Goal: Task Accomplishment & Management: Manage account settings

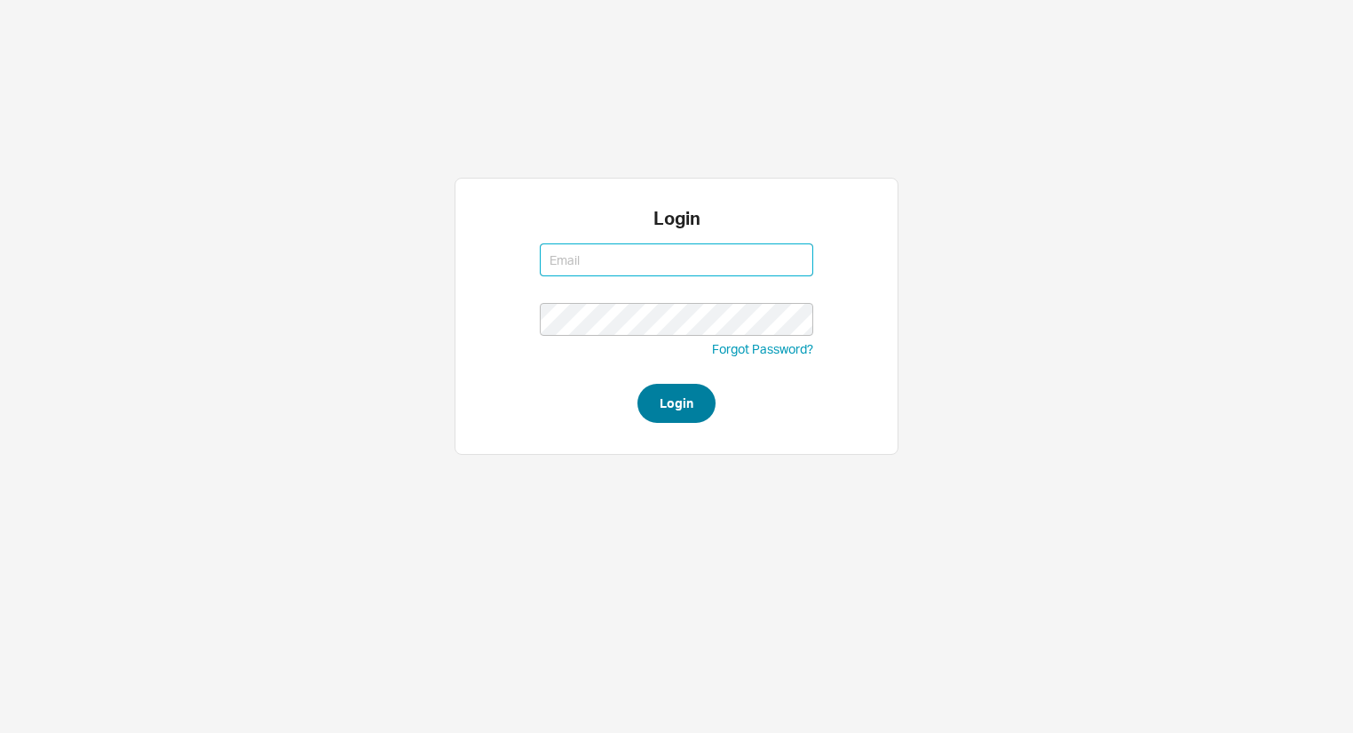
type input "aviw@qualitybath.com"
click at [700, 405] on button "Login" at bounding box center [677, 403] width 78 height 39
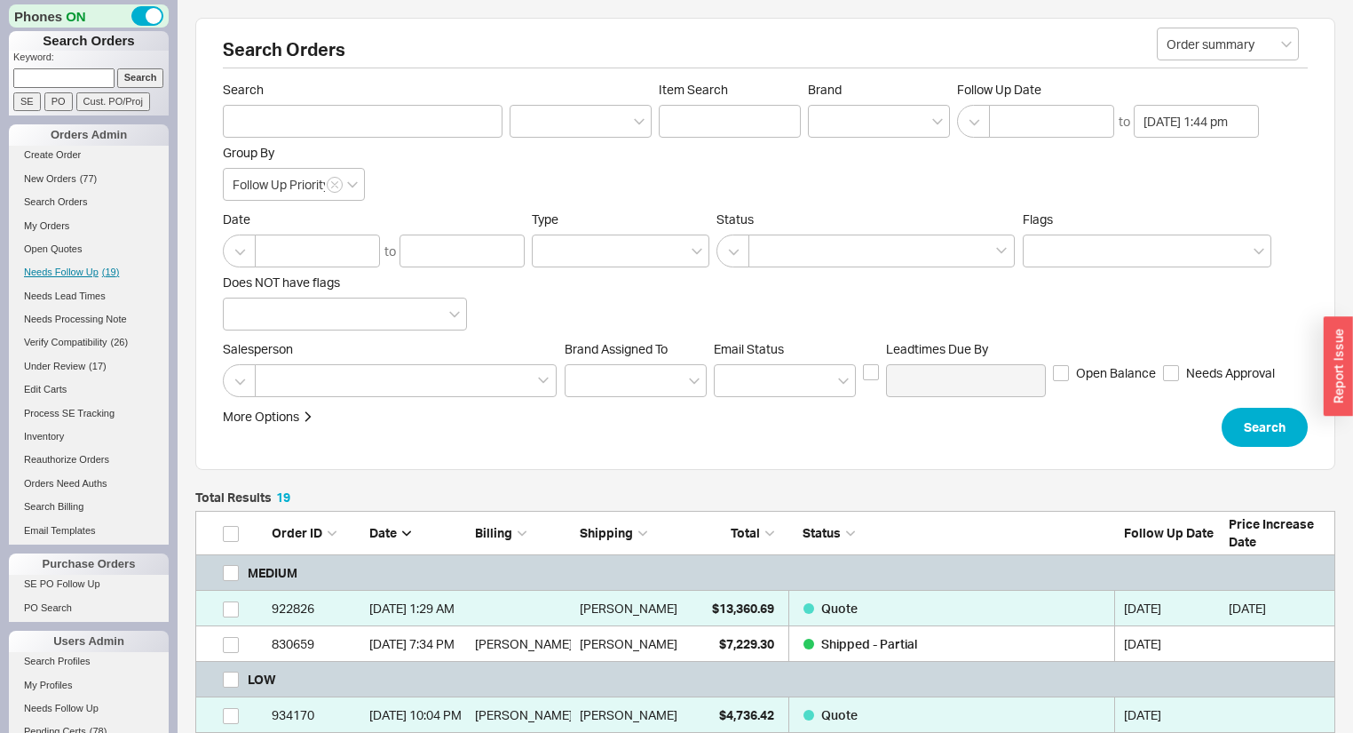
scroll to position [779, 1129]
click at [107, 269] on span "( 19 )" at bounding box center [111, 271] width 18 height 11
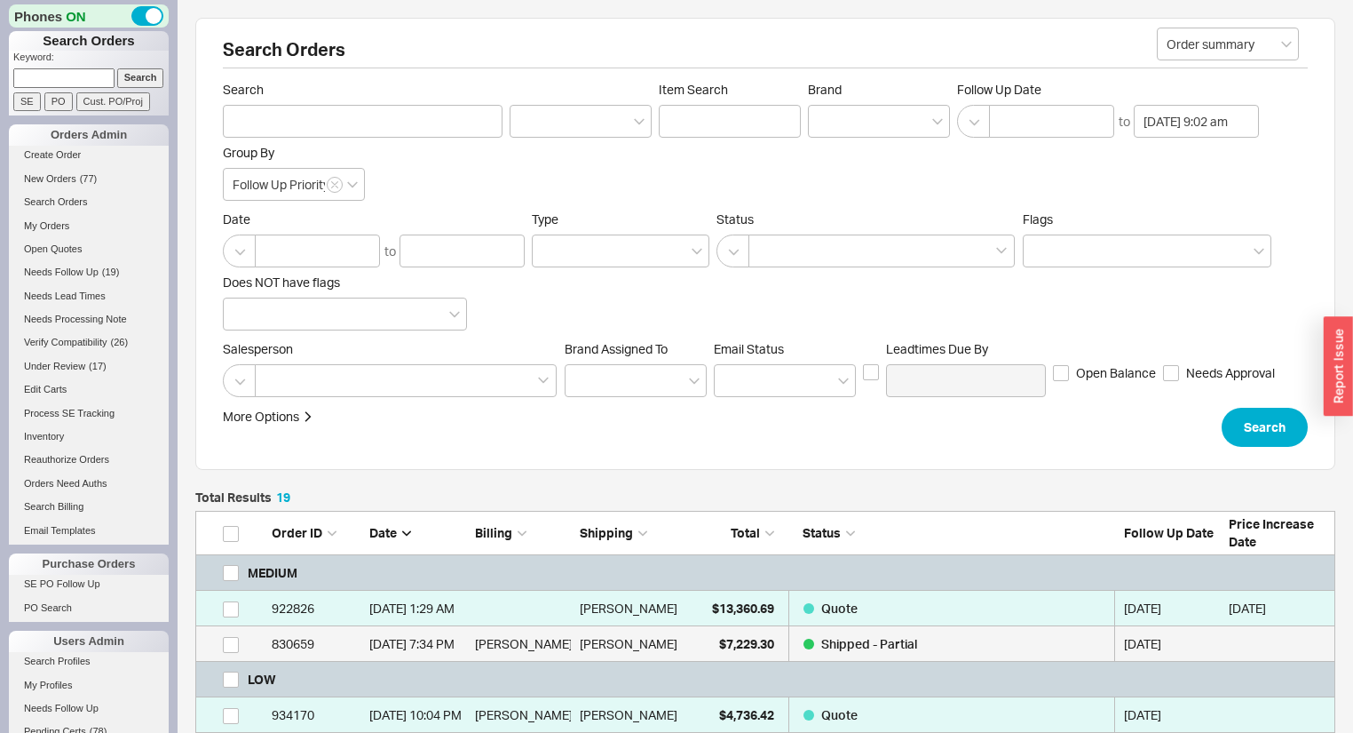
click at [663, 632] on div "Alan Tsai" at bounding box center [628, 644] width 97 height 36
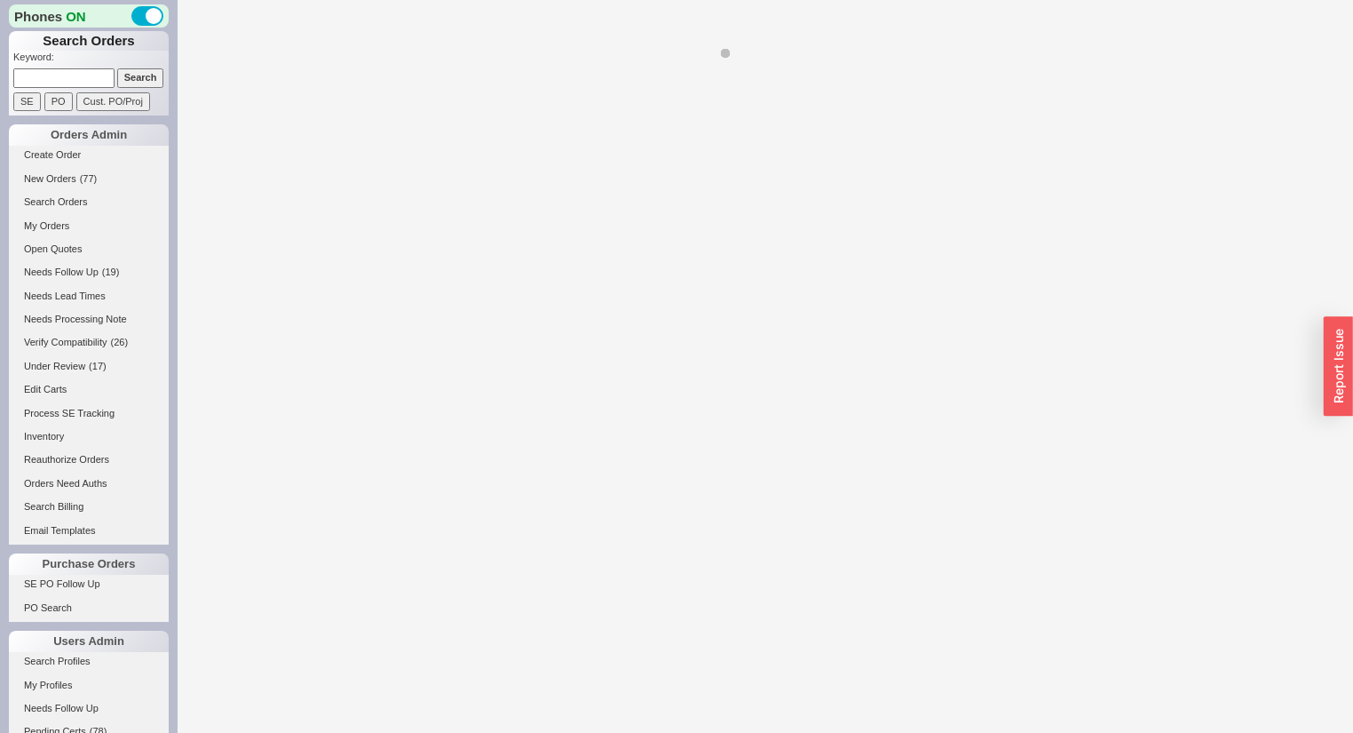
select select "**"
select select "*"
select select "MEDIUM"
select select "LOW"
select select "3"
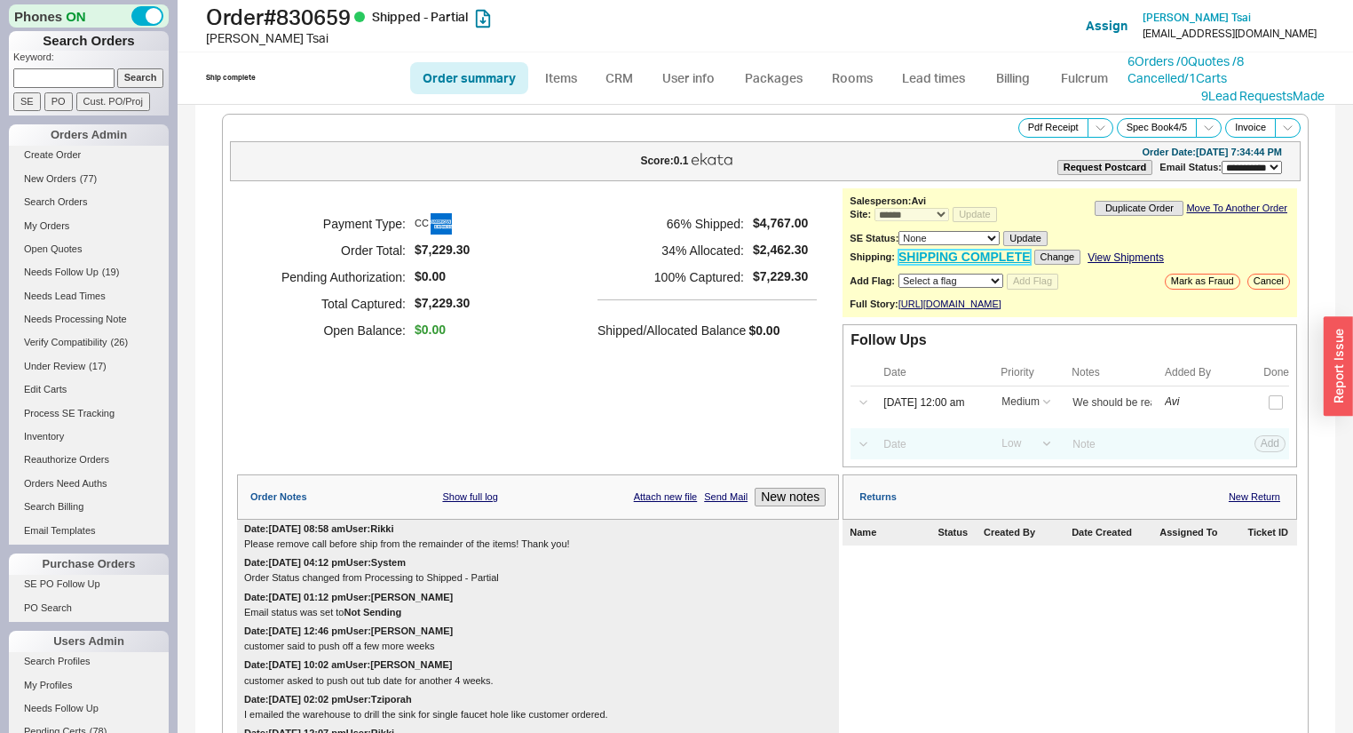
click at [987, 251] on link "SHIPPING COMPLETE" at bounding box center [965, 257] width 132 height 15
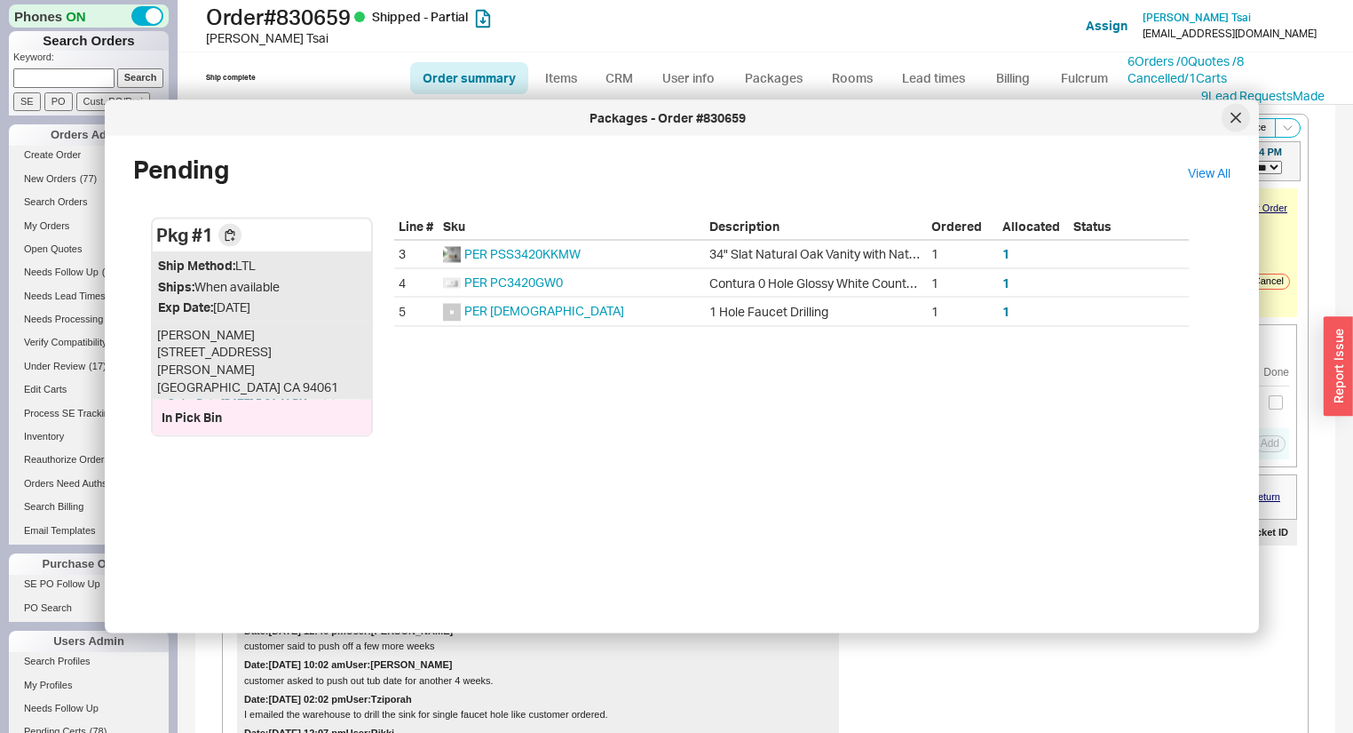
click at [1234, 123] on icon at bounding box center [1236, 118] width 11 height 11
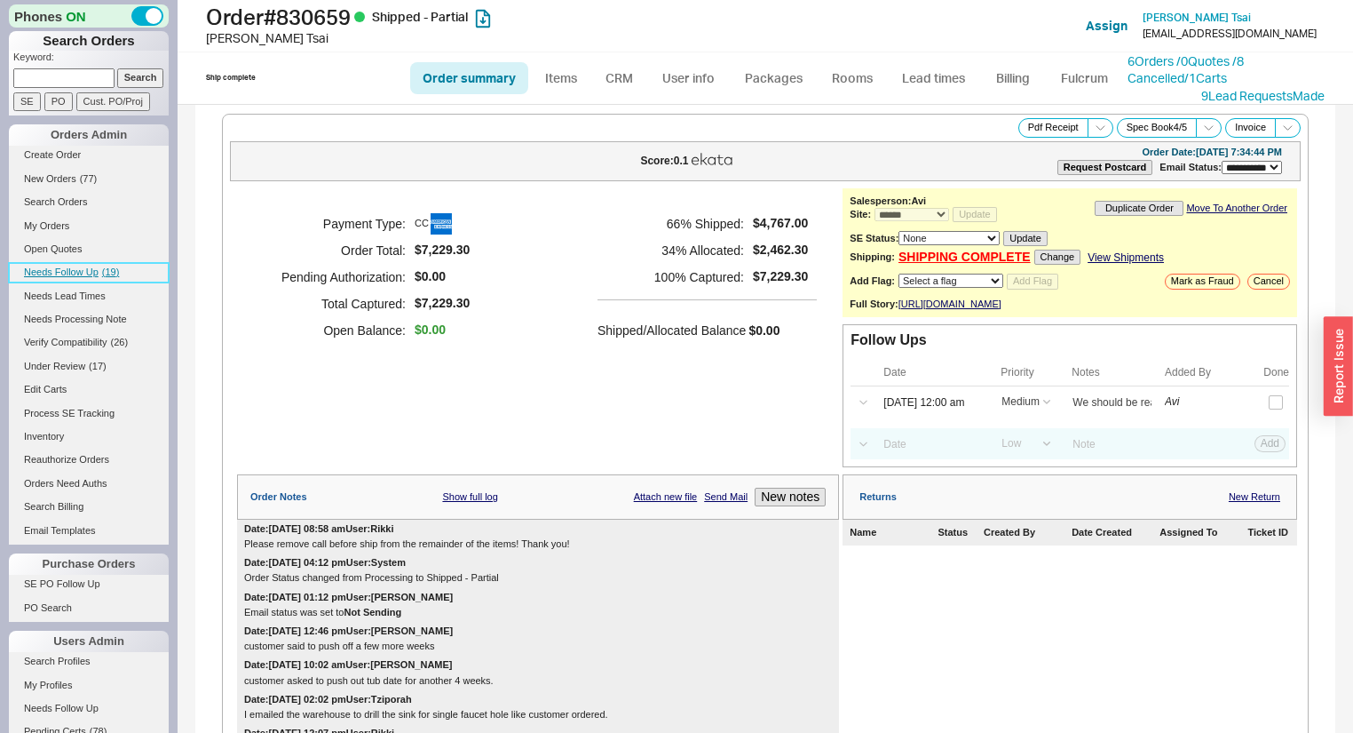
click at [114, 264] on link "Needs Follow Up ( 19 )" at bounding box center [89, 272] width 160 height 19
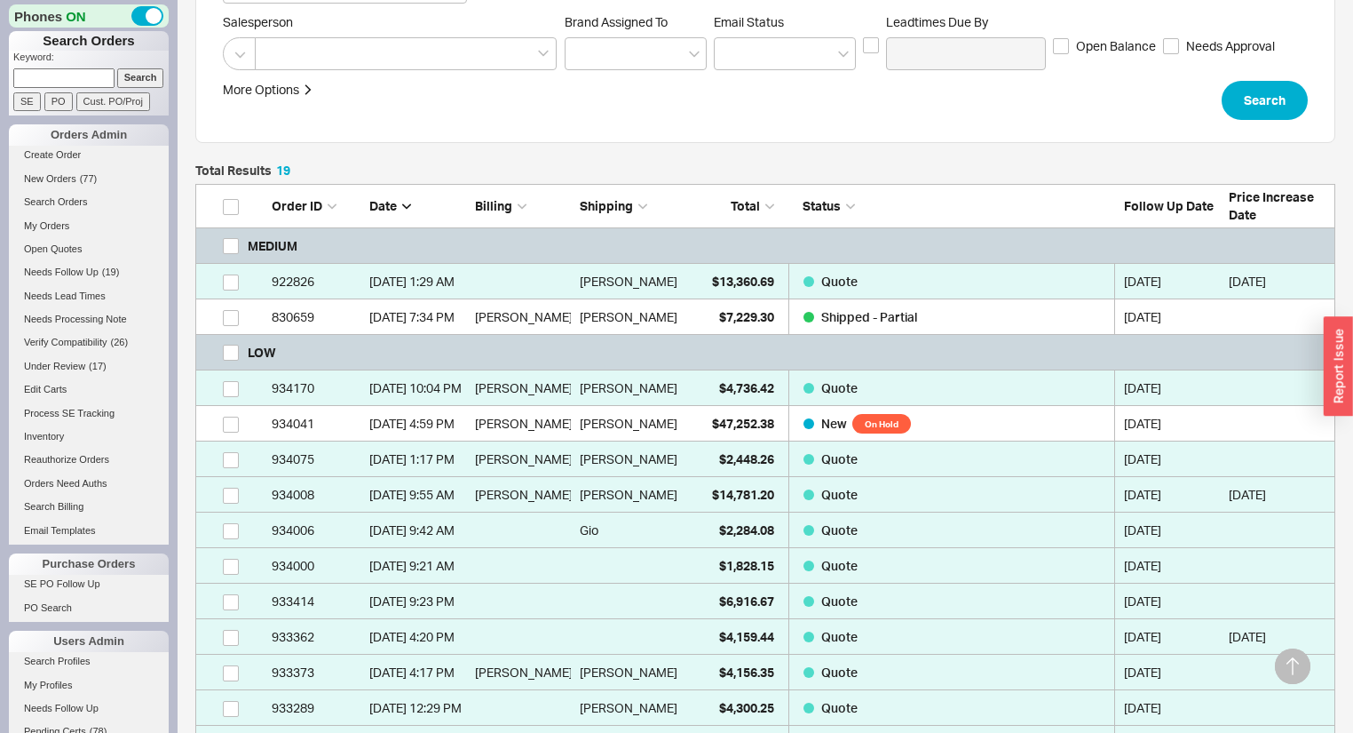
scroll to position [355, 0]
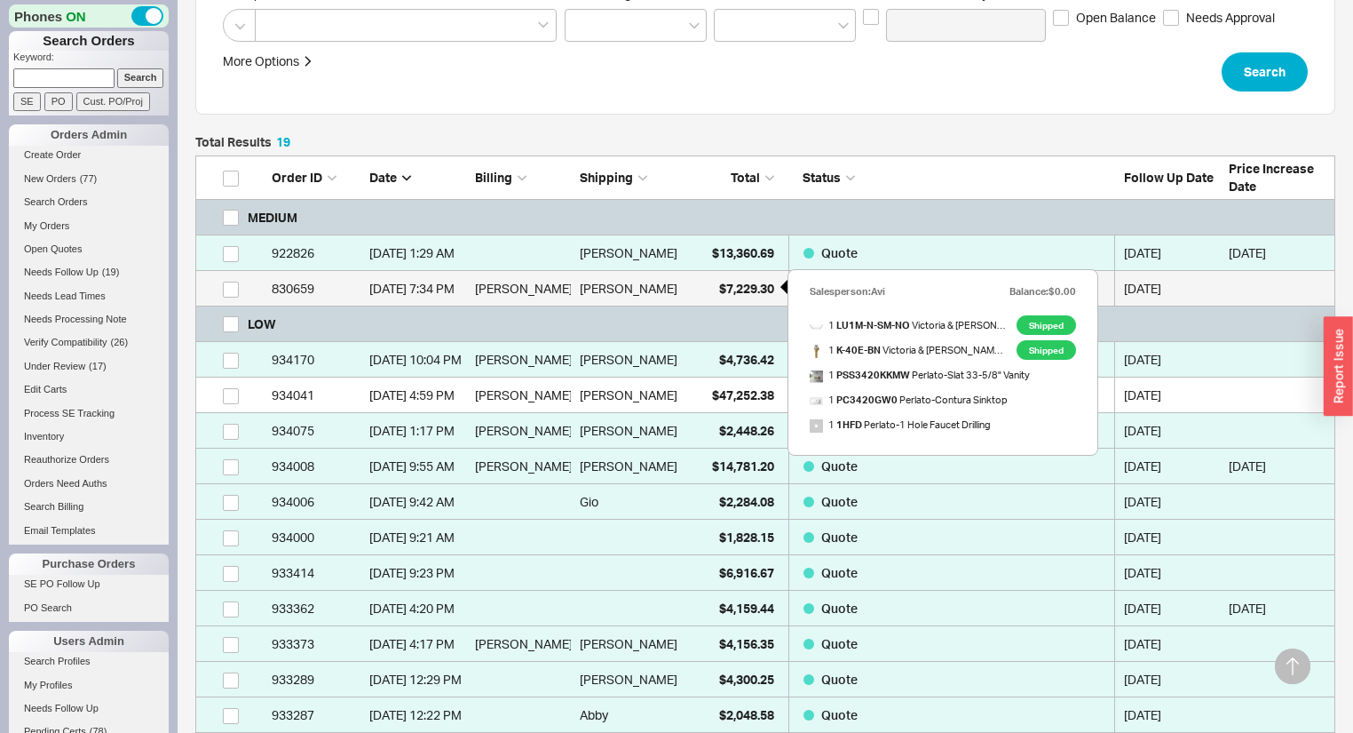
click at [767, 284] on span "$7,229.30" at bounding box center [746, 288] width 55 height 15
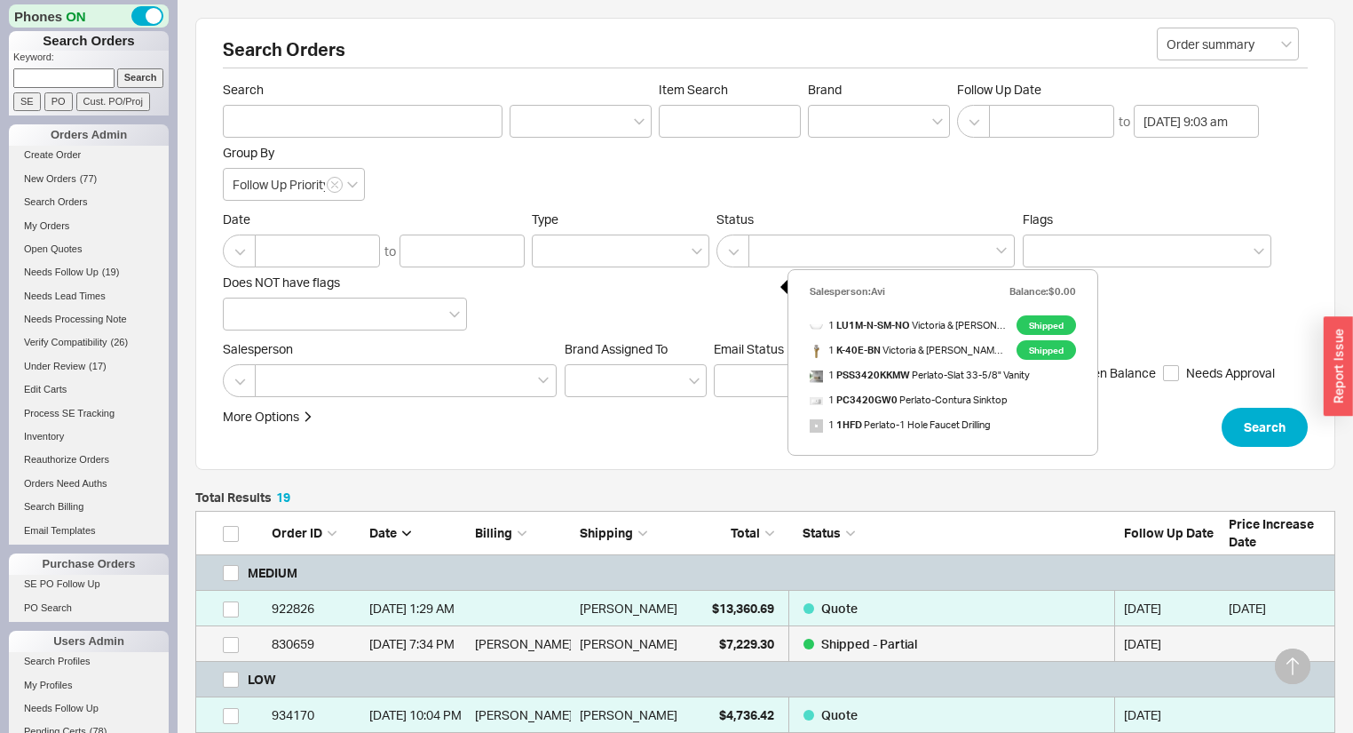
select select "**"
select select "*"
select select "MEDIUM"
select select "LOW"
select select "3"
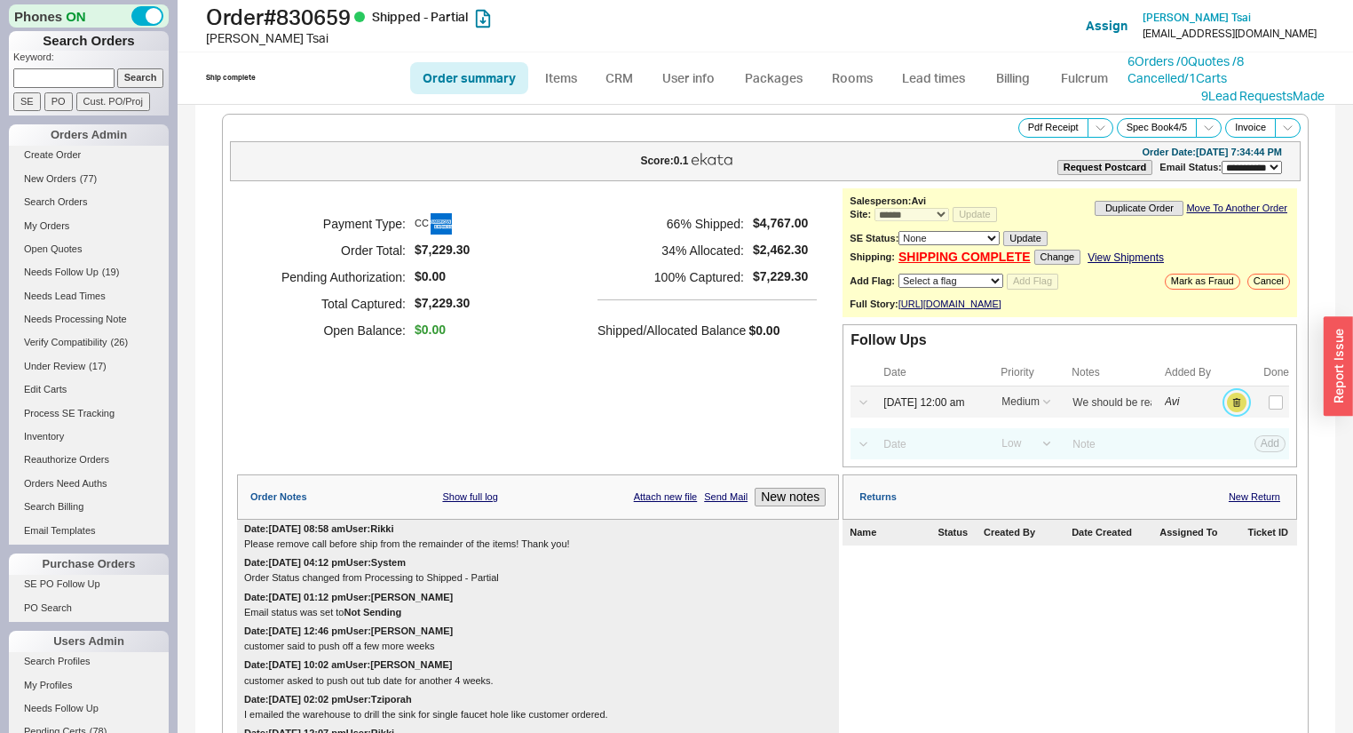
click at [1227, 408] on button "button" at bounding box center [1237, 402] width 20 height 20
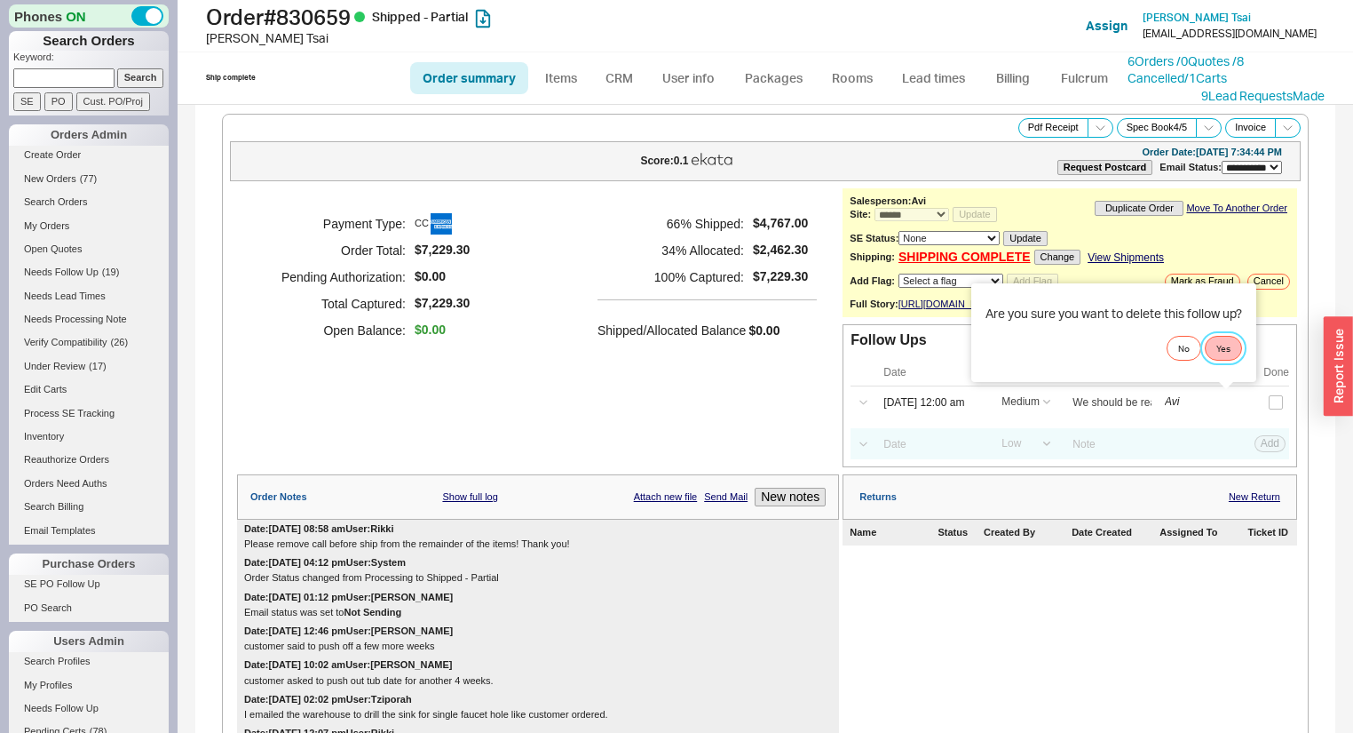
click at [1232, 348] on button "Yes" at bounding box center [1223, 348] width 37 height 25
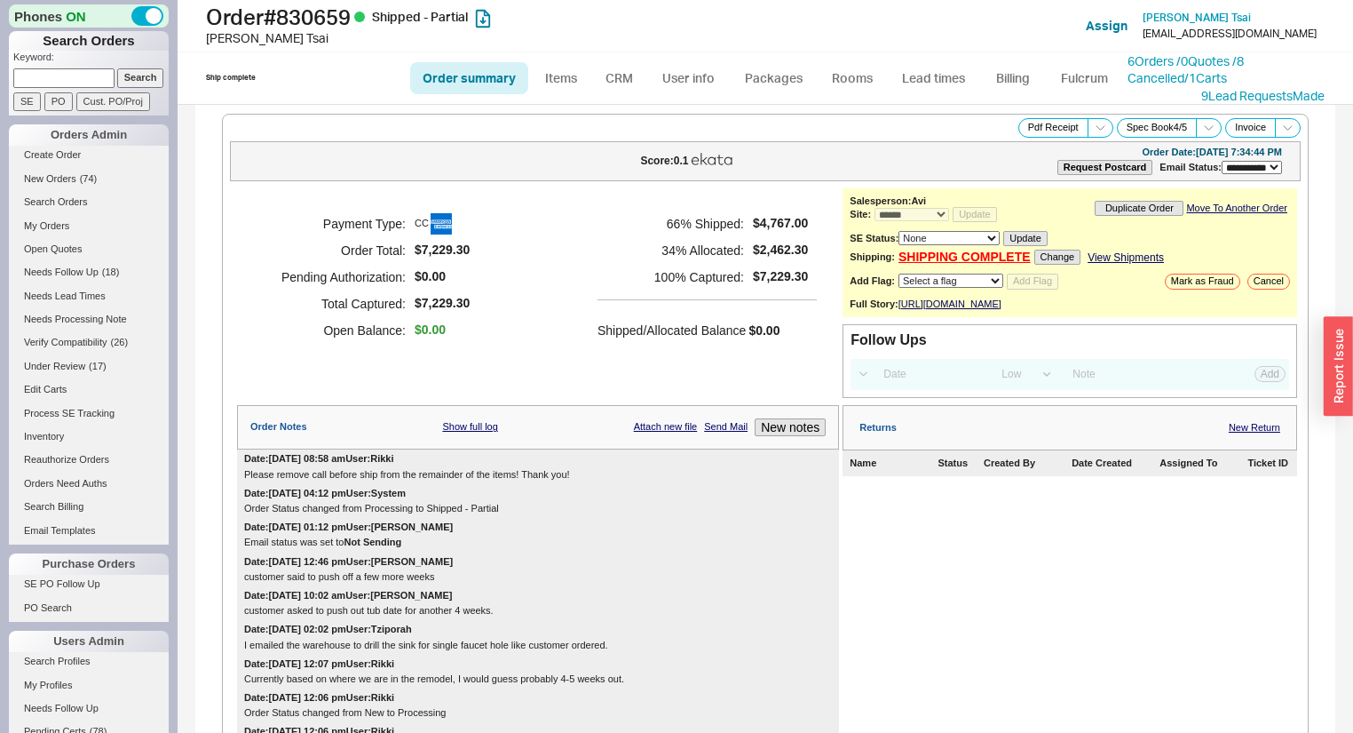
click at [87, 259] on li "Open Quotes" at bounding box center [89, 251] width 160 height 23
click at [92, 273] on span "Needs Follow Up" at bounding box center [61, 271] width 75 height 11
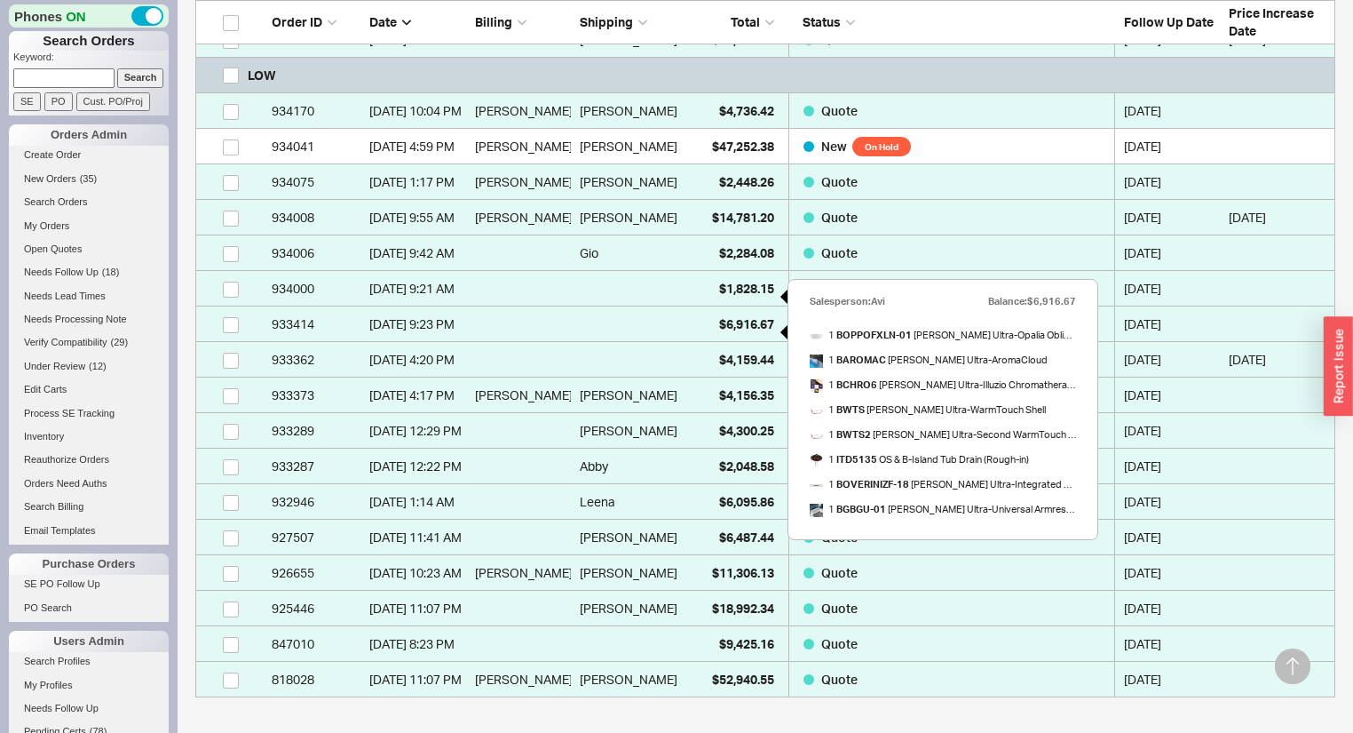
scroll to position [523, 0]
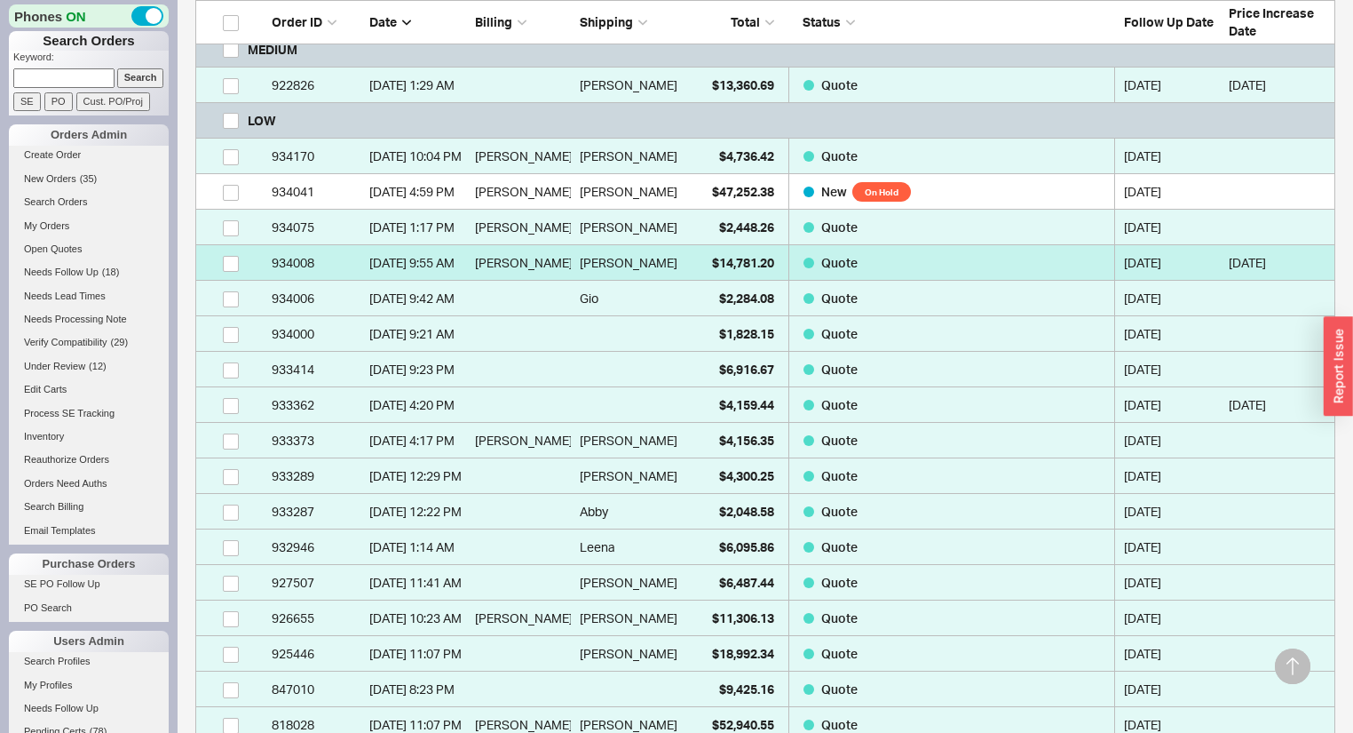
click at [681, 257] on link "934008 8/14/25 9:55 AM Becca Ford Becca Ford $14,781.20 Quote 08/18/2025 8/22/25" at bounding box center [765, 263] width 1140 height 36
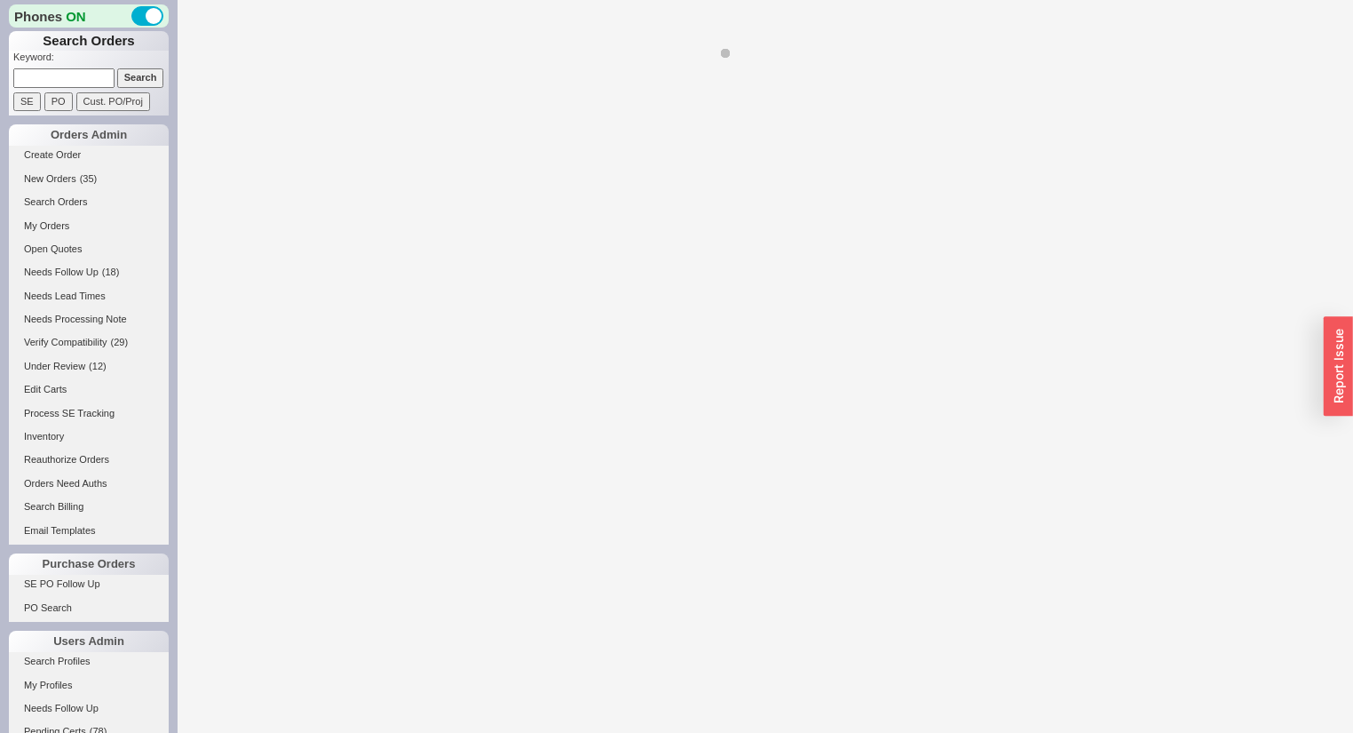
select select "*"
select select "LOW"
select select "3"
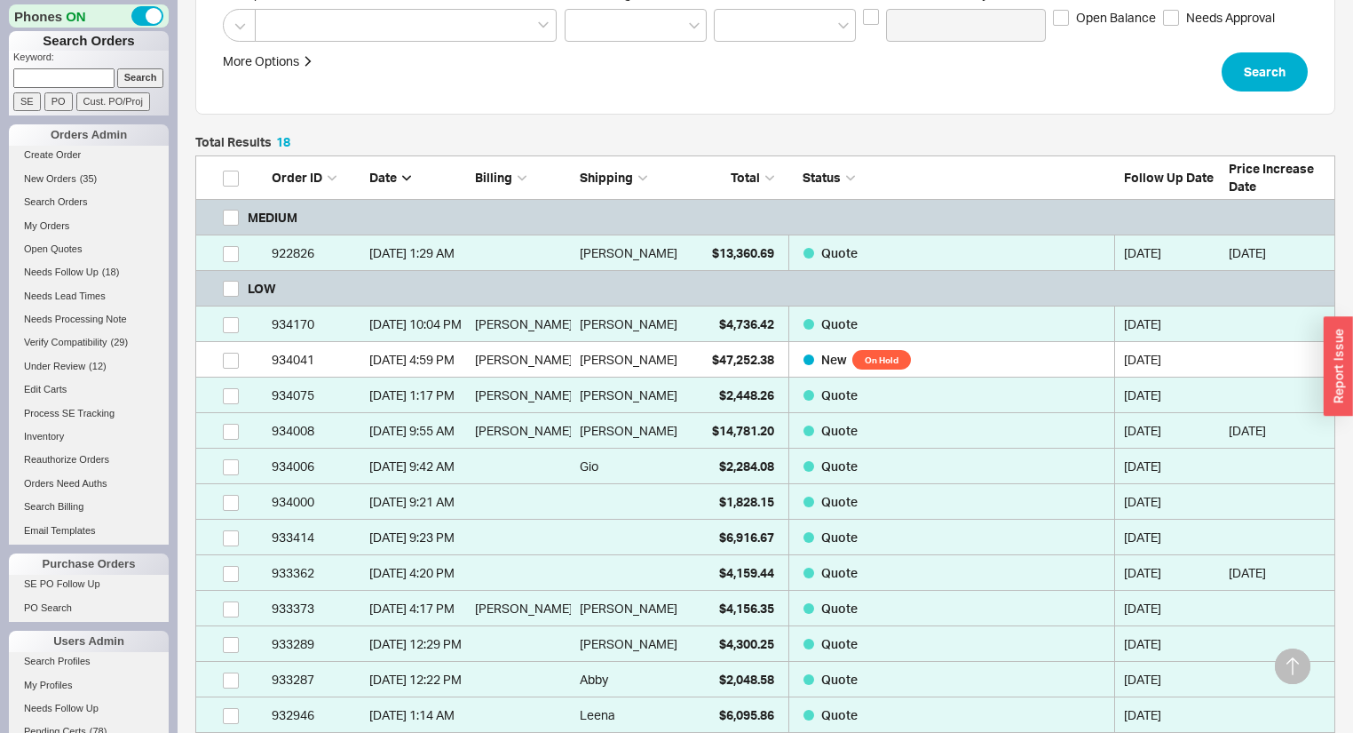
scroll to position [284, 0]
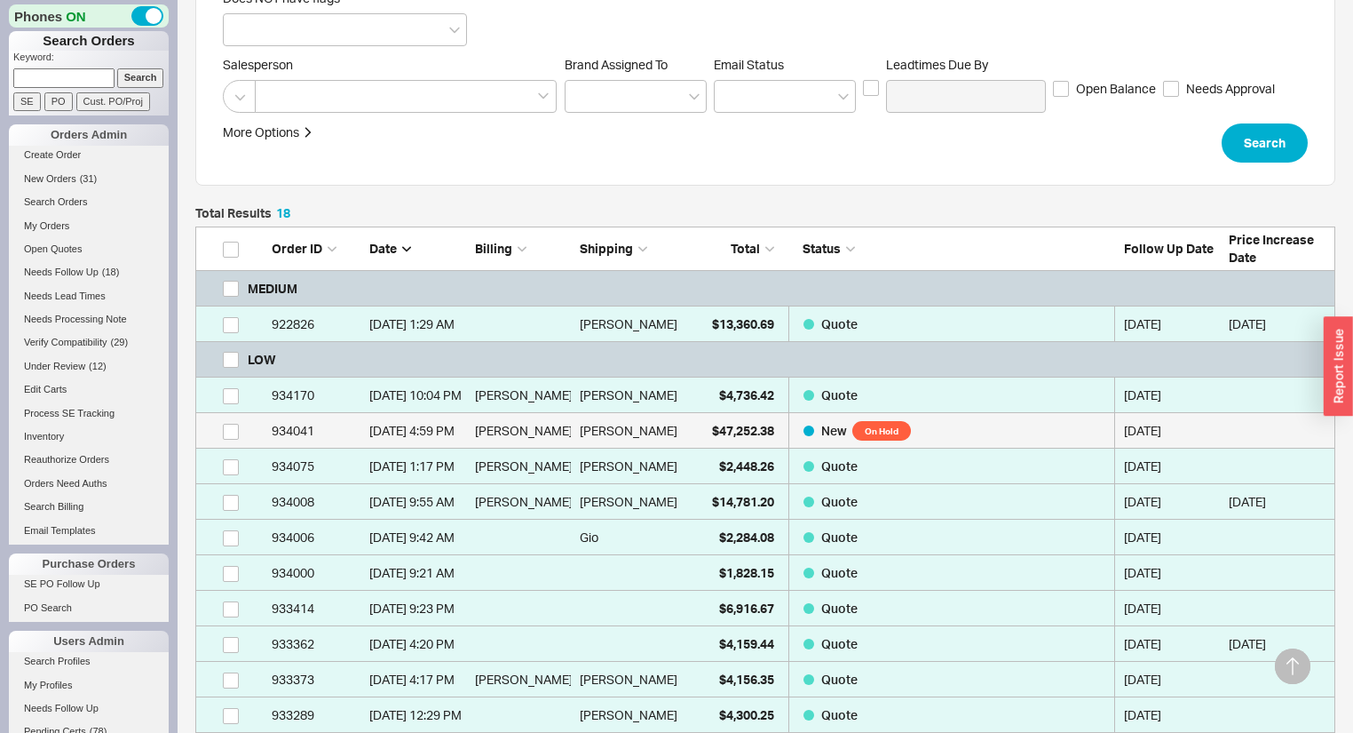
click at [677, 435] on link "934041 8/14/25 4:59 PM Manuel Sarraff Manuel Sarraff $47,252.38 New On Hold 08/…" at bounding box center [765, 431] width 1140 height 36
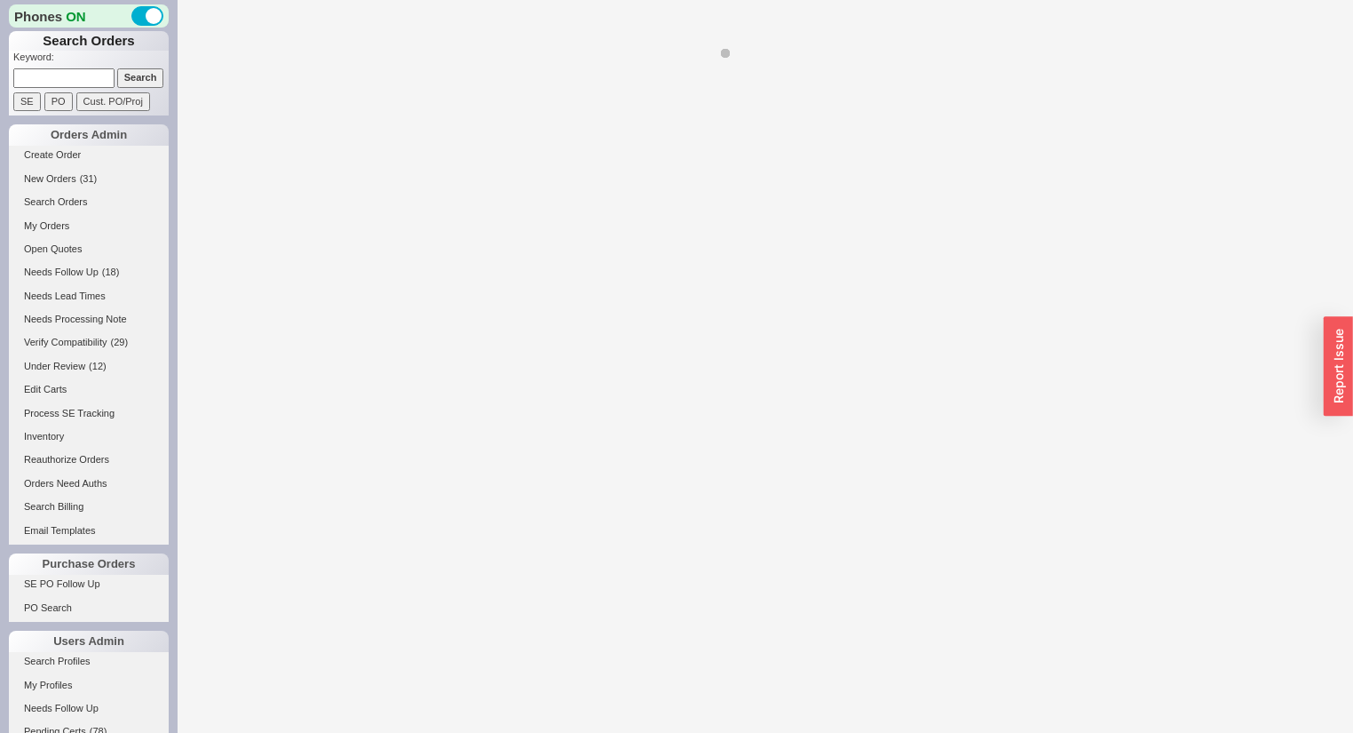
select select "*"
select select "On Hold"
select select "LOW"
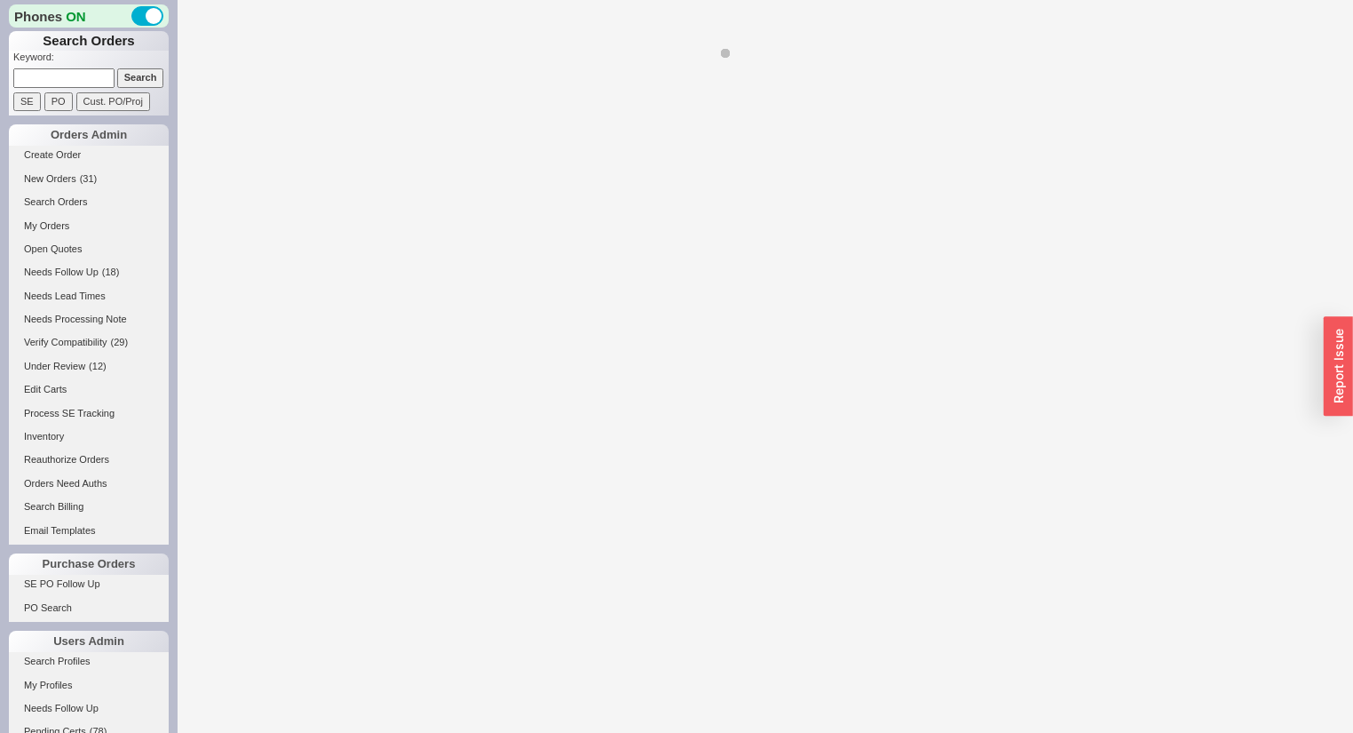
select select "3"
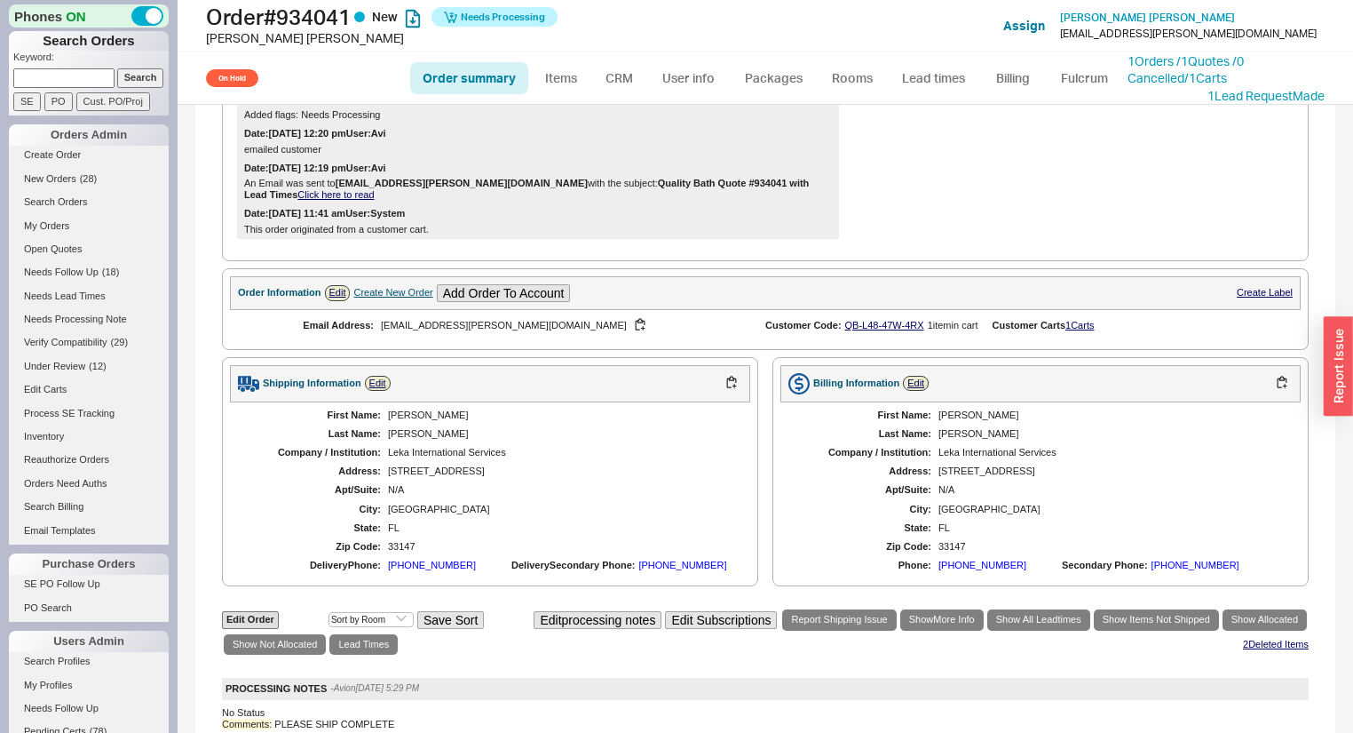
scroll to position [497, 0]
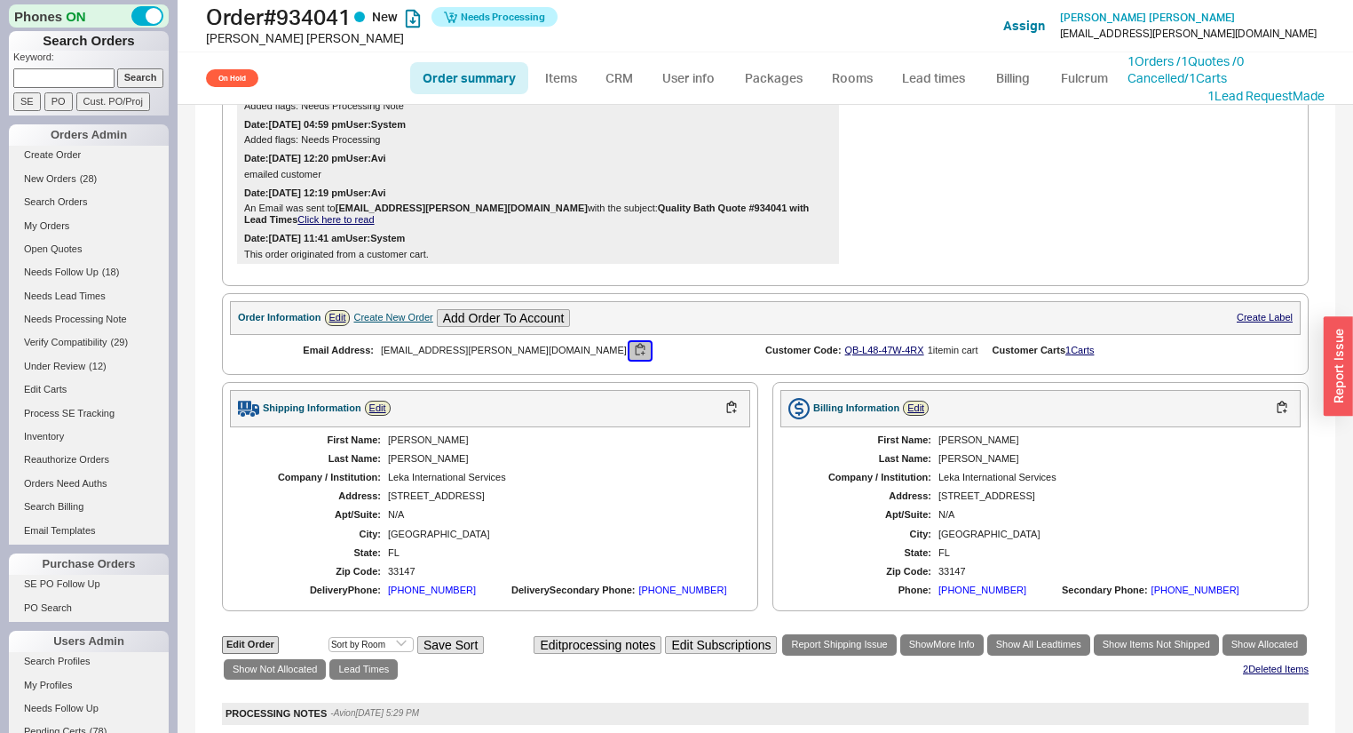
click at [630, 342] on button "button" at bounding box center [640, 350] width 21 height 17
click at [77, 273] on span "Needs Follow Up" at bounding box center [61, 271] width 75 height 11
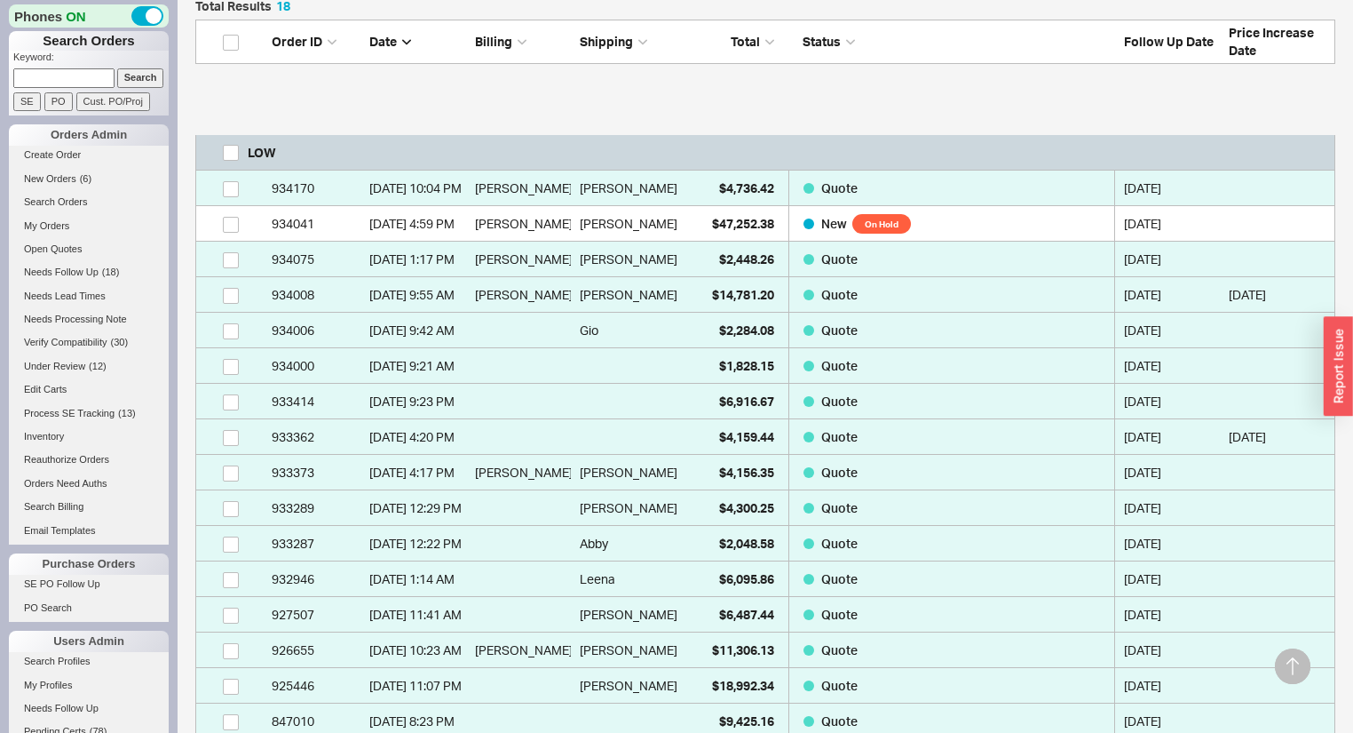
scroll to position [213, 0]
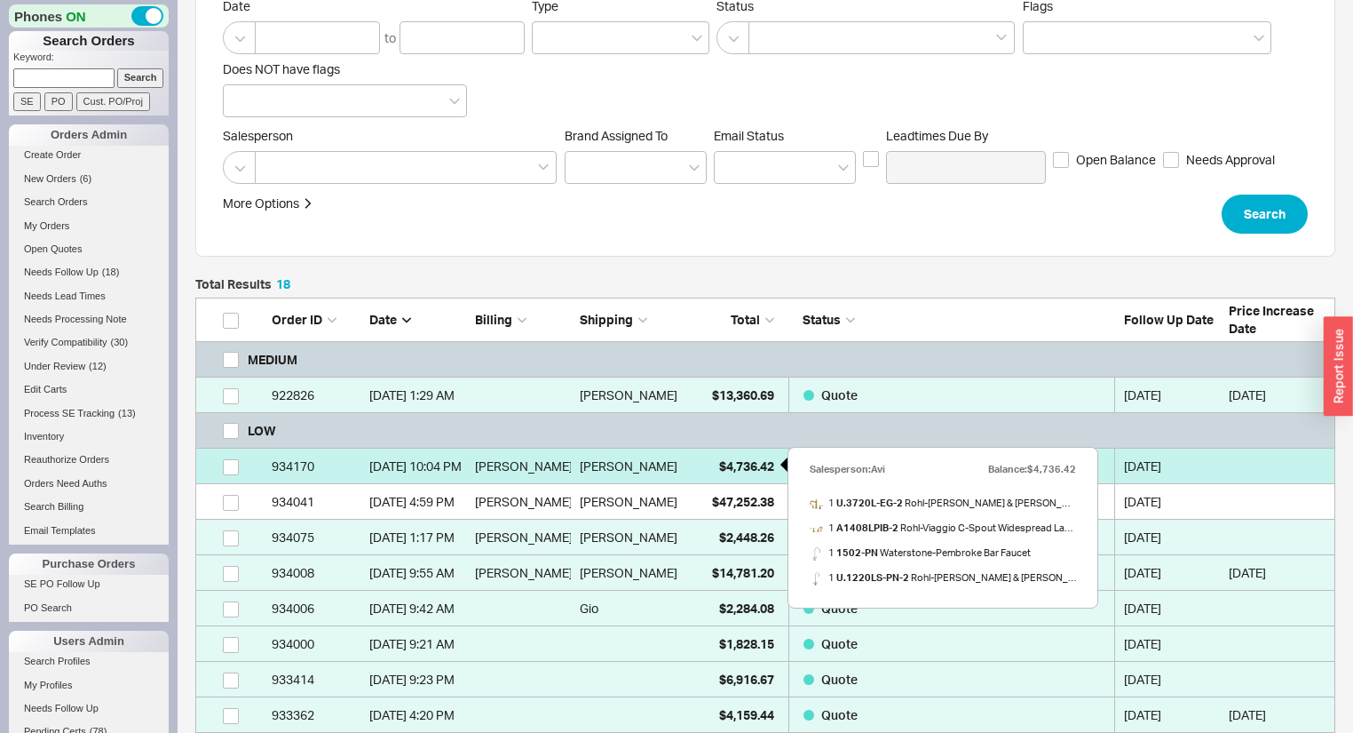
click at [710, 462] on div "$4,736.42" at bounding box center [729, 466] width 89 height 36
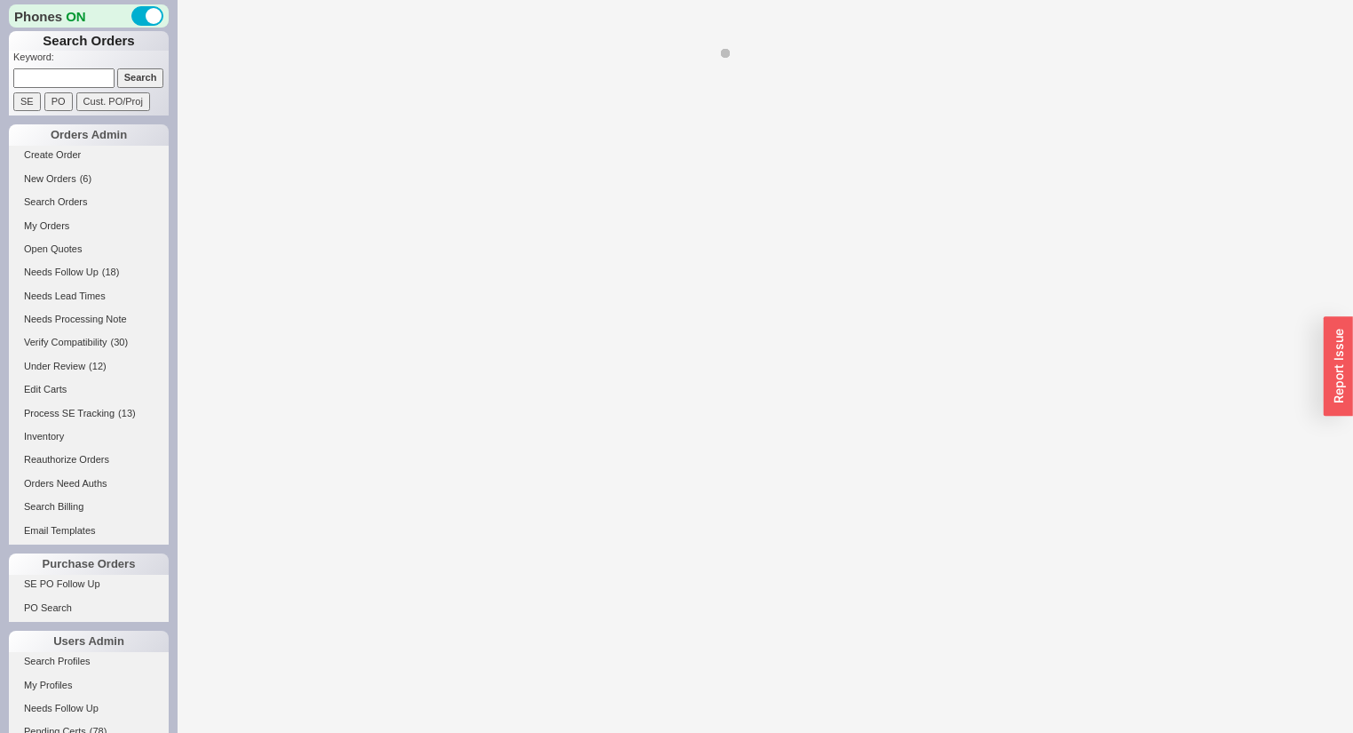
select select "*"
select select "LOW"
select select "3"
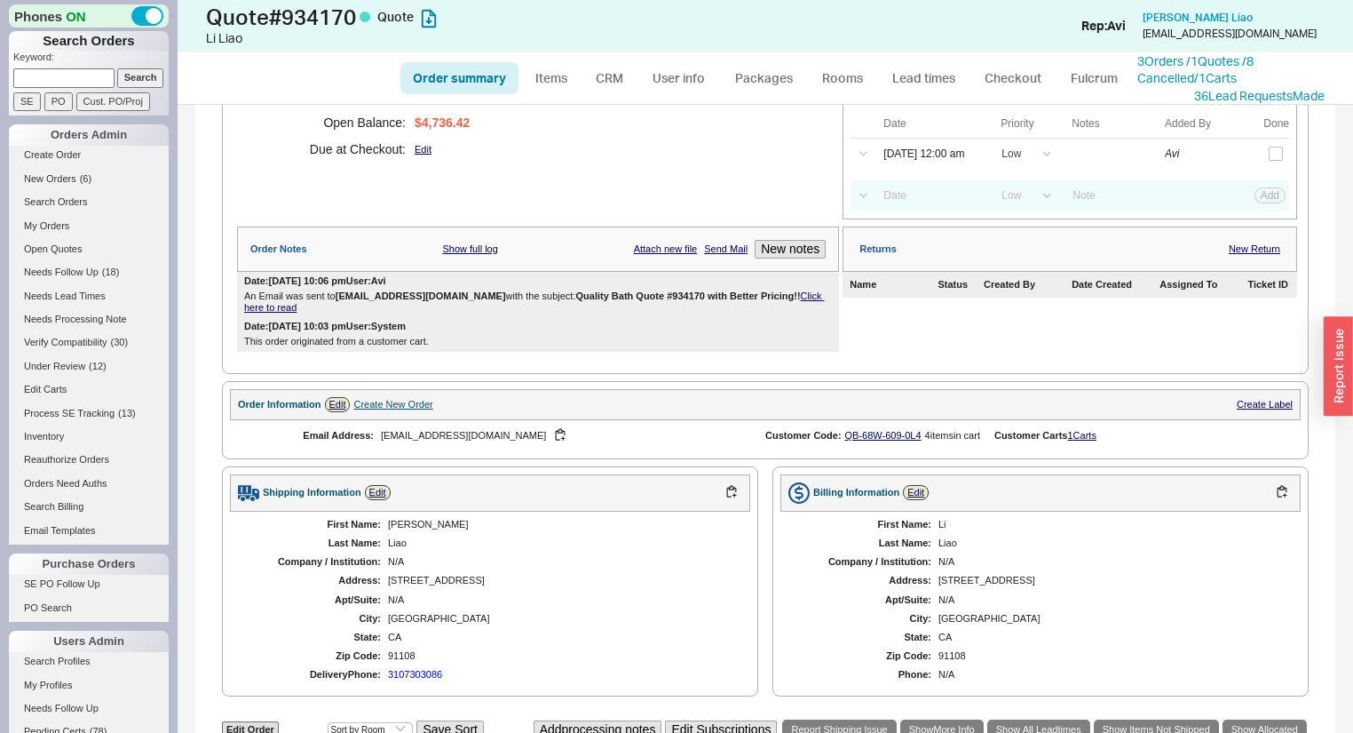
scroll to position [52, 0]
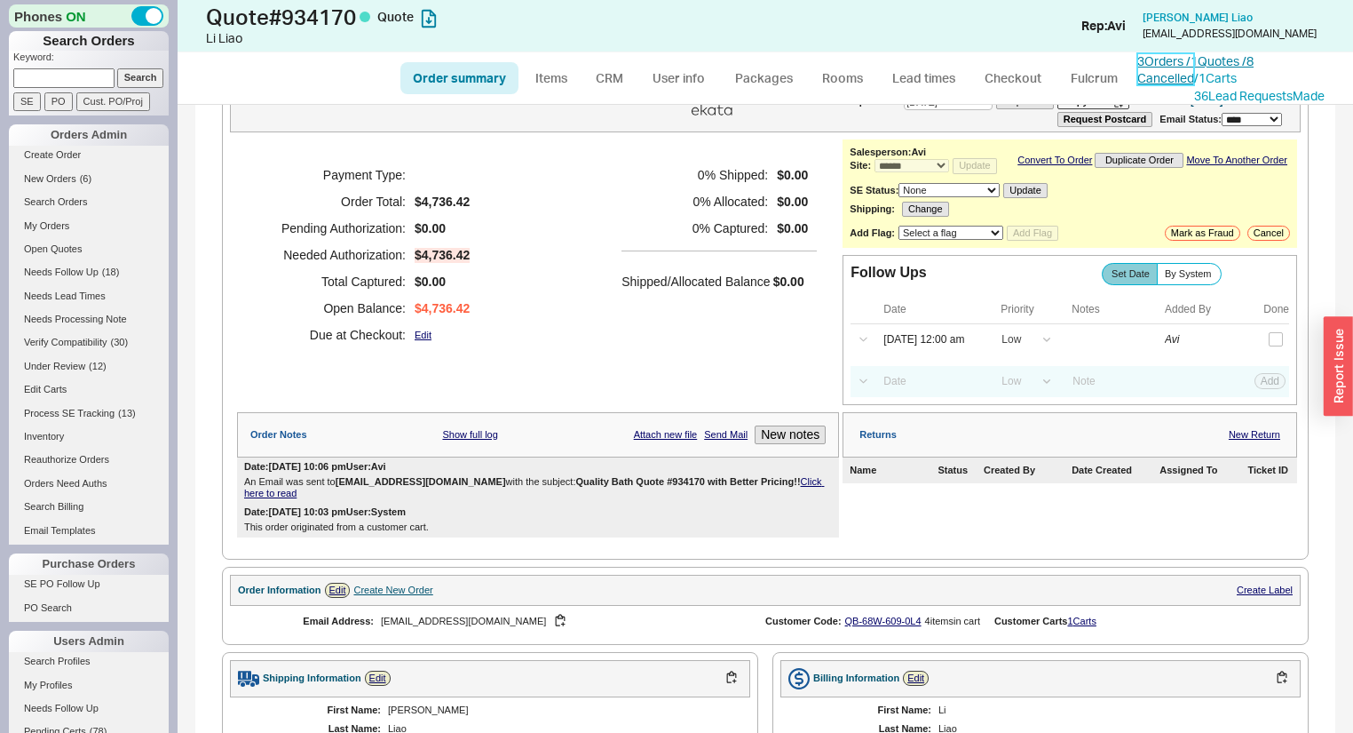
click at [1168, 56] on link "3 Orders / 1 Quotes / 8 Cancelled" at bounding box center [1195, 69] width 116 height 33
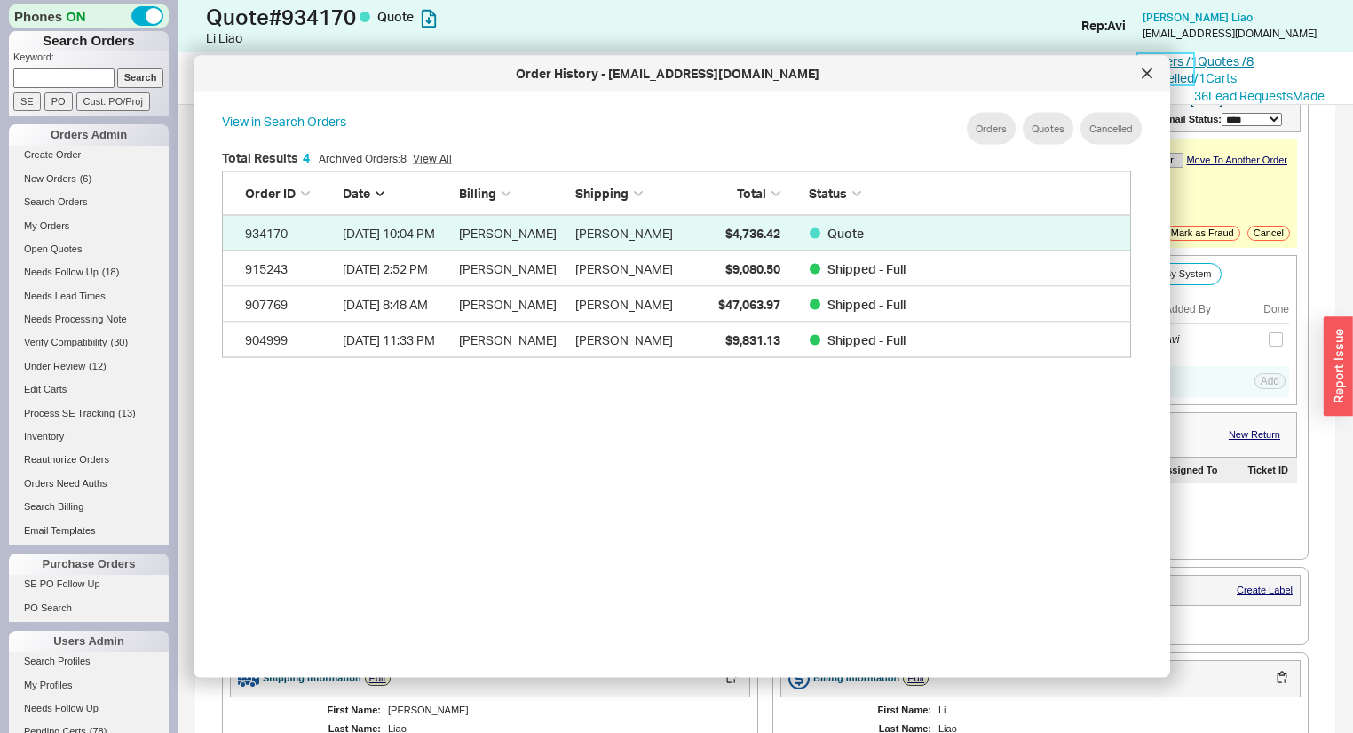
scroll to position [533, 927]
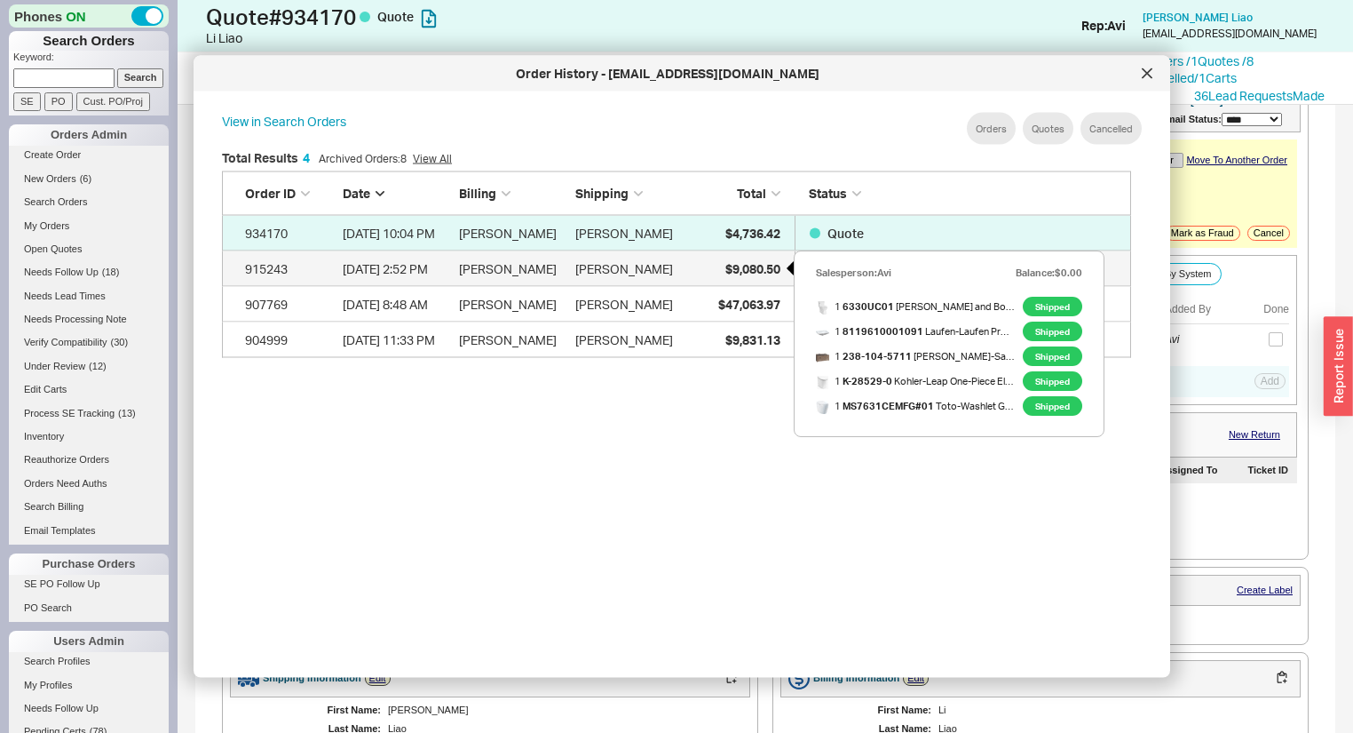
click at [756, 264] on span "$9,080.50" at bounding box center [752, 267] width 55 height 15
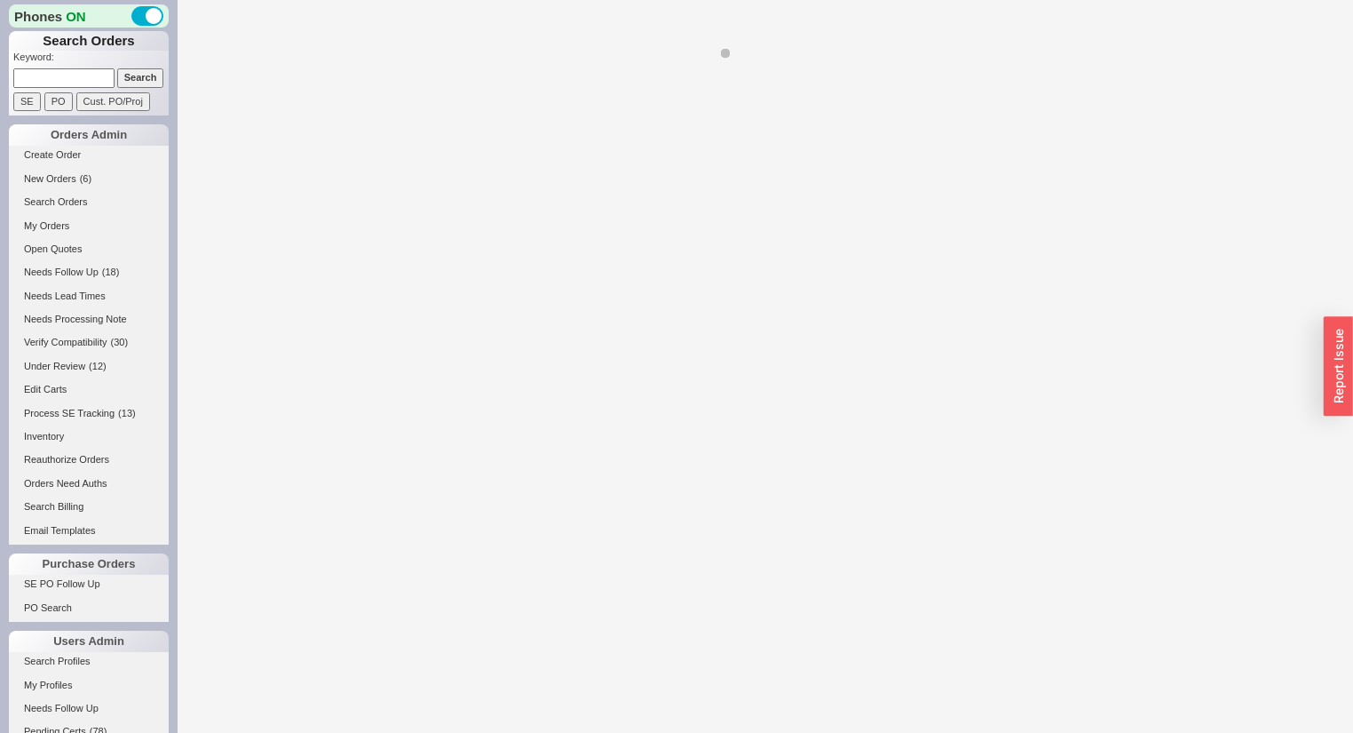
select select "*"
select select "LOW"
select select "3"
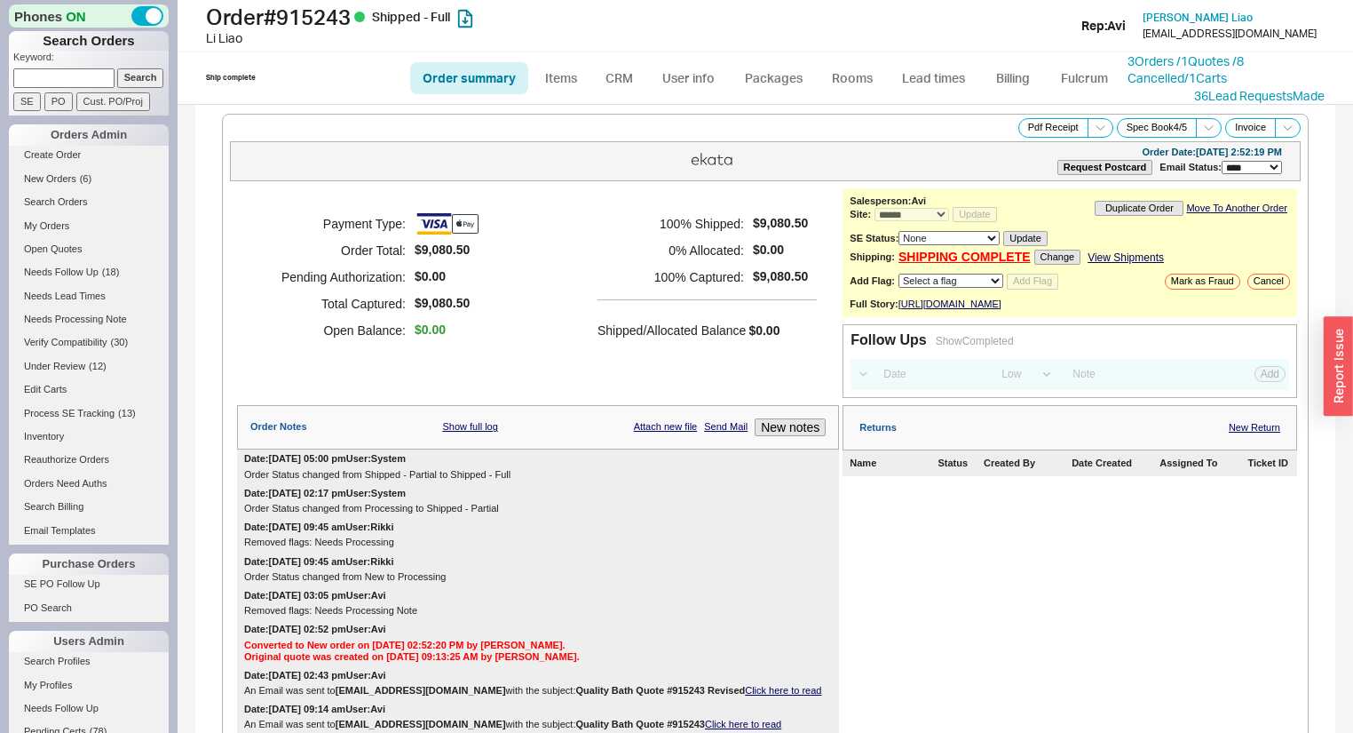
select select "*"
select select "LOW"
select select "3"
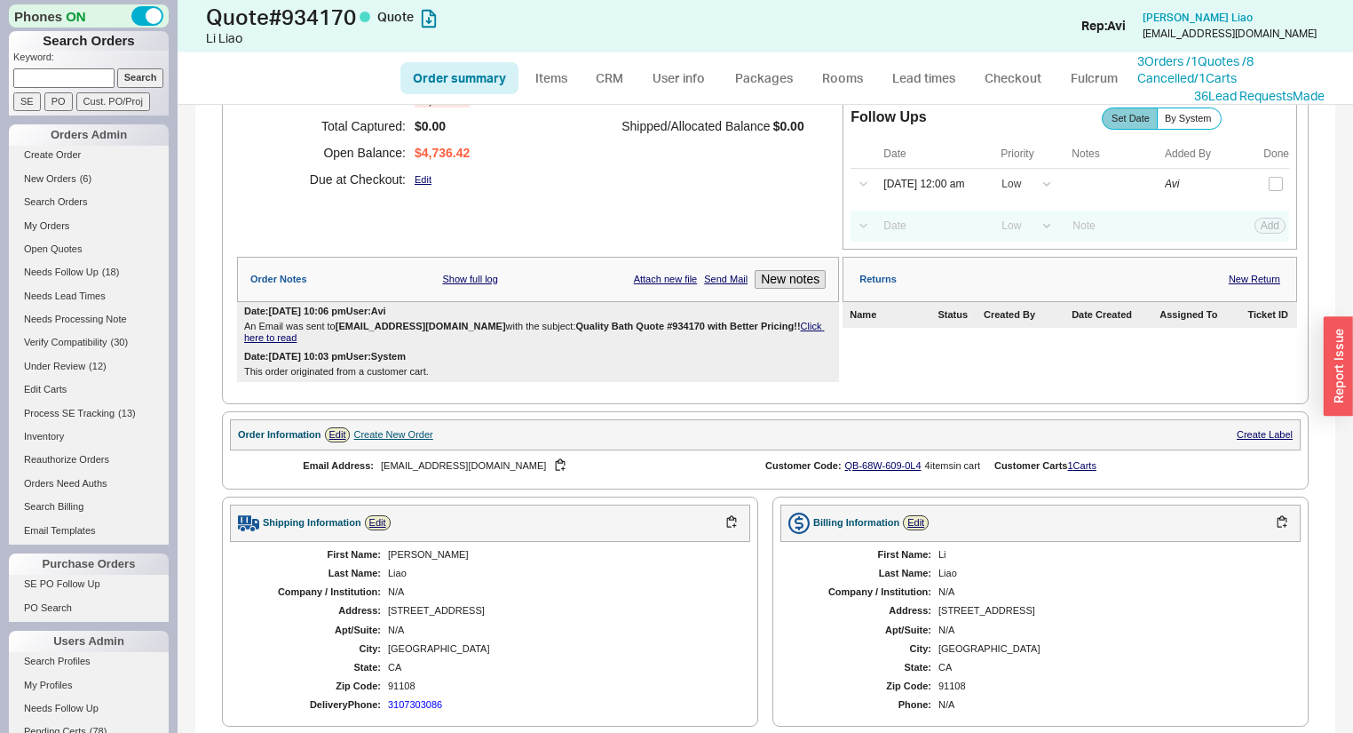
scroll to position [194, 0]
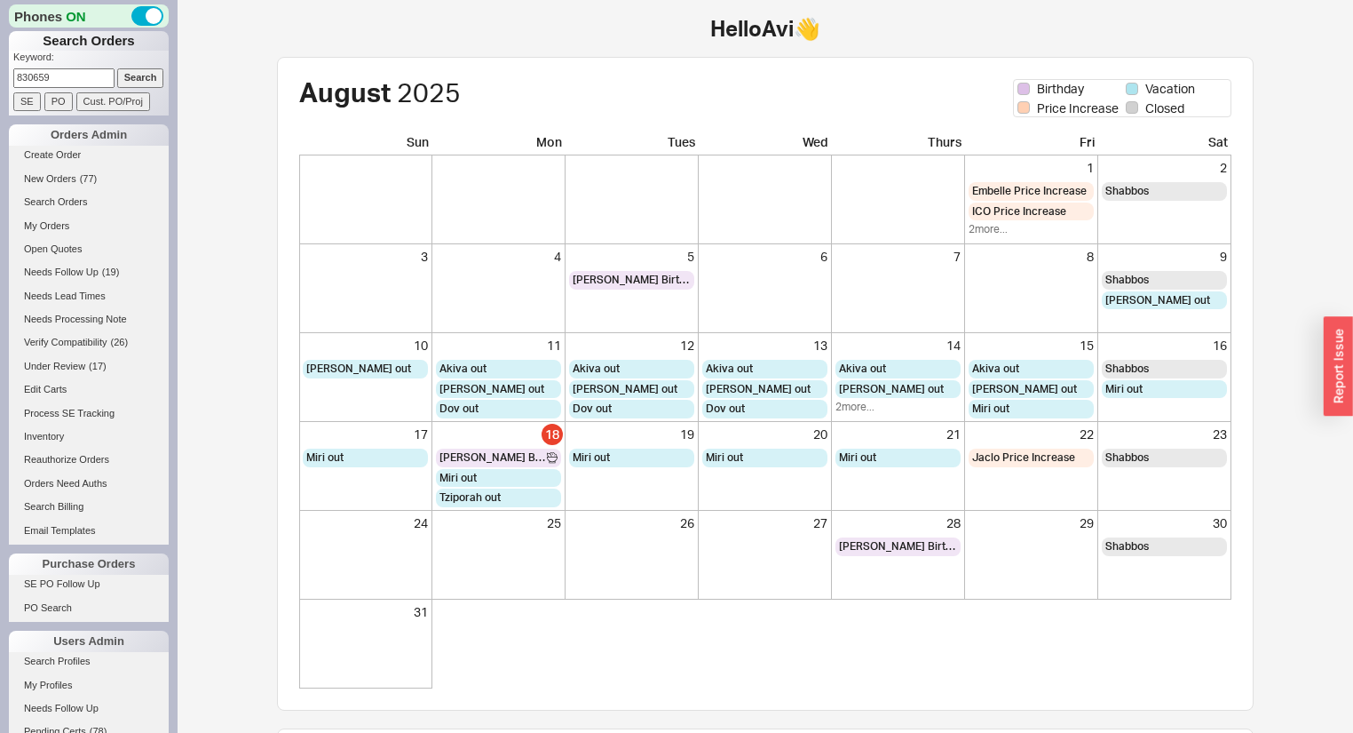
type input "830659"
click at [117, 68] on input "Search" at bounding box center [140, 77] width 47 height 19
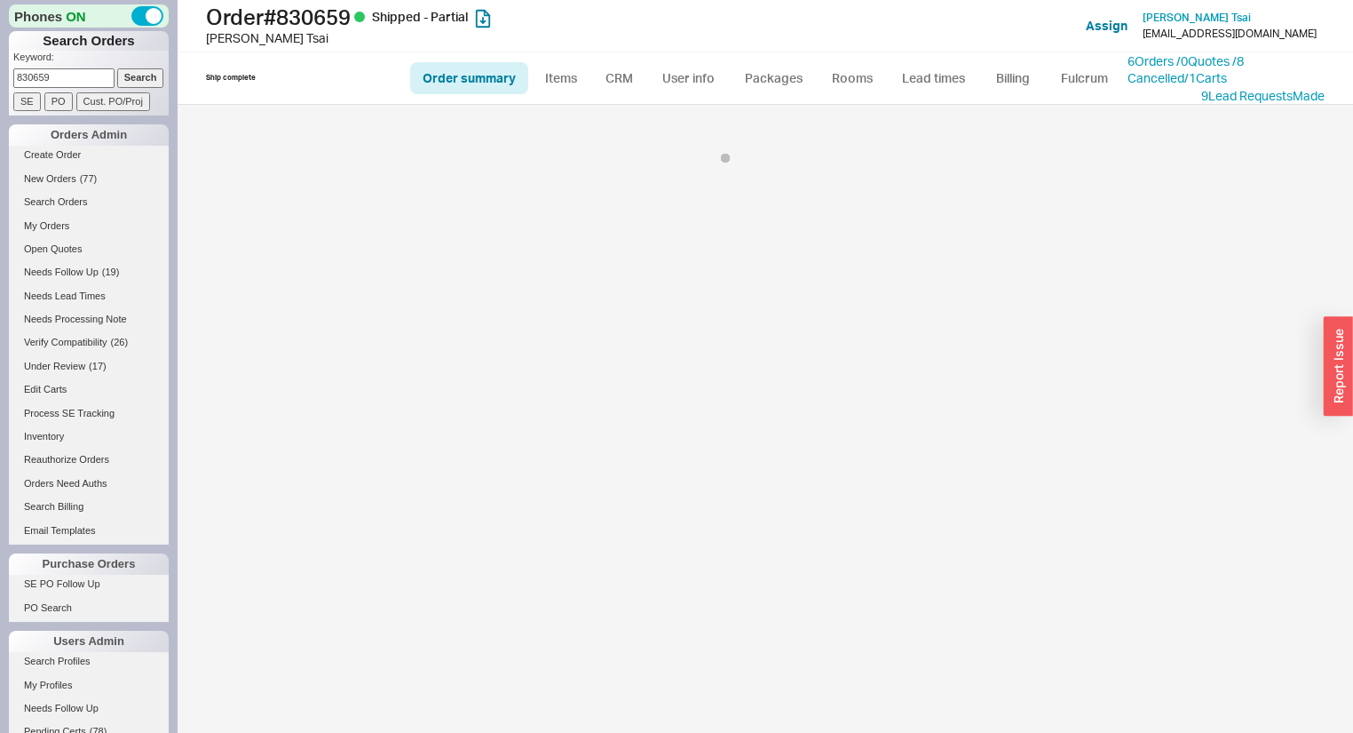
select select "**"
select select "MEDIUM"
select select "LOW"
select select "3"
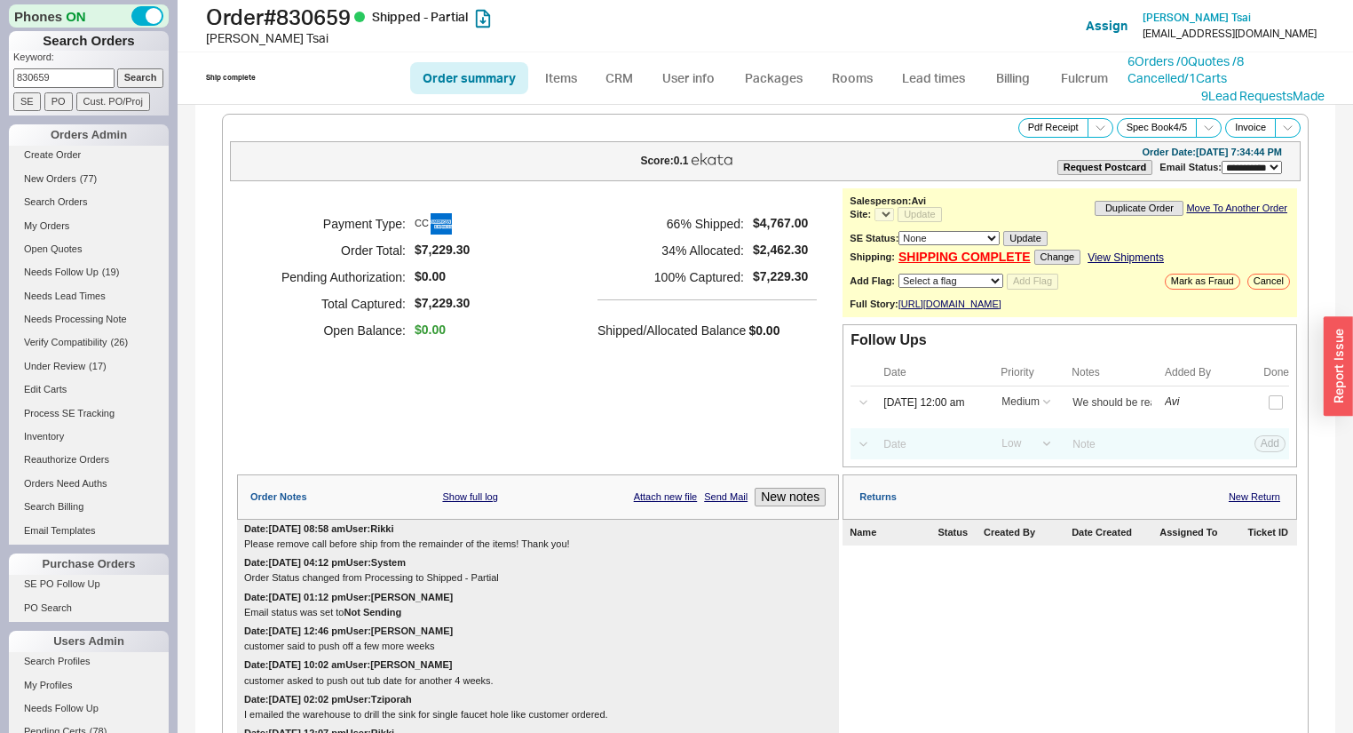
select select "*"
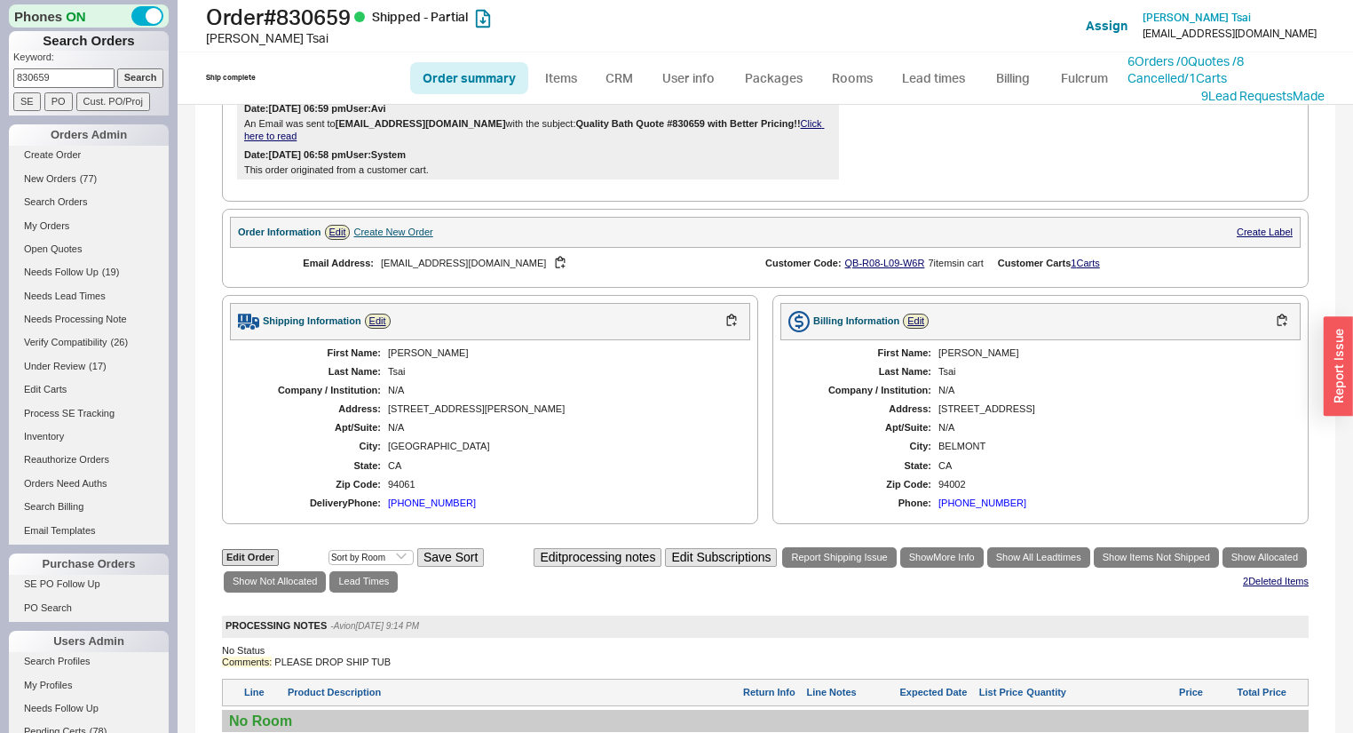
scroll to position [1137, 0]
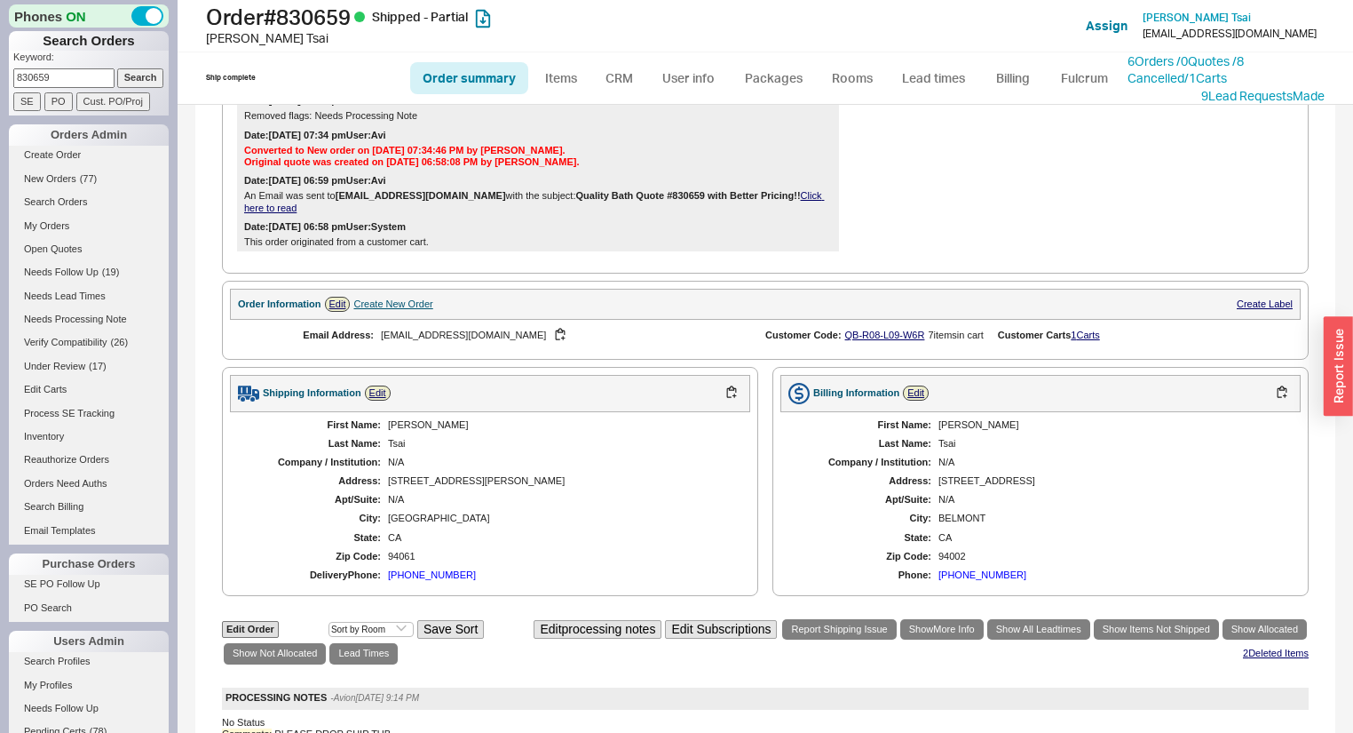
click at [501, 465] on div "N/A" at bounding box center [560, 462] width 345 height 12
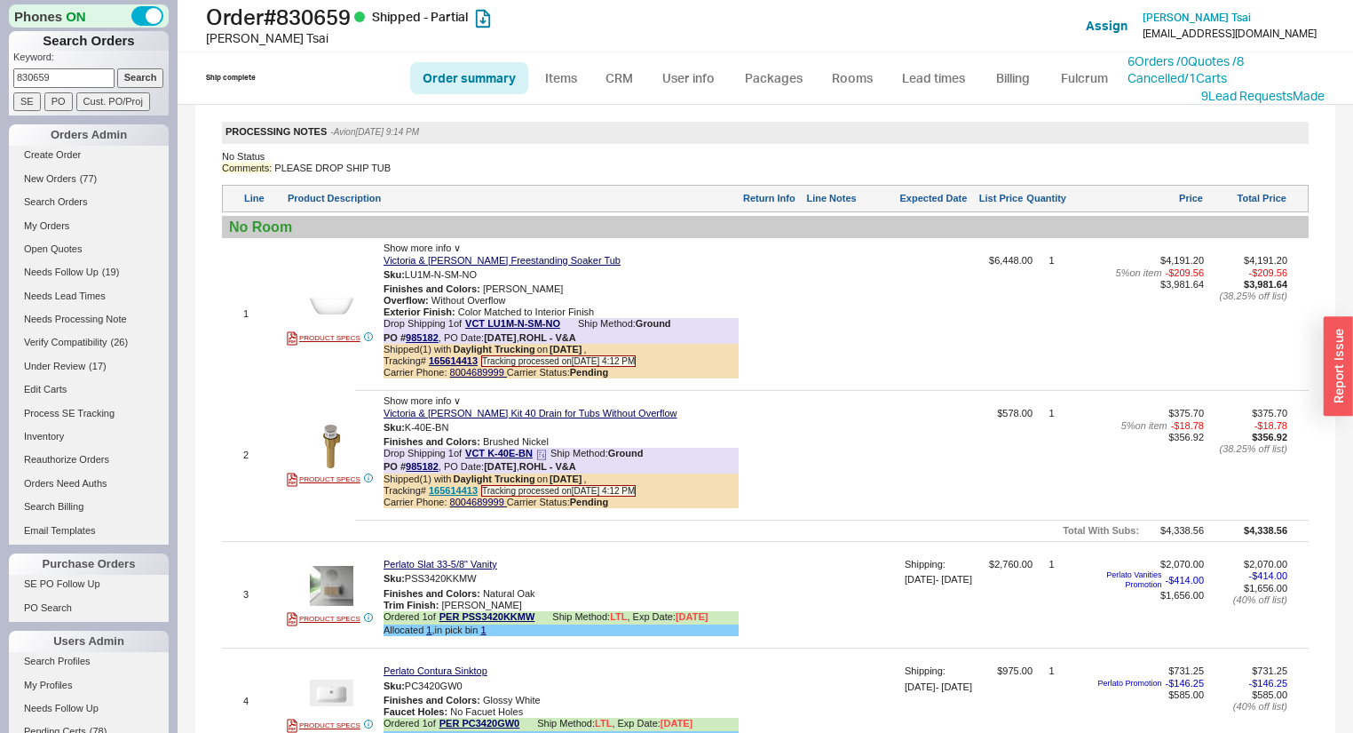
scroll to position [1303, 0]
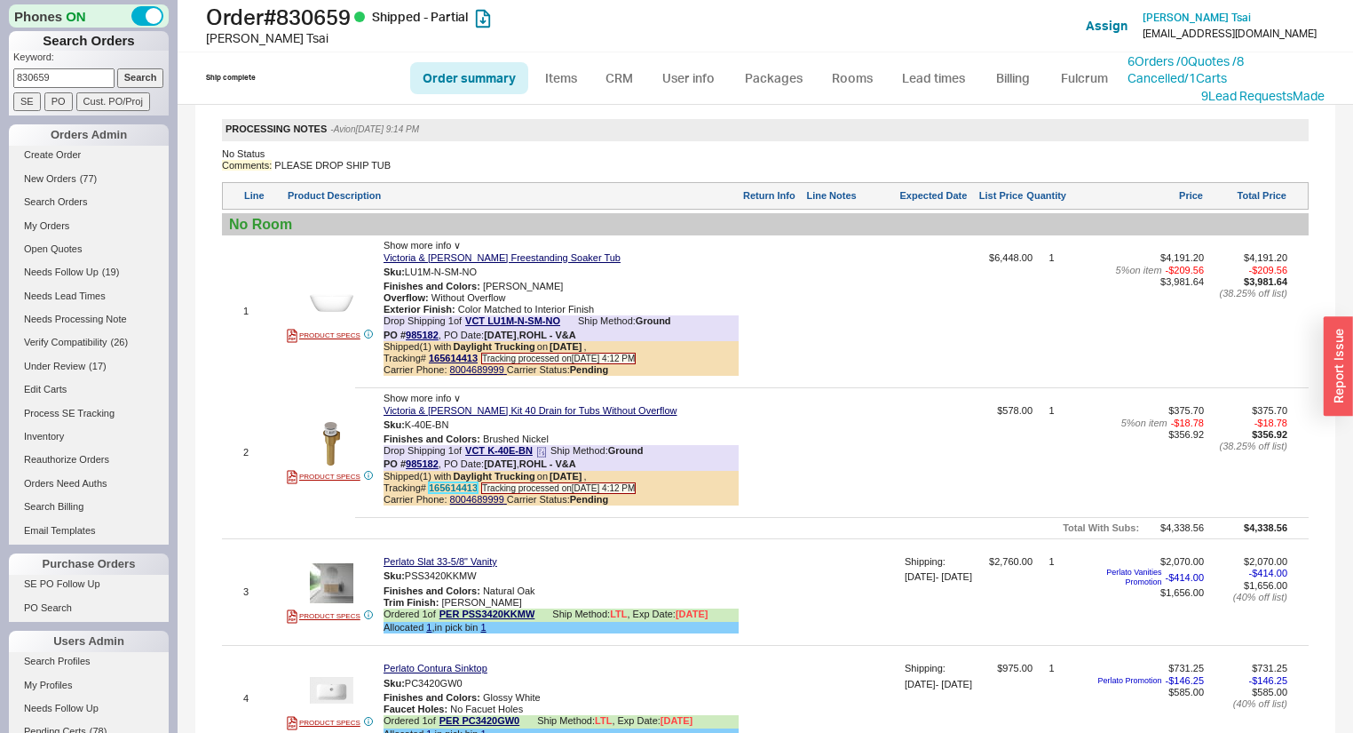
click at [455, 493] on link "165614413" at bounding box center [453, 487] width 49 height 11
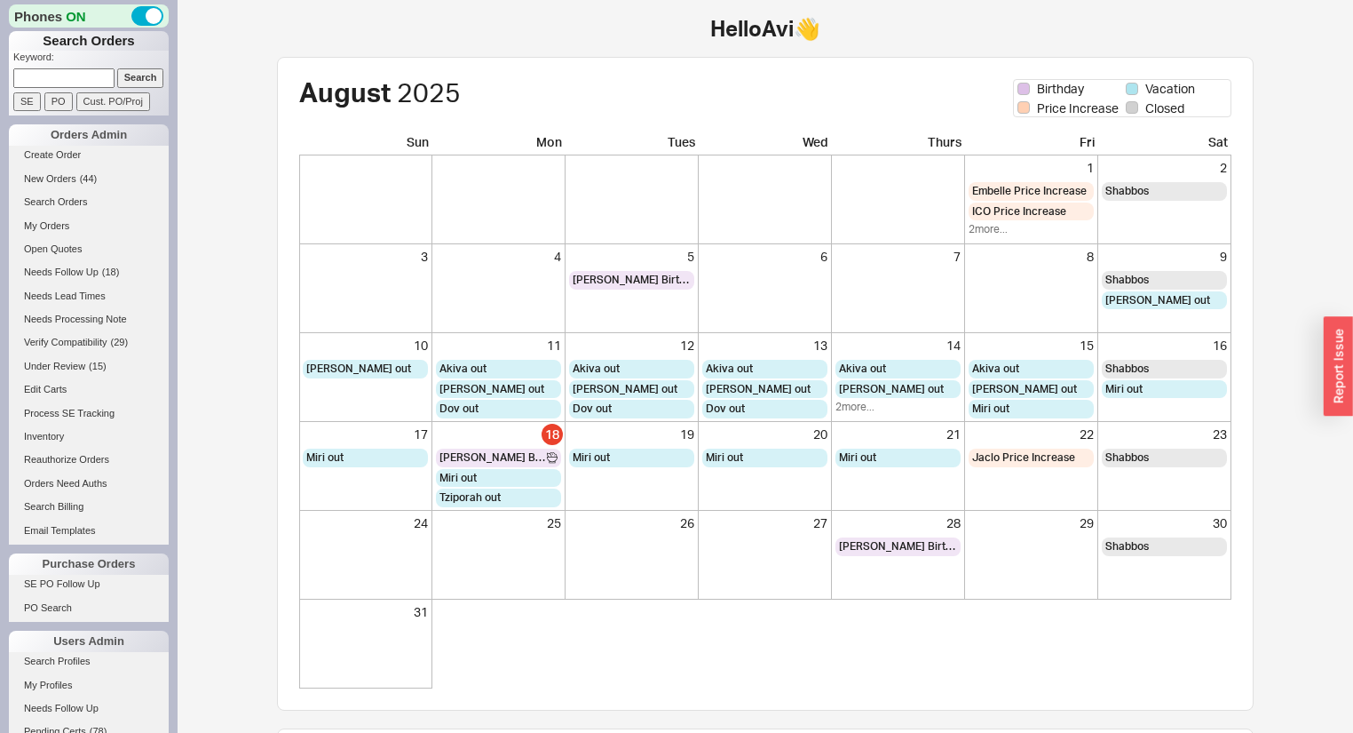
click at [69, 80] on input at bounding box center [63, 77] width 101 height 19
type input "janine"
click at [117, 68] on input "Search" at bounding box center [140, 77] width 47 height 19
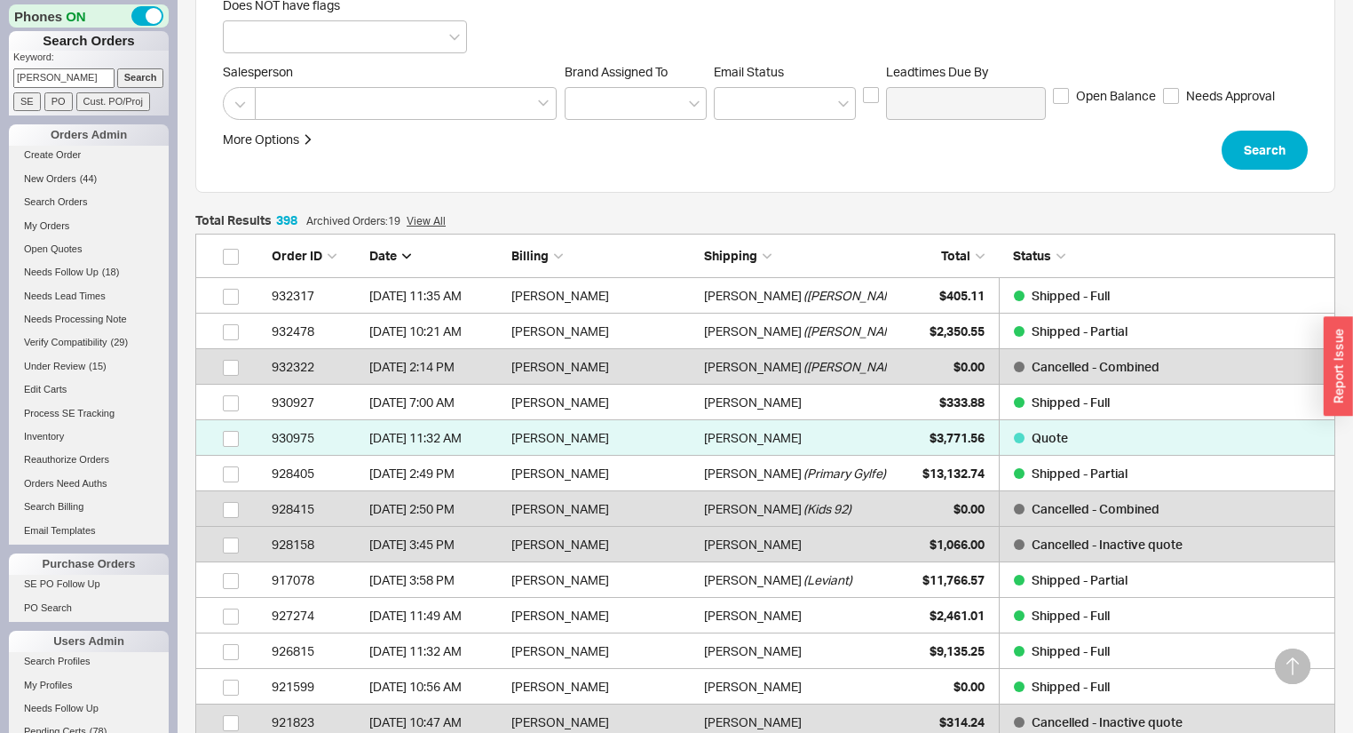
scroll to position [284, 0]
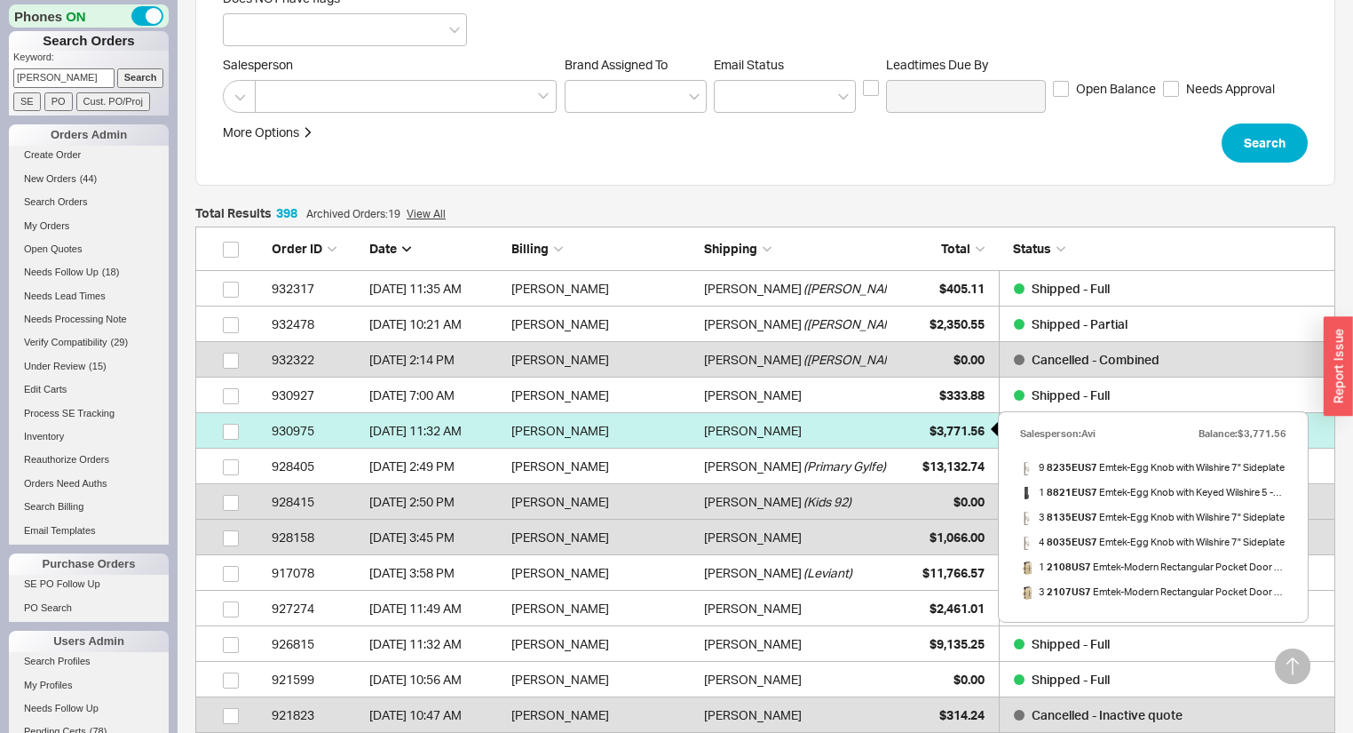
click at [903, 422] on div "$3,771.56" at bounding box center [940, 431] width 89 height 36
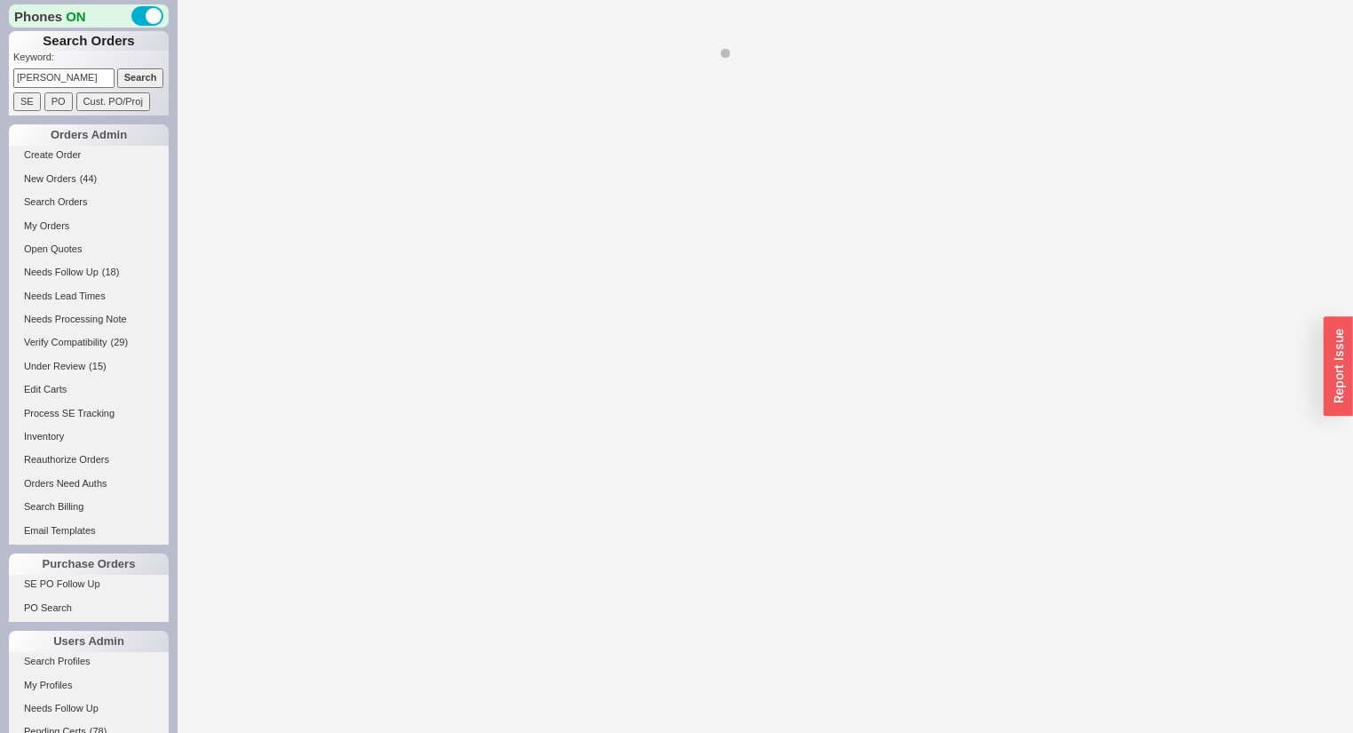
select select "*"
select select "LOW"
select select "3"
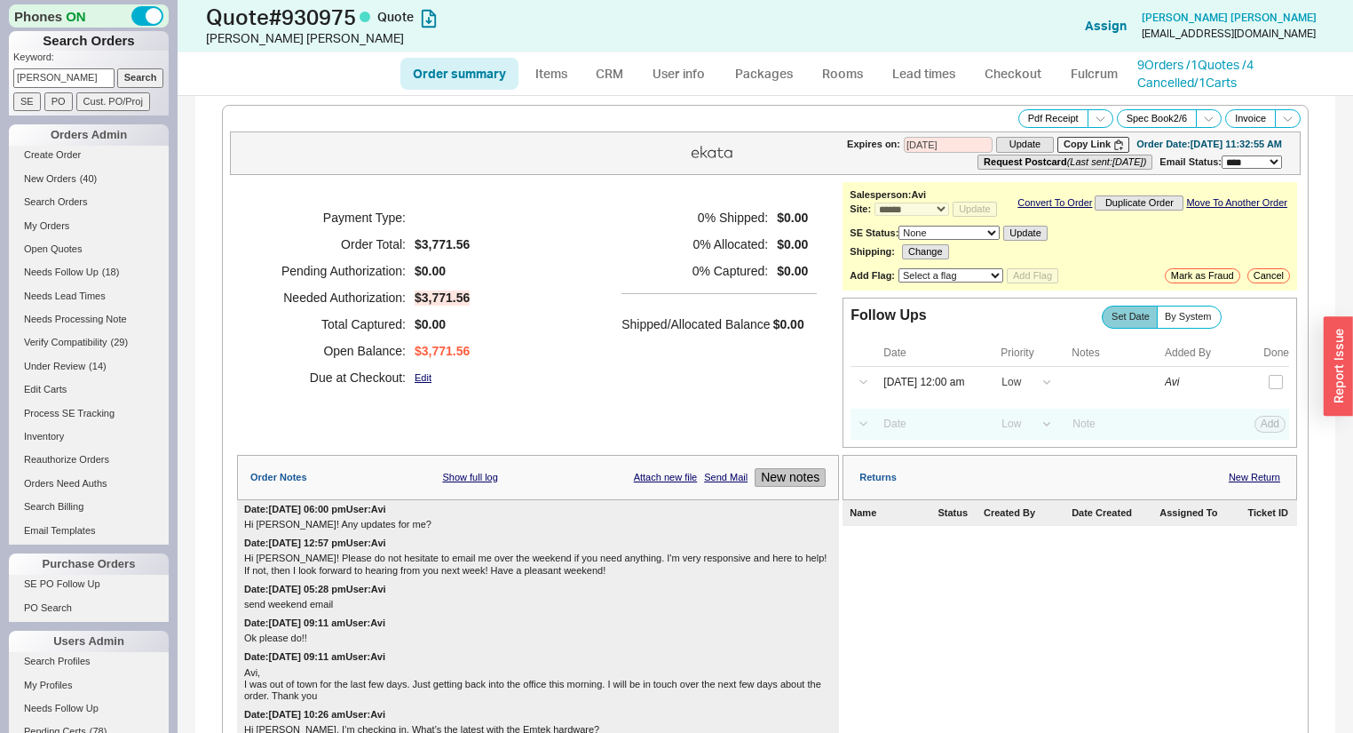
click at [783, 480] on button "New notes" at bounding box center [790, 477] width 71 height 19
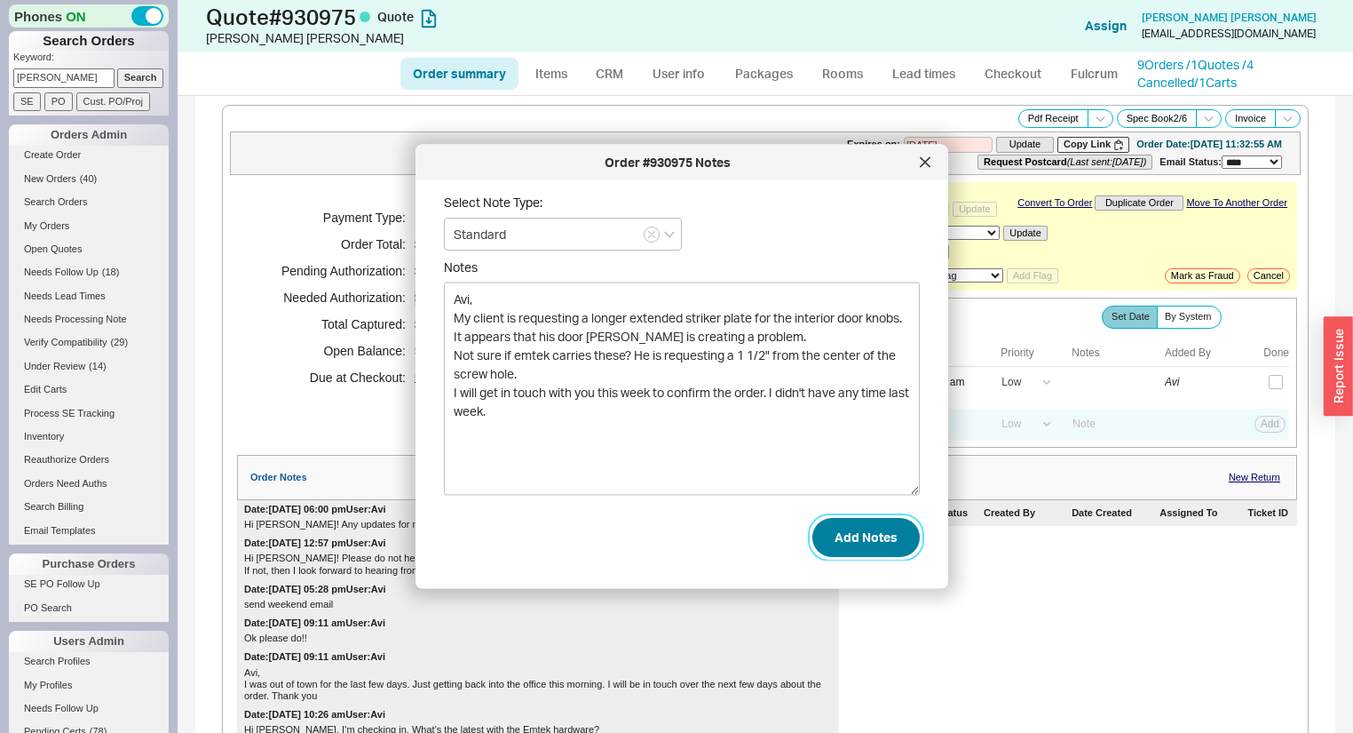
type textarea "Avi, My client is requesting a longer extended striker plate for the interior d…"
drag, startPoint x: 878, startPoint y: 547, endPoint x: 760, endPoint y: 496, distance: 128.5
click at [877, 547] on button "Add Notes" at bounding box center [865, 536] width 107 height 39
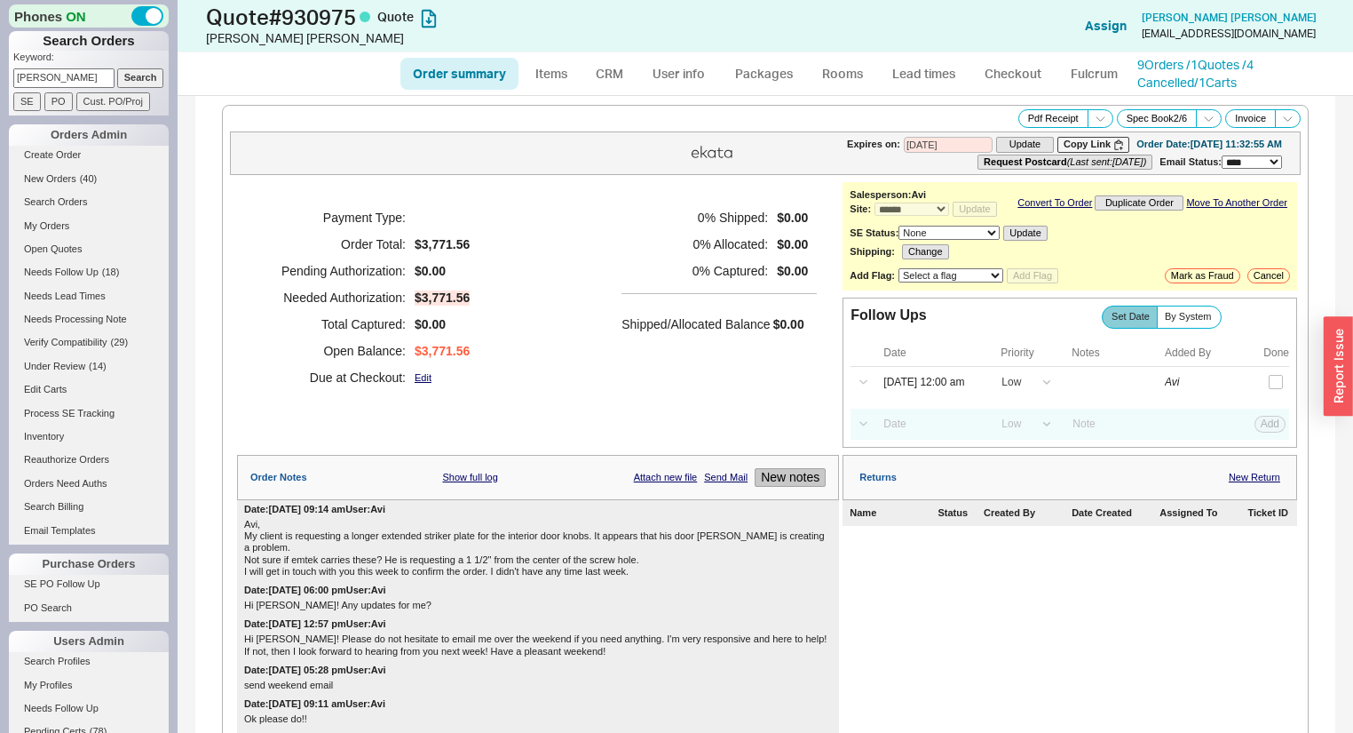
click at [799, 479] on button "New notes" at bounding box center [790, 477] width 71 height 19
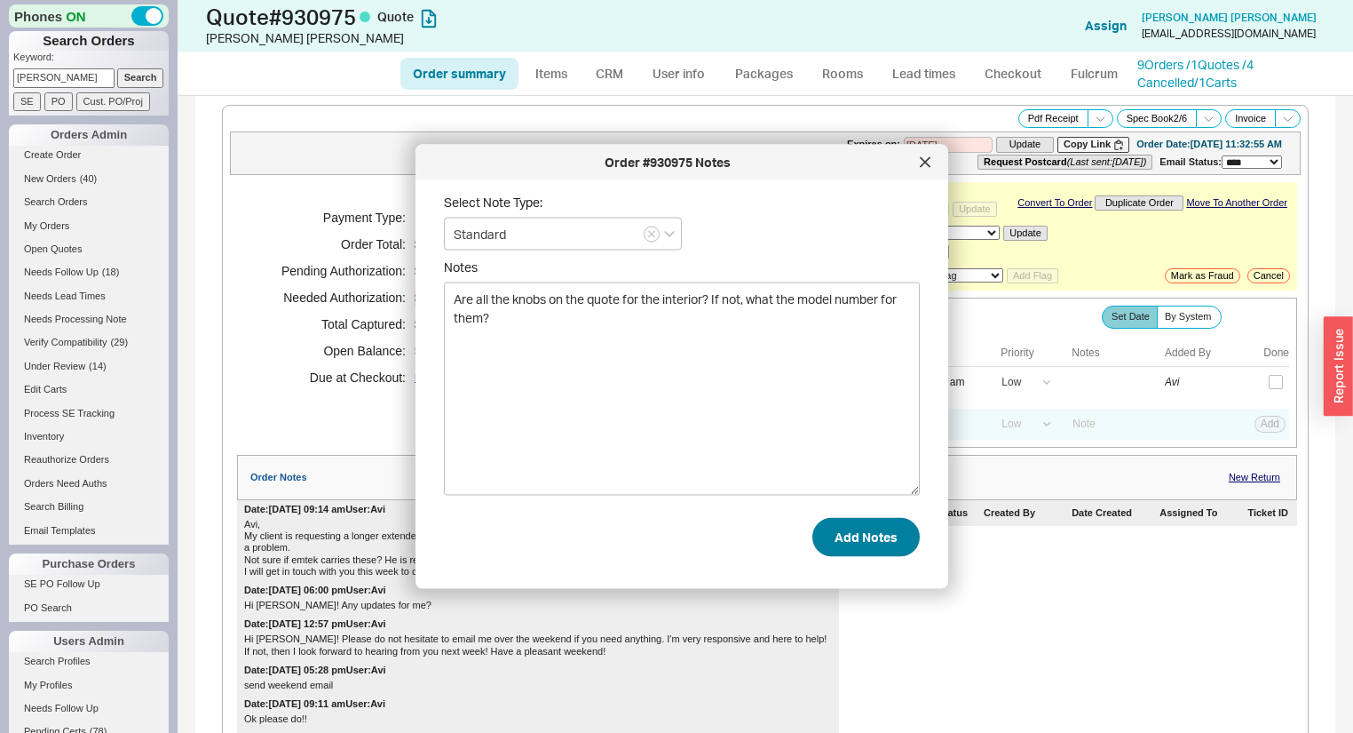
type textarea "Are all the knobs on the quote for the interior? If not, what the model number …"
click at [829, 546] on button "Add Notes" at bounding box center [865, 536] width 107 height 39
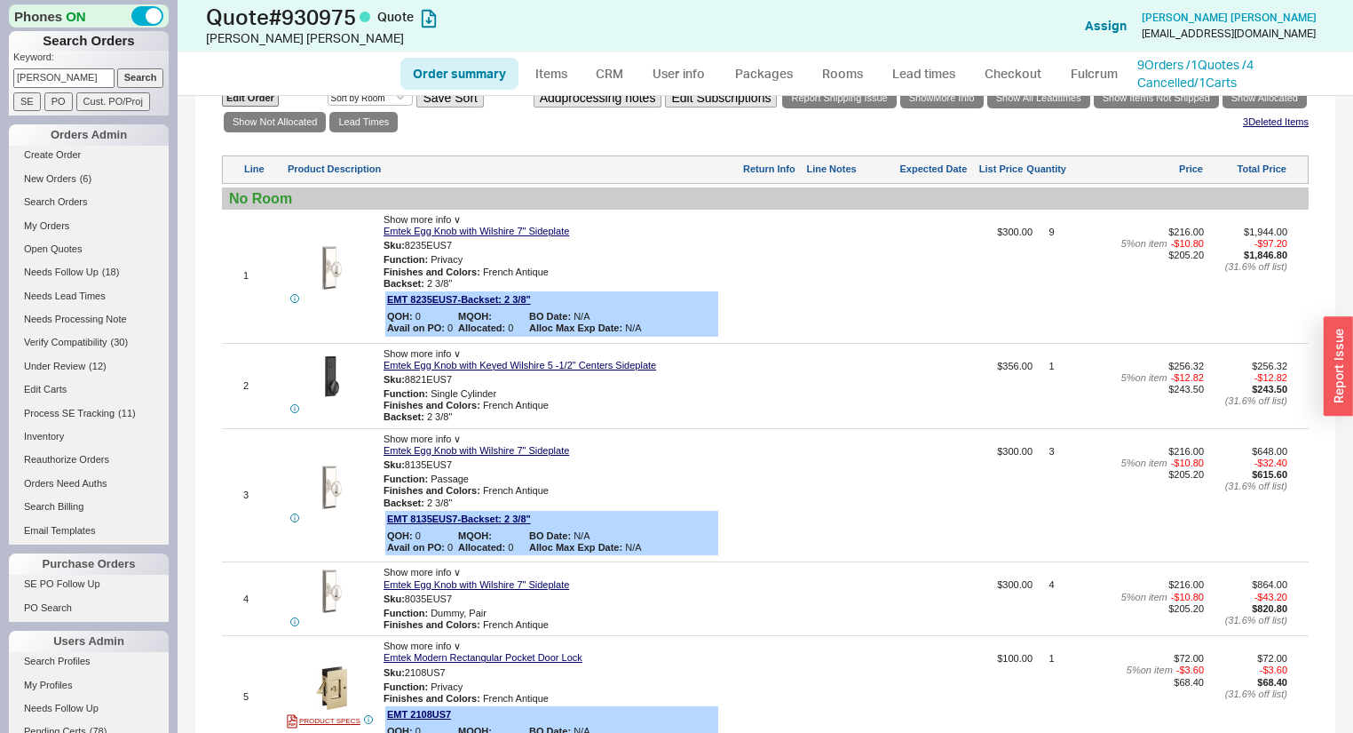
scroll to position [889, 0]
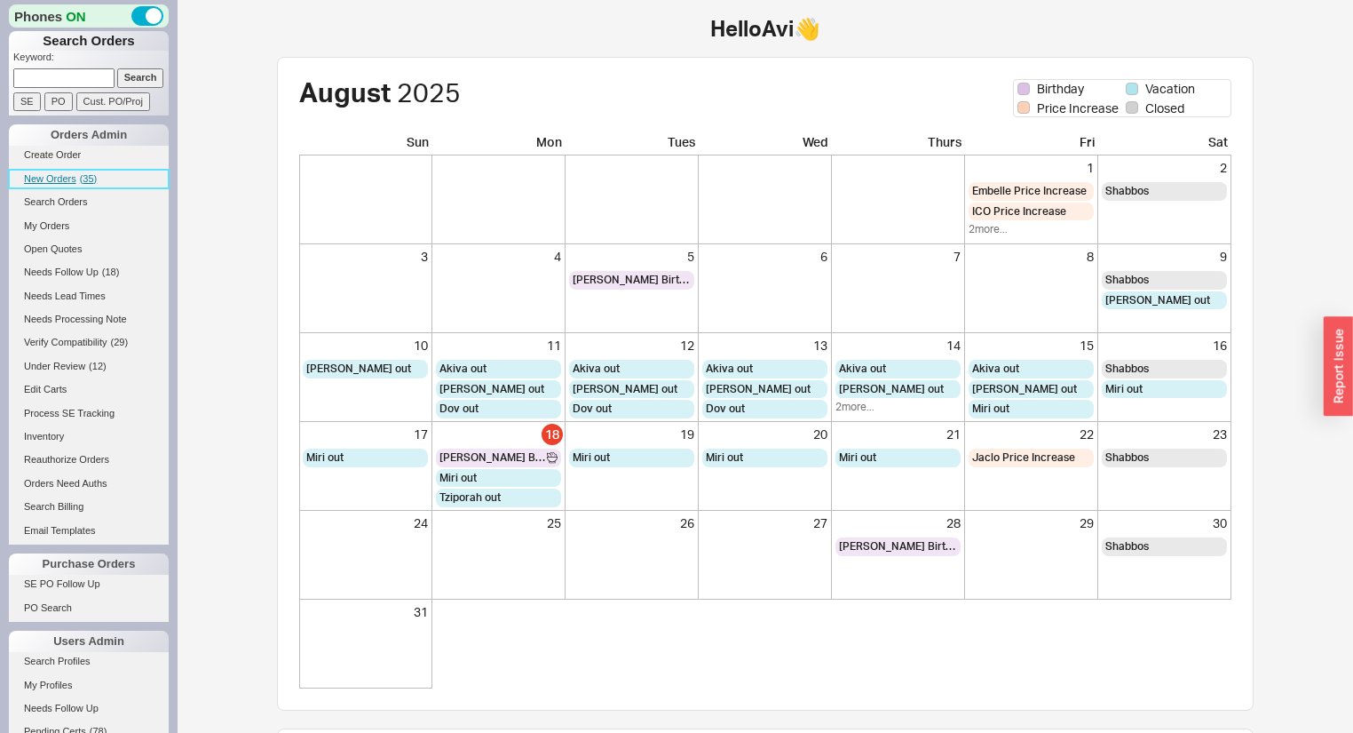
click at [85, 173] on span "( 35 )" at bounding box center [89, 178] width 18 height 11
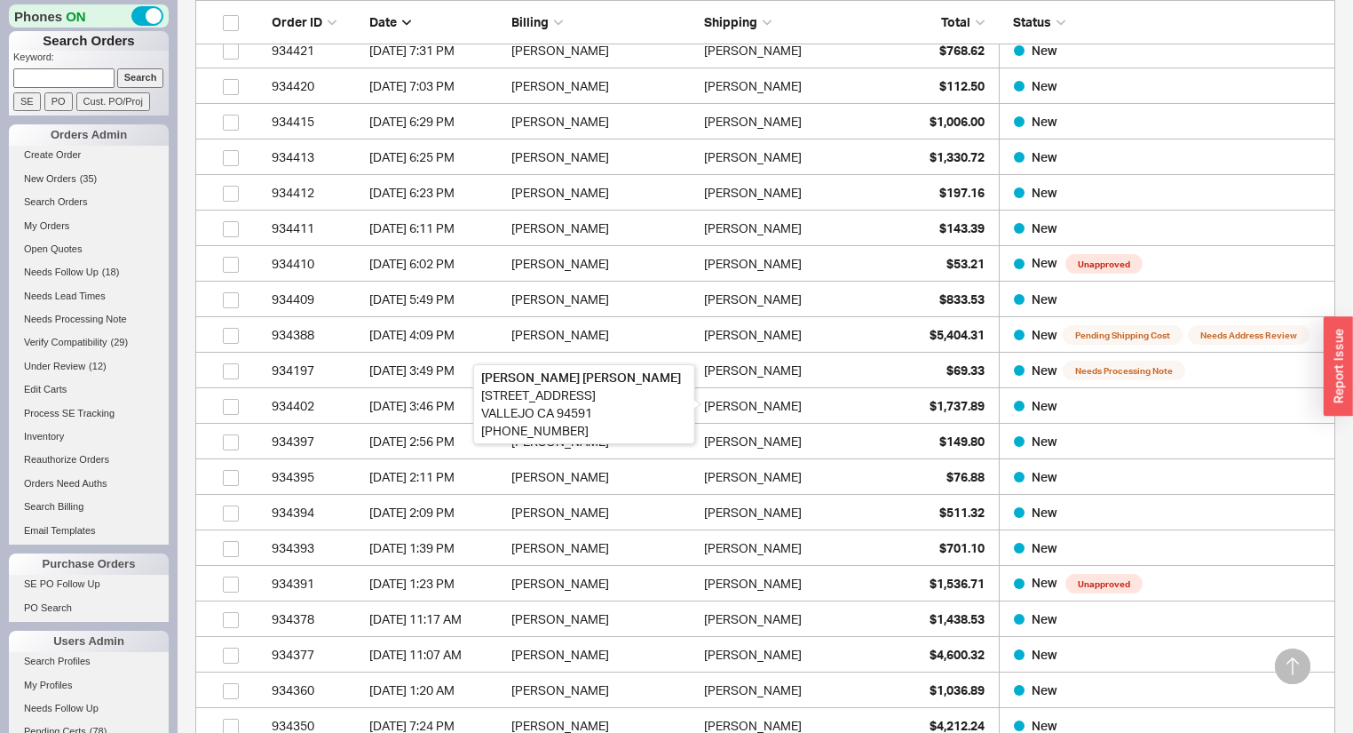
scroll to position [781, 0]
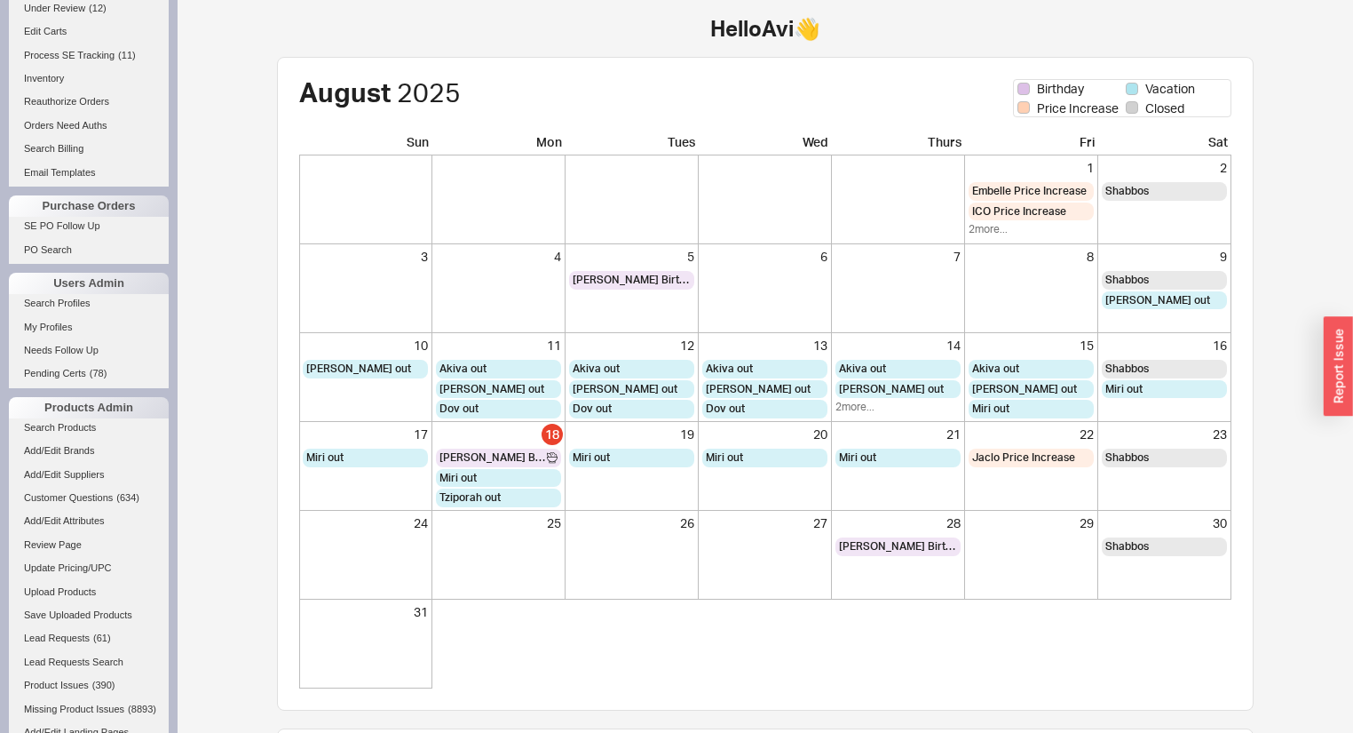
scroll to position [653, 0]
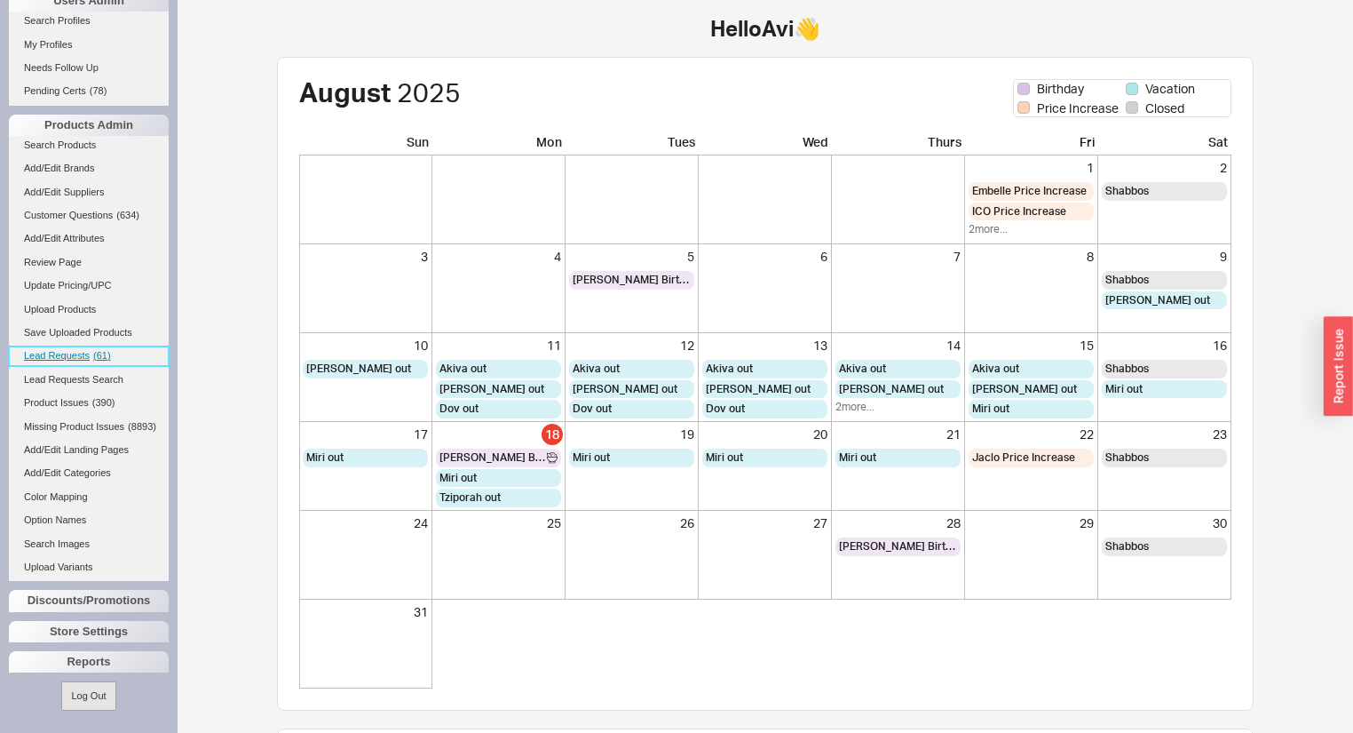
click at [74, 352] on link "Lead Requests ( 61 )" at bounding box center [89, 355] width 160 height 19
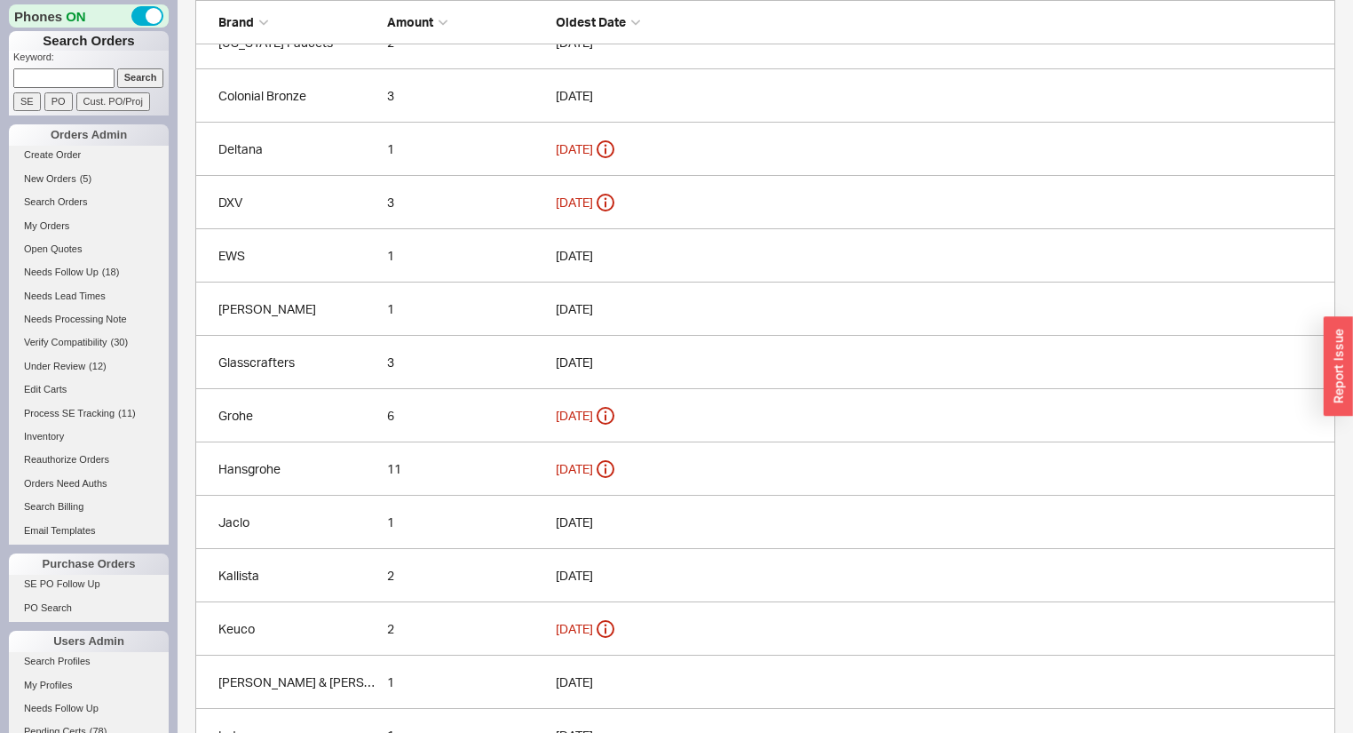
scroll to position [497, 0]
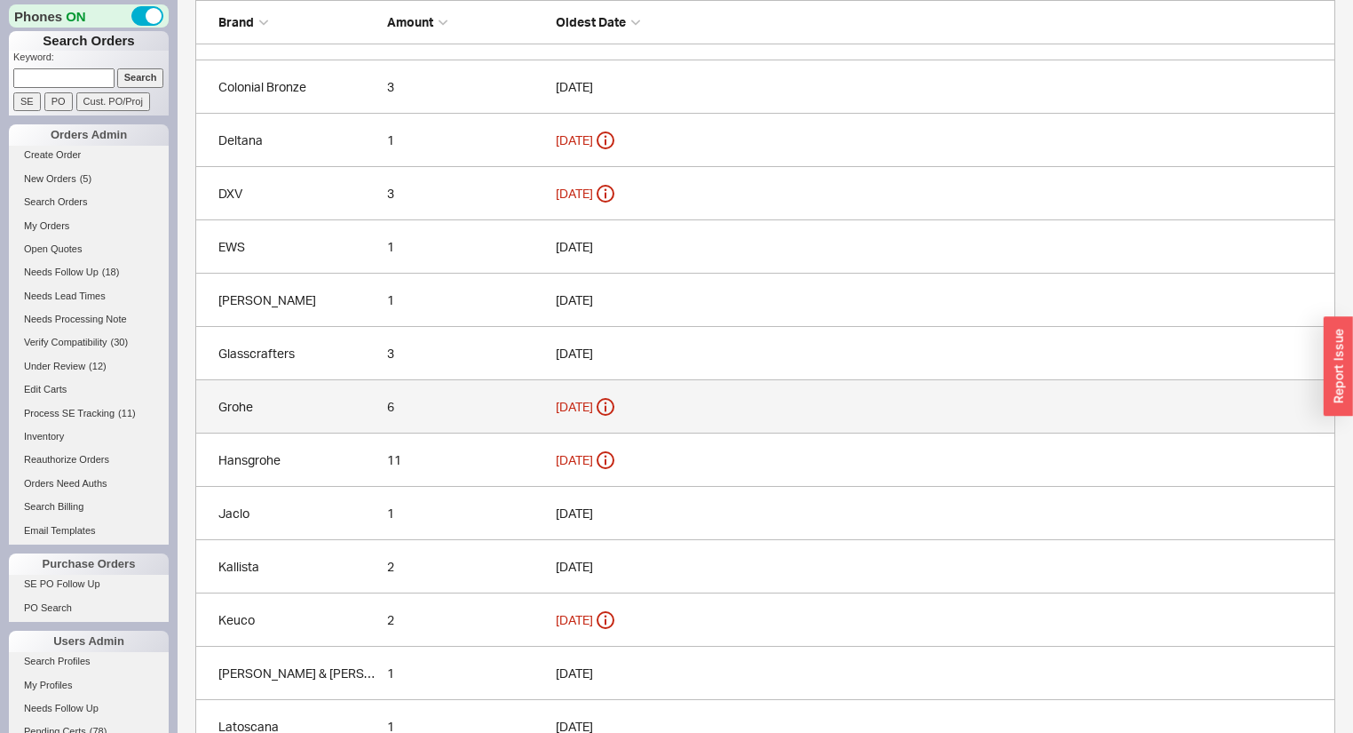
click at [415, 398] on div "6" at bounding box center [467, 407] width 160 height 18
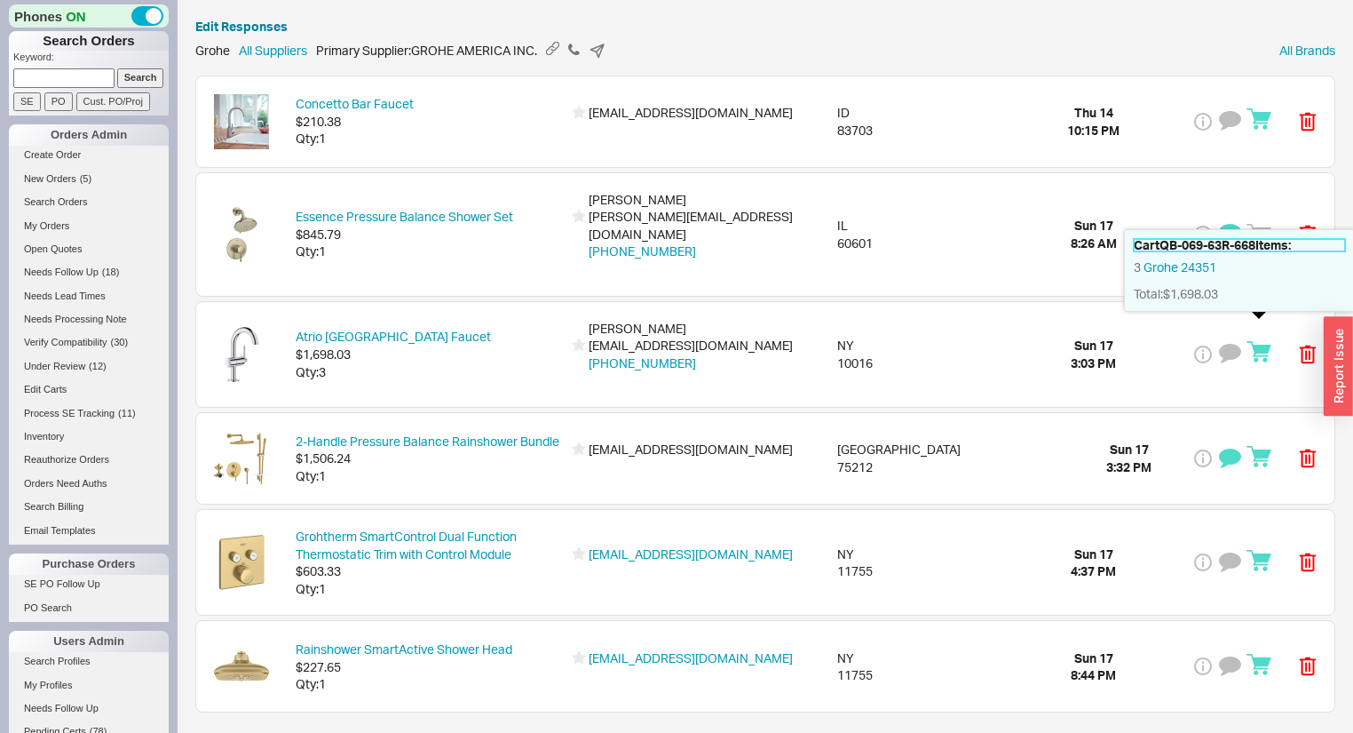
click at [1242, 245] on h5 "Cart QB-069-63R-668 Items:" at bounding box center [1239, 245] width 211 height 12
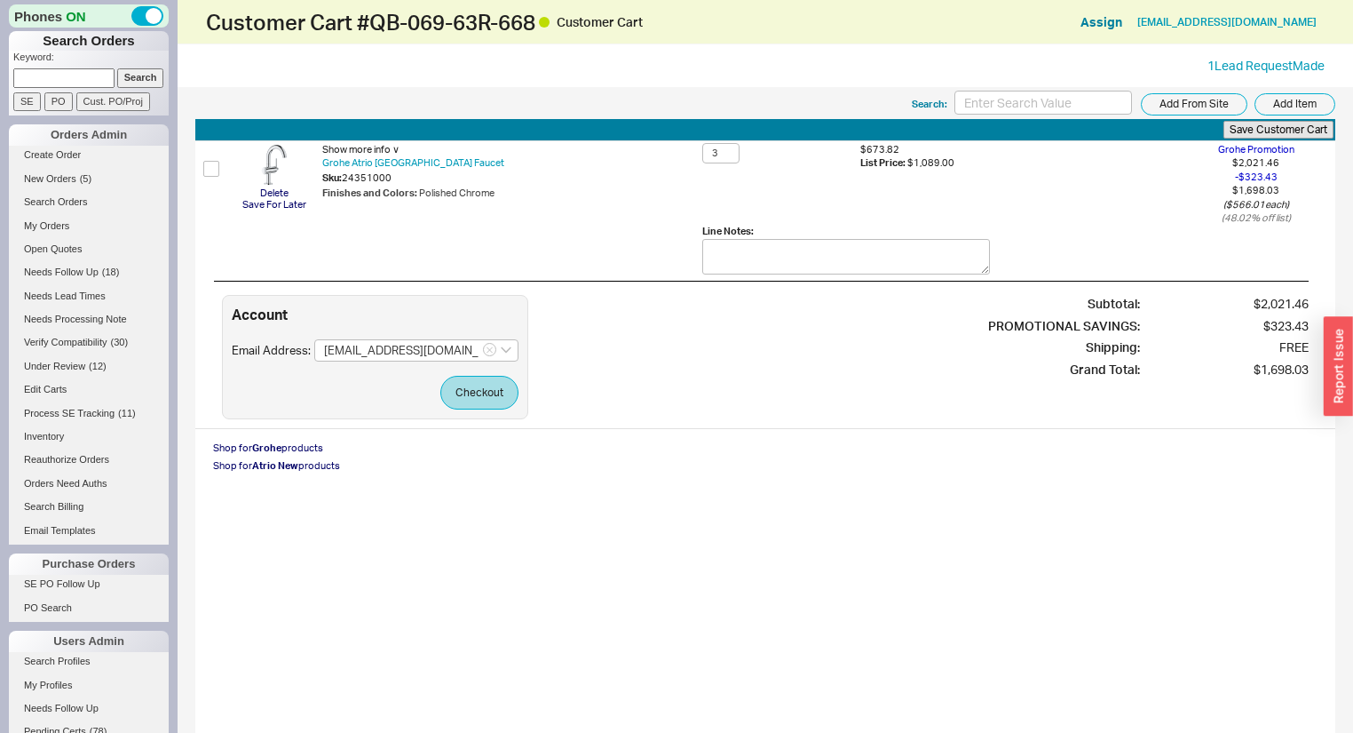
scroll to position [71, 0]
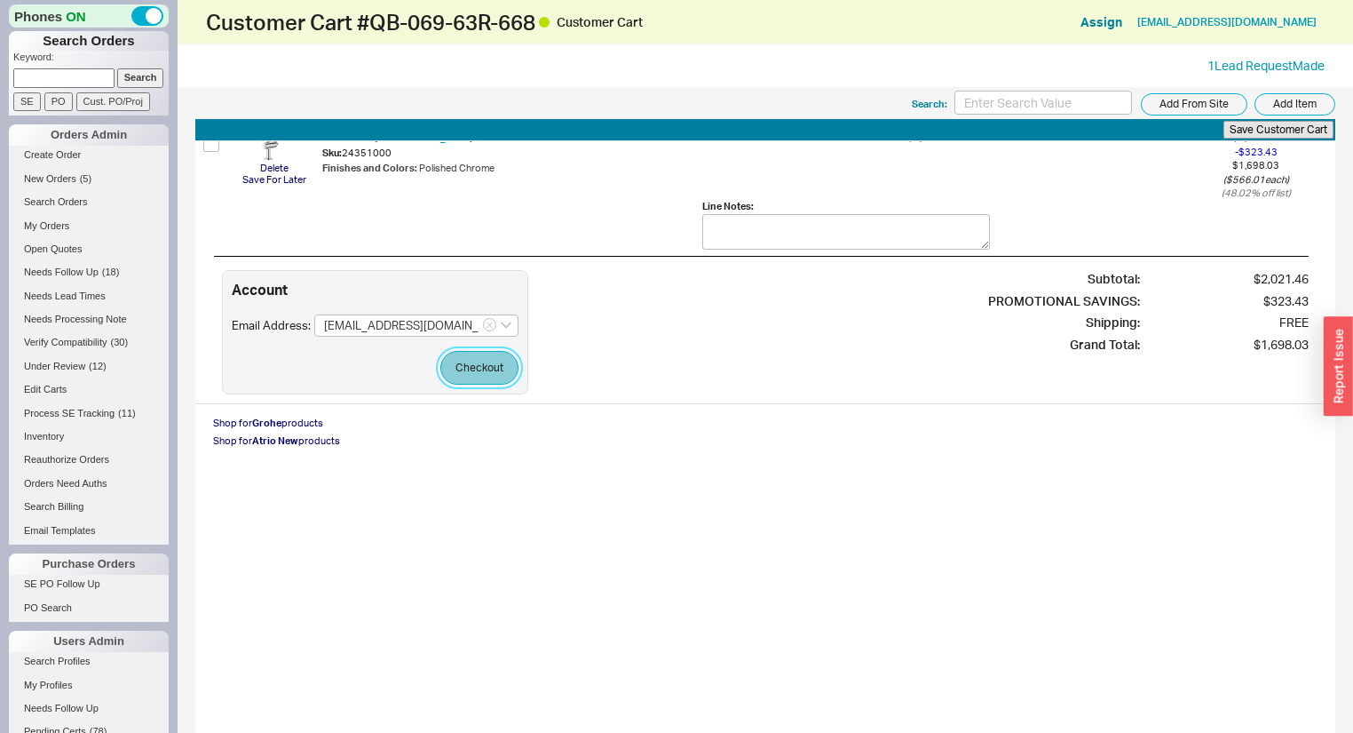
click at [460, 351] on button "Checkout" at bounding box center [479, 368] width 78 height 34
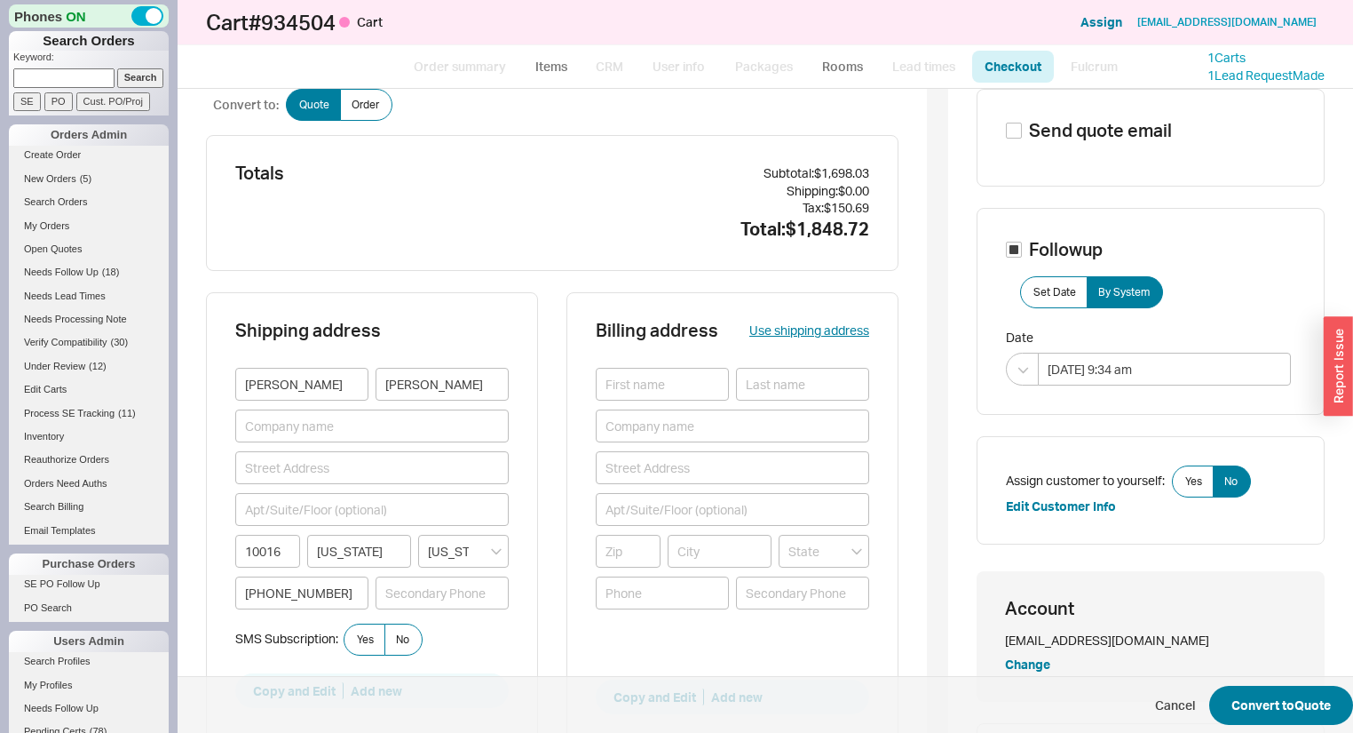
scroll to position [71, 0]
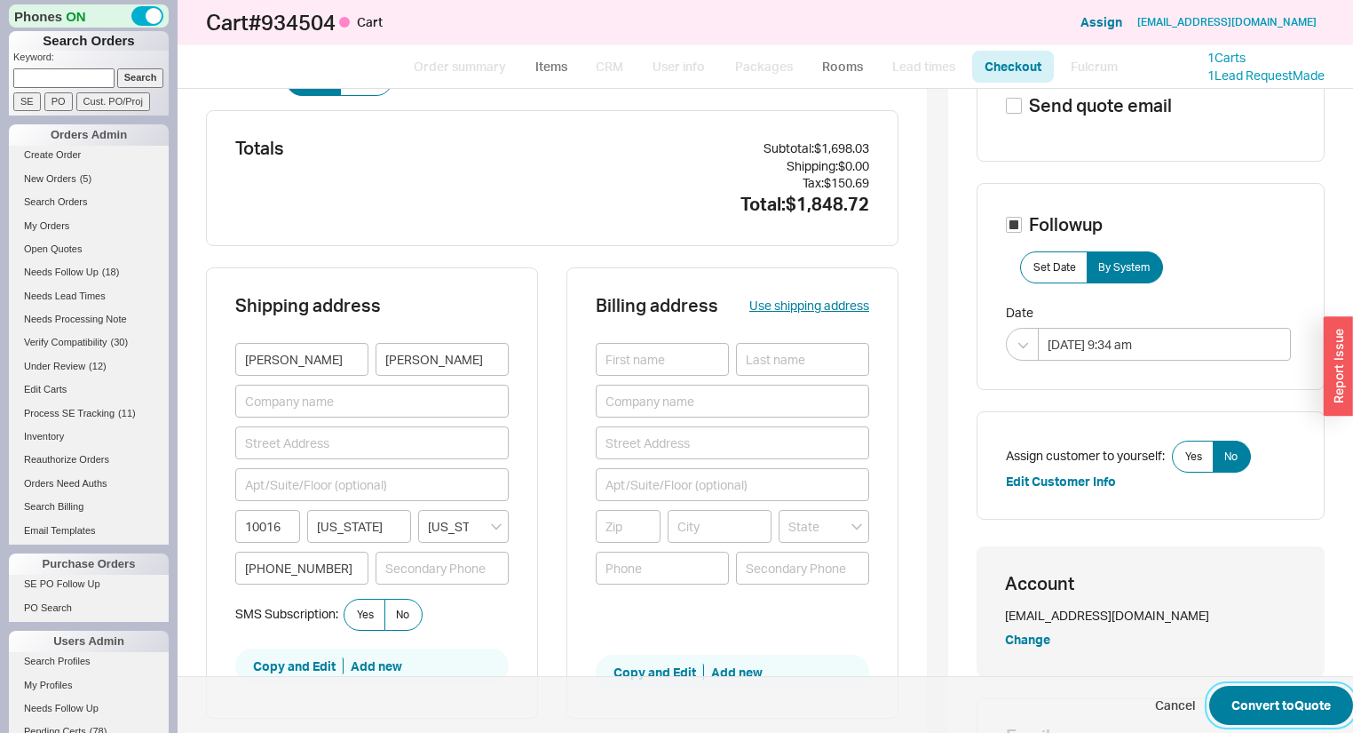
click at [1272, 700] on button "Convert to Quote" at bounding box center [1281, 704] width 144 height 39
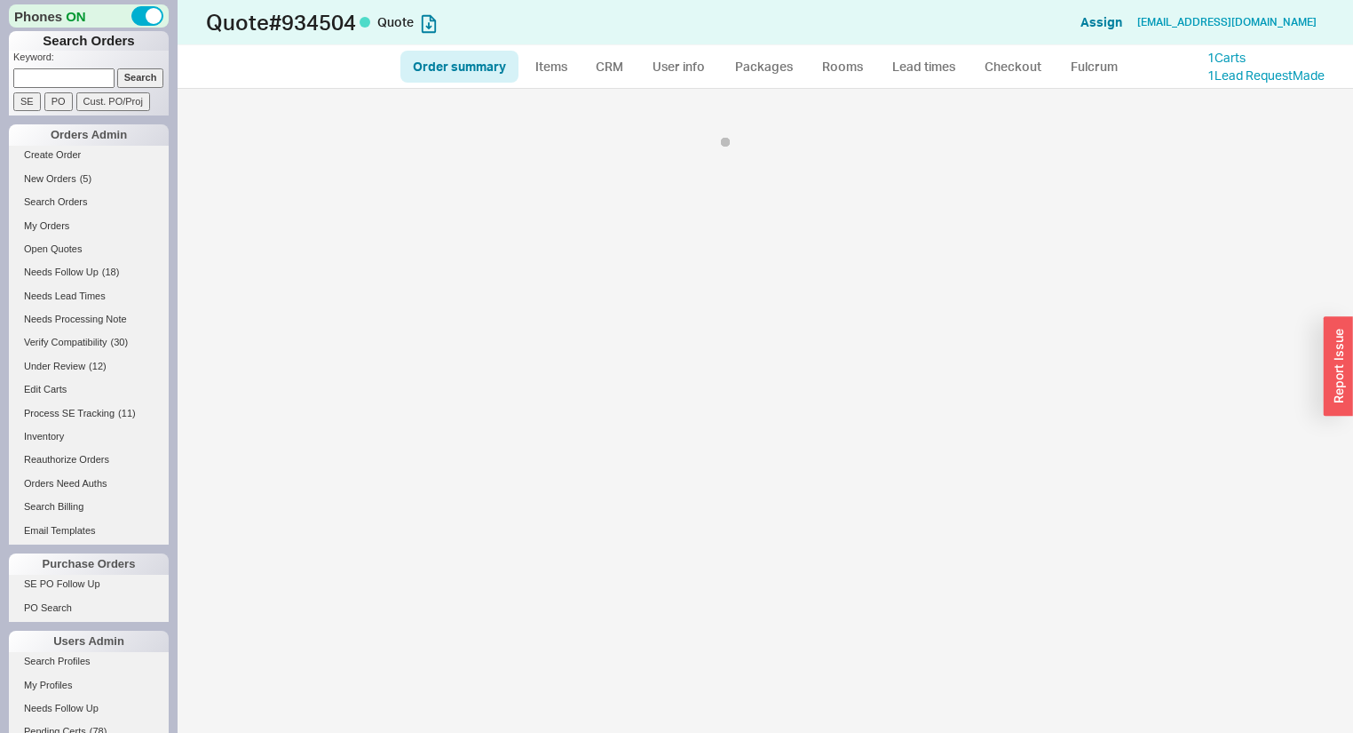
select select "*"
select select "3"
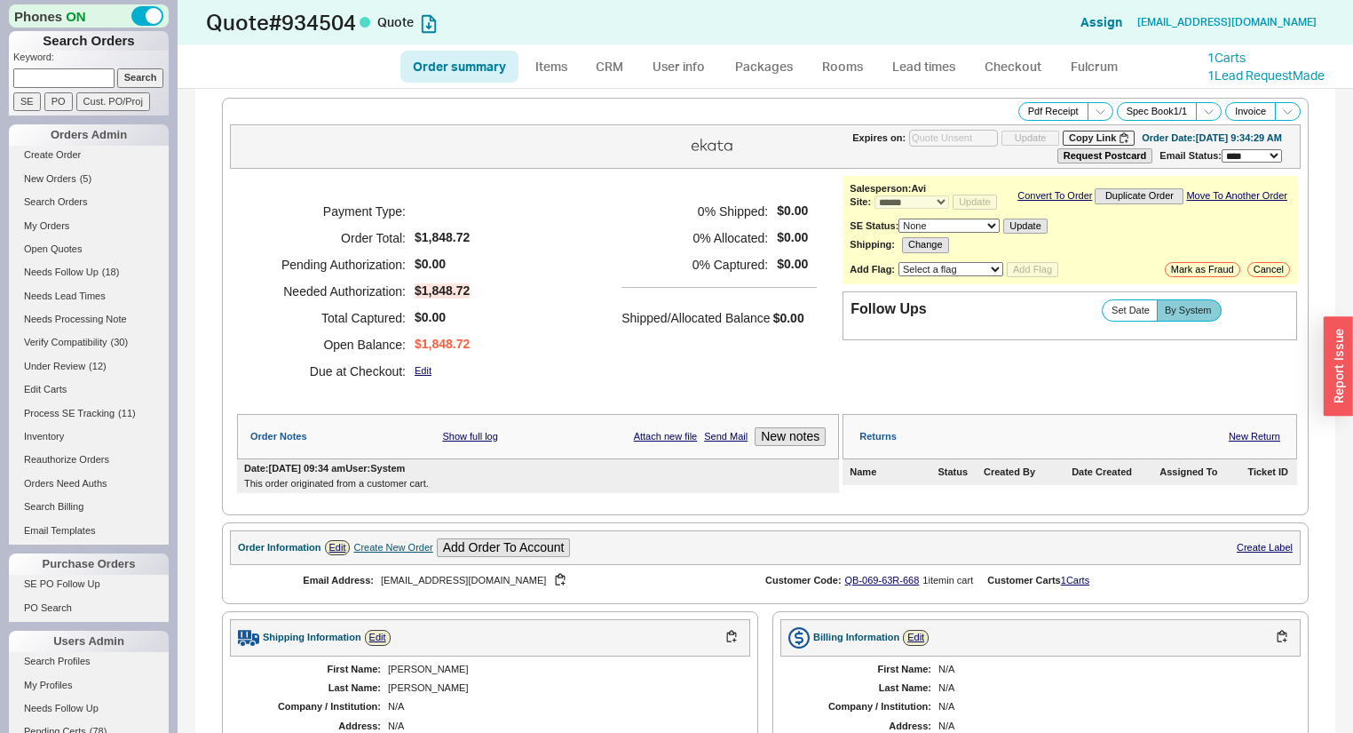
scroll to position [497, 0]
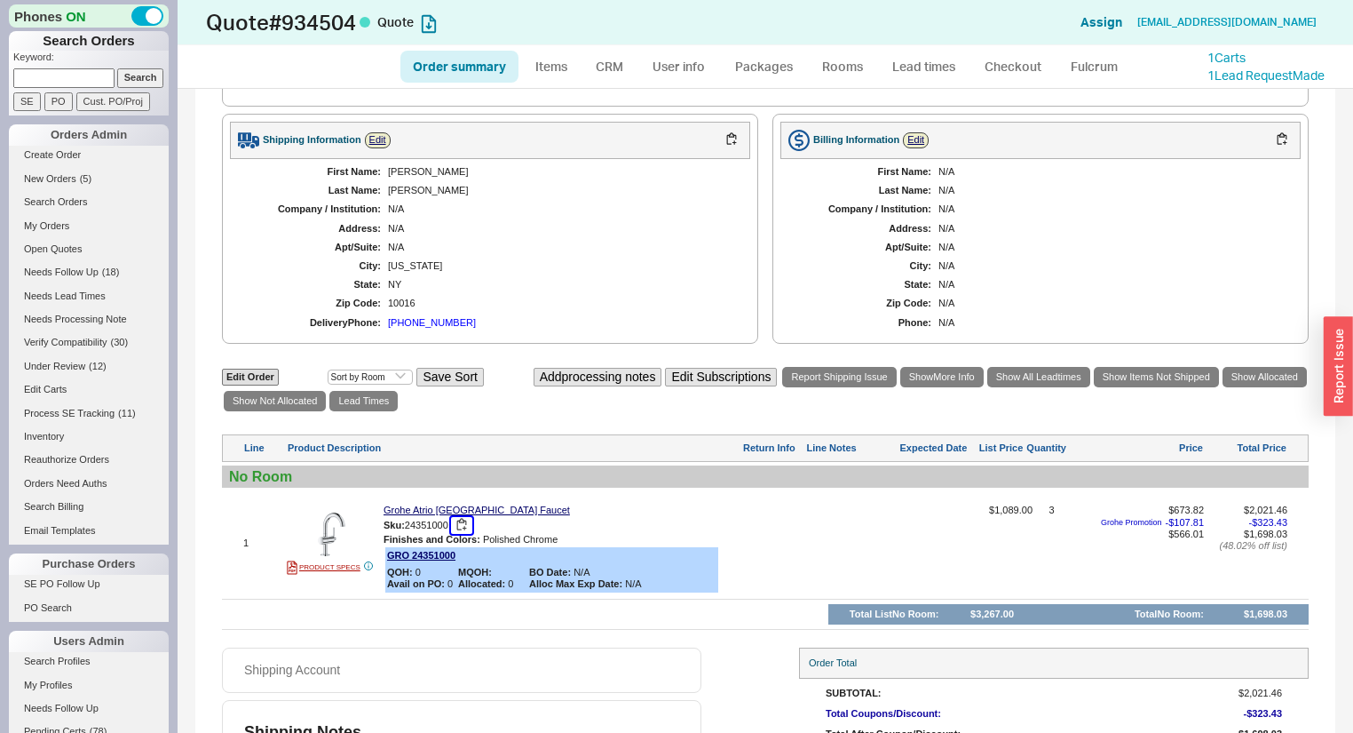
click at [463, 534] on button "button" at bounding box center [461, 525] width 21 height 17
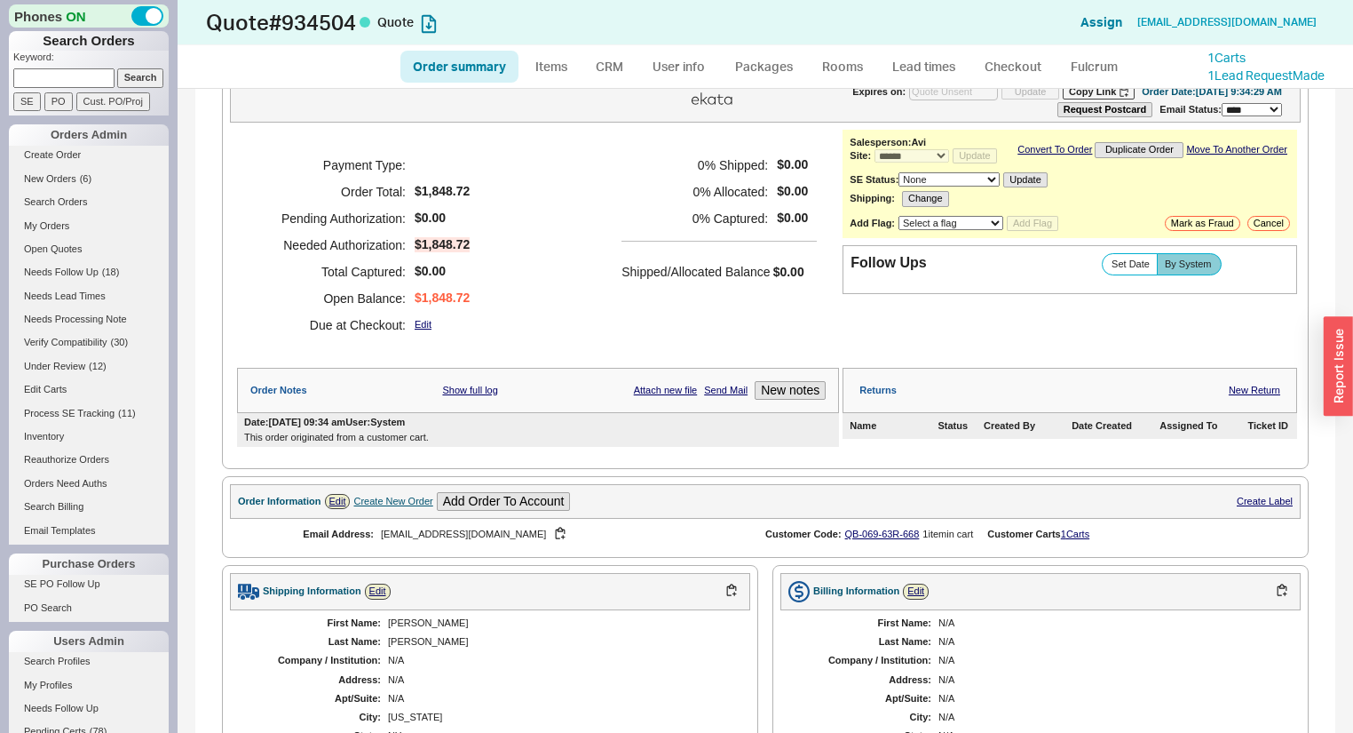
scroll to position [71, 0]
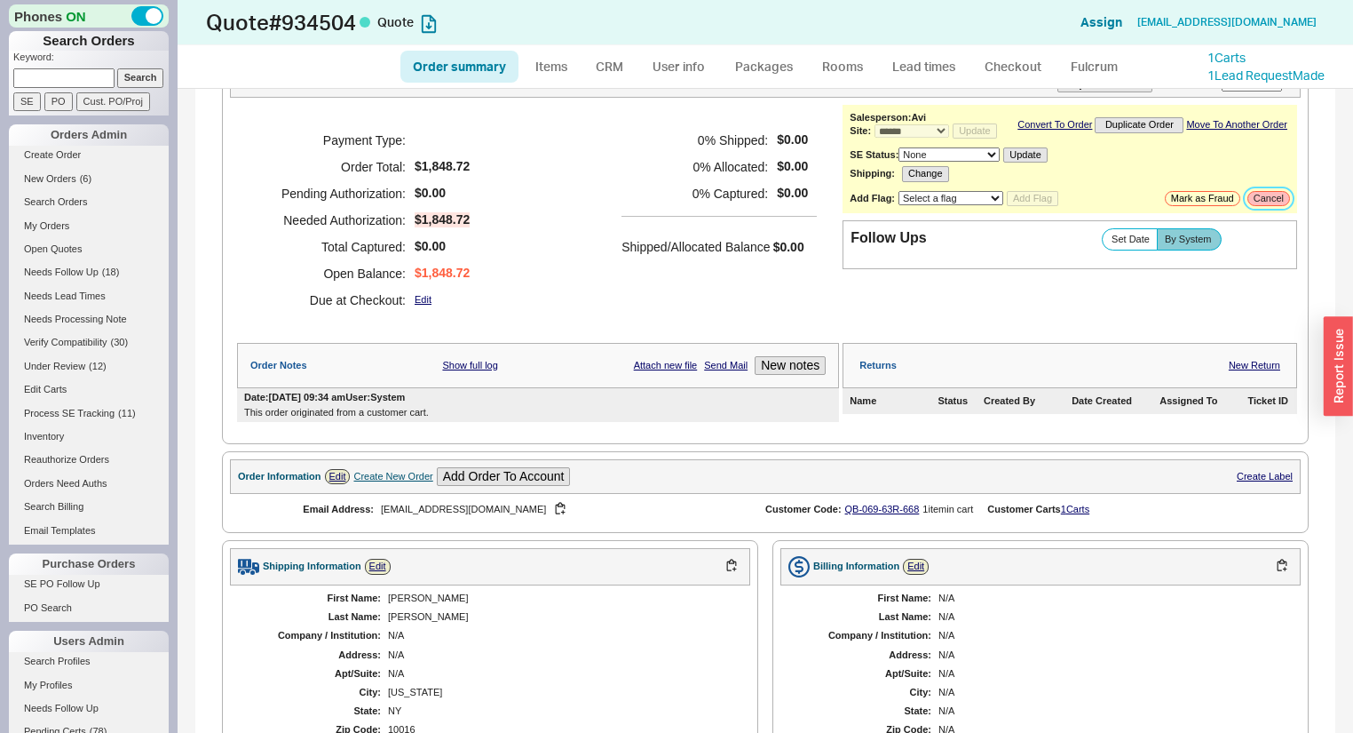
click at [1253, 203] on button "Cancel" at bounding box center [1269, 198] width 43 height 15
select select "LOW"
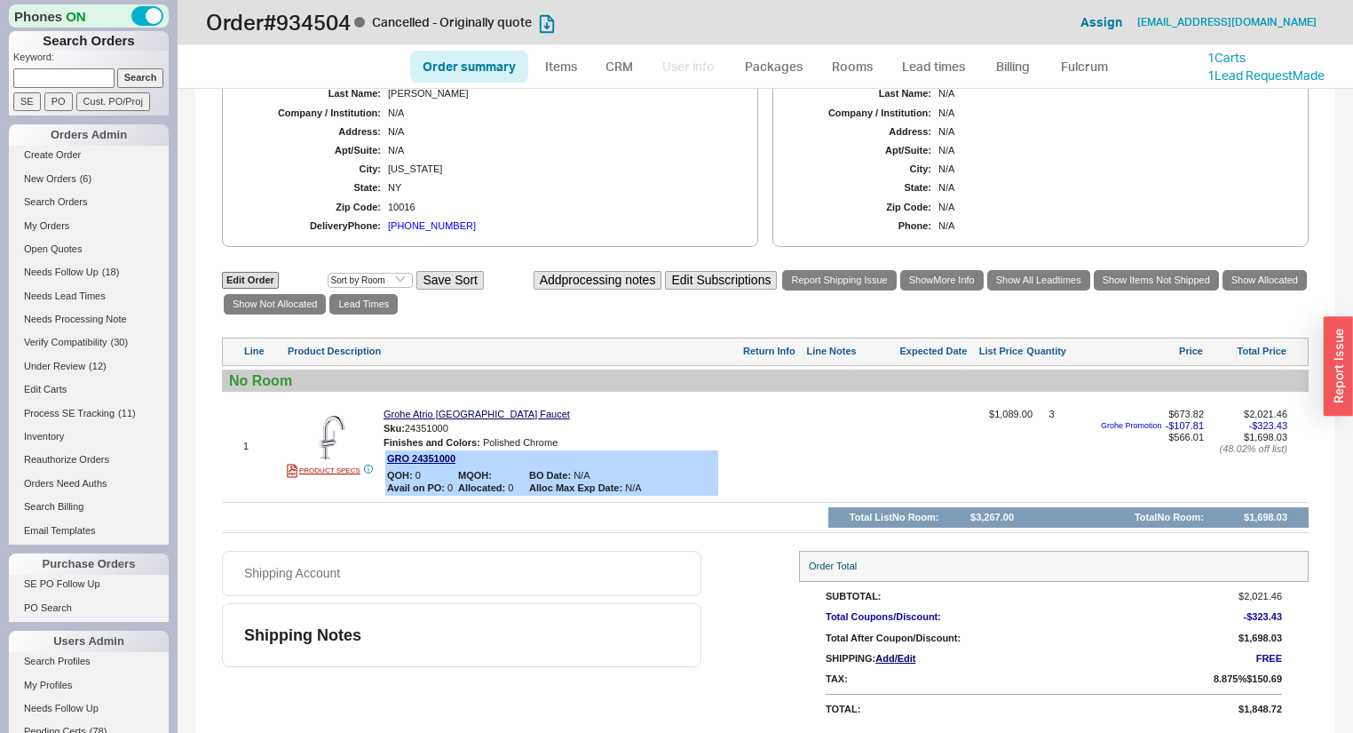
scroll to position [0, 0]
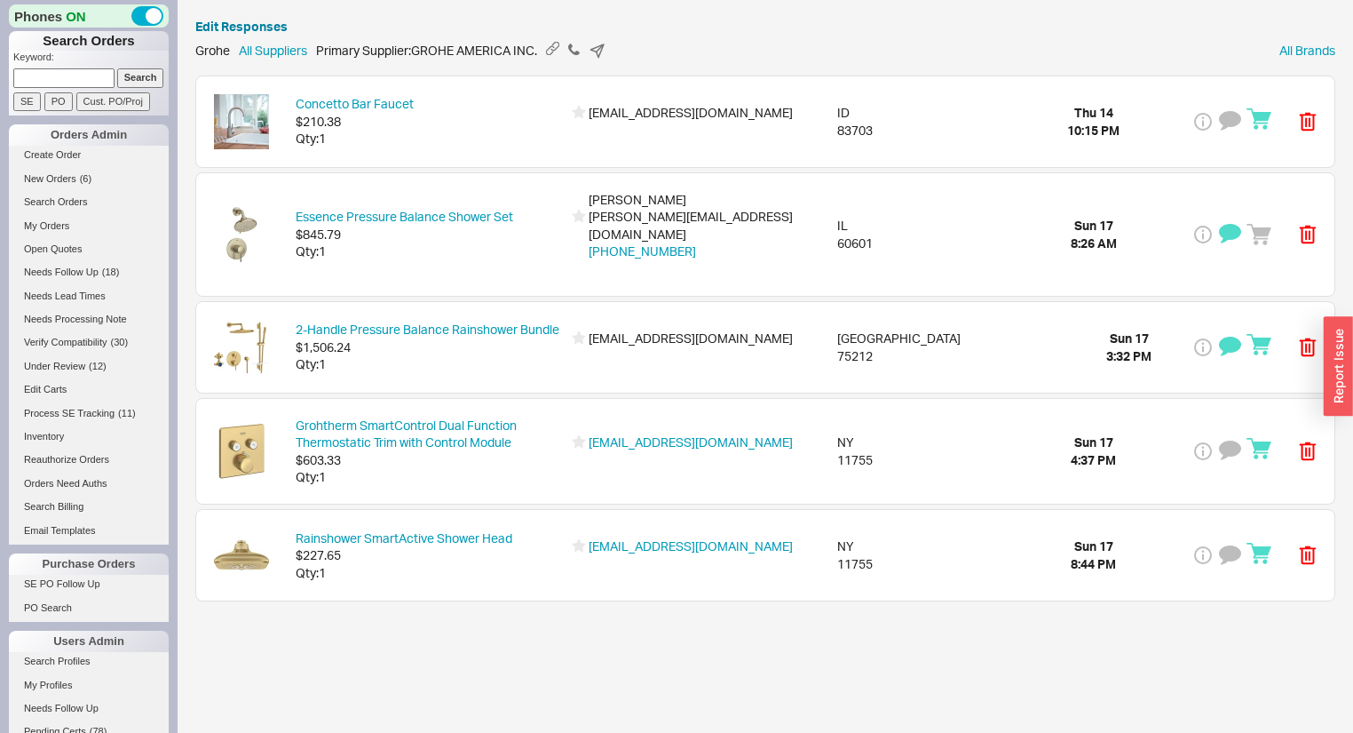
scroll to position [639, 0]
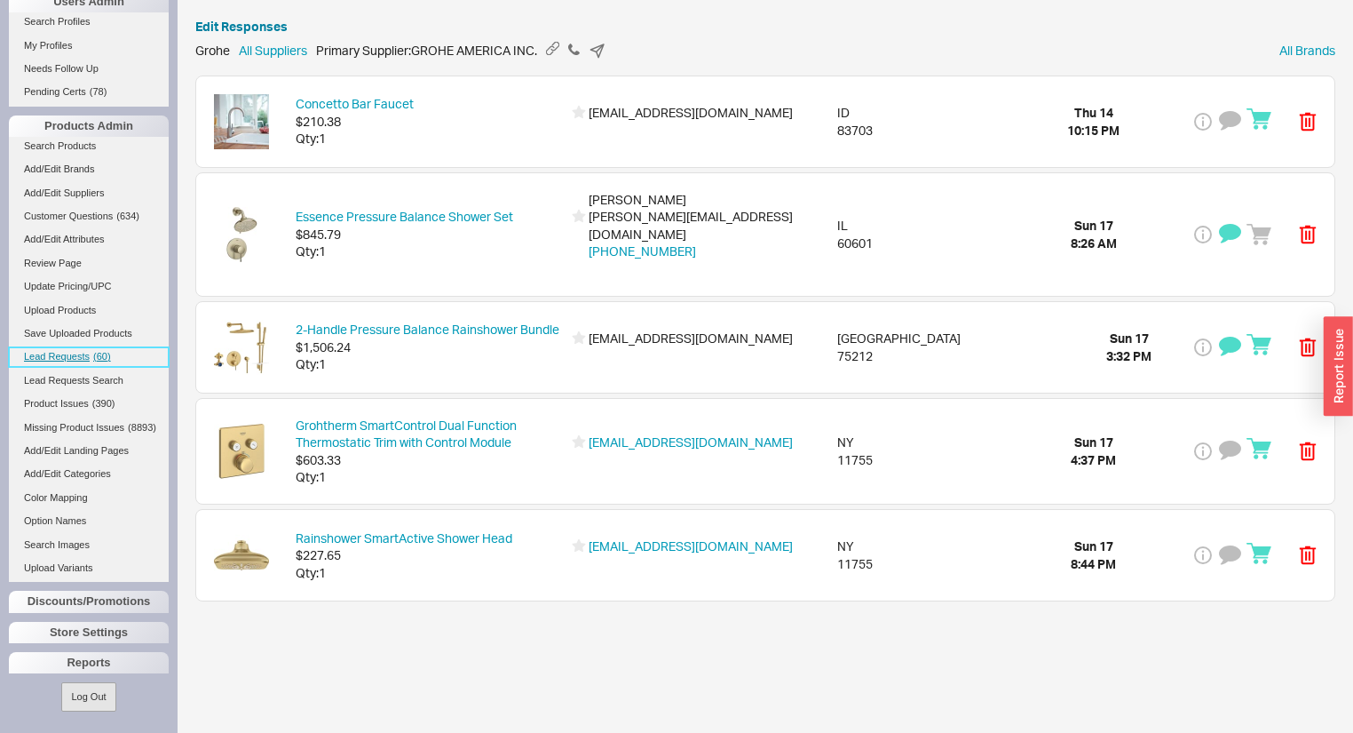
click at [75, 361] on link "Lead Requests ( 60 )" at bounding box center [89, 356] width 160 height 19
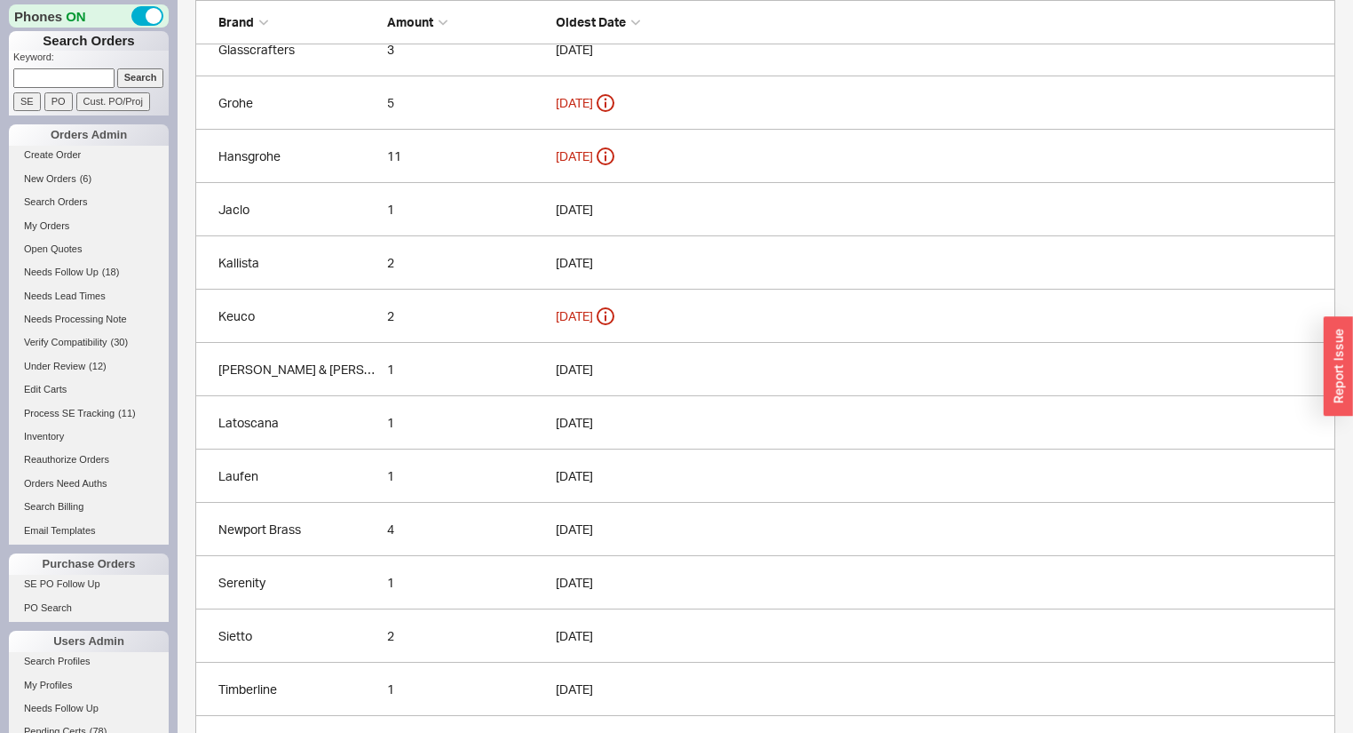
scroll to position [908, 0]
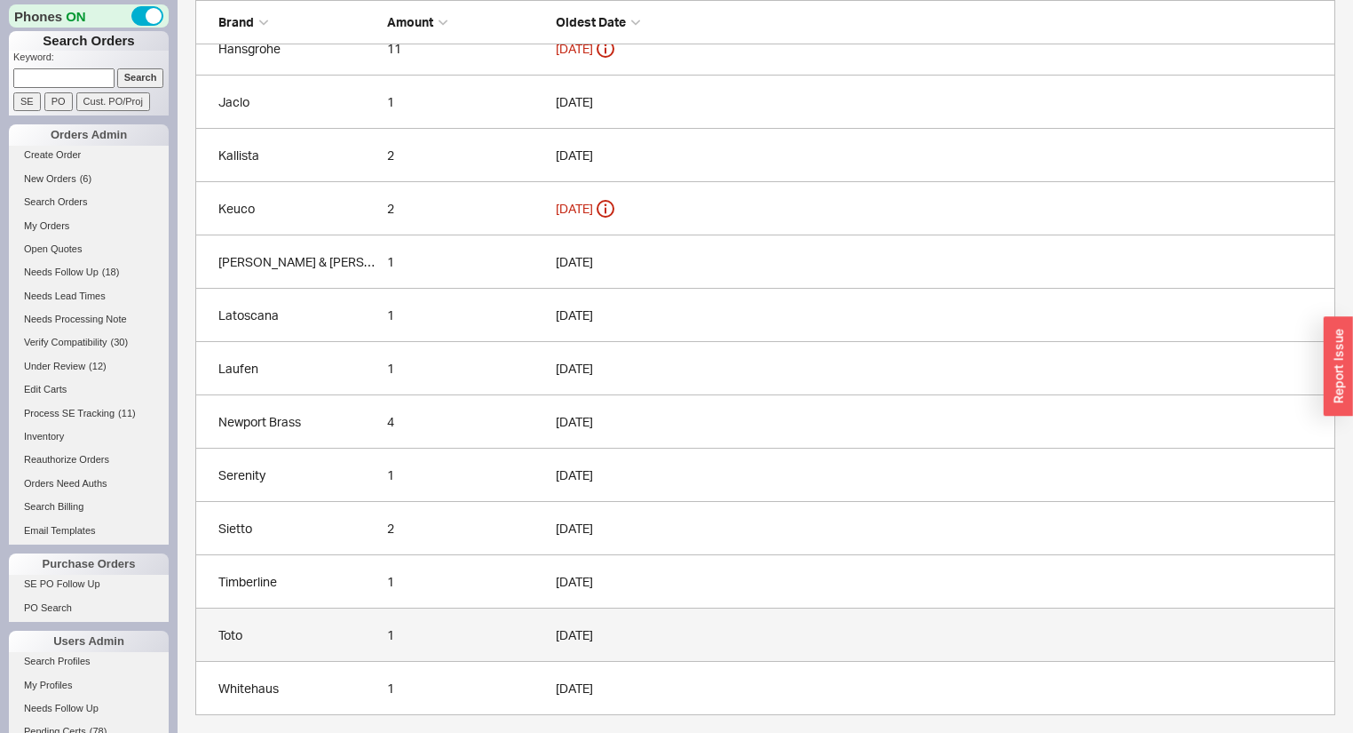
click at [394, 634] on div "1" at bounding box center [467, 635] width 160 height 18
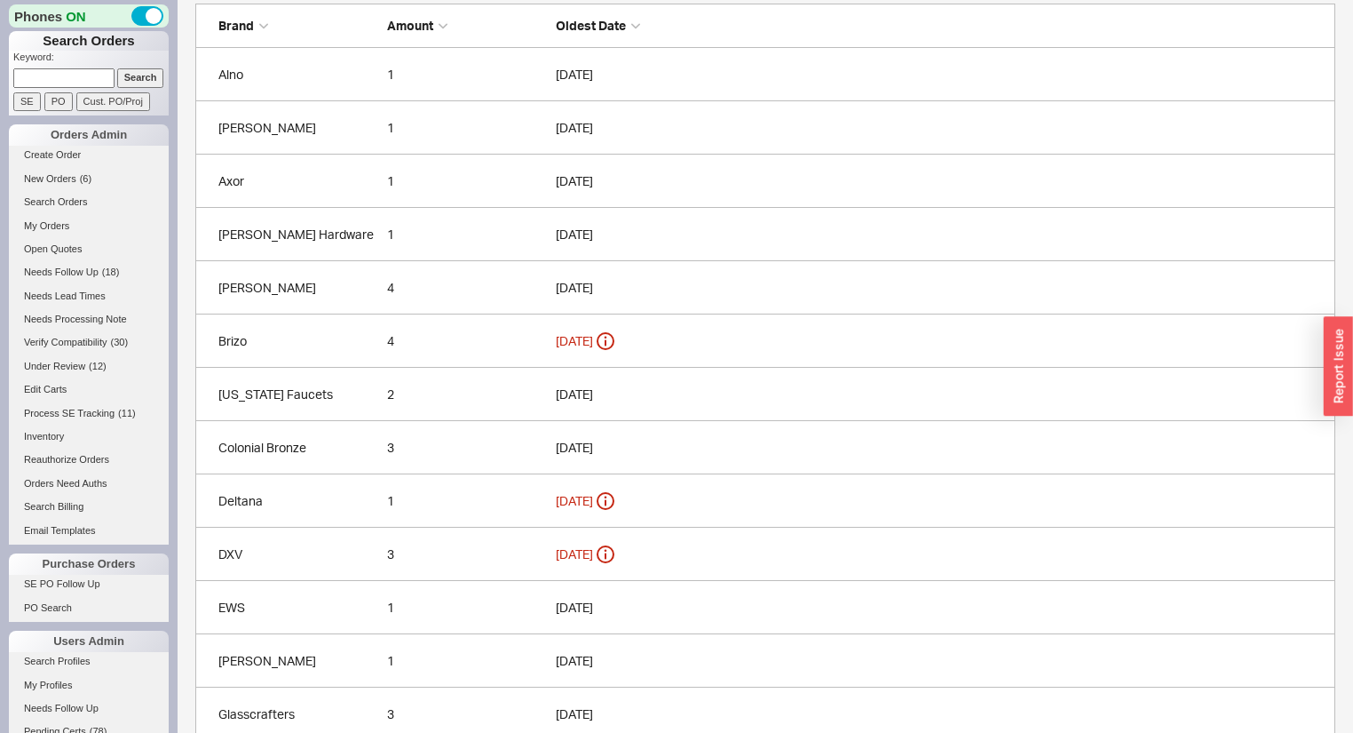
scroll to position [908, 0]
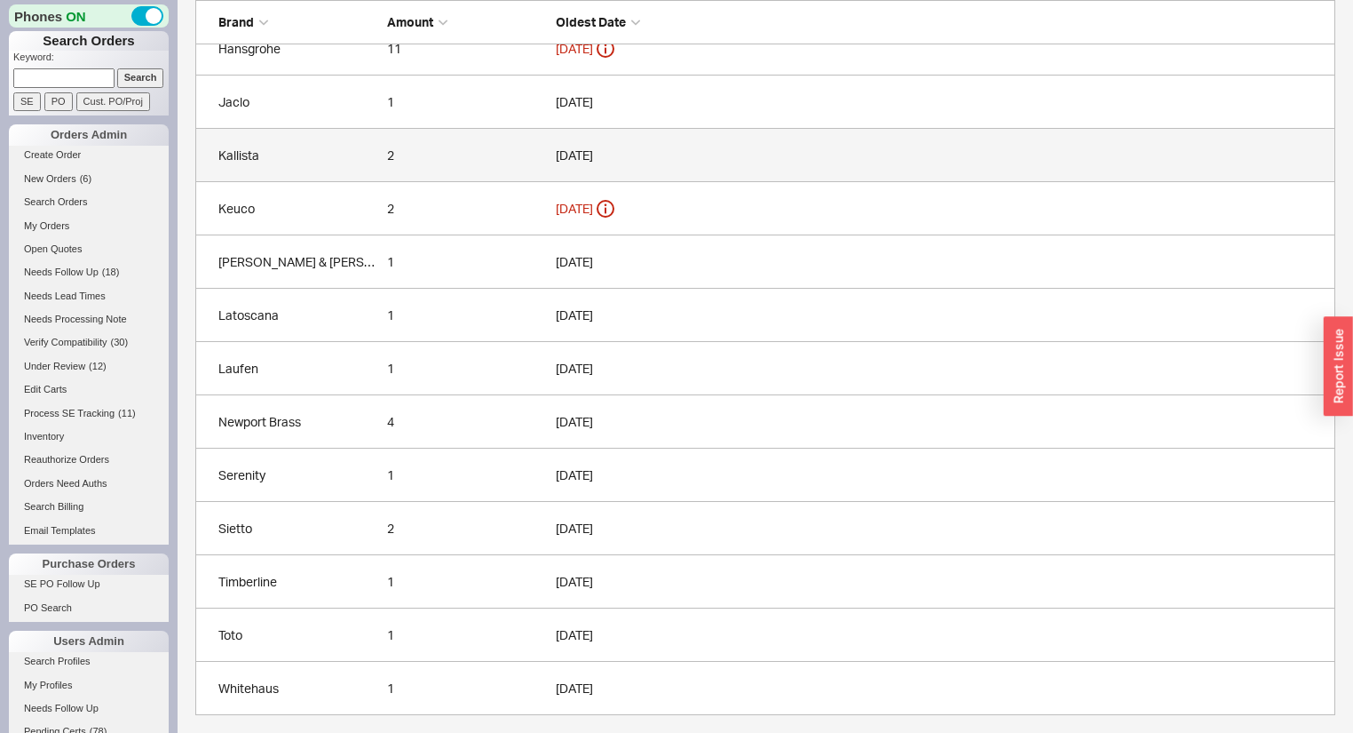
click at [952, 151] on link "Kallista 2 [DATE]" at bounding box center [765, 155] width 1140 height 53
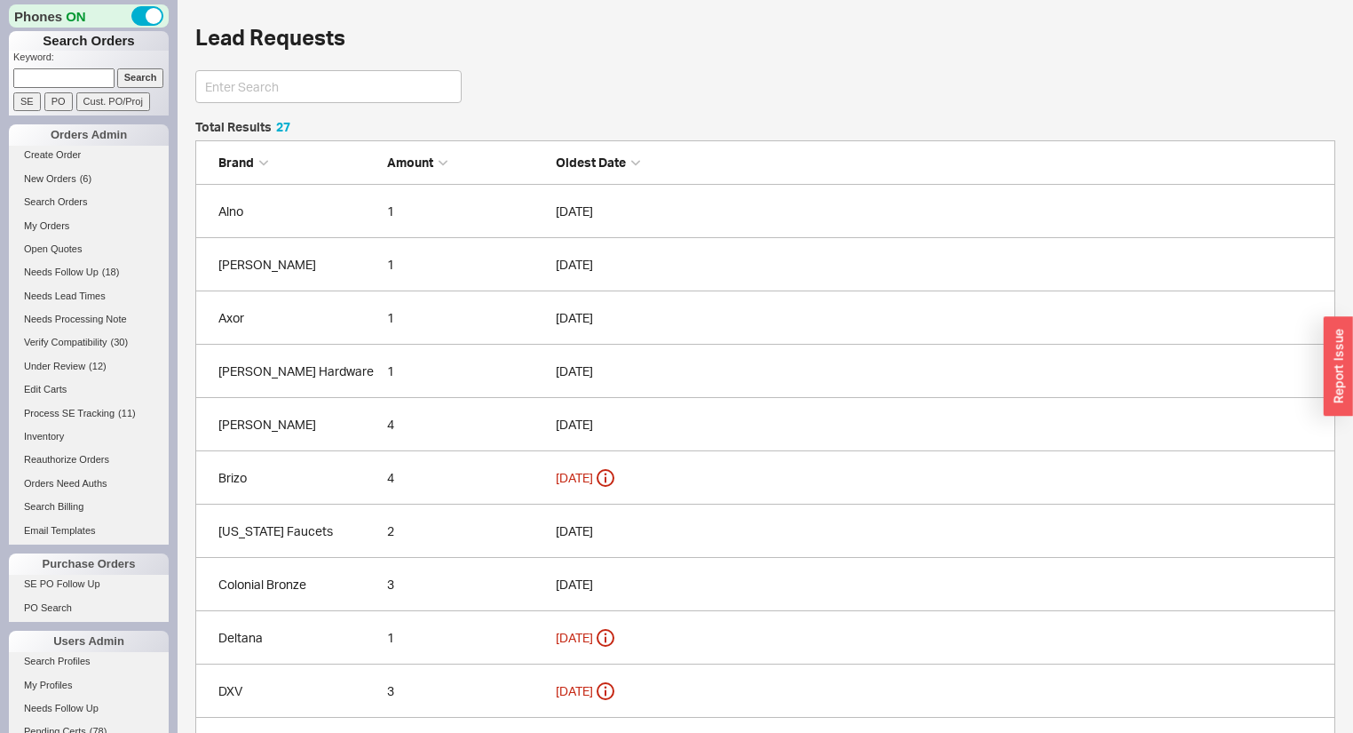
scroll to position [1492, 1129]
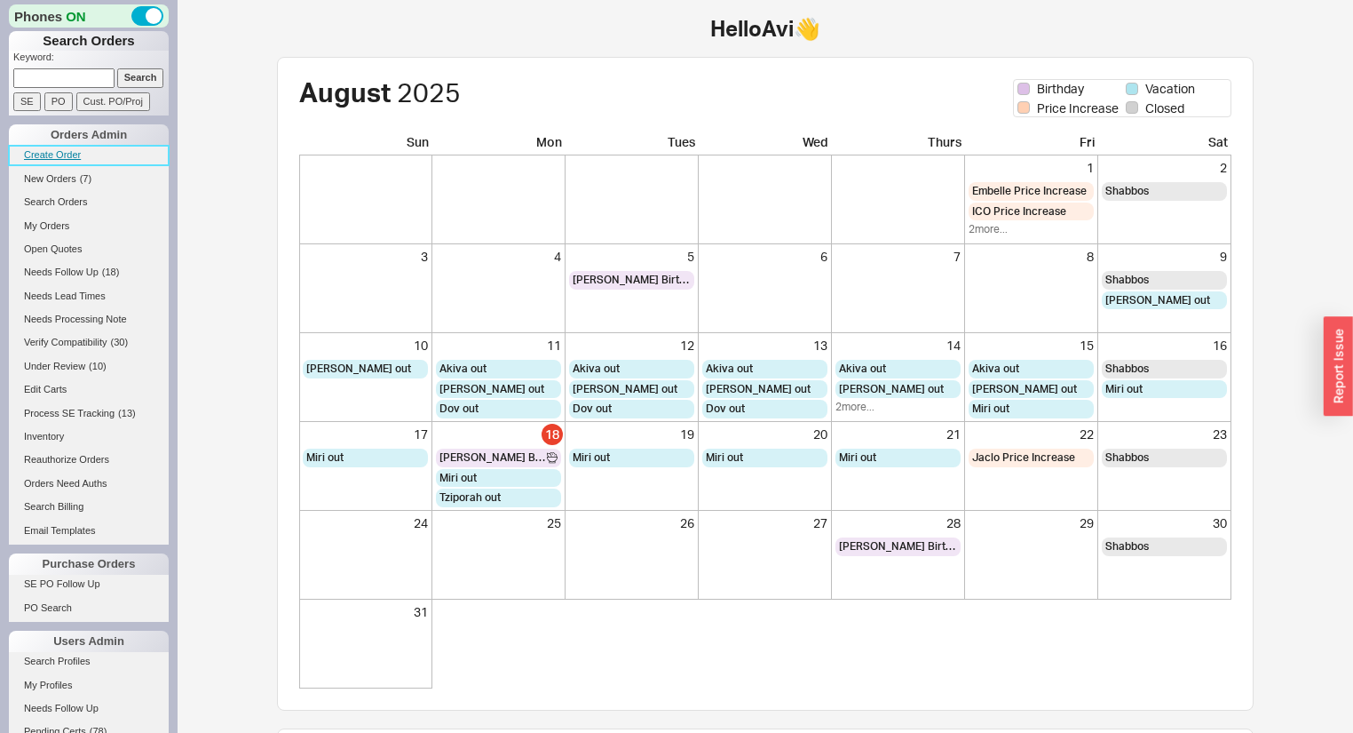
click at [34, 156] on link "Create Order" at bounding box center [89, 155] width 160 height 19
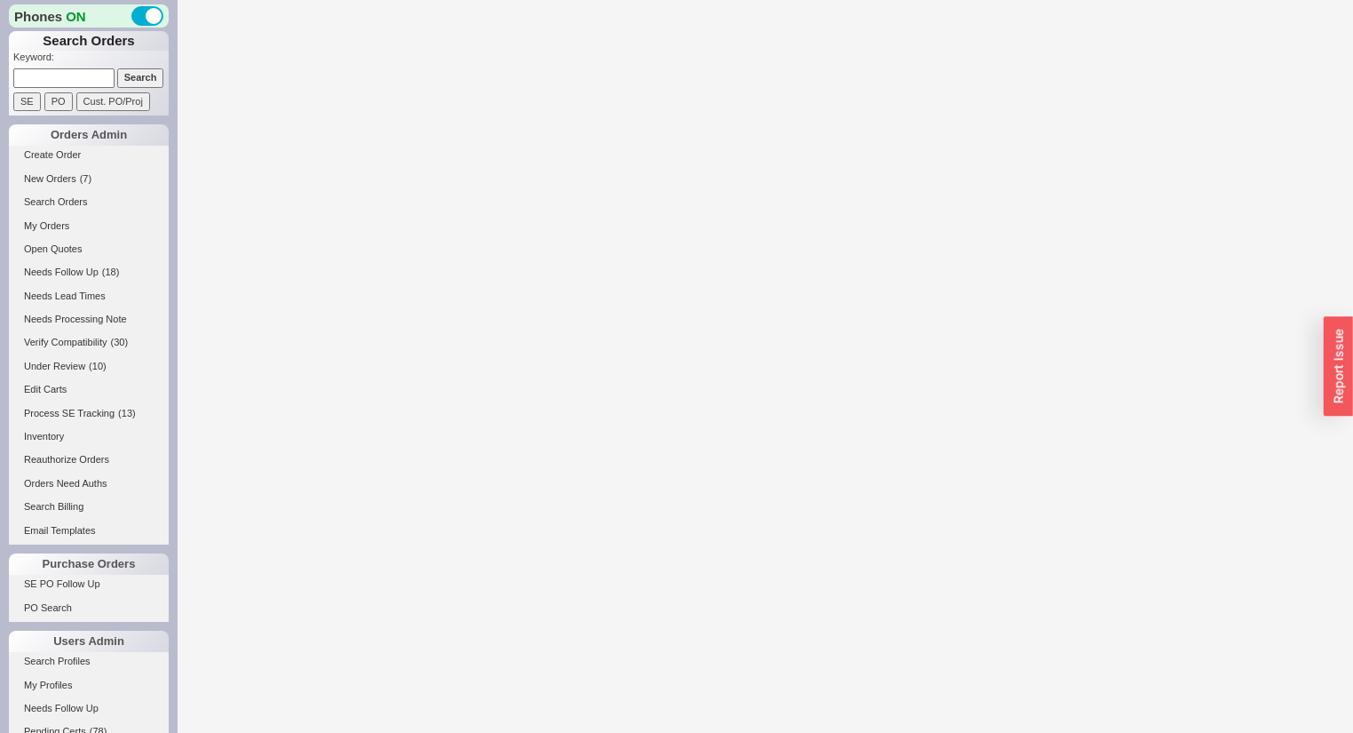
select select "3"
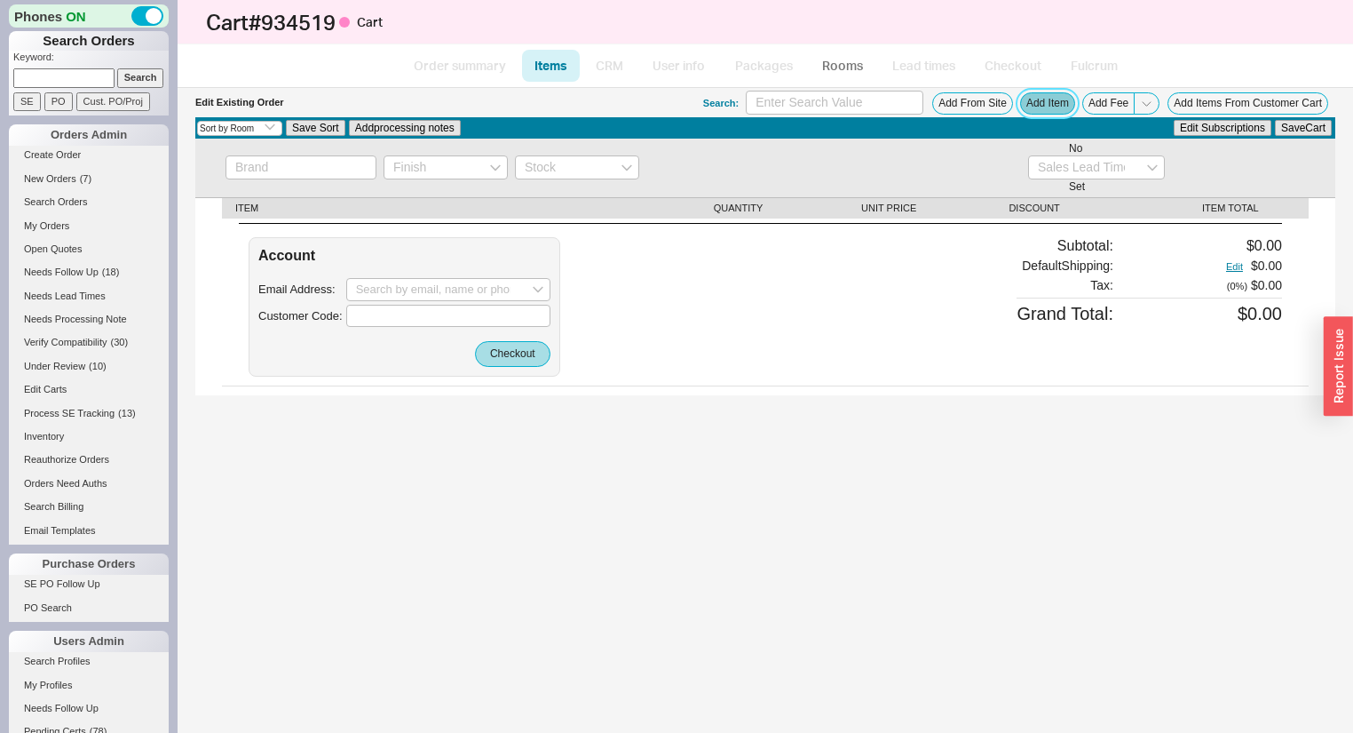
click at [1048, 101] on button "Add Item" at bounding box center [1047, 103] width 55 height 22
click at [988, 102] on button "Add From Site" at bounding box center [972, 103] width 81 height 22
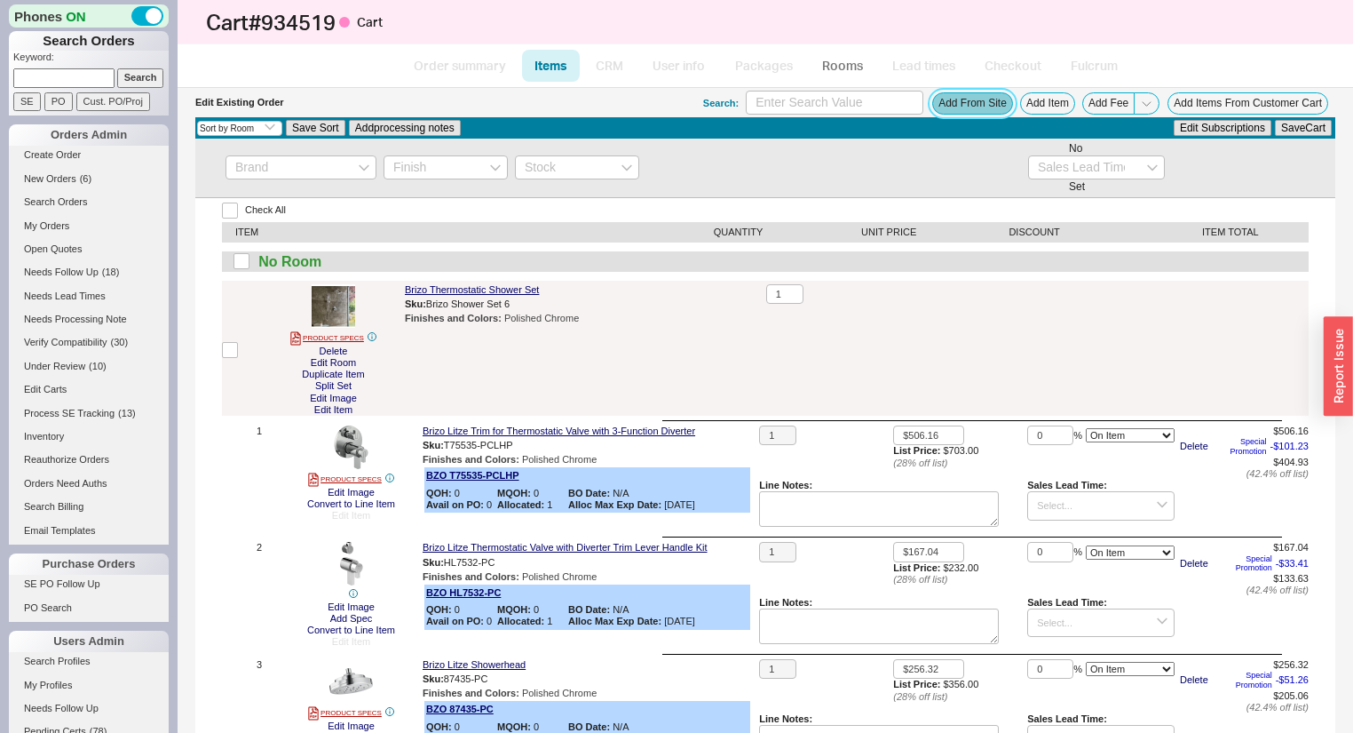
click at [981, 107] on button "Add From Site" at bounding box center [972, 103] width 81 height 22
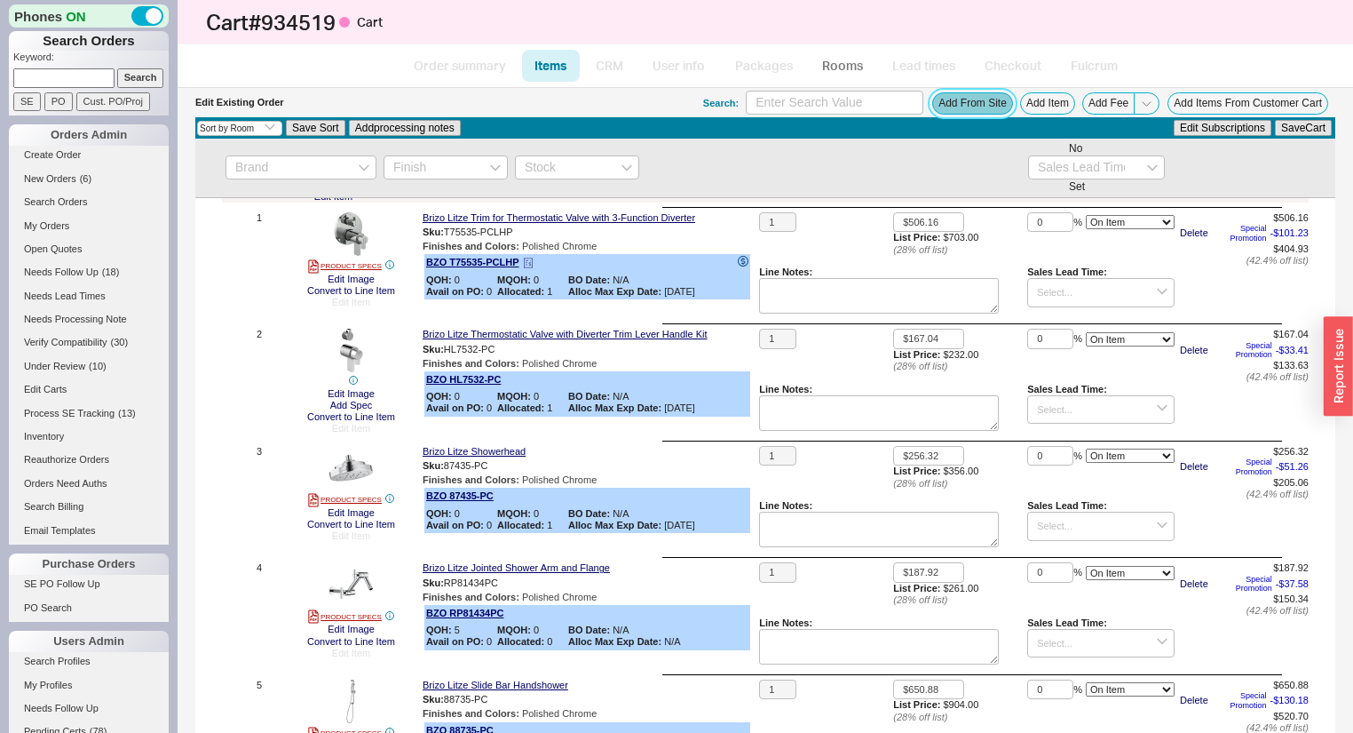
scroll to position [142, 0]
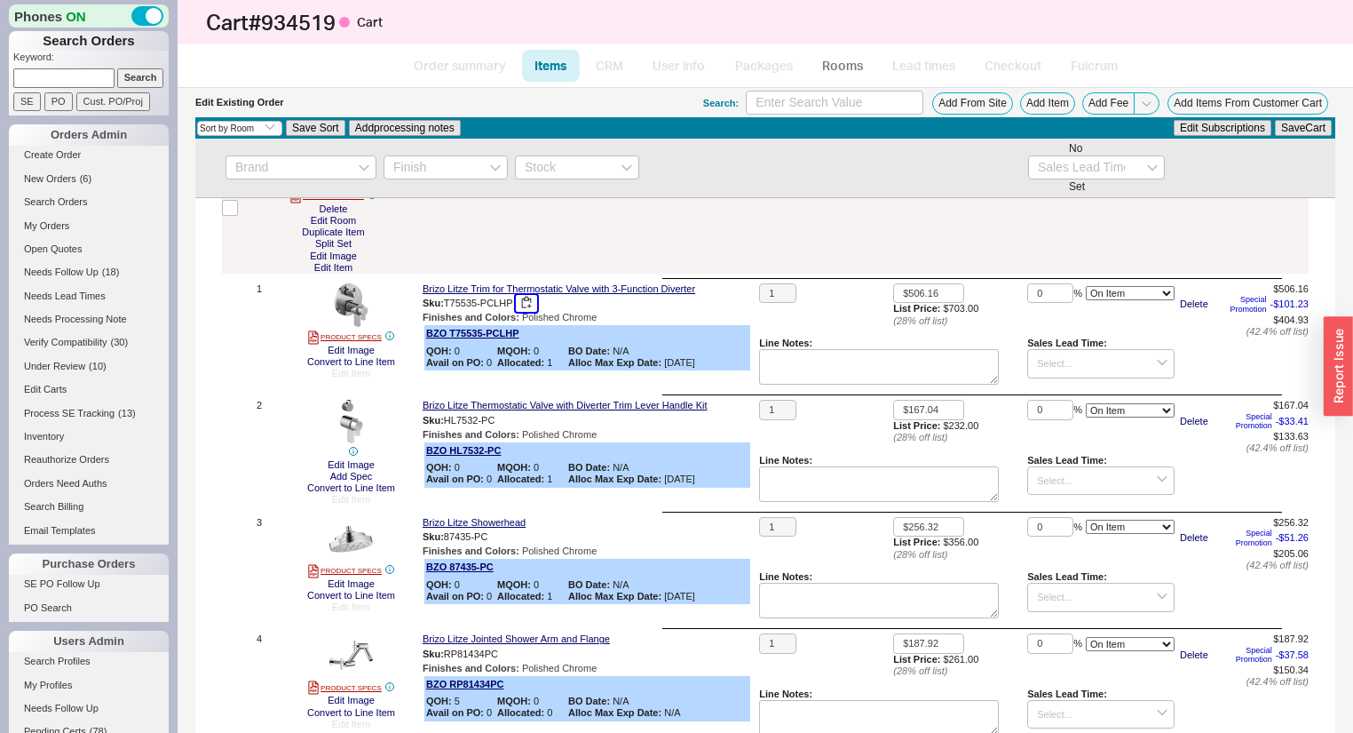
click at [531, 300] on button "button" at bounding box center [526, 303] width 21 height 17
click at [527, 305] on button "button" at bounding box center [526, 303] width 21 height 17
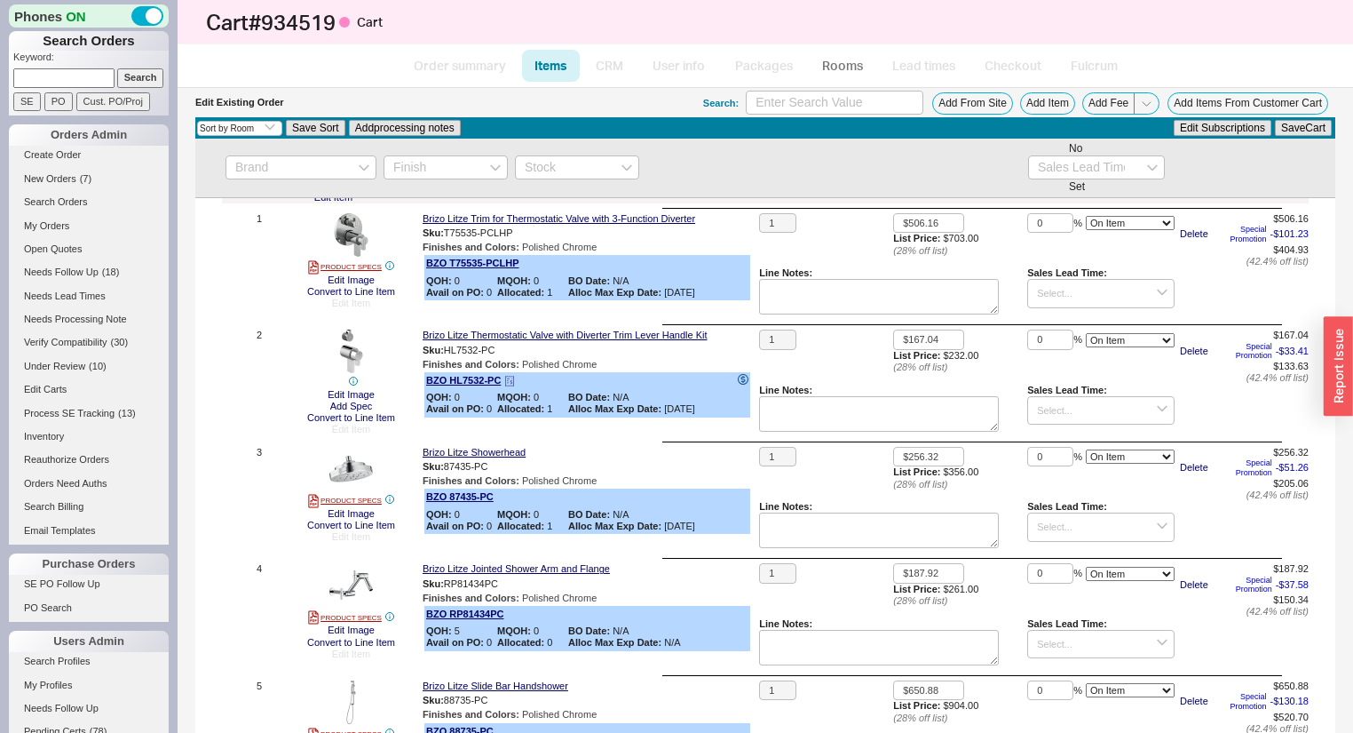
scroll to position [213, 0]
drag, startPoint x: 507, startPoint y: 352, endPoint x: 515, endPoint y: 342, distance: 12.6
click at [507, 352] on button "button" at bounding box center [507, 349] width 21 height 17
drag, startPoint x: 504, startPoint y: 469, endPoint x: 511, endPoint y: 455, distance: 15.5
click at [504, 469] on button "button" at bounding box center [500, 465] width 21 height 17
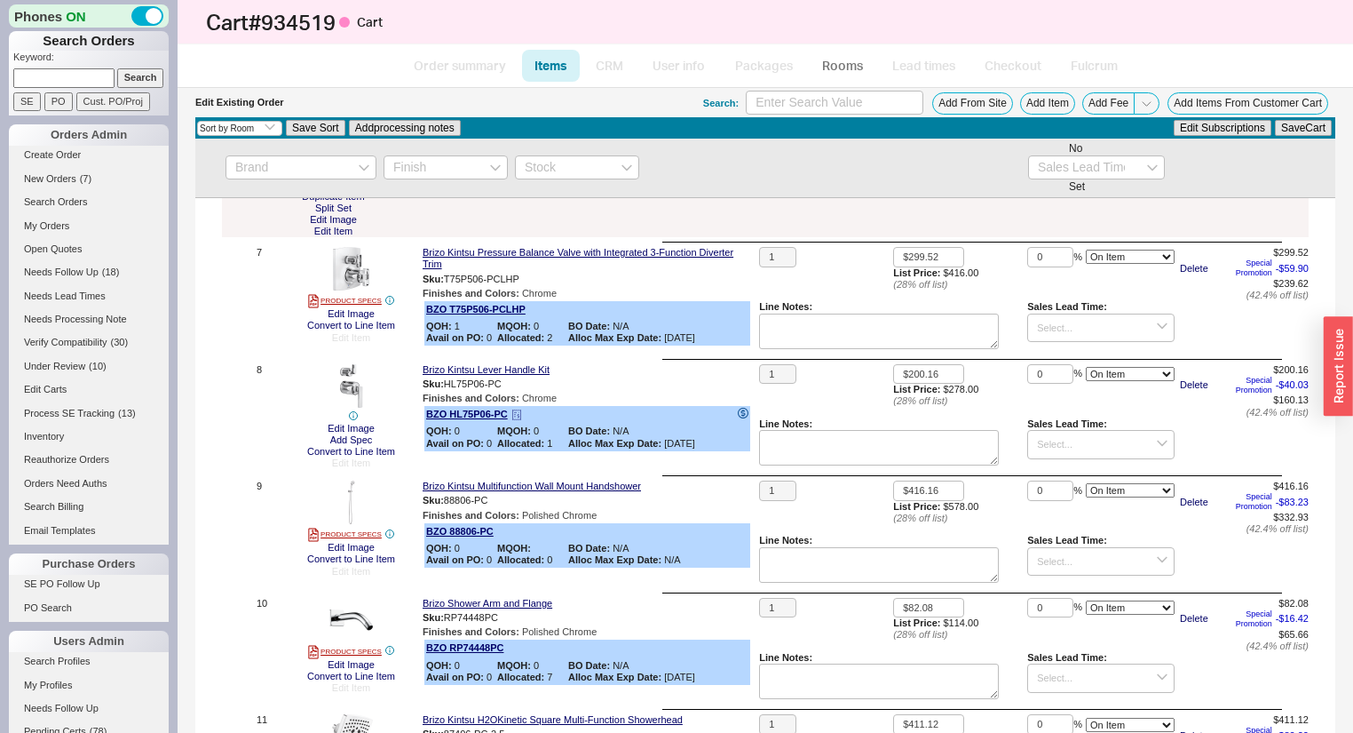
scroll to position [1065, 0]
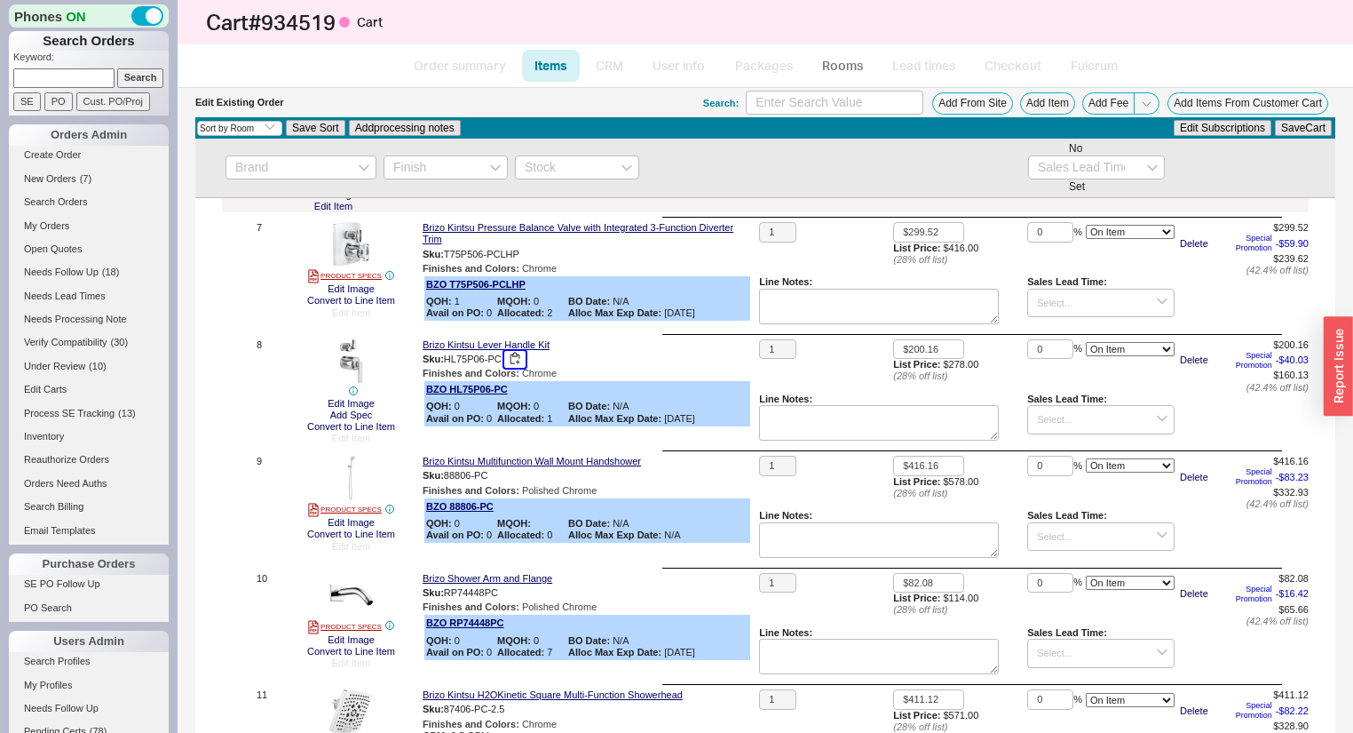
click at [522, 368] on button "button" at bounding box center [514, 359] width 21 height 17
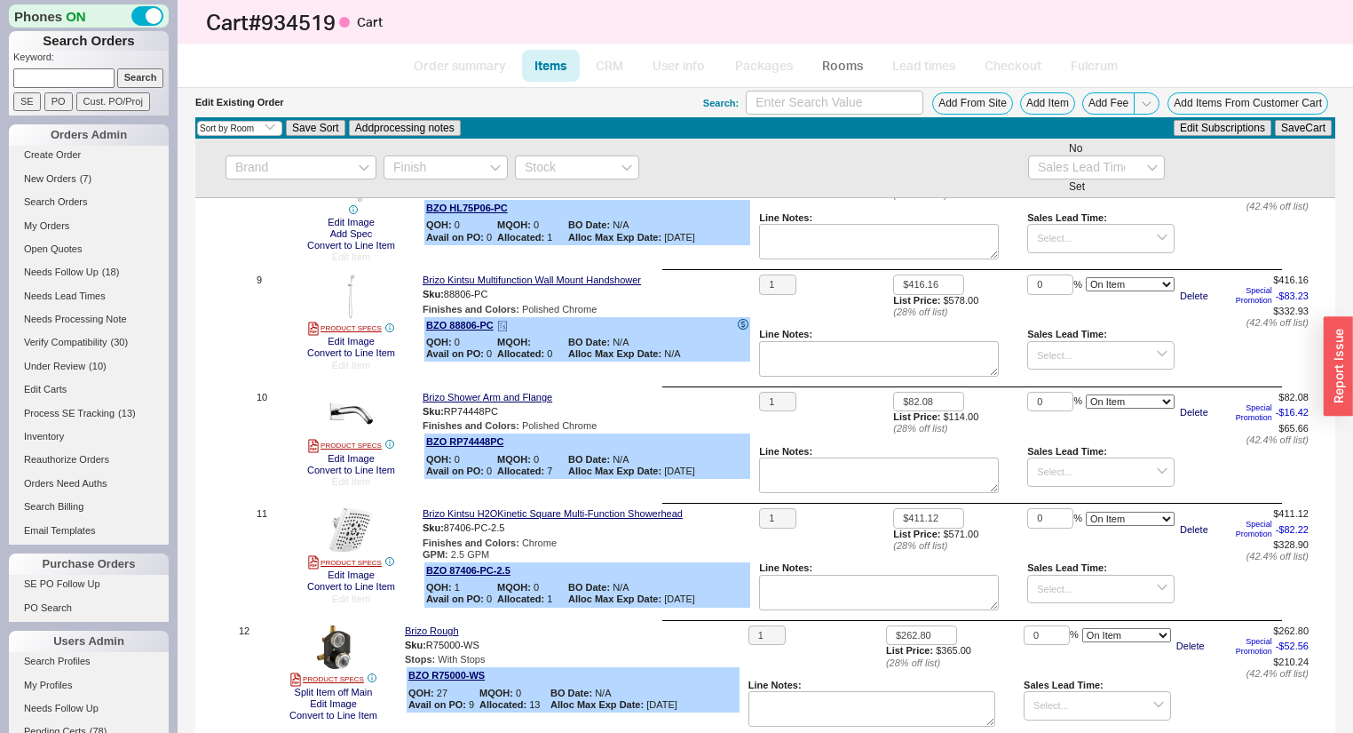
scroll to position [1279, 0]
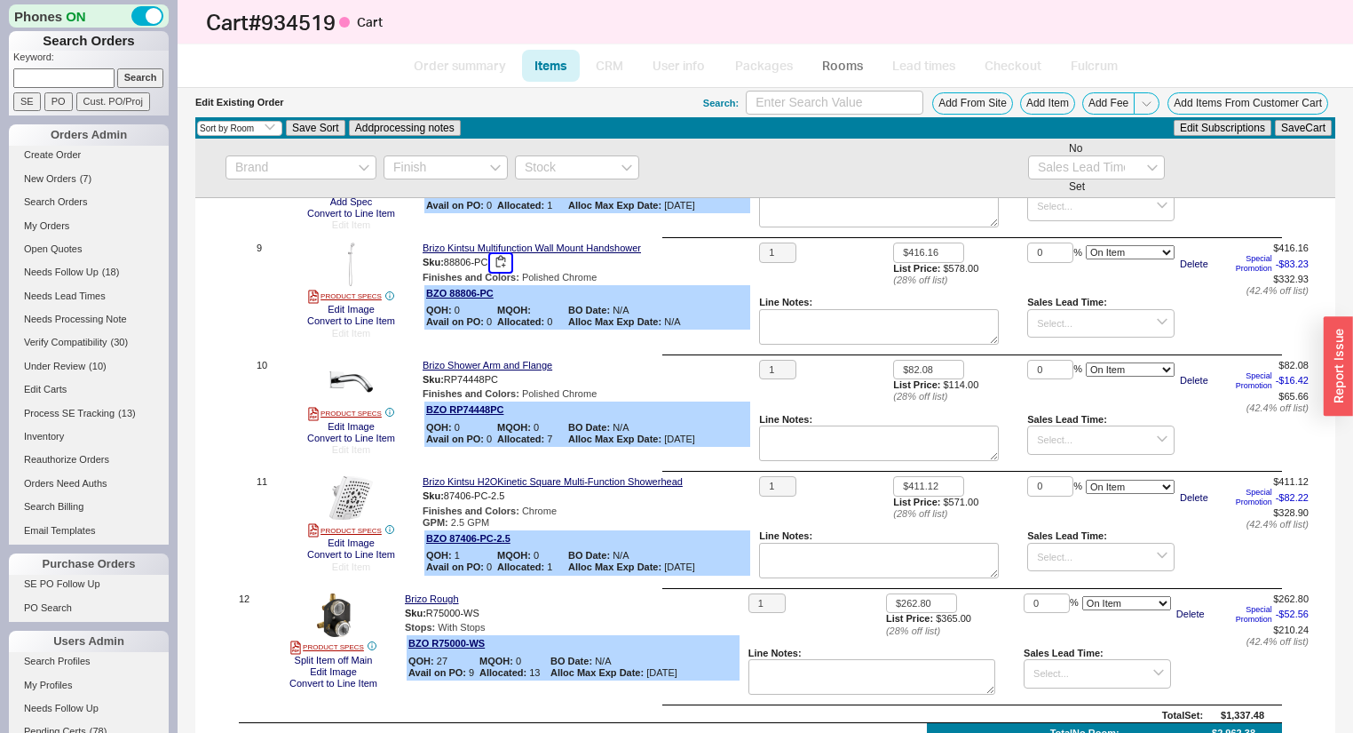
click at [509, 268] on button "button" at bounding box center [500, 262] width 21 height 17
click at [506, 270] on button "button" at bounding box center [500, 262] width 21 height 17
click at [511, 384] on button "button" at bounding box center [511, 379] width 21 height 17
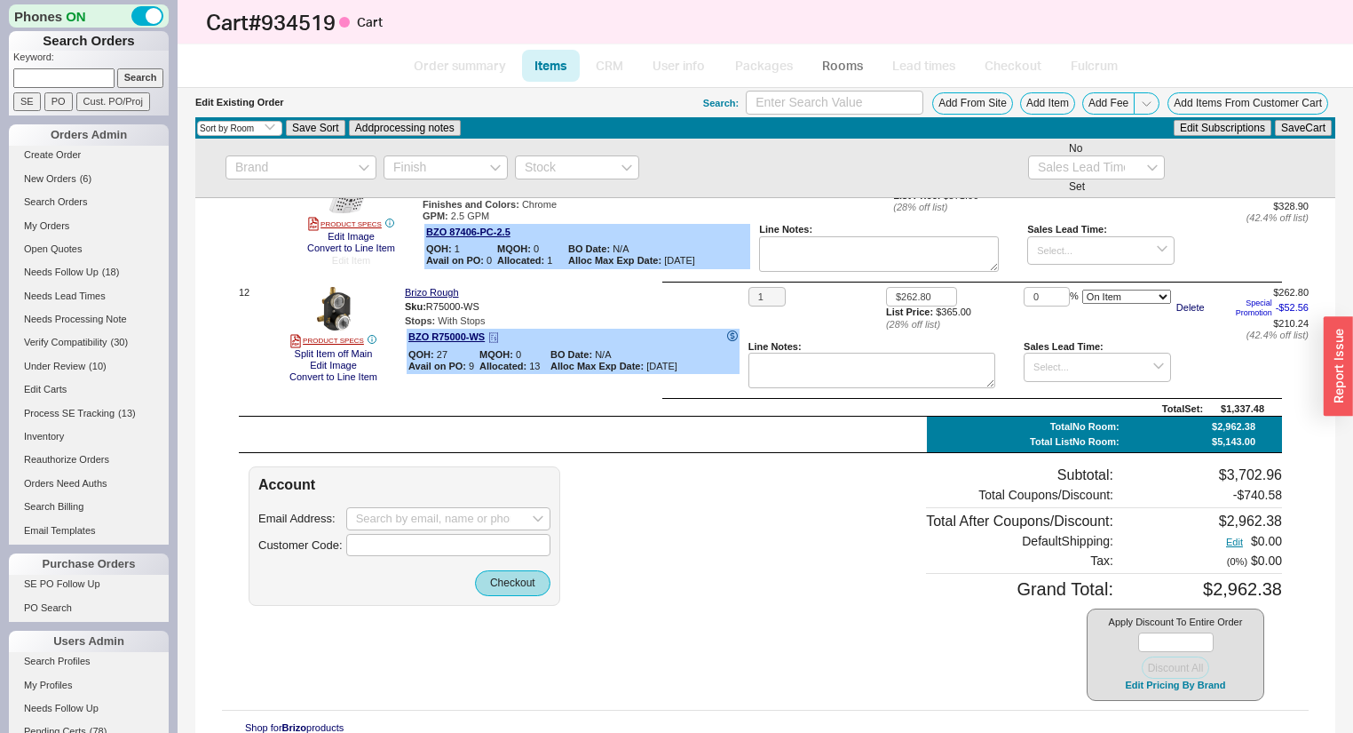
scroll to position [1653, 0]
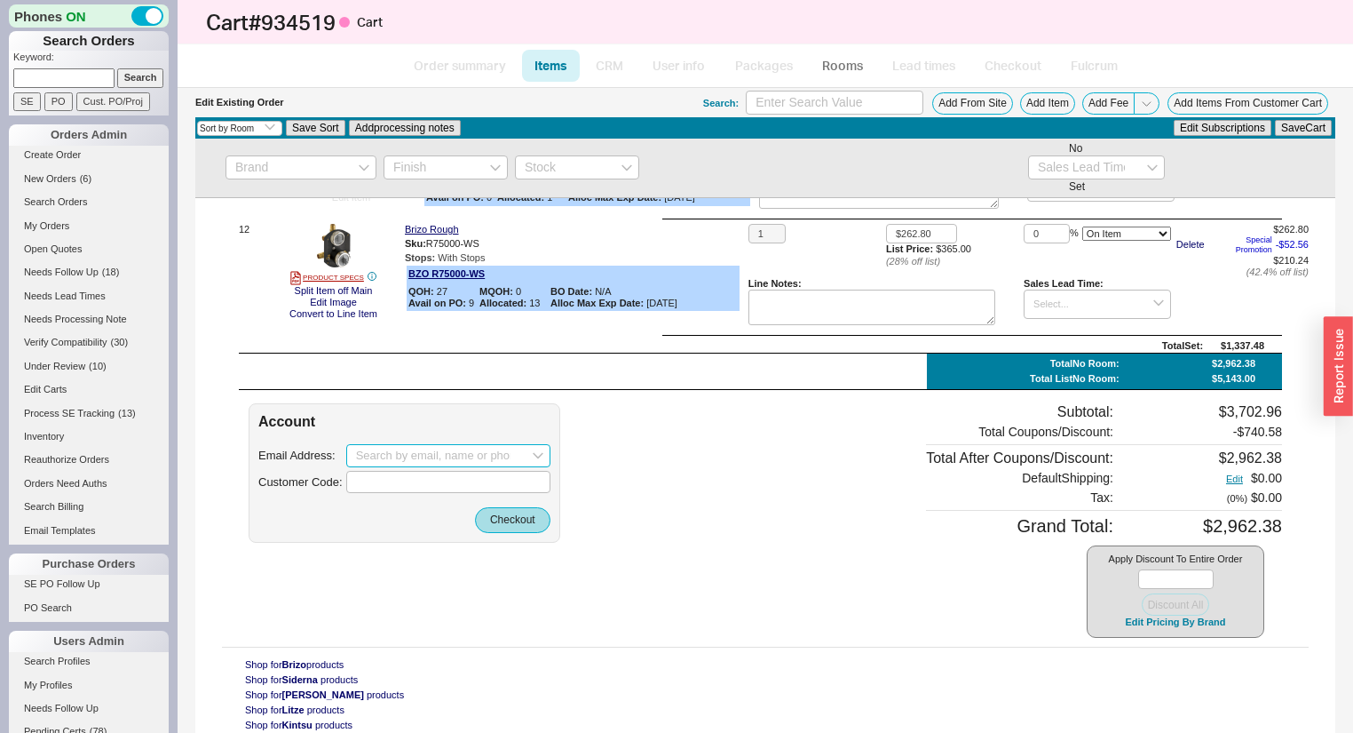
click at [459, 452] on input at bounding box center [448, 455] width 204 height 23
click at [546, 483] on div "kylemogle@gmail.com" at bounding box center [448, 492] width 202 height 42
type input "kylemogle@gmail.com"
click at [519, 518] on button "Checkout" at bounding box center [512, 519] width 75 height 25
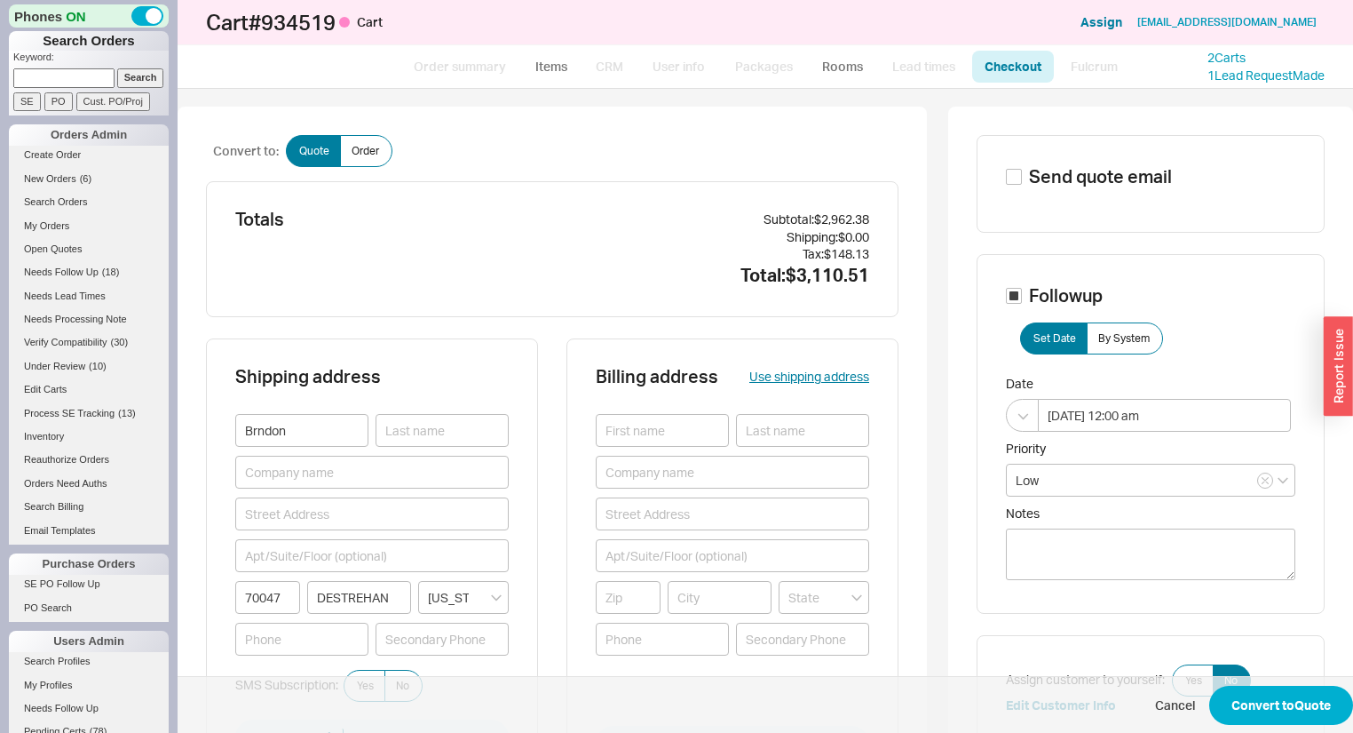
scroll to position [213, 0]
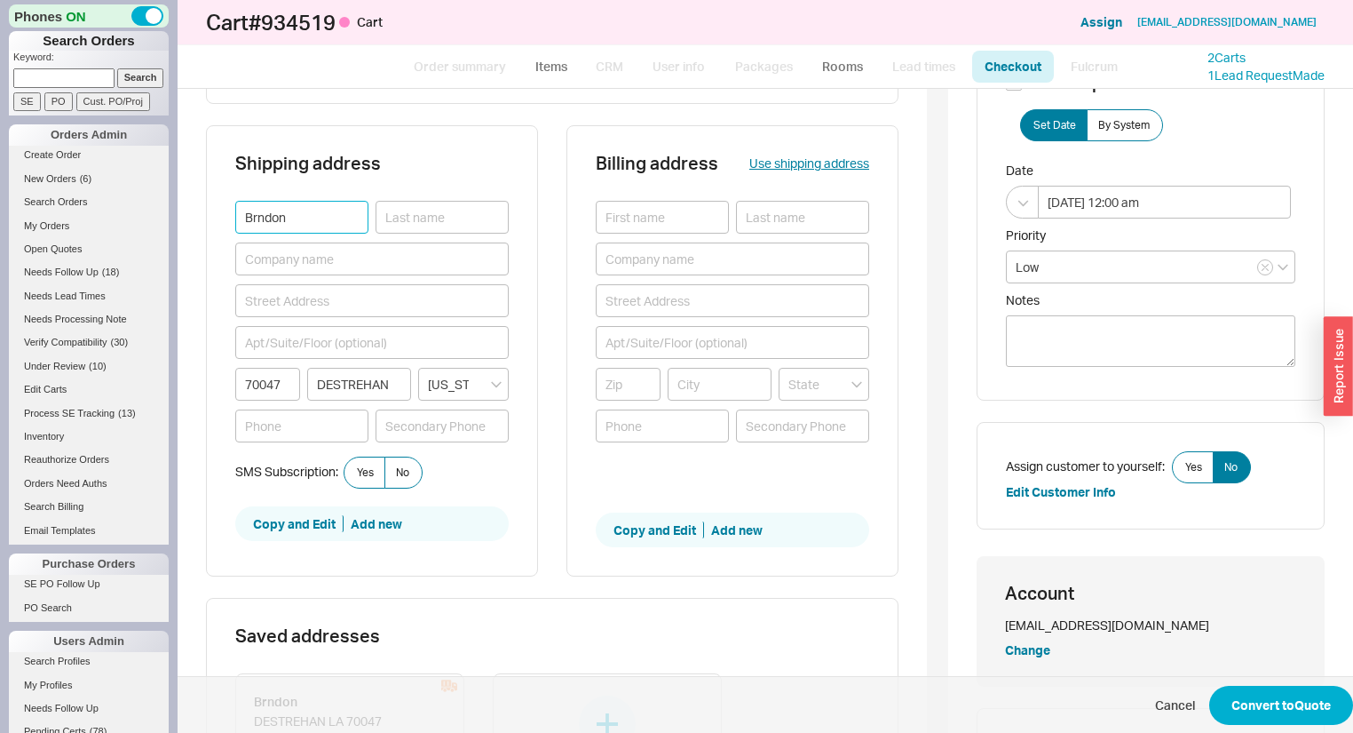
click at [257, 214] on input "Brndon" at bounding box center [301, 217] width 133 height 33
type input "Brandon"
click at [445, 235] on div "Brandon 70047 DESTREHAN Louisiana" at bounding box center [371, 329] width 273 height 256
click at [458, 221] on input at bounding box center [442, 217] width 133 height 33
type input "Mogle"
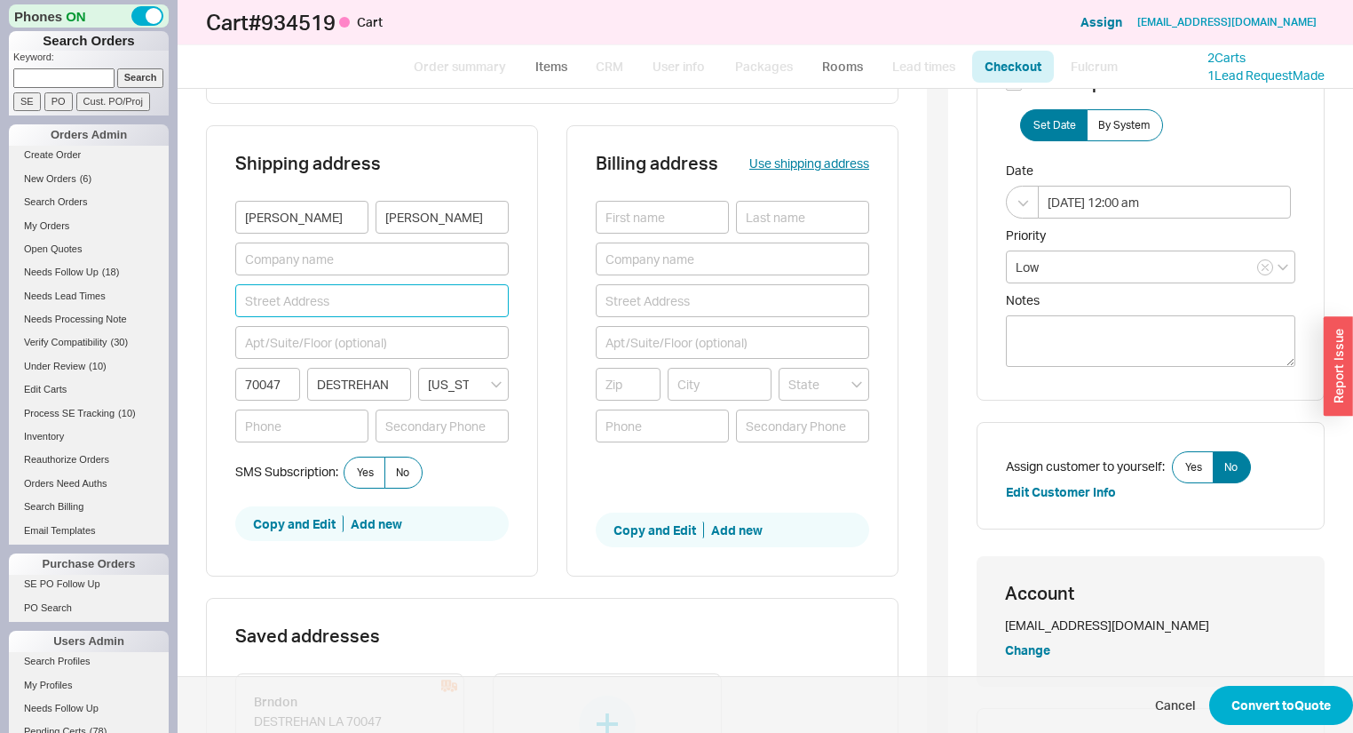
click at [435, 288] on input at bounding box center [371, 300] width 273 height 33
type input "12 Ormond Trace"
click at [533, 337] on div "Shipping address Brandon Mogle 12 Ormond Trace 70047 DESTREHAN Louisiana SMS Su…" at bounding box center [552, 361] width 693 height 473
click at [348, 296] on input "12 Ormond Trace" at bounding box center [371, 300] width 273 height 33
click at [535, 285] on div "Shipping address Brandon Mogle 12 Ormond Trace 70047 DESTREHAN Louisiana SMS Su…" at bounding box center [552, 361] width 693 height 473
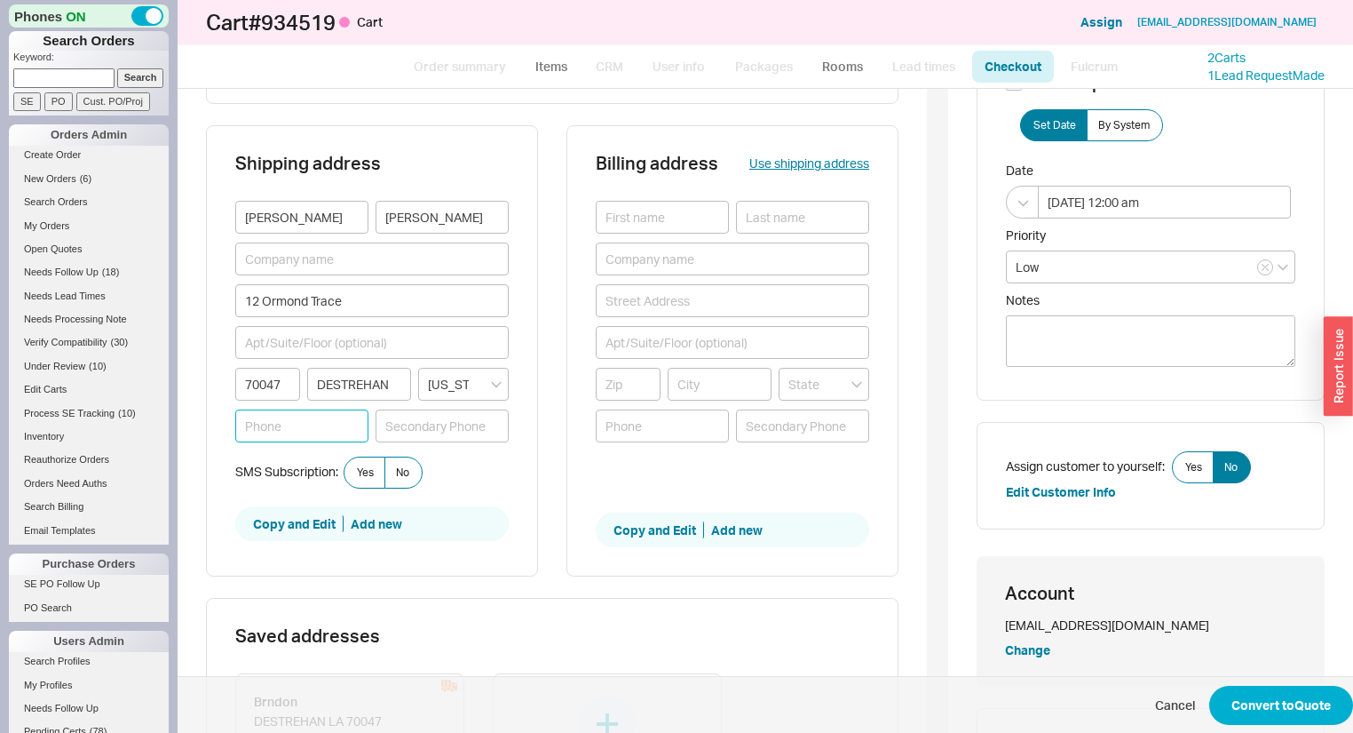
click at [298, 424] on input at bounding box center [301, 425] width 133 height 33
type input "504-307-9747"
click at [806, 162] on button "Use shipping address" at bounding box center [809, 163] width 120 height 18
type input "Brandon"
type input "Mogle"
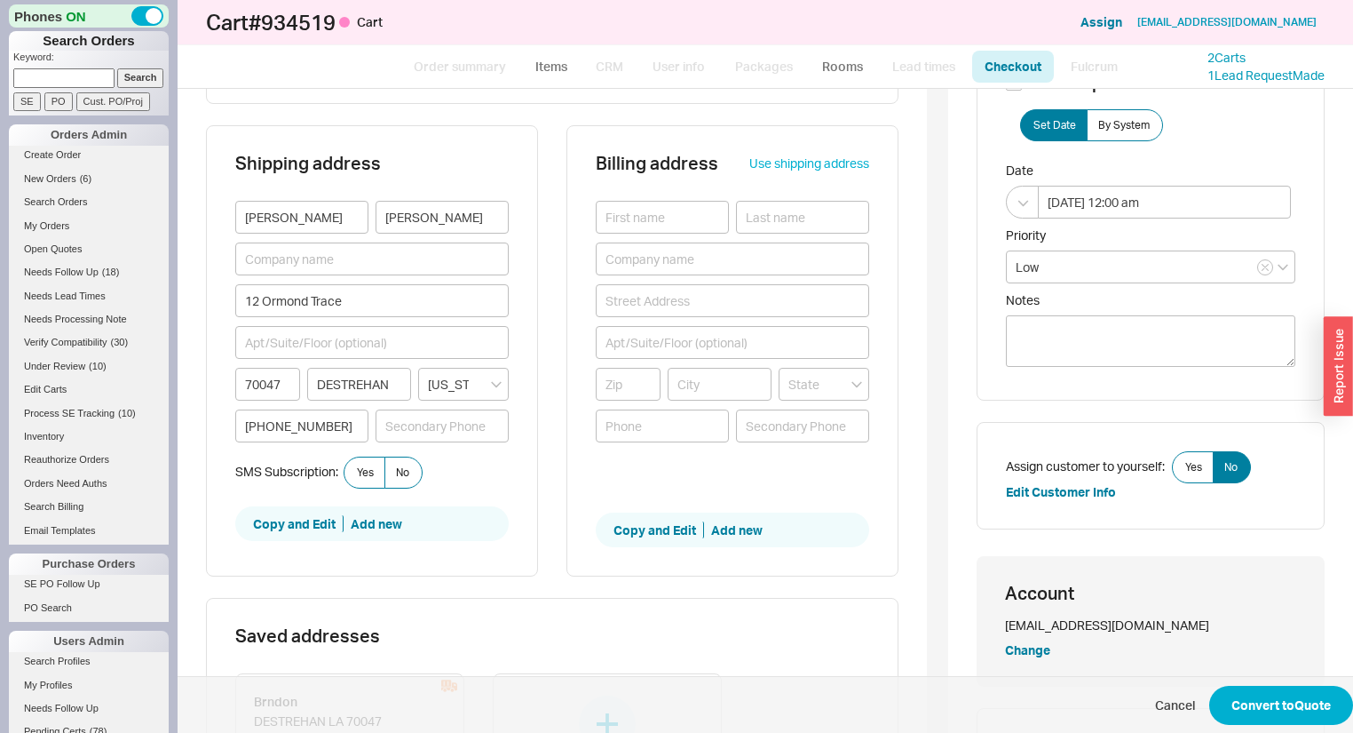
type input "12 Ormond Trace"
type input "70047"
type input "DESTREHAN"
type input "504-307-9747"
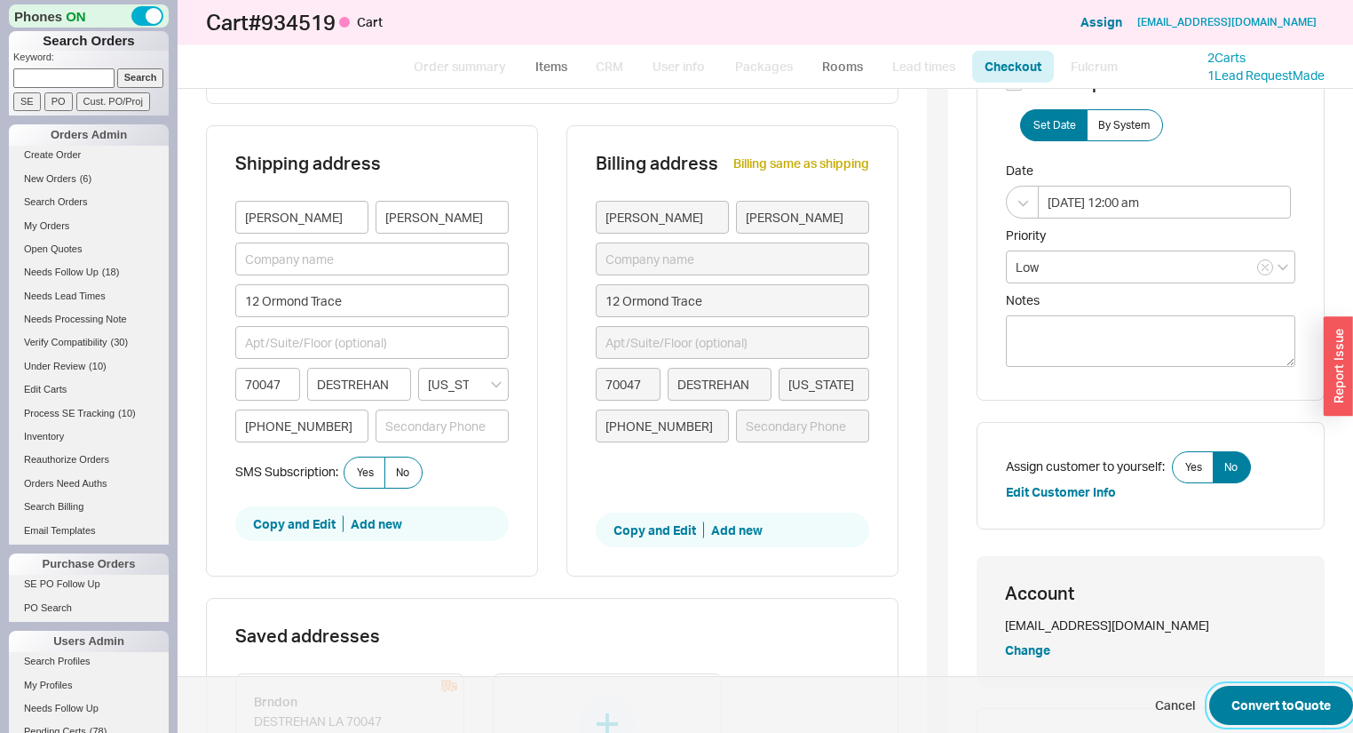
click at [1265, 701] on button "Convert to Quote" at bounding box center [1281, 704] width 144 height 39
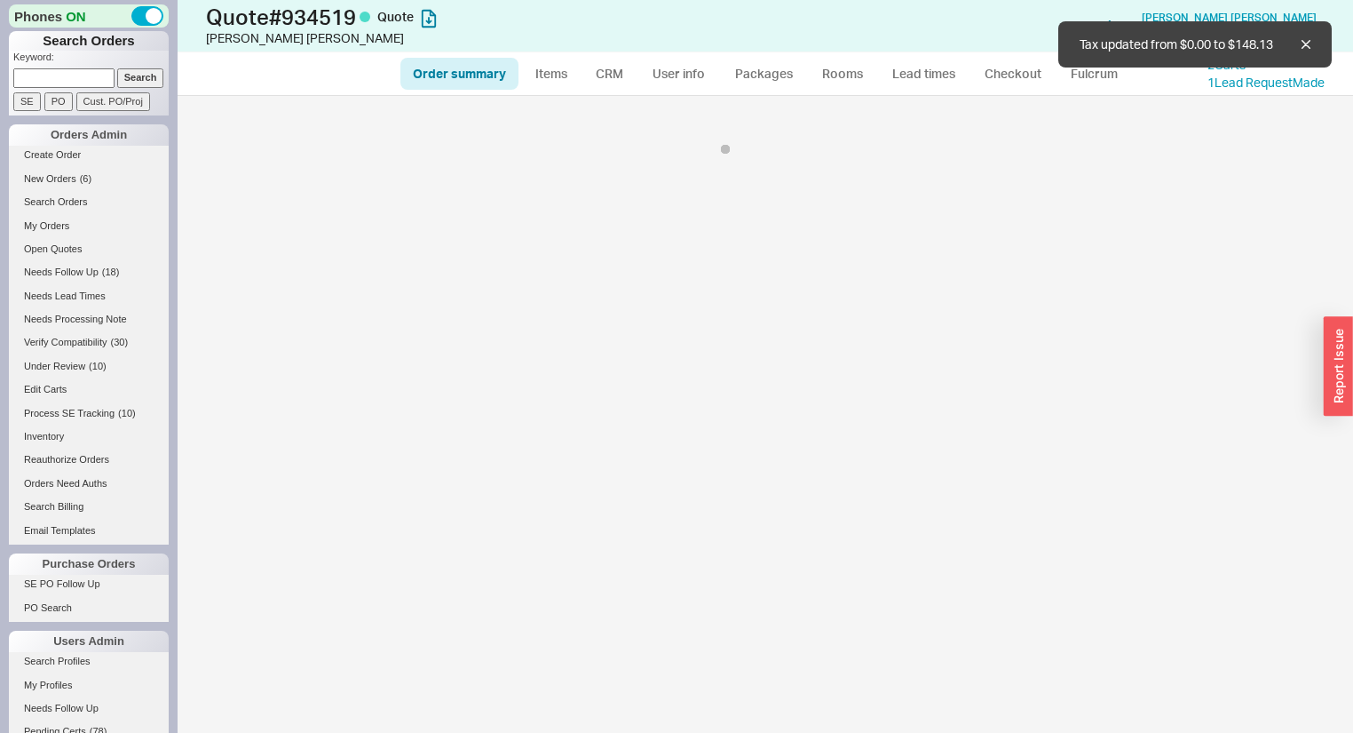
select select "*"
select select "LOW"
select select "3"
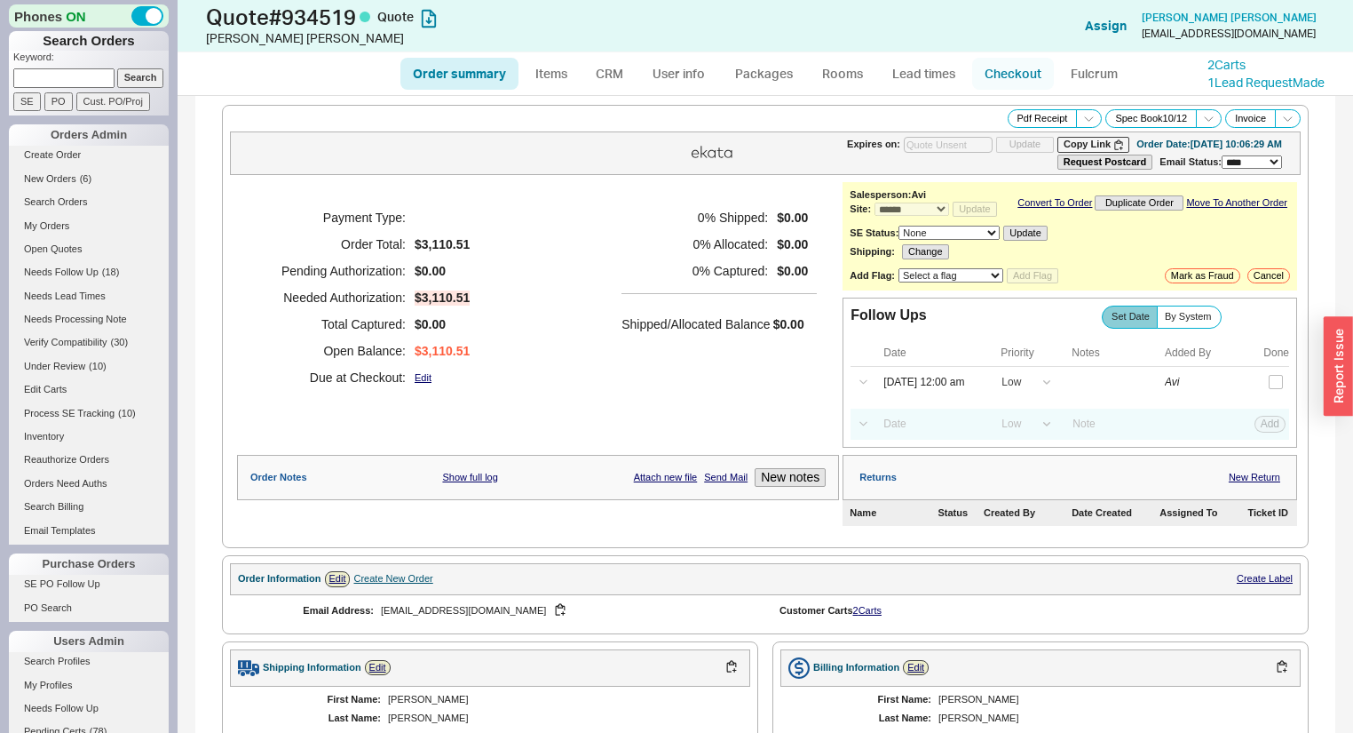
click at [998, 81] on link "Checkout" at bounding box center [1013, 74] width 82 height 32
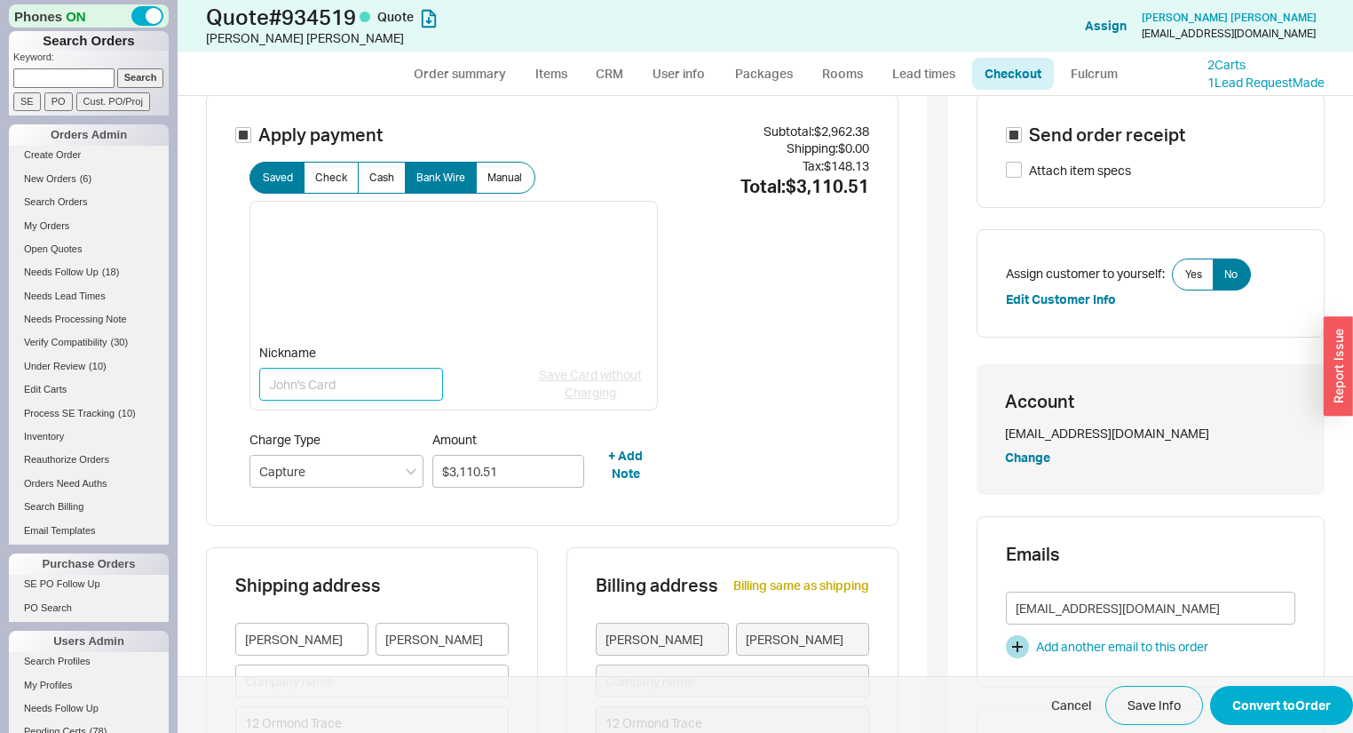
scroll to position [71, 0]
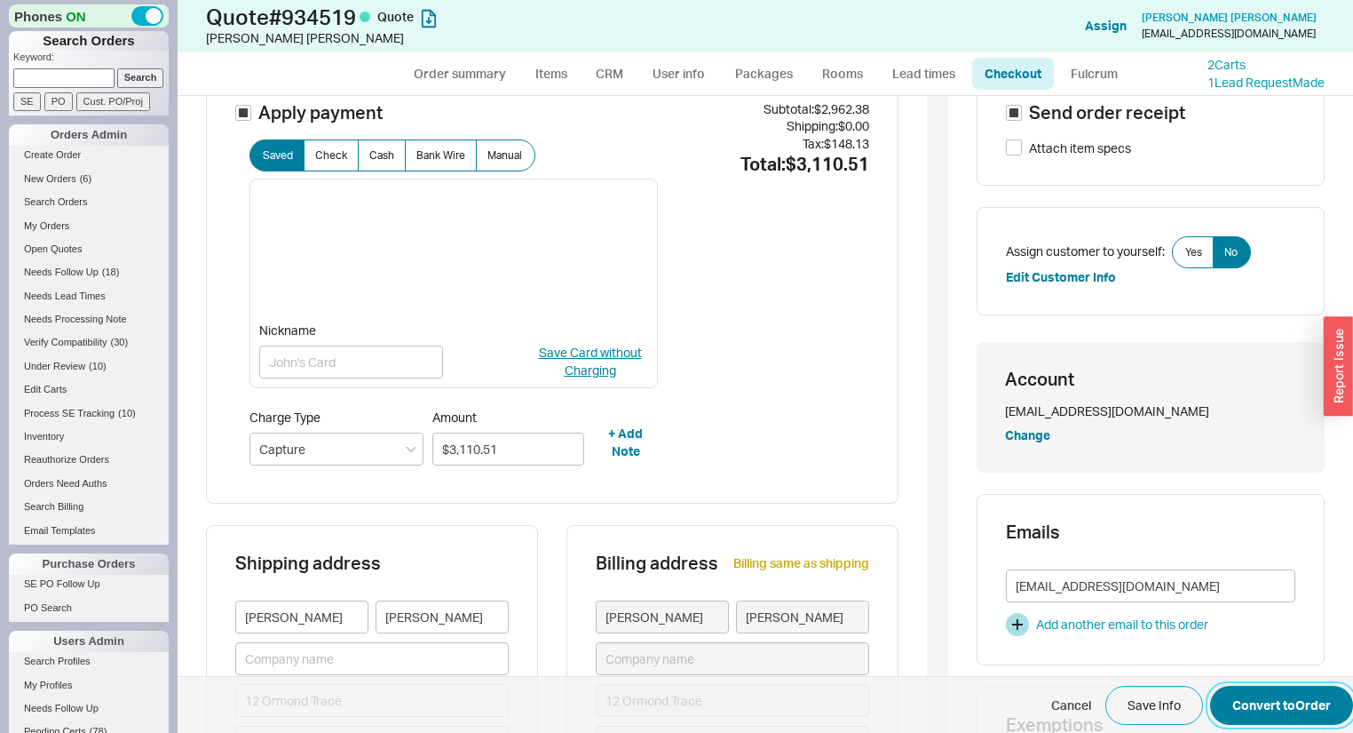
click at [1266, 685] on button "Convert to Order" at bounding box center [1281, 704] width 143 height 39
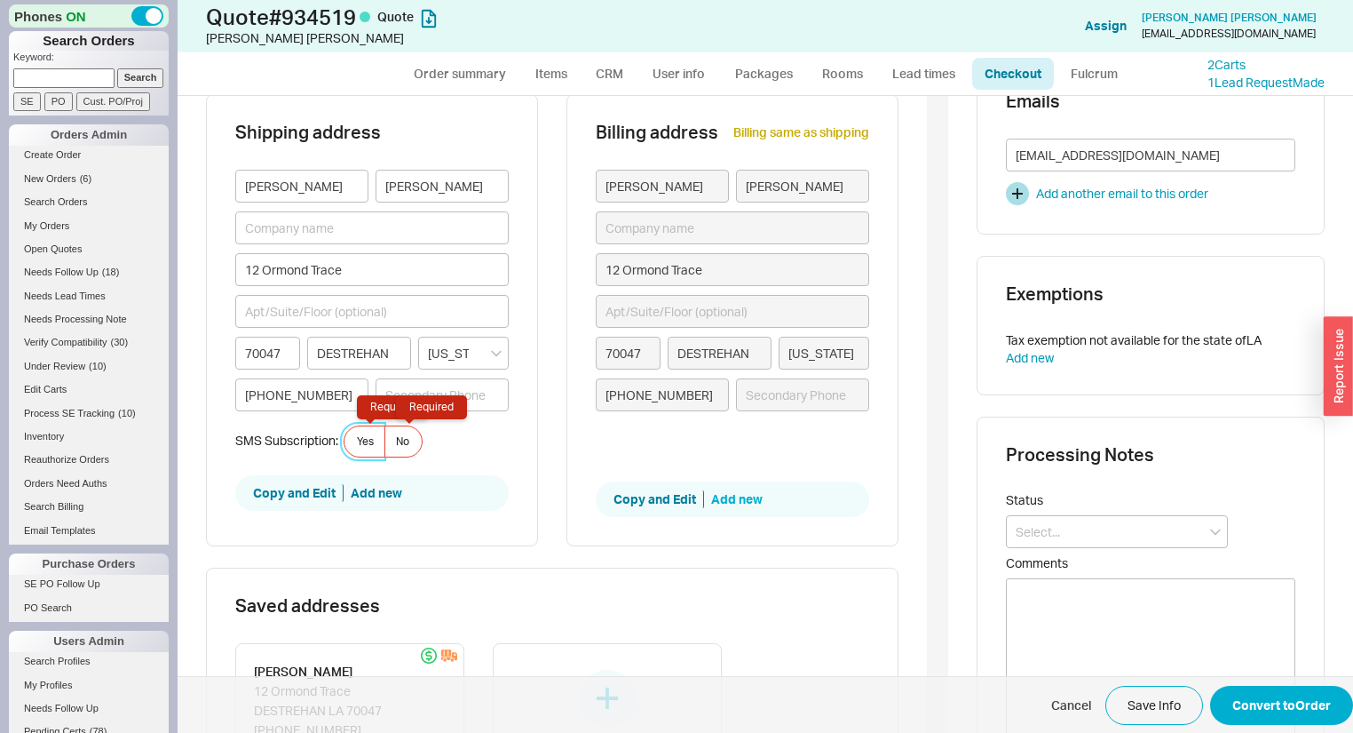
scroll to position [529, 0]
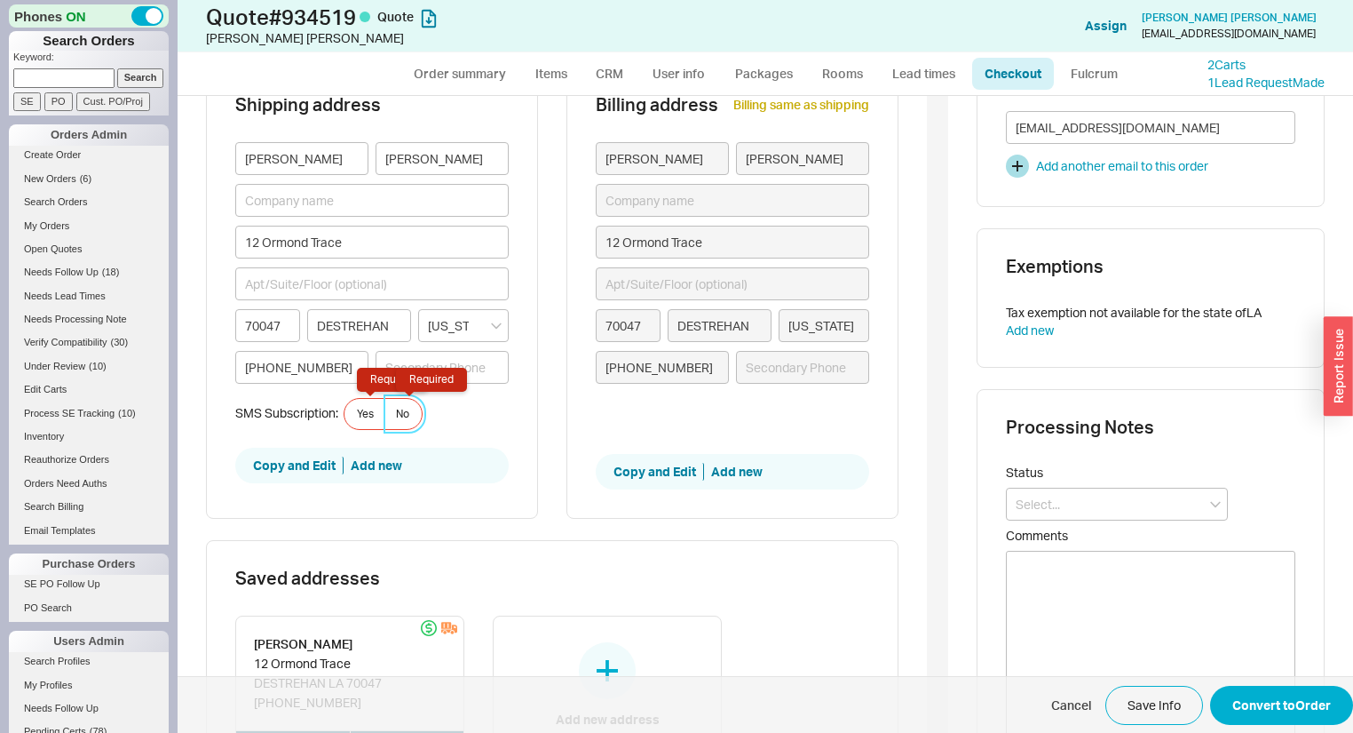
click at [418, 402] on label "No Required" at bounding box center [403, 414] width 38 height 32
click at [0, 0] on input "No Required" at bounding box center [0, 0] width 0 height 0
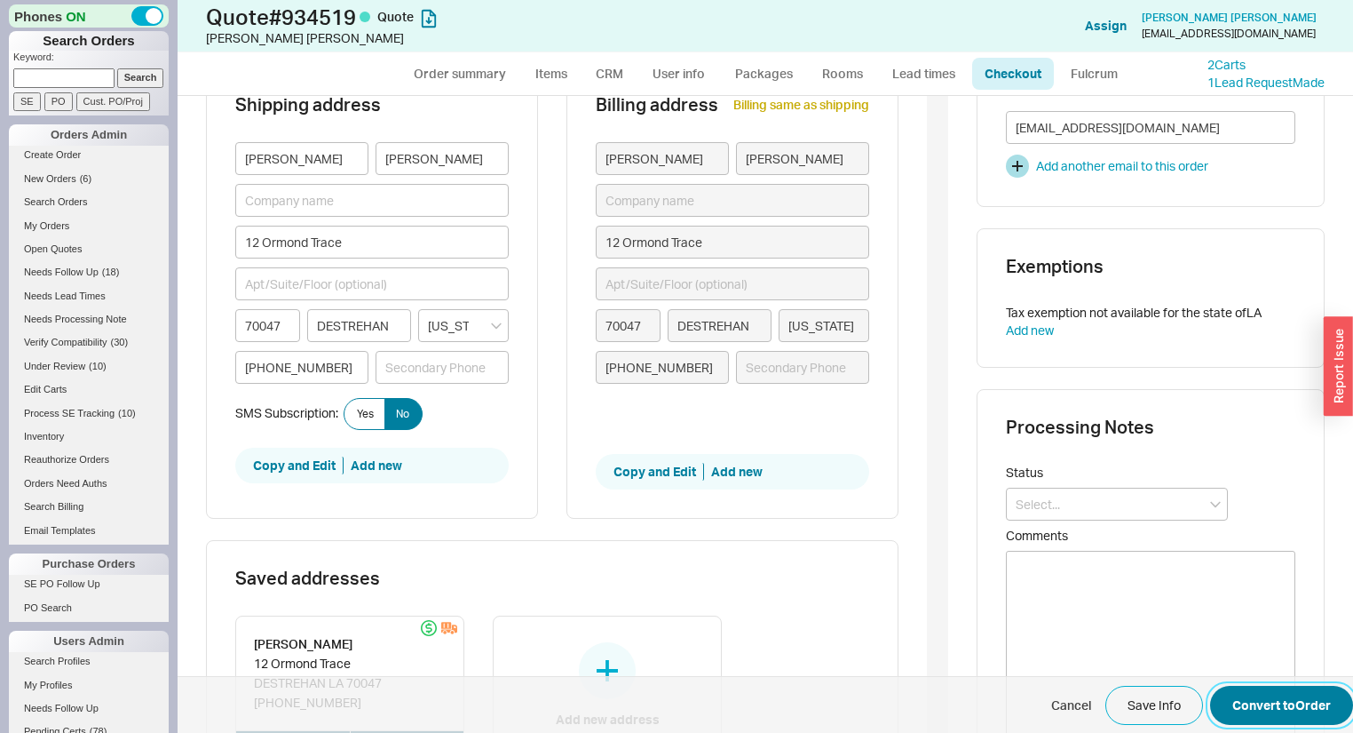
click at [1275, 711] on button "Convert to Order" at bounding box center [1281, 704] width 143 height 39
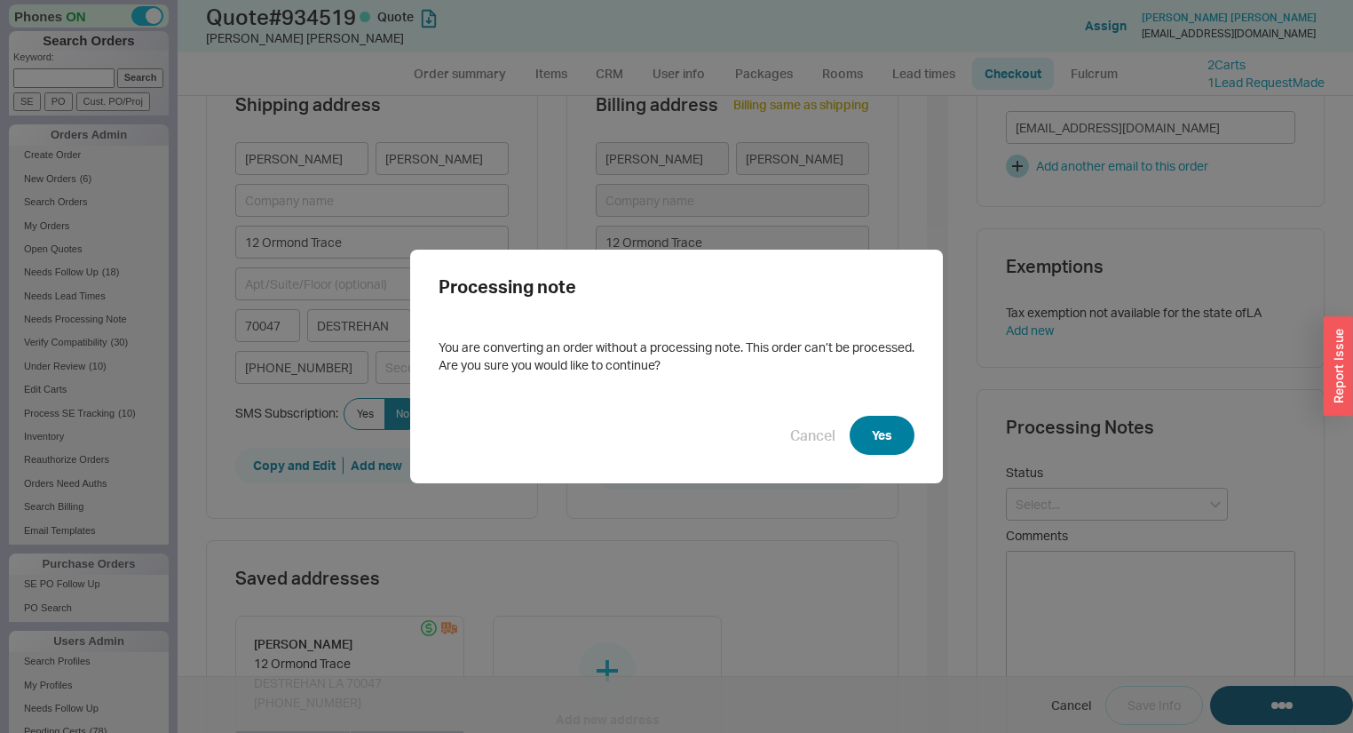
click at [899, 443] on button "Yes" at bounding box center [882, 435] width 65 height 39
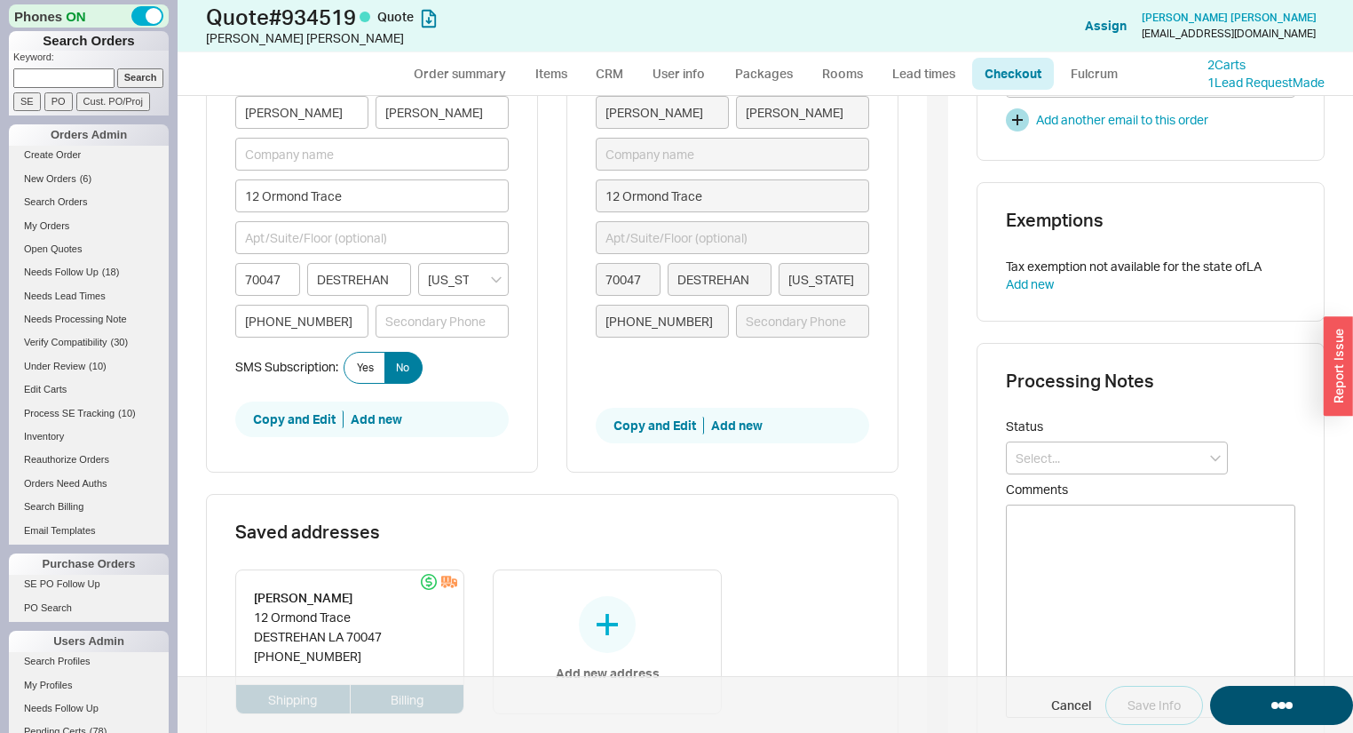
scroll to position [600, 0]
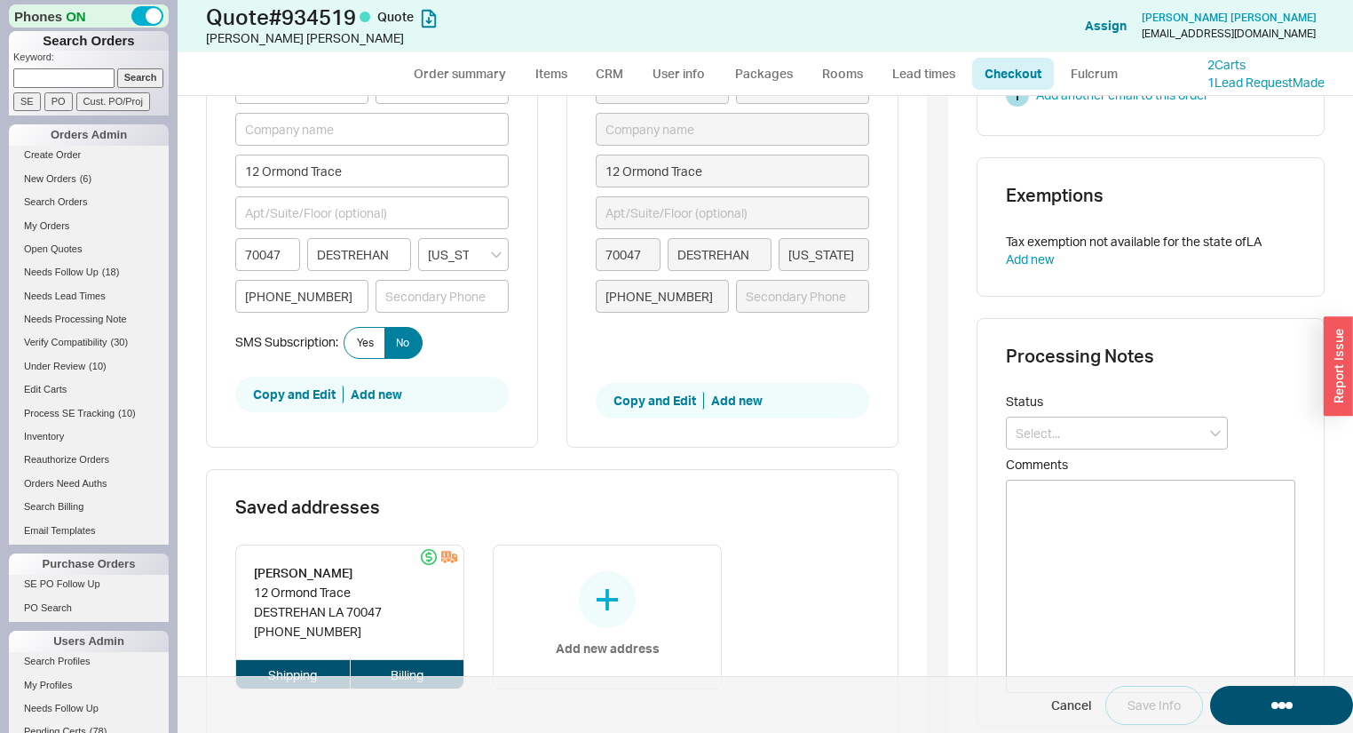
select select "*"
select select "LOW"
select select "3"
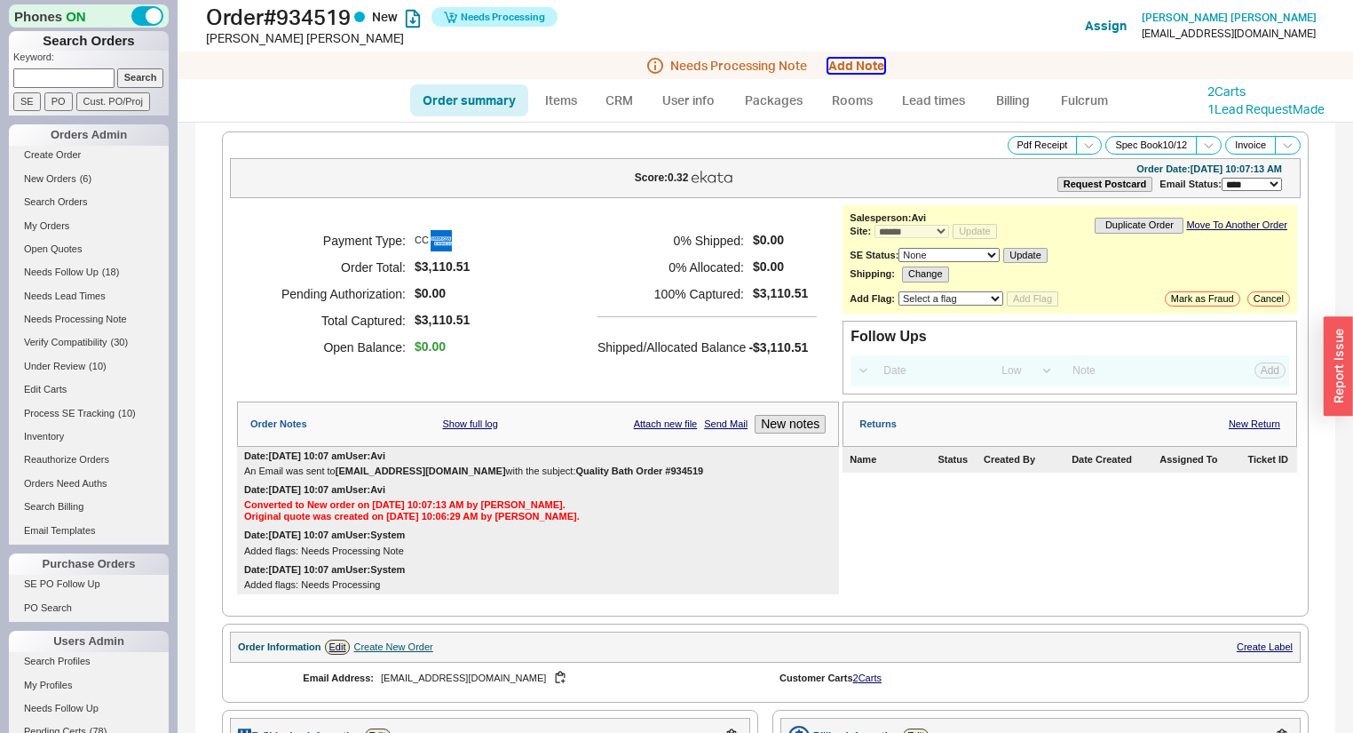
click at [852, 59] on button "Add Note" at bounding box center [856, 66] width 56 height 14
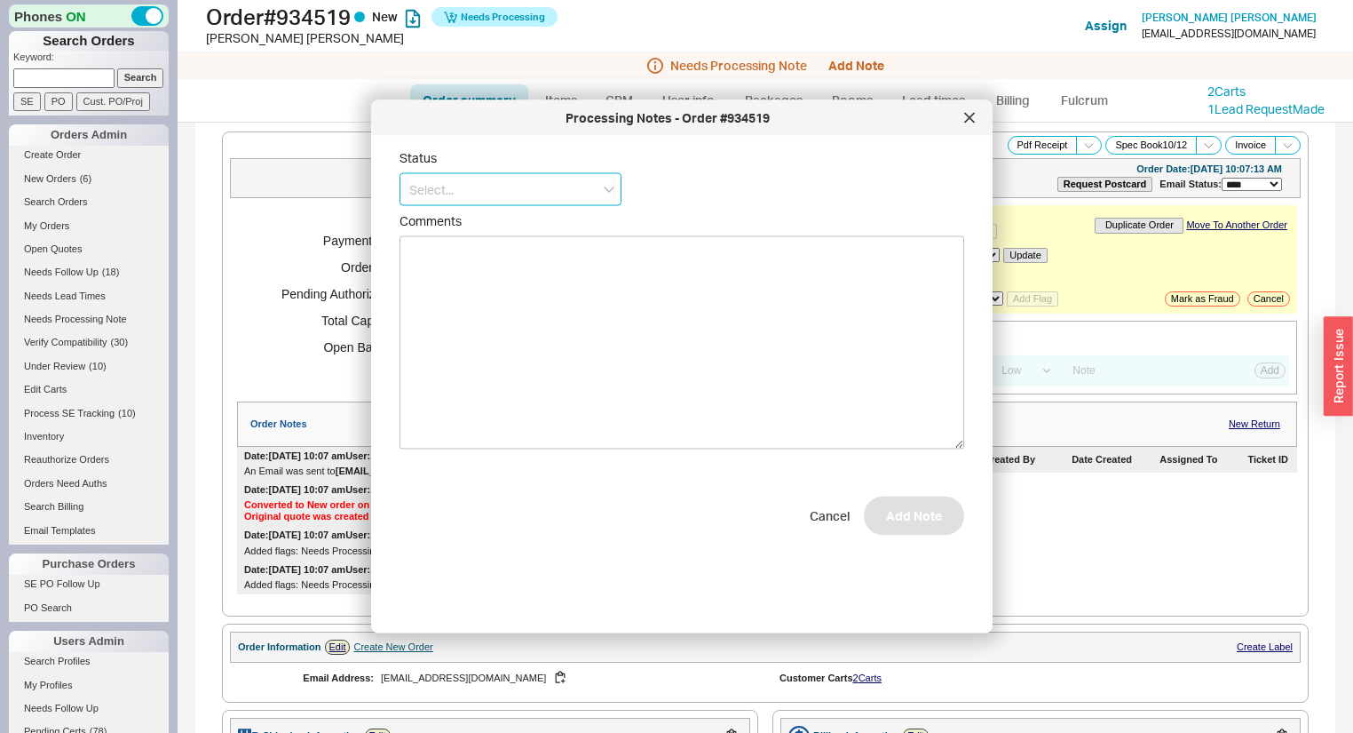
click at [595, 188] on input at bounding box center [511, 189] width 222 height 33
click at [557, 313] on div "No Status" at bounding box center [510, 321] width 220 height 32
type input "No Status"
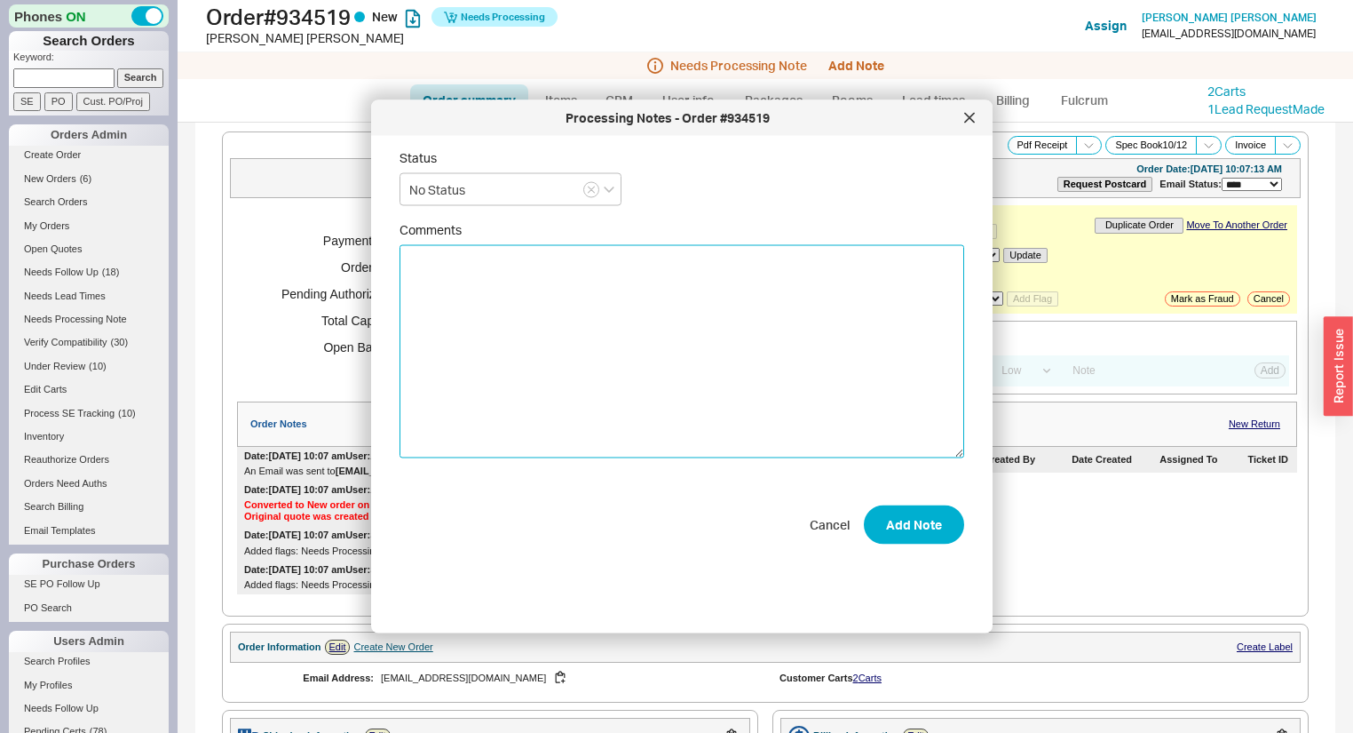
click at [786, 289] on textarea "Comments" at bounding box center [682, 351] width 565 height 213
type textarea "PLEASE SHIP ROUGS AHEAD"
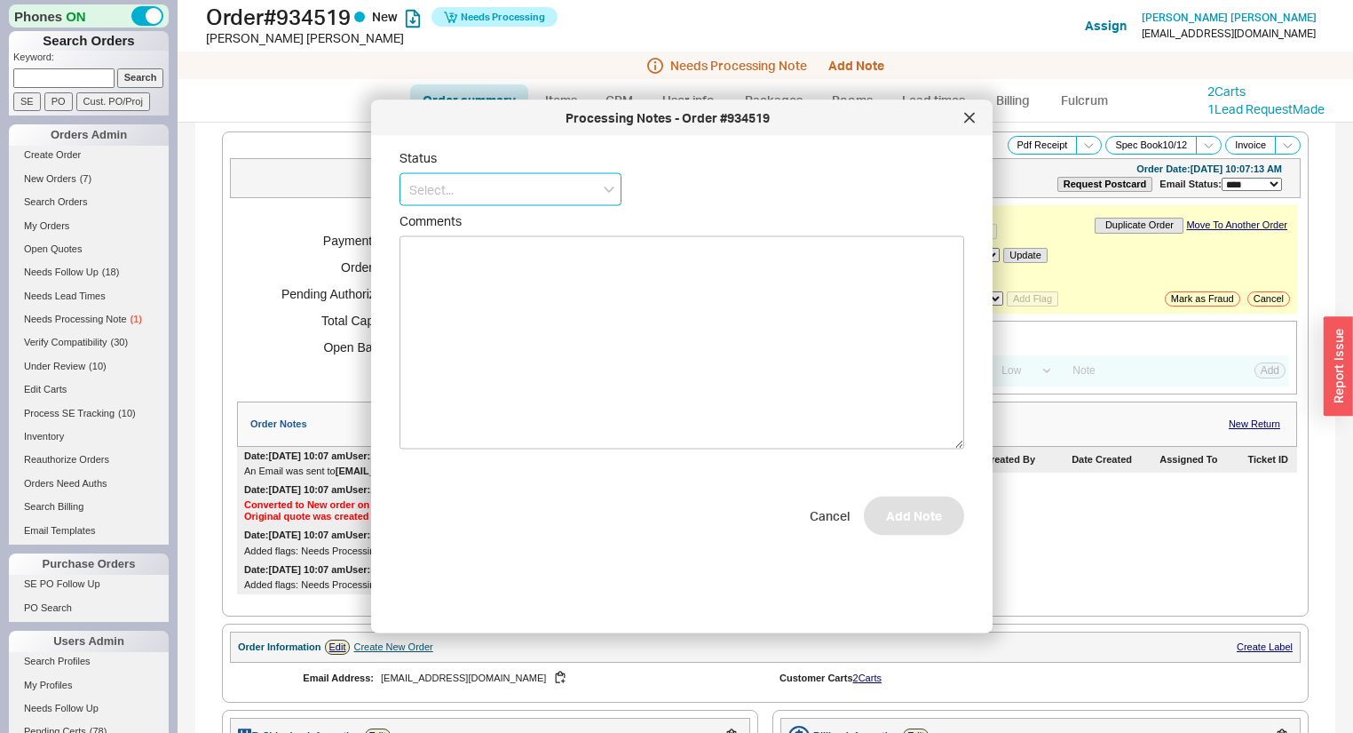
click at [514, 181] on input at bounding box center [511, 189] width 222 height 33
click at [514, 320] on div "No Status" at bounding box center [510, 321] width 220 height 32
type input "No Status"
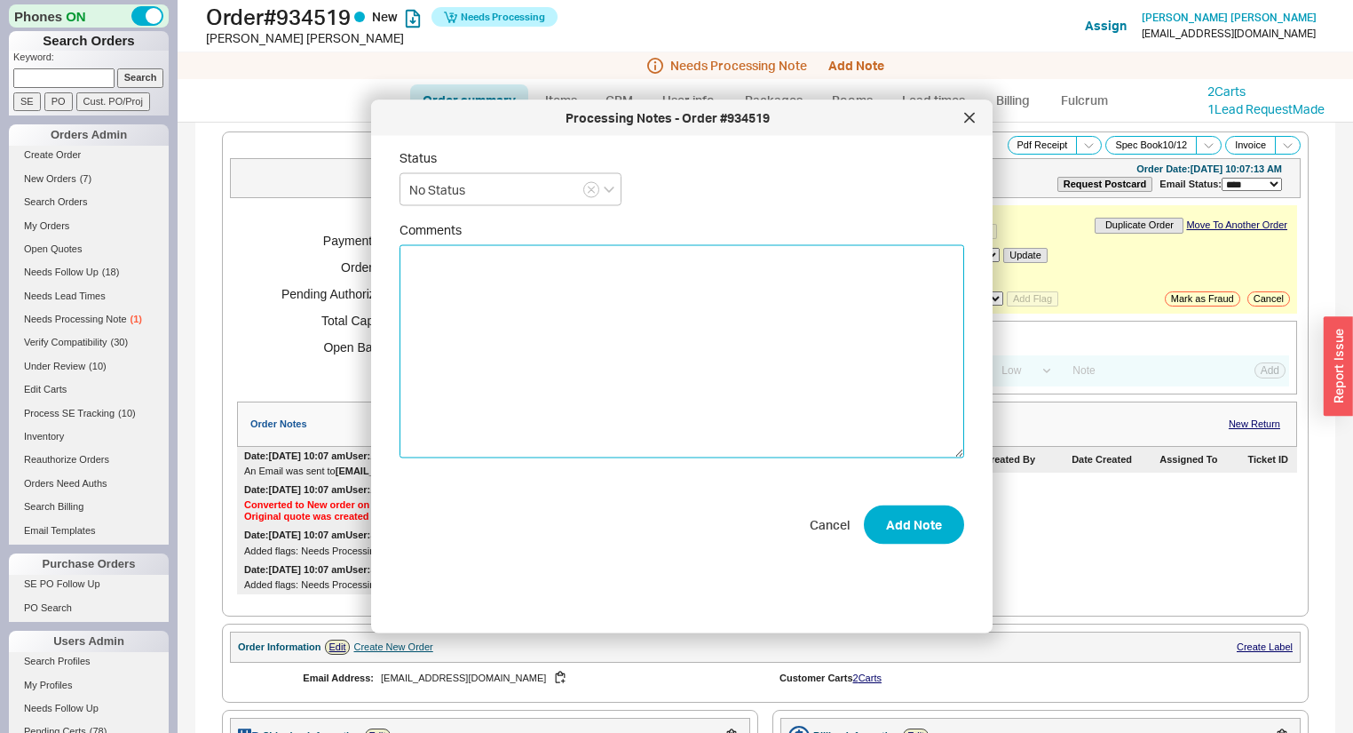
click at [842, 271] on textarea "Comments" at bounding box center [682, 351] width 565 height 213
type textarea "p"
type textarea "PLEASE SHIP ROUGHS AHEAD AND THEN EVERYTHING ELSE TOGETHER"
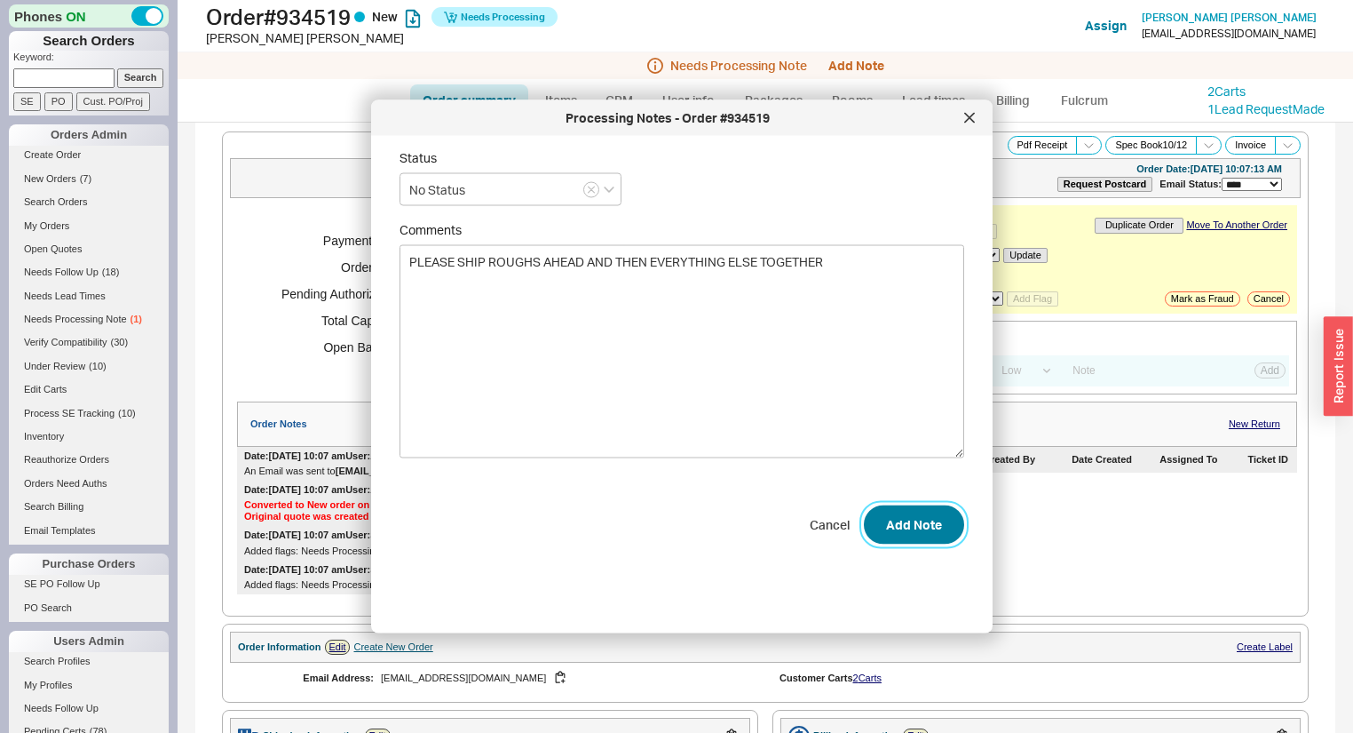
click at [907, 519] on button "Add Note" at bounding box center [914, 523] width 100 height 39
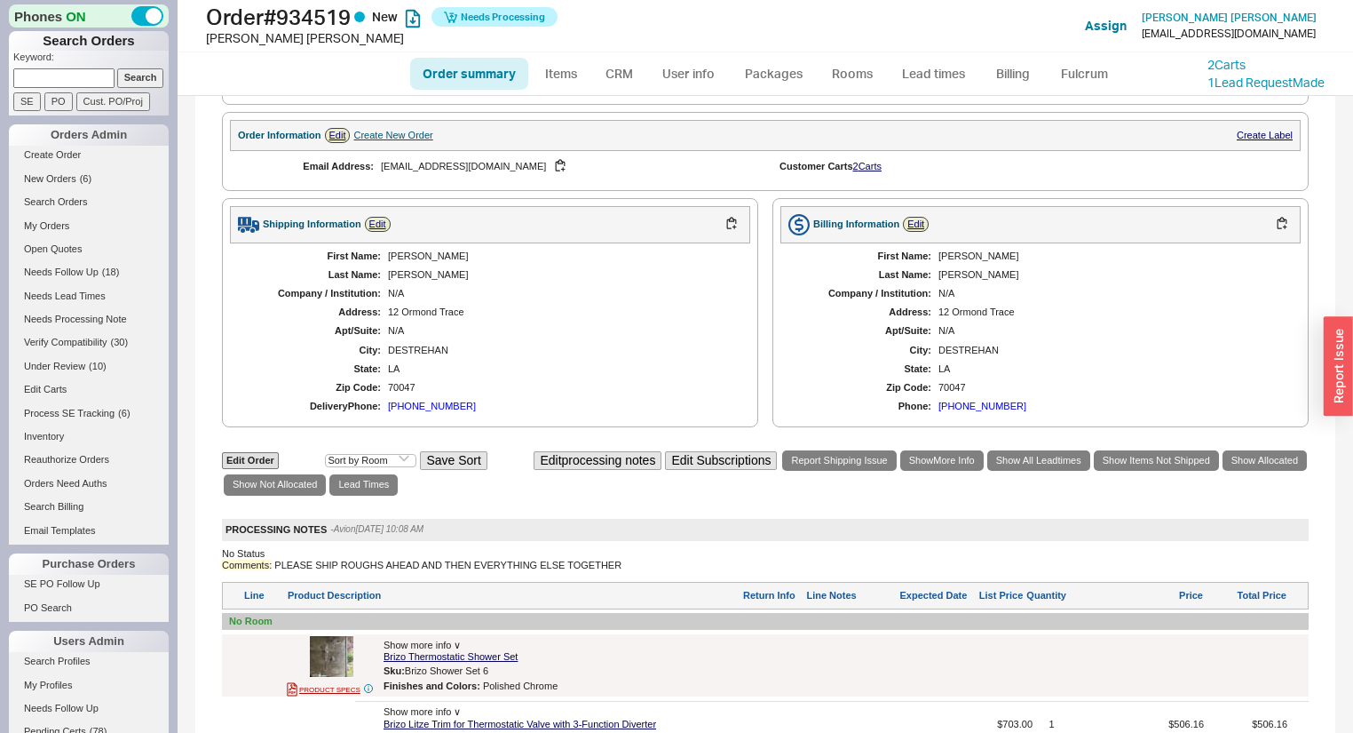
scroll to position [71, 0]
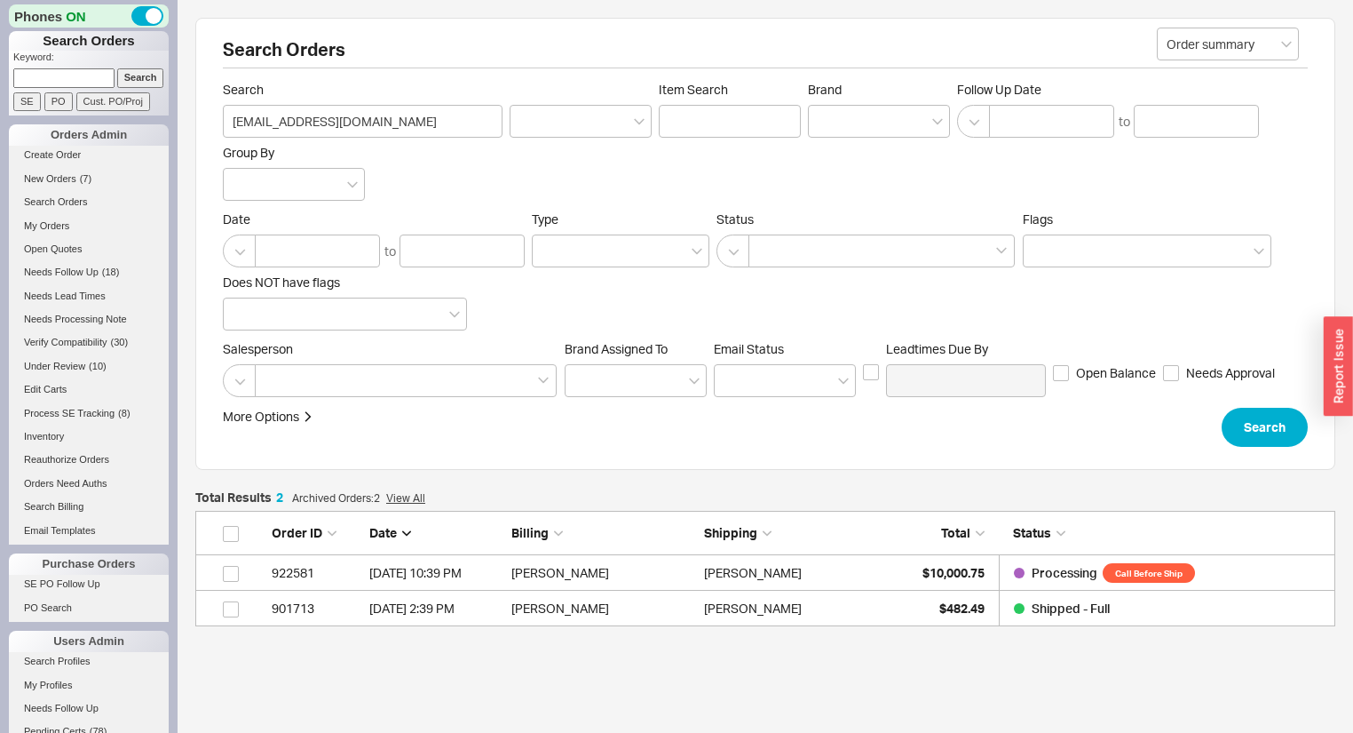
scroll to position [104, 1129]
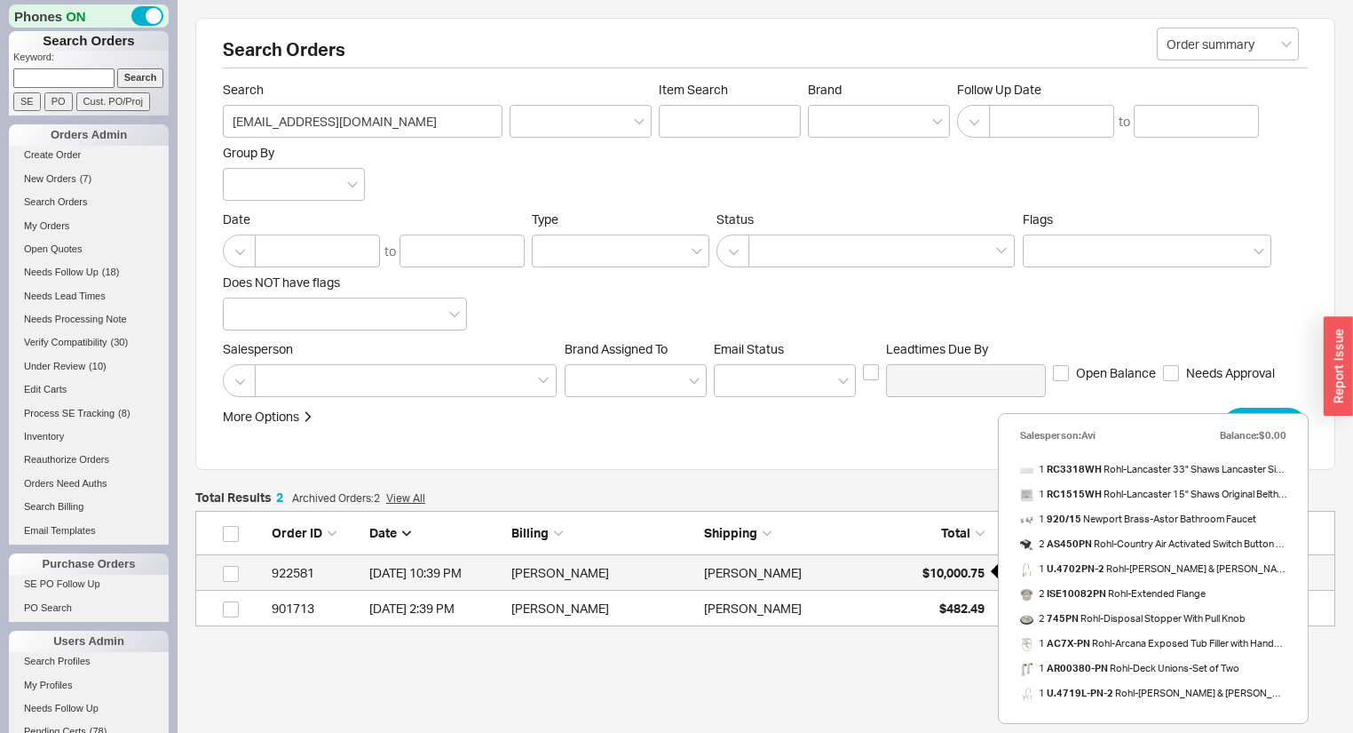
click at [950, 570] on span "$10,000.75" at bounding box center [954, 572] width 62 height 15
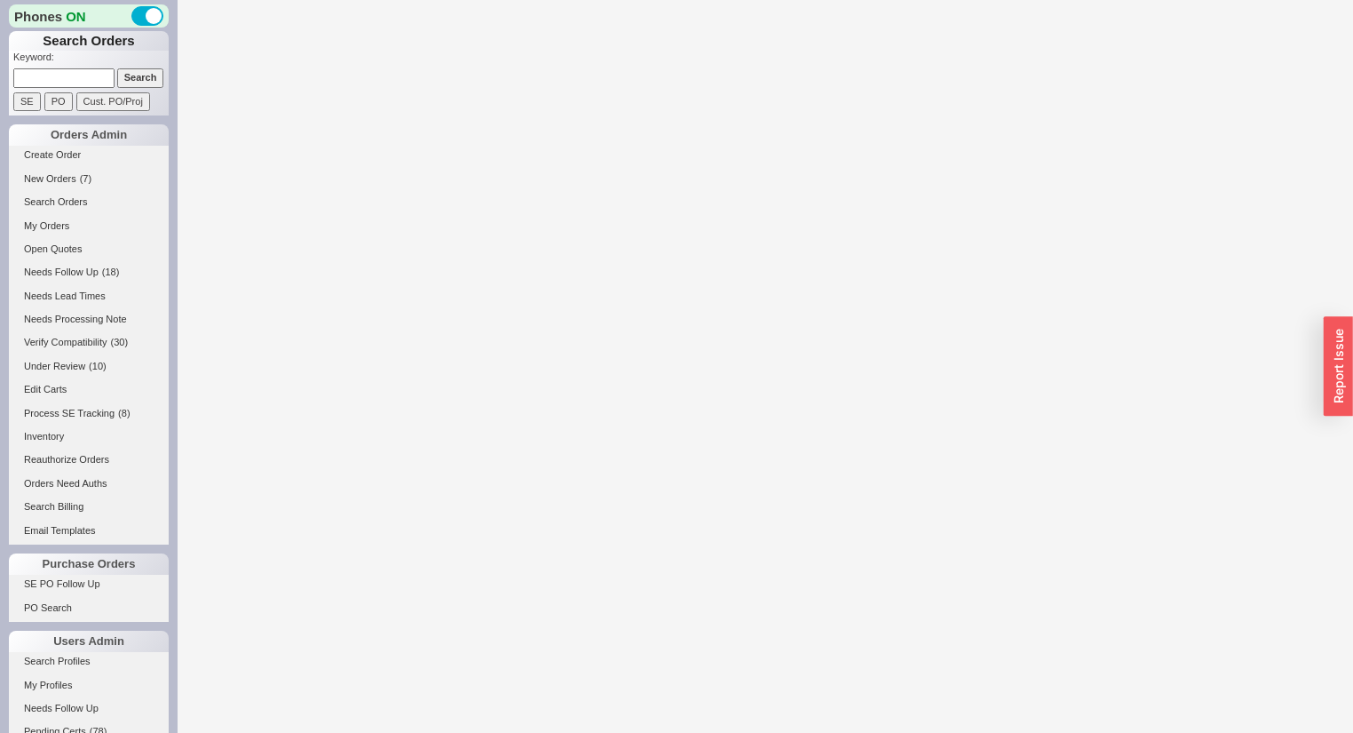
select select "Call Before Ship"
select select "LOW"
select select "3"
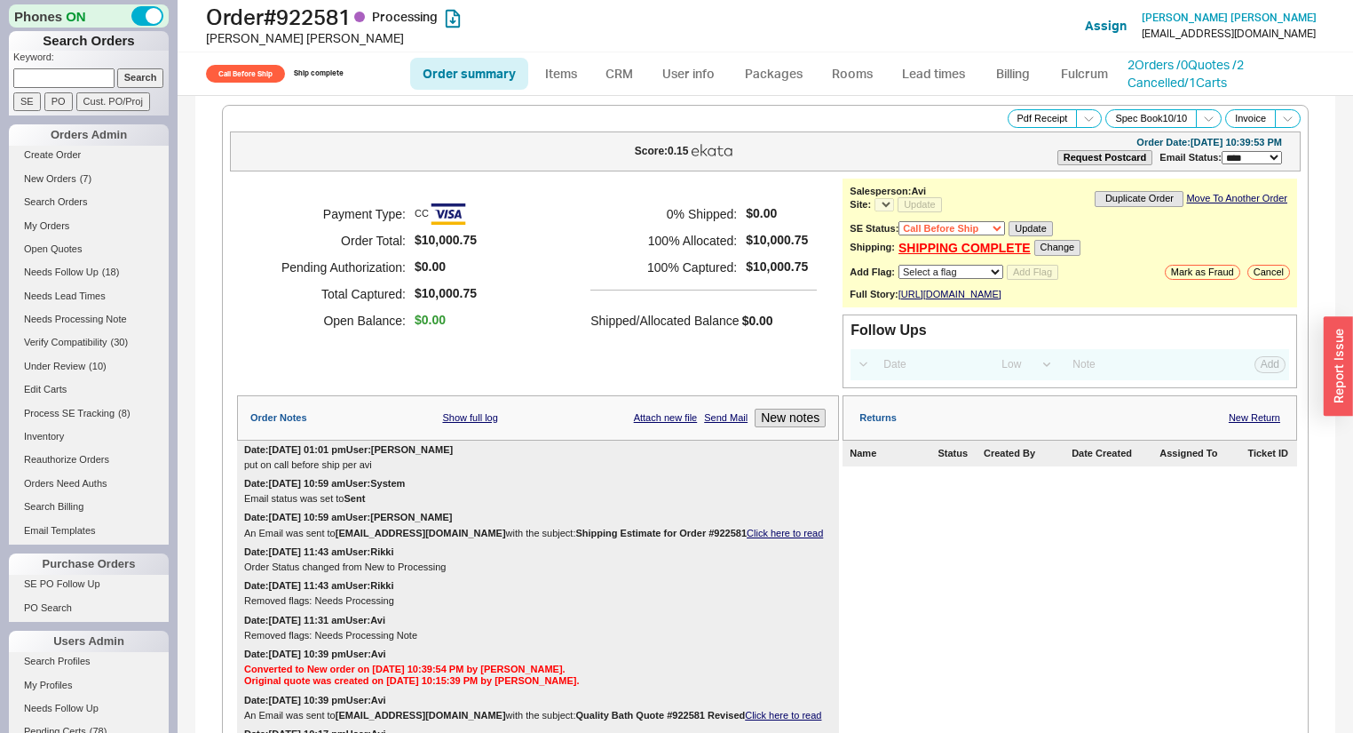
select select "*"
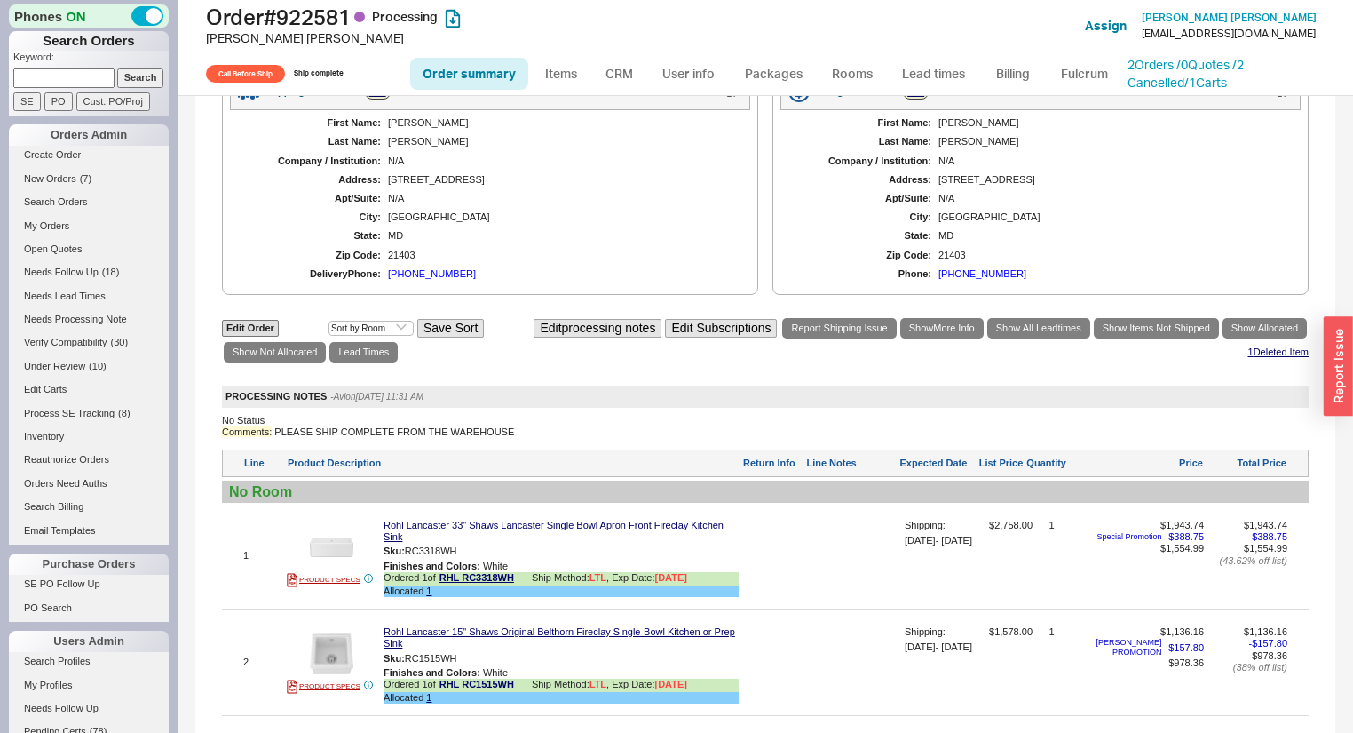
scroll to position [570, 0]
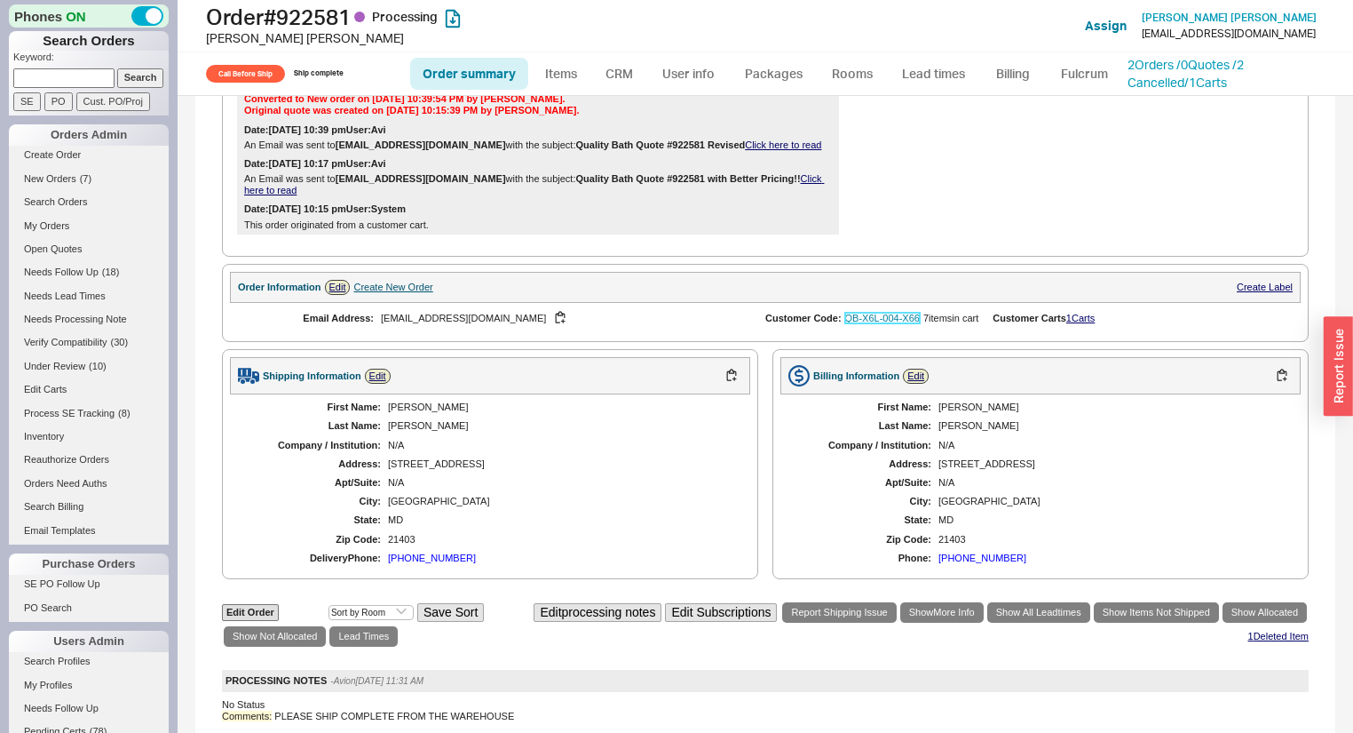
click at [886, 321] on link "QB-X6L-004-X66" at bounding box center [882, 318] width 75 height 11
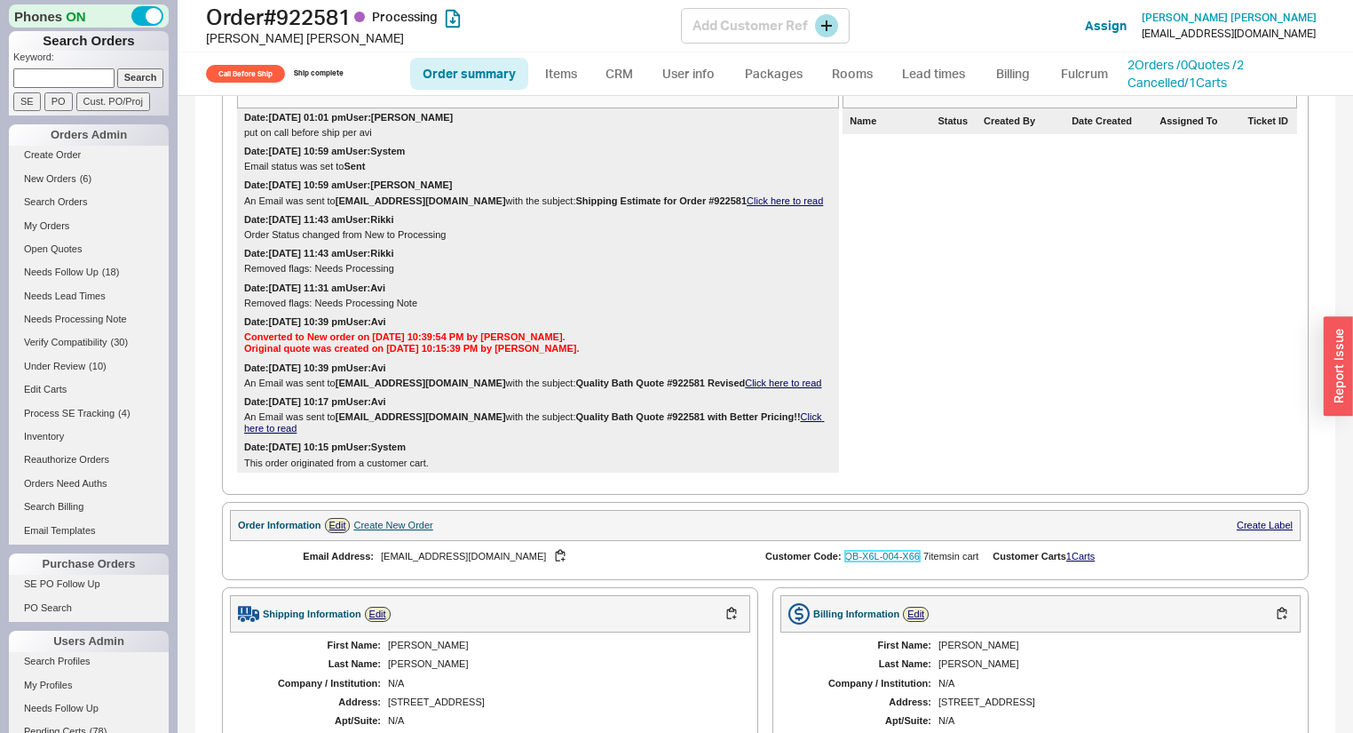
scroll to position [0, 0]
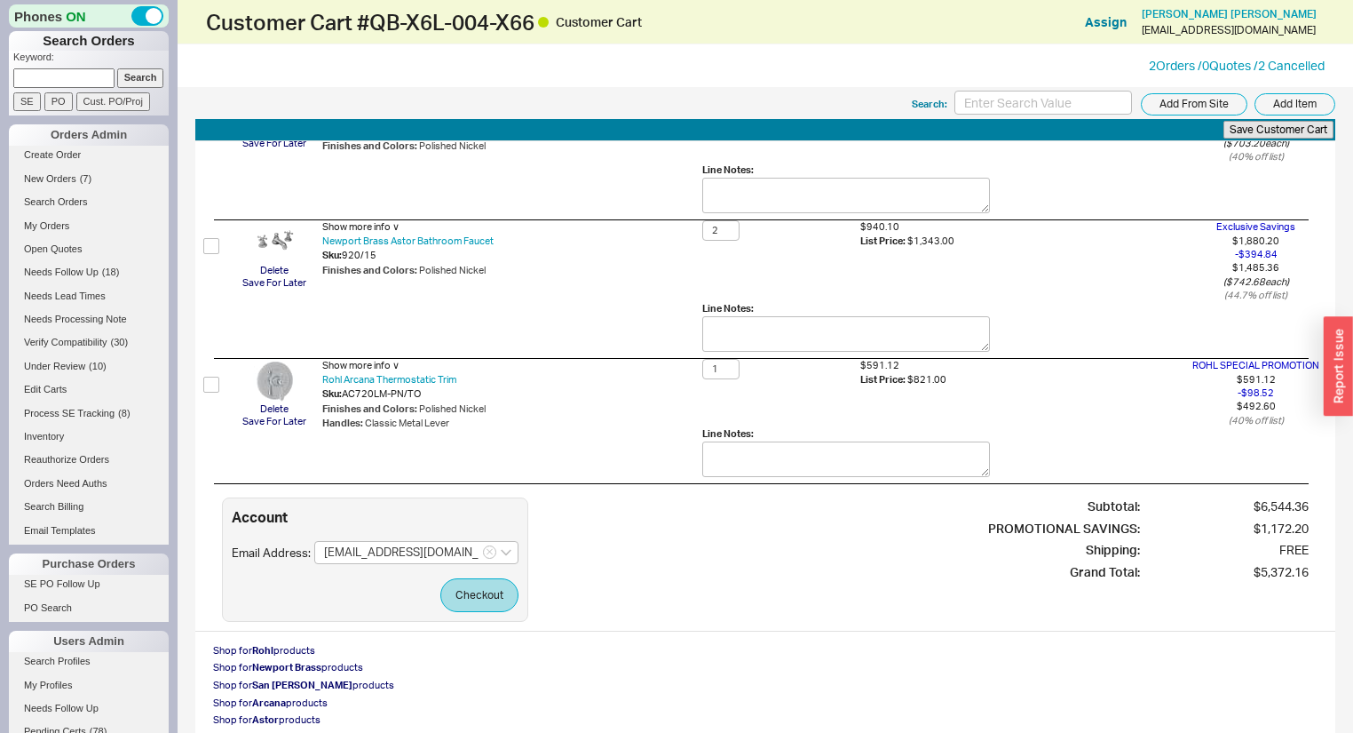
scroll to position [646, 0]
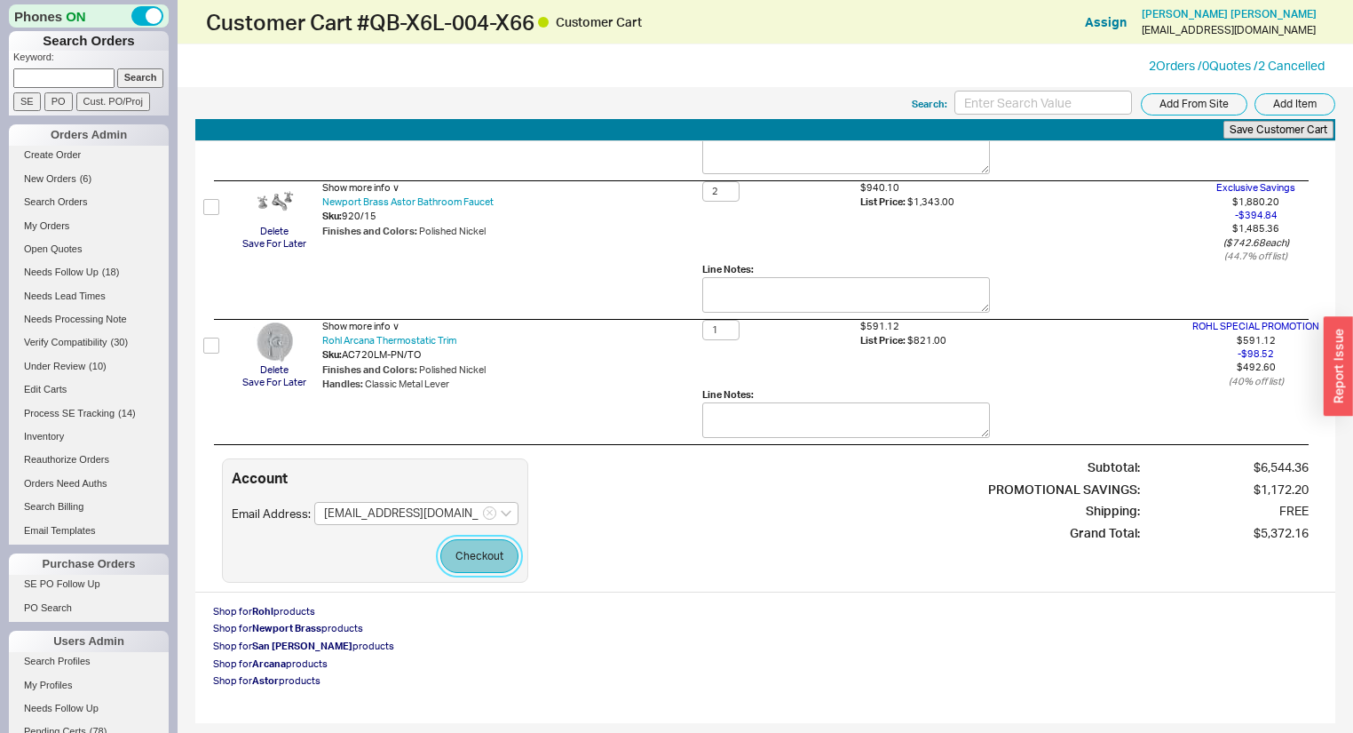
click at [478, 545] on button "Checkout" at bounding box center [479, 556] width 78 height 34
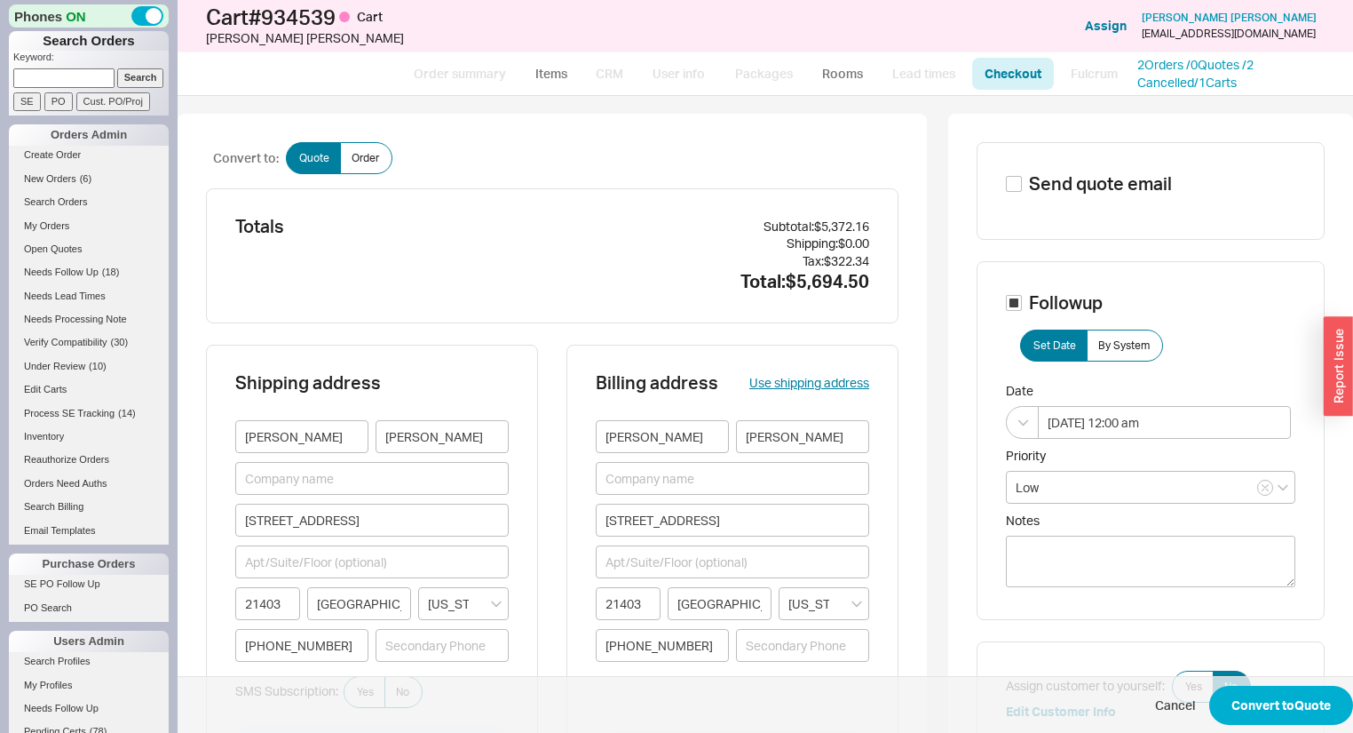
click at [1329, 731] on span "Cancel Convert to Quote" at bounding box center [766, 705] width 1176 height 58
click at [1325, 703] on button "Convert to Quote" at bounding box center [1281, 704] width 144 height 39
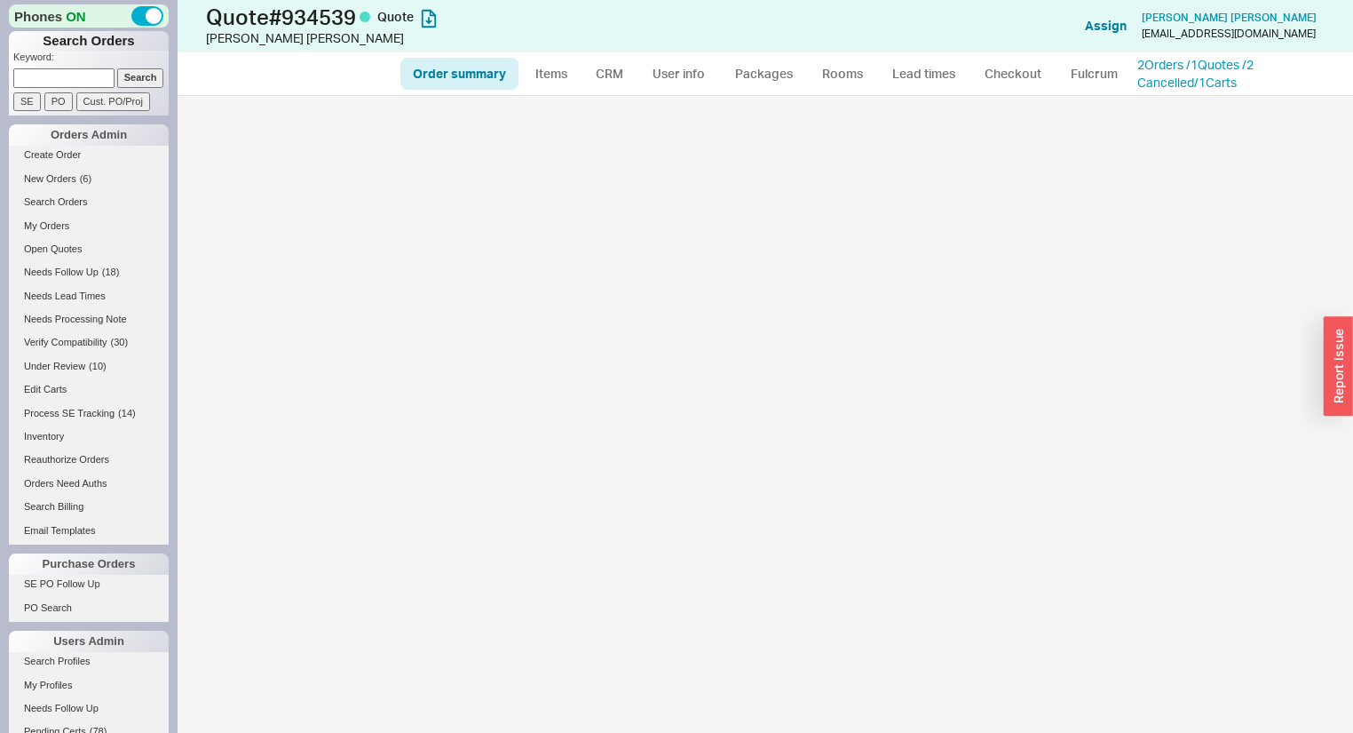
select select "*"
select select "LOW"
select select "3"
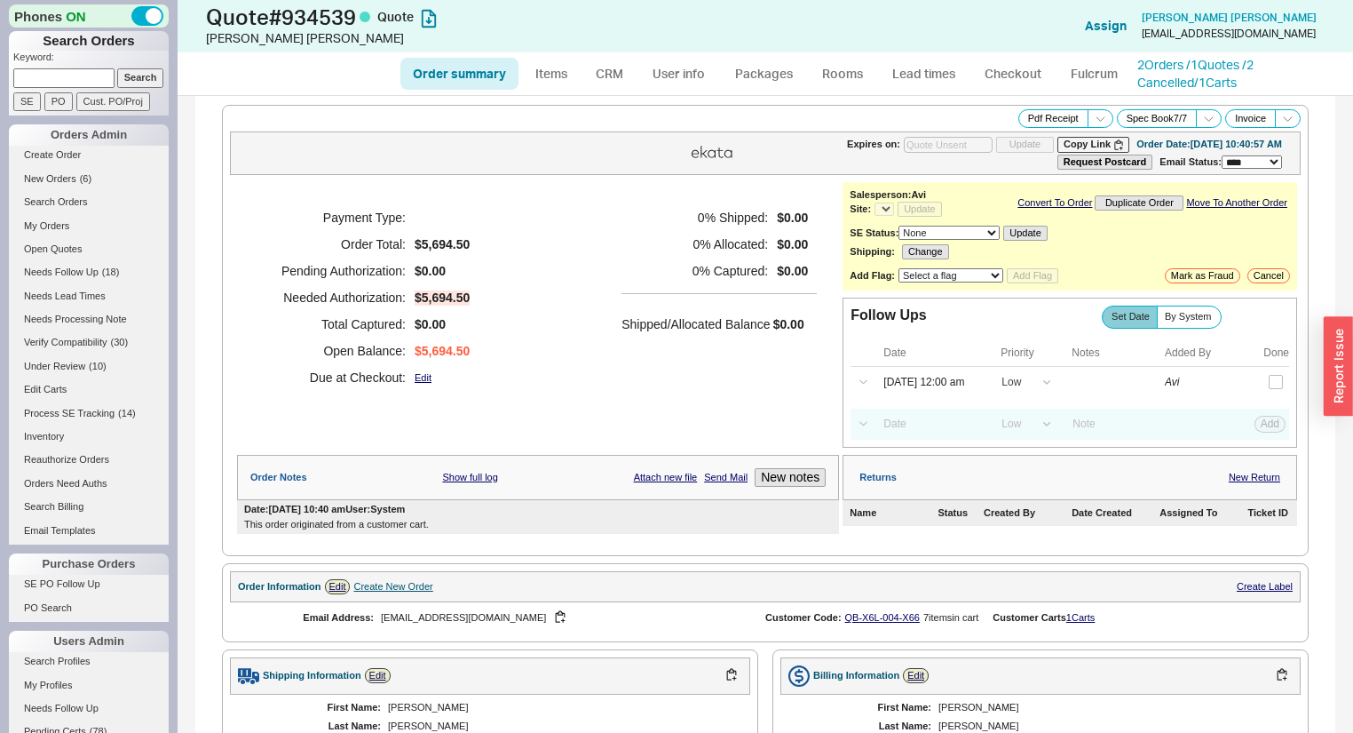
select select "*"
click at [1191, 66] on link "2 Orders / 1 Quotes / 2 Cancelled" at bounding box center [1195, 73] width 116 height 33
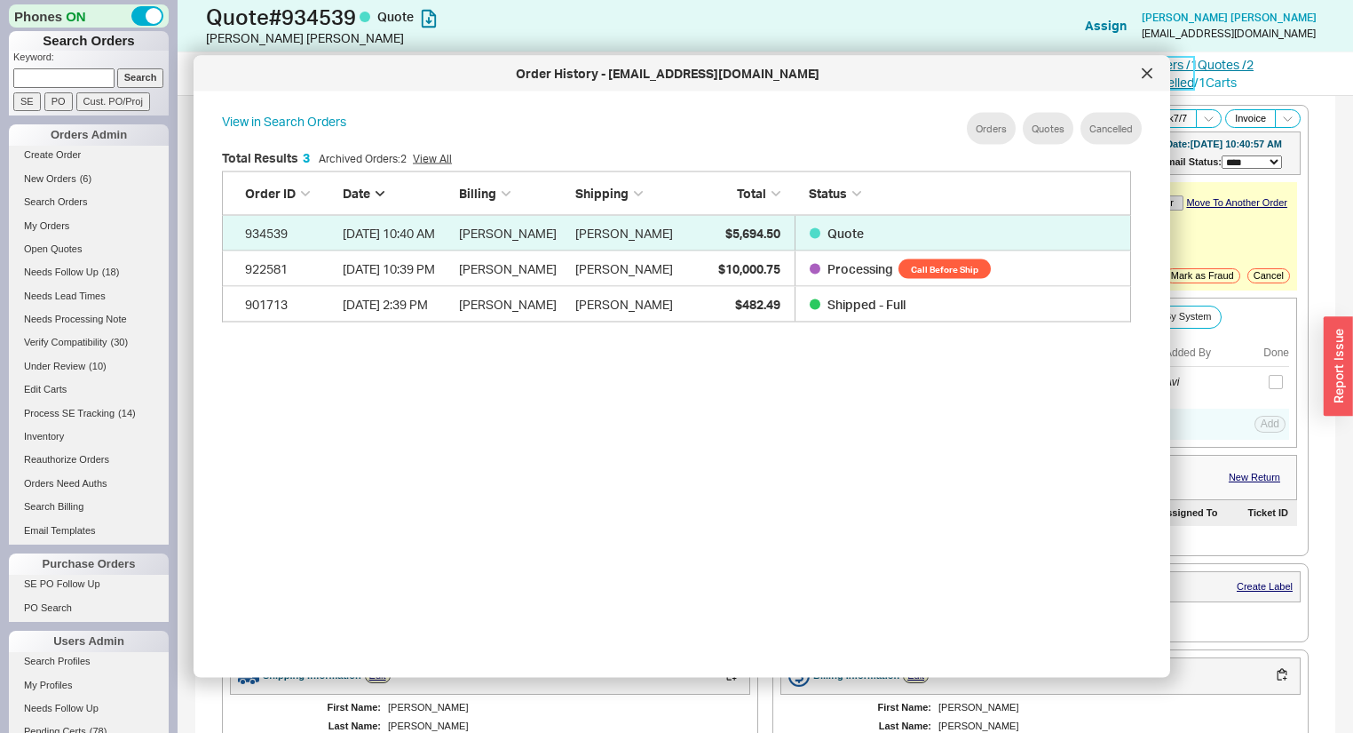
scroll to position [533, 927]
click at [1153, 76] on div at bounding box center [1147, 73] width 28 height 28
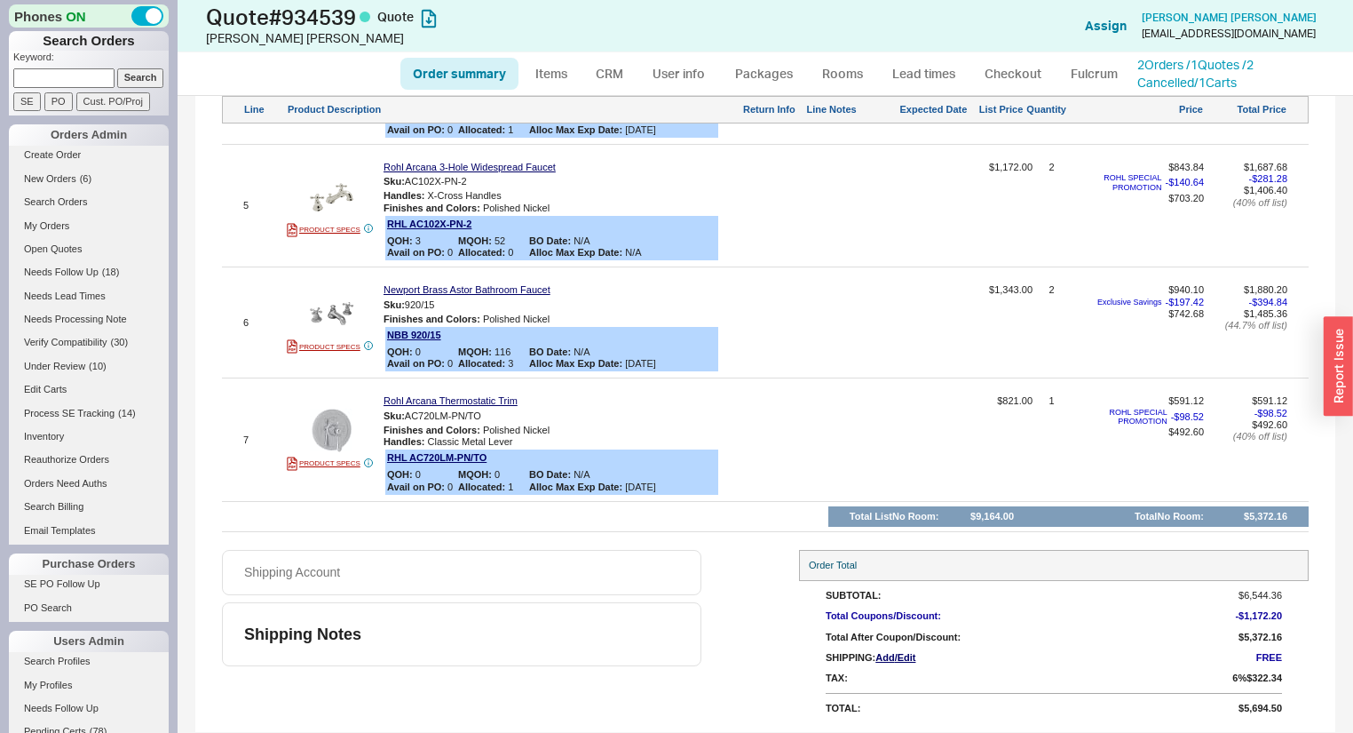
scroll to position [170, 0]
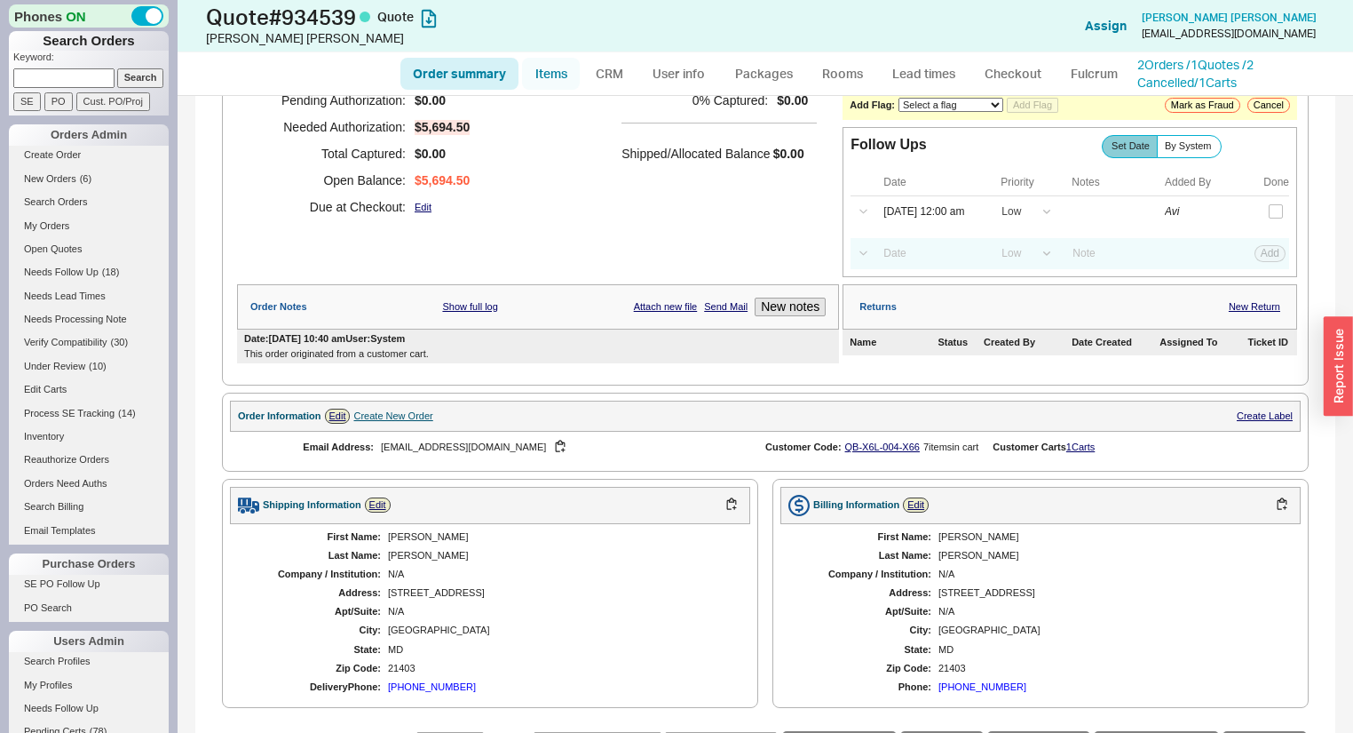
click at [563, 82] on link "Items" at bounding box center [551, 74] width 58 height 32
select select "3"
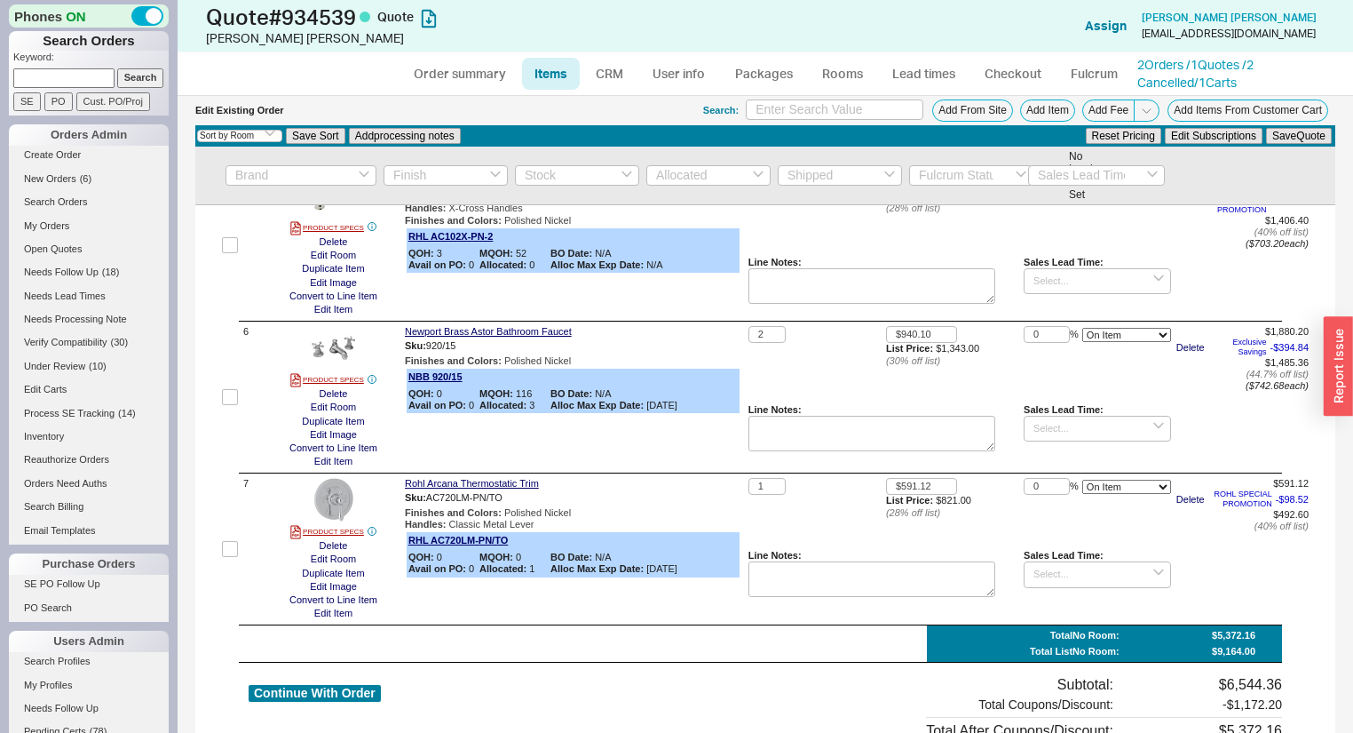
scroll to position [1006, 0]
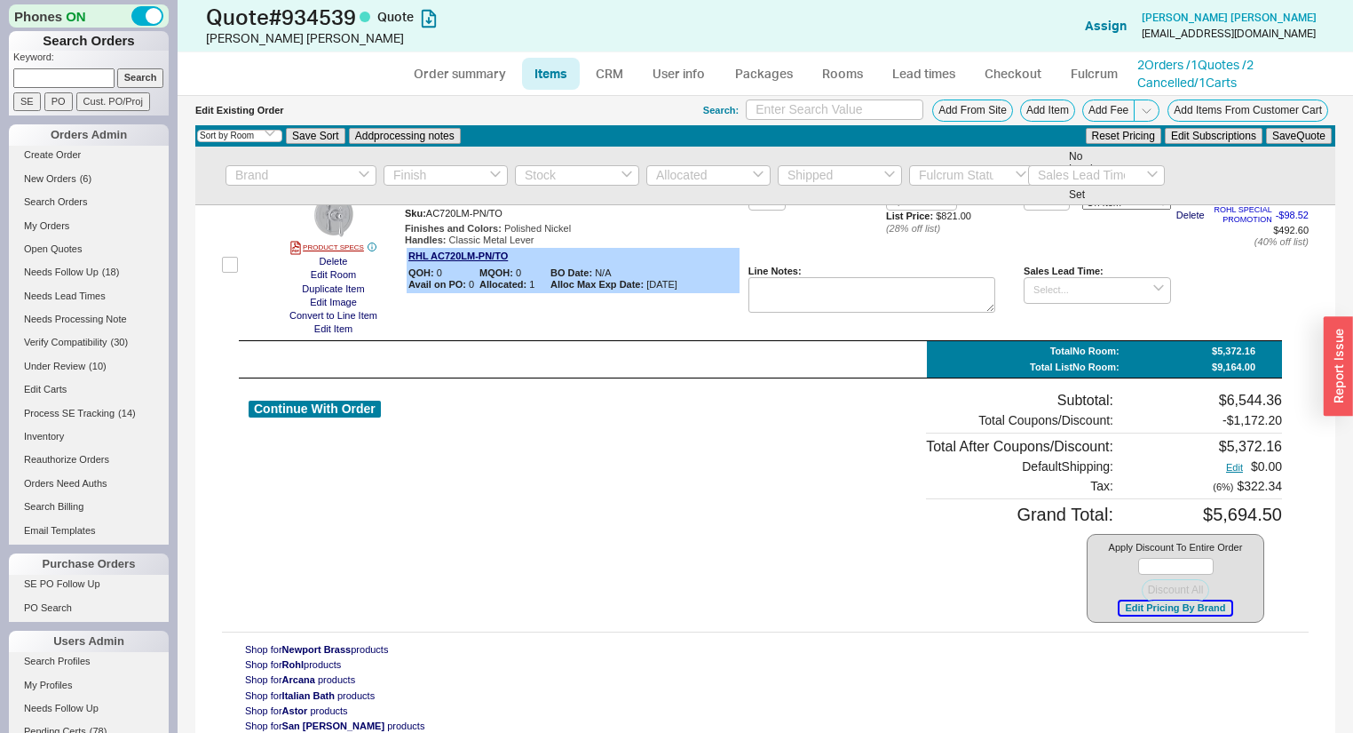
click at [1141, 601] on button "Edit Pricing By Brand" at bounding box center [1175, 607] width 111 height 13
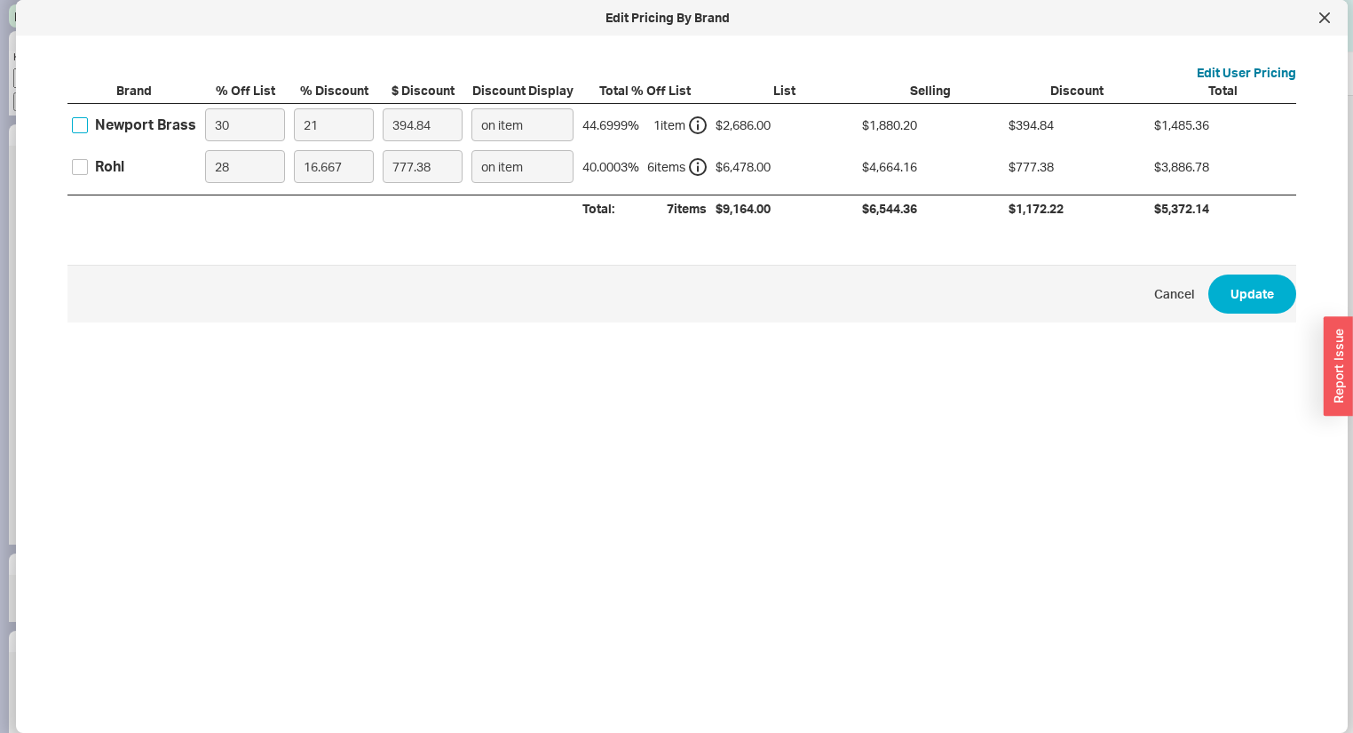
click at [81, 122] on input "Newport Brass" at bounding box center [80, 125] width 16 height 16
checkbox input "true"
drag, startPoint x: 332, startPoint y: 124, endPoint x: 208, endPoint y: 96, distance: 127.5
click at [211, 96] on div "Brand % Off List % Discount $ Discount Discount Display Total % Off List List S…" at bounding box center [681, 152] width 1229 height 140
type input "4"
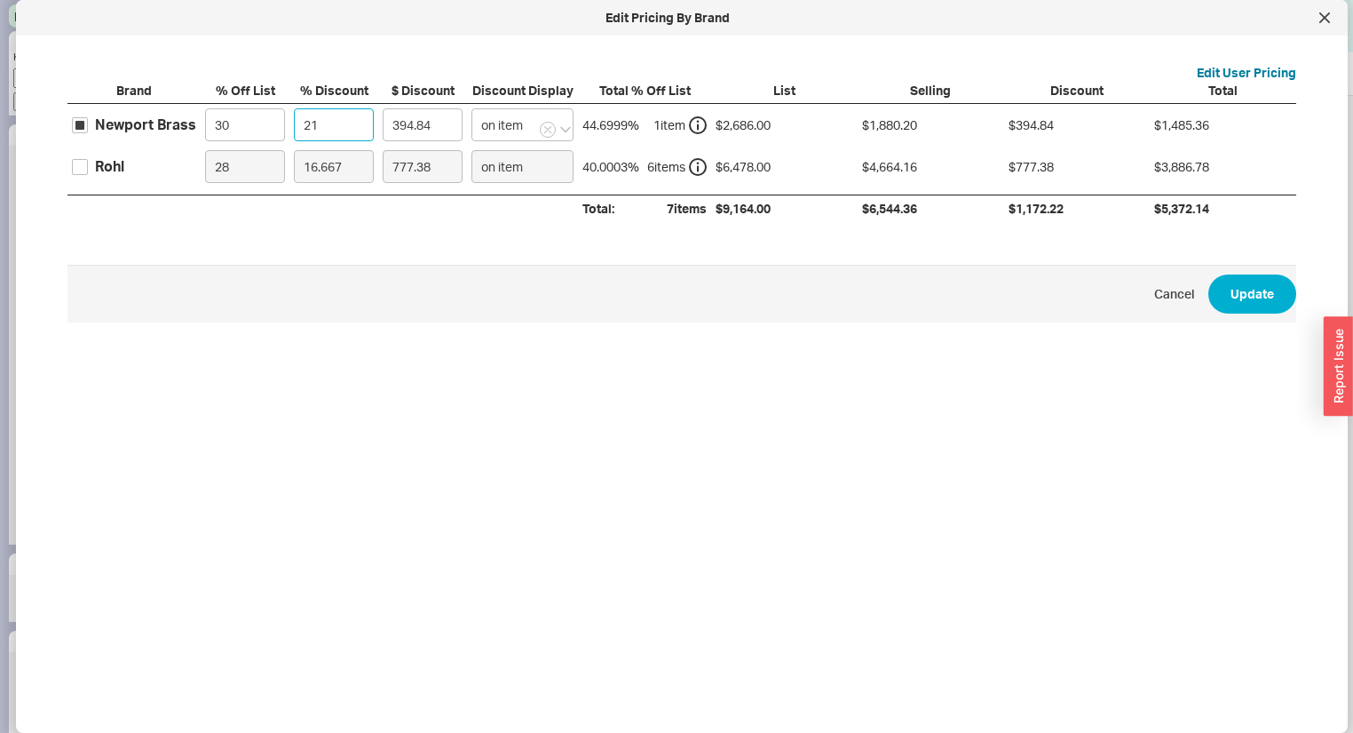
type input "75.21"
type input "45"
type input "846.09"
type input "45"
drag, startPoint x: 234, startPoint y: 115, endPoint x: 142, endPoint y: 106, distance: 92.9
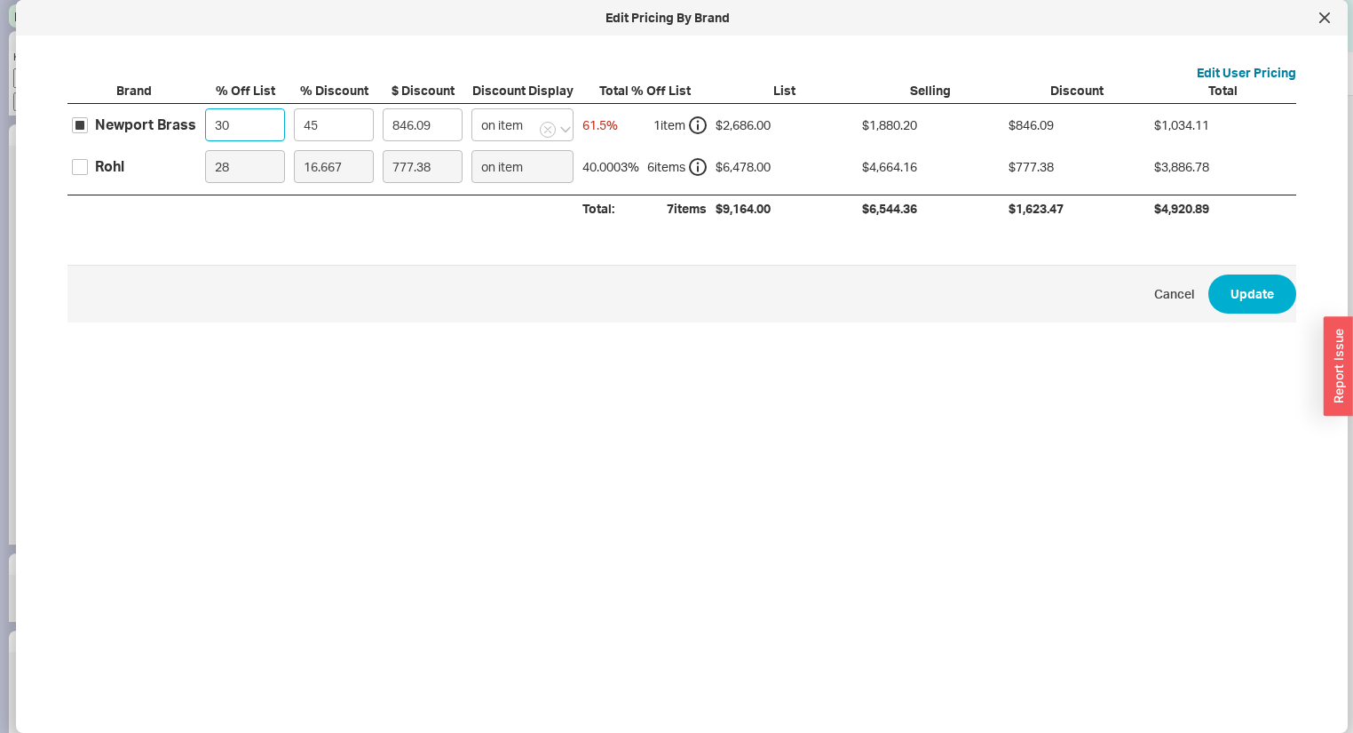
click at [163, 103] on div "Brand % Off List % Discount $ Discount Discount Display Total % Off List List S…" at bounding box center [681, 152] width 1229 height 140
type input "0"
type input "1208.7"
type input "0"
click at [85, 167] on input "Rohl" at bounding box center [80, 167] width 16 height 16
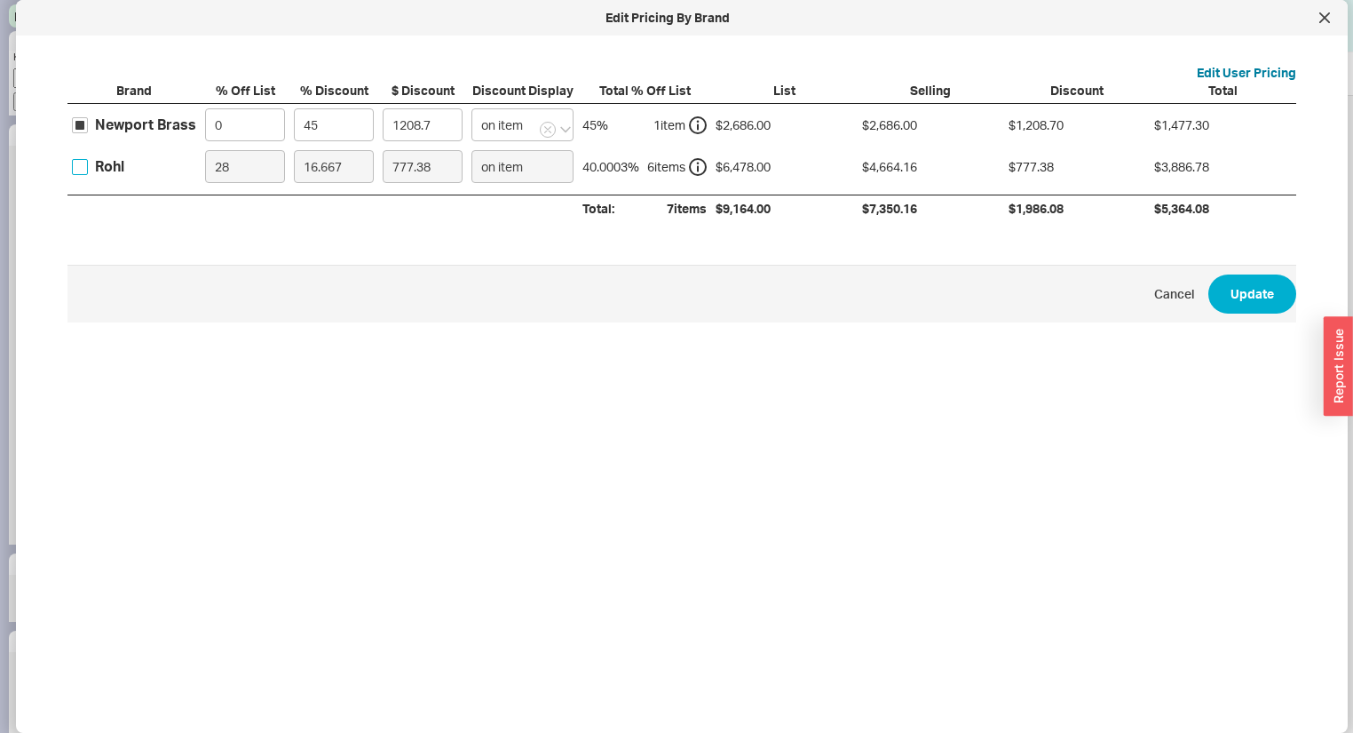
checkbox input "true"
drag, startPoint x: 353, startPoint y: 168, endPoint x: 242, endPoint y: 164, distance: 111.9
click at [0, 0] on div "Rohl 28 16.667 777.38 on item 40.0003 % 6 item s $6,478.00 $4,664.16 $777.38 $3…" at bounding box center [0, 0] width 0 height 0
type input "5"
type input "233.21"
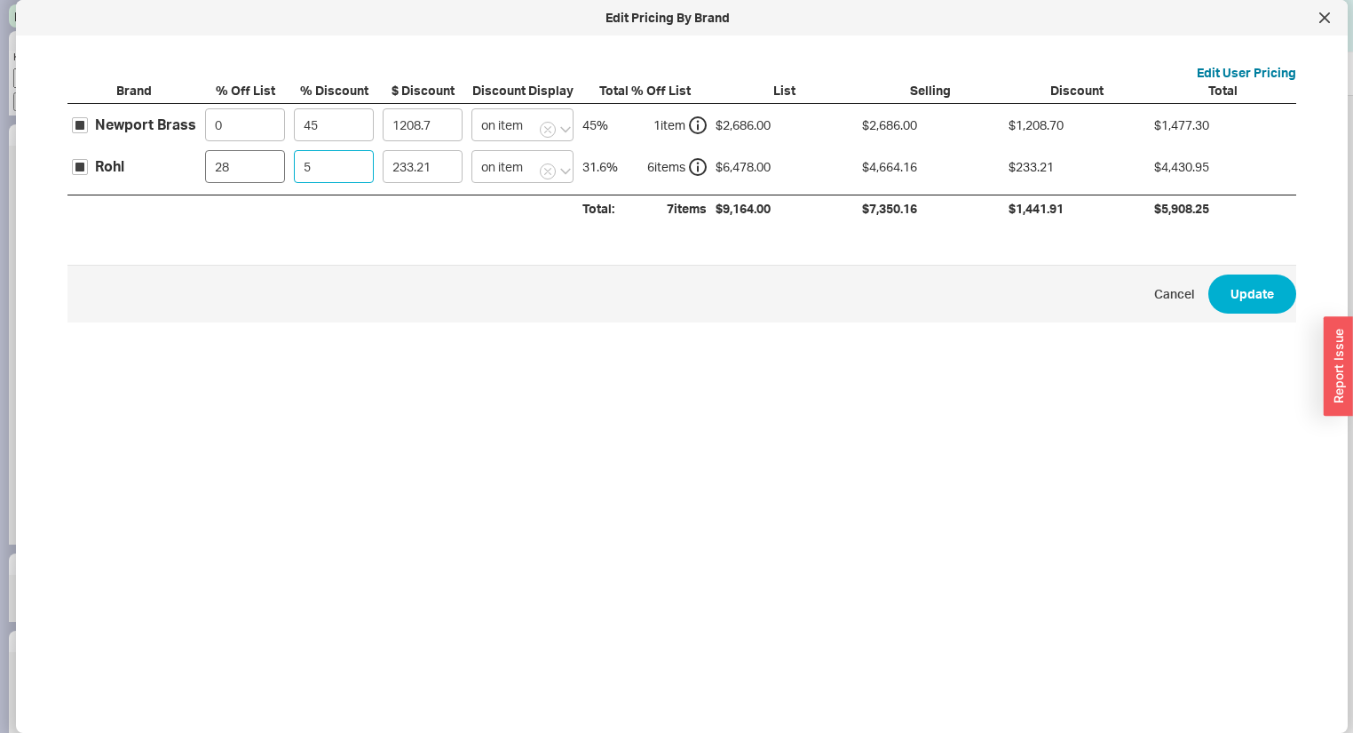
type input "5"
drag, startPoint x: 269, startPoint y: 164, endPoint x: 60, endPoint y: 181, distance: 209.3
click at [0, 0] on div "Rohl 28 5 233.21 on item 31.6 % 6 item s $6,478.00 $4,664.16 $233.21 $4,430.95" at bounding box center [0, 0] width 0 height 0
type input "4"
type input "310.94"
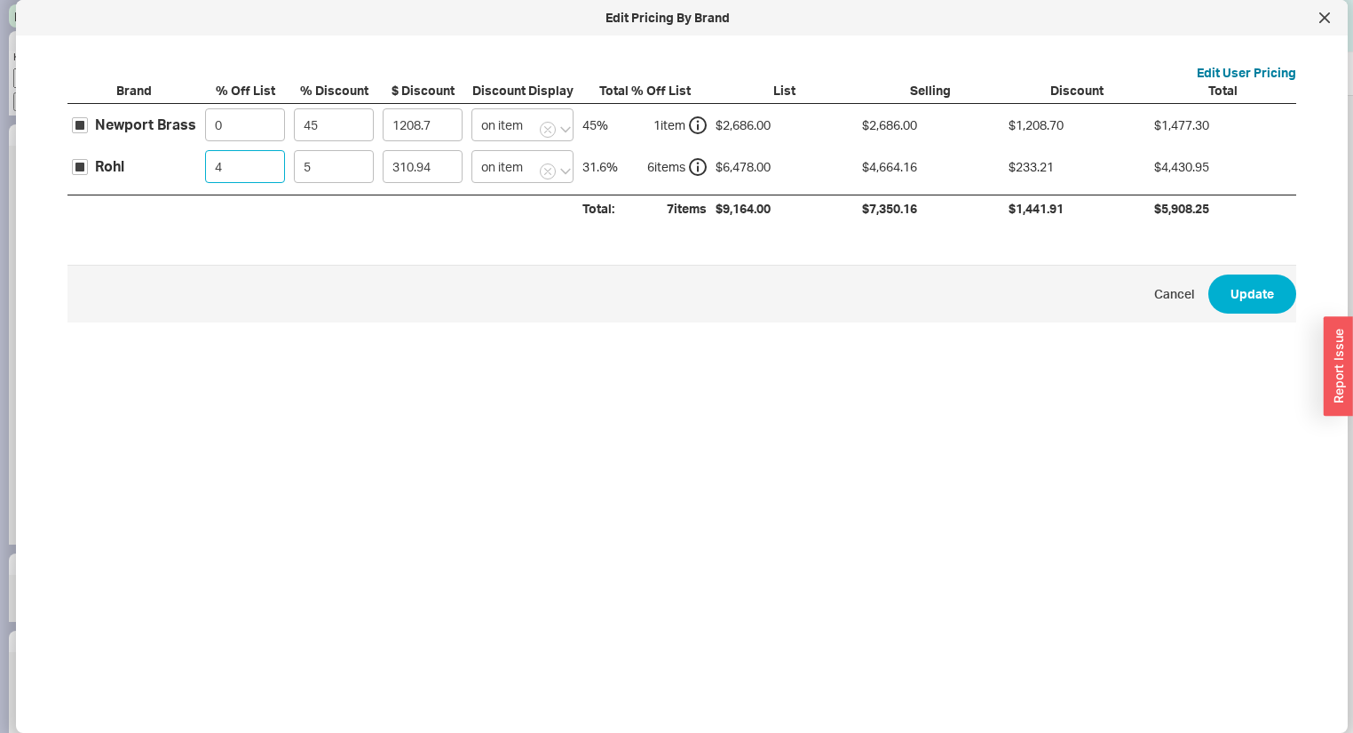
type input "40"
type input "194.34"
type input "40"
click at [1223, 290] on button "Update" at bounding box center [1252, 293] width 88 height 39
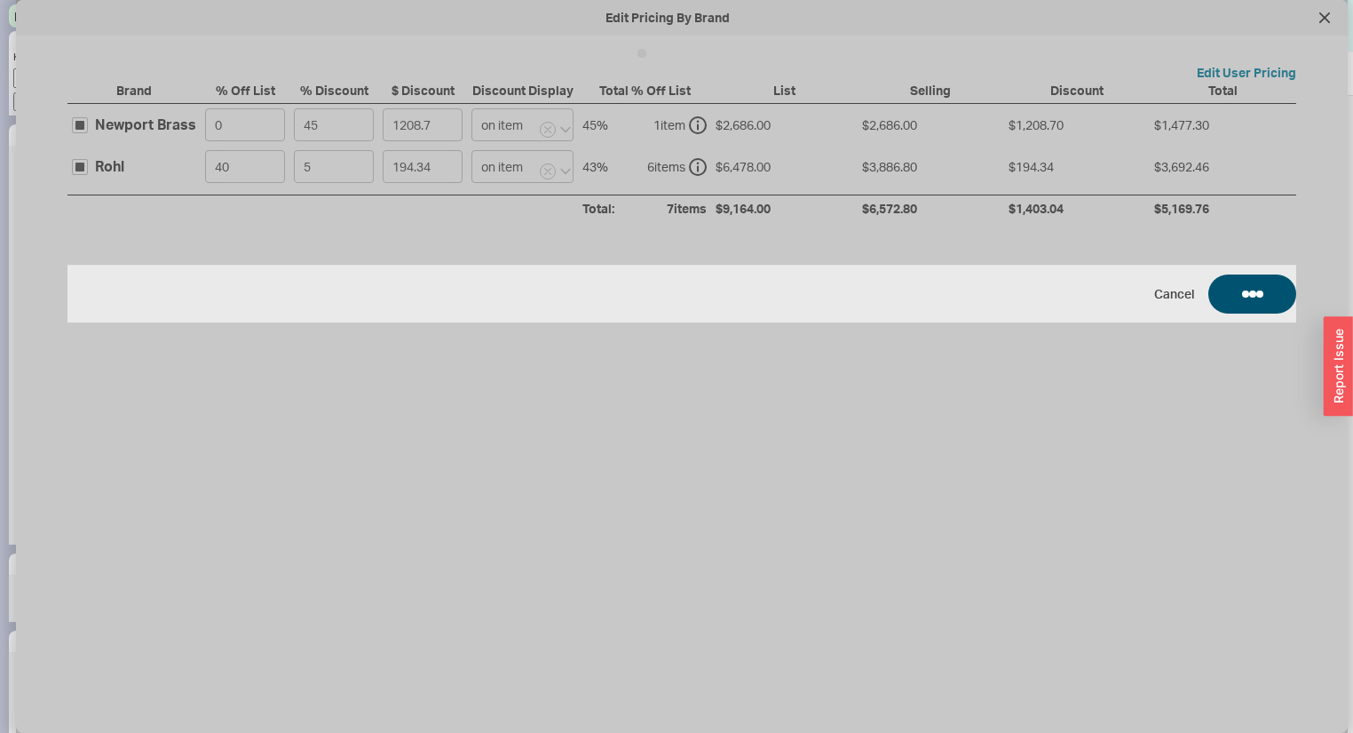
type input "$160.80"
type input "5"
type input "$225.60"
type input "5"
type input "$646.80"
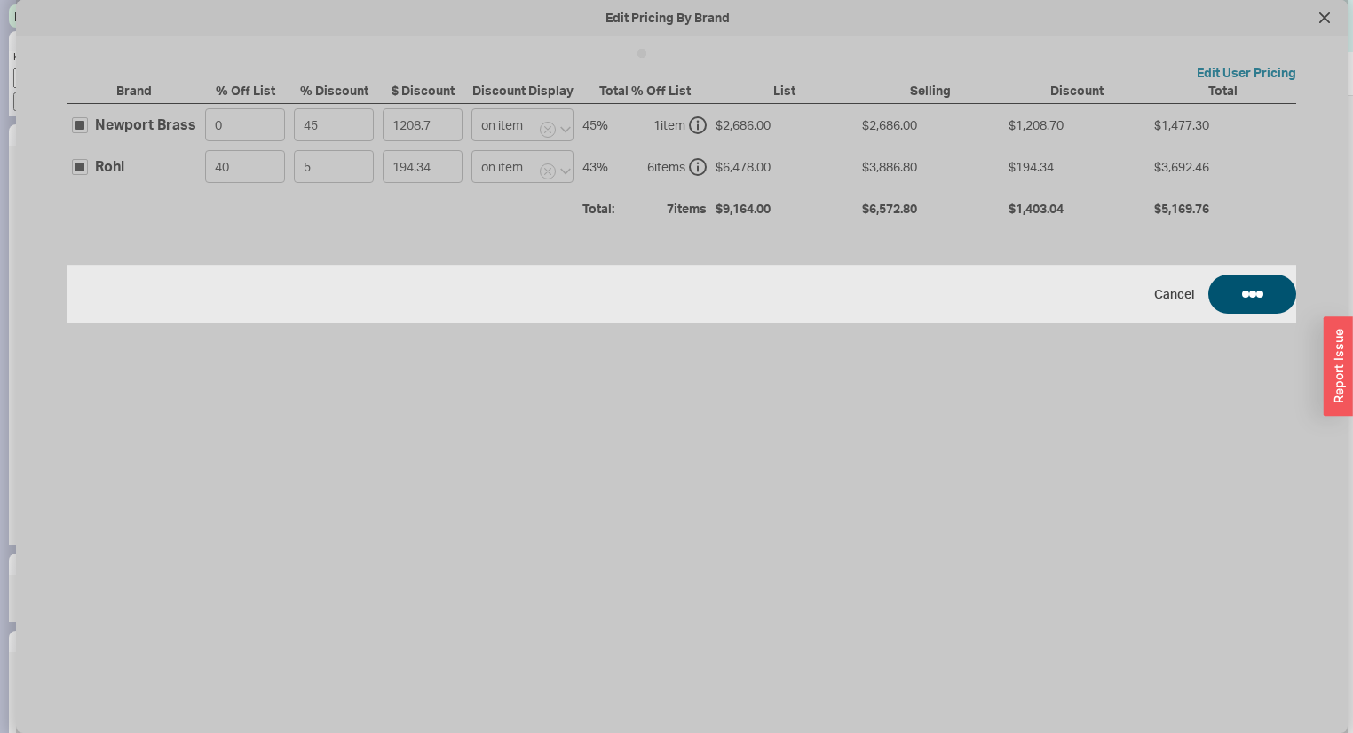
type input "5"
type input "$954.60"
type input "5"
type input "$703.20"
type input "5"
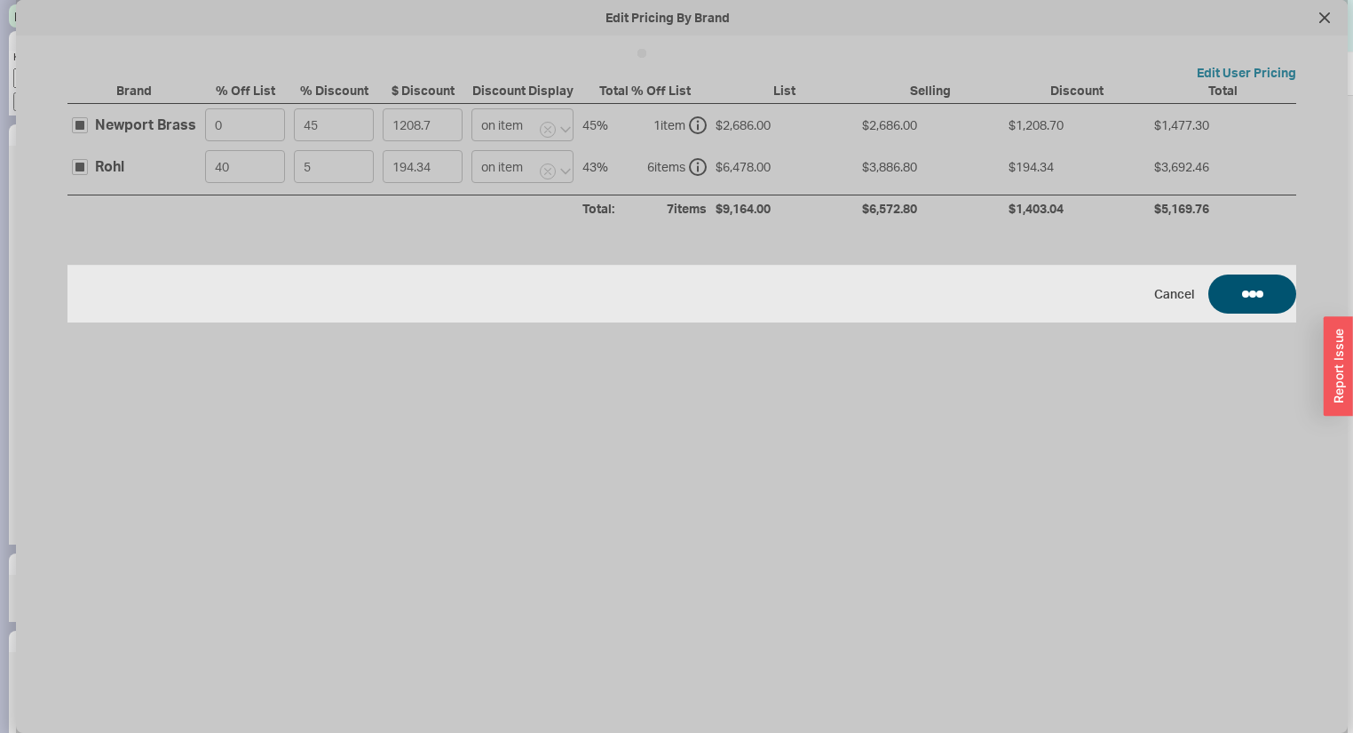
type input "$1,343.00"
type input "45"
type input "$492.60"
type input "5"
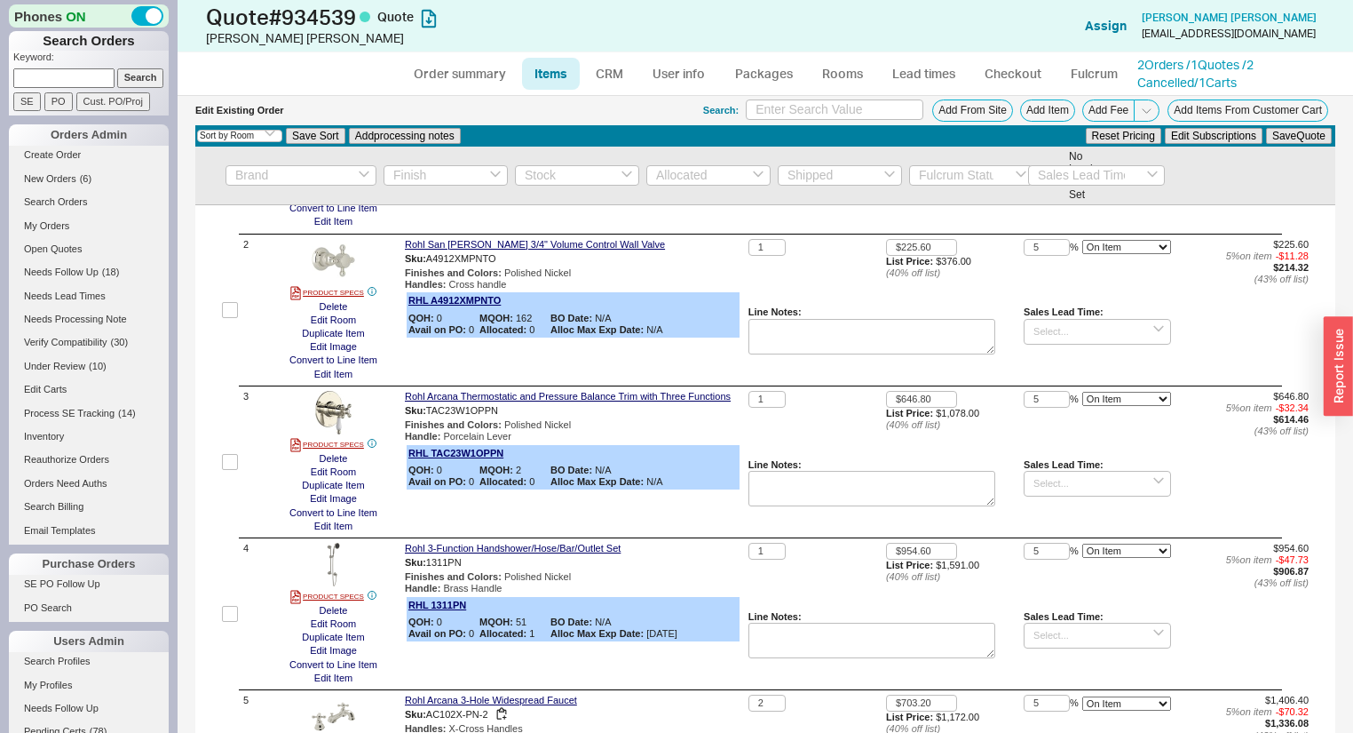
scroll to position [0, 0]
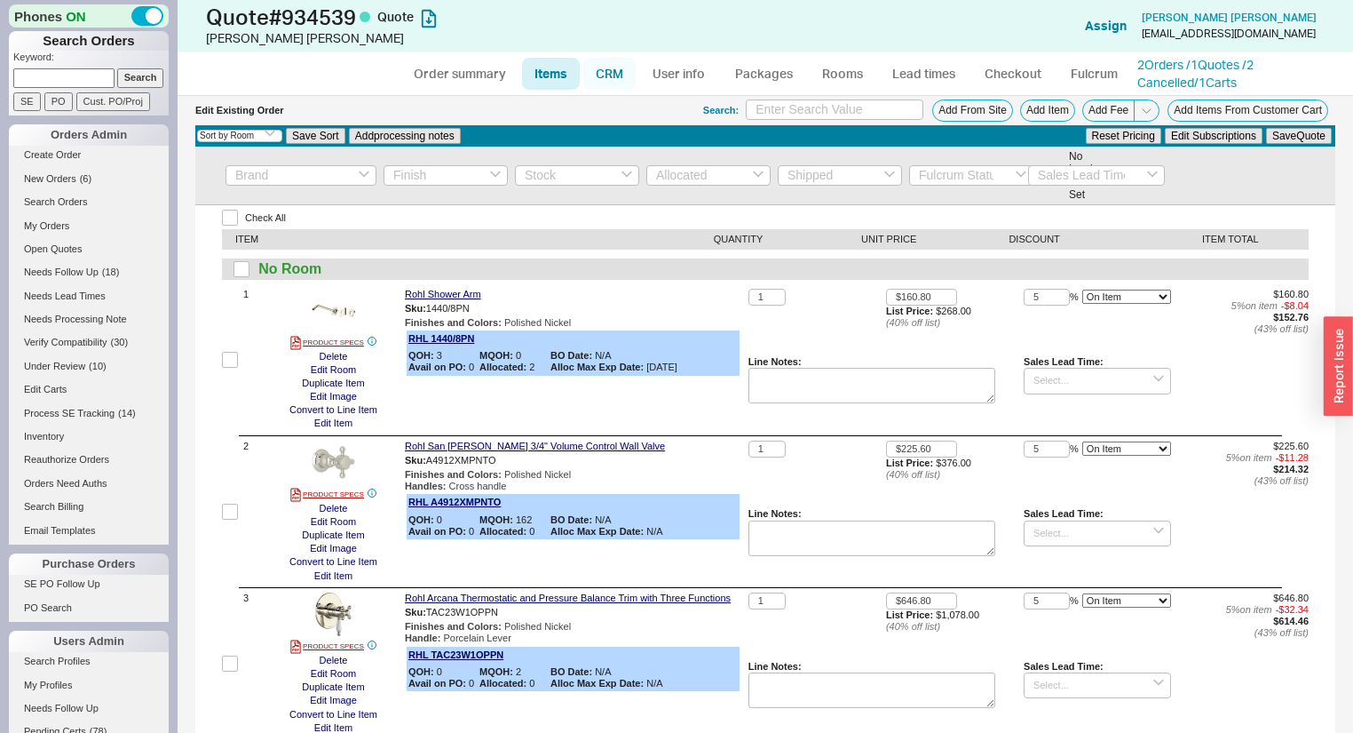
click at [609, 62] on link "CRM" at bounding box center [609, 74] width 52 height 32
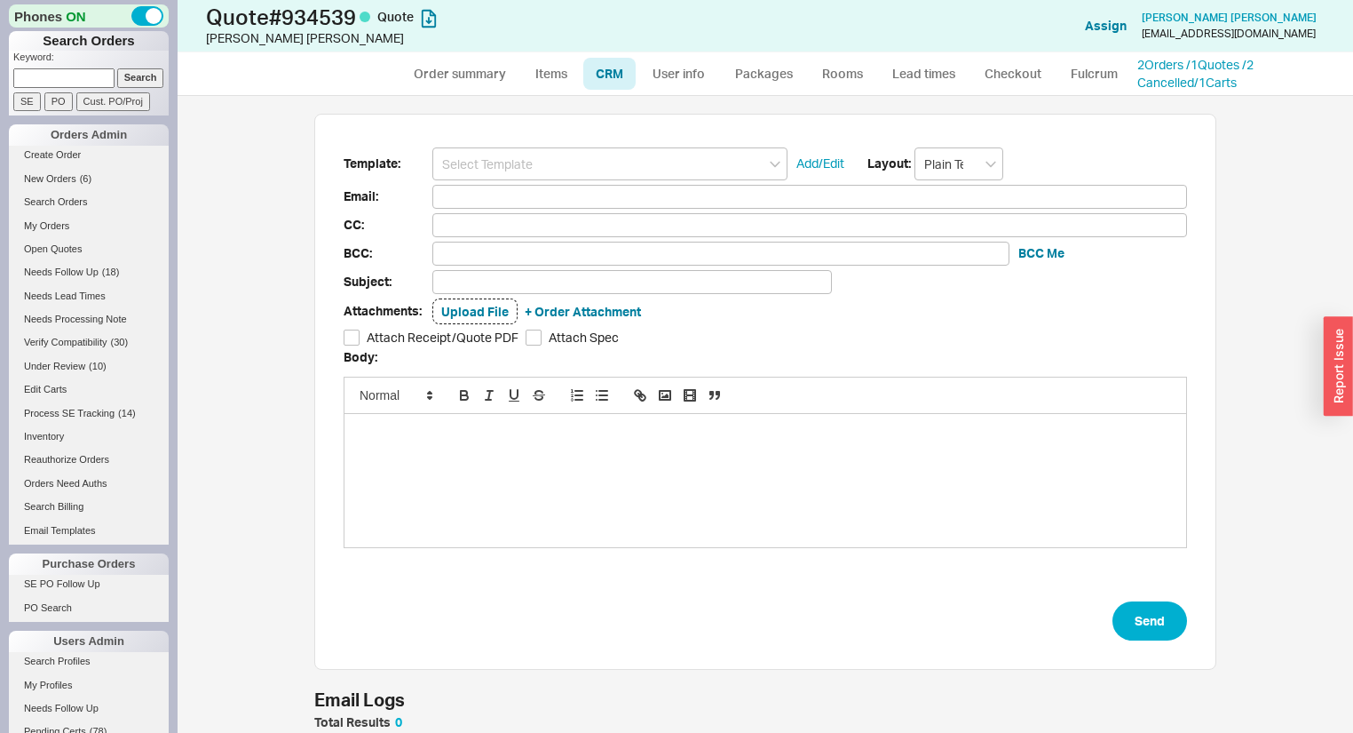
scroll to position [626, 1154]
click at [592, 161] on input at bounding box center [609, 163] width 355 height 33
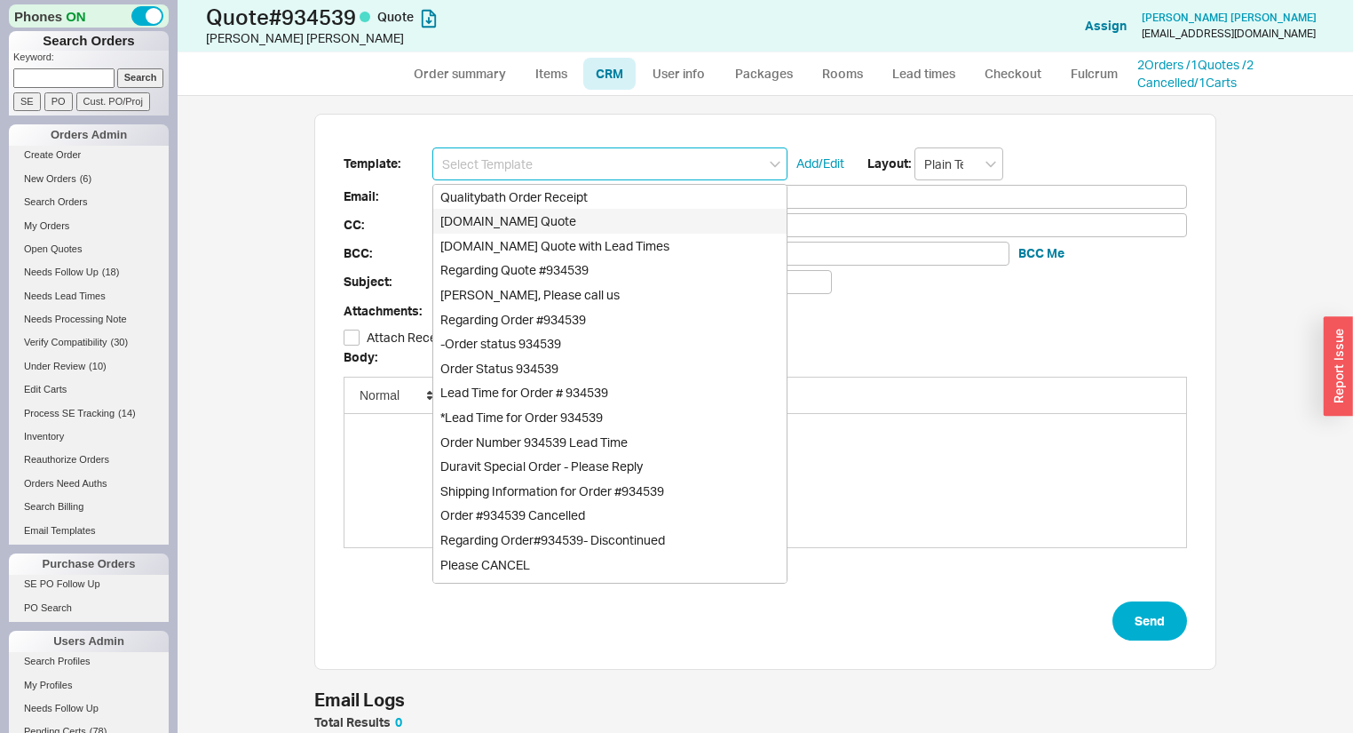
click at [528, 226] on div "[DOMAIN_NAME] Quote" at bounding box center [609, 221] width 353 height 25
type input "[DOMAIN_NAME] Quote"
type input "Receipt"
type input "55eastlakedrive@gmail.com"
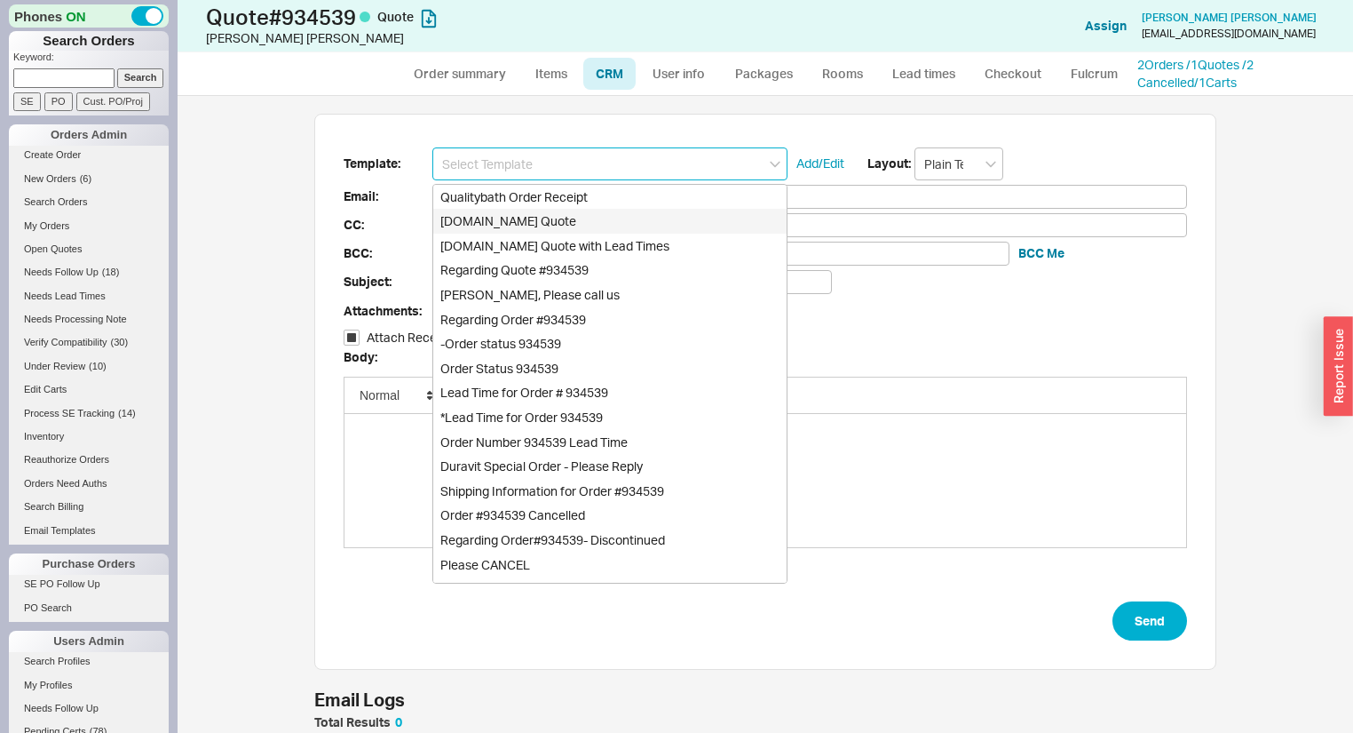
type input "Quality Bath Quote #934539"
checkbox input "true"
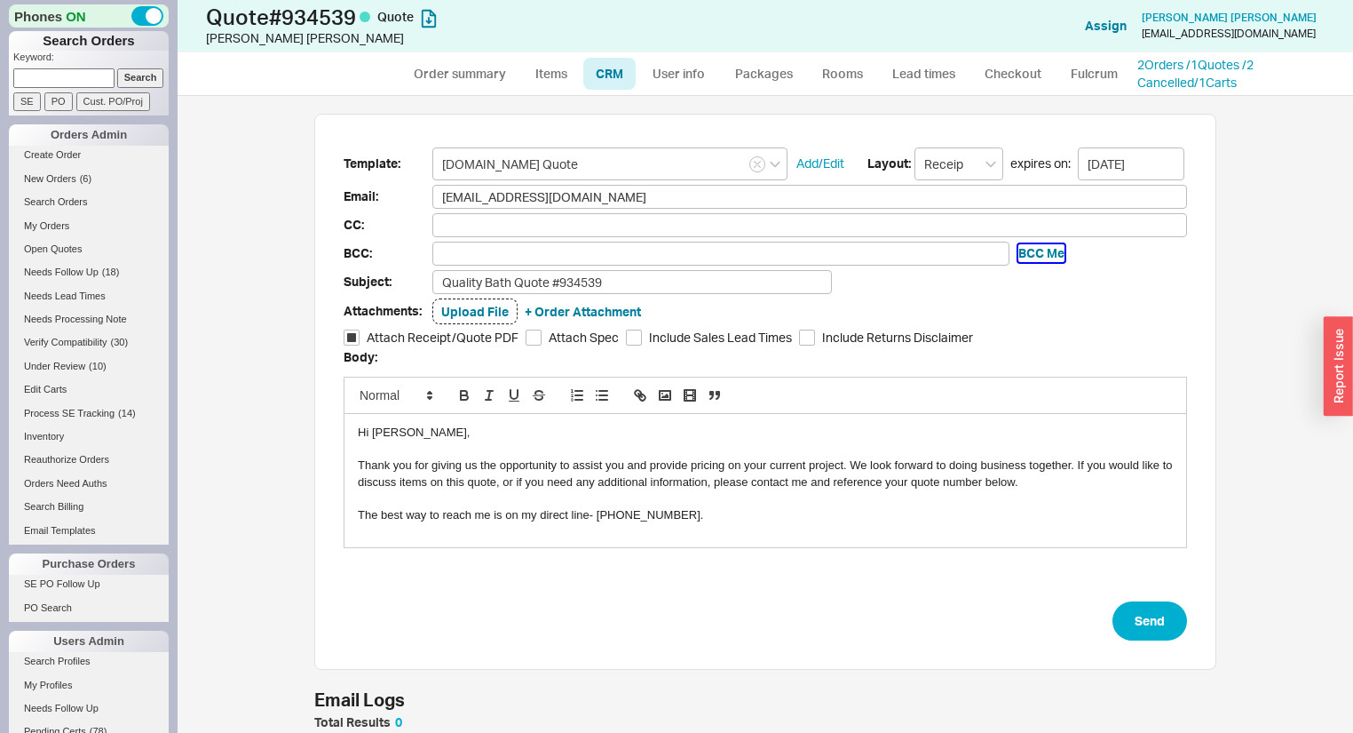
click at [1036, 250] on button "BCC Me" at bounding box center [1041, 253] width 46 height 18
type input "[EMAIL_ADDRESS][DOMAIN_NAME]"
click at [750, 280] on input "Quality Bath Quote #934539" at bounding box center [632, 282] width 400 height 24
type input "Quality Bath Quote #934539 with Better Pricing!!"
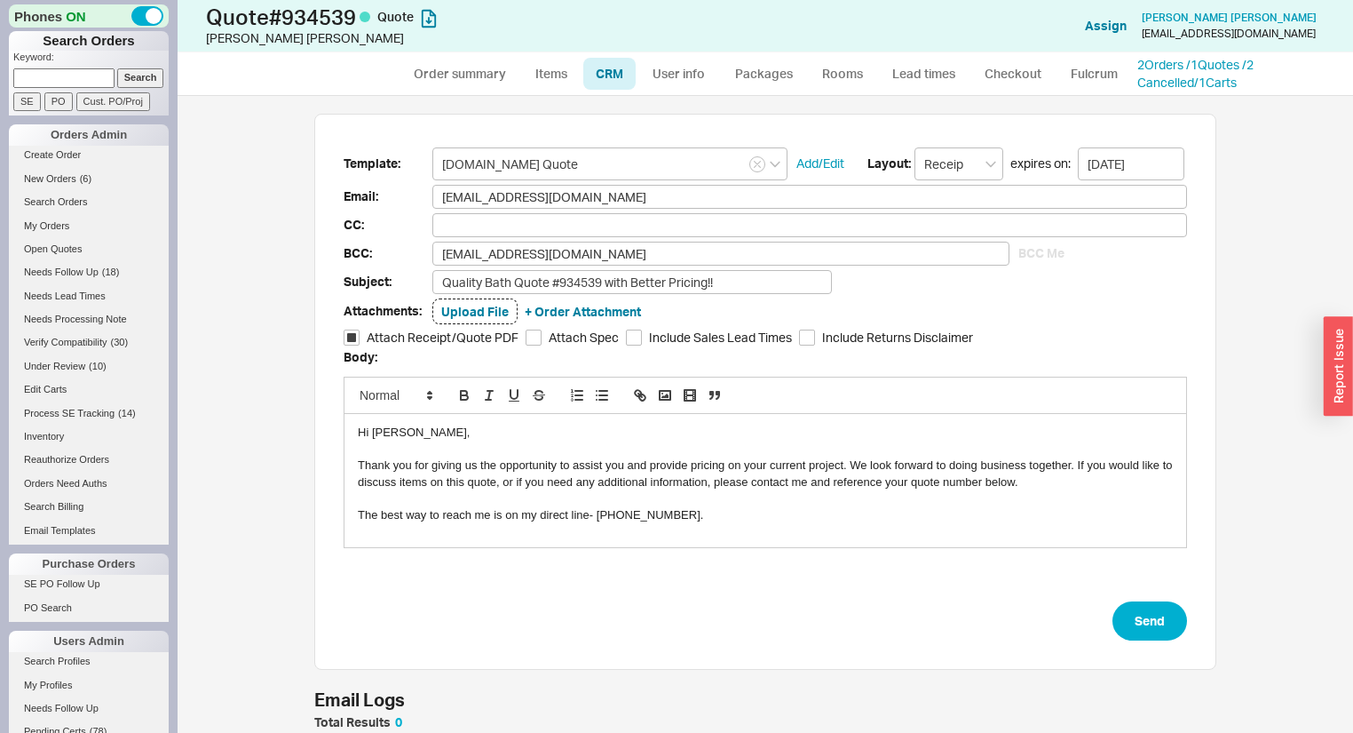
click at [1145, 597] on form "Template: Qualitybath.com Quote Add/Edit Layout: Receipt expires on: 09/01/2025…" at bounding box center [766, 394] width 844 height 494
click at [1145, 607] on button "Send" at bounding box center [1150, 620] width 75 height 39
select select "*"
select select "LOW"
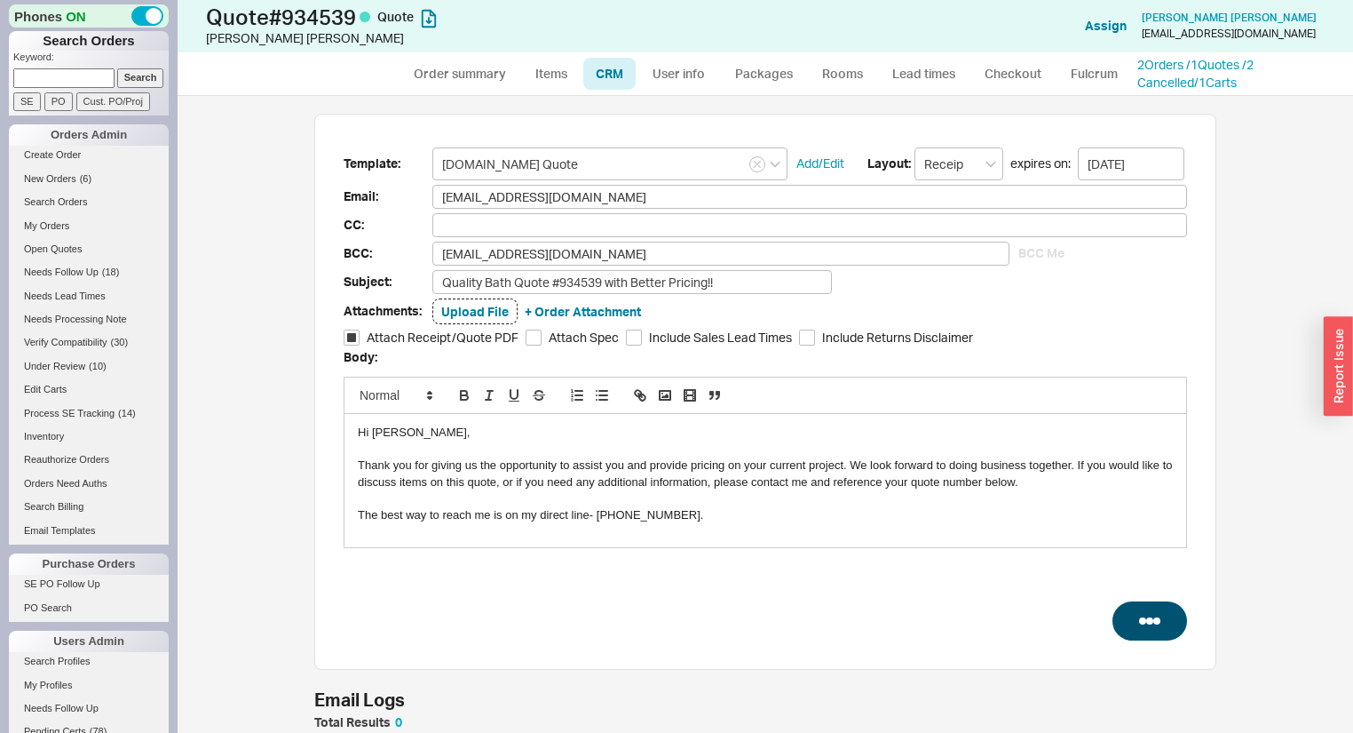
select select "LOW"
select select "3"
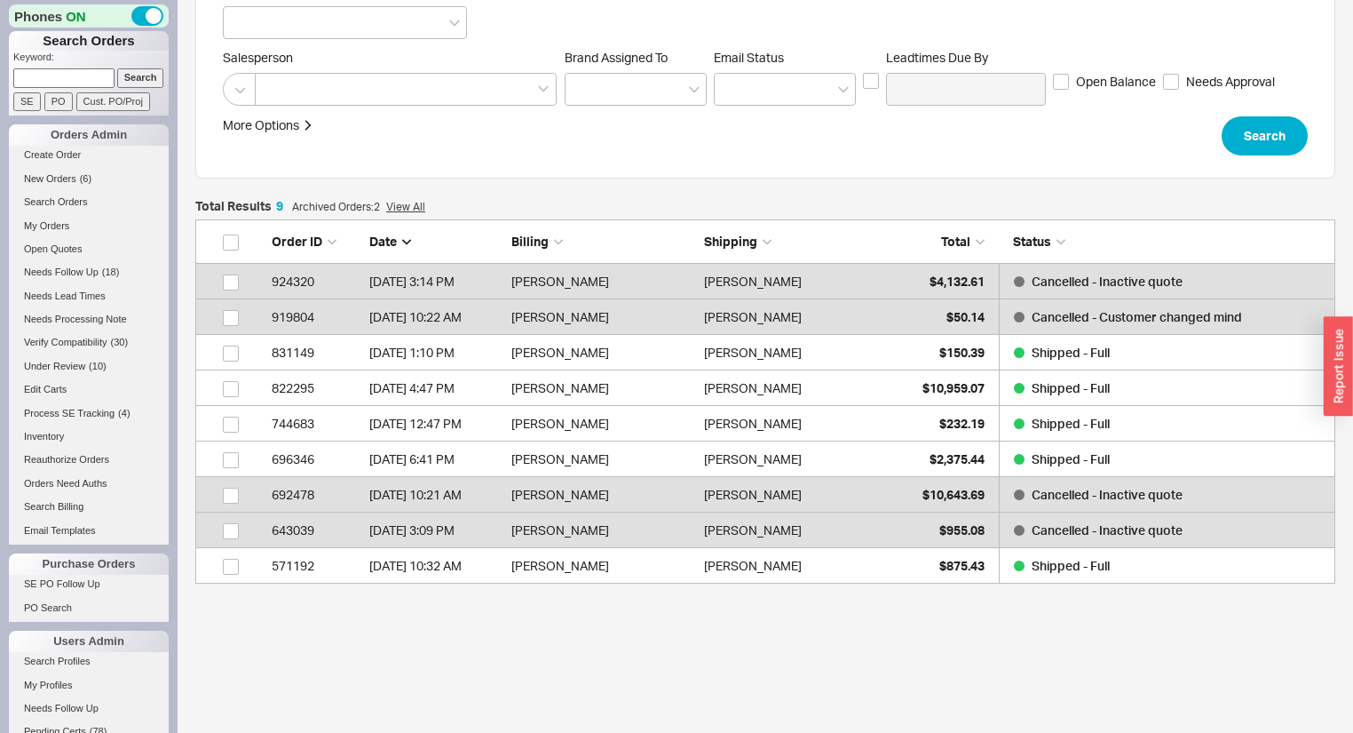
scroll to position [345, 0]
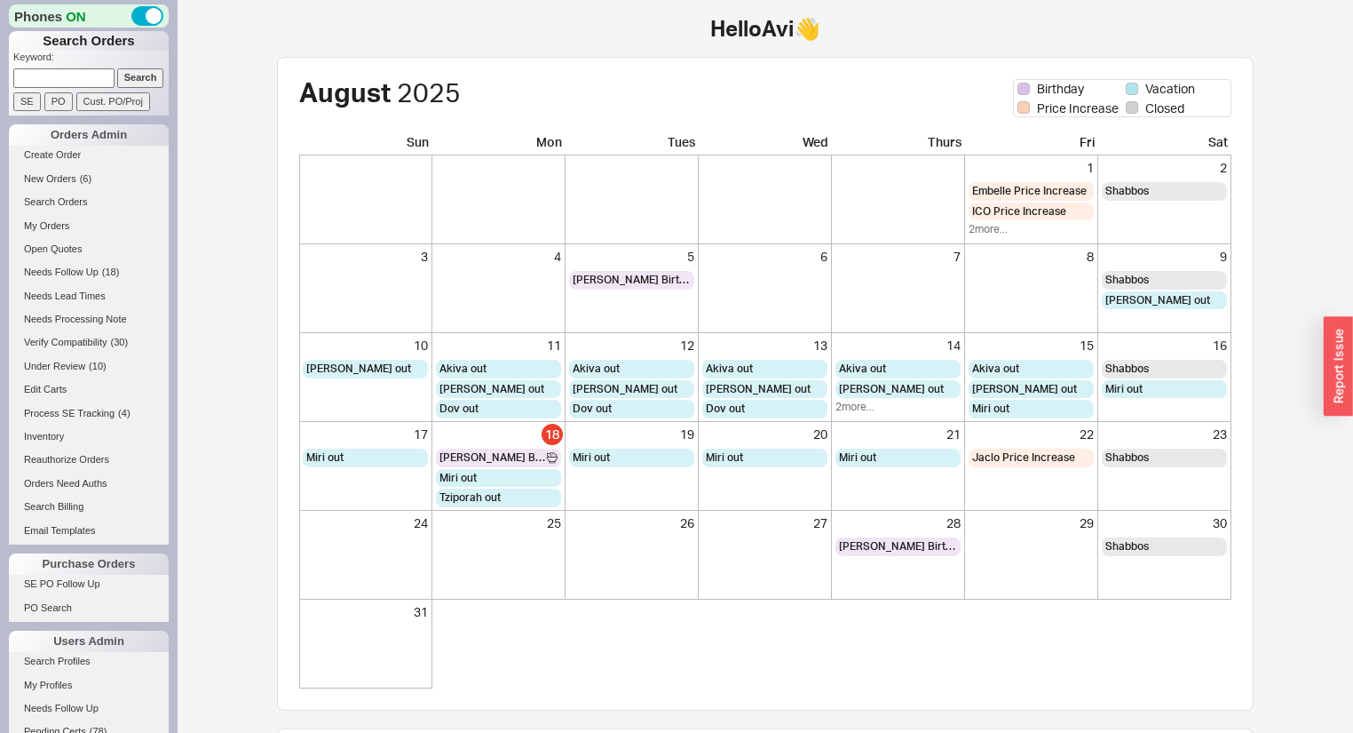
click at [37, 80] on input at bounding box center [63, 77] width 101 height 19
paste input "[EMAIL_ADDRESS][DOMAIN_NAME]"
type input "[EMAIL_ADDRESS][DOMAIN_NAME]"
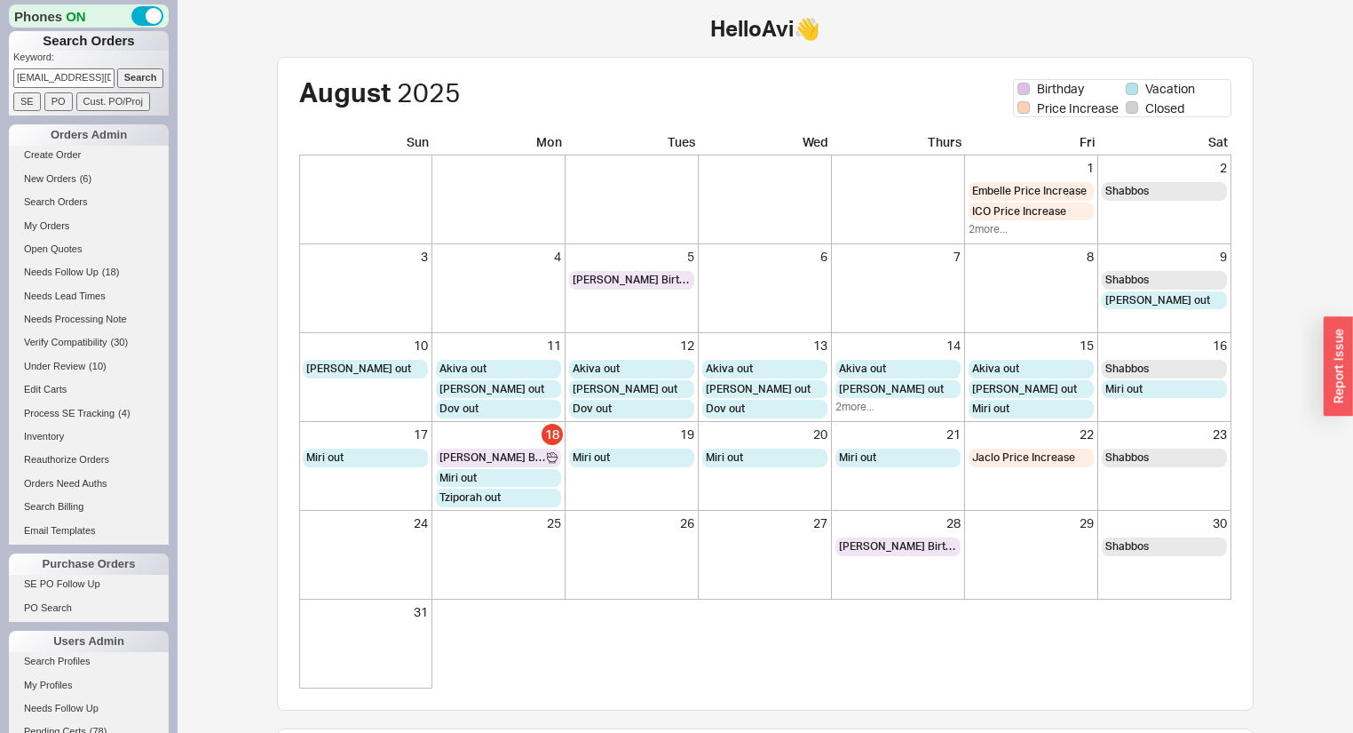
click at [135, 74] on input "Search" at bounding box center [140, 77] width 47 height 19
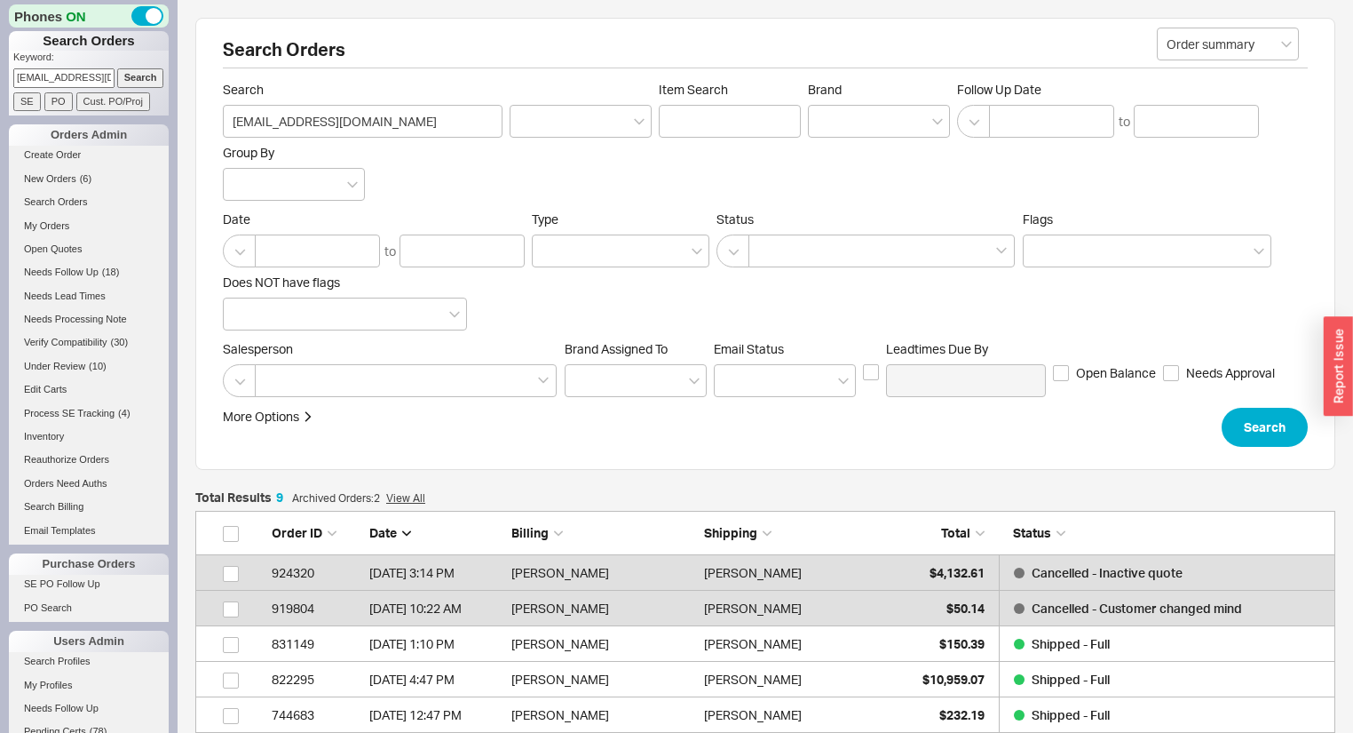
scroll to position [345, 0]
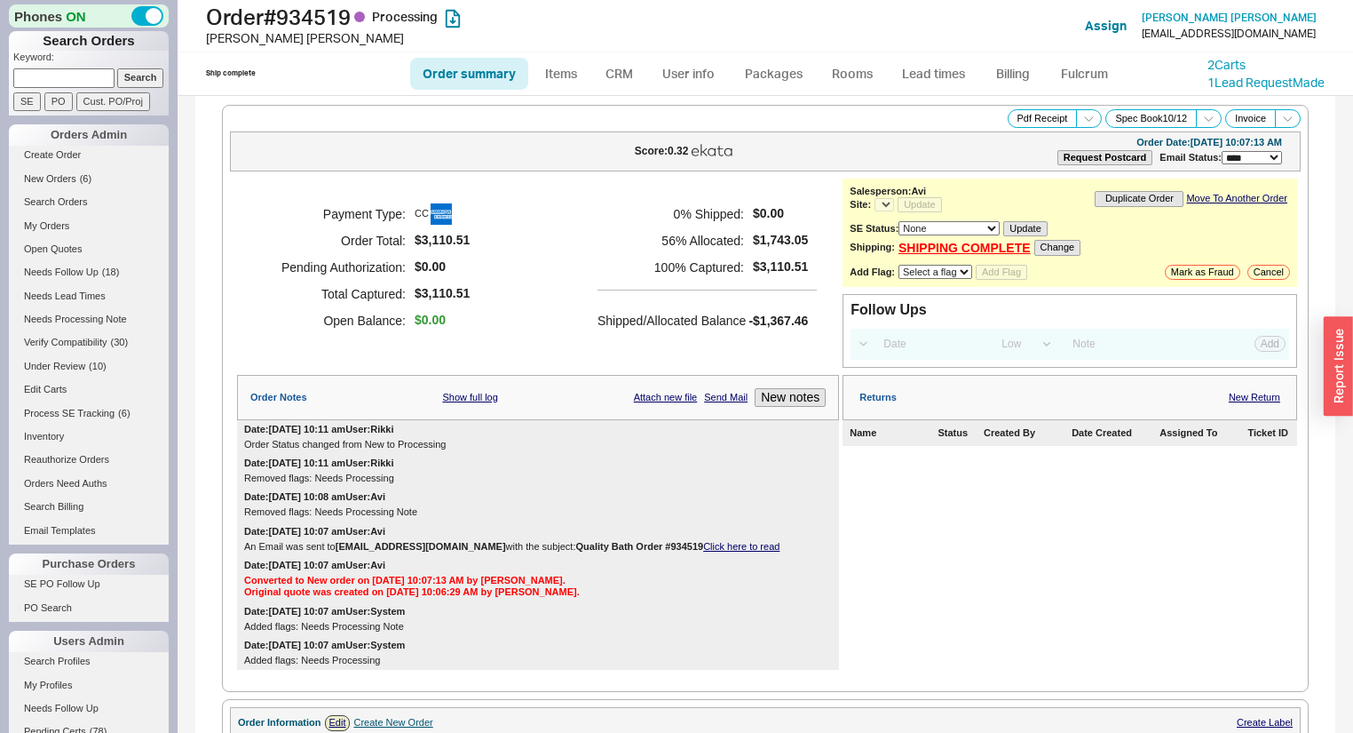
select select "*"
select select "LOW"
select select "3"
select select "*"
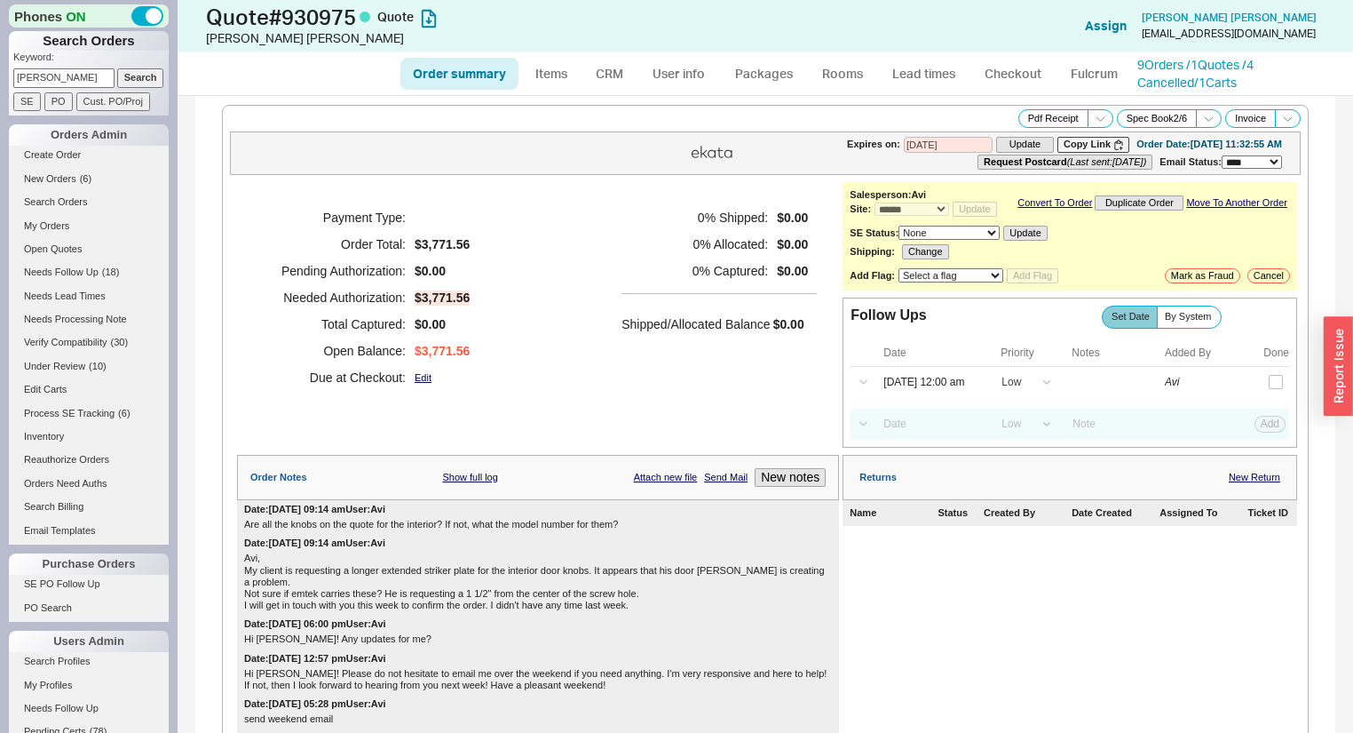
select select "*"
select select "LOW"
select select "3"
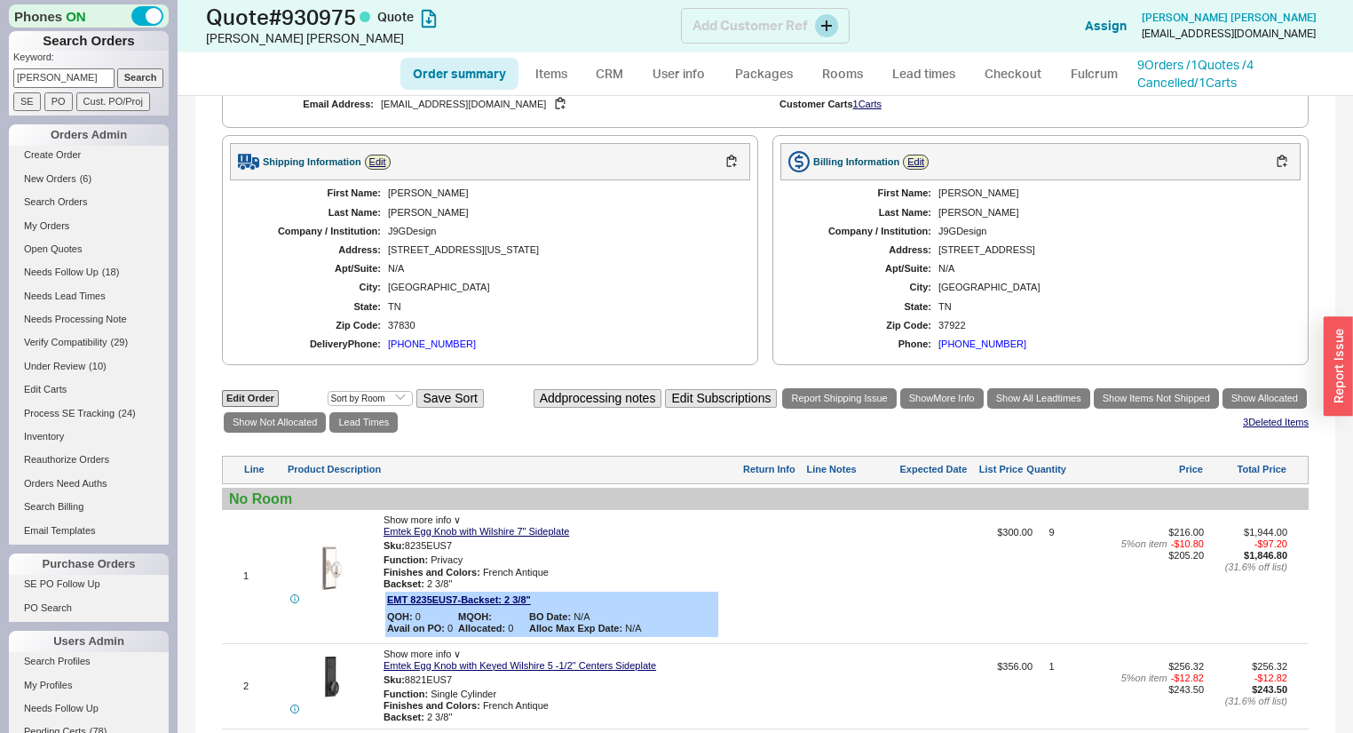
scroll to position [497, 0]
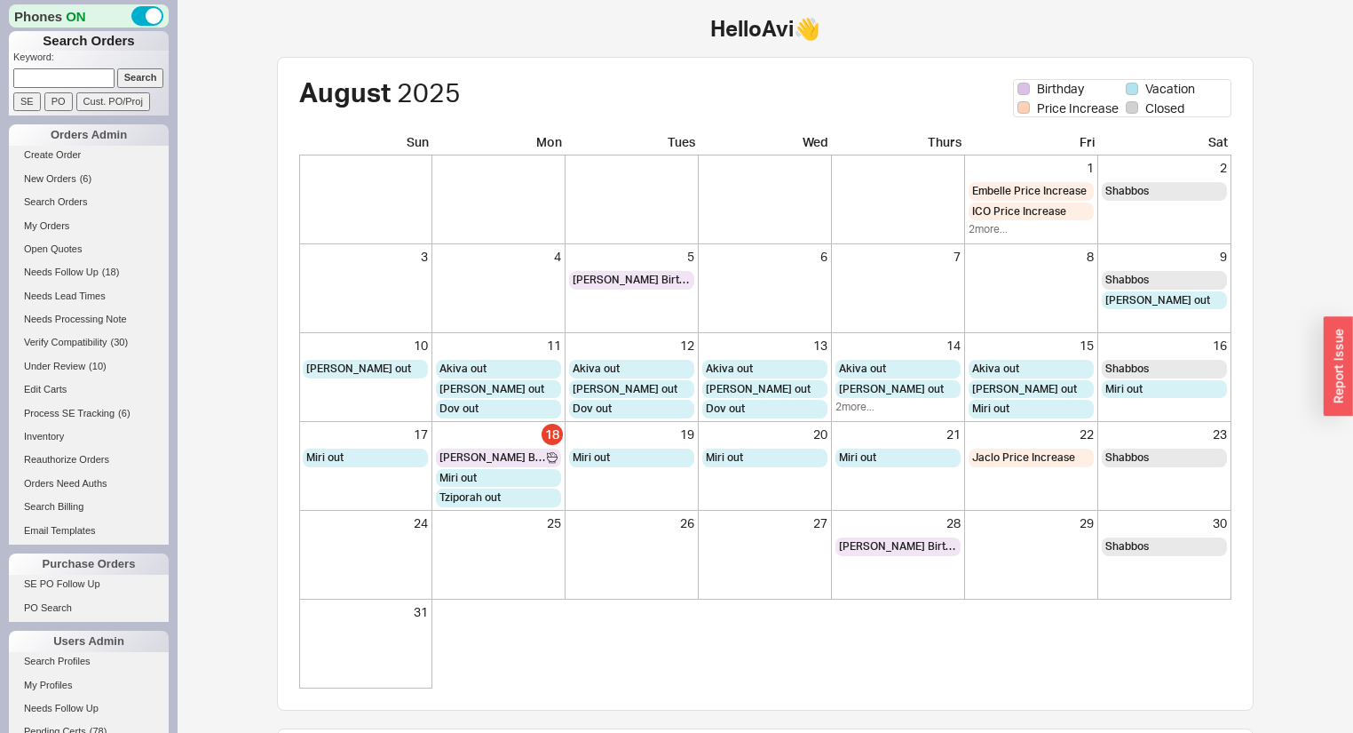
click at [81, 78] on input at bounding box center [63, 77] width 101 height 19
type input "[PERSON_NAME]"
click at [117, 68] on input "Search" at bounding box center [140, 77] width 47 height 19
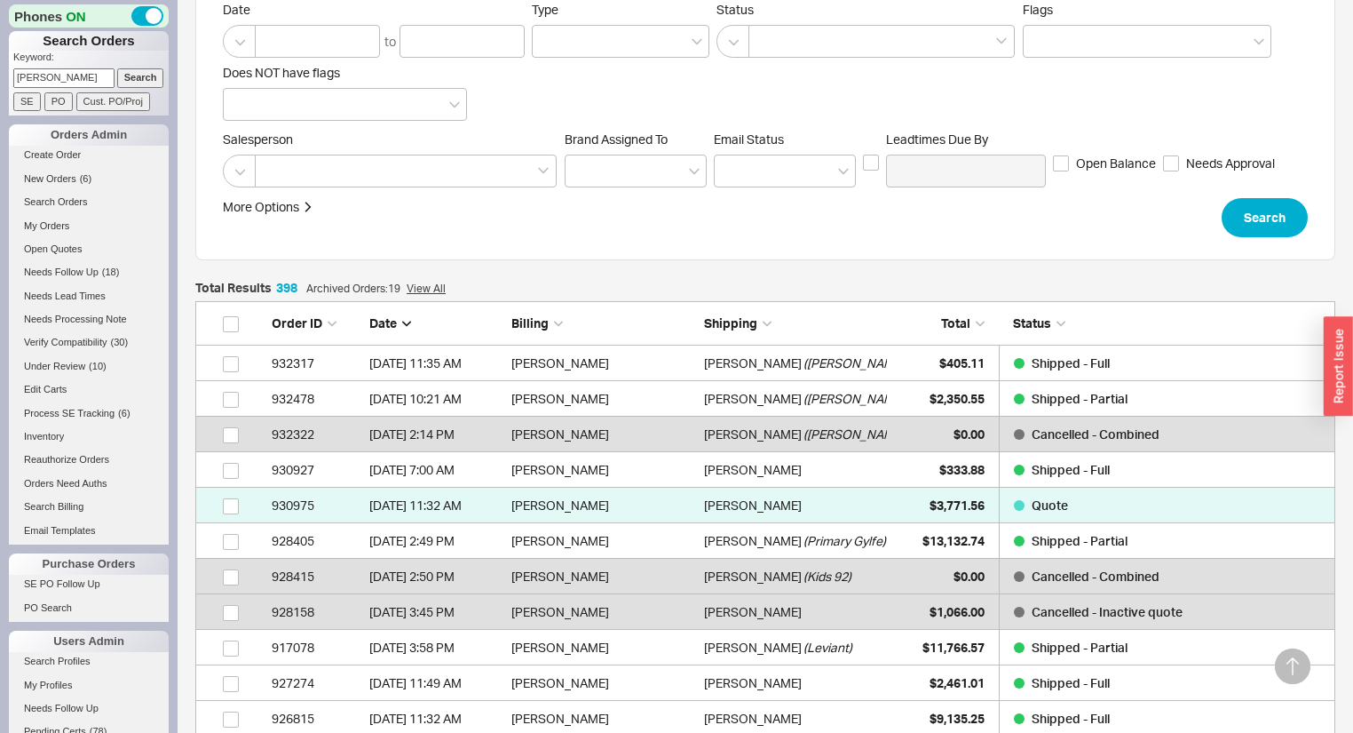
scroll to position [284, 0]
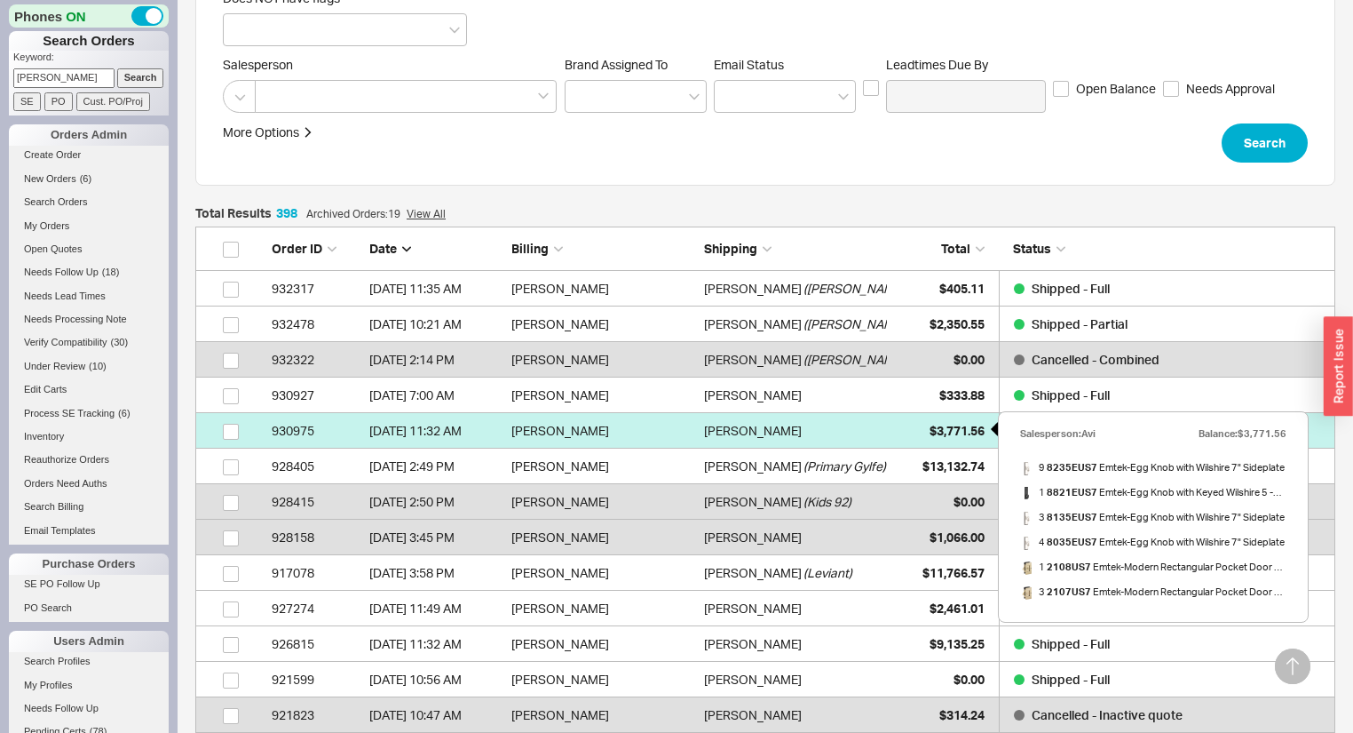
click at [914, 429] on div "$3,771.56" at bounding box center [940, 431] width 89 height 36
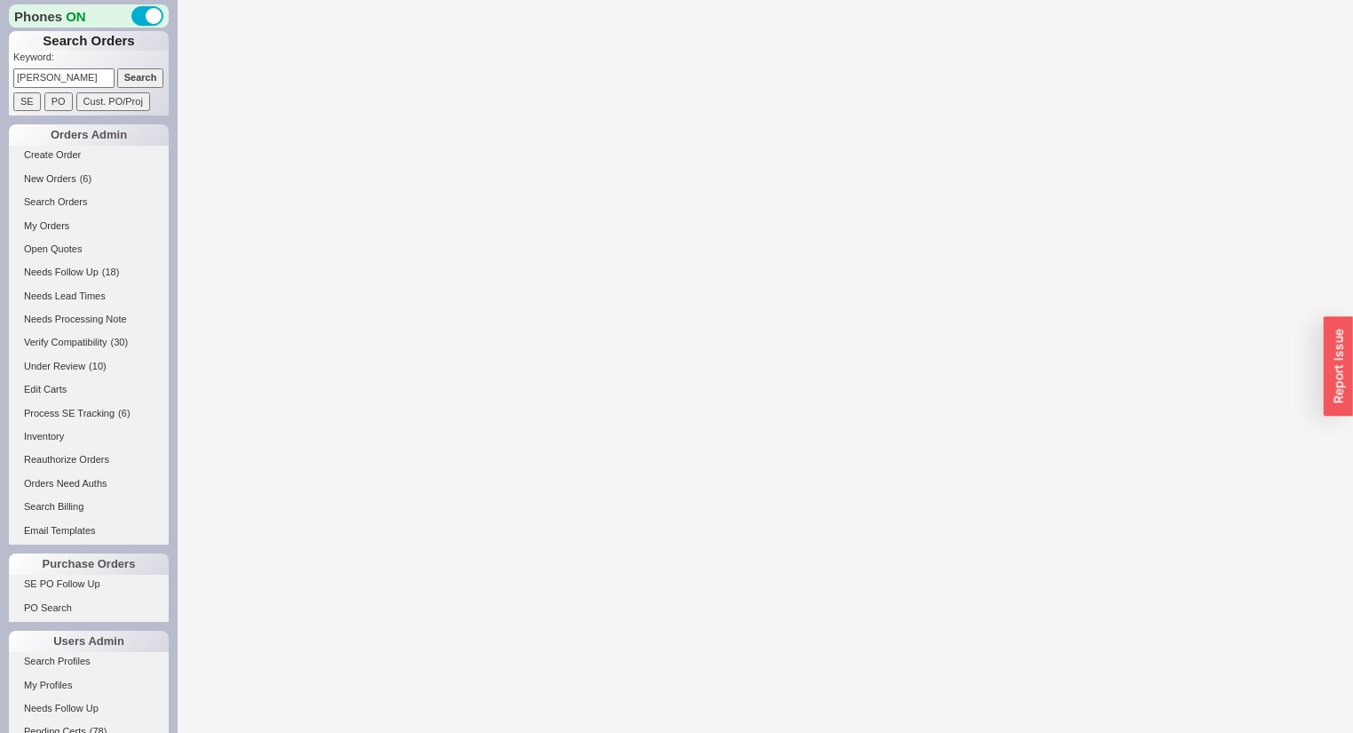
select select "*"
select select "LOW"
select select "3"
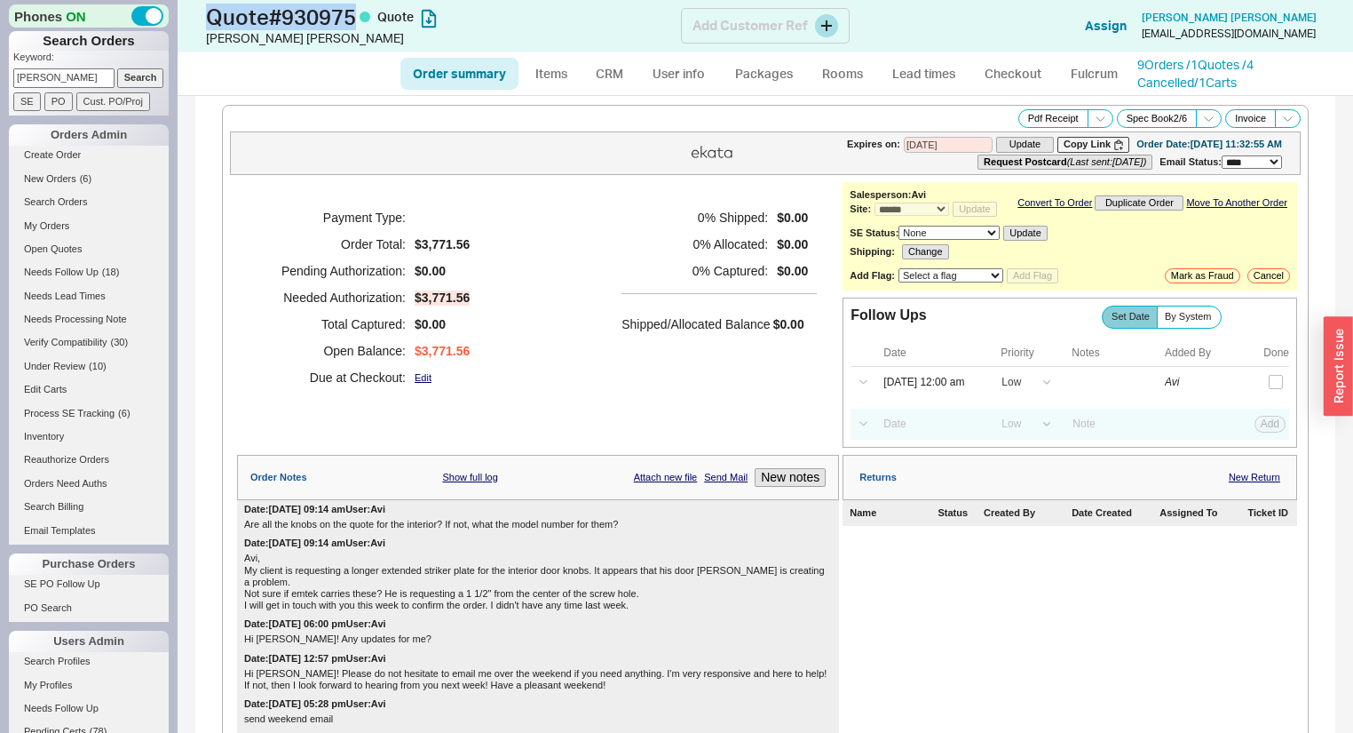
drag, startPoint x: 364, startPoint y: 20, endPoint x: 210, endPoint y: 18, distance: 153.6
click at [210, 18] on h1 "Quote # 930975 Quote" at bounding box center [443, 16] width 475 height 25
copy h1 "Quote # 930975"
click at [806, 487] on button "New notes" at bounding box center [790, 477] width 71 height 19
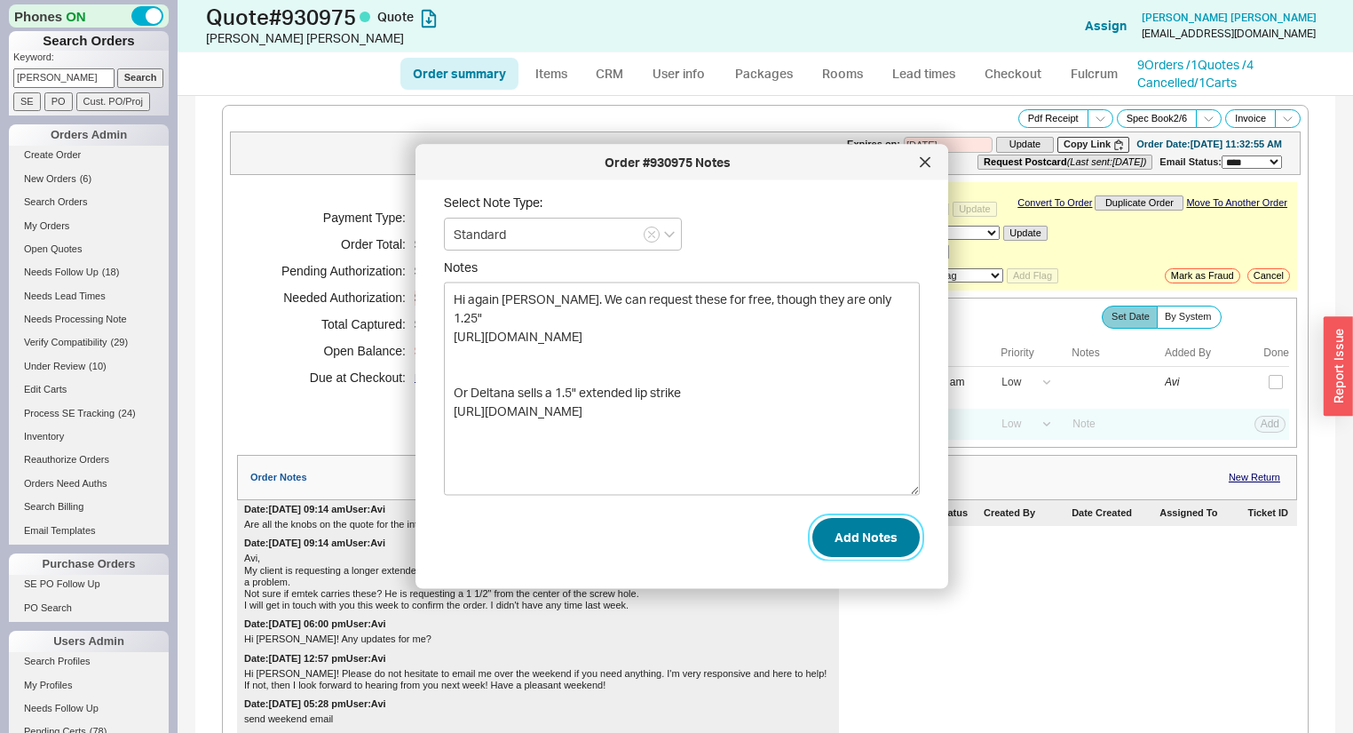
type textarea "Hi again Janine. We can request these for free, though they are only 1.25" http…"
click at [867, 541] on button "Add Notes" at bounding box center [865, 536] width 107 height 39
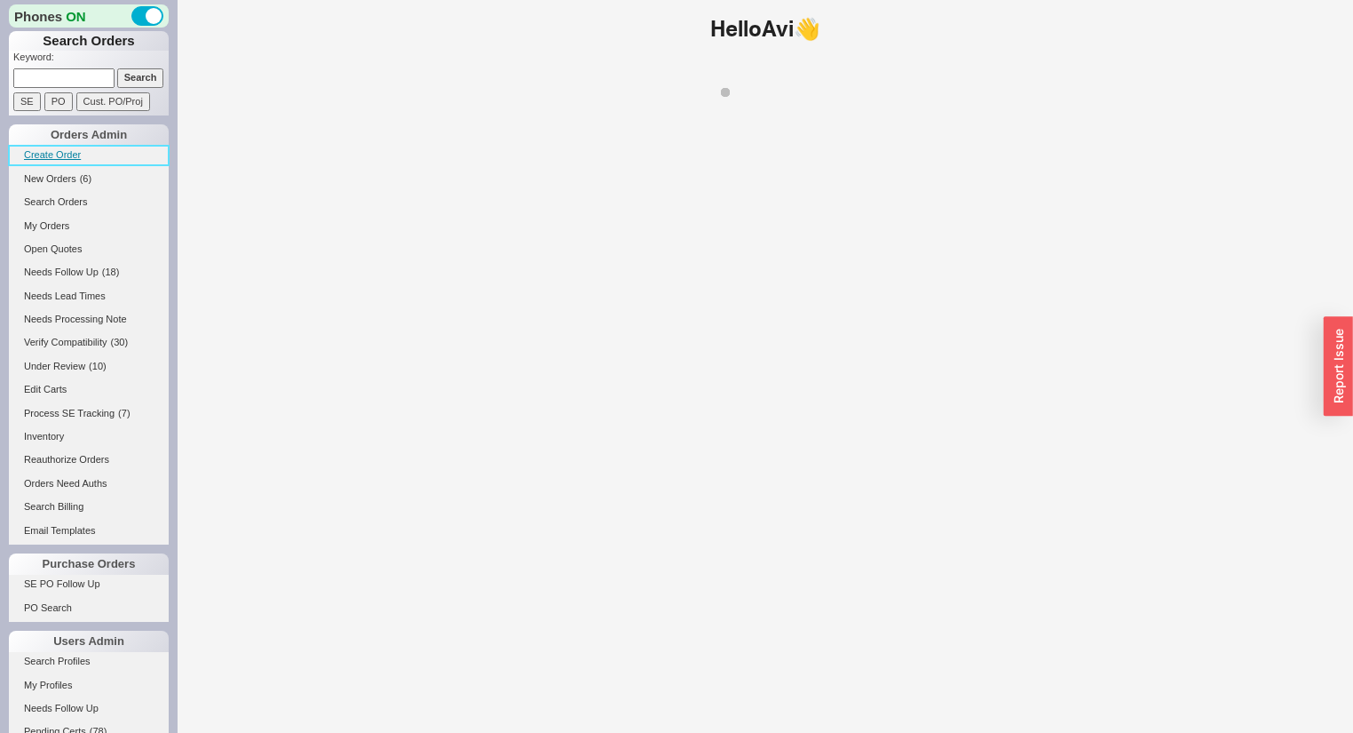
click at [63, 146] on link "Create Order" at bounding box center [89, 155] width 160 height 19
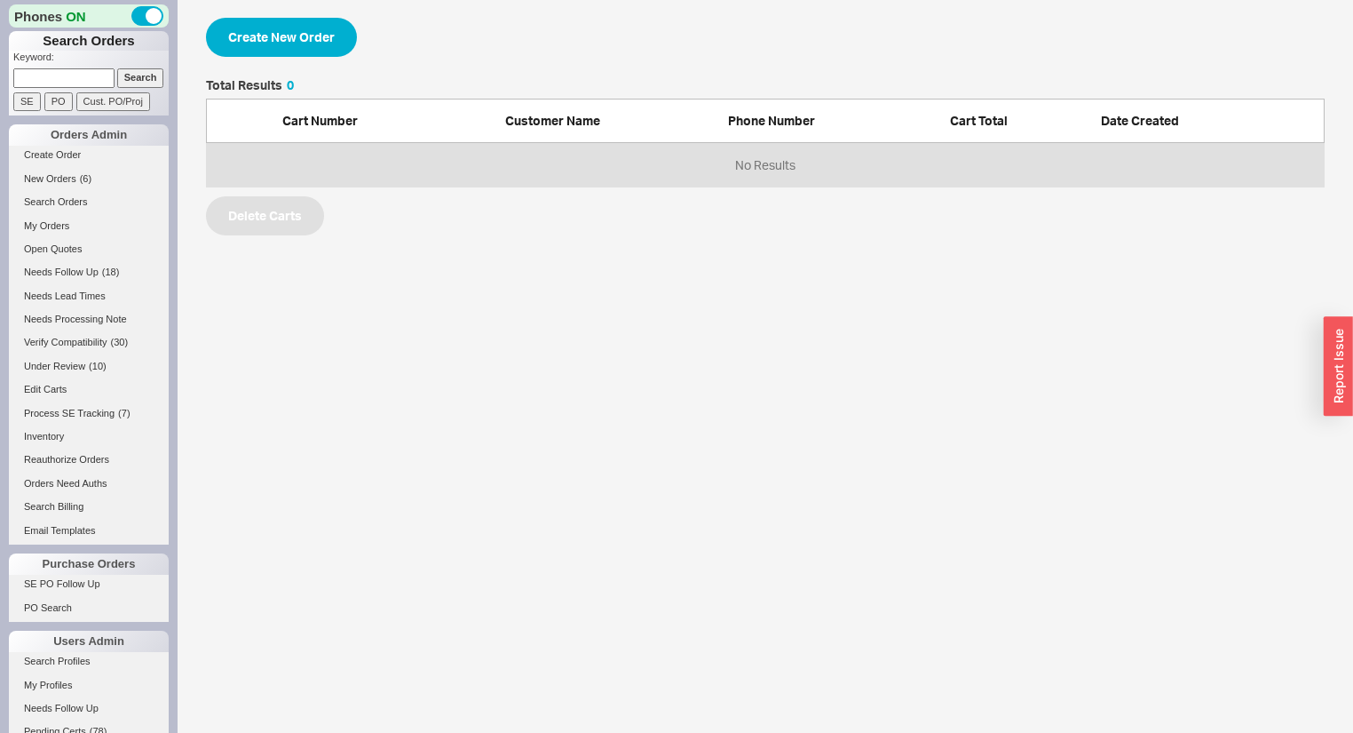
scroll to position [97, 1108]
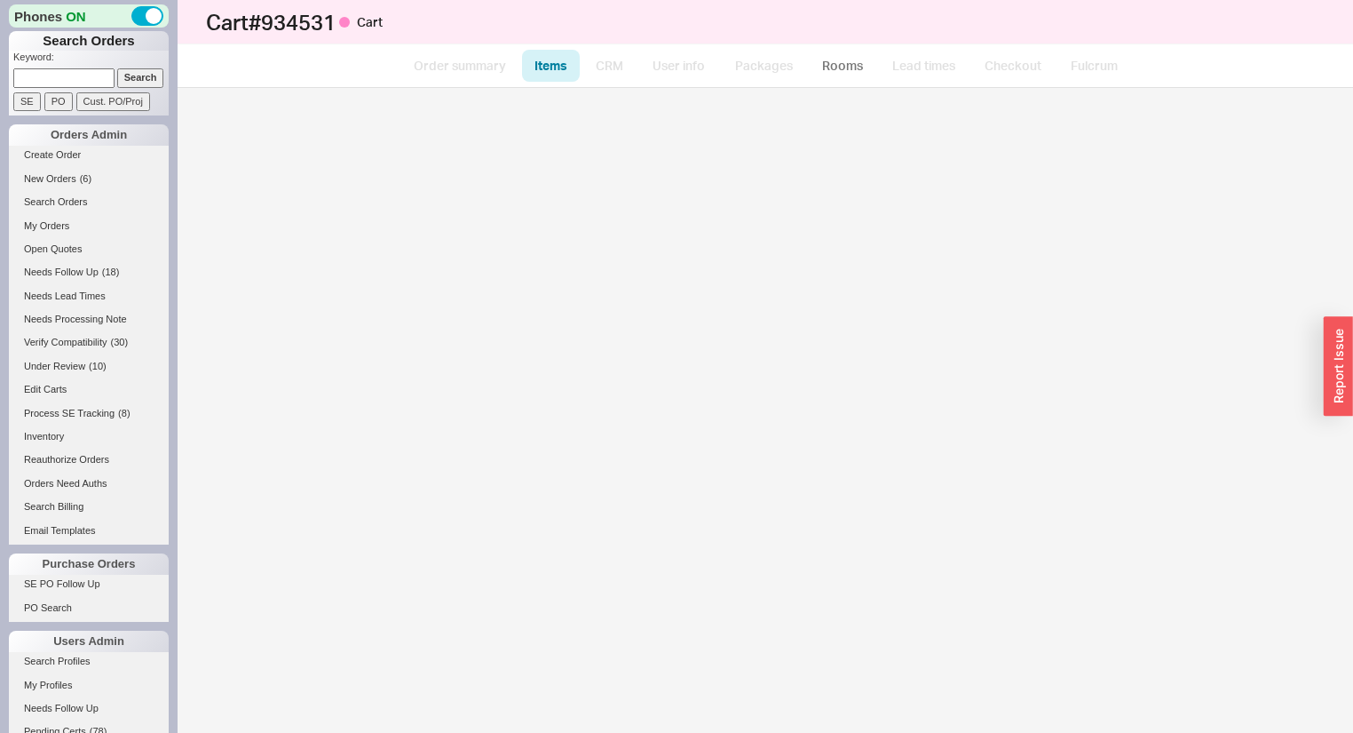
select select "3"
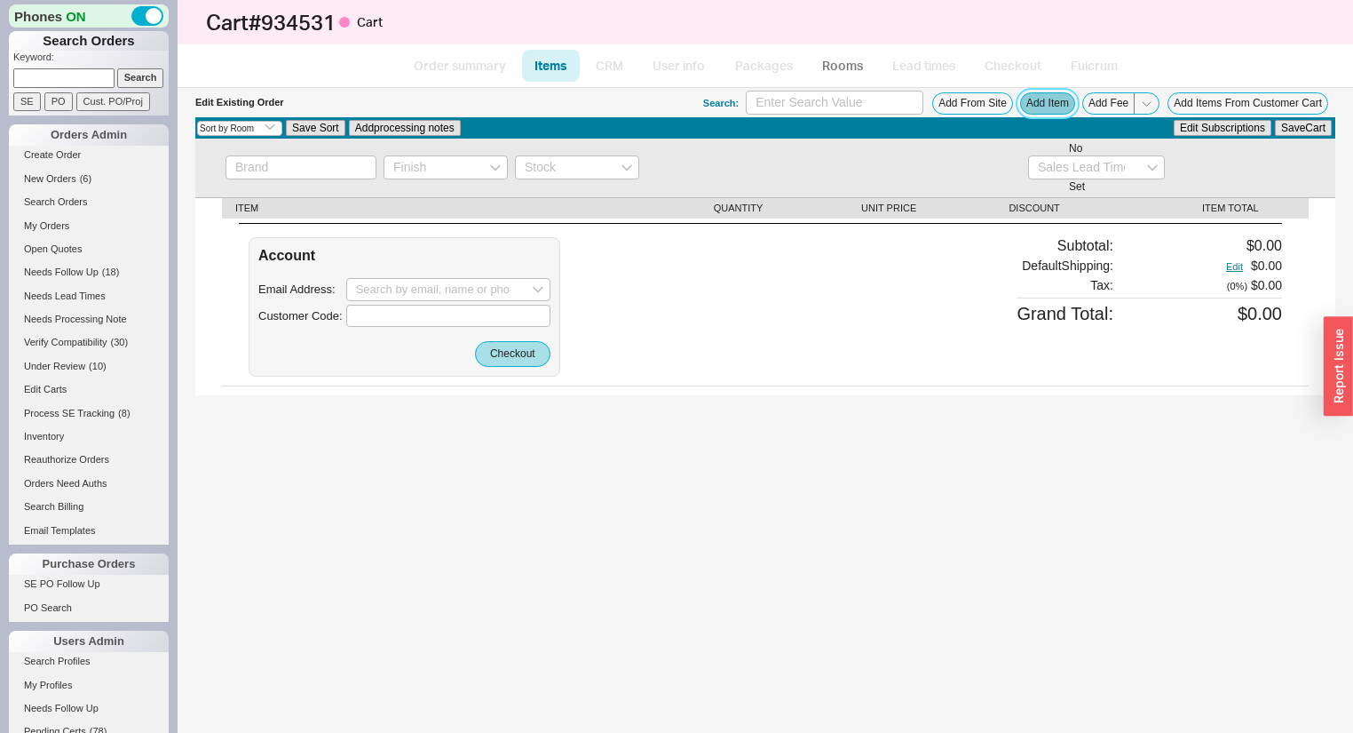
click at [1068, 100] on button "Add Item" at bounding box center [1047, 103] width 55 height 22
click at [1048, 103] on button "Add Item" at bounding box center [1047, 103] width 55 height 22
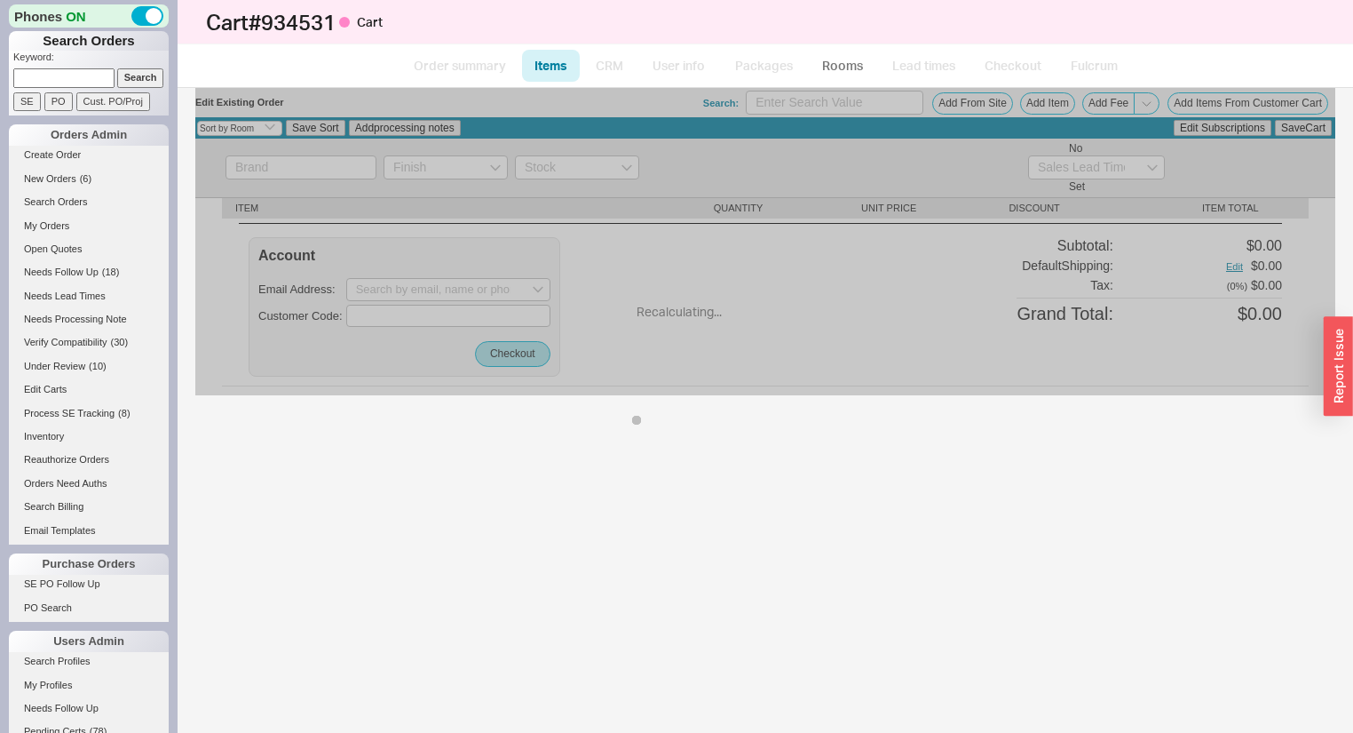
select select "ON_CHECKOUT_AGGREGATED"
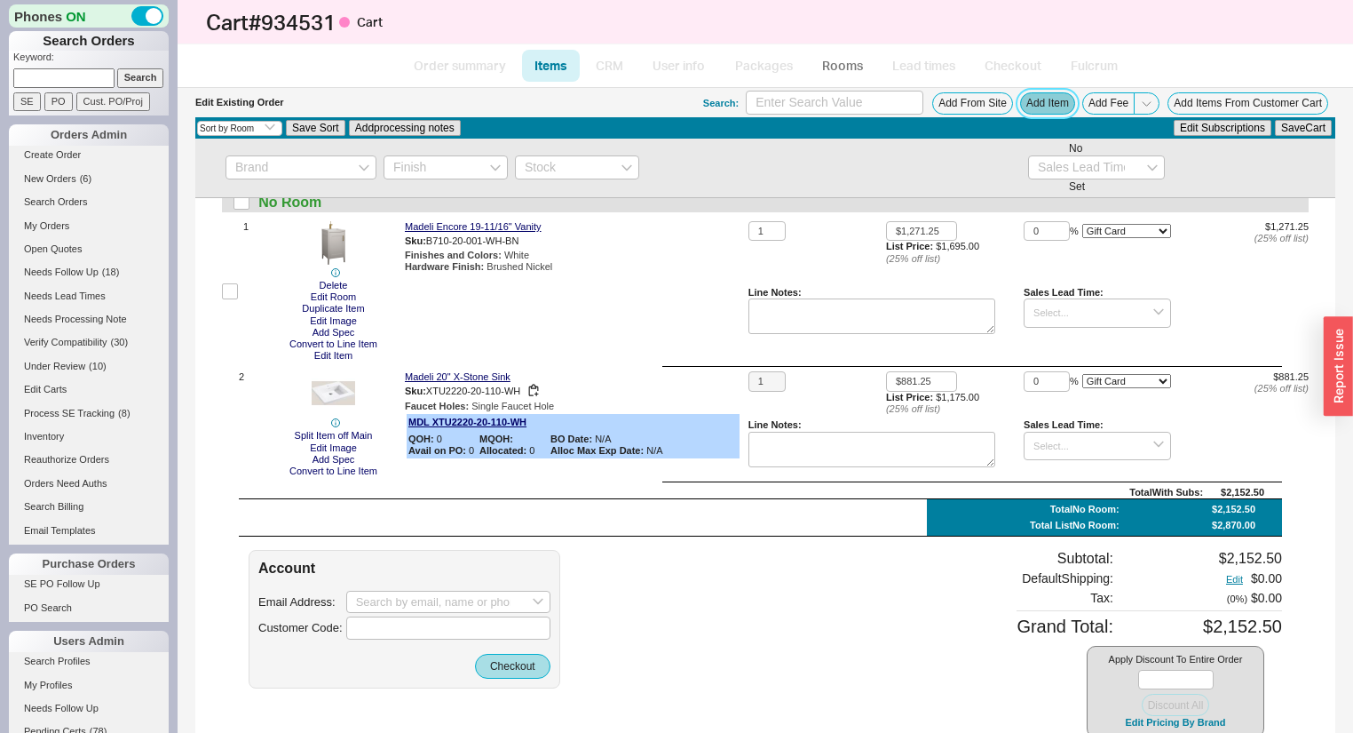
scroll to position [115, 0]
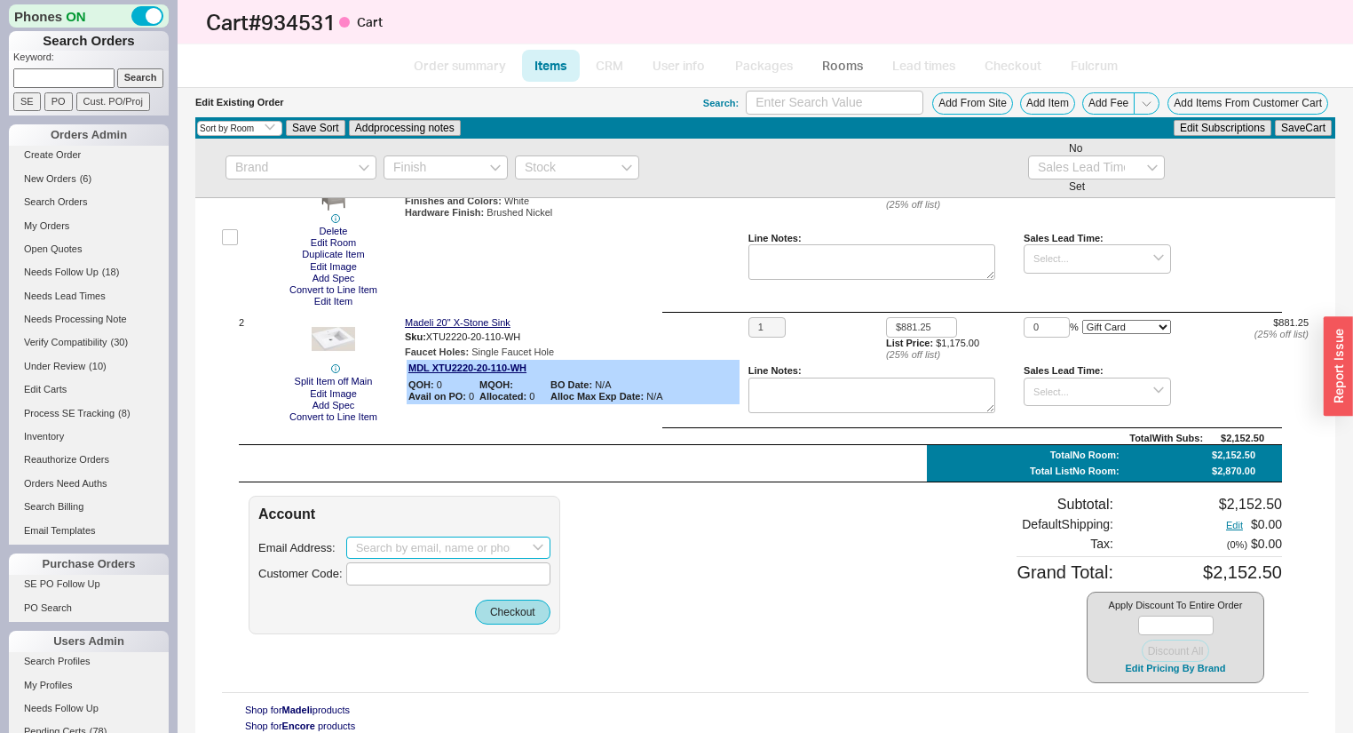
click at [496, 542] on input at bounding box center [448, 547] width 204 height 23
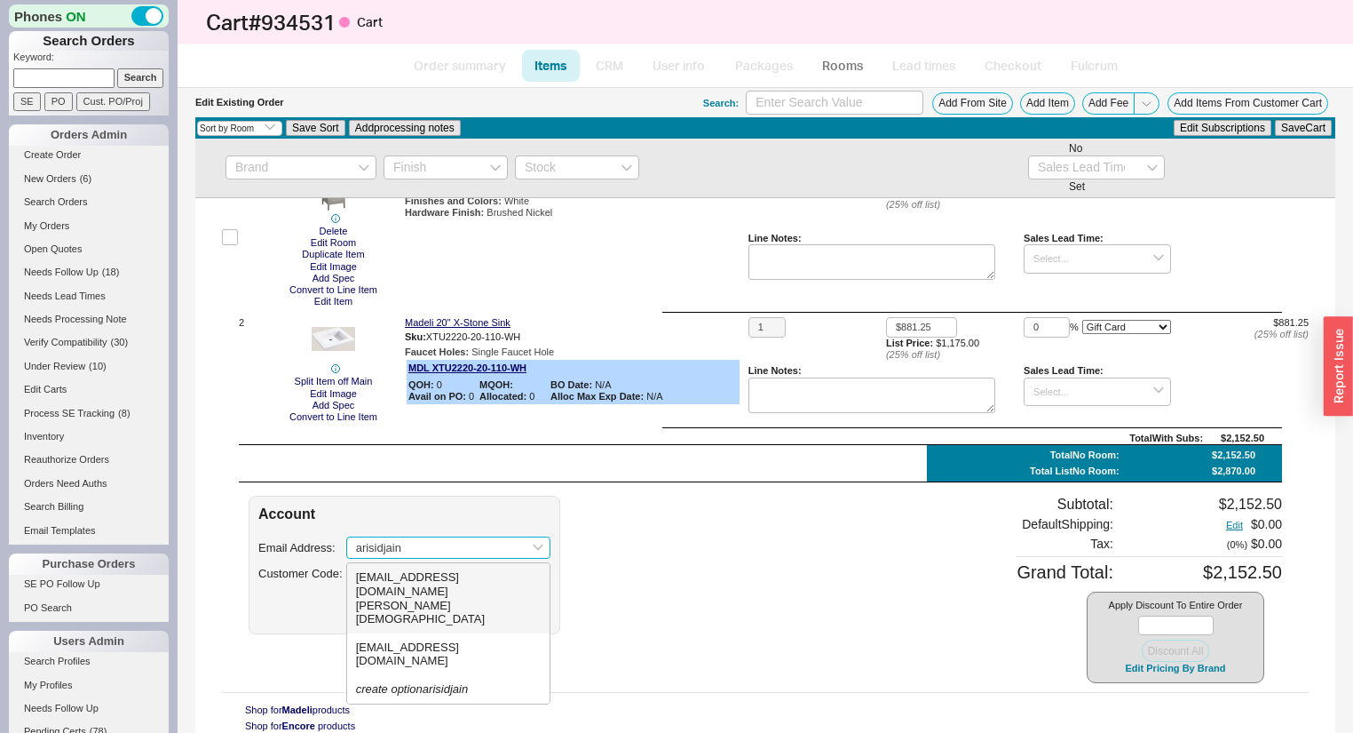
click at [421, 575] on div "[EMAIL_ADDRESS][DOMAIN_NAME]" at bounding box center [448, 584] width 185 height 28
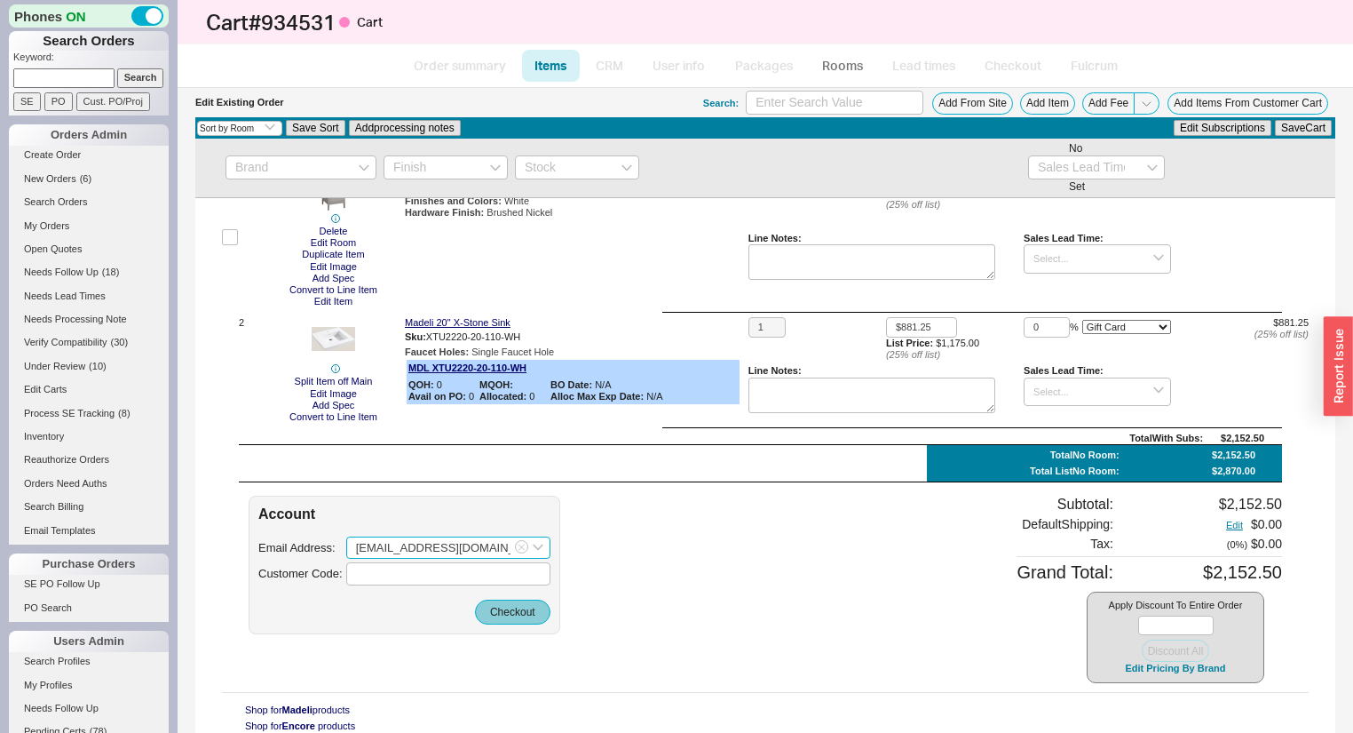
type input "[EMAIL_ADDRESS][DOMAIN_NAME]"
click at [517, 621] on button "Checkout" at bounding box center [512, 611] width 75 height 25
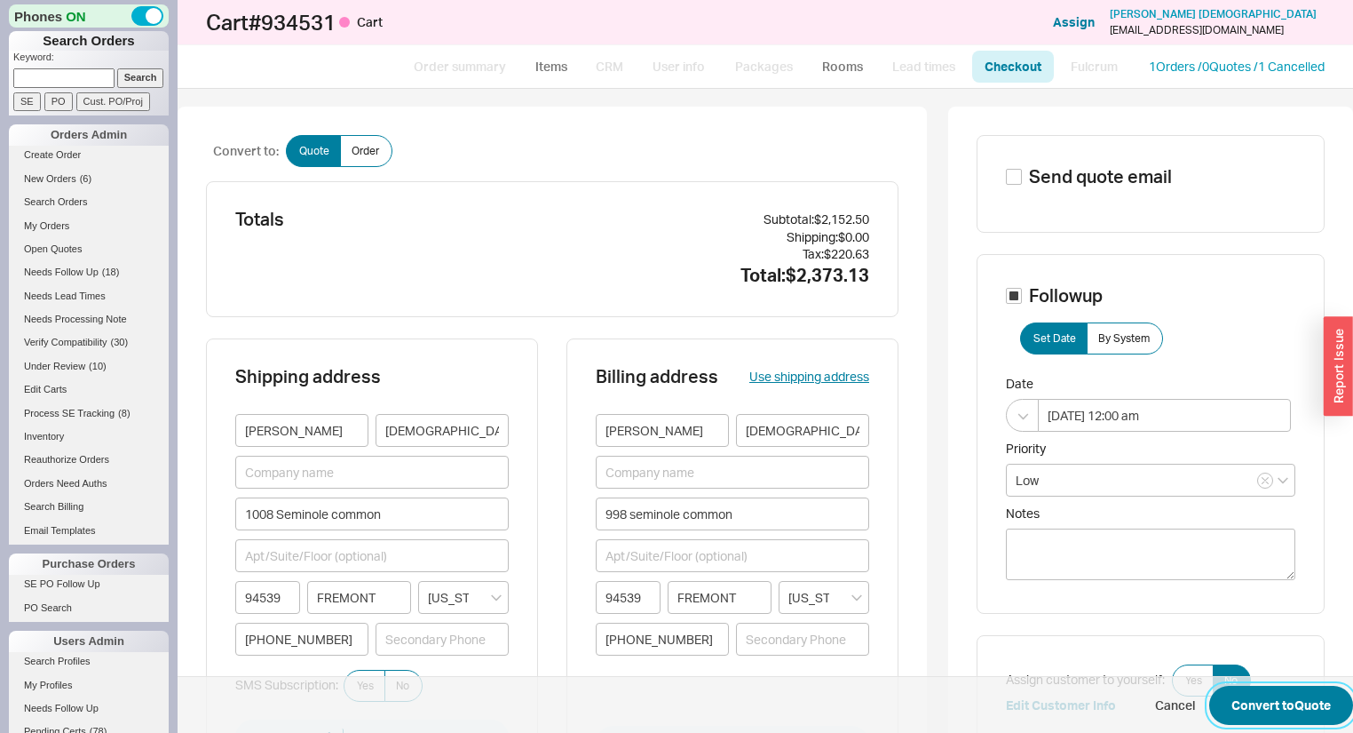
click at [1300, 693] on button "Convert to Quote" at bounding box center [1281, 704] width 144 height 39
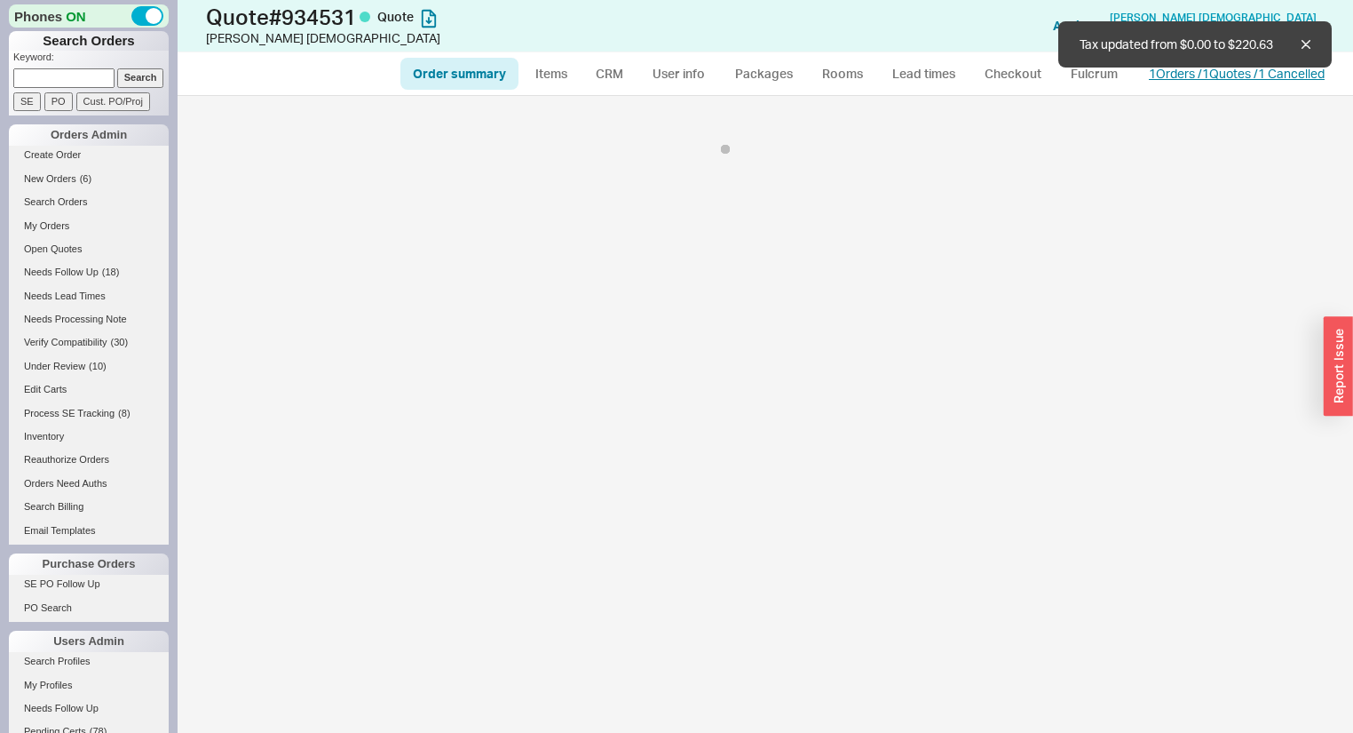
select select "*"
select select "LOW"
select select "3"
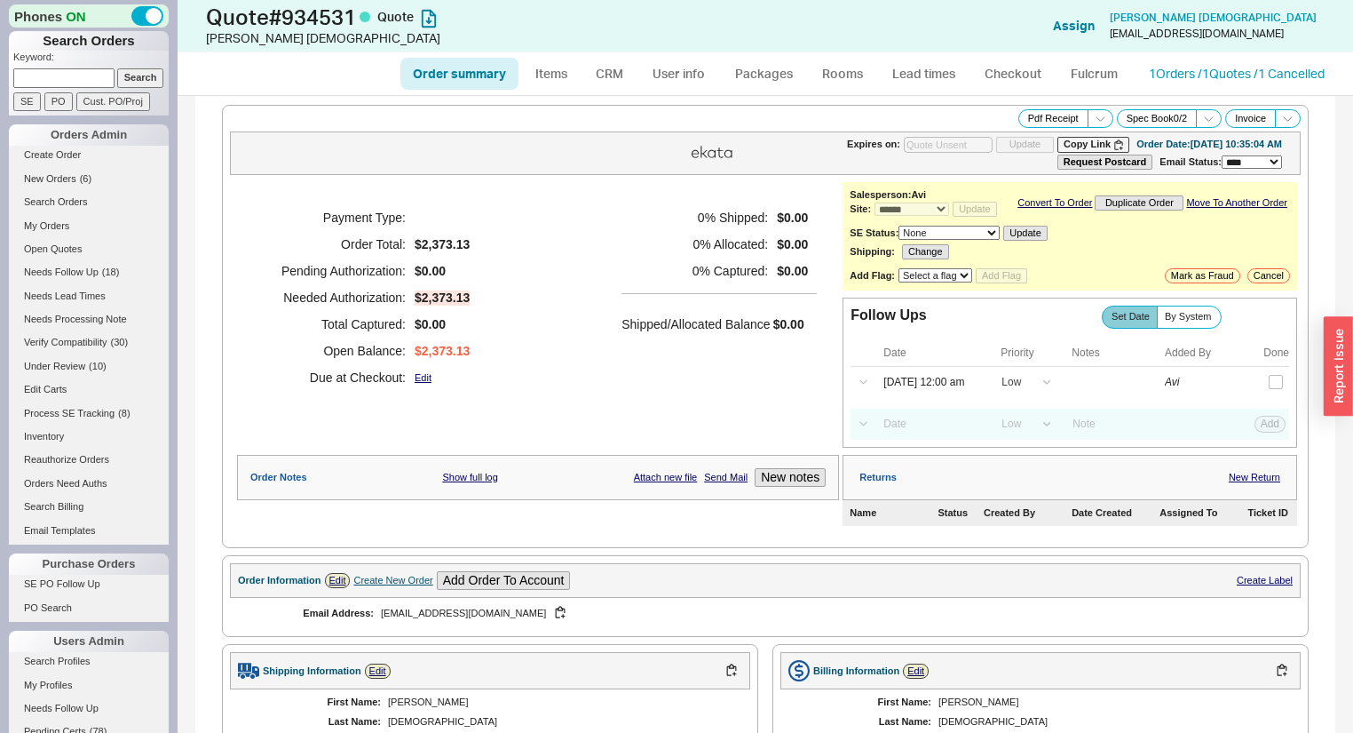
select select "*"
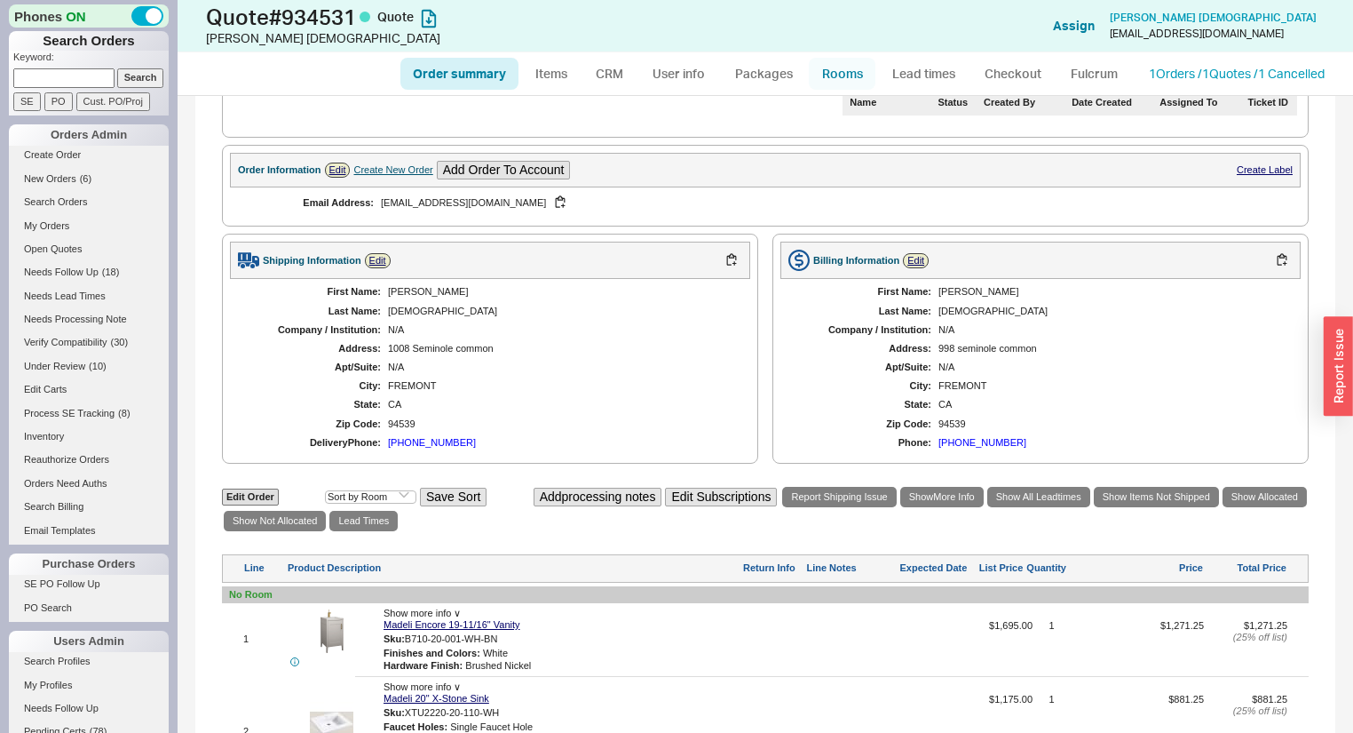
scroll to position [337, 0]
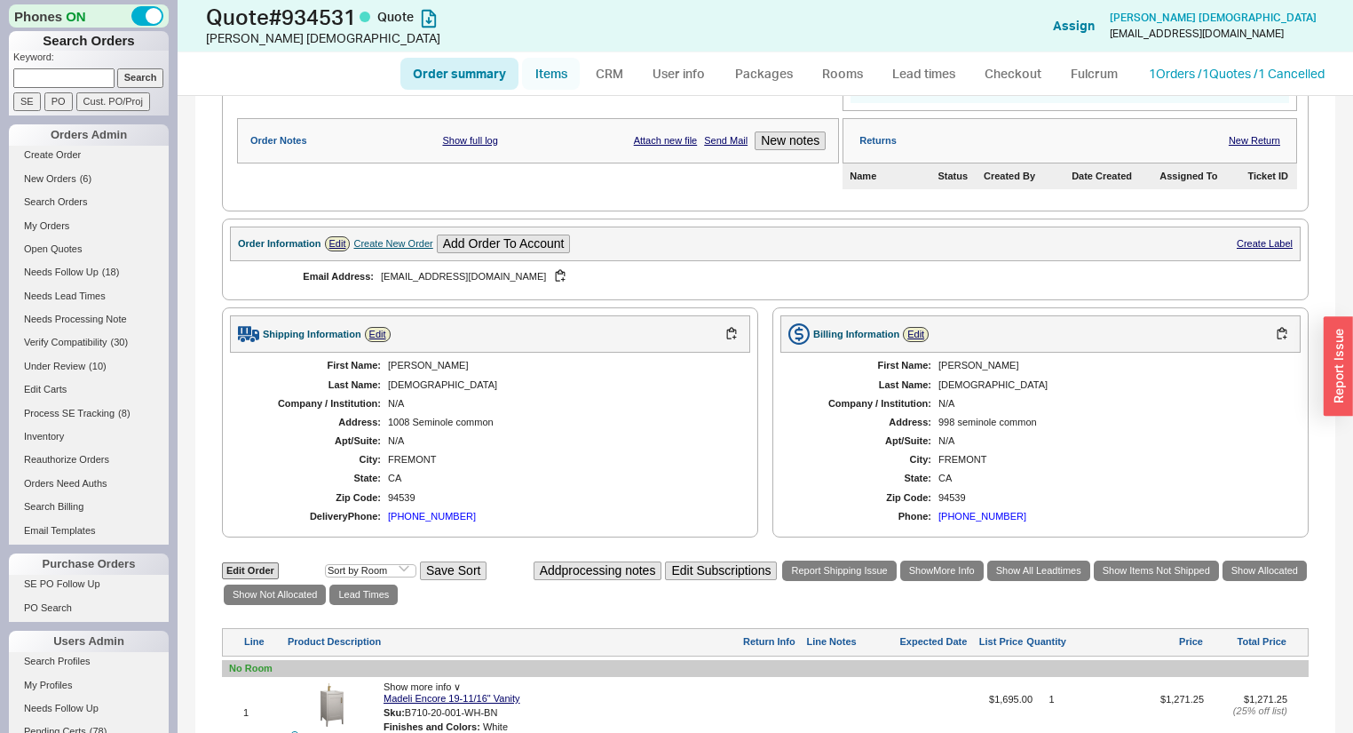
click at [554, 71] on link "Items" at bounding box center [551, 74] width 58 height 32
select select "3"
select select "ON_CHECKOUT_AGGREGATED"
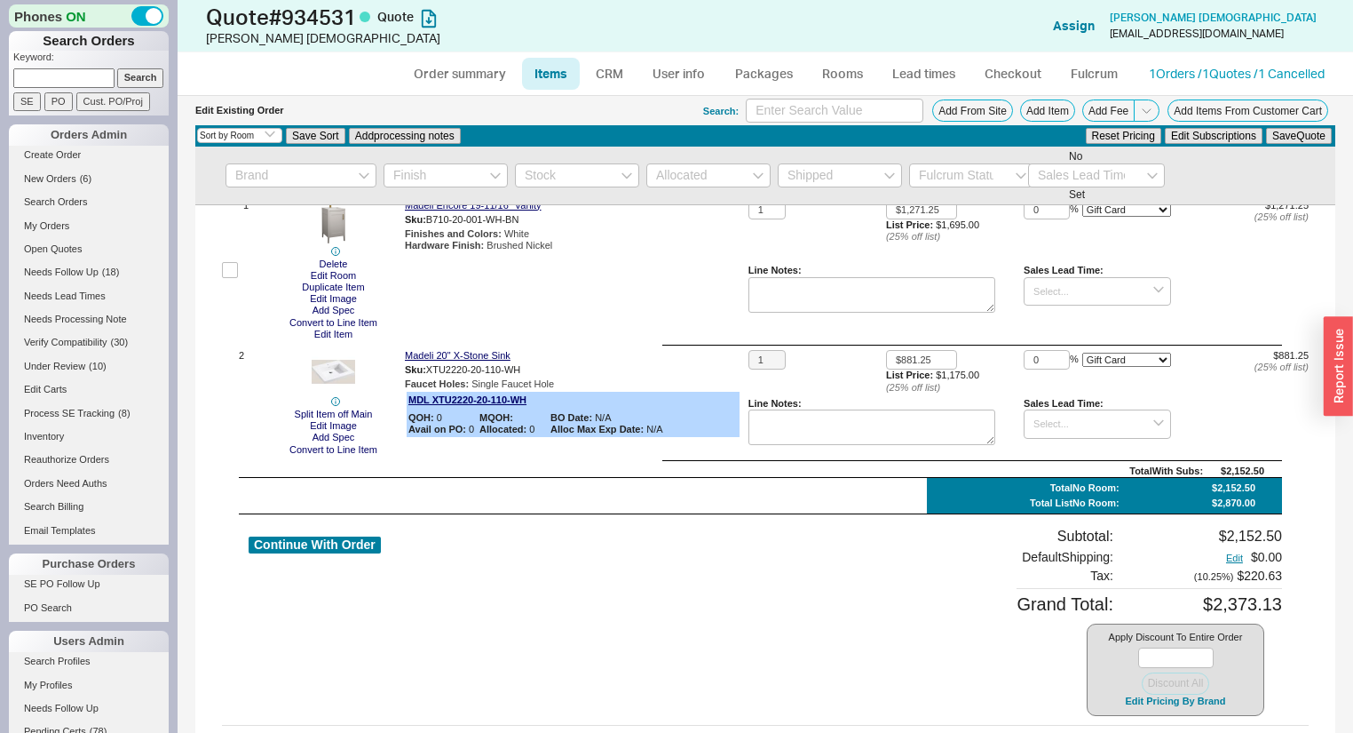
scroll to position [123, 0]
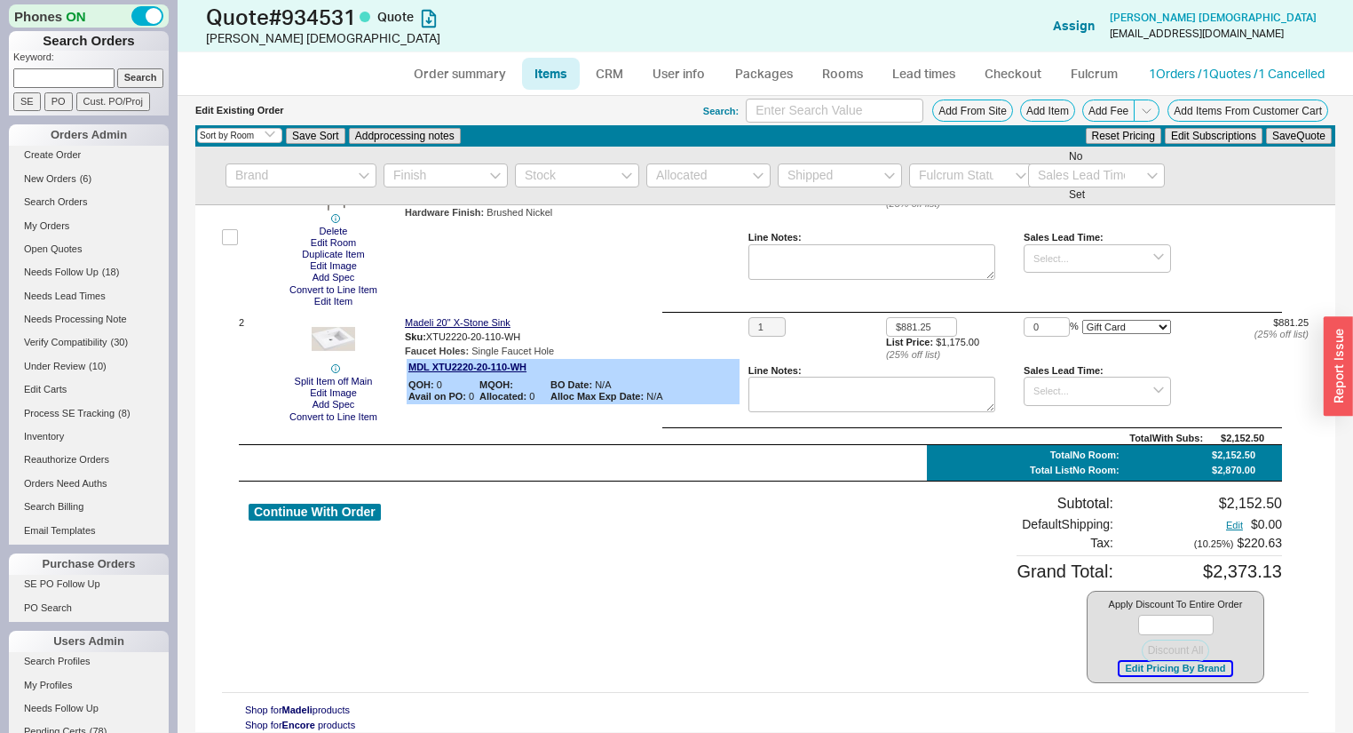
click at [1145, 669] on button "Edit Pricing By Brand" at bounding box center [1175, 667] width 111 height 13
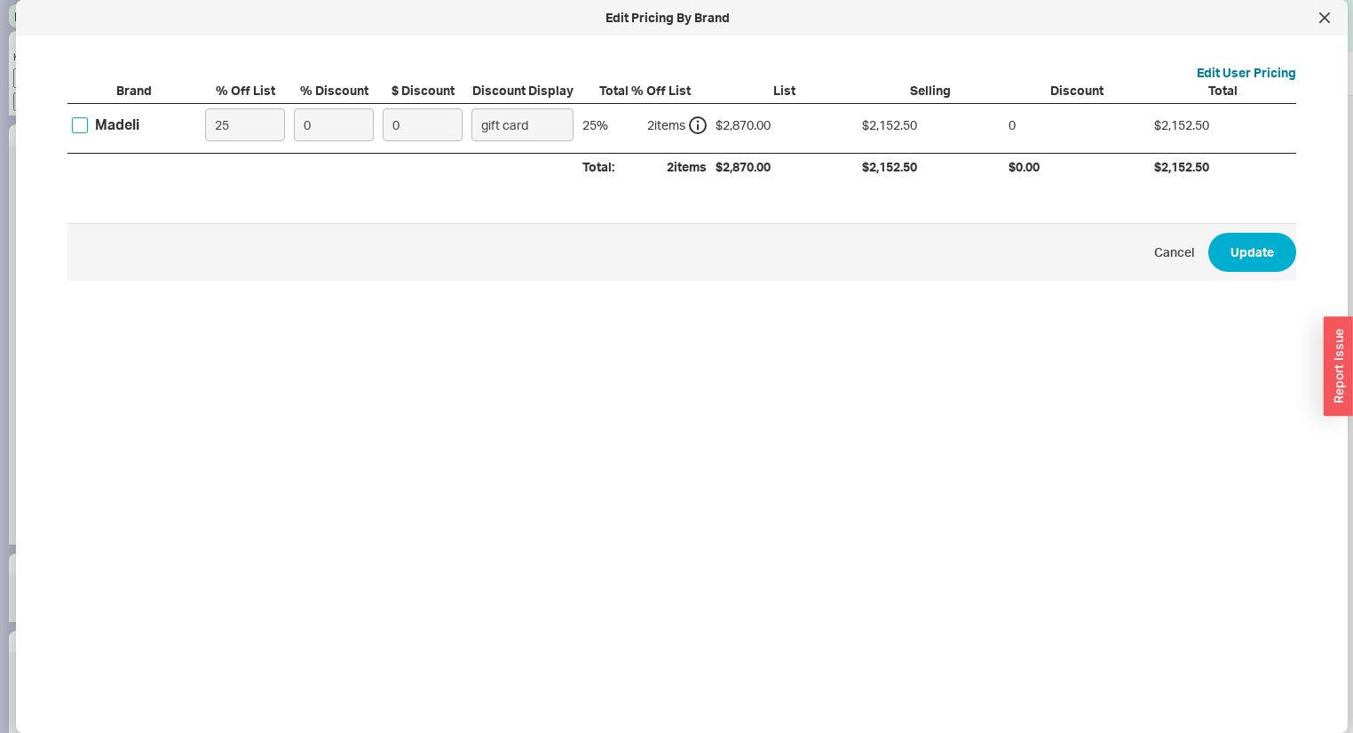
click at [87, 118] on input "Madeli" at bounding box center [80, 125] width 16 height 16
checkbox input "true"
drag, startPoint x: 302, startPoint y: 117, endPoint x: 218, endPoint y: 115, distance: 83.5
click at [0, 0] on div "Madeli 25 0 0 gift card 25 % 2 item s $2,870.00 $2,152.50 0 $2,152.50" at bounding box center [0, 0] width 0 height 0
type input "1"
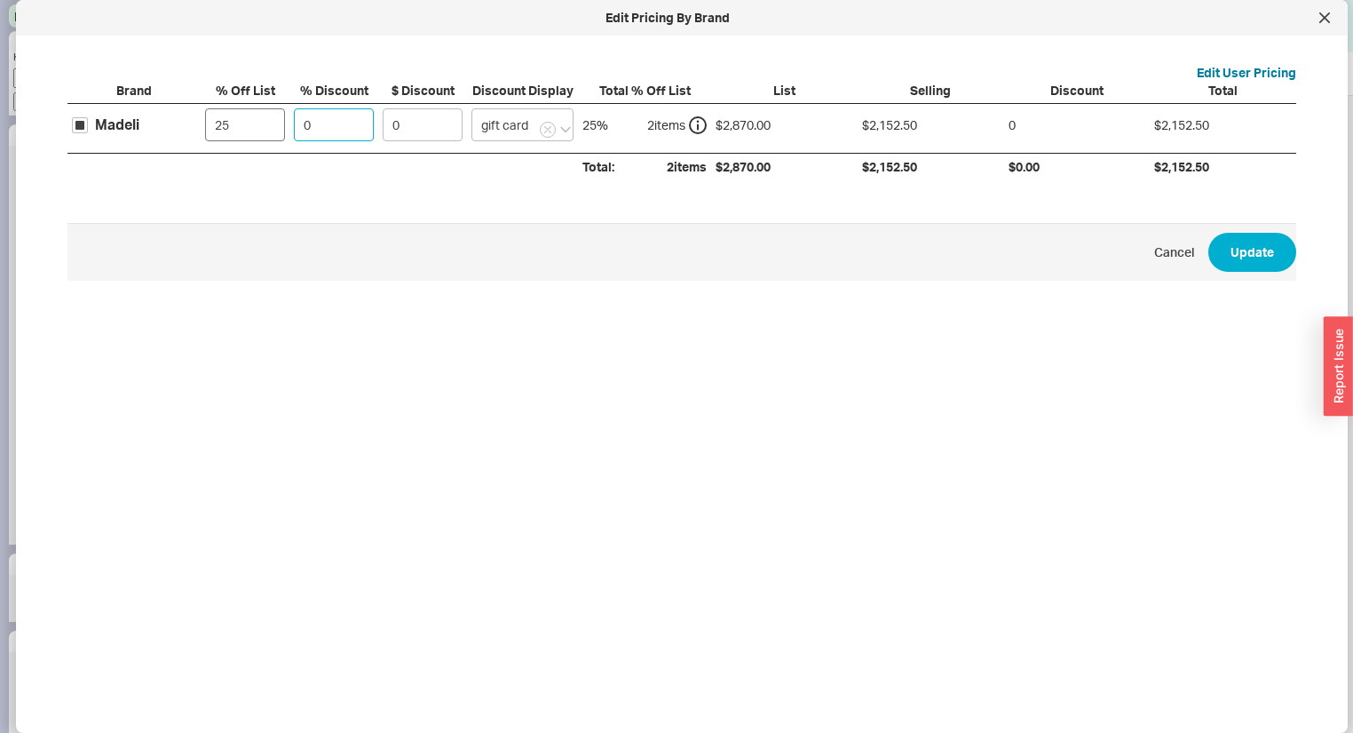
type input "21.52"
type input "10"
type input "215.25"
type input "10"
click at [485, 129] on input "gift card" at bounding box center [522, 124] width 102 height 33
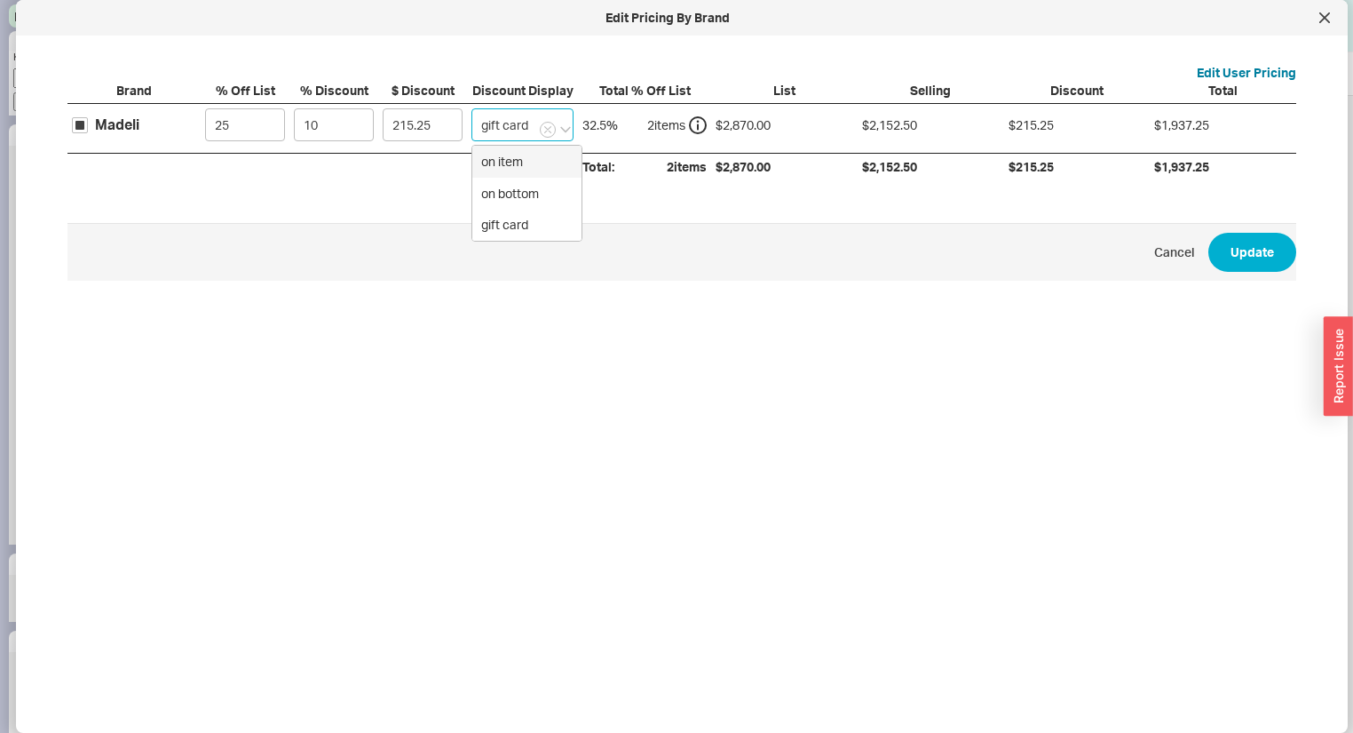
click at [529, 157] on div "on item" at bounding box center [526, 162] width 109 height 32
type input "on item"
click at [1248, 264] on button "Update" at bounding box center [1252, 252] width 88 height 39
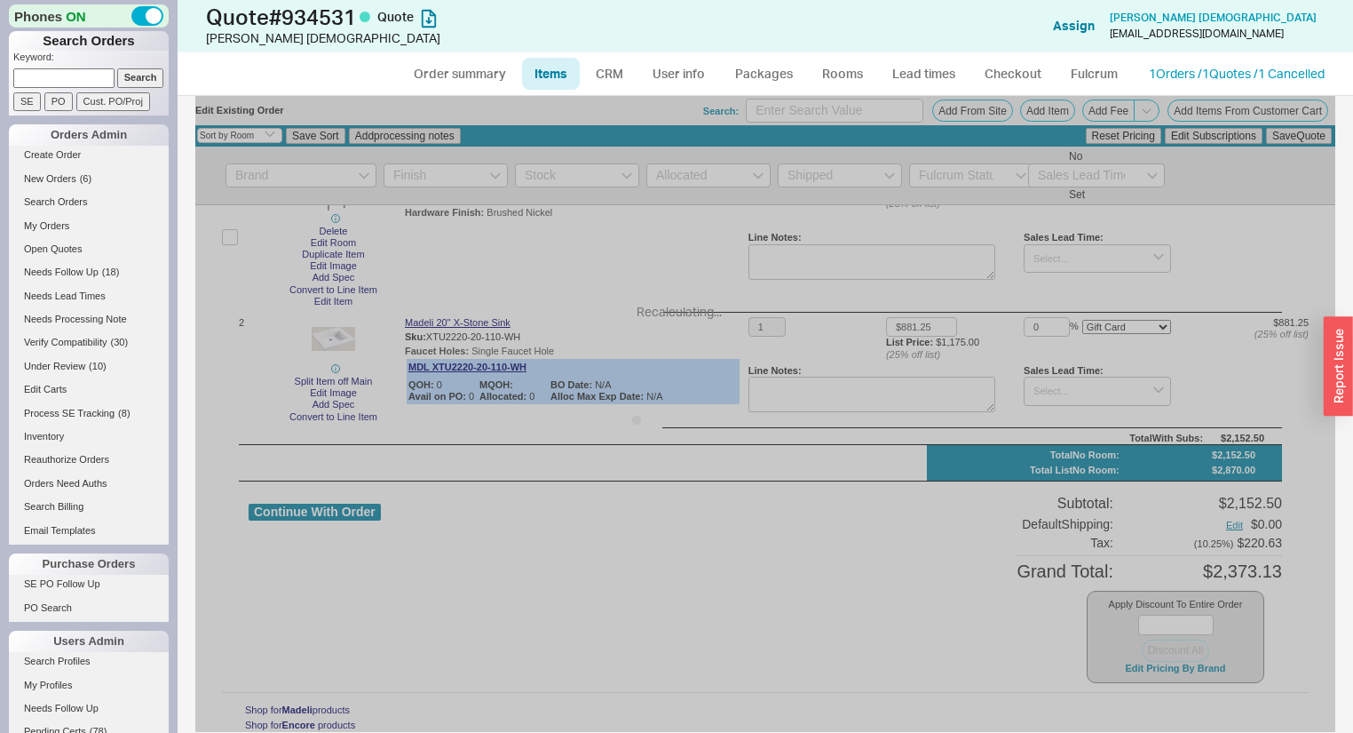
type input "10"
select select "ON_ITEM"
type input "10"
select select "ON_ITEM"
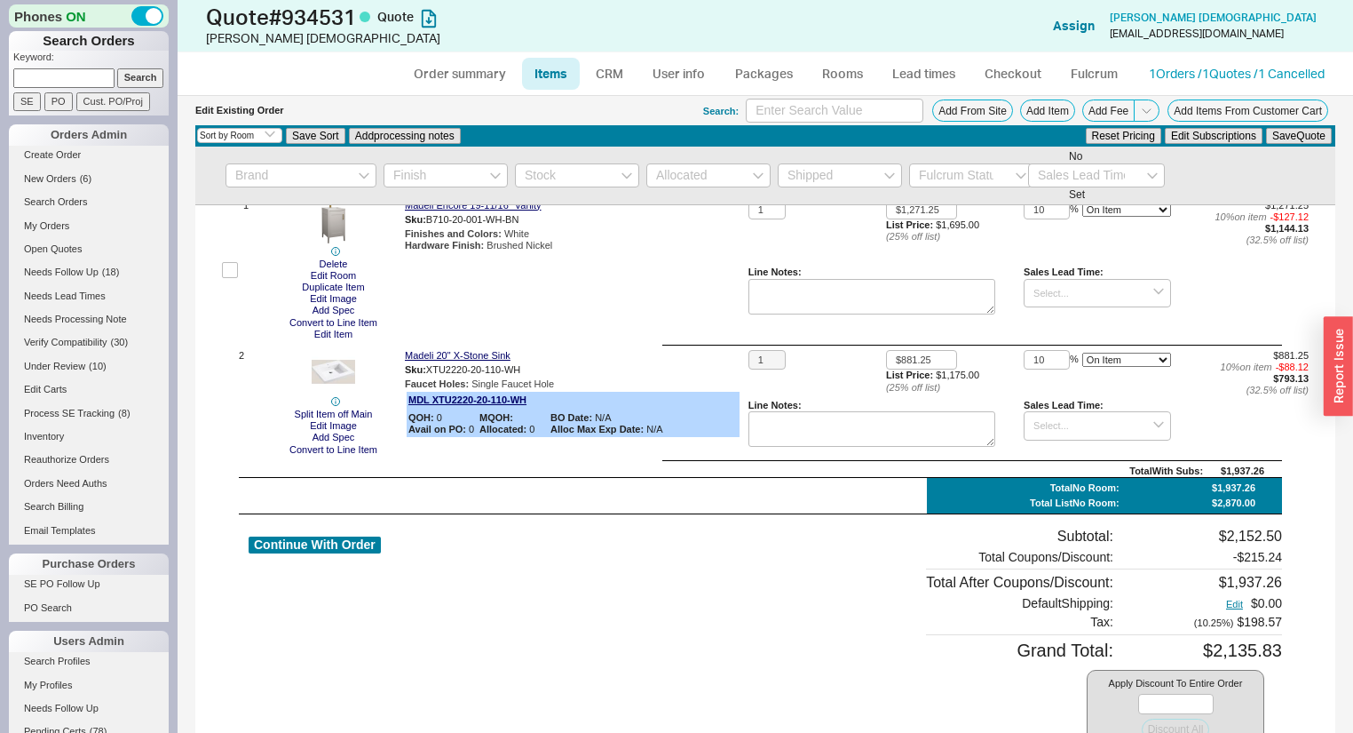
scroll to position [0, 0]
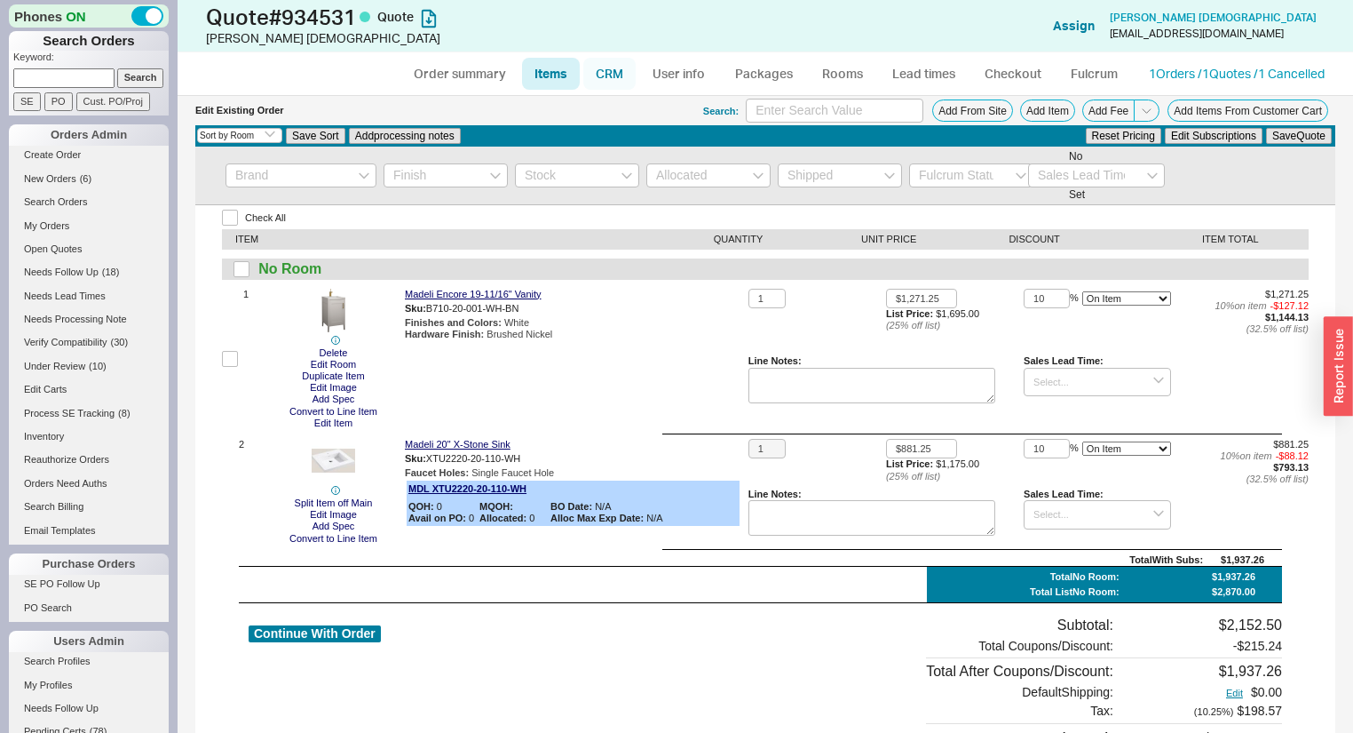
click at [614, 75] on link "CRM" at bounding box center [609, 74] width 52 height 32
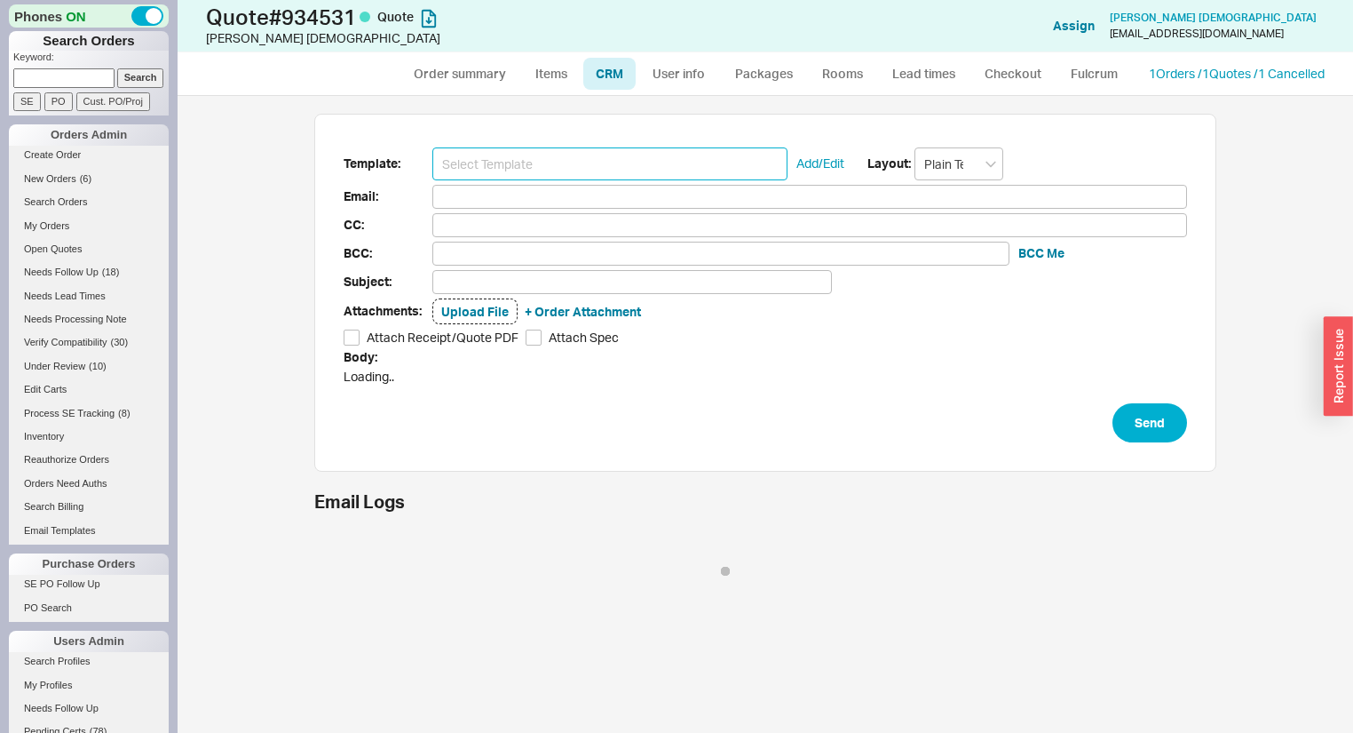
click at [572, 176] on input at bounding box center [609, 163] width 355 height 33
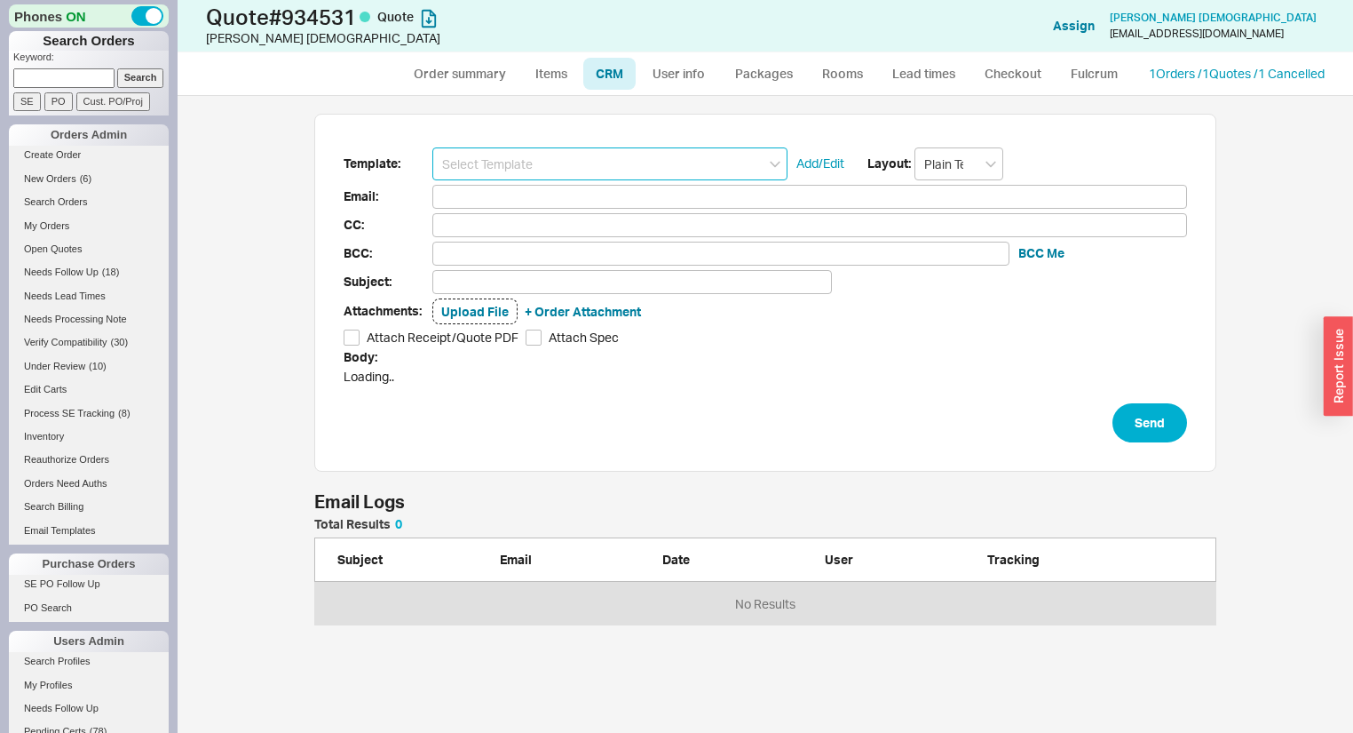
scroll to position [626, 1154]
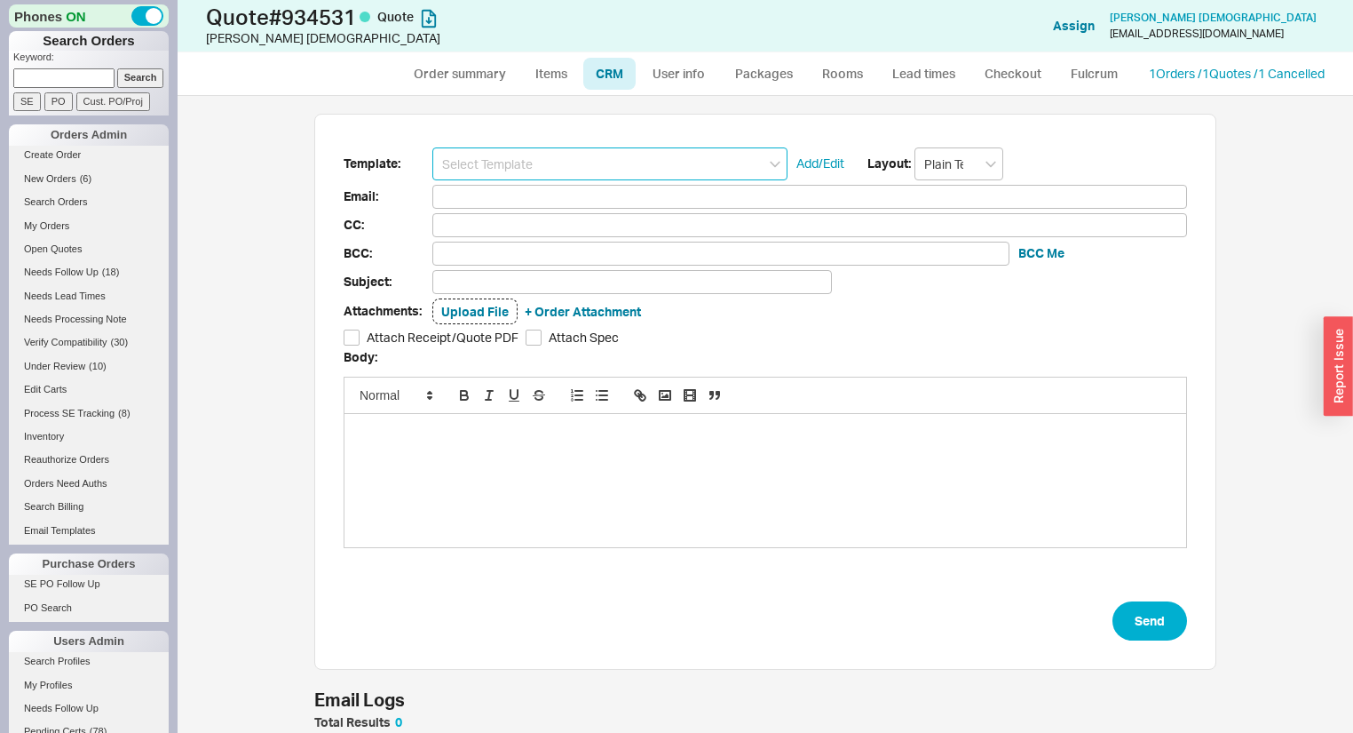
click at [573, 173] on input at bounding box center [609, 163] width 355 height 33
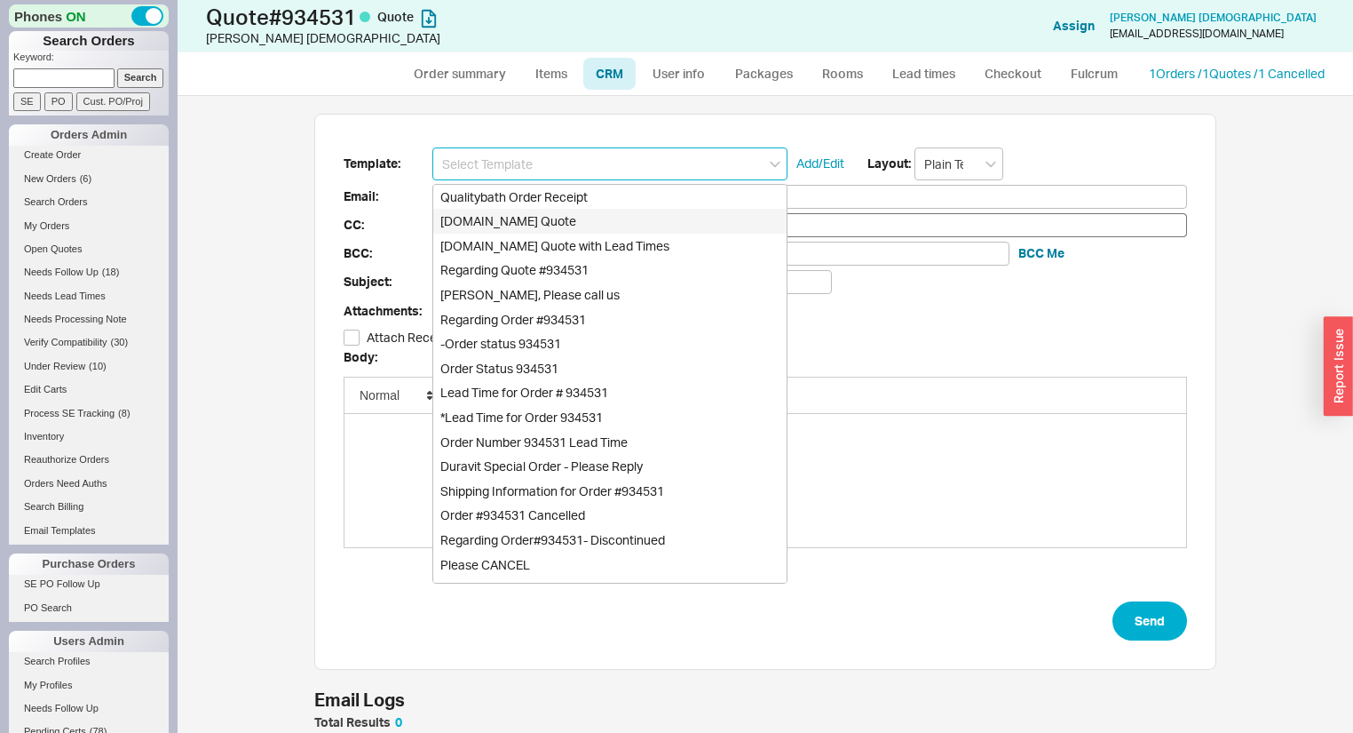
click at [576, 223] on div "Qualitybath.com Quote" at bounding box center [609, 221] width 353 height 25
type input "Receipt"
type input "arisidjain@aol.com"
type input "Quality Bath Quote #934531"
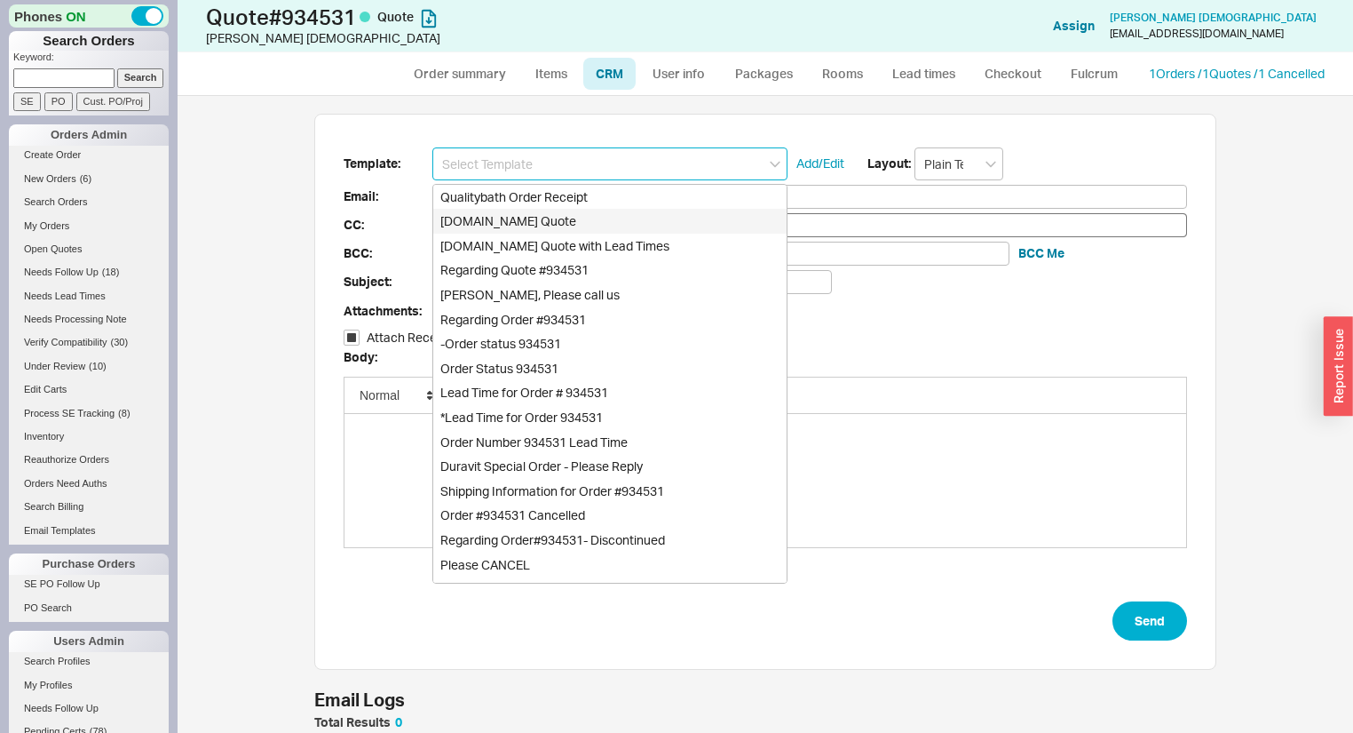
checkbox input "true"
type input "Qualitybath.com Quote"
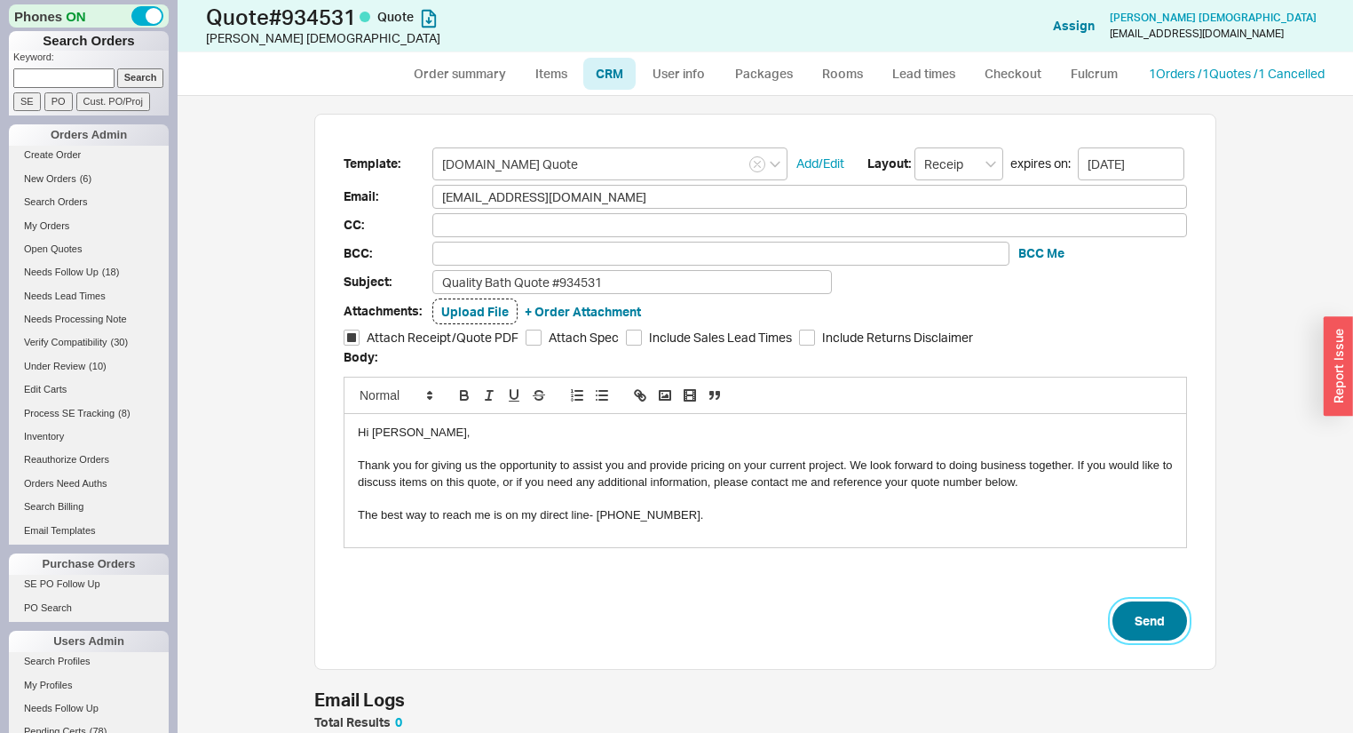
click at [1151, 625] on button "Send" at bounding box center [1150, 620] width 75 height 39
select select "*"
select select "LOW"
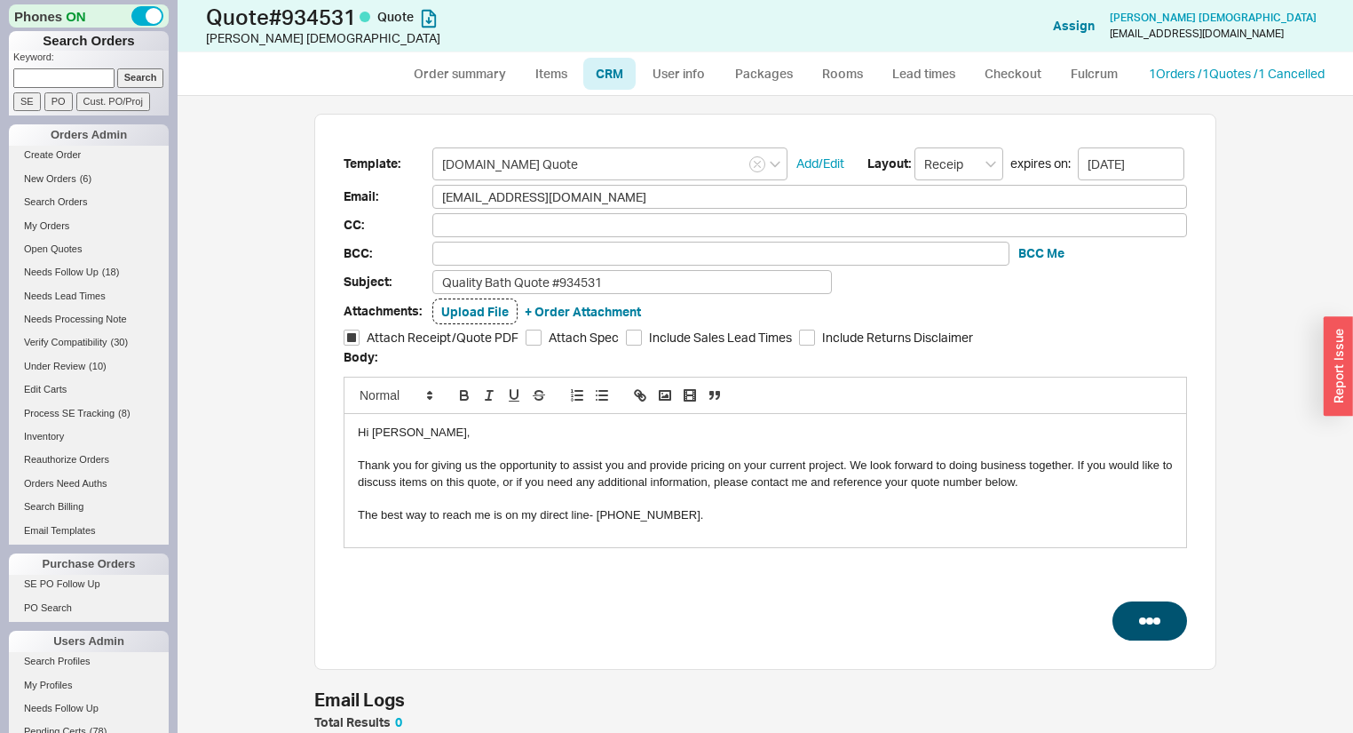
select select "3"
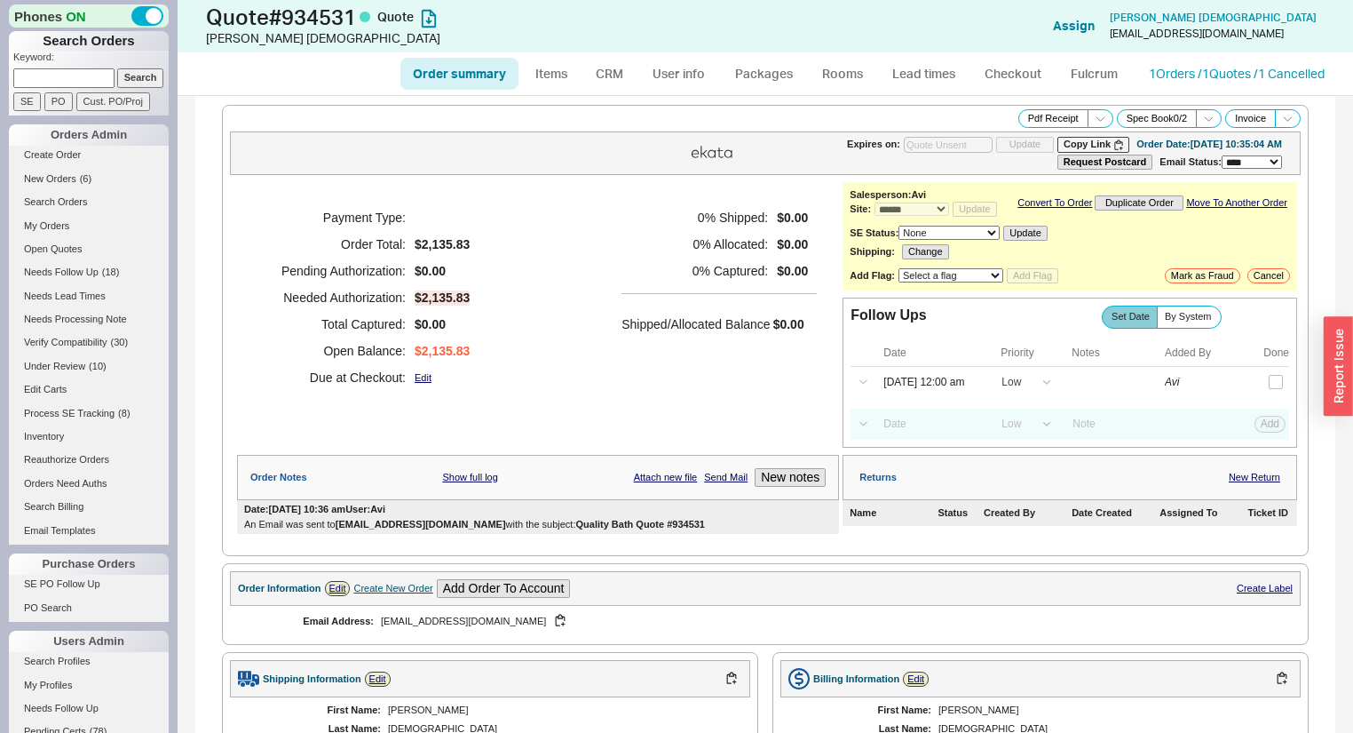
type input "[DATE]"
click at [1227, 392] on button "button" at bounding box center [1237, 382] width 20 height 20
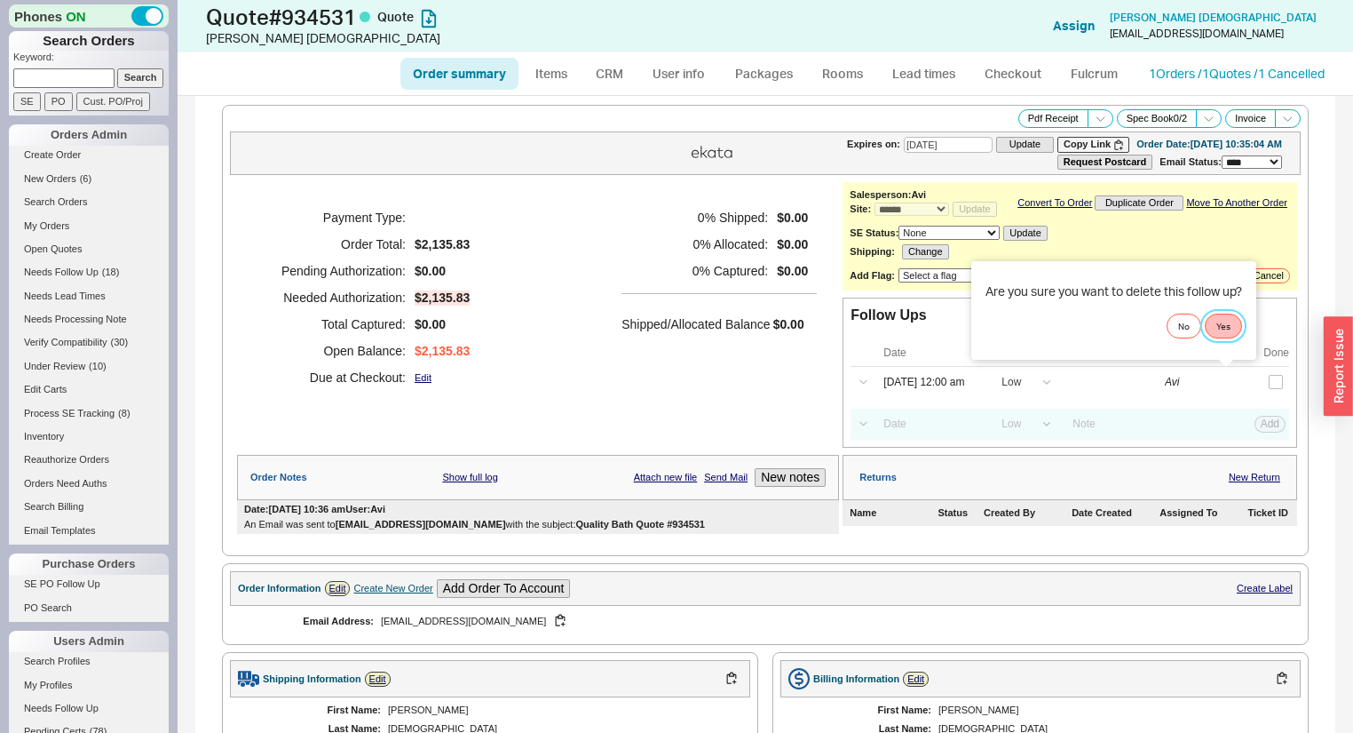
click at [1232, 322] on button "Yes" at bounding box center [1223, 325] width 37 height 25
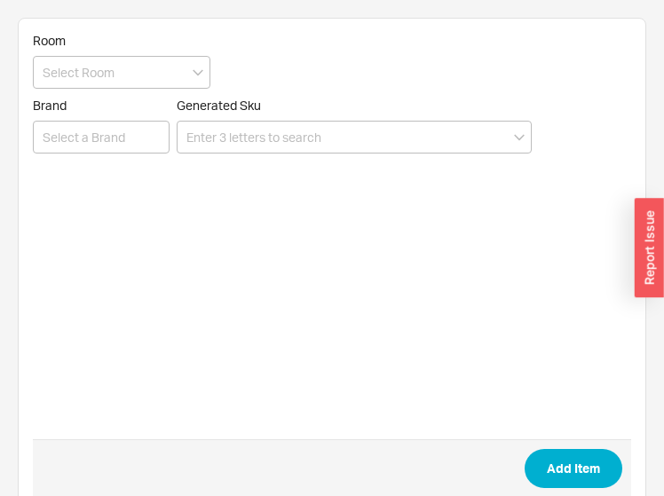
type input "[URL][DOMAIN_NAME]"
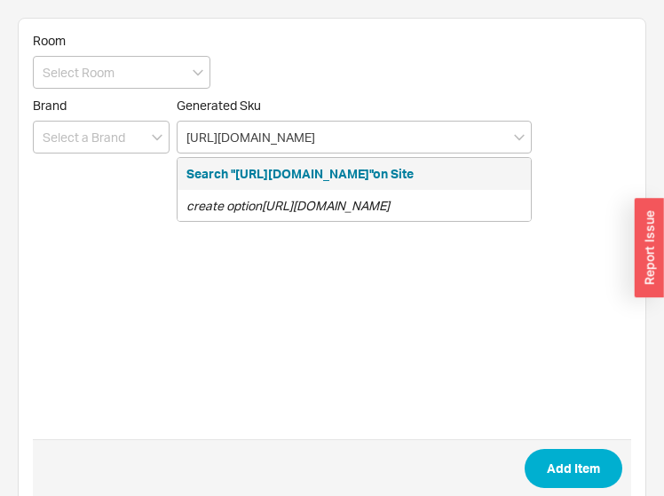
drag, startPoint x: 492, startPoint y: 135, endPoint x: -311, endPoint y: 155, distance: 802.9
click at [0, 155] on html "Room Brand Generated Sku [URL][DOMAIN_NAME] Search "[URL][DOMAIN_NAME]"on Site …" at bounding box center [332, 284] width 664 height 568
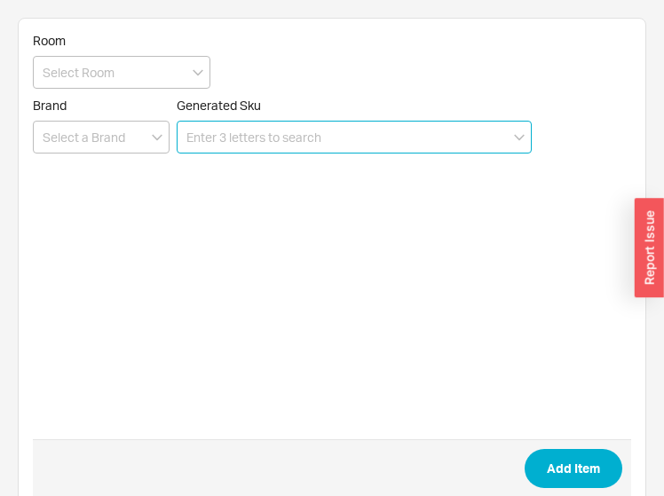
paste input "B710-20-001-WH-BN"
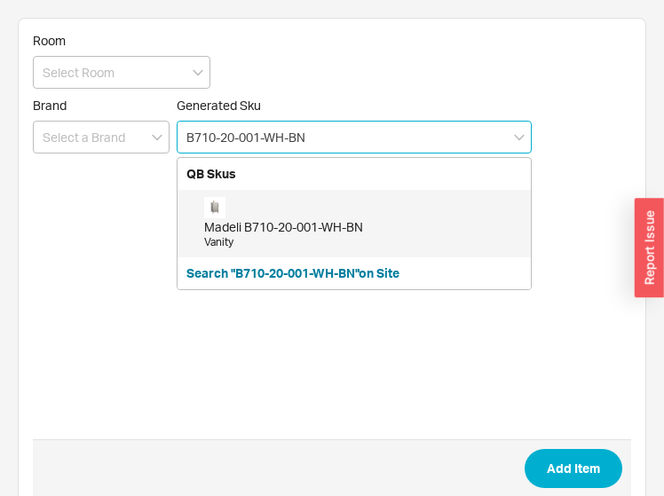
click at [301, 198] on div "Madeli B710-20-001-WH-BN Vanity" at bounding box center [363, 223] width 318 height 53
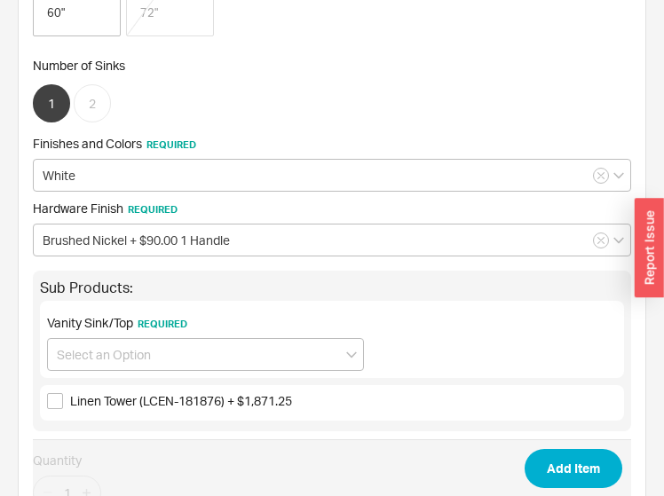
scroll to position [639, 0]
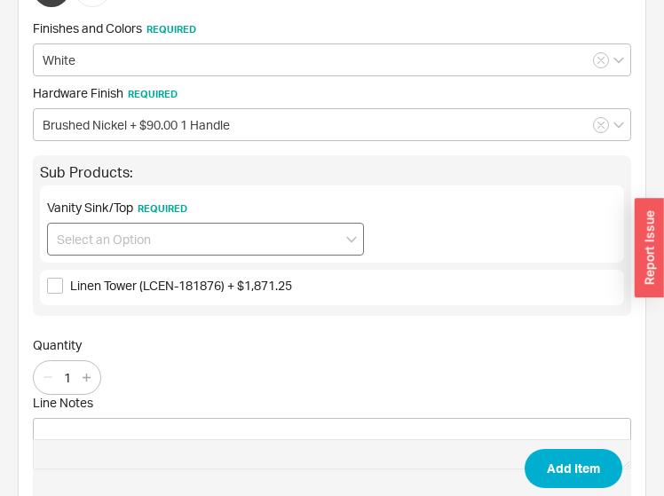
type input "B710-20-001-WH-BN"
click at [109, 248] on input at bounding box center [205, 239] width 317 height 33
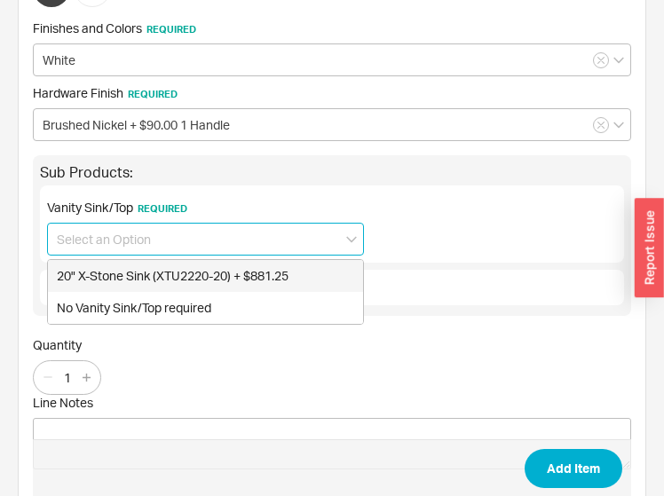
click at [121, 273] on div "20" X-Stone Sink (XTU2220-20) + $881.25" at bounding box center [205, 276] width 315 height 32
type input "20" X-Stone Sink (XTU2220-20) + $881.25"
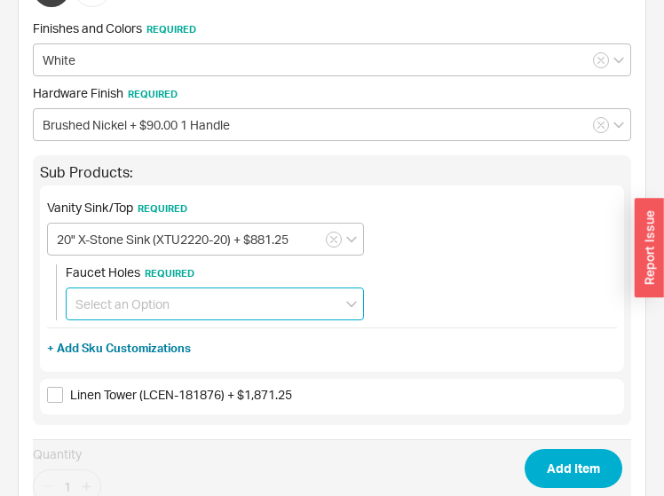
click at [114, 306] on input at bounding box center [215, 304] width 298 height 33
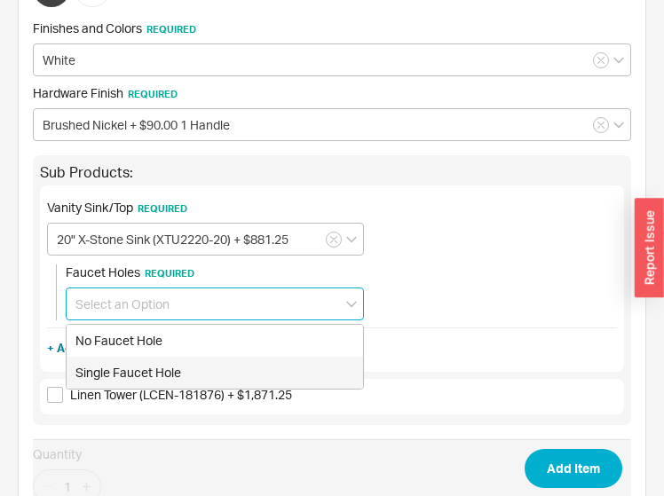
click at [117, 367] on div "Single Faucet Hole" at bounding box center [215, 373] width 297 height 32
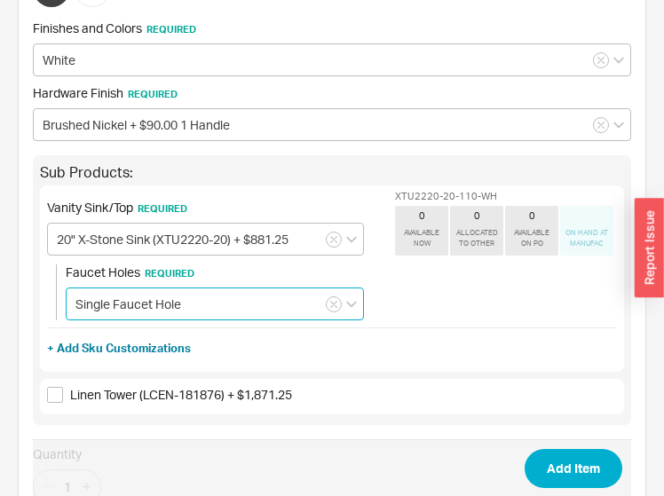
type input "Single Faucet Hole"
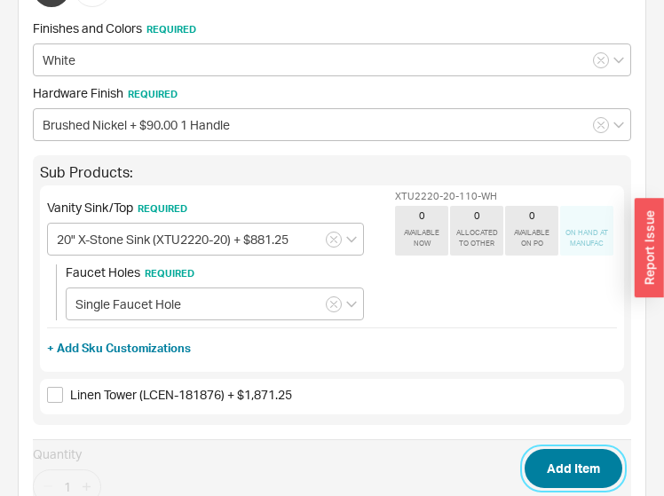
click at [564, 479] on button "Add Item" at bounding box center [574, 468] width 98 height 39
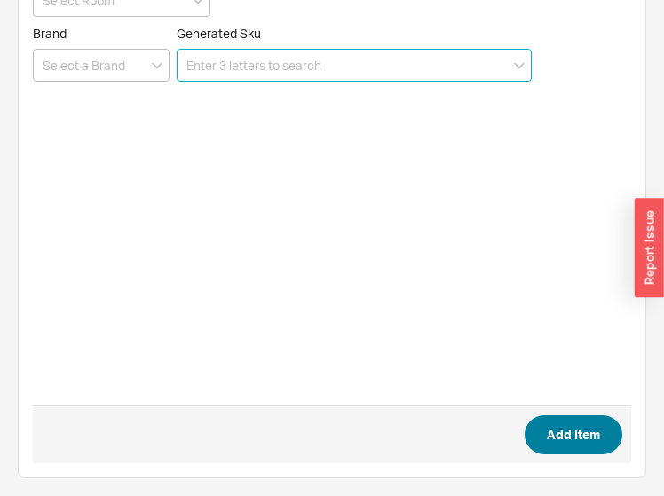
scroll to position [71, 0]
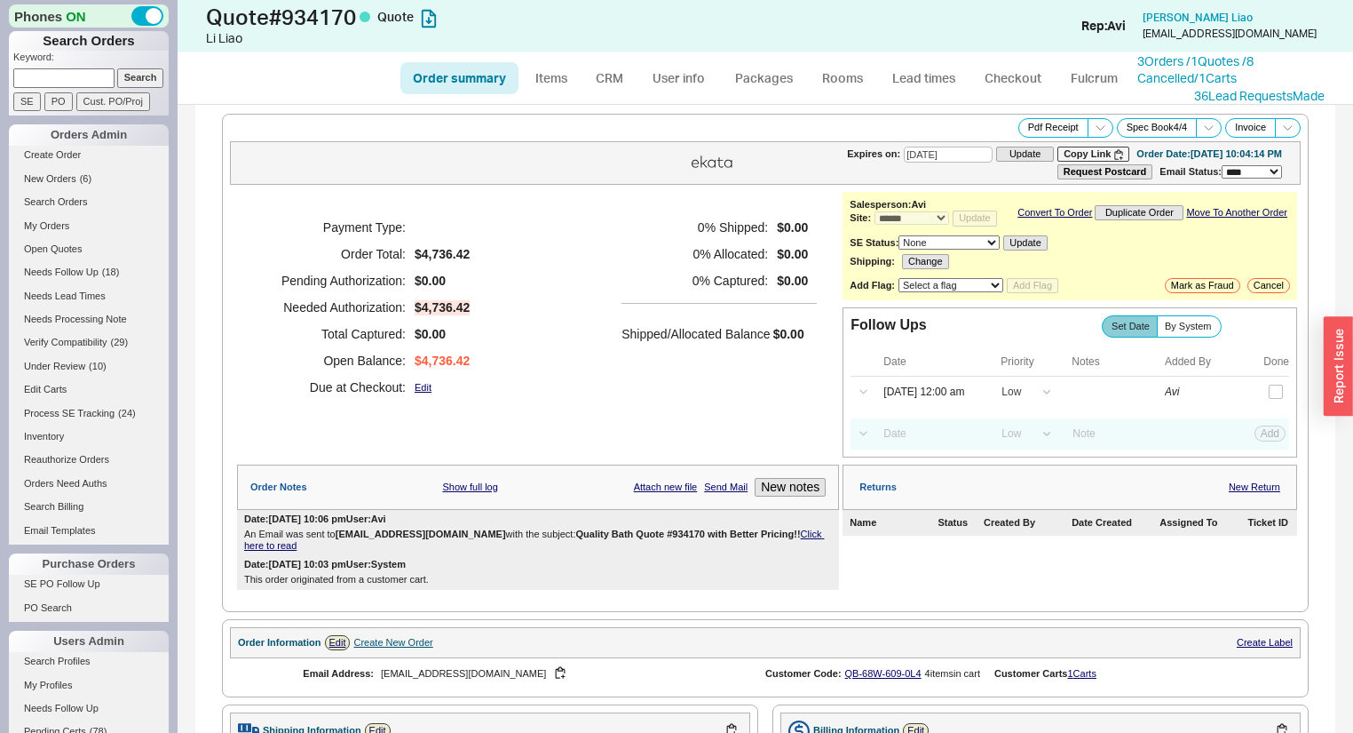
select select "*"
select select "LOW"
select select "3"
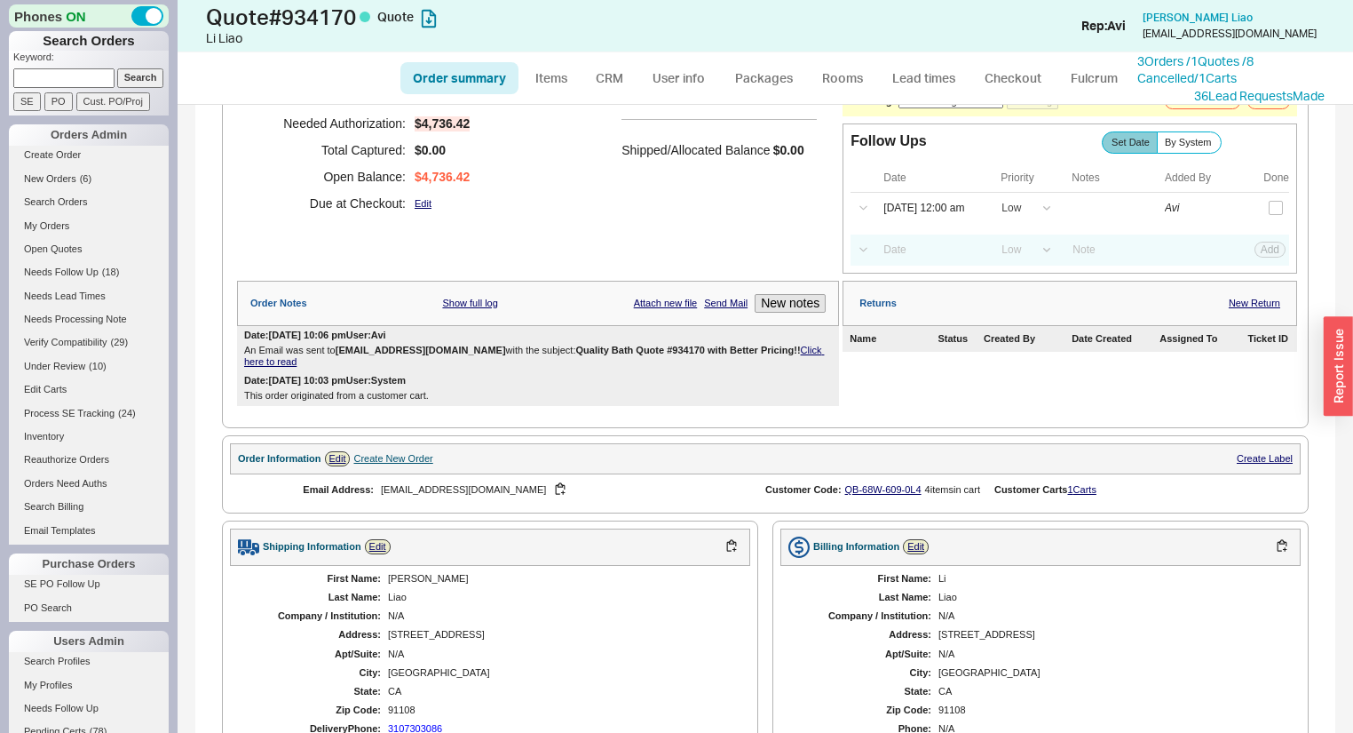
scroll to position [213, 0]
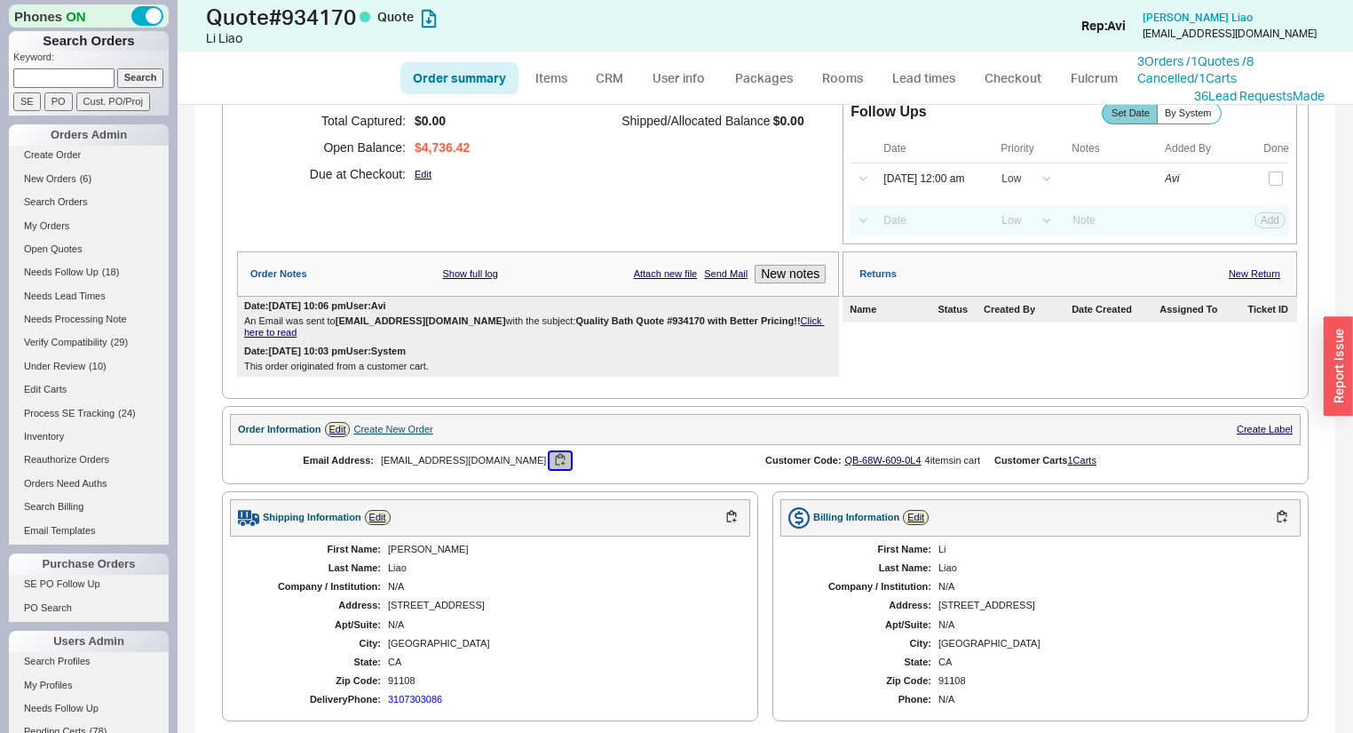
click at [550, 462] on button "button" at bounding box center [560, 460] width 21 height 17
click at [796, 323] on link "Click here to read" at bounding box center [534, 326] width 580 height 22
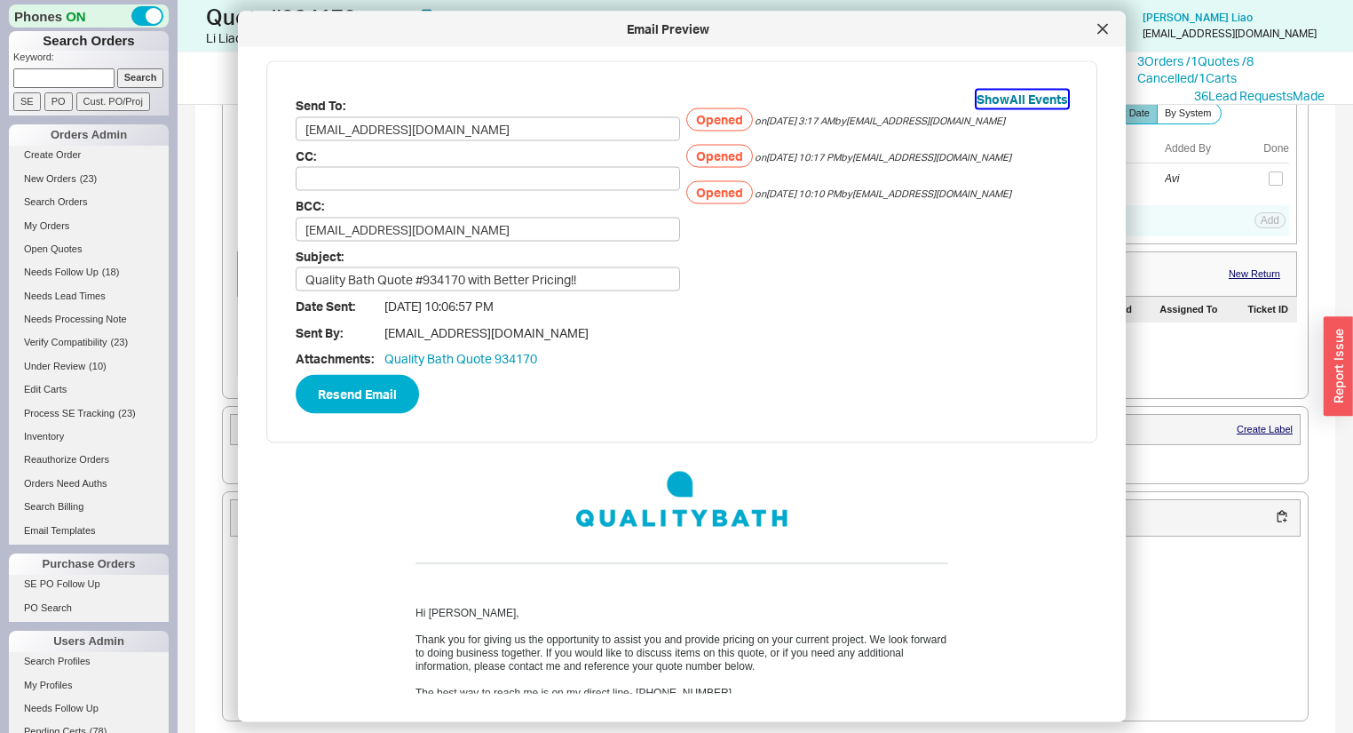
click at [1051, 96] on button "Show All Events" at bounding box center [1022, 100] width 91 height 18
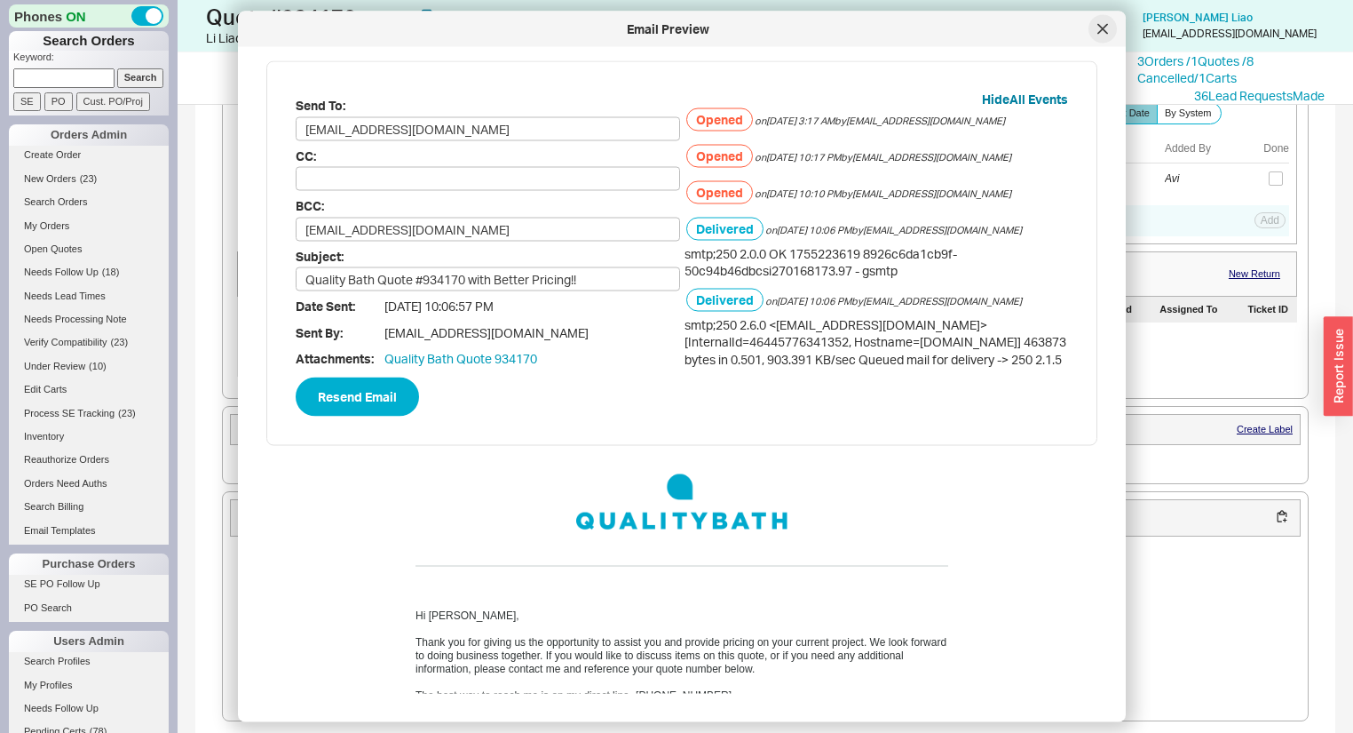
click at [1109, 24] on div at bounding box center [1103, 29] width 28 height 28
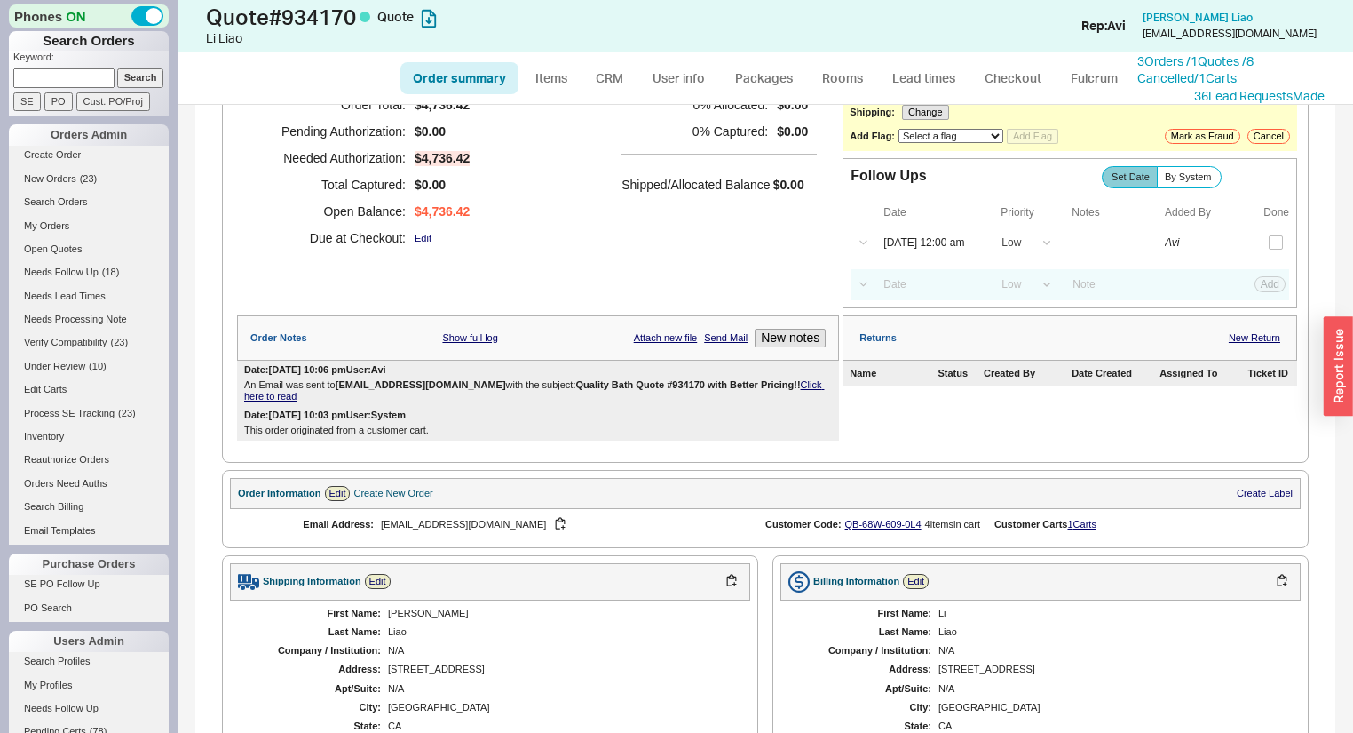
scroll to position [142, 0]
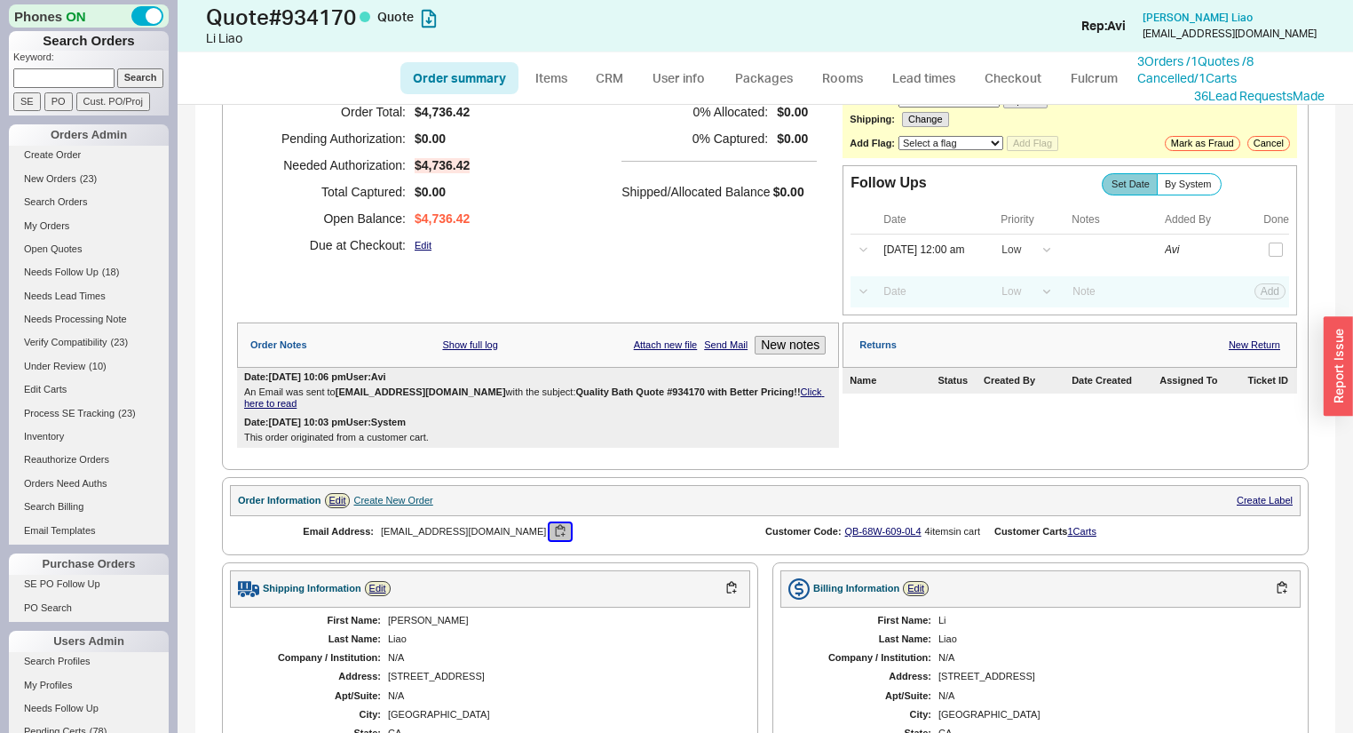
click at [550, 528] on button "button" at bounding box center [560, 531] width 21 height 17
click at [527, 431] on div "Date: 08/14/2025 10:03 pm User: System This order originated from a customer ca…" at bounding box center [538, 430] width 602 height 34
click at [815, 345] on button "New notes" at bounding box center [790, 345] width 71 height 19
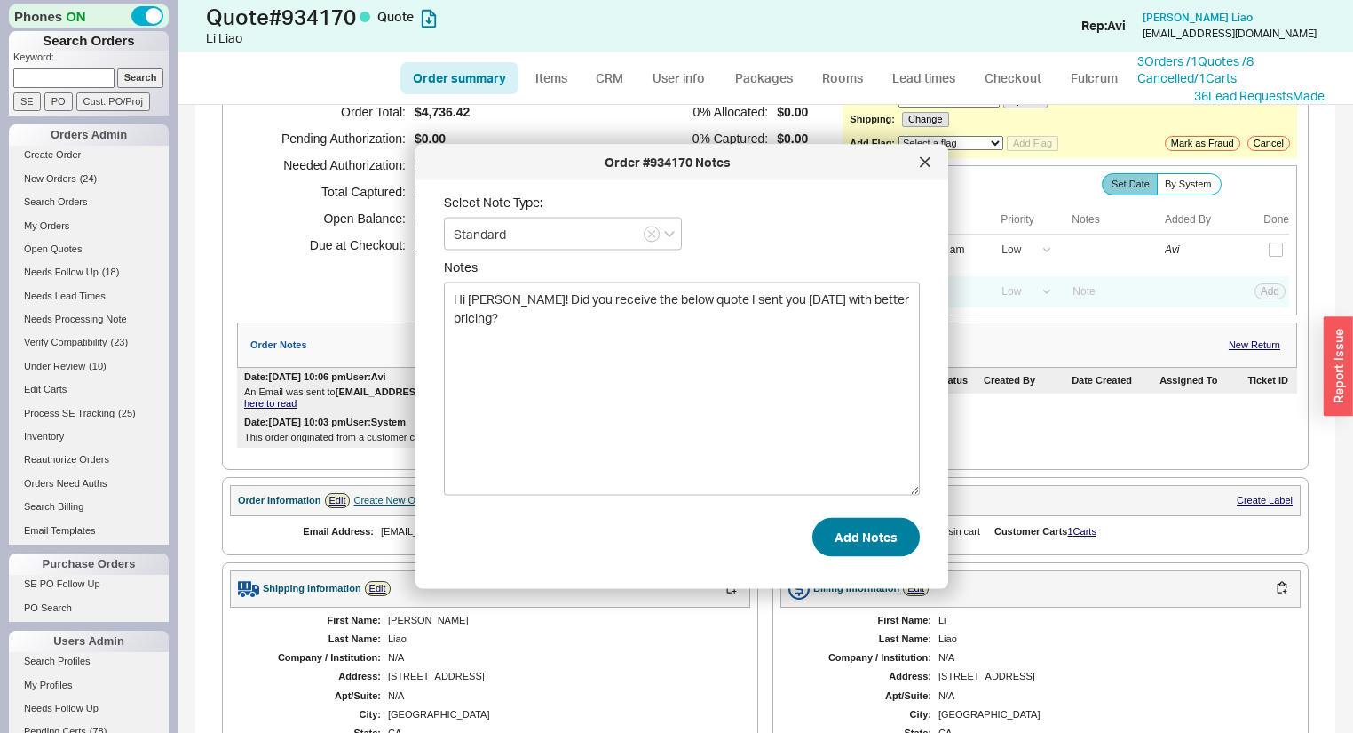
type textarea "Hi Leslie! Did you receive the below quote I sent you on Thursday with better p…"
click at [831, 533] on button "Add Notes" at bounding box center [865, 536] width 107 height 39
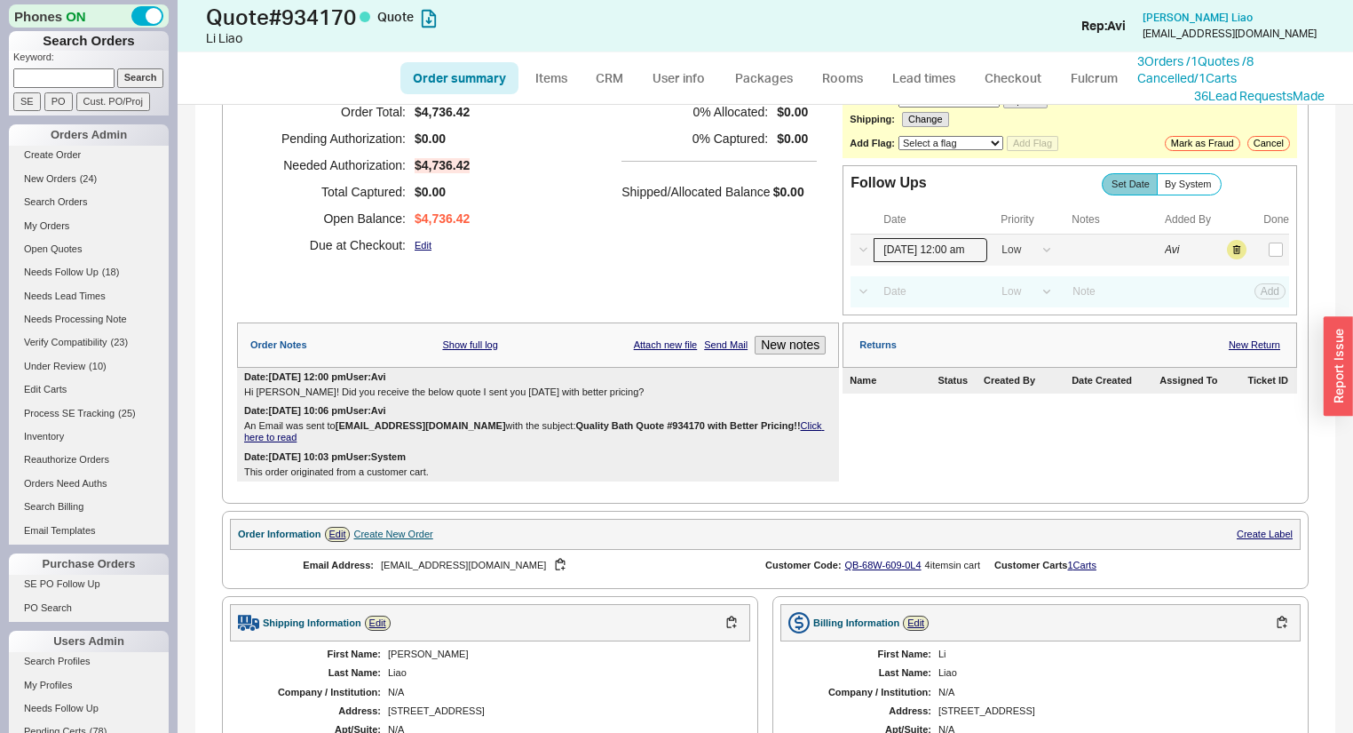
click at [927, 250] on input "08/18/25 12:00 am" at bounding box center [931, 250] width 114 height 24
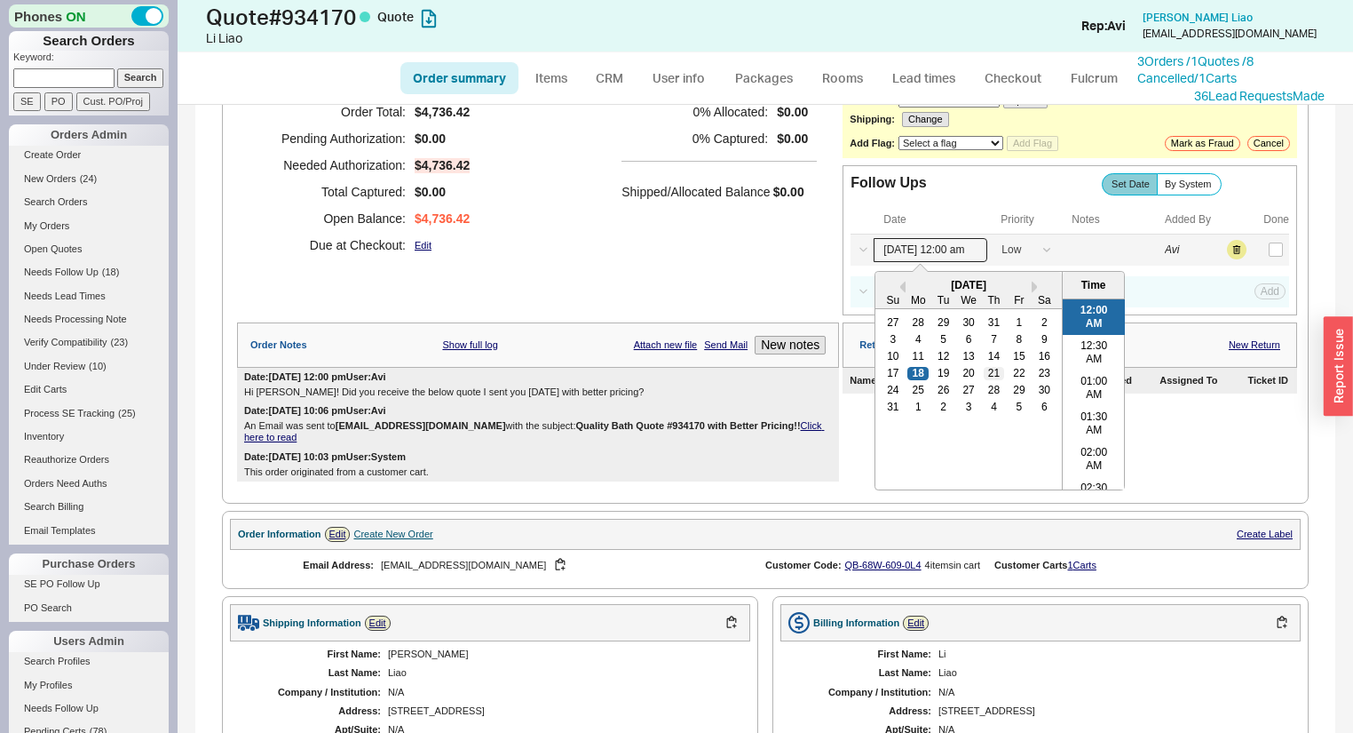
click at [988, 379] on div "21" at bounding box center [994, 373] width 21 height 12
type input "08/21/25 12:00 am"
click at [1256, 256] on button "Save" at bounding box center [1268, 250] width 36 height 16
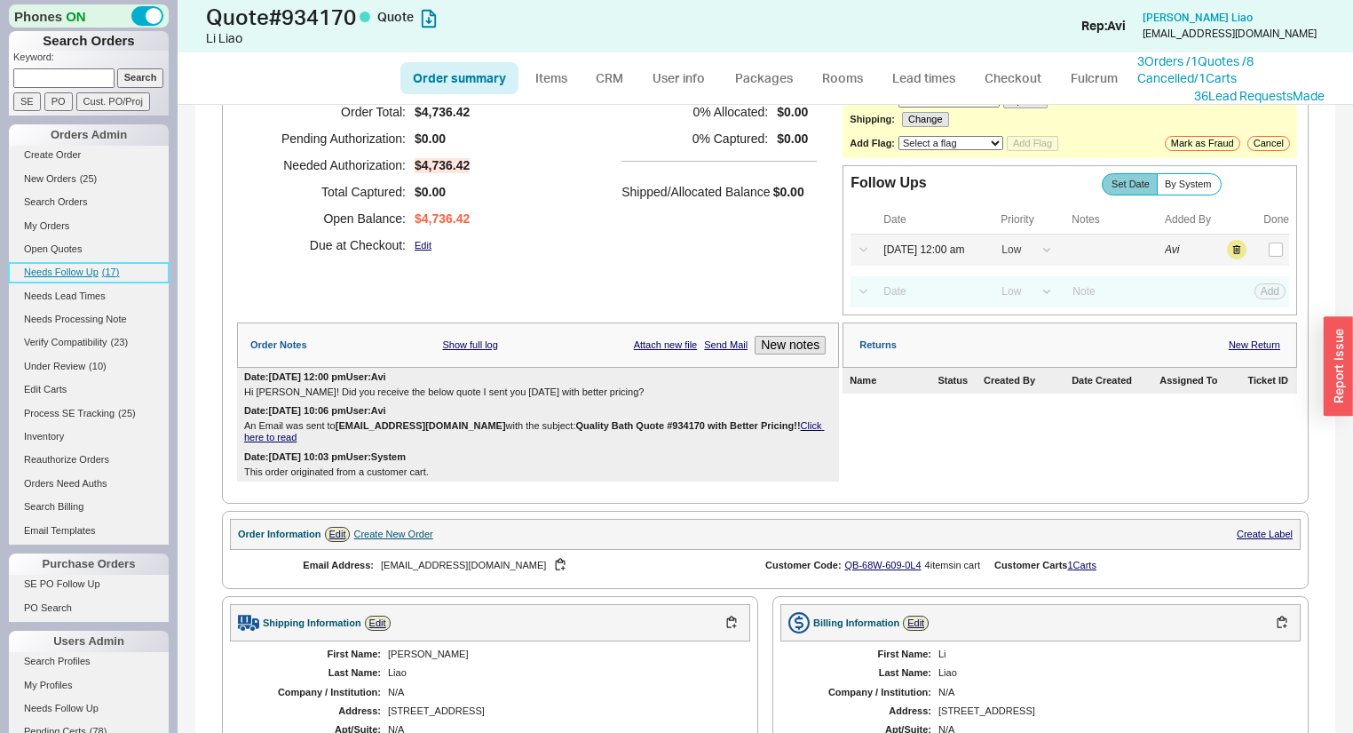
click at [98, 266] on link "Needs Follow Up ( 17 )" at bounding box center [89, 272] width 160 height 19
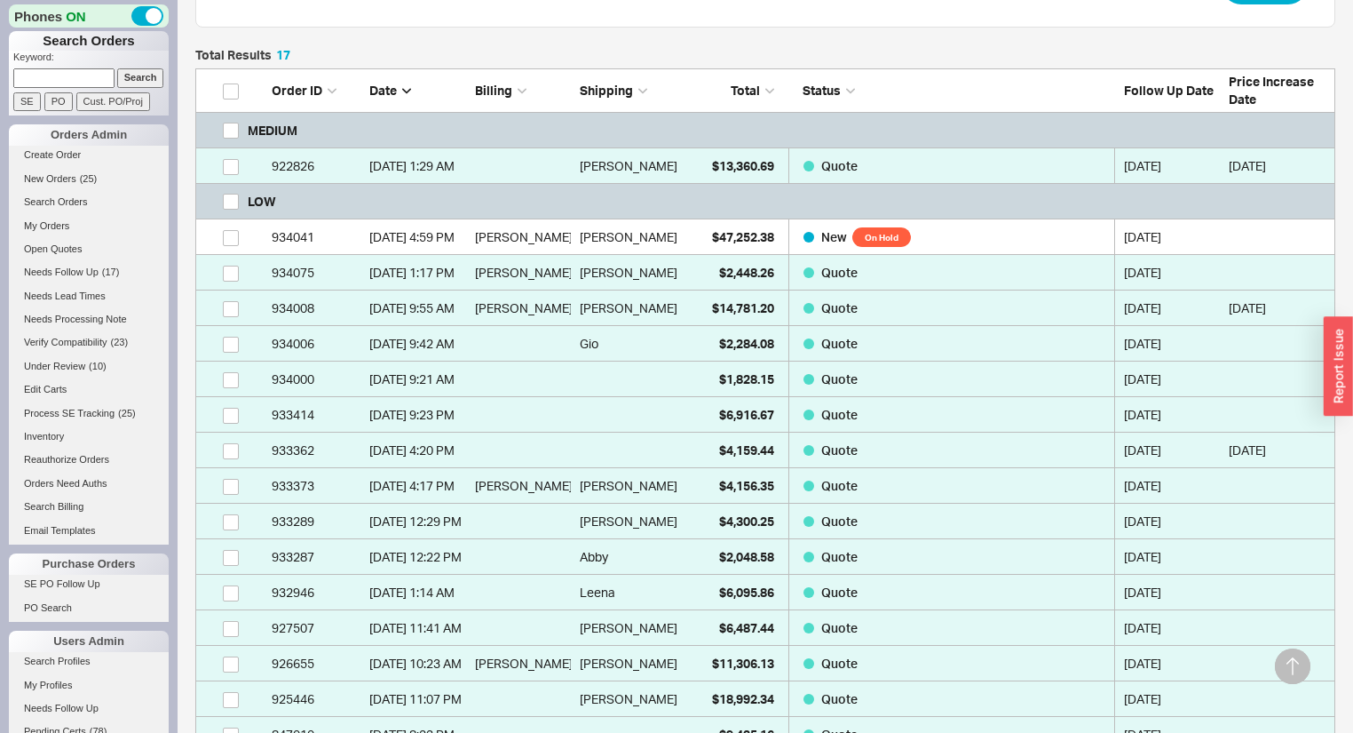
scroll to position [426, 0]
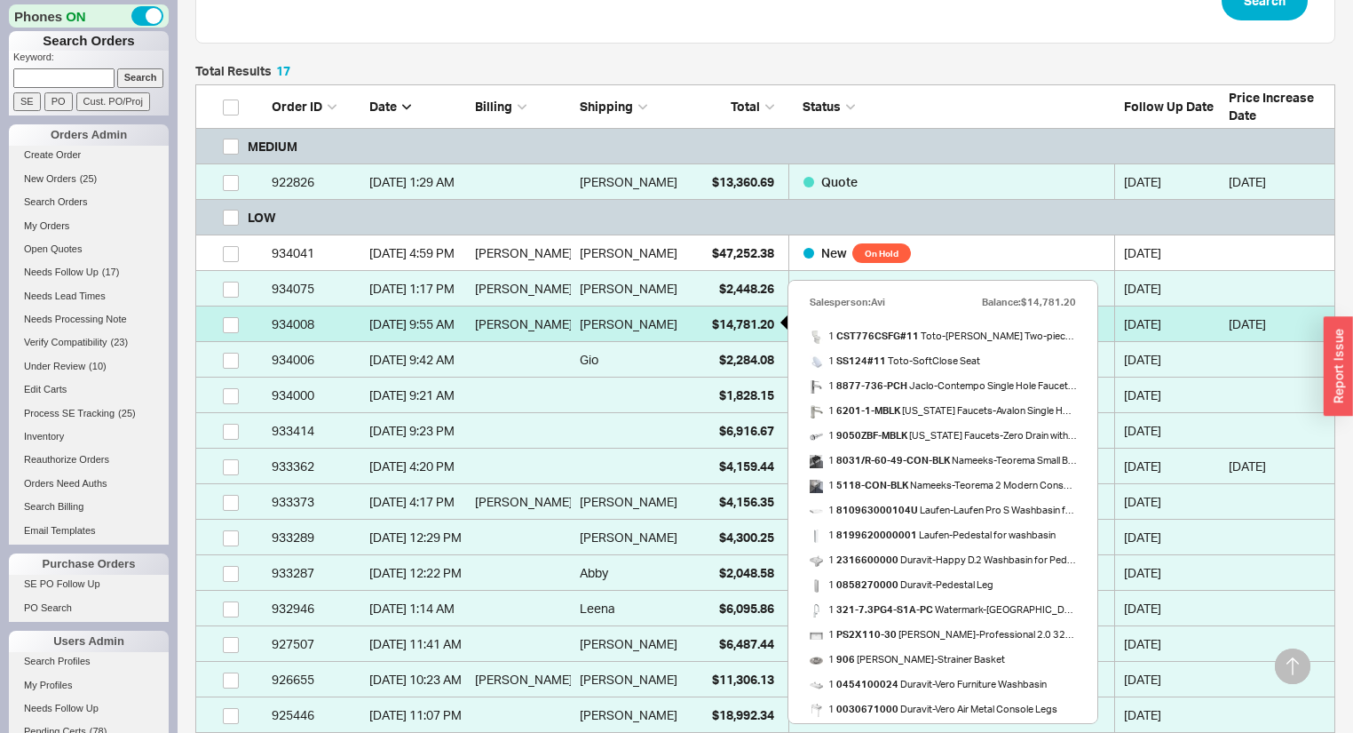
click at [694, 323] on div "$14,781.20" at bounding box center [729, 324] width 89 height 36
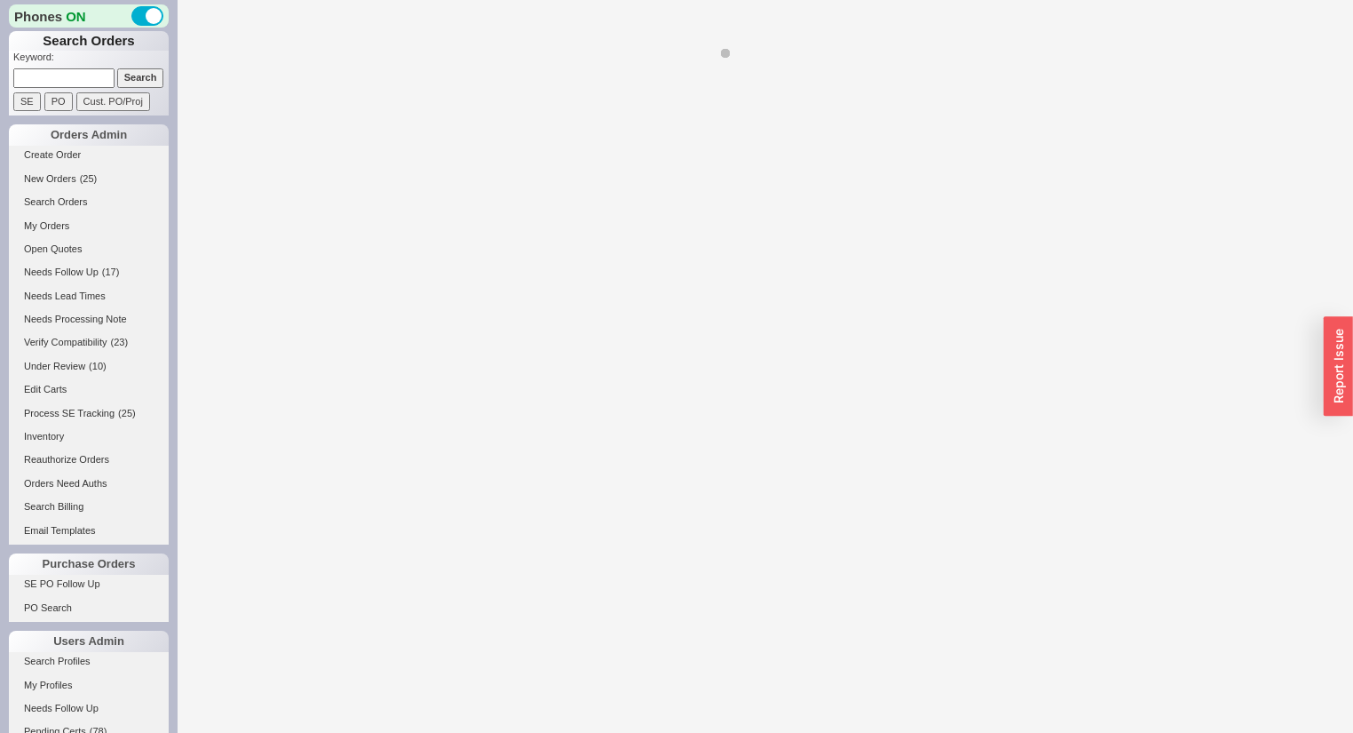
select select "*"
select select "LOW"
select select "3"
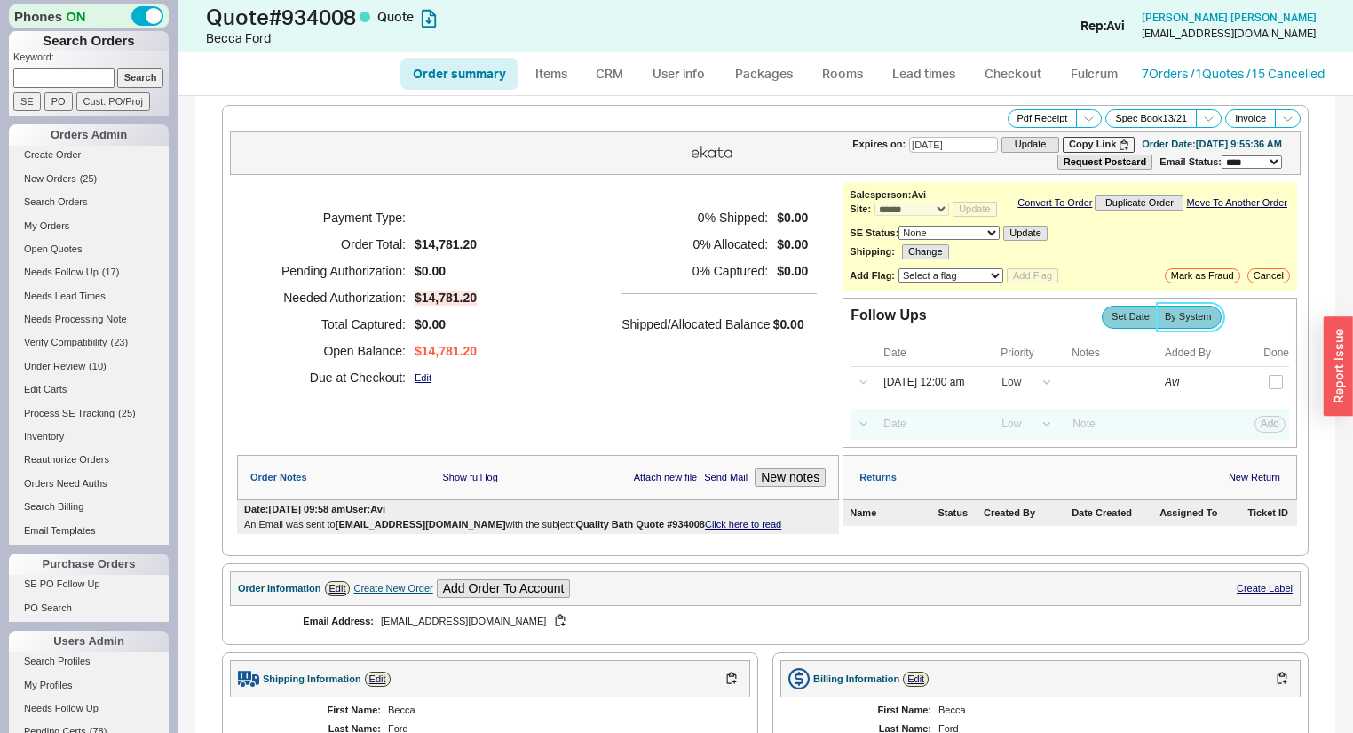
click at [1182, 322] on span "By System" at bounding box center [1188, 317] width 47 height 12
click at [0, 0] on input "By System" at bounding box center [0, 0] width 0 height 0
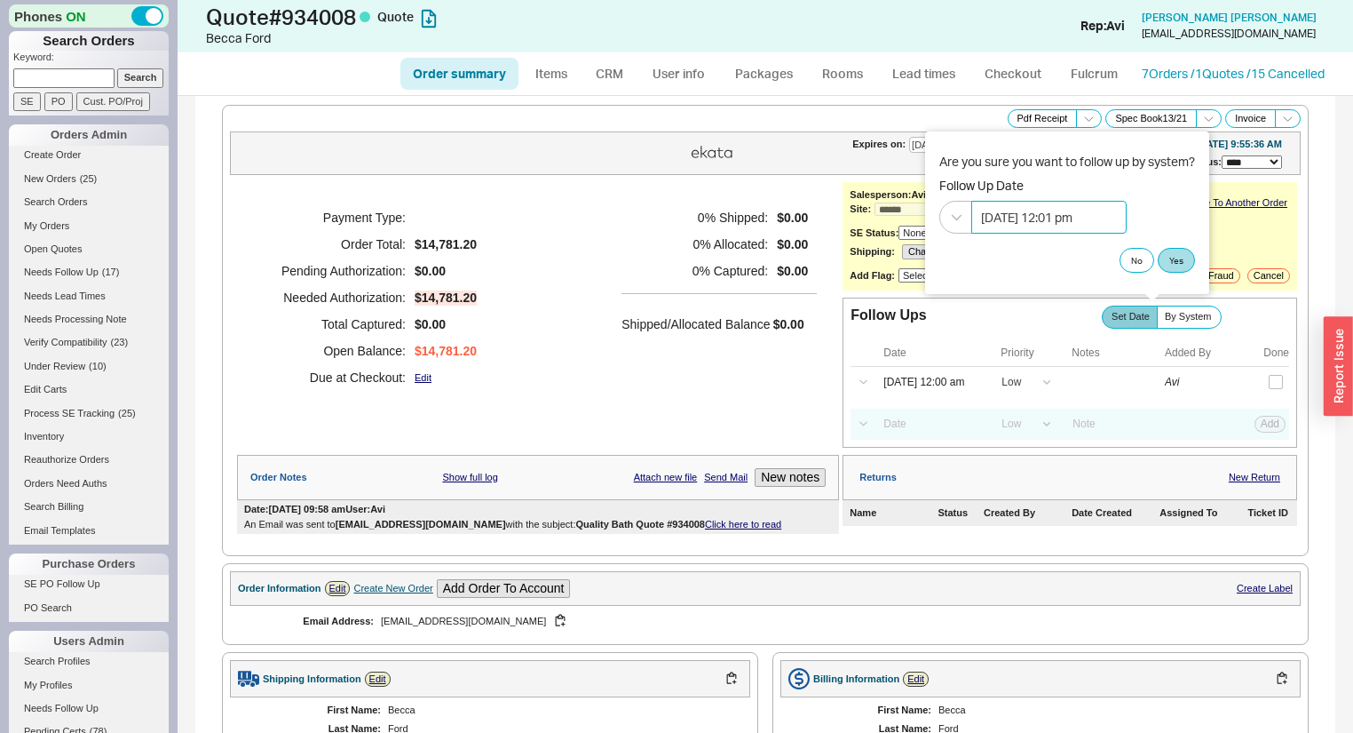
click at [1006, 221] on input "08/20/2025 12:01 pm" at bounding box center [1048, 217] width 155 height 33
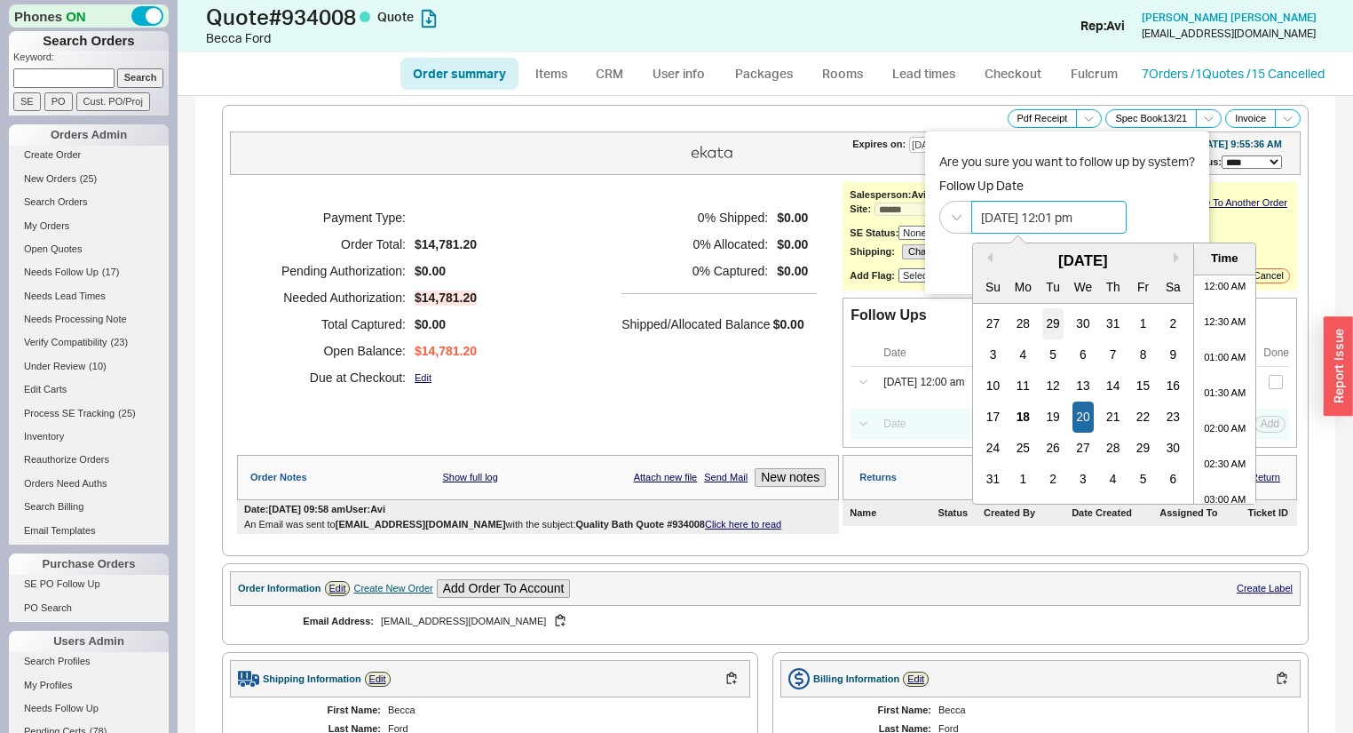
scroll to position [756, 0]
click at [1018, 414] on div "18" at bounding box center [1023, 416] width 21 height 31
type input "08/18/2025 12:01 pm"
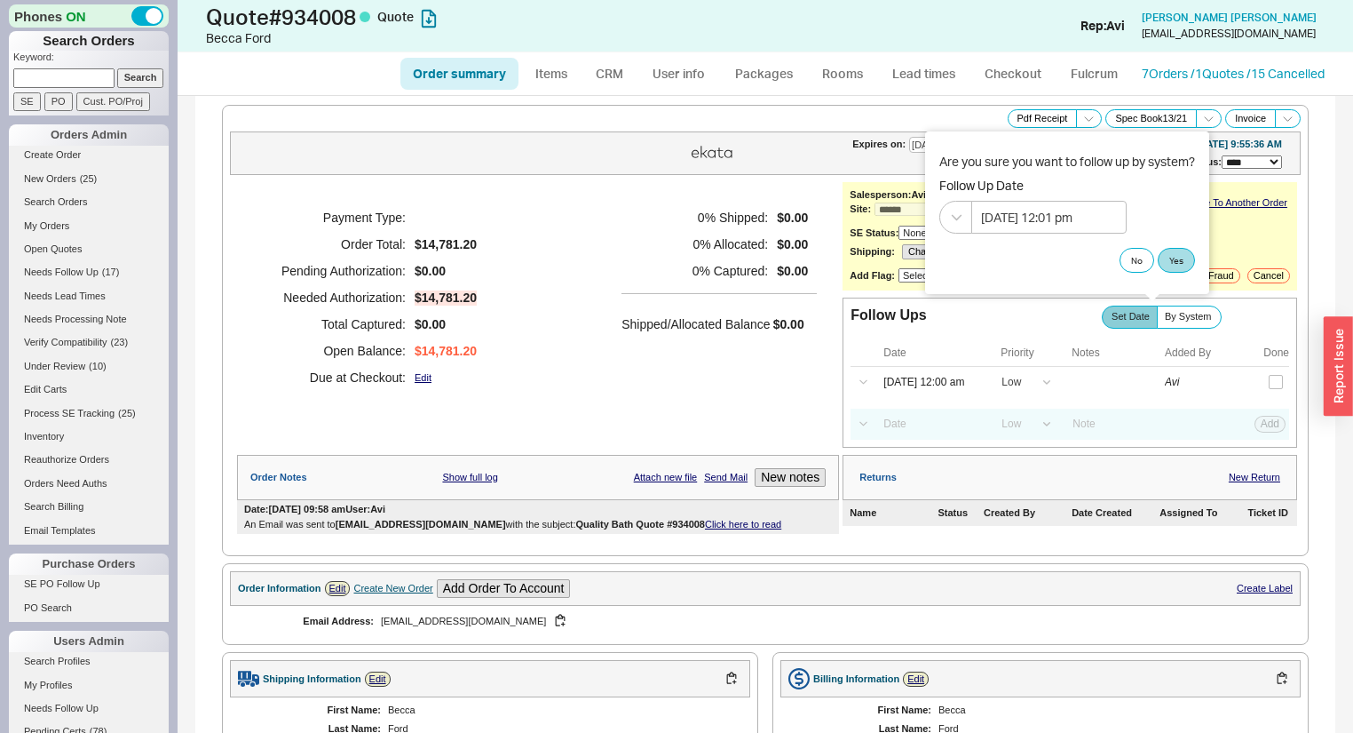
click at [550, 405] on div "Payment Type: Order Total: $14,781.20 Pending Authorization: $0.00 Needed Autho…" at bounding box center [538, 297] width 602 height 231
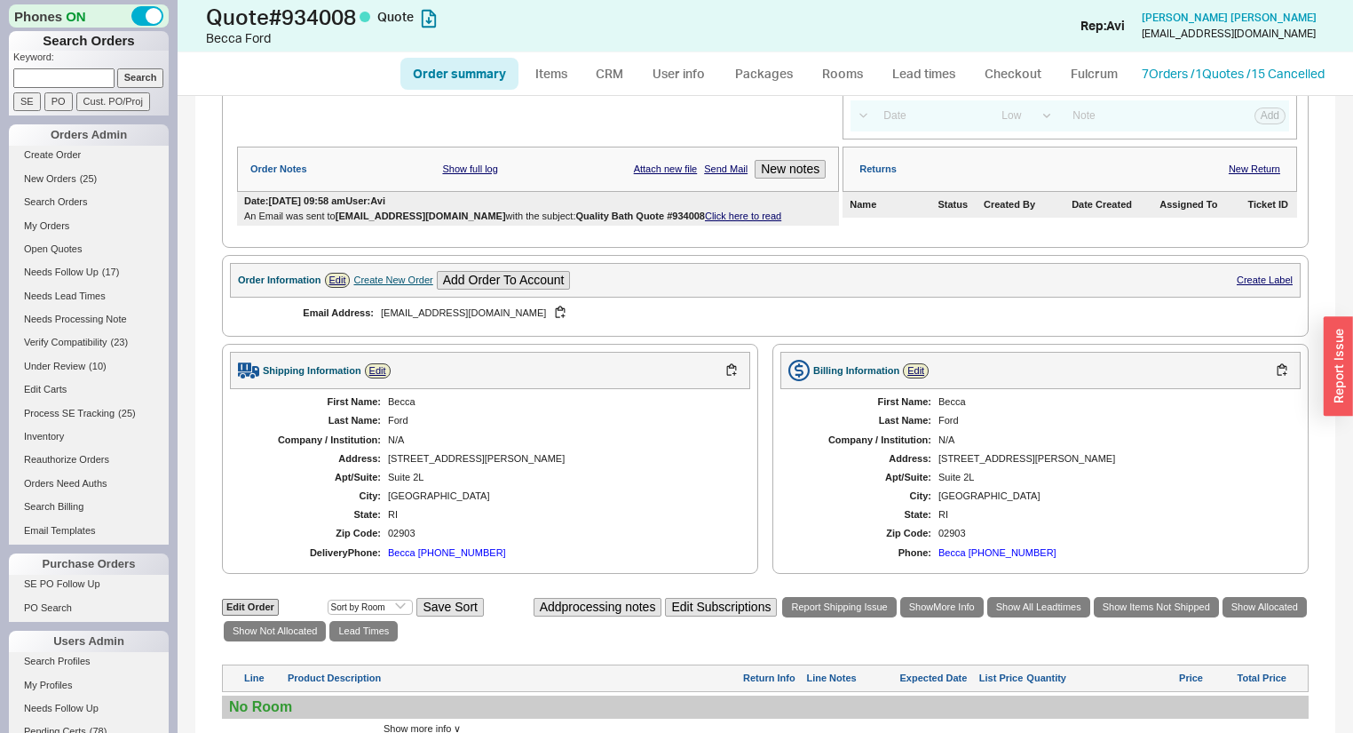
scroll to position [284, 0]
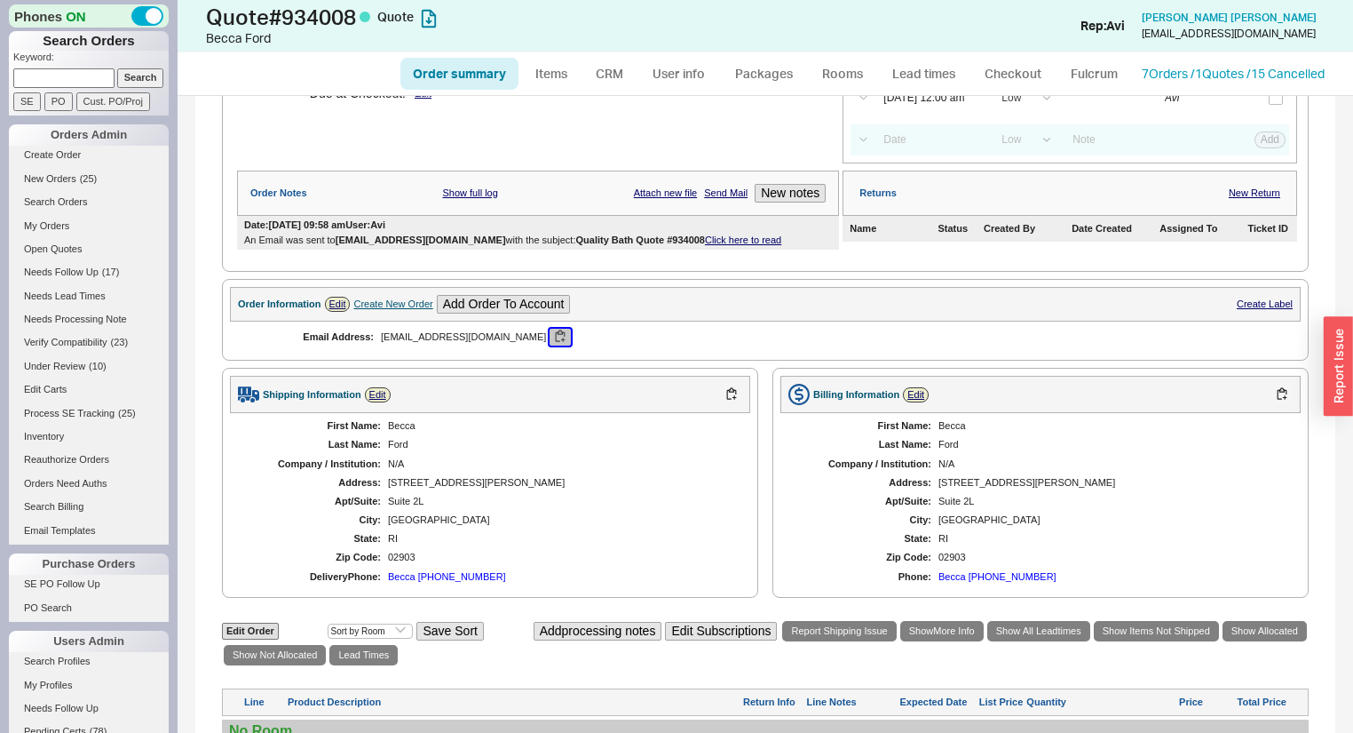
click at [550, 339] on button "button" at bounding box center [560, 337] width 21 height 17
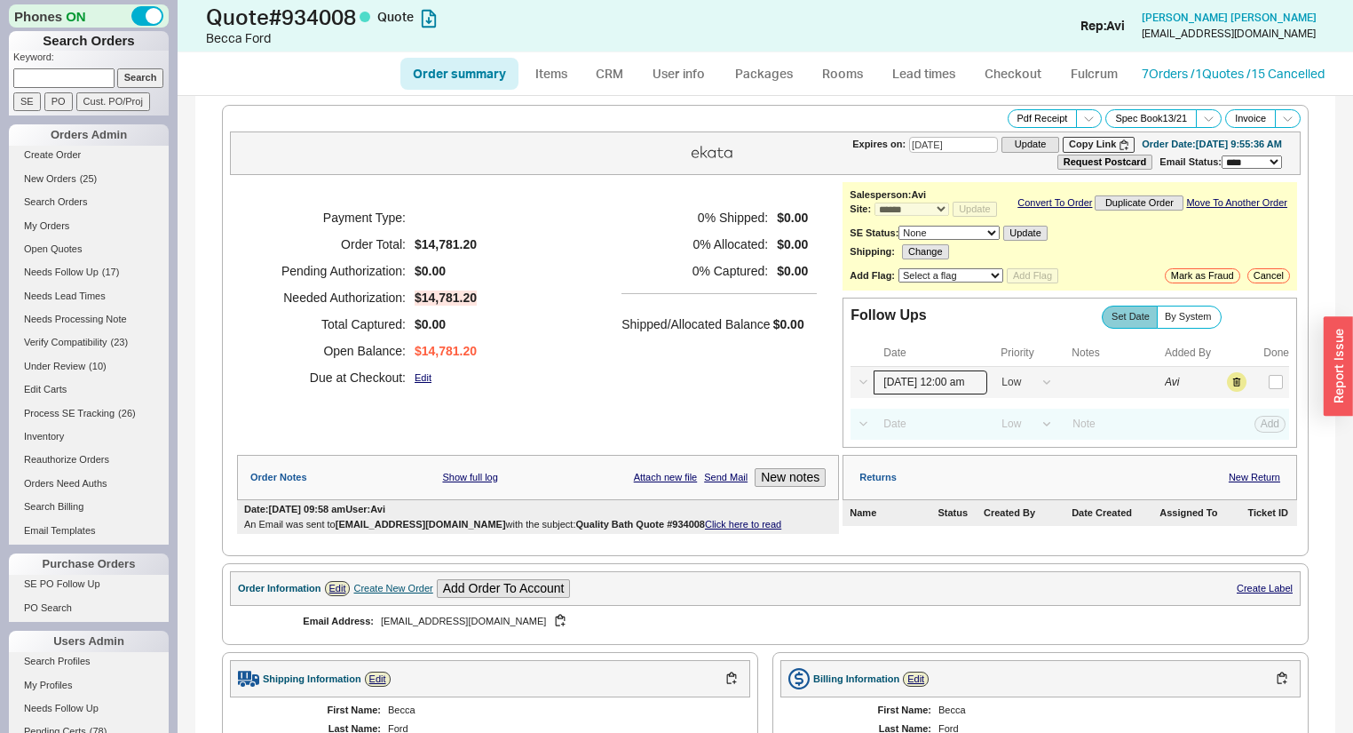
click at [915, 390] on input "08/18/25 12:00 am" at bounding box center [931, 382] width 114 height 24
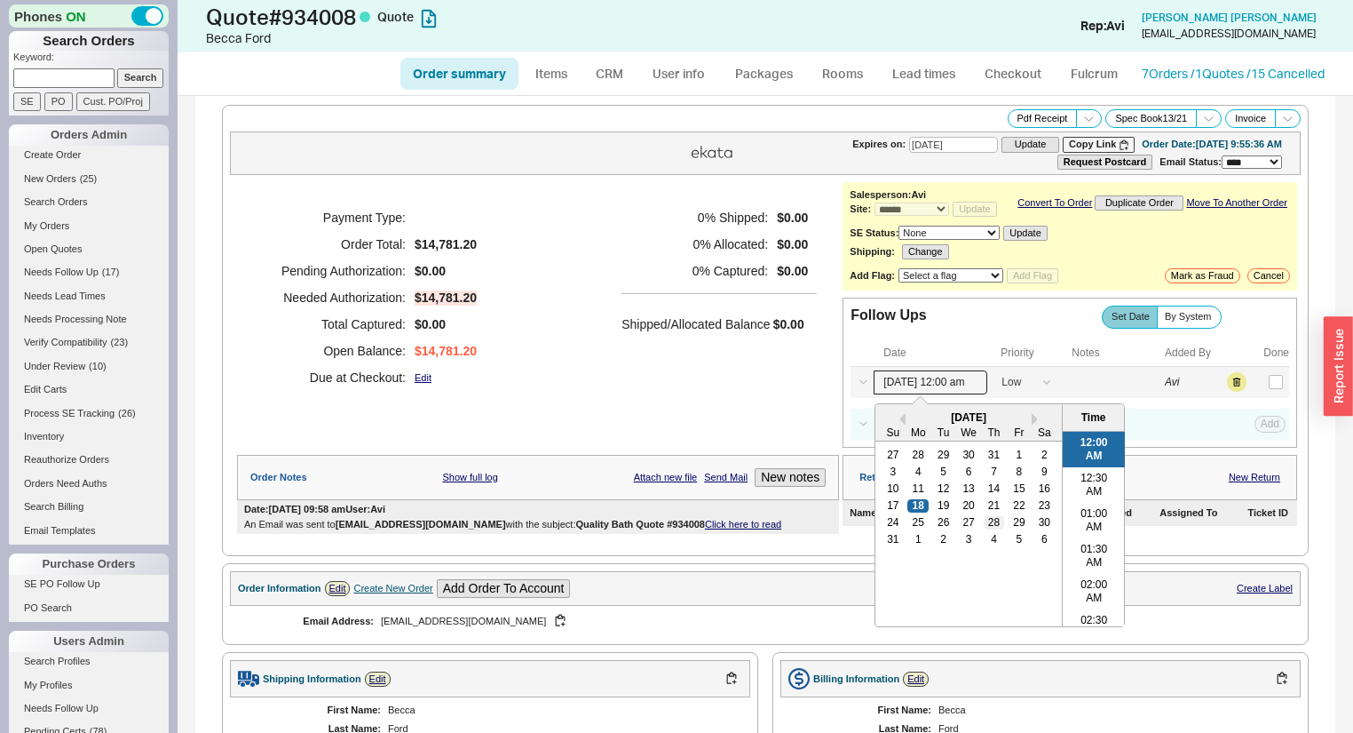
click at [988, 528] on div "28" at bounding box center [994, 522] width 21 height 12
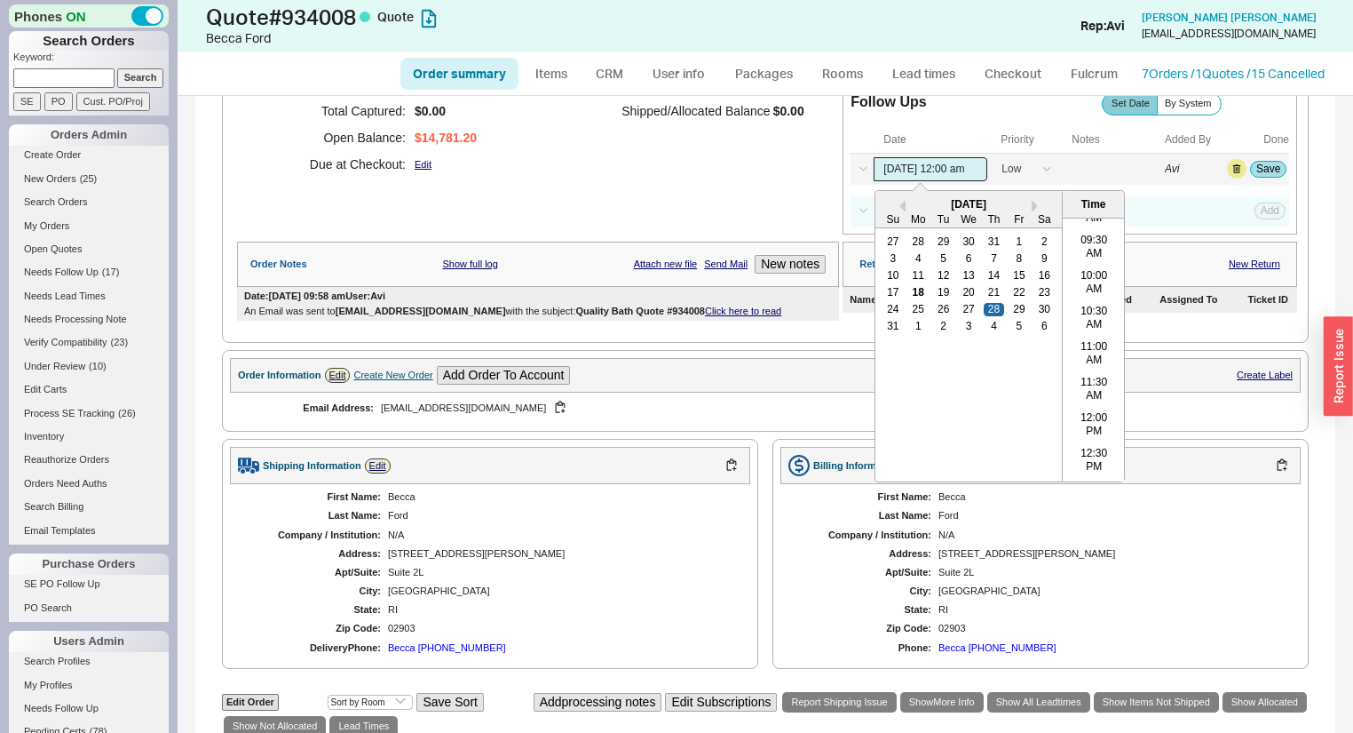
scroll to position [639, 0]
click at [1081, 312] on li "10:00 AM" at bounding box center [1094, 307] width 62 height 36
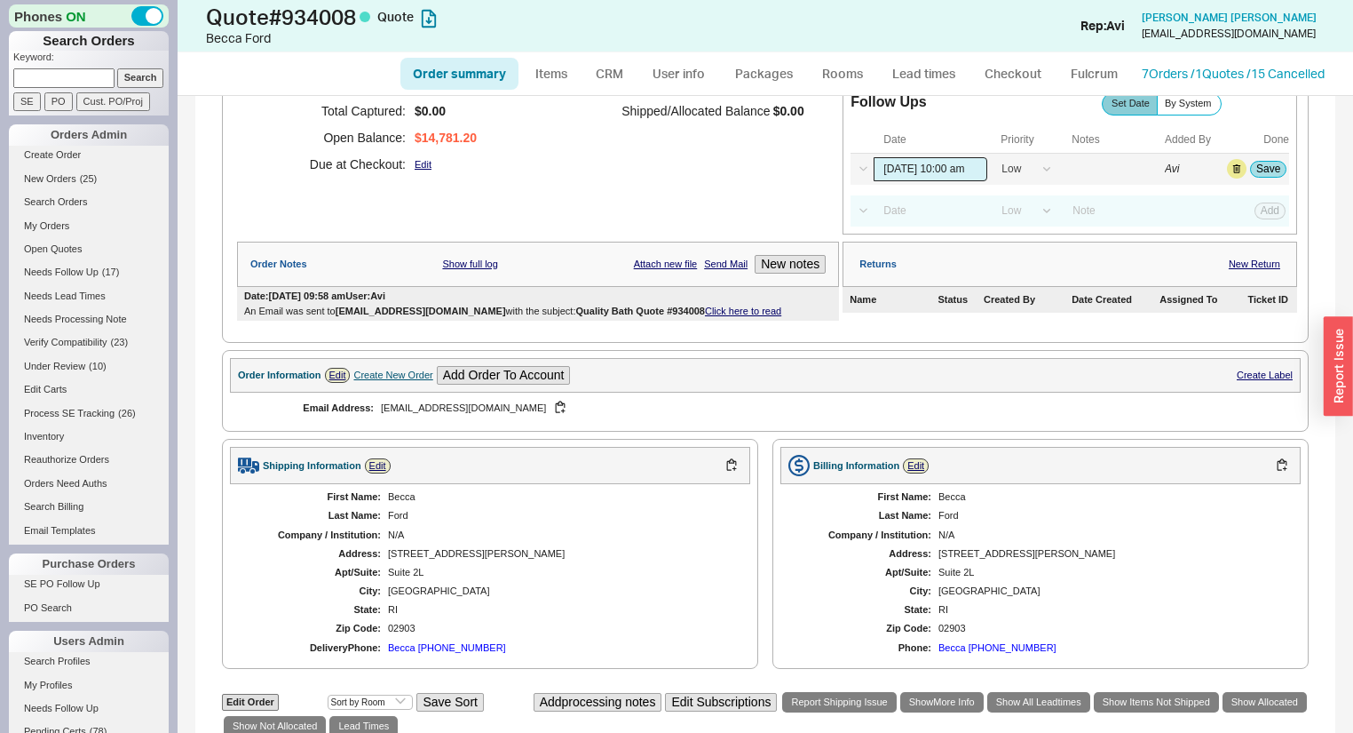
click at [913, 180] on input "08/28/25 10:00 am" at bounding box center [931, 169] width 114 height 24
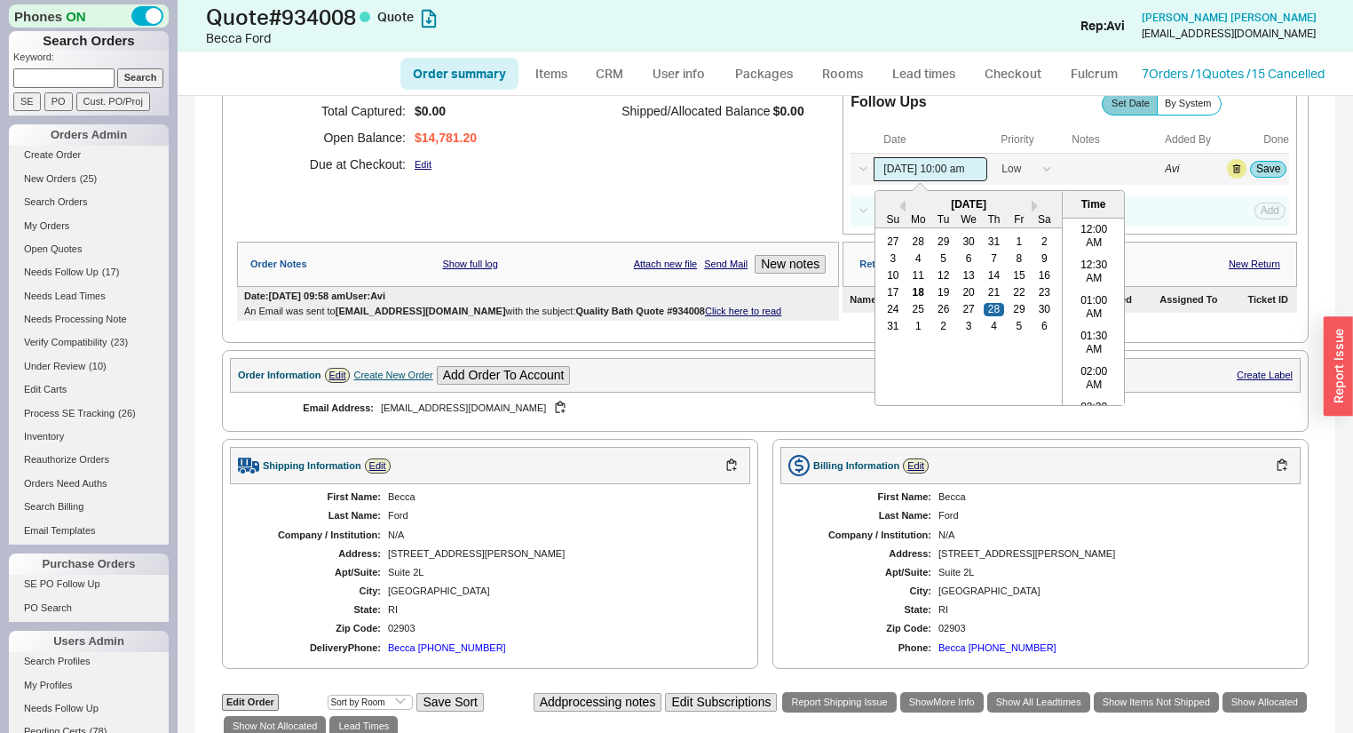
scroll to position [636, 0]
click at [960, 313] on div "27" at bounding box center [968, 309] width 21 height 12
type input "08/27/25 10:00 am"
click at [1256, 177] on button "Save" at bounding box center [1268, 169] width 36 height 16
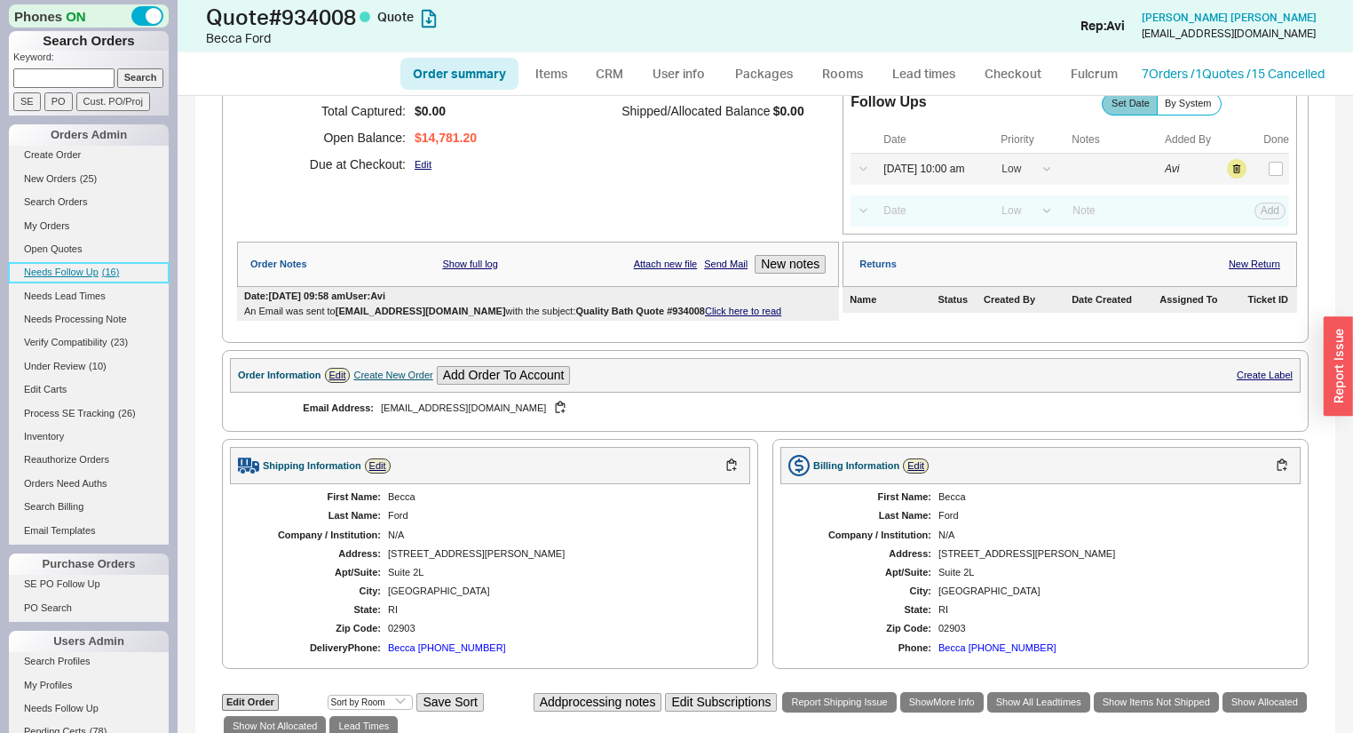
click at [107, 273] on span "( 16 )" at bounding box center [111, 271] width 18 height 11
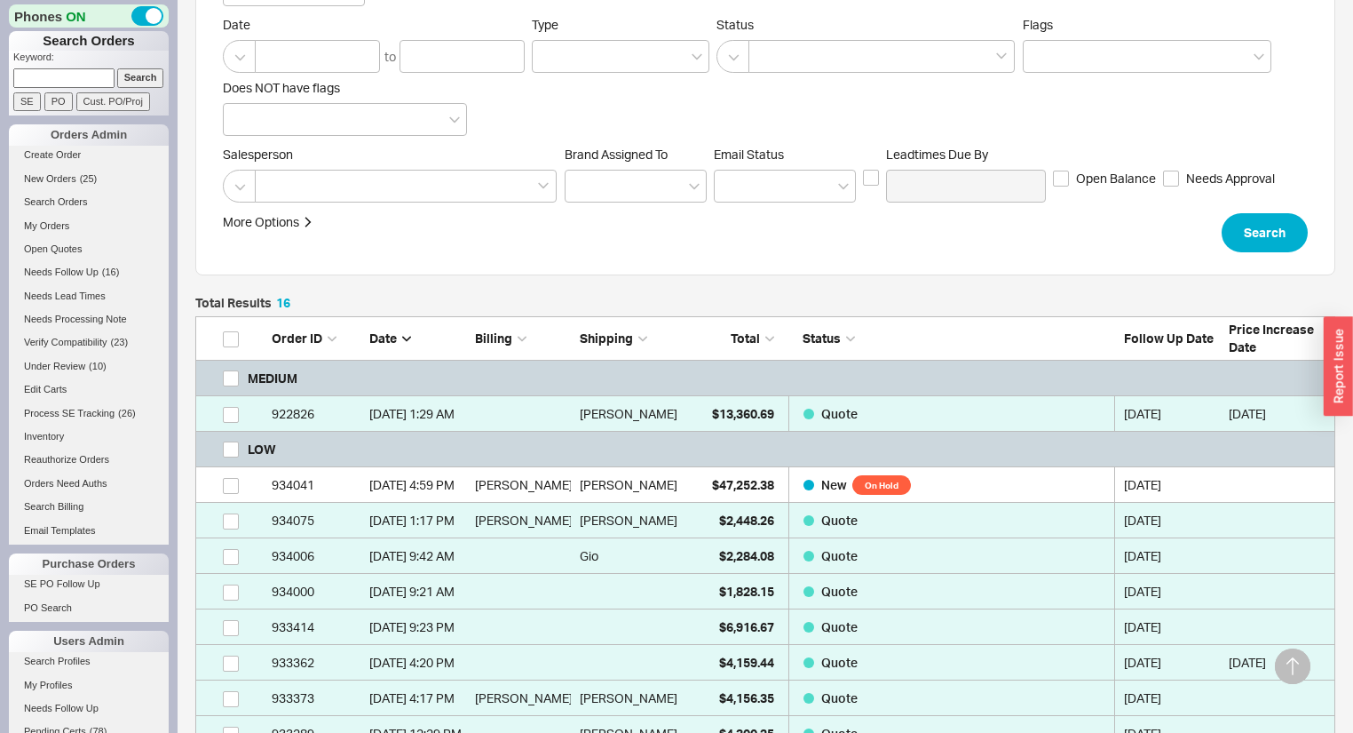
scroll to position [568, 0]
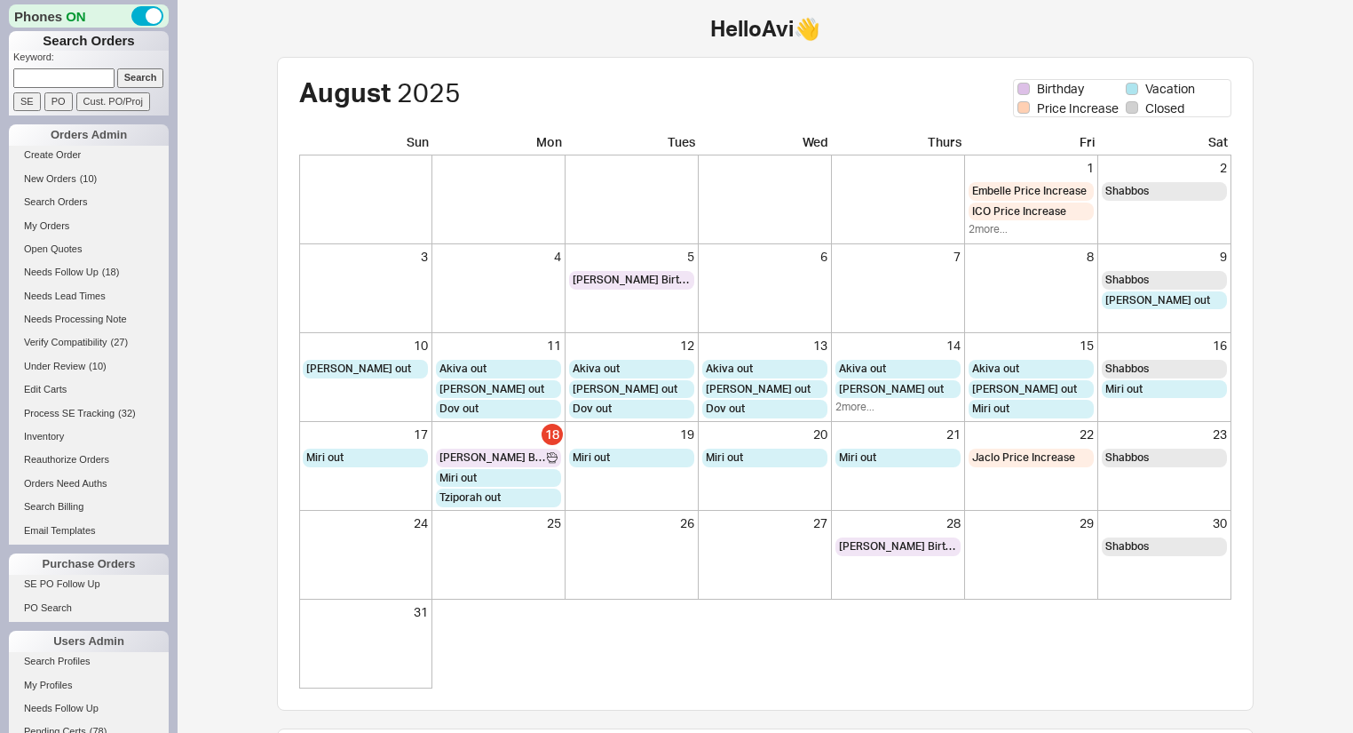
scroll to position [653, 0]
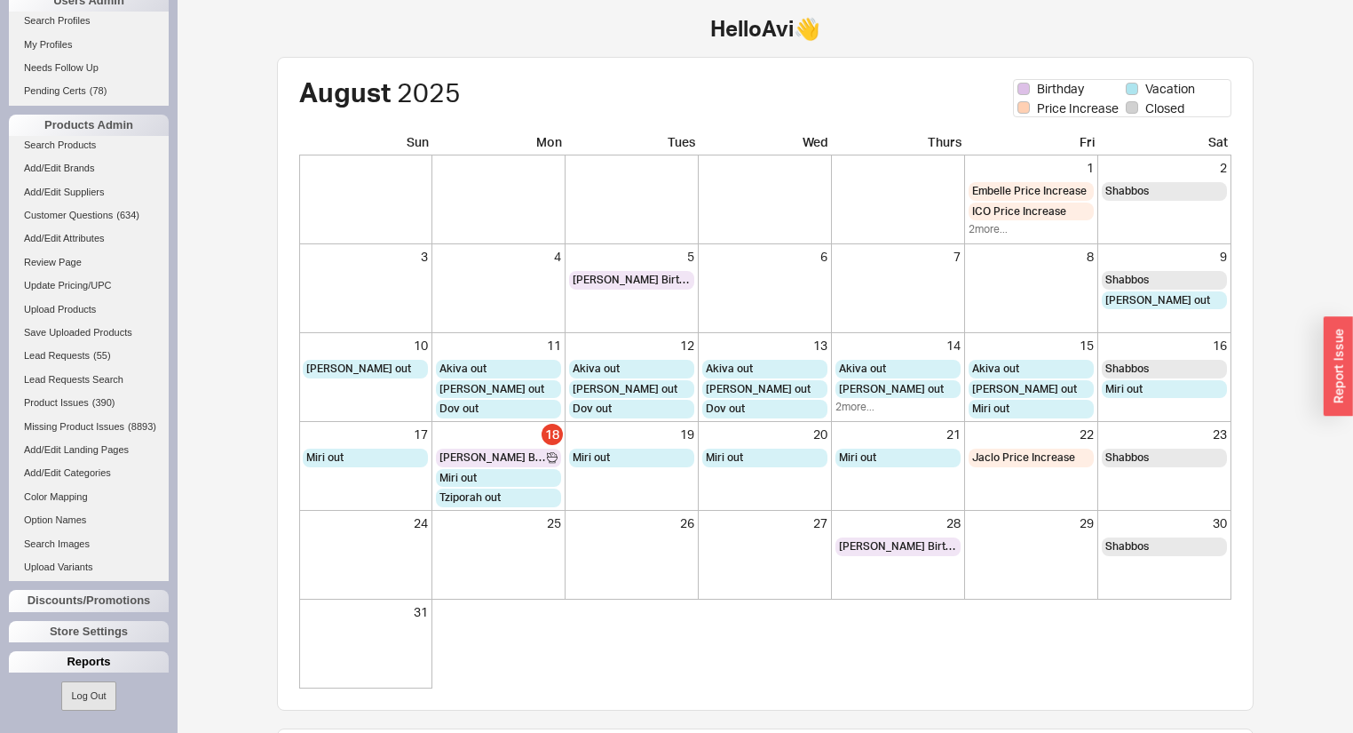
click at [67, 665] on div "Reports" at bounding box center [89, 661] width 160 height 21
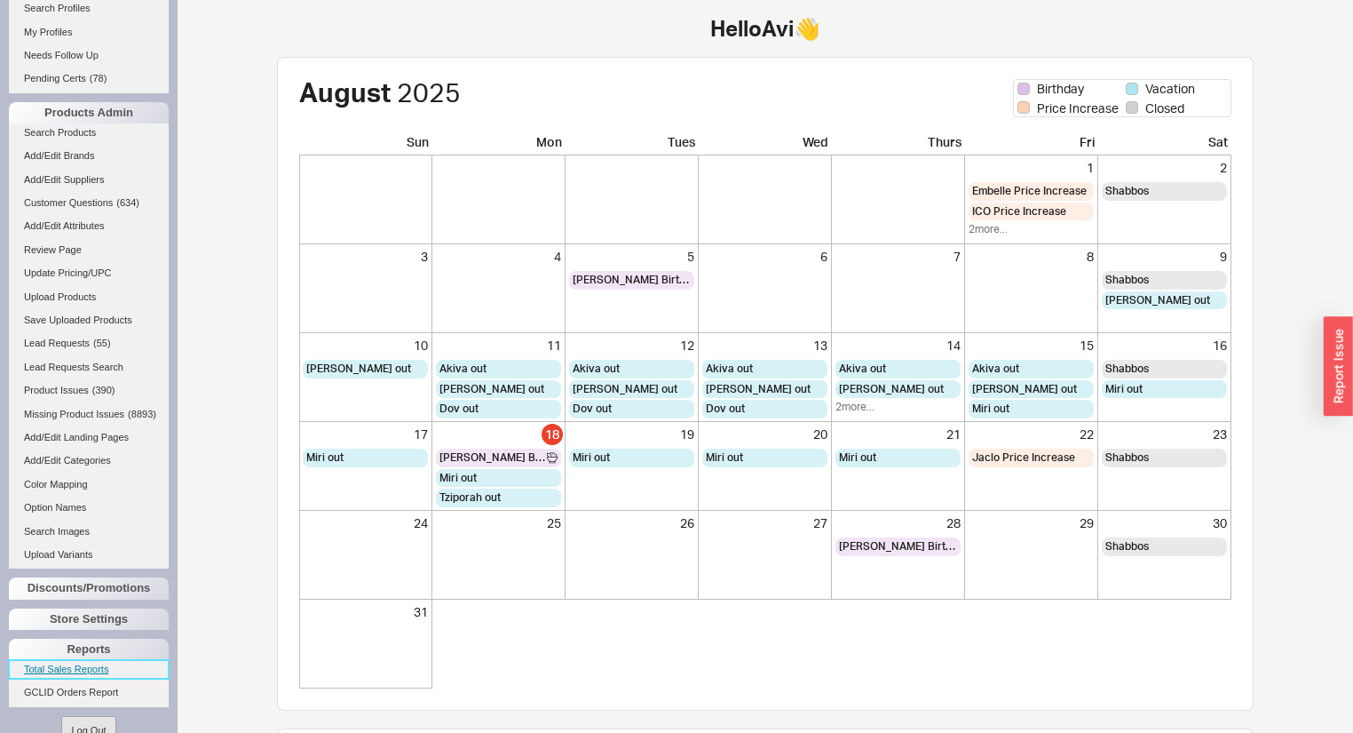
click at [67, 678] on link "Total Sales Reports" at bounding box center [89, 669] width 160 height 19
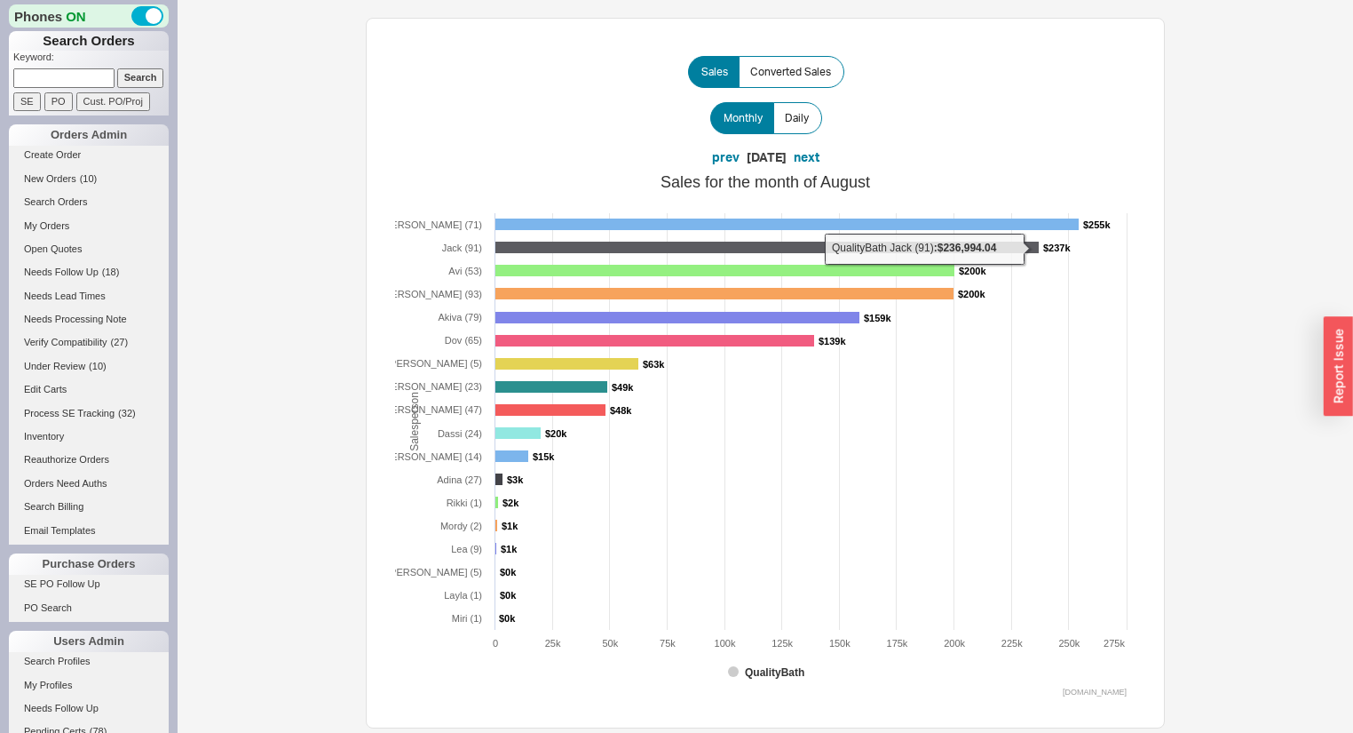
click at [532, 248] on rect at bounding box center [767, 248] width 544 height 12
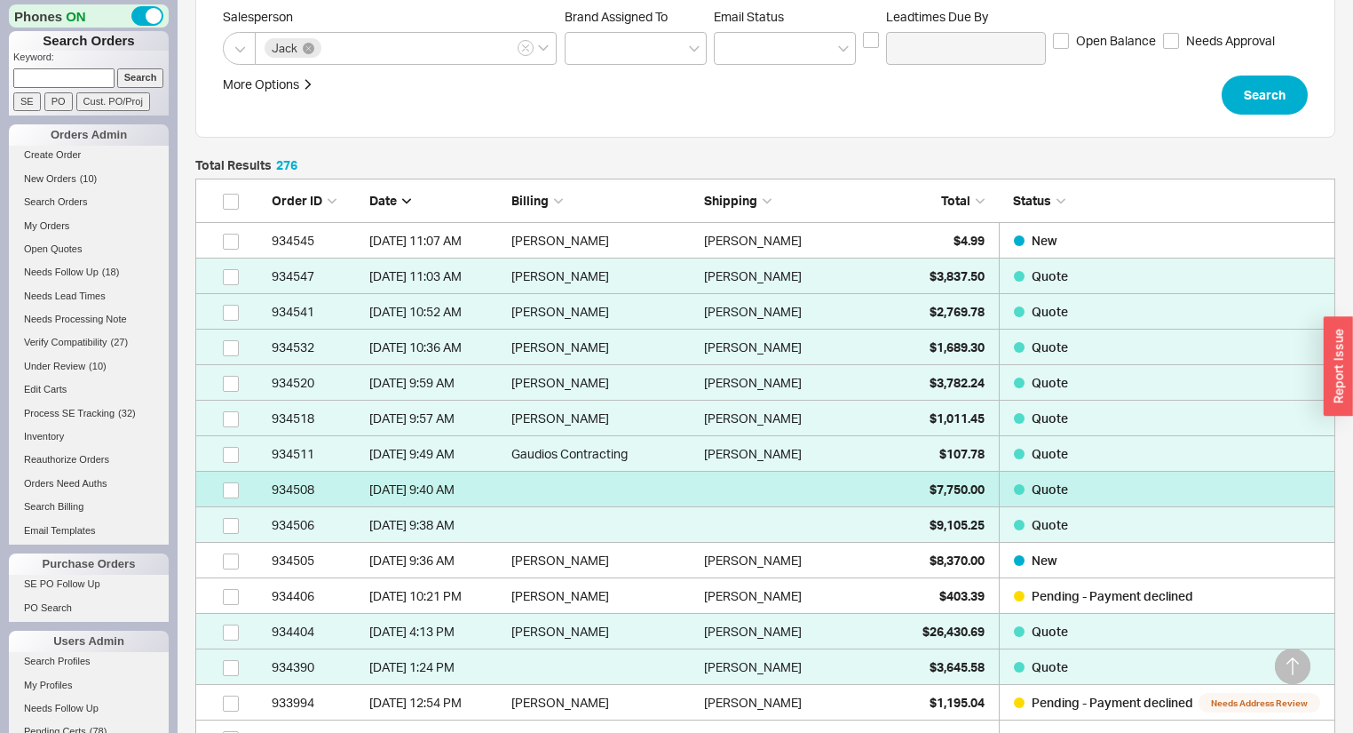
scroll to position [355, 0]
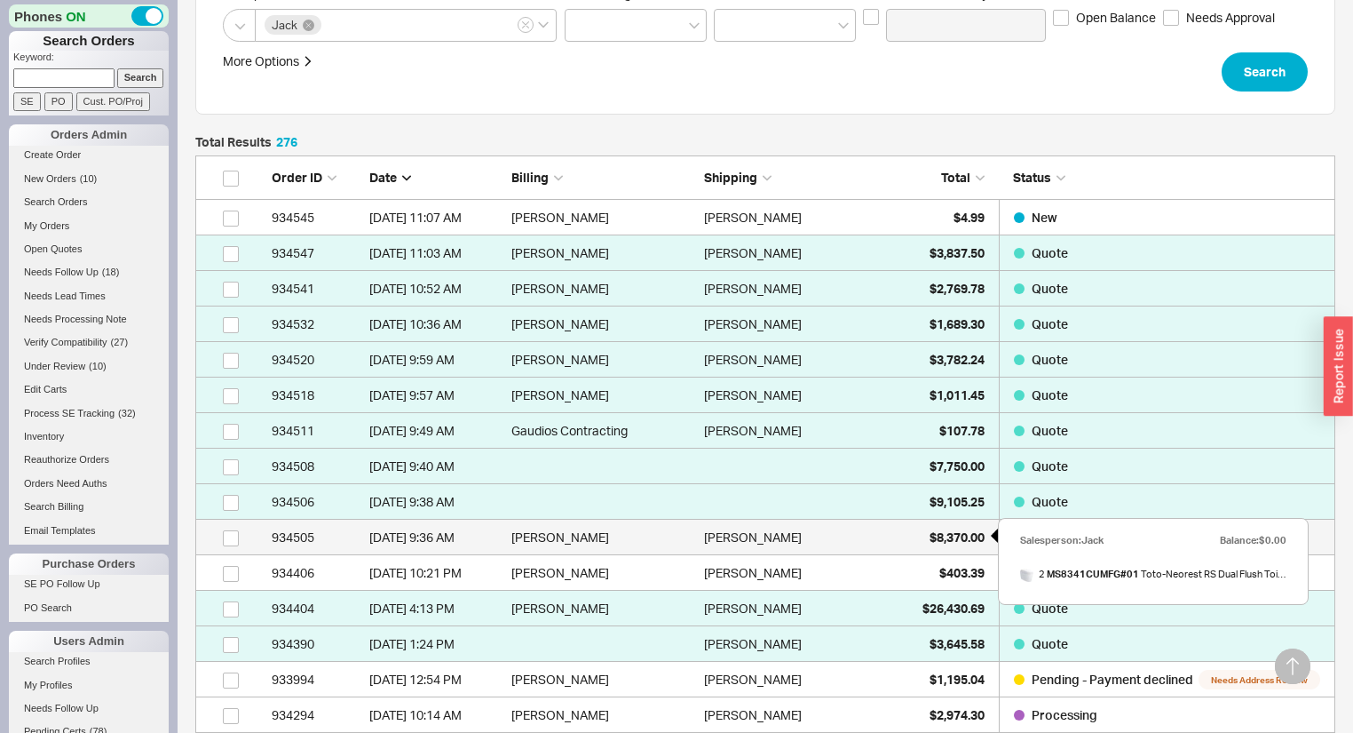
click at [936, 531] on span "$8,370.00" at bounding box center [957, 536] width 55 height 15
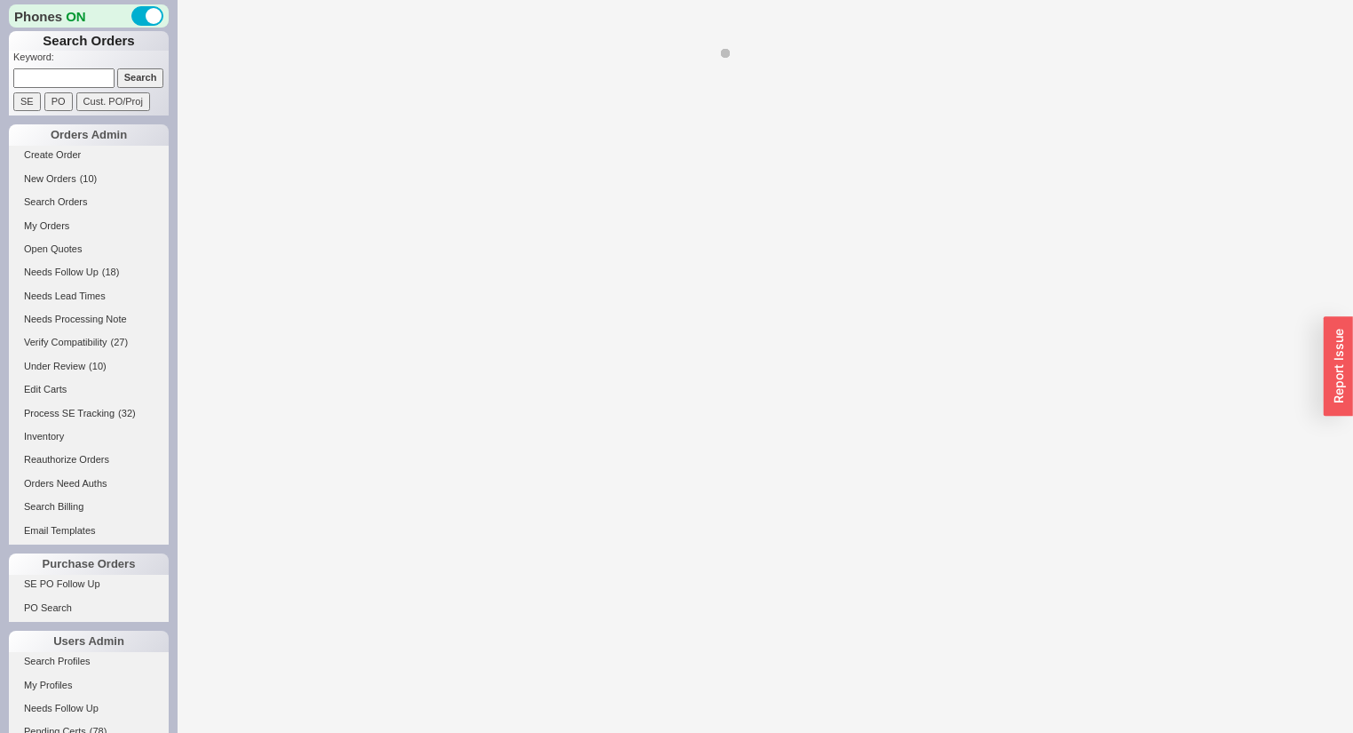
select select "*"
select select "LOW"
select select "3"
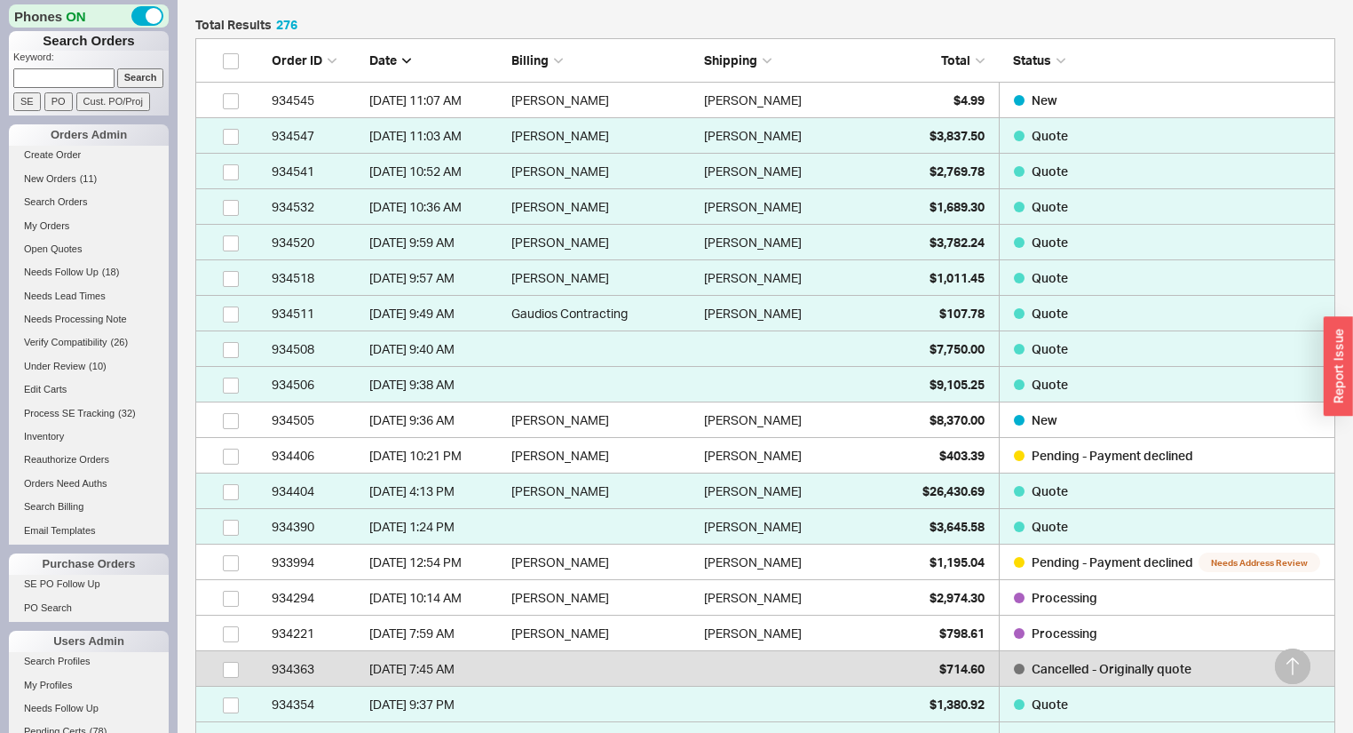
scroll to position [497, 0]
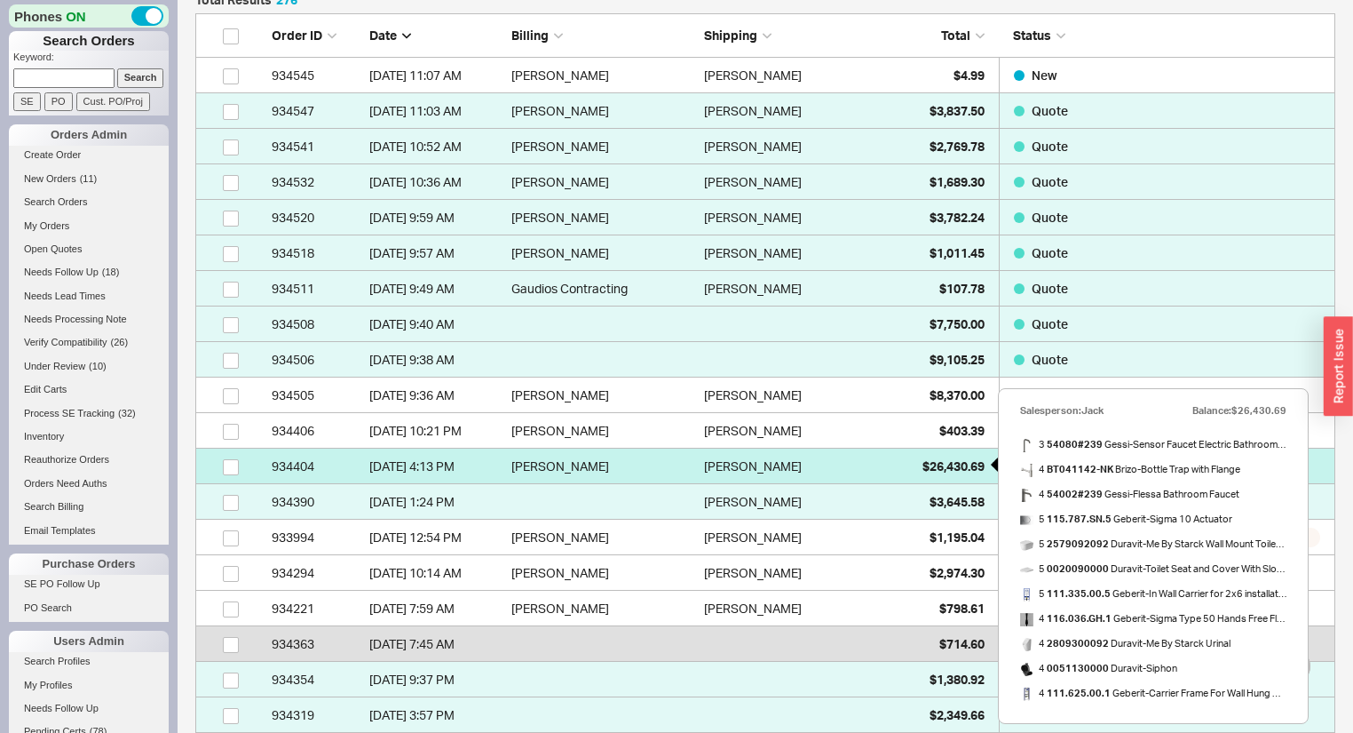
click at [945, 469] on span "$26,430.69" at bounding box center [954, 465] width 62 height 15
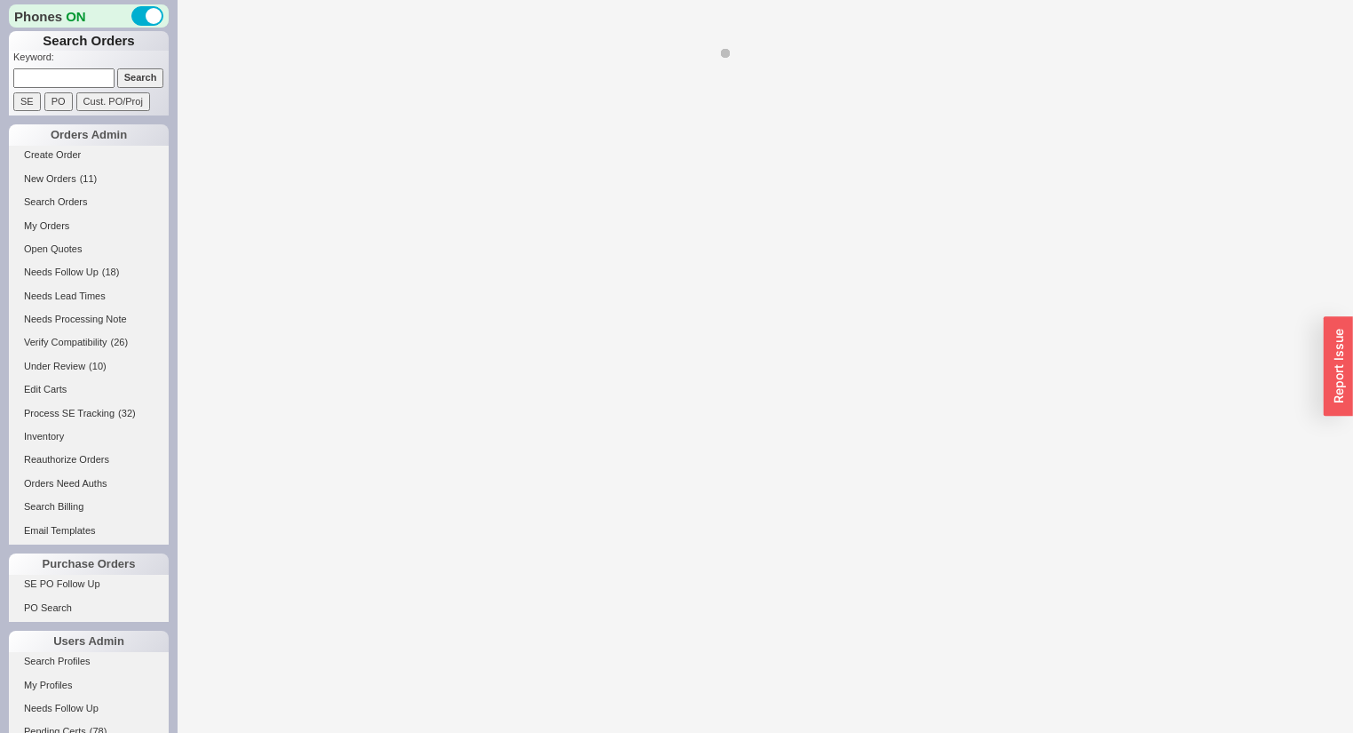
select select "*"
select select "LOW"
select select "3"
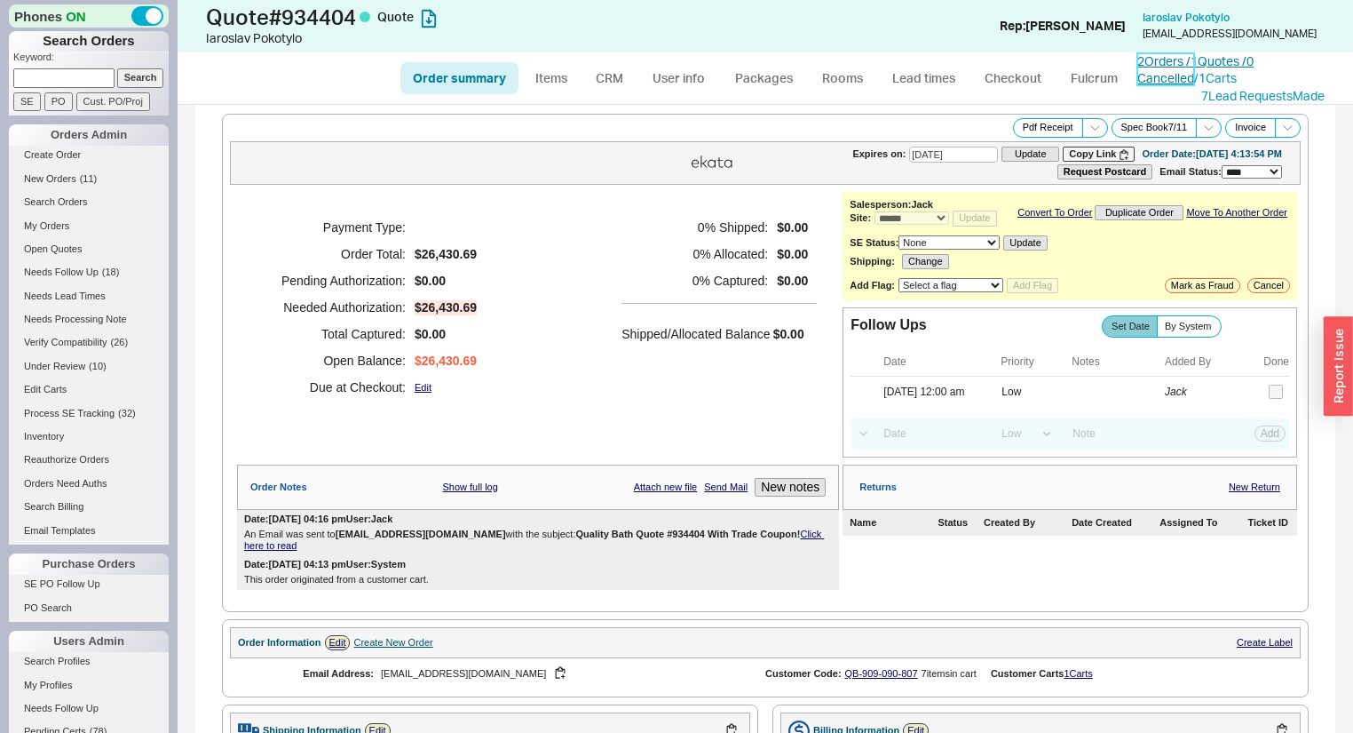
click at [1165, 64] on link "2 Orders / 1 Quotes / 0 Cancelled" at bounding box center [1195, 69] width 116 height 33
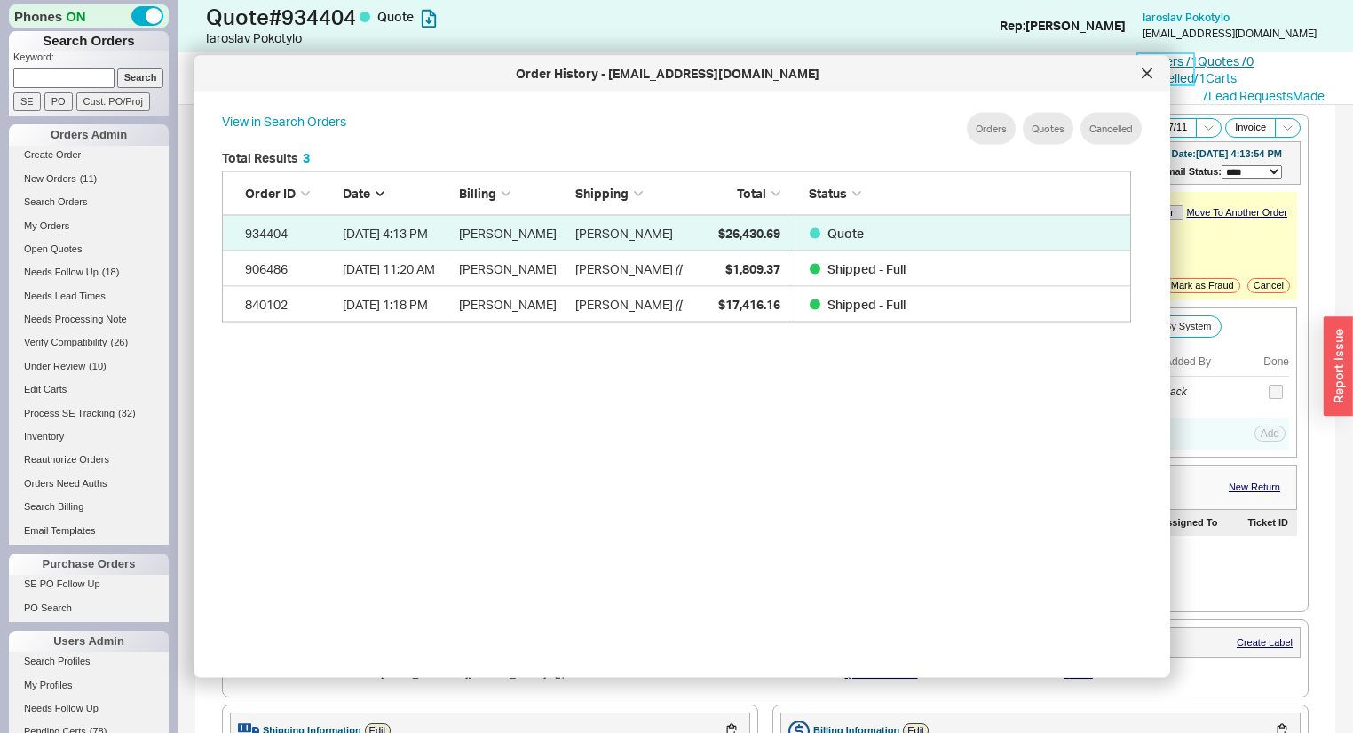
scroll to position [533, 927]
click at [1146, 71] on icon at bounding box center [1147, 73] width 11 height 11
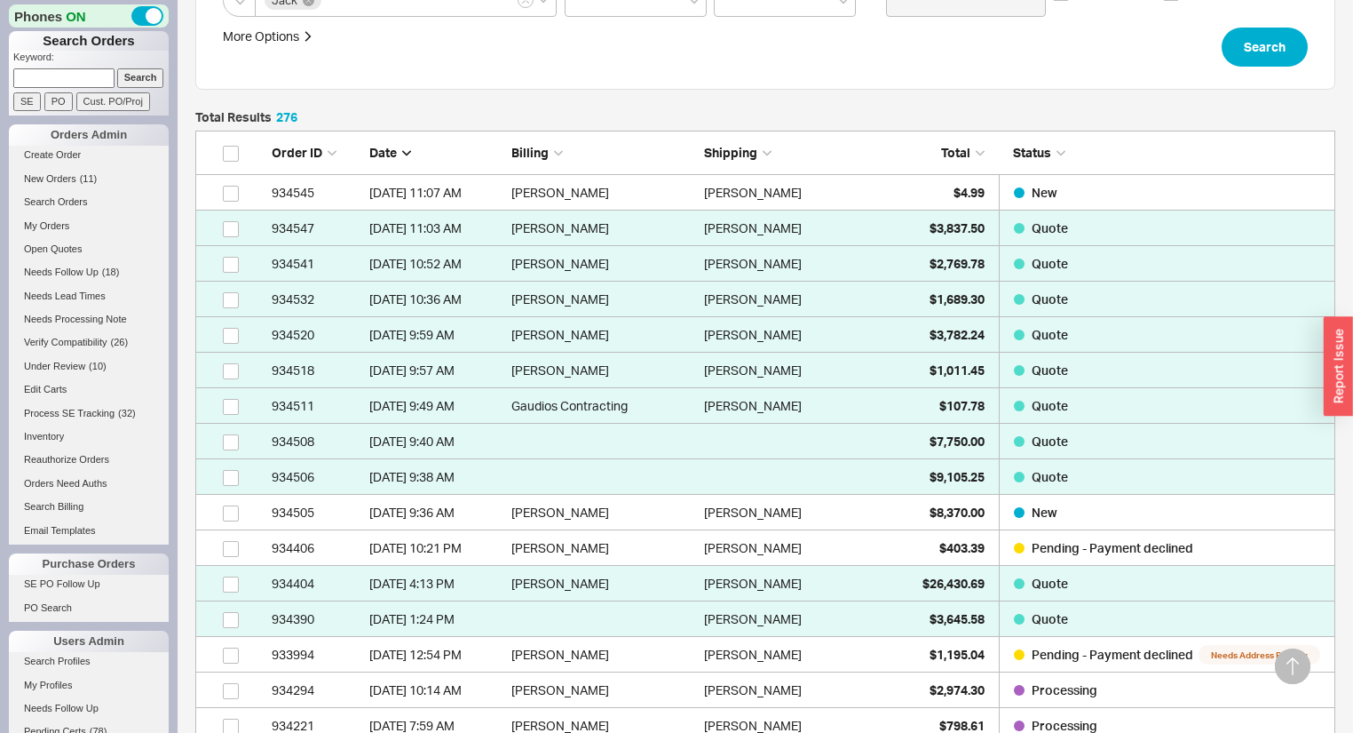
scroll to position [355, 0]
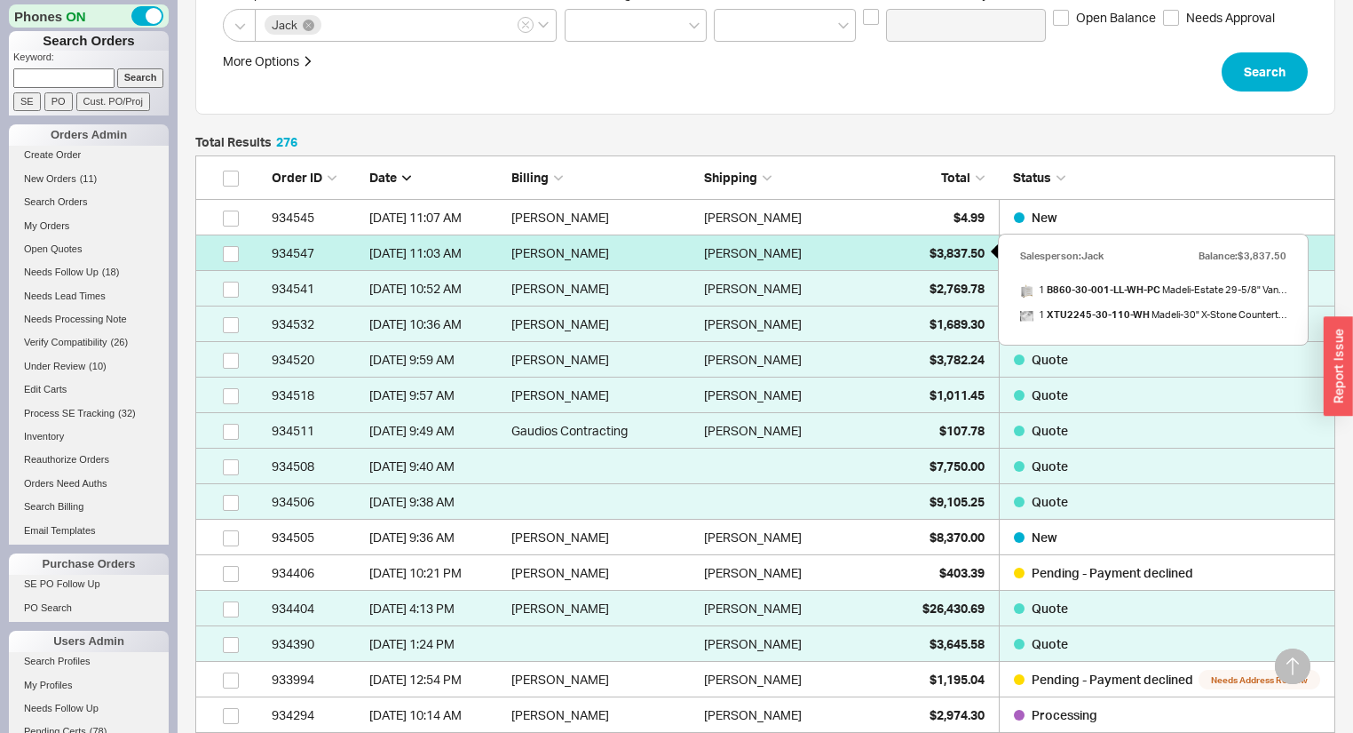
click at [962, 257] on span "$3,837.50" at bounding box center [957, 252] width 55 height 15
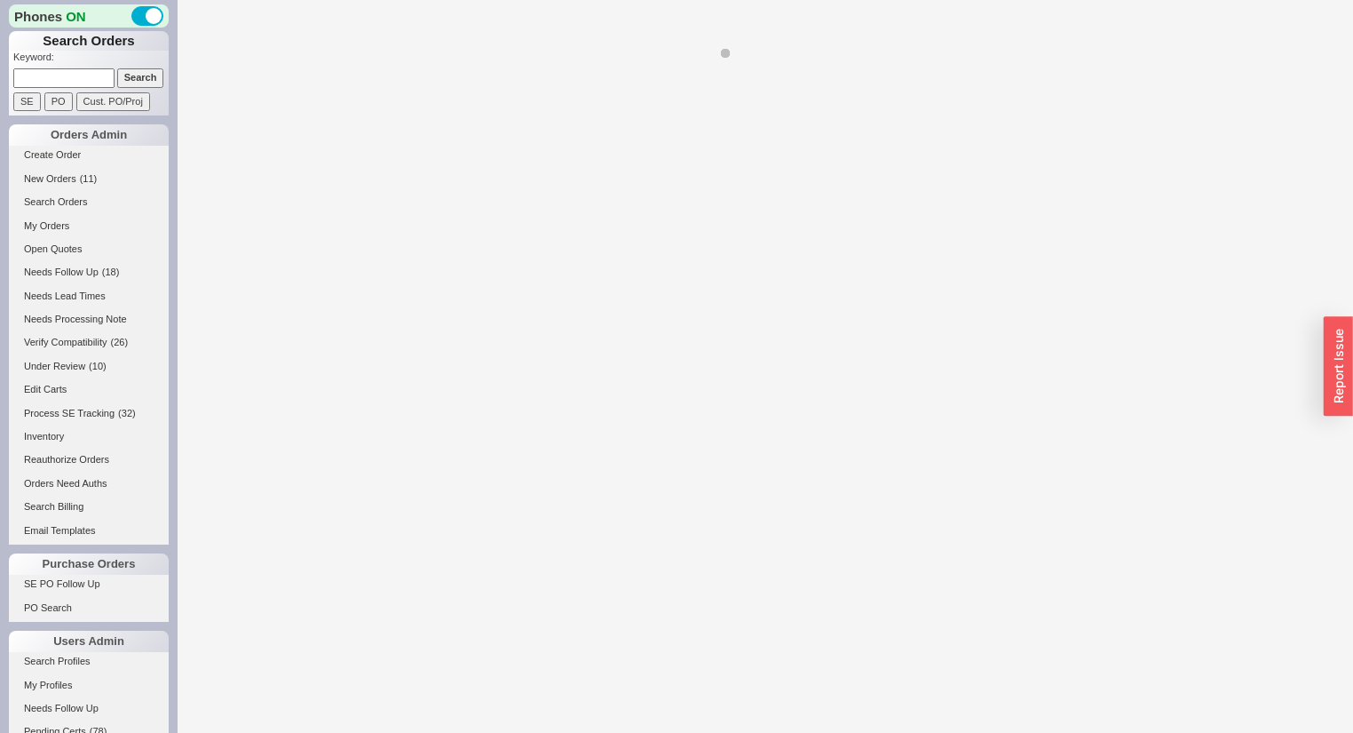
select select "*"
select select "LOW"
select select "3"
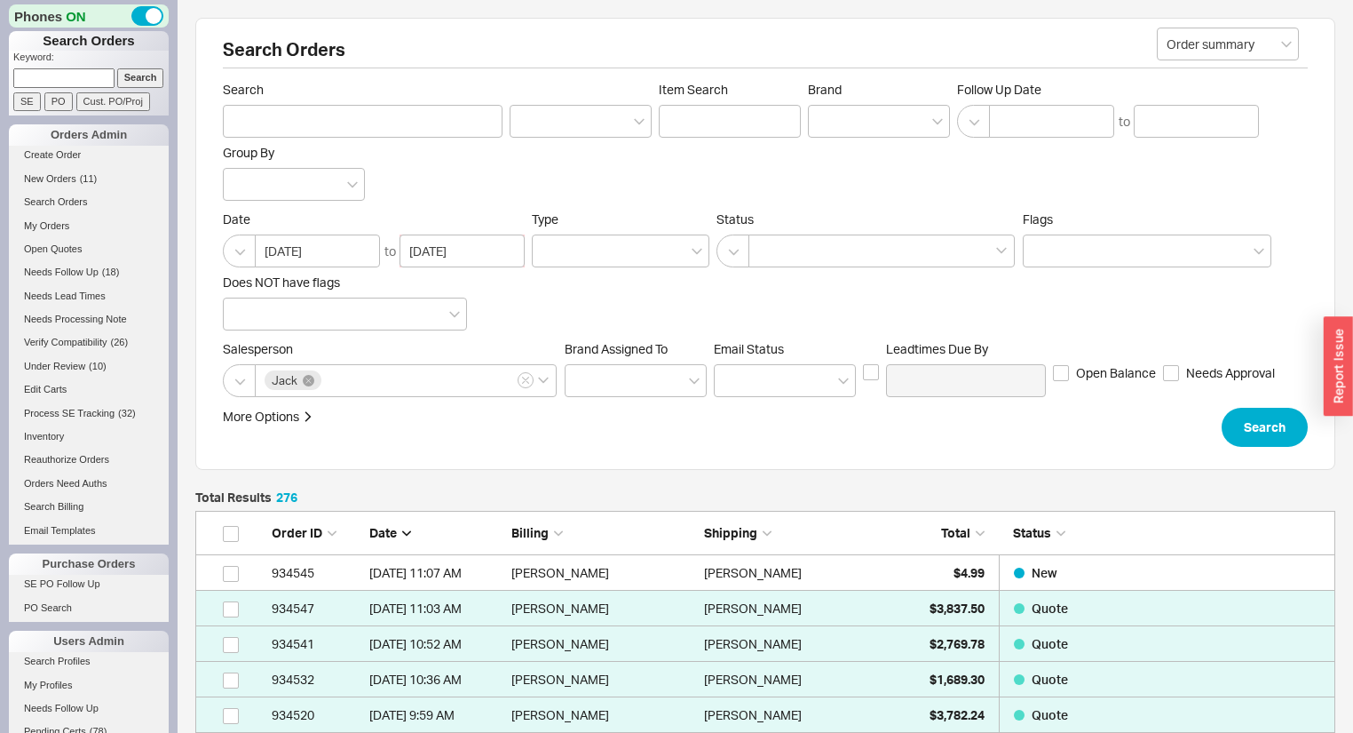
scroll to position [213, 0]
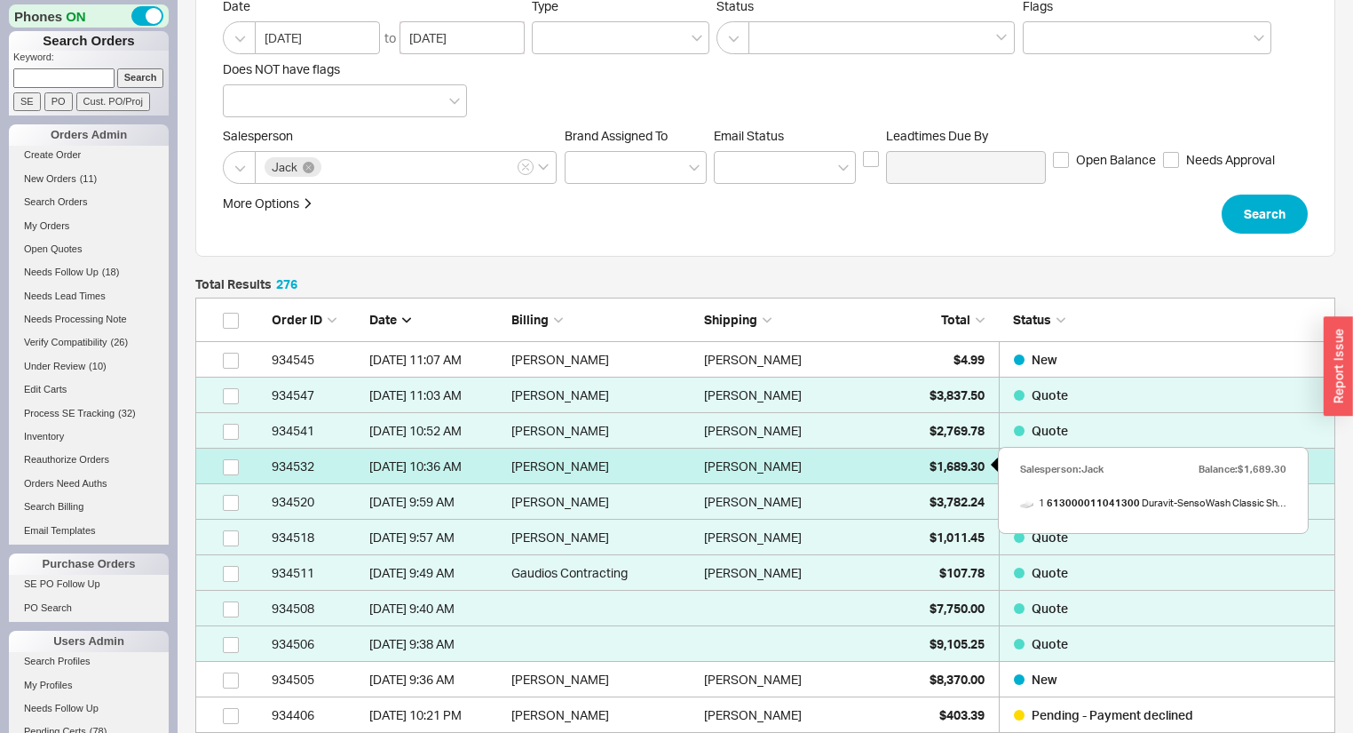
click at [952, 472] on div "$1,689.30" at bounding box center [940, 466] width 89 height 36
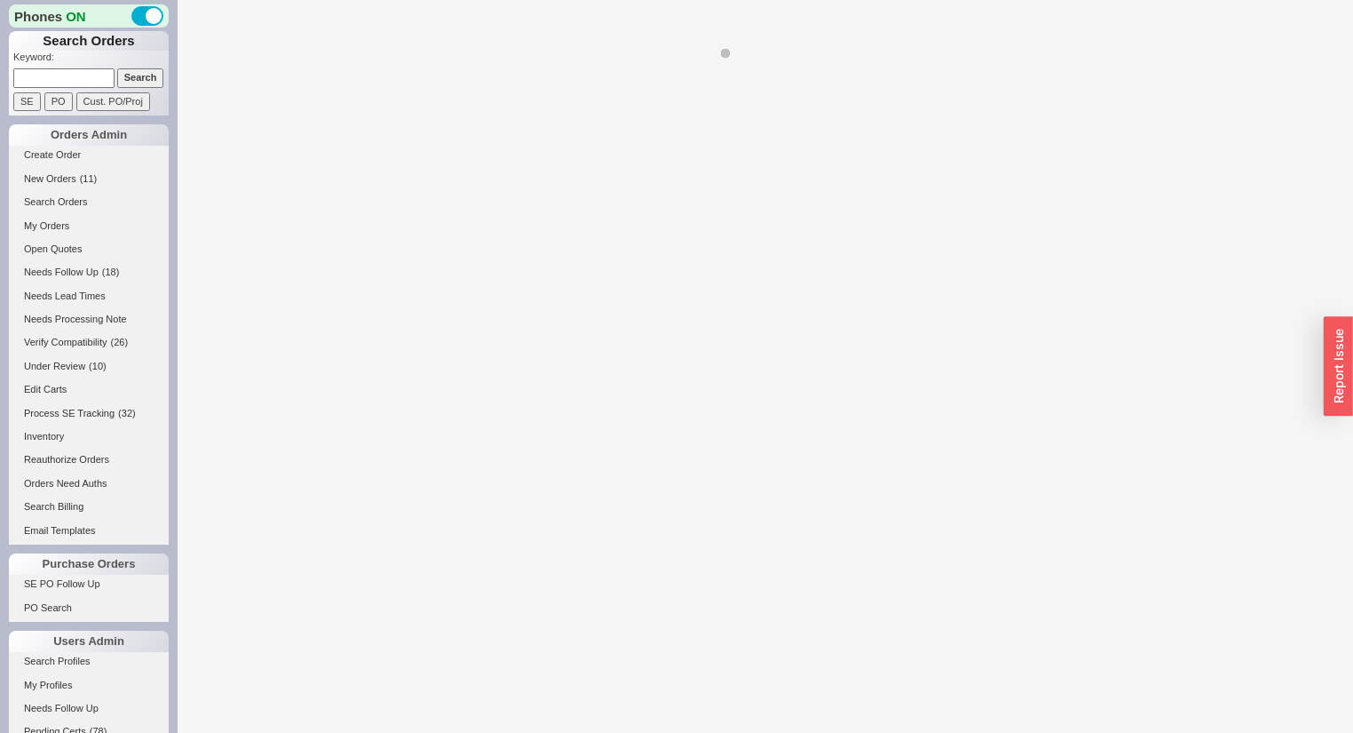
select select "*"
select select "LOW"
select select "3"
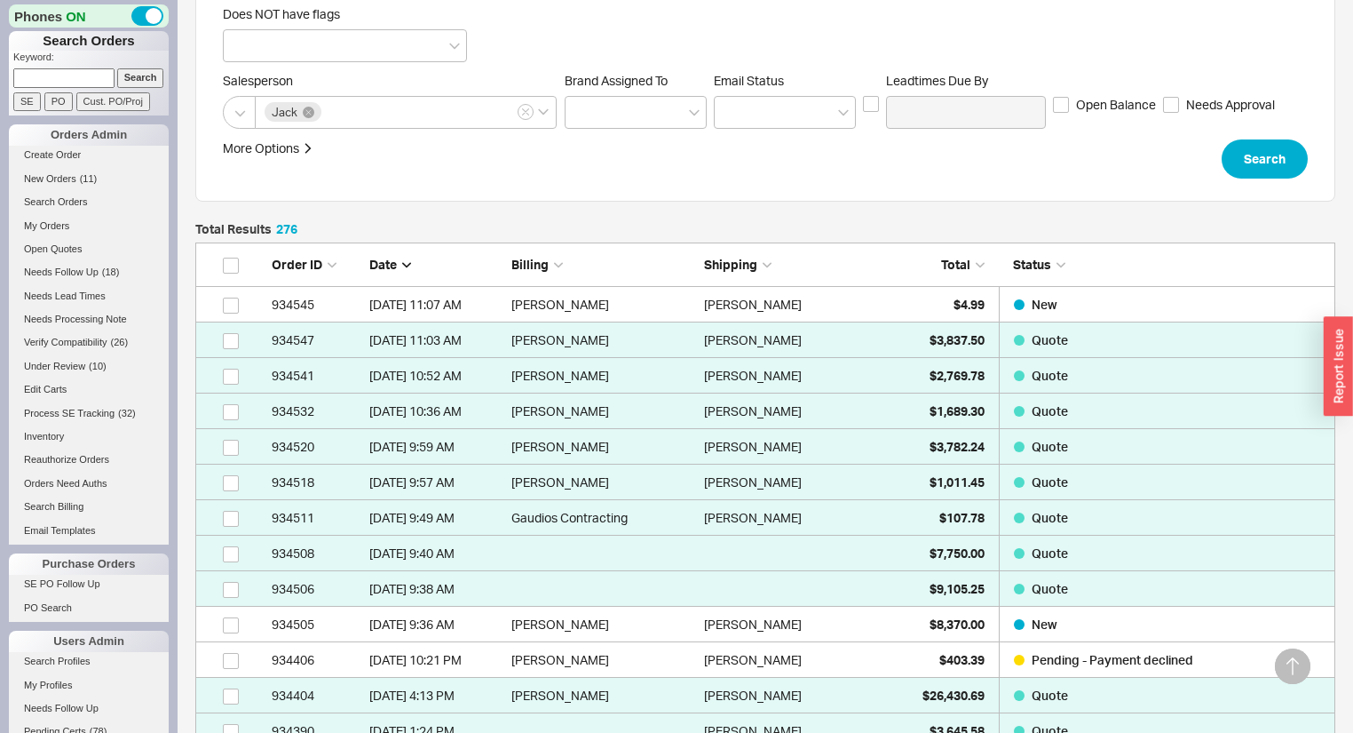
scroll to position [284, 0]
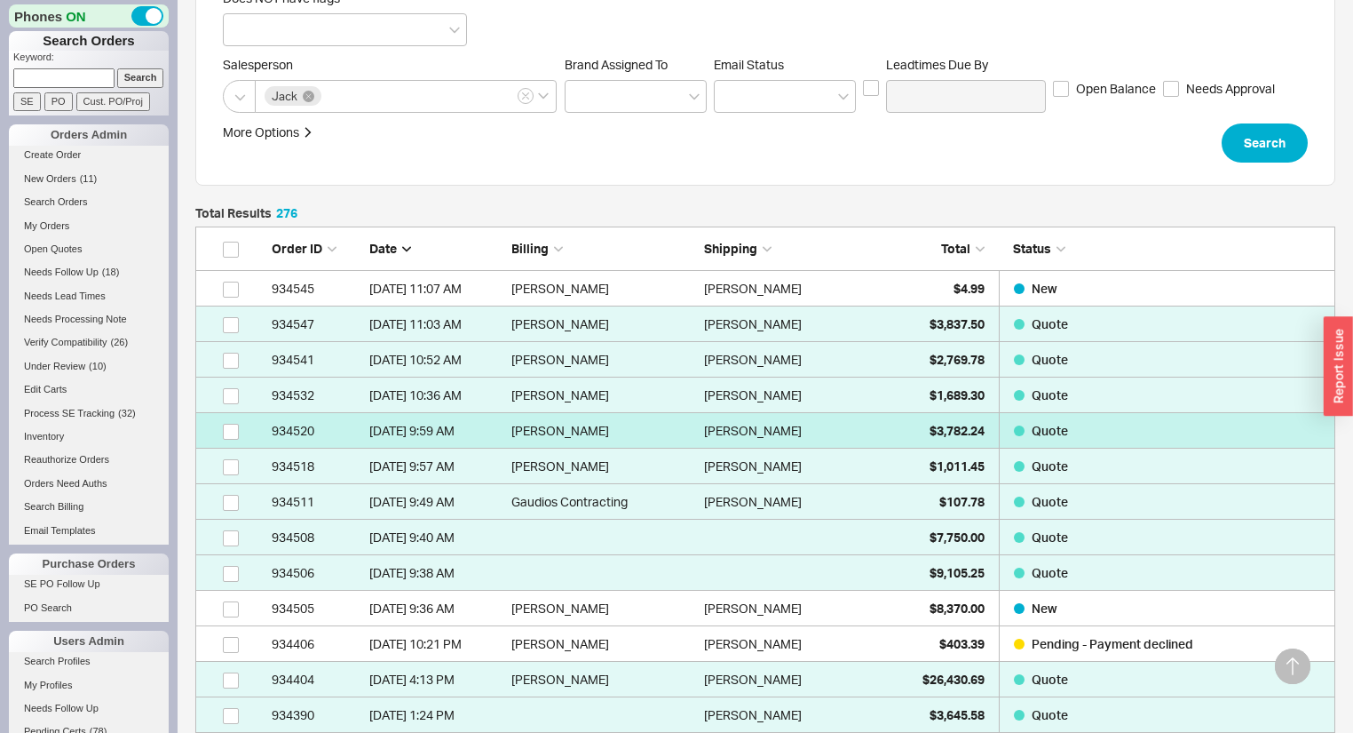
click at [935, 438] on div "$3,782.24" at bounding box center [940, 431] width 89 height 36
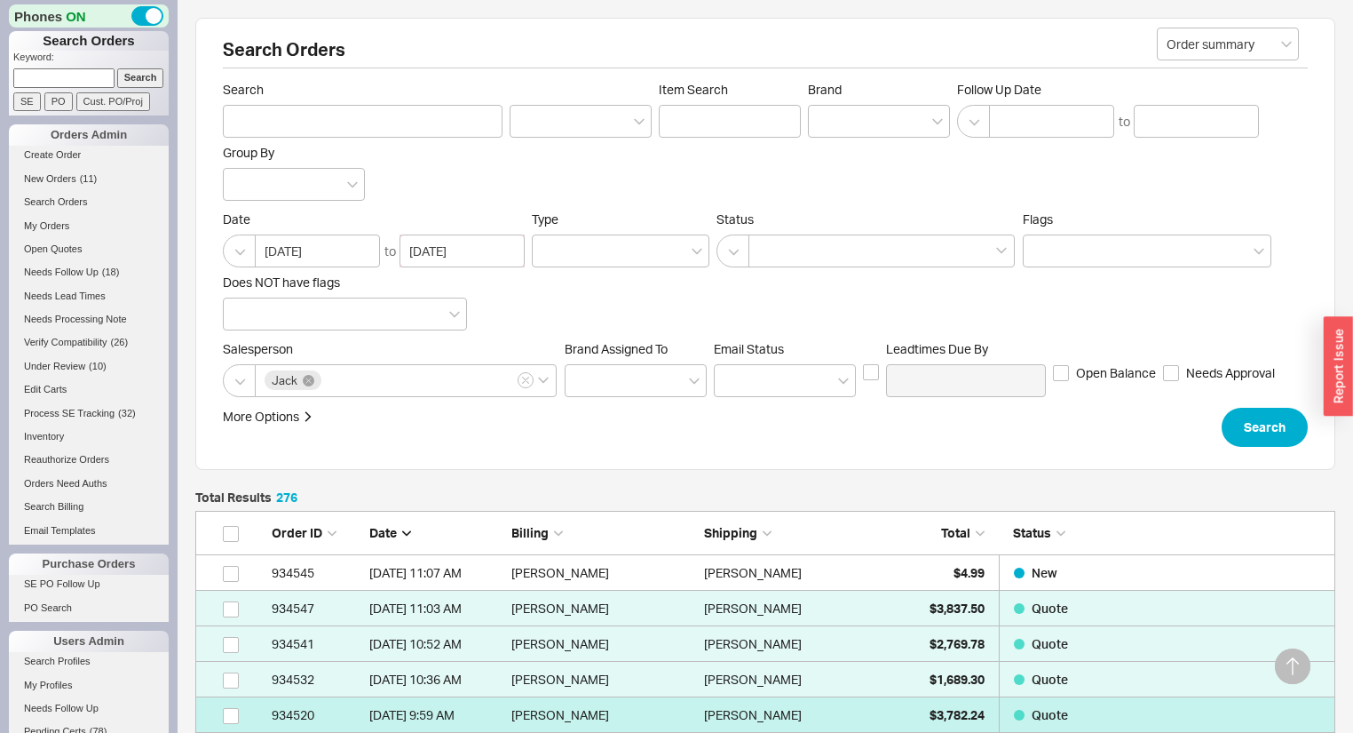
select select "*"
select select "LOW"
select select "3"
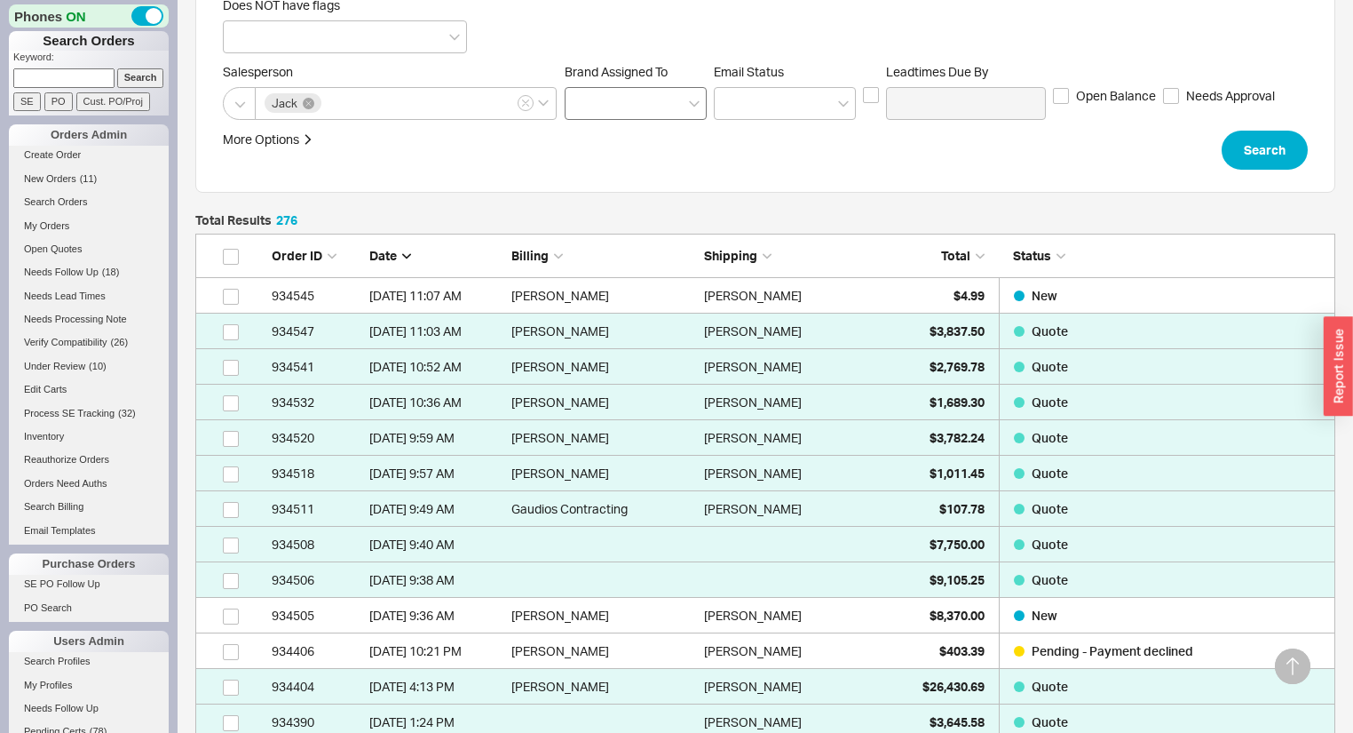
scroll to position [284, 0]
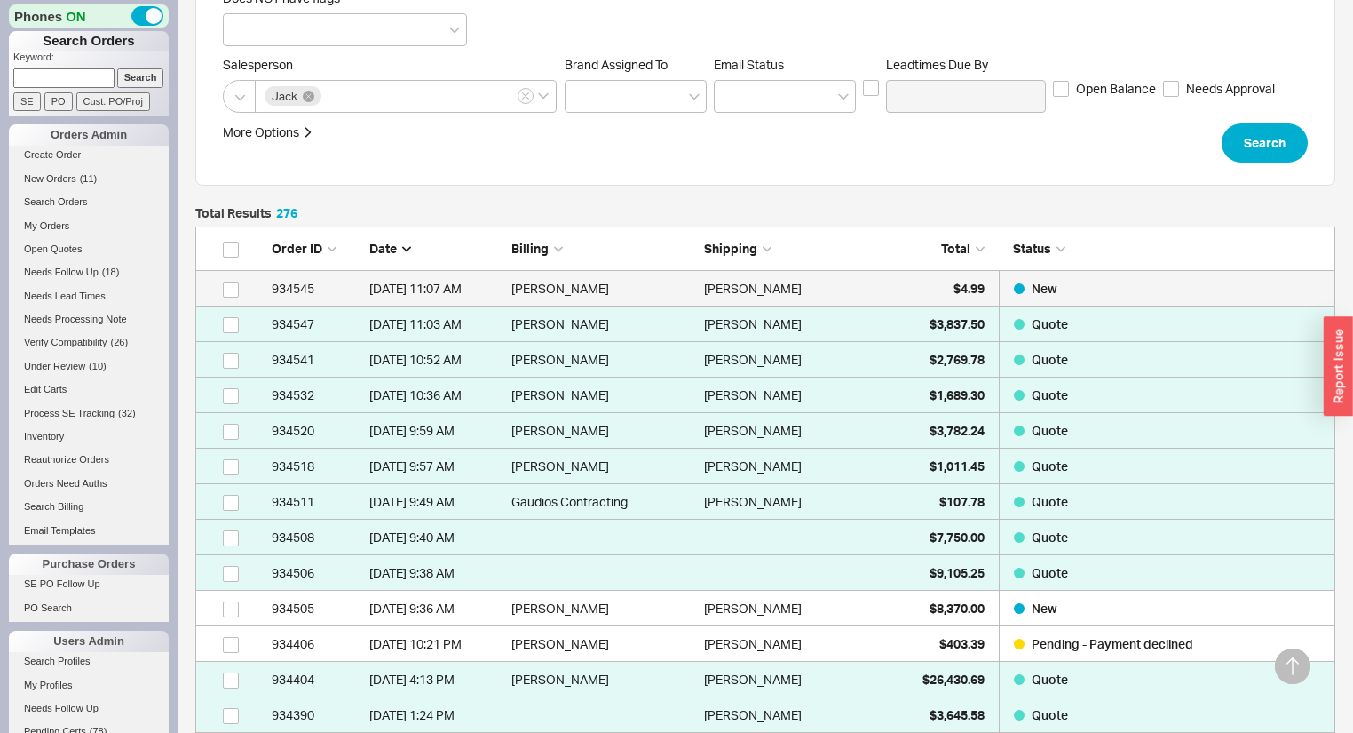
click at [894, 283] on link "934545 8/18/25 11:07 AM Susan Waggener Susan Waggener $4.99 New" at bounding box center [765, 289] width 1140 height 36
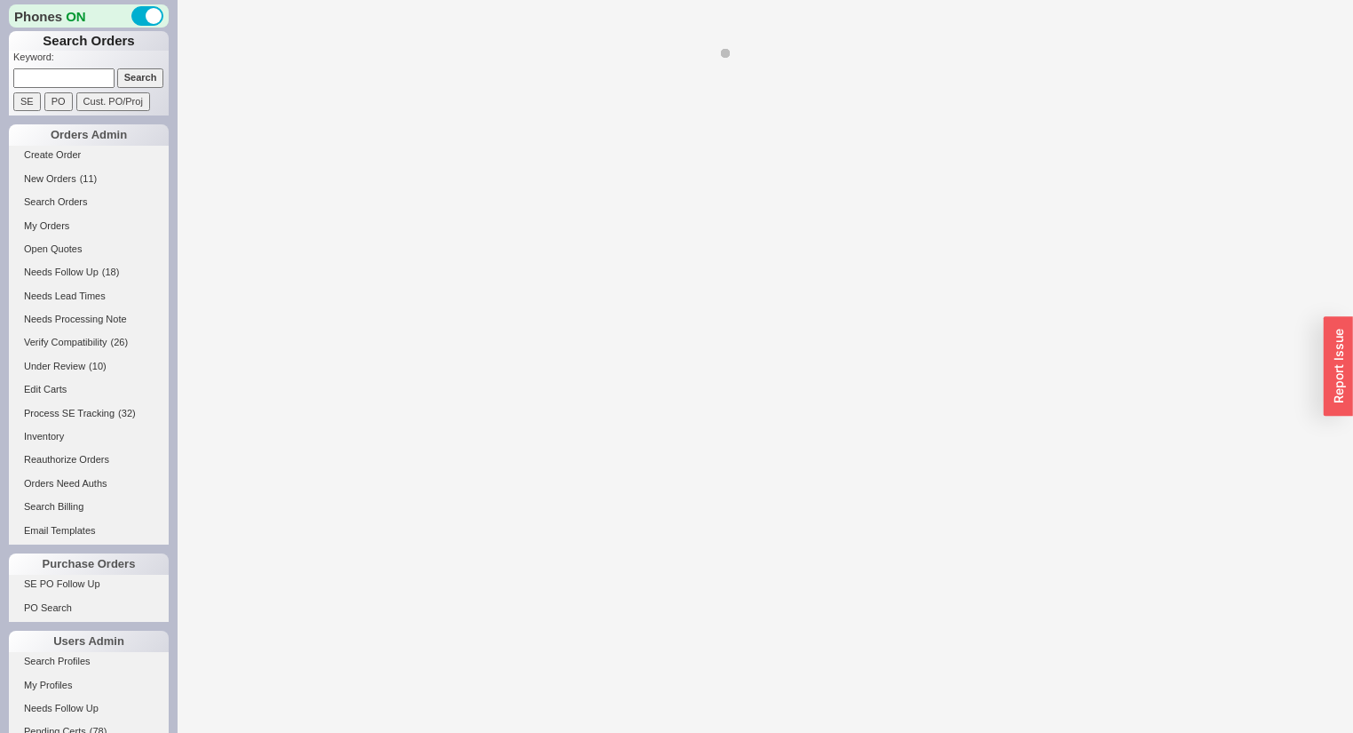
select select "*"
select select "LOW"
select select "3"
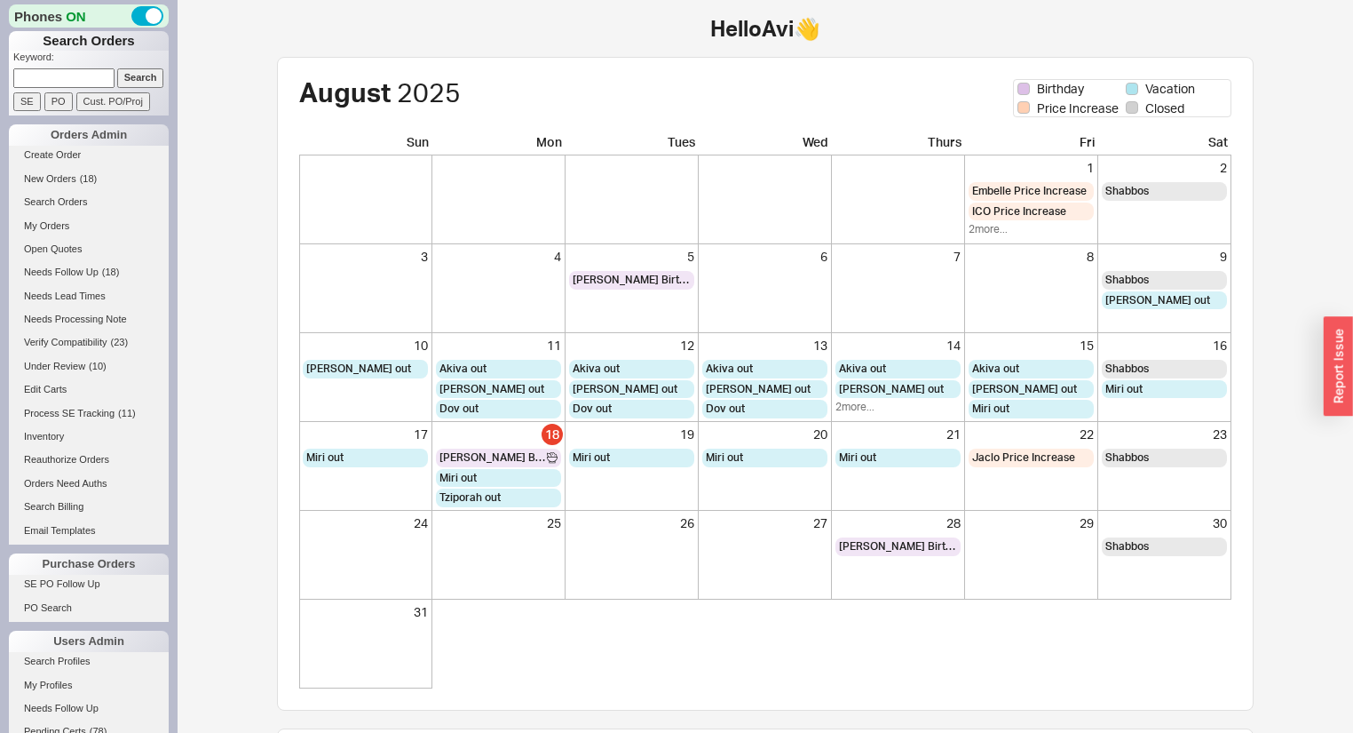
click at [89, 77] on input at bounding box center [63, 77] width 101 height 19
type input "836418"
click at [127, 79] on input "Search" at bounding box center [140, 77] width 47 height 19
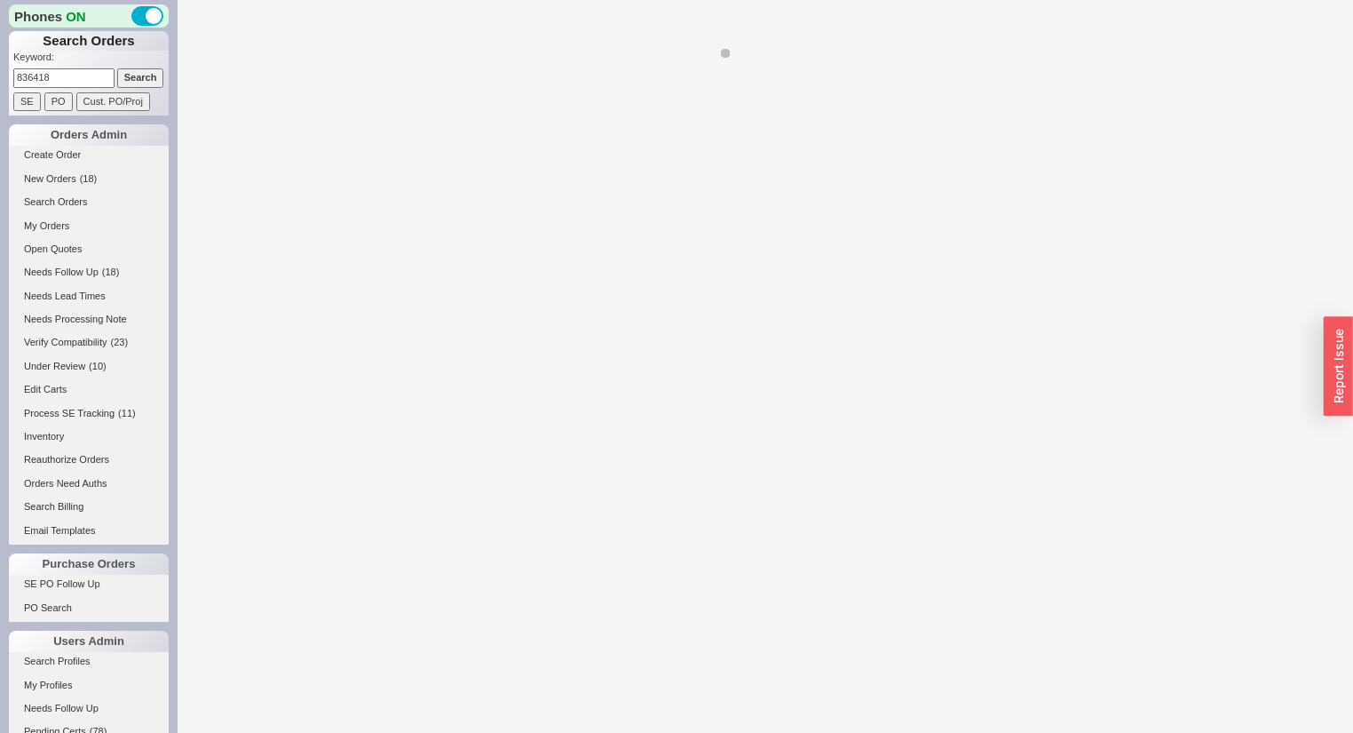
select select "LOW"
select select "3"
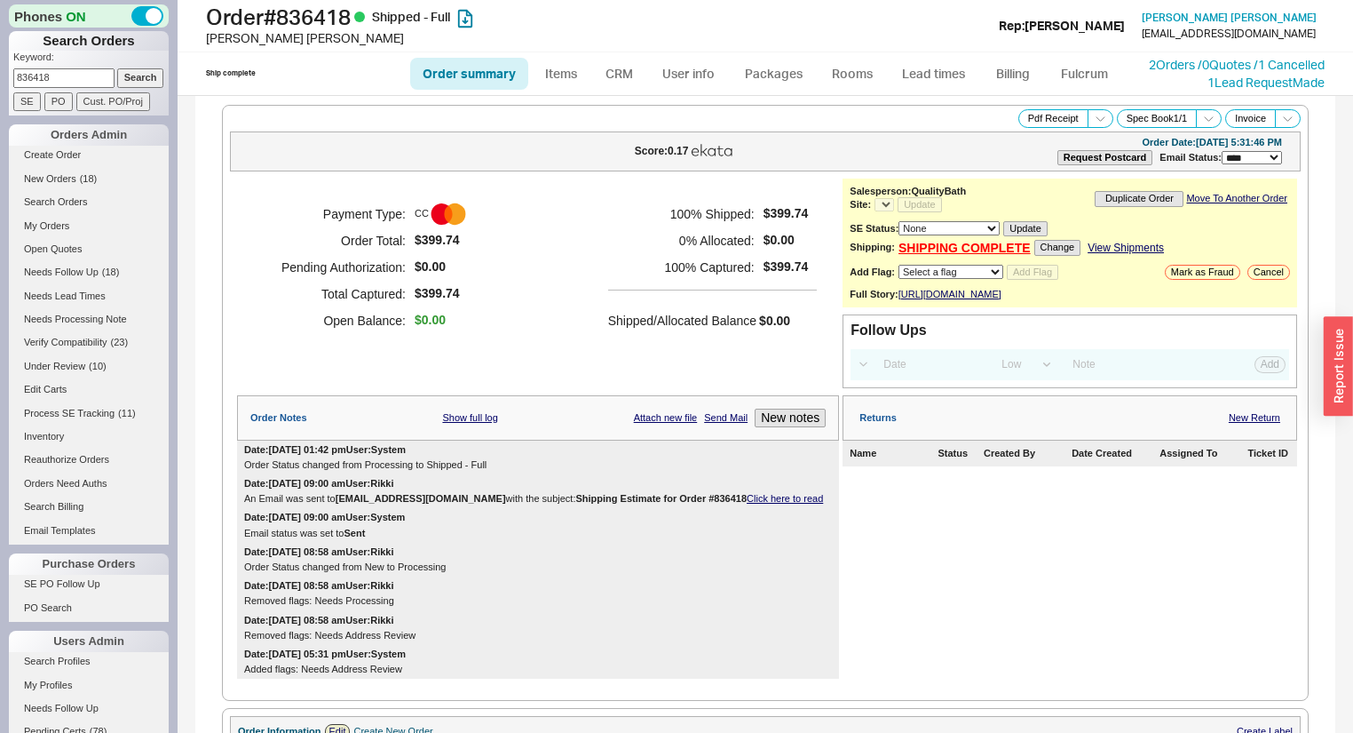
select select "*"
click at [1225, 64] on link "2 Orders / 0 Quotes / 1 Cancelled" at bounding box center [1237, 64] width 176 height 15
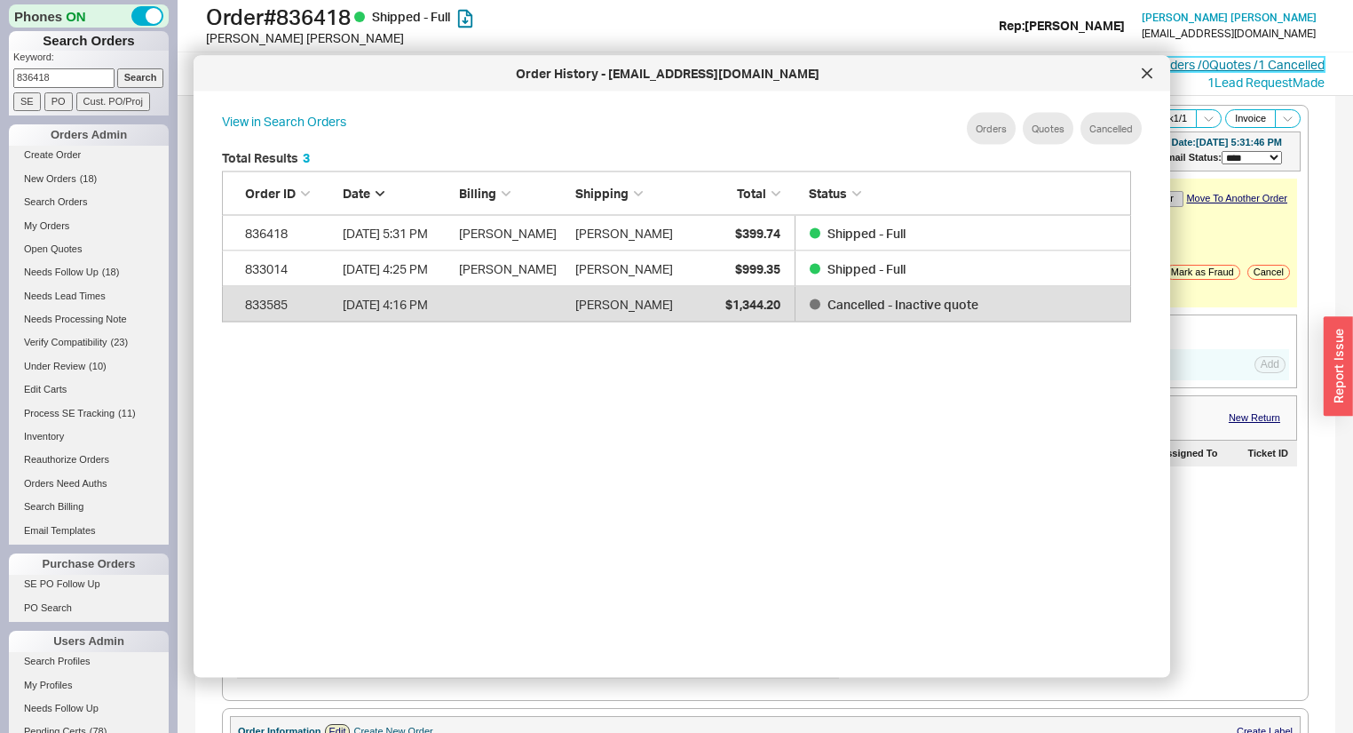
scroll to position [533, 927]
click at [1155, 72] on div at bounding box center [1147, 73] width 28 height 28
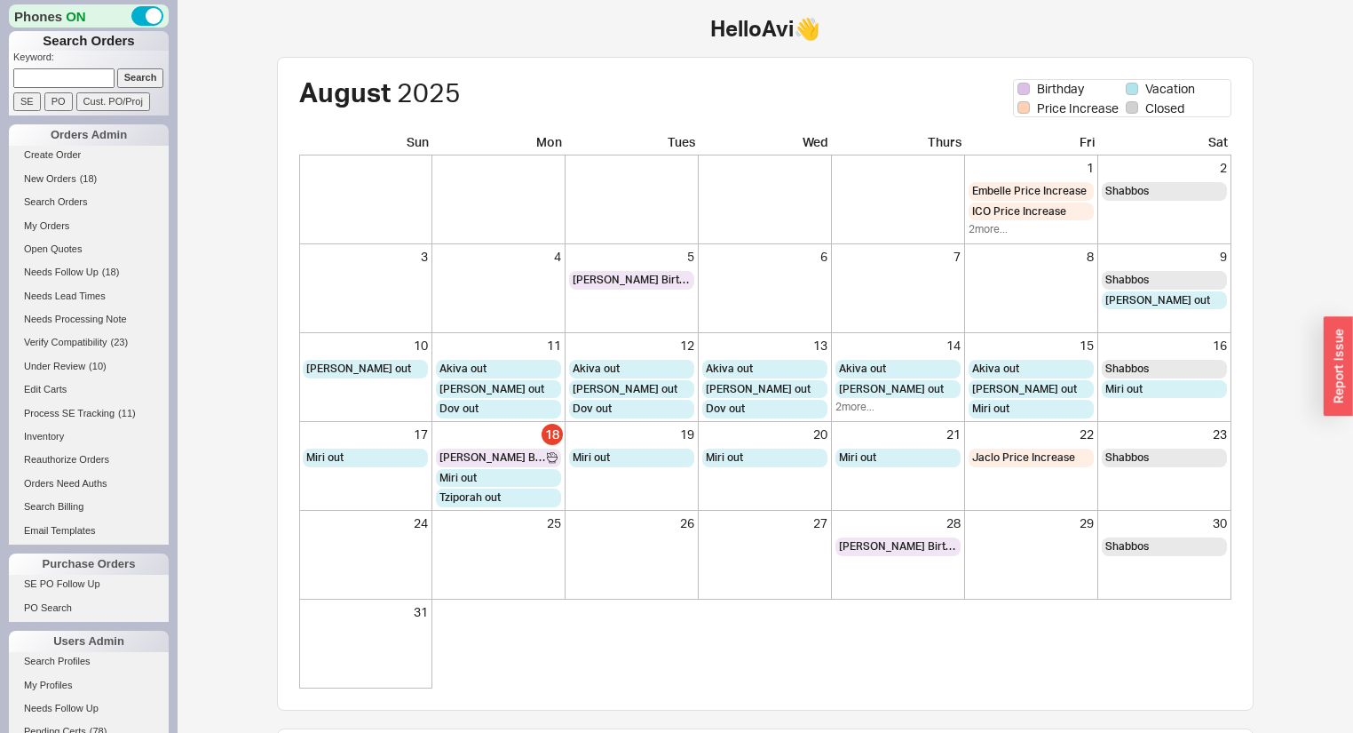
click at [44, 72] on input at bounding box center [63, 77] width 101 height 19
click at [117, 68] on input "Search" at bounding box center [140, 77] width 47 height 19
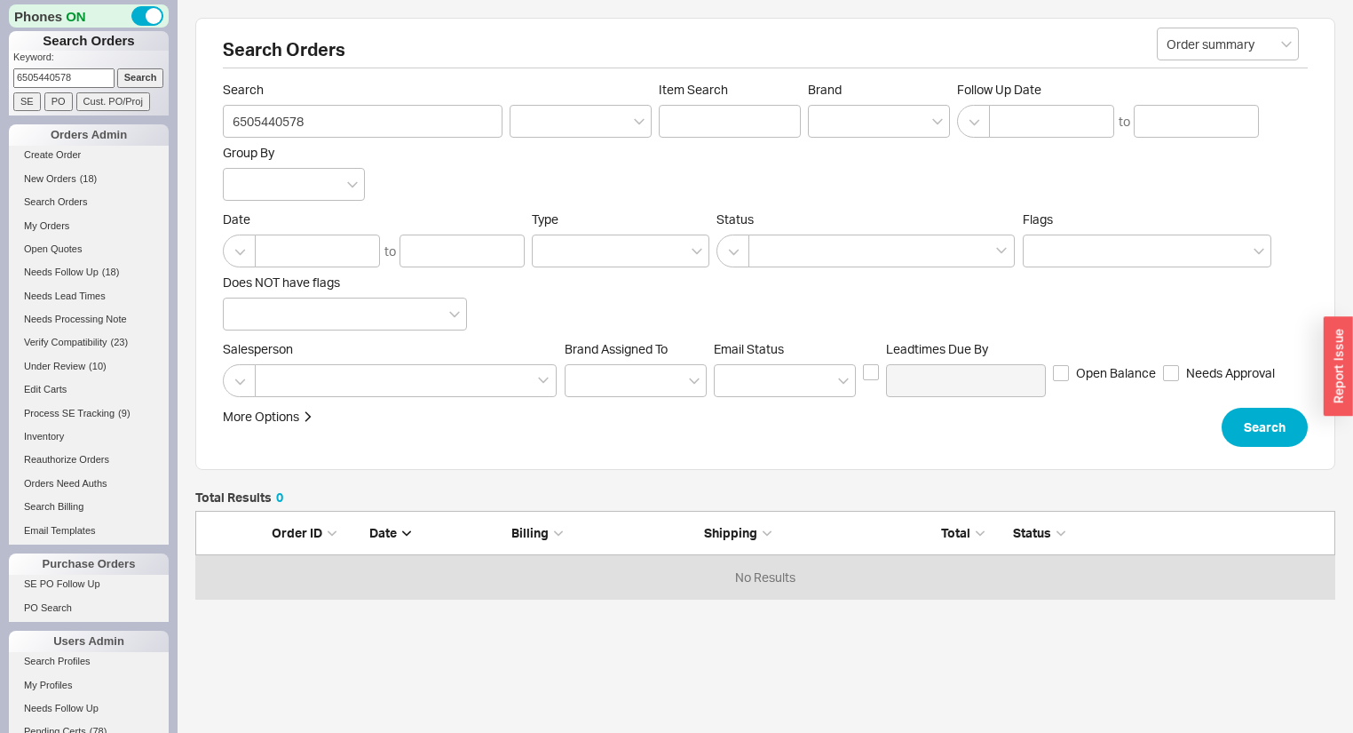
scroll to position [77, 1129]
drag, startPoint x: 83, startPoint y: 79, endPoint x: 50, endPoint y: 72, distance: 33.6
click at [50, 72] on input "6505440578" at bounding box center [63, 77] width 101 height 19
click at [19, 56] on p "Keyword:" at bounding box center [90, 60] width 155 height 18
drag, startPoint x: 91, startPoint y: 81, endPoint x: -92, endPoint y: 64, distance: 184.6
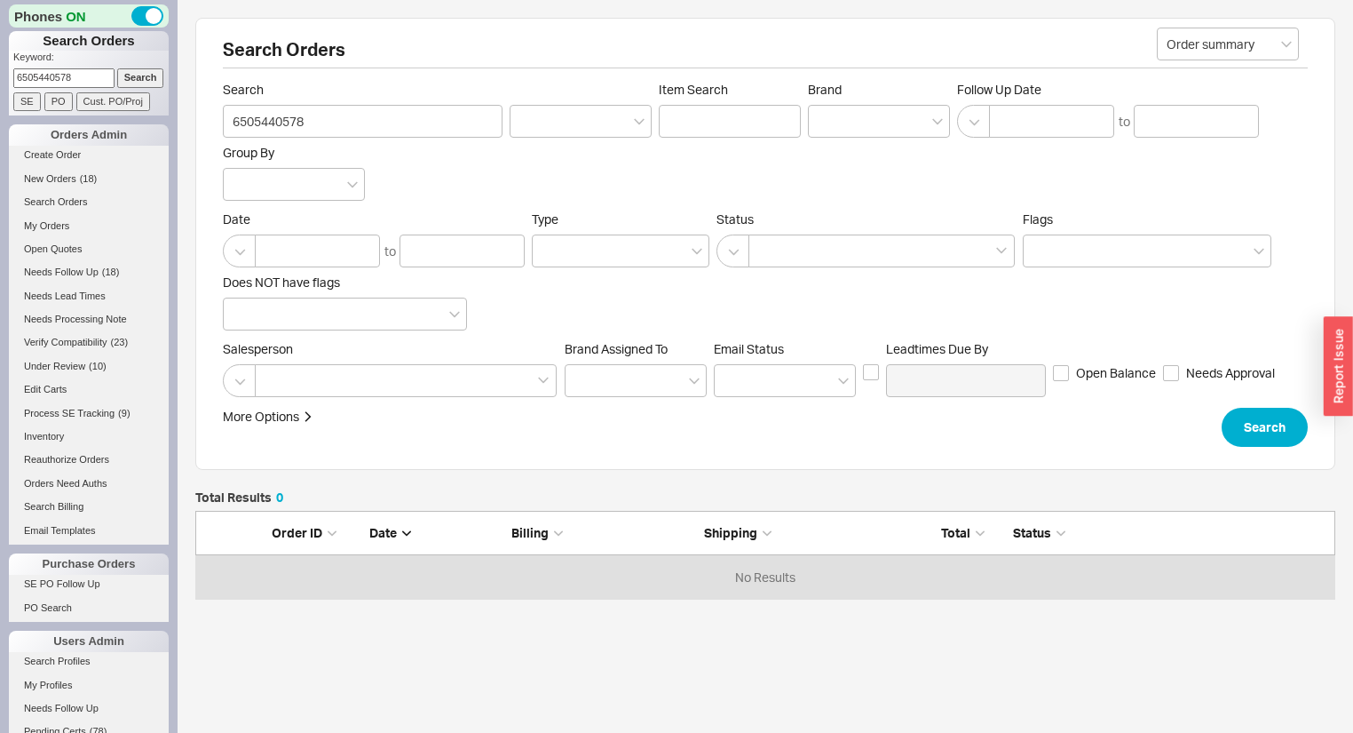
click at [0, 64] on html "Phones ON Search Orders Keyword: 6505440578 Search SE PO Cust. PO/Proj Orders A…" at bounding box center [676, 402] width 1353 height 804
type input "8189407222"
click at [117, 68] on input "Search" at bounding box center [140, 77] width 47 height 19
type input "8189407222"
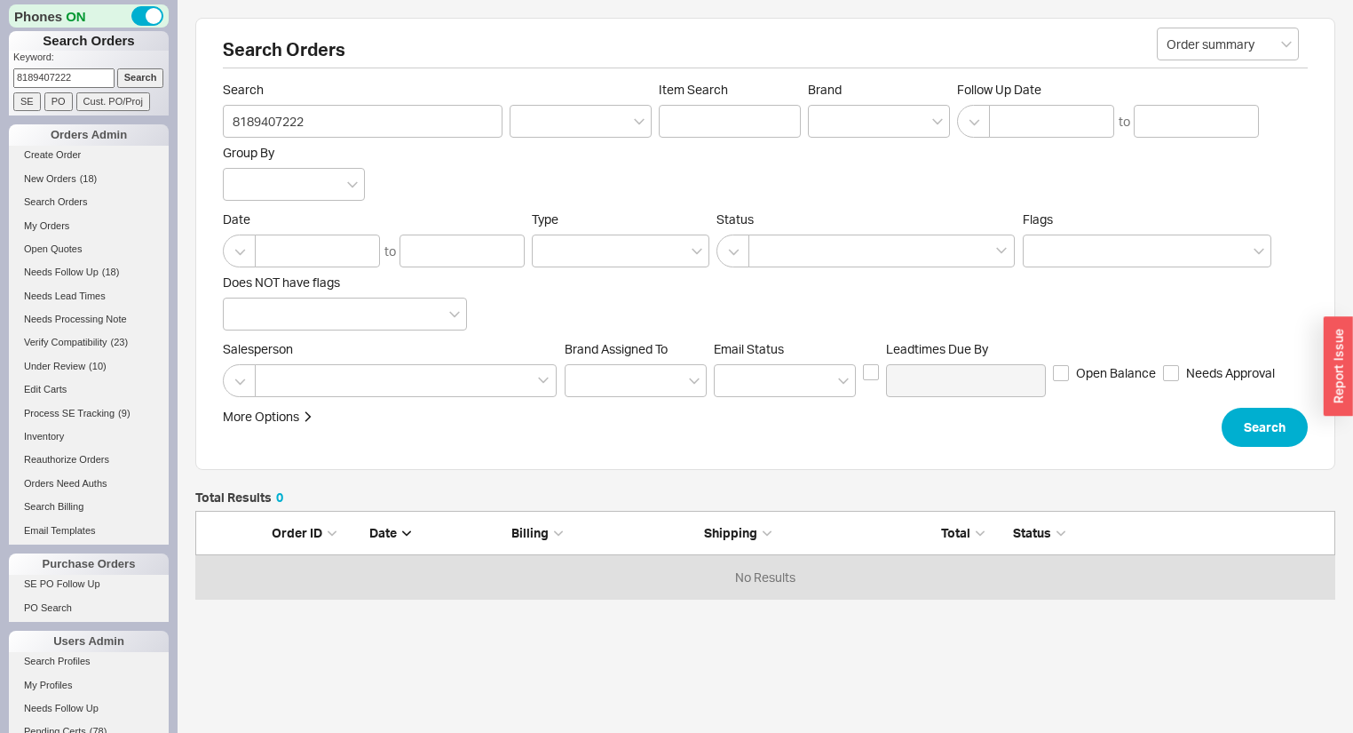
drag, startPoint x: 71, startPoint y: 76, endPoint x: -233, endPoint y: 50, distance: 304.8
click at [0, 50] on html "Phones ON Search Orders Keyword: 8189407222 Search SE PO Cust. PO/Proj Orders A…" at bounding box center [676, 402] width 1353 height 804
type input "5168708158"
click at [117, 68] on input "Search" at bounding box center [140, 77] width 47 height 19
type input "5168708158"
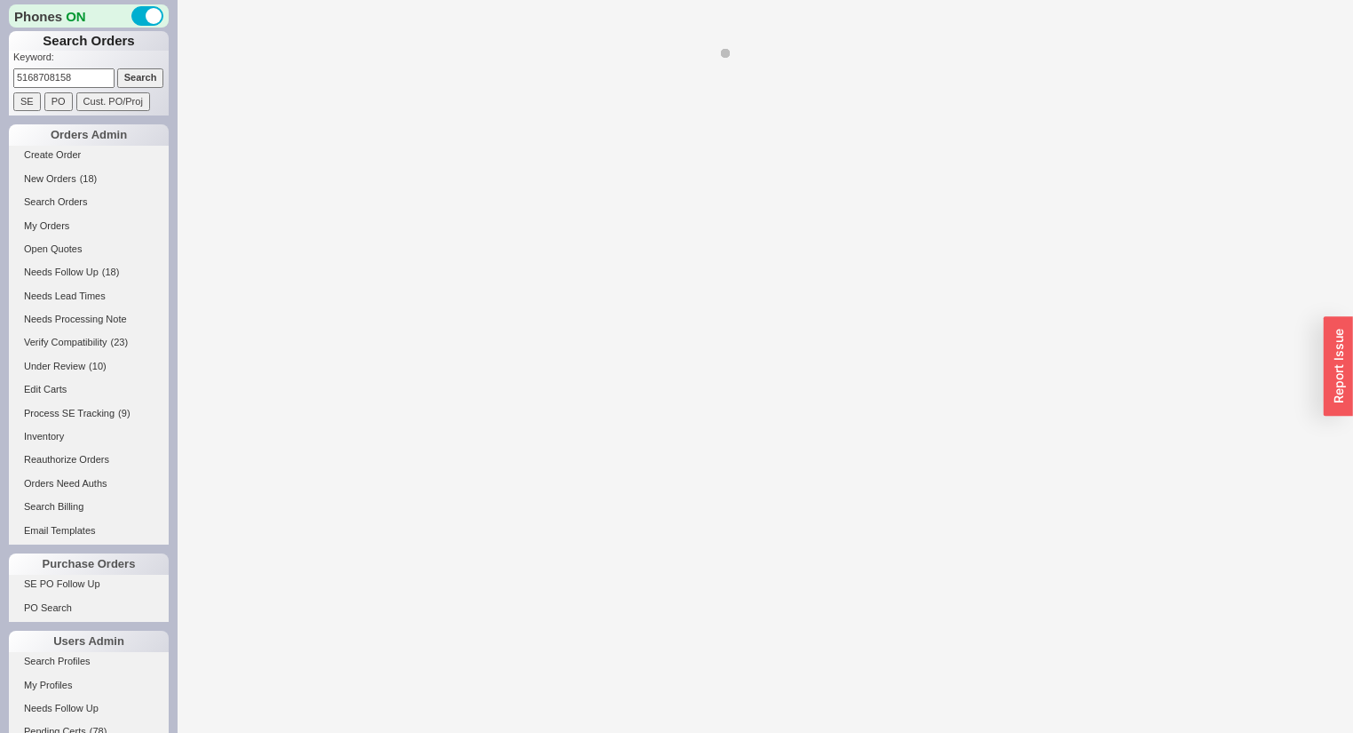
select select "*"
select select "LOW"
select select "3"
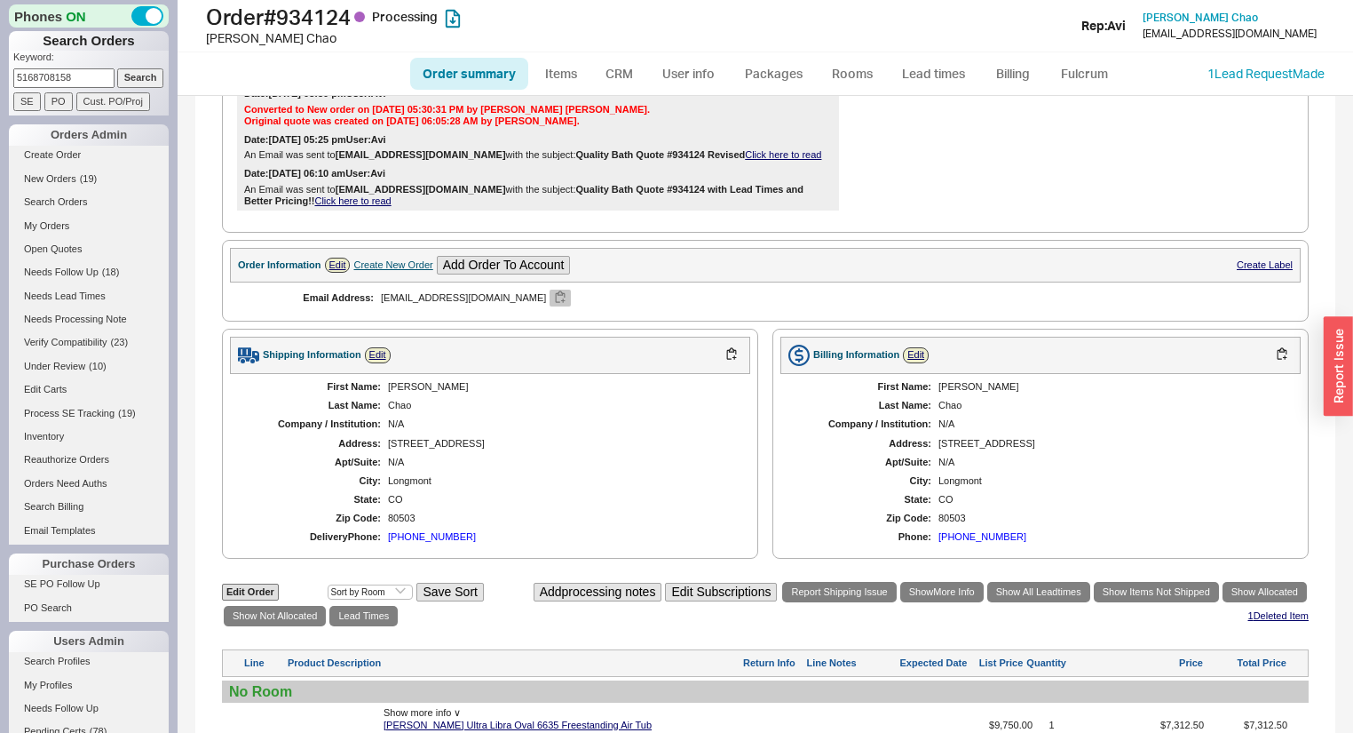
scroll to position [921, 0]
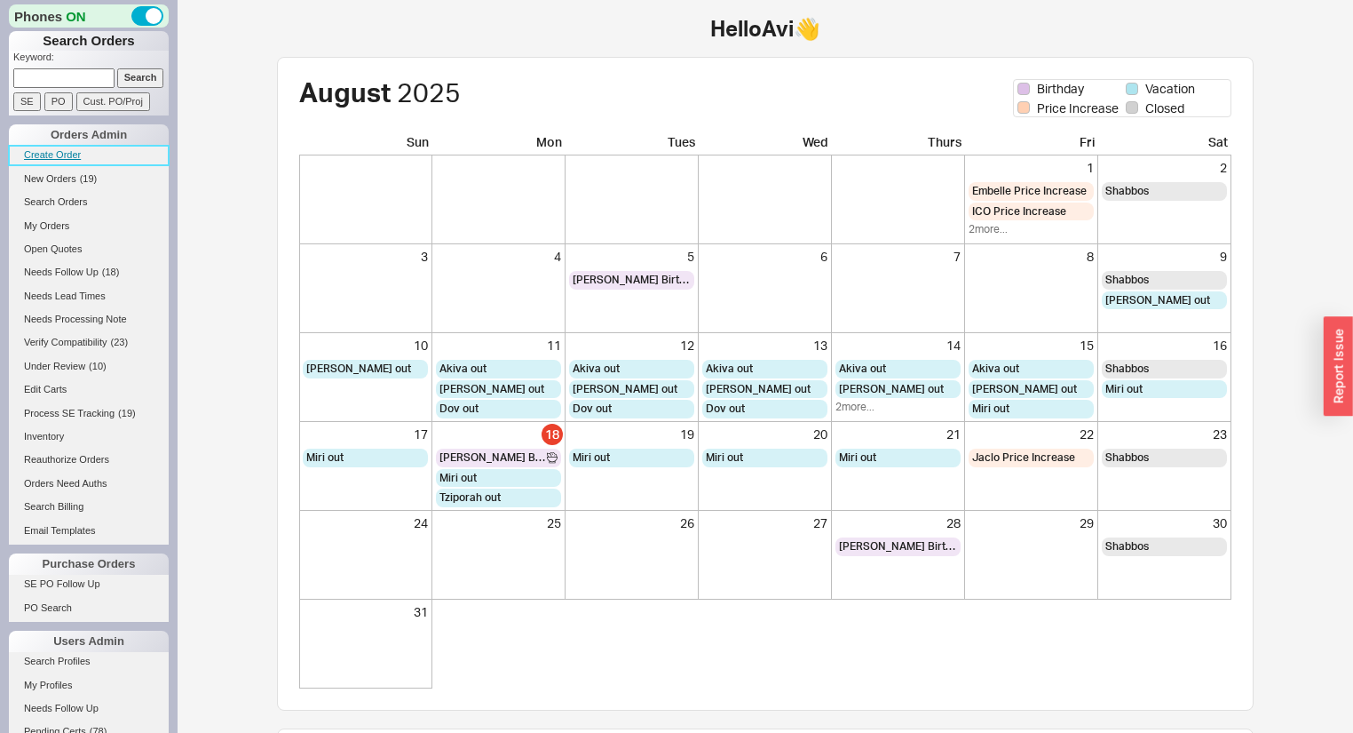
click at [54, 156] on link "Create Order" at bounding box center [89, 155] width 160 height 19
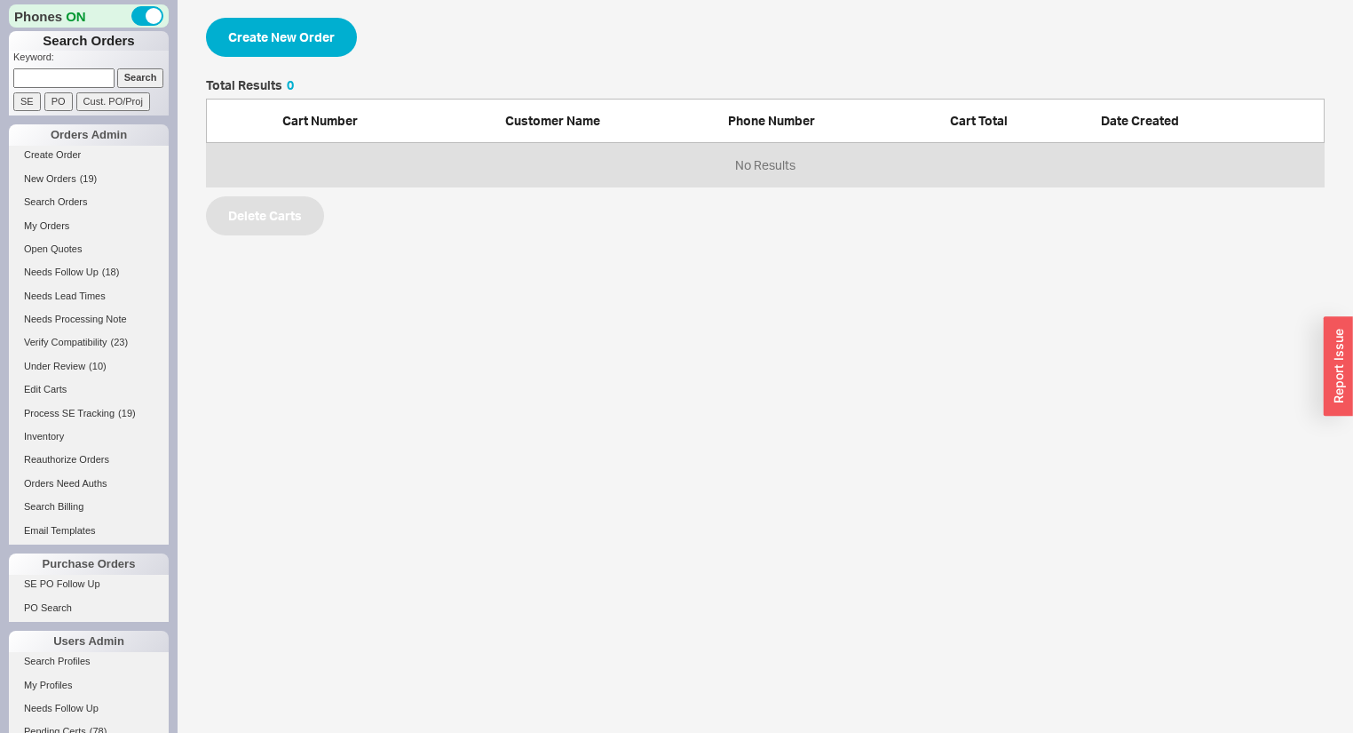
select select "3"
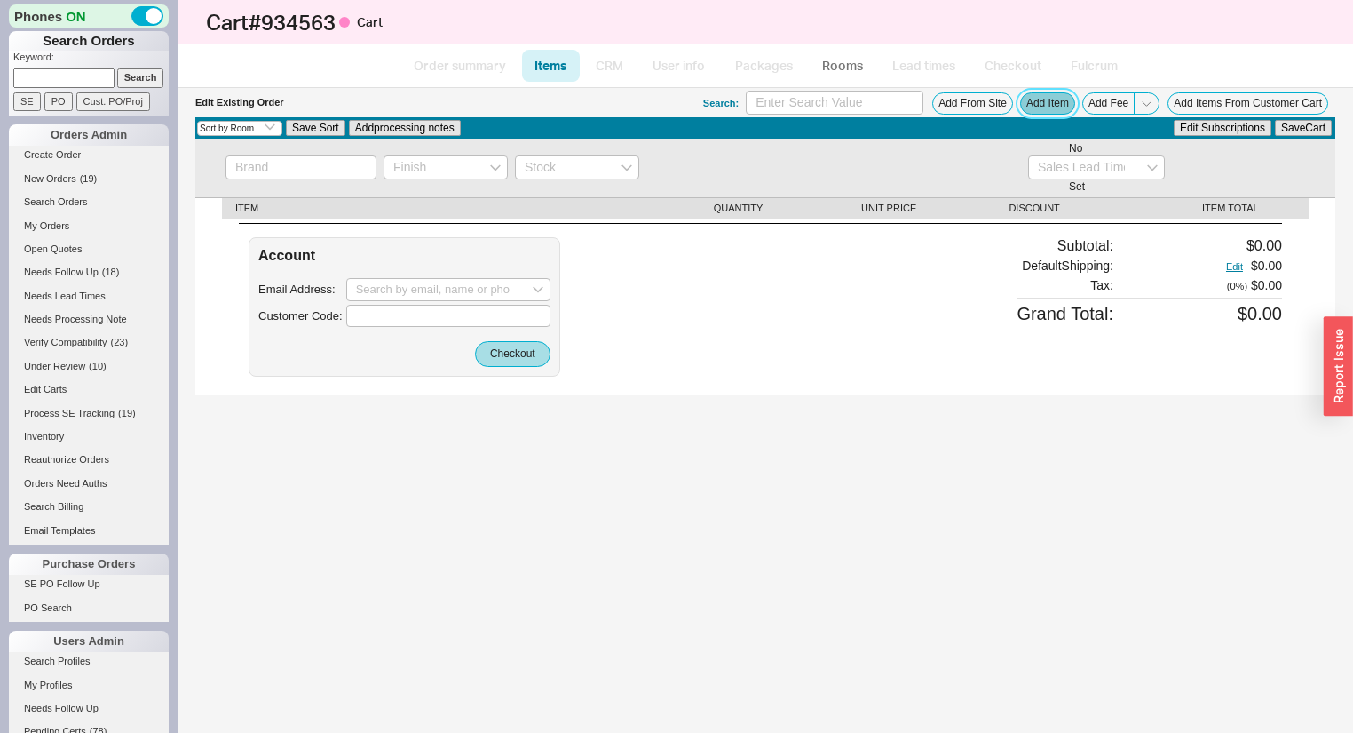
click at [1049, 99] on button "Add Item" at bounding box center [1047, 103] width 55 height 22
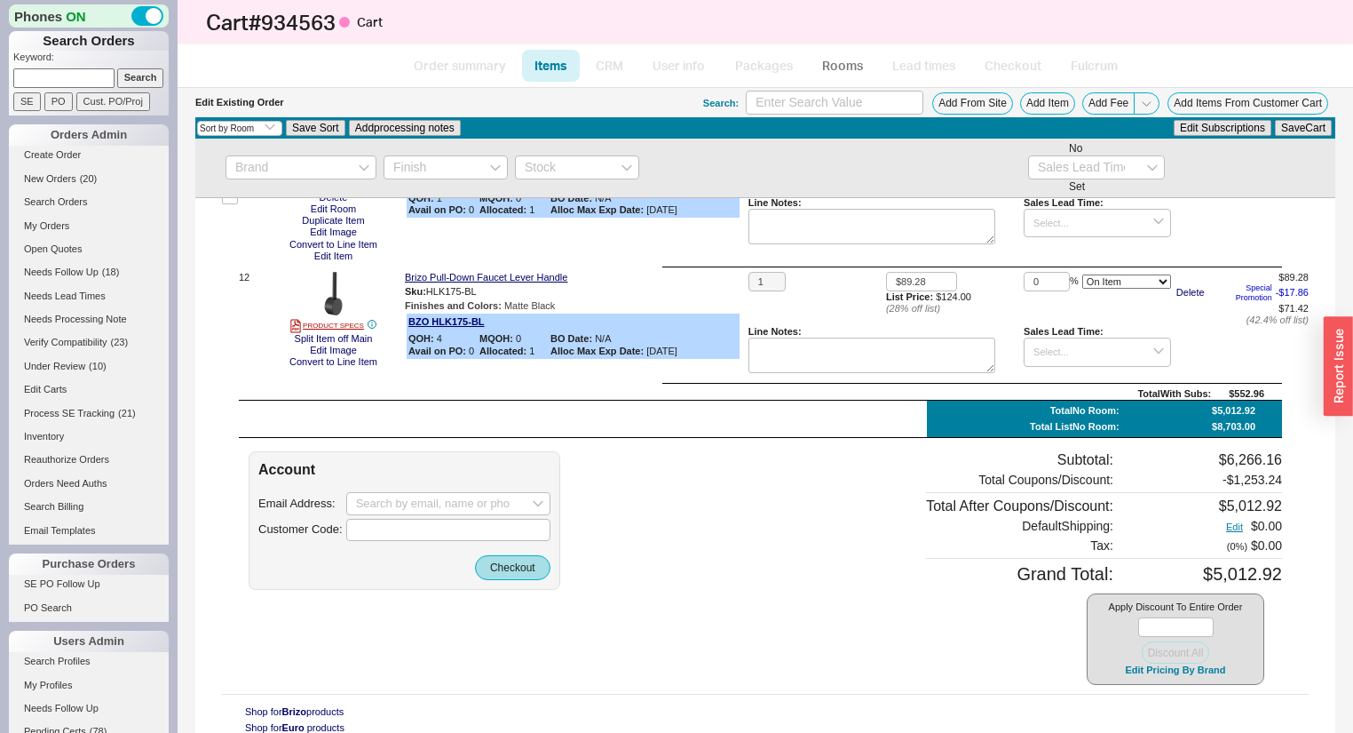
scroll to position [1544, 0]
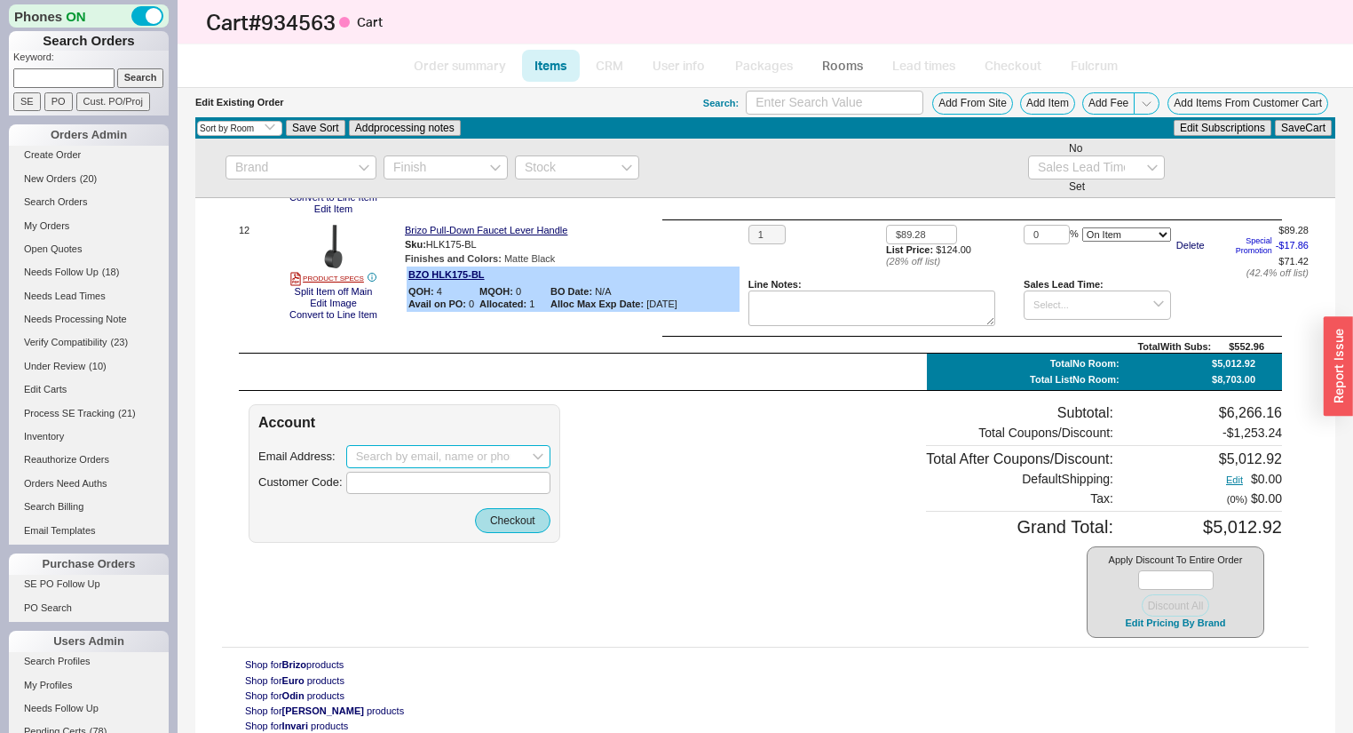
click at [452, 455] on input at bounding box center [448, 456] width 204 height 23
paste input "[PERSON_NAME] <[EMAIL_ADDRESS][DOMAIN_NAME]>"
click at [478, 483] on div "[EMAIL_ADDRESS][DOMAIN_NAME]" at bounding box center [448, 493] width 185 height 28
type input "[EMAIL_ADDRESS][DOMAIN_NAME]"
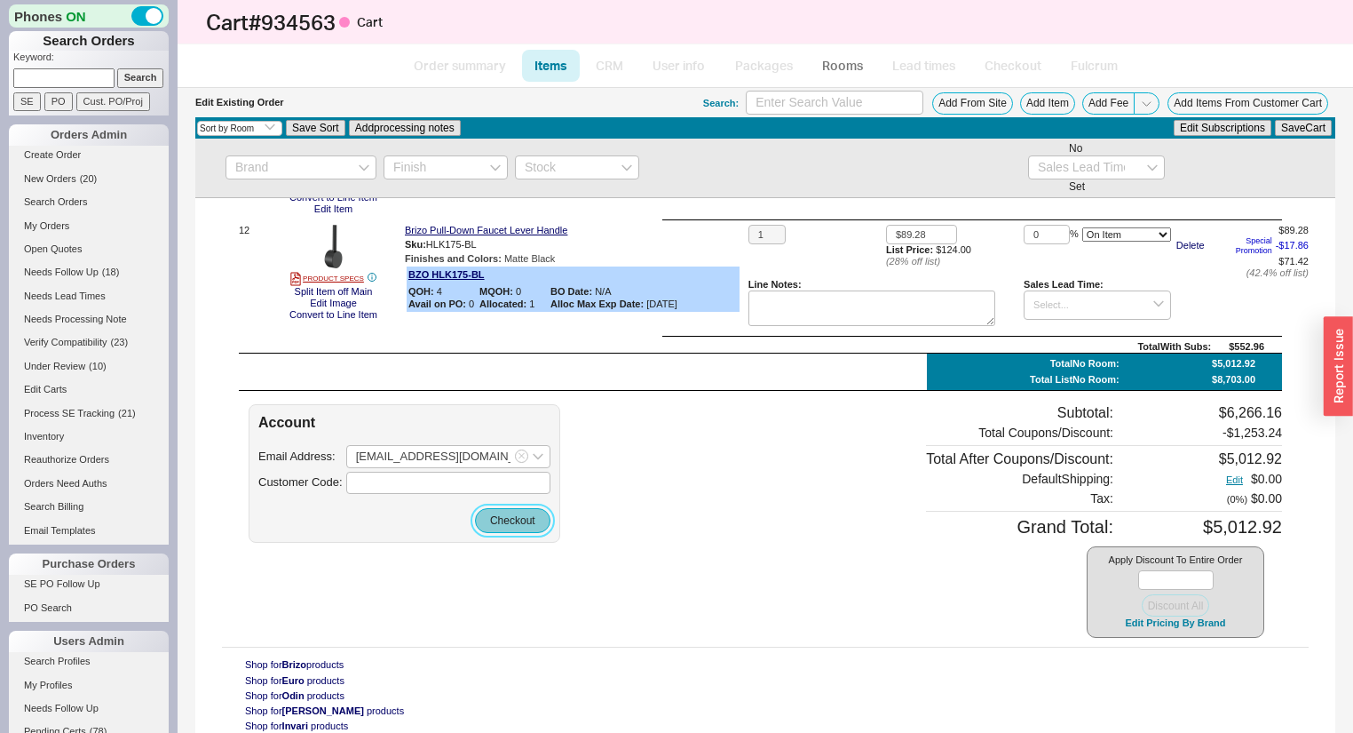
click at [505, 512] on button "Checkout" at bounding box center [512, 520] width 75 height 25
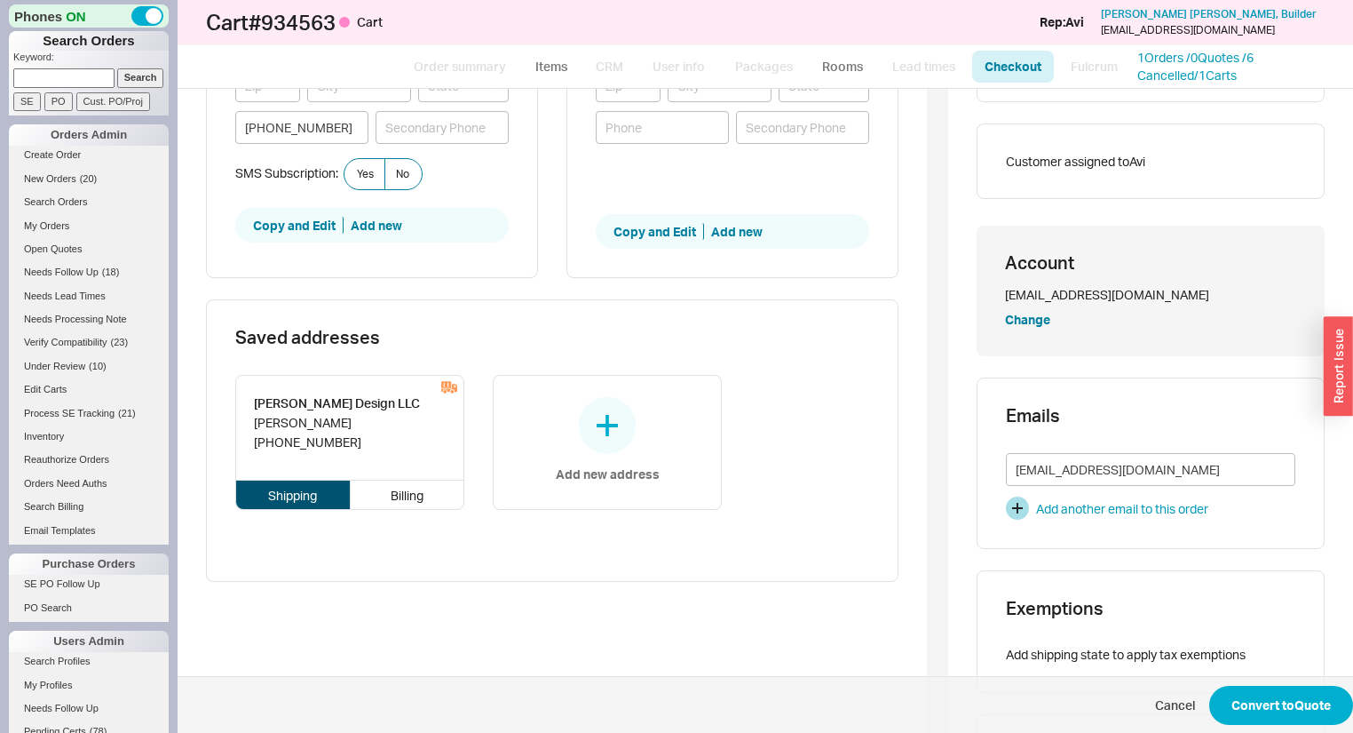
scroll to position [639, 0]
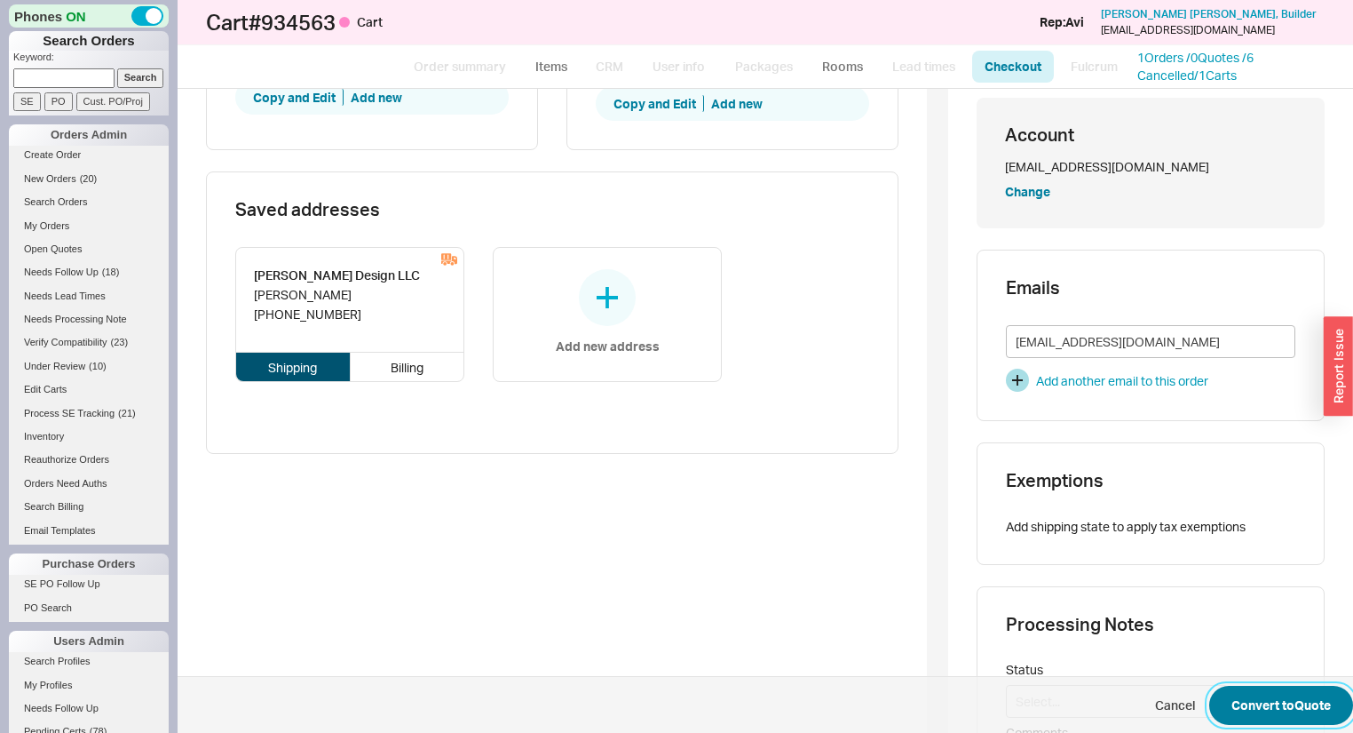
click at [1248, 694] on button "Convert to Quote" at bounding box center [1281, 704] width 144 height 39
select select "*"
select select "LOW"
select select "3"
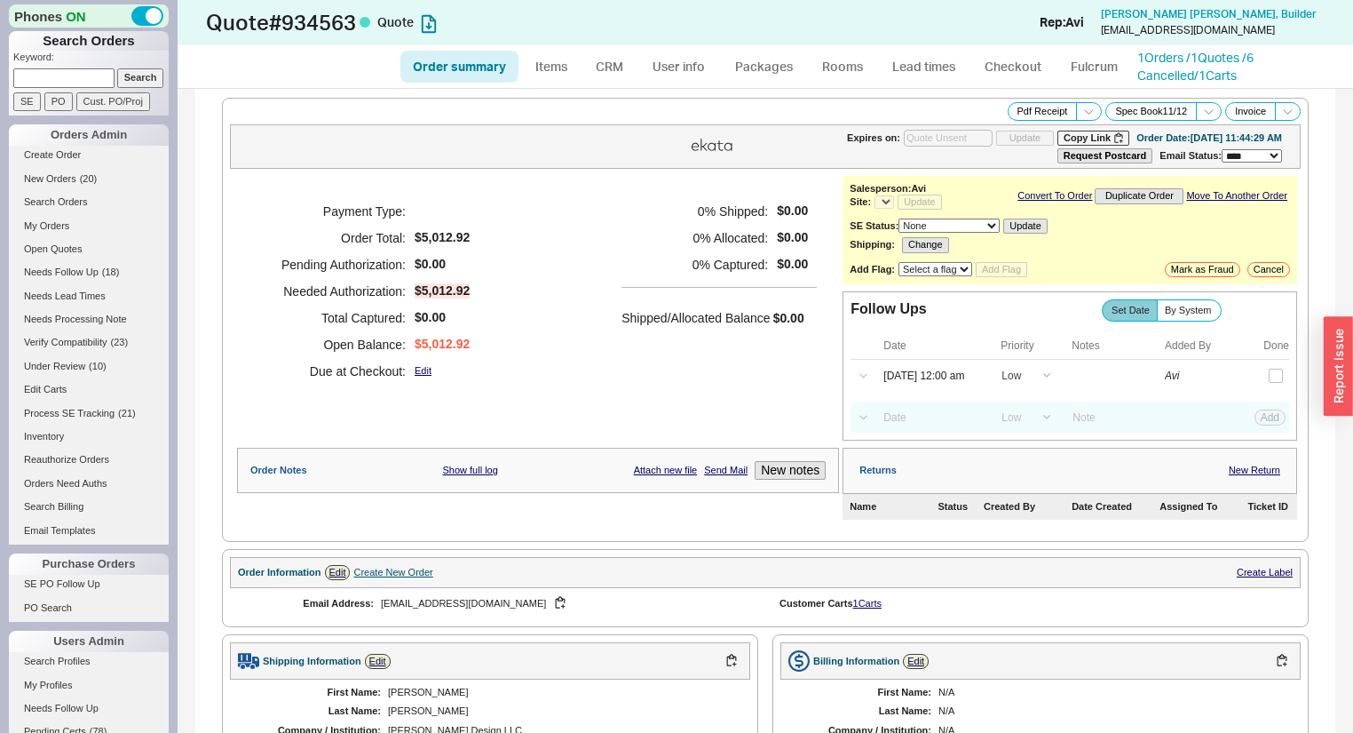
select select "*"
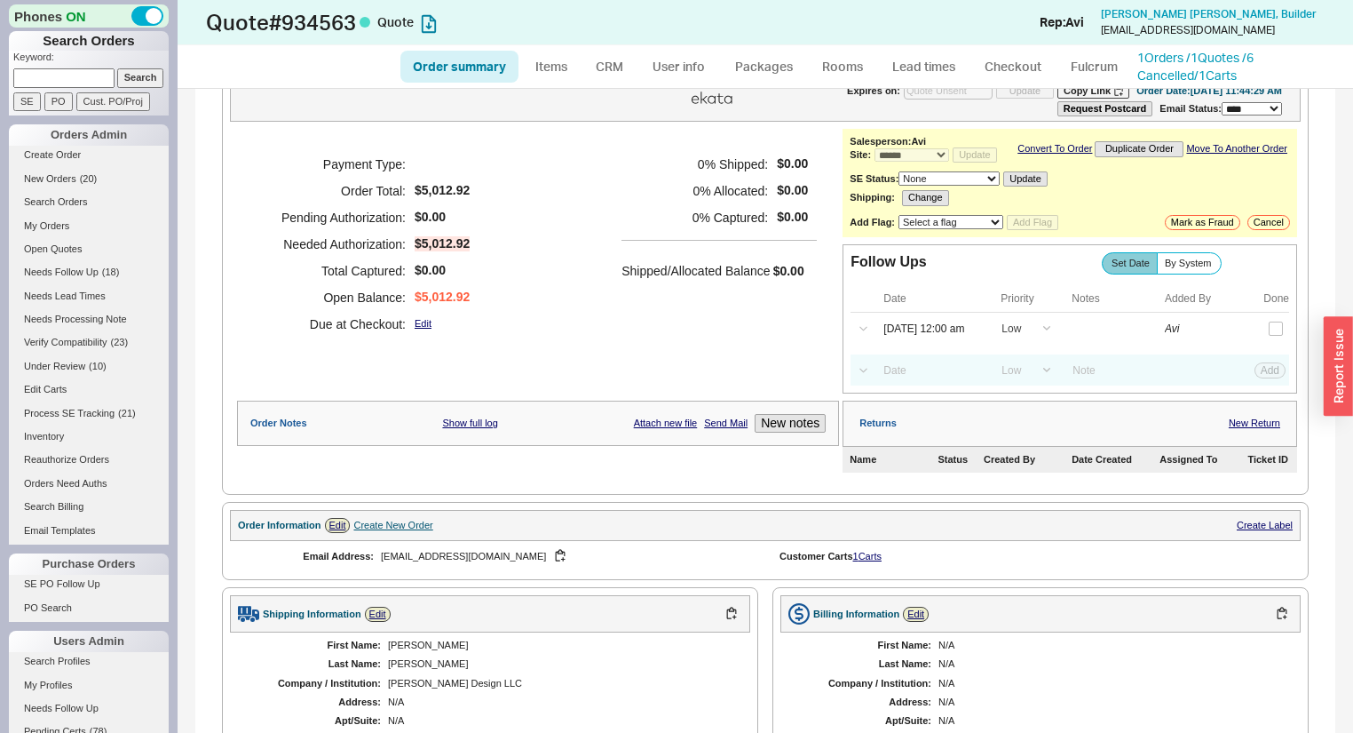
scroll to position [71, 0]
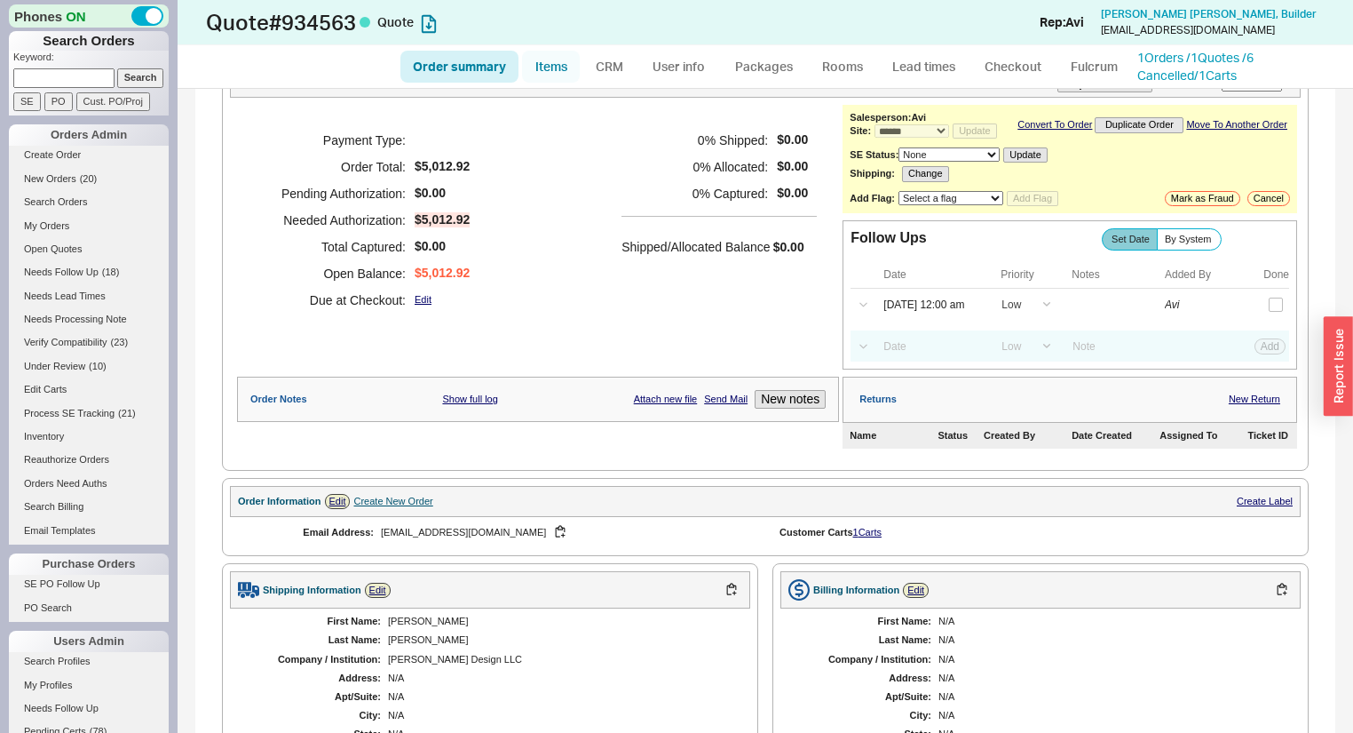
click at [565, 51] on link "Items" at bounding box center [551, 67] width 58 height 32
select select "3"
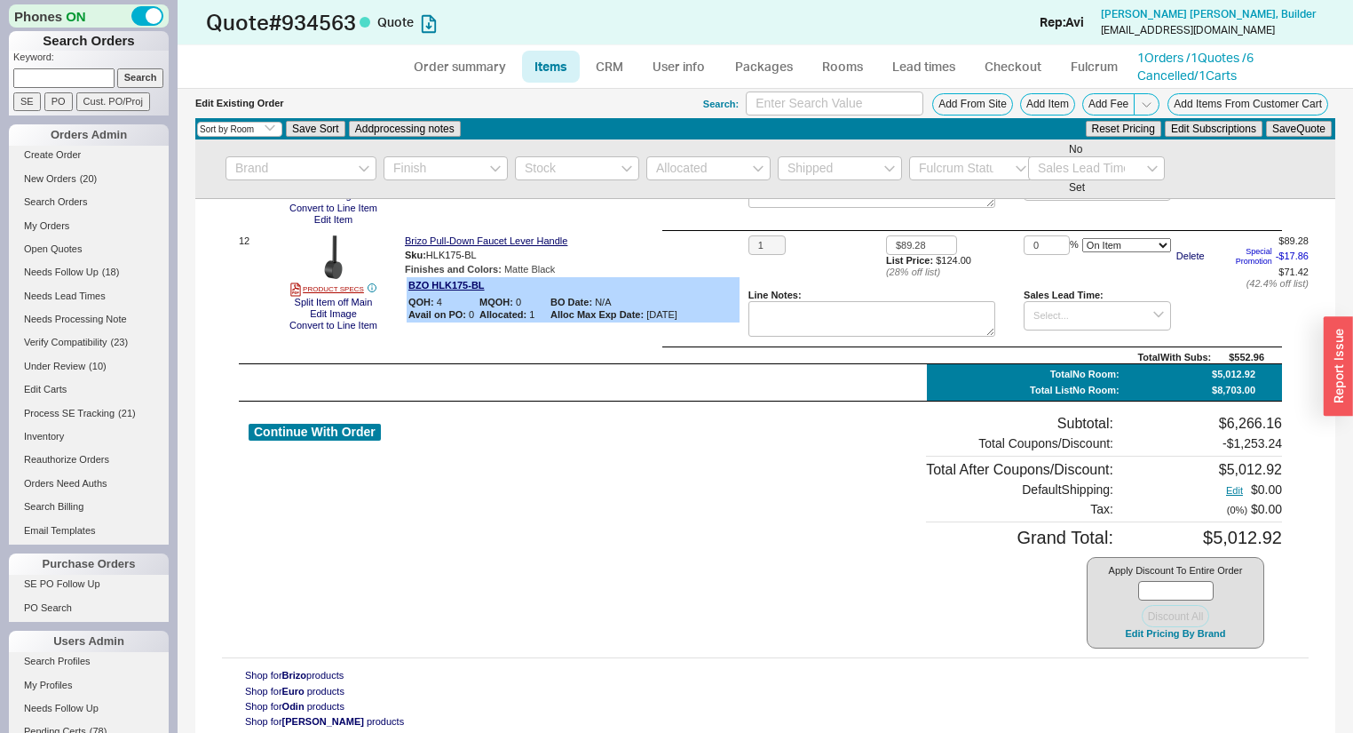
scroll to position [1545, 0]
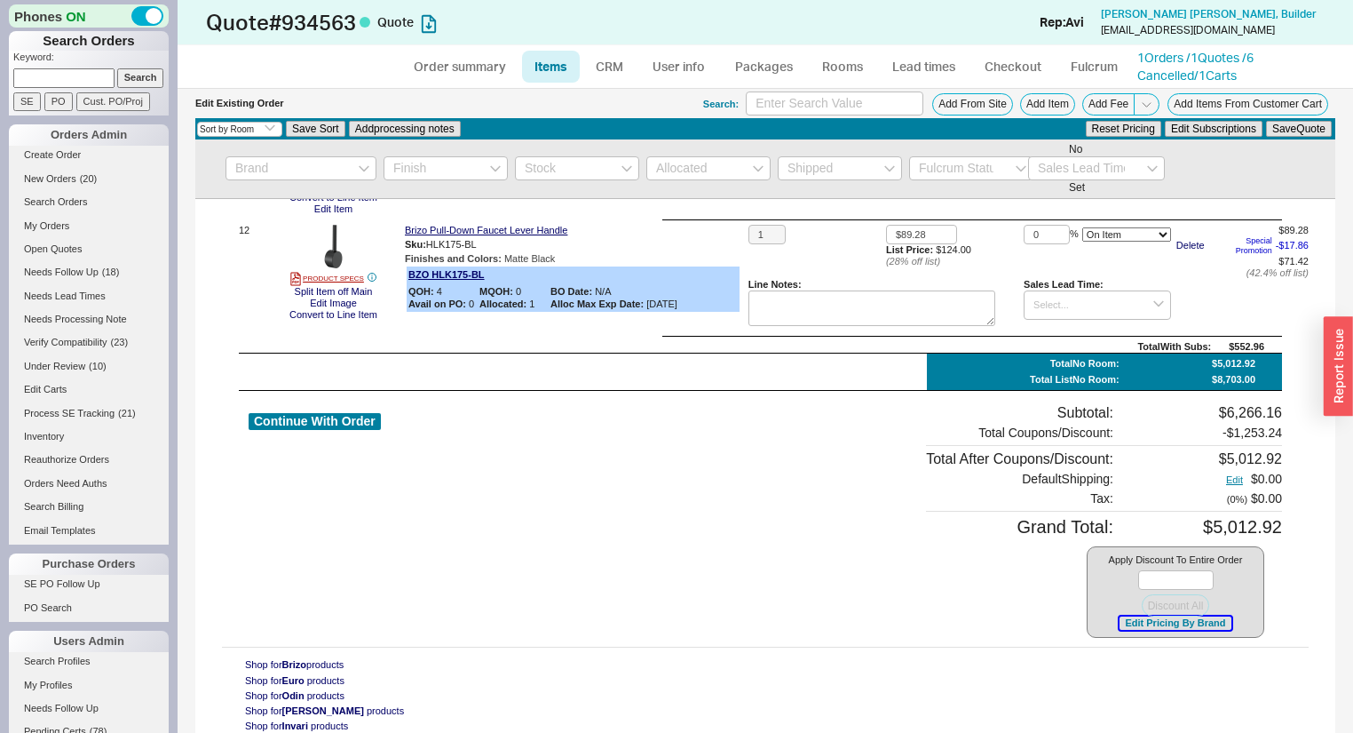
click at [1160, 626] on button "Edit Pricing By Brand" at bounding box center [1175, 622] width 111 height 13
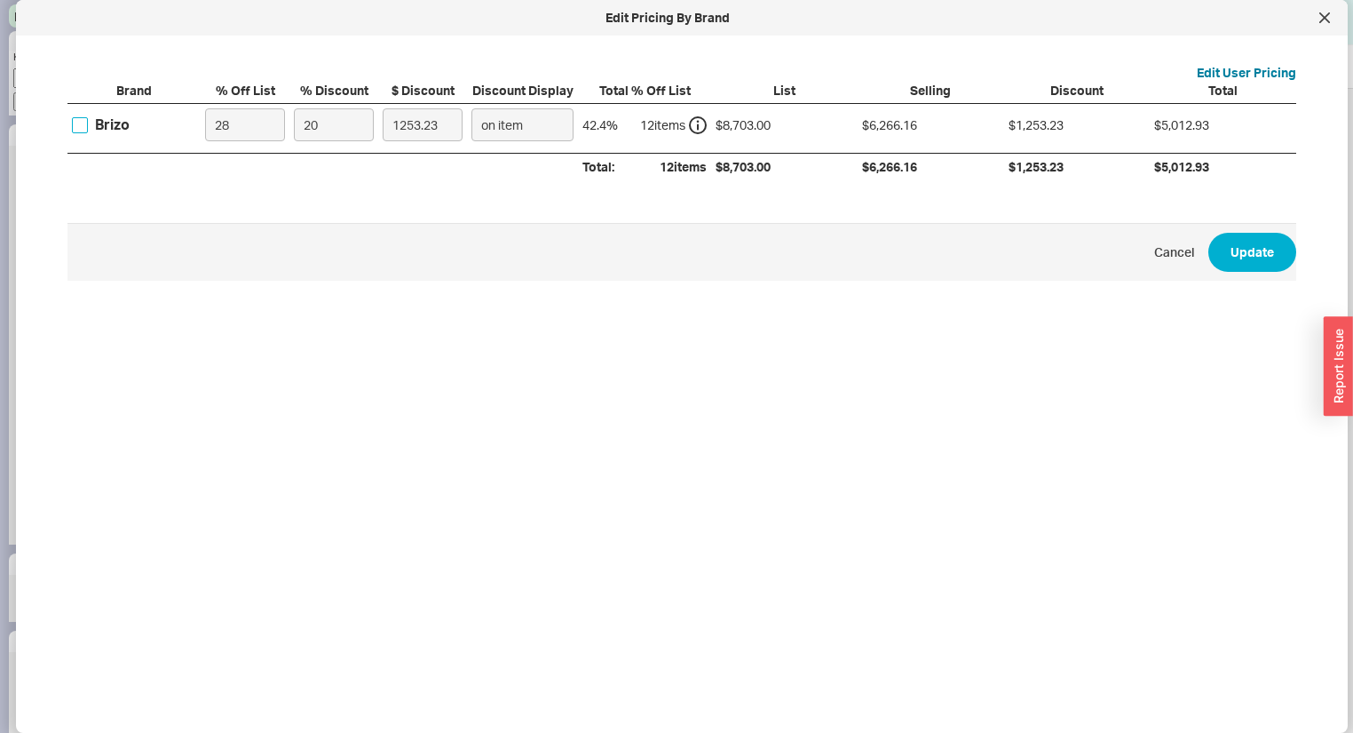
click at [80, 124] on input "Brizo" at bounding box center [80, 125] width 16 height 16
checkbox input "true"
drag, startPoint x: 342, startPoint y: 131, endPoint x: 322, endPoint y: 124, distance: 20.5
click at [341, 130] on input "20" at bounding box center [334, 124] width 80 height 33
drag, startPoint x: 329, startPoint y: 121, endPoint x: 131, endPoint y: 107, distance: 199.4
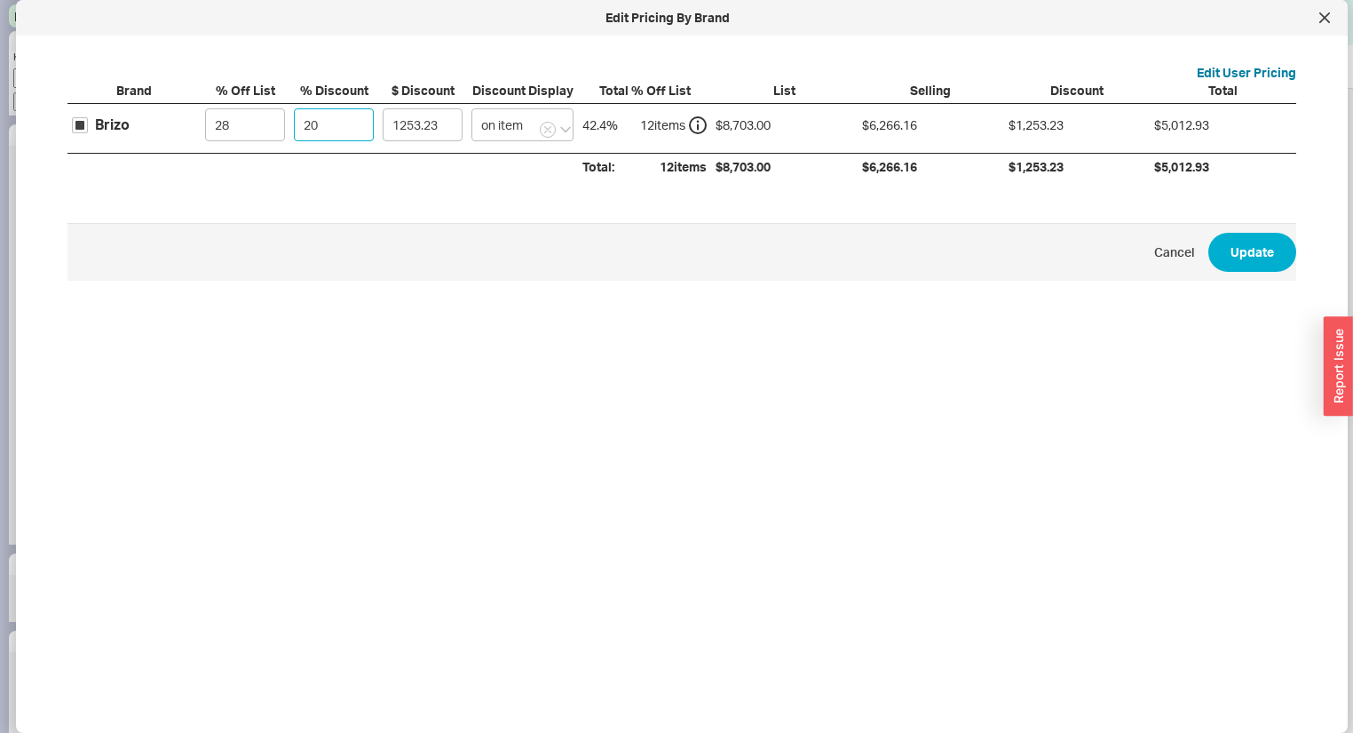
click at [0, 0] on div "Brizo 28 20 1253.23 on item 42.4 % 12 item s $8,703.00 $6,266.16 $1,253.23 $5,0…" at bounding box center [0, 0] width 0 height 0
type input "4"
type input "250.65"
type input "45"
type input "2819.77"
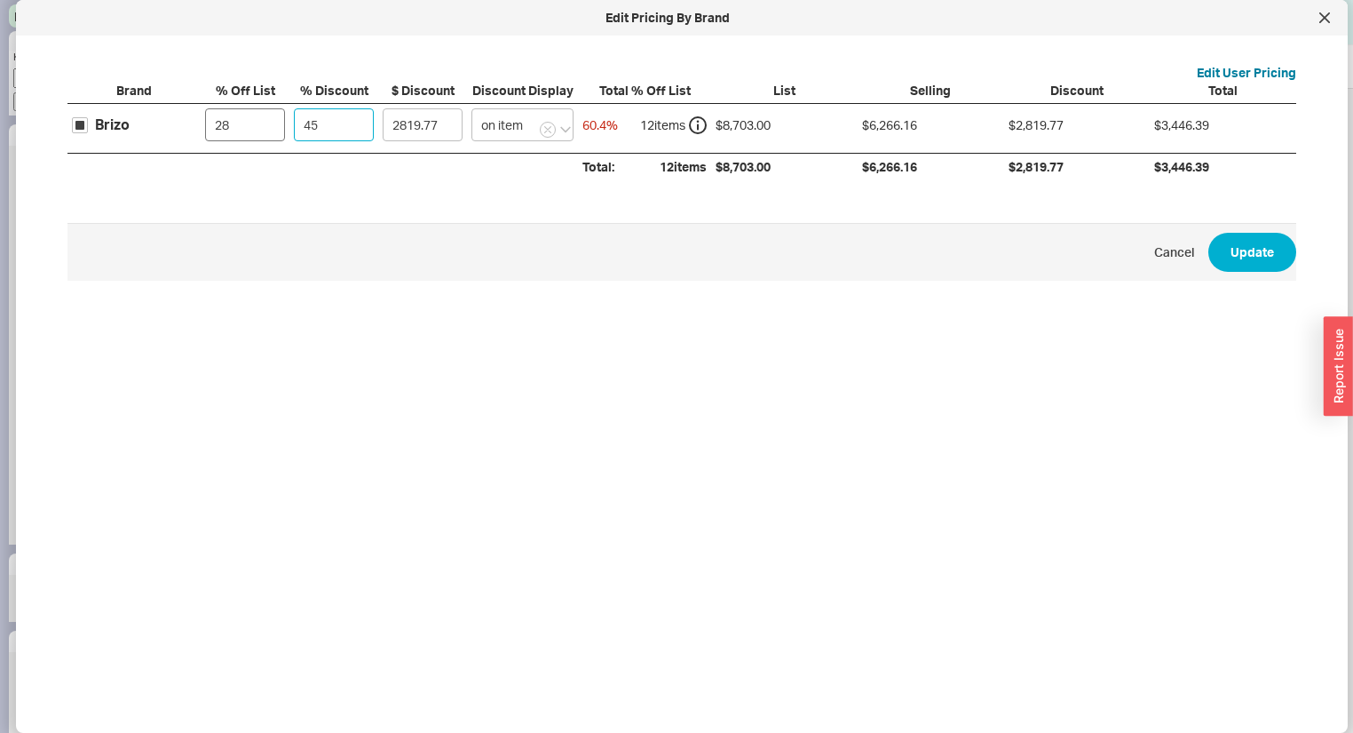
type input "45"
drag, startPoint x: 231, startPoint y: 117, endPoint x: 87, endPoint y: 103, distance: 144.5
click at [0, 0] on div "Brizo 28 45 2819.77 on item 60.4 % 12 item s $8,703.00 $6,266.16 $2,819.77 $3,4…" at bounding box center [0, 0] width 0 height 0
type input "0"
type input "3916.35"
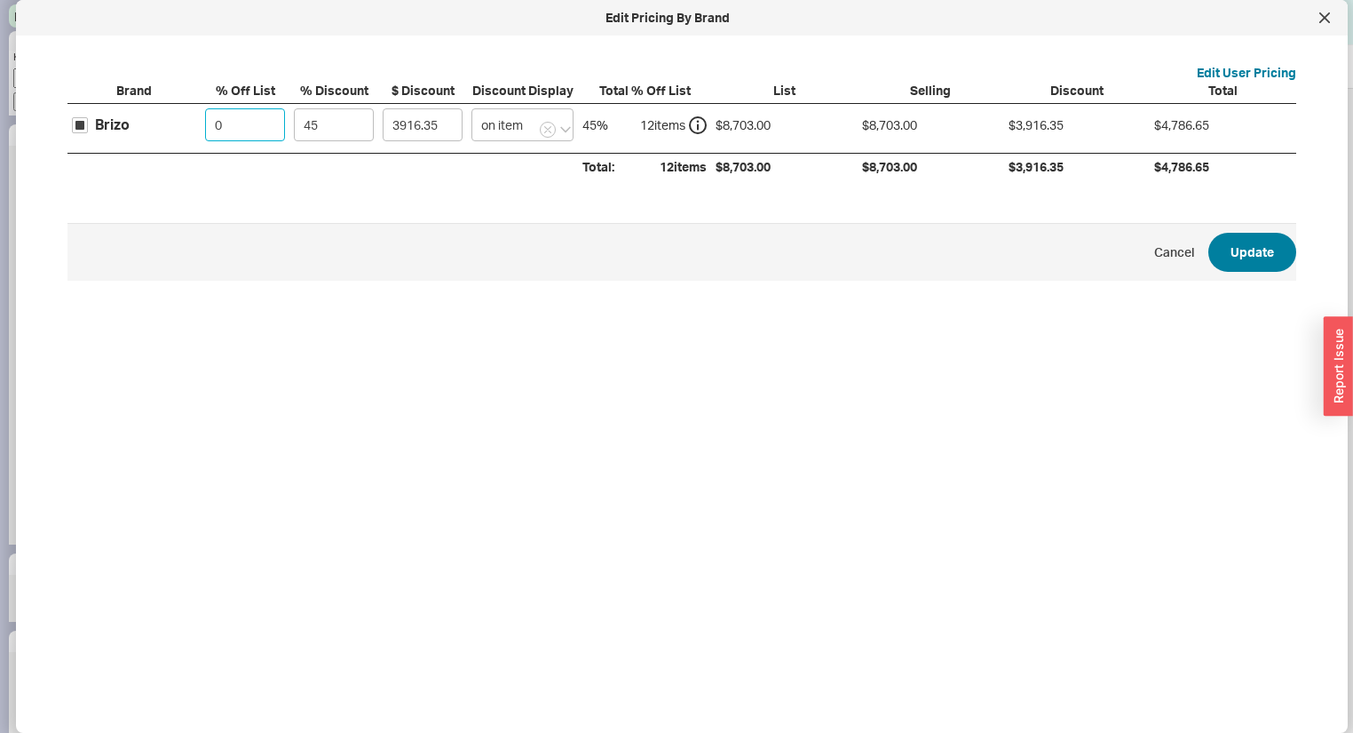
type input "0"
click at [1238, 252] on button "Update" at bounding box center [1252, 252] width 88 height 39
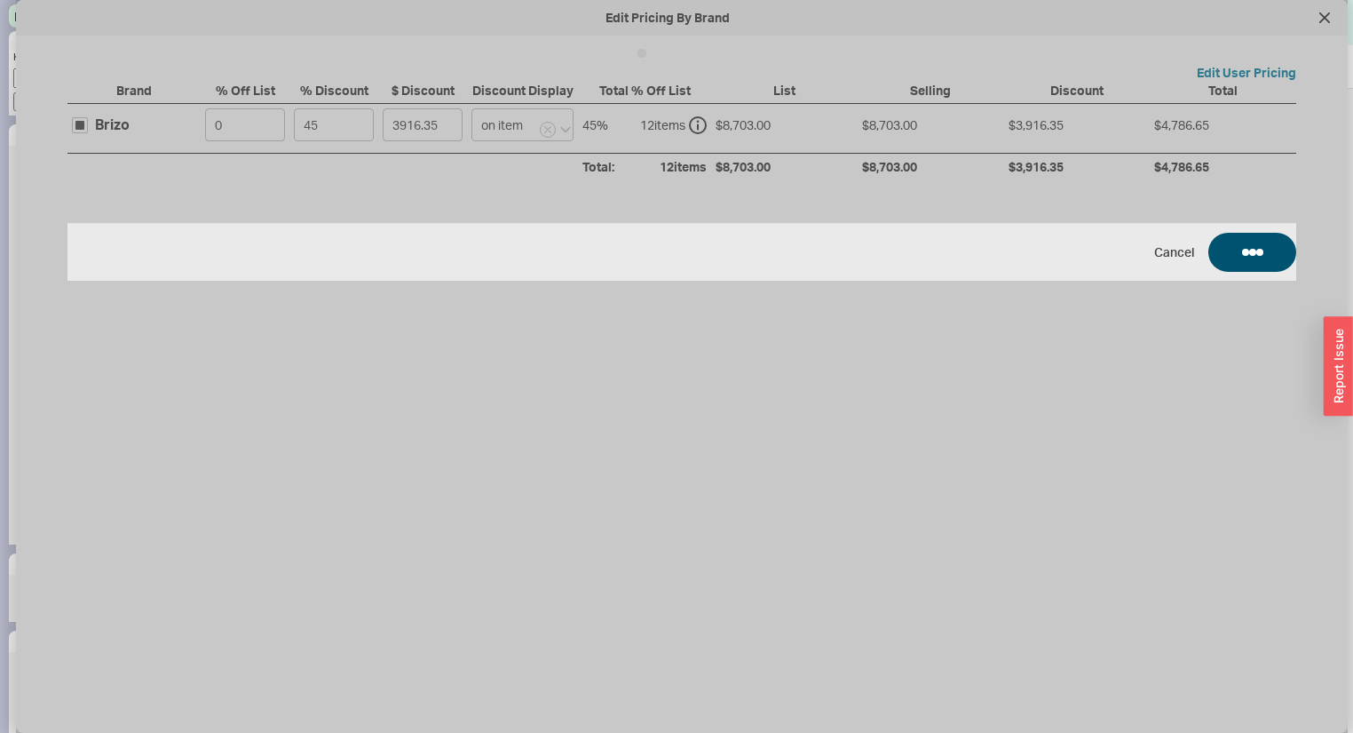
type input "$938.00"
type input "45"
type input "$274.00"
type input "45"
type input "$178.00"
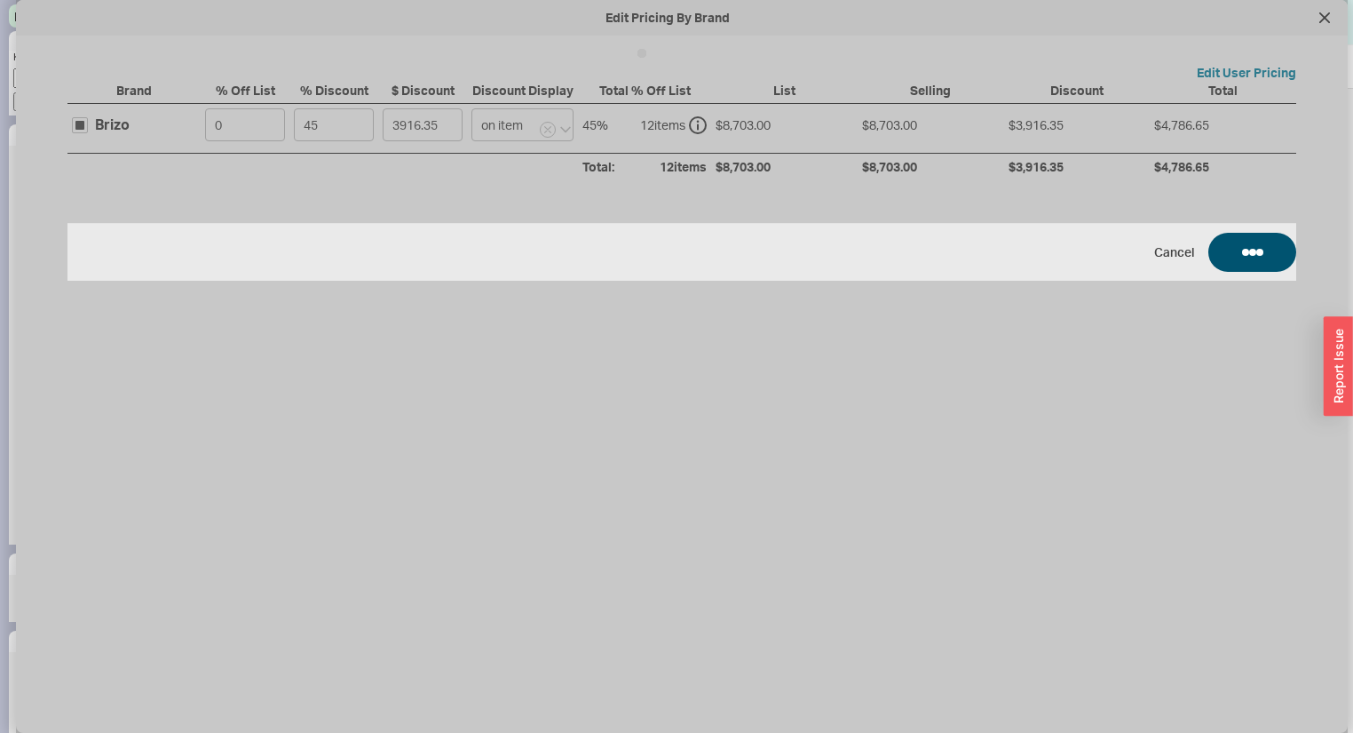
type input "45"
type input "$600.00"
type input "45"
type input "$357.00"
type input "45"
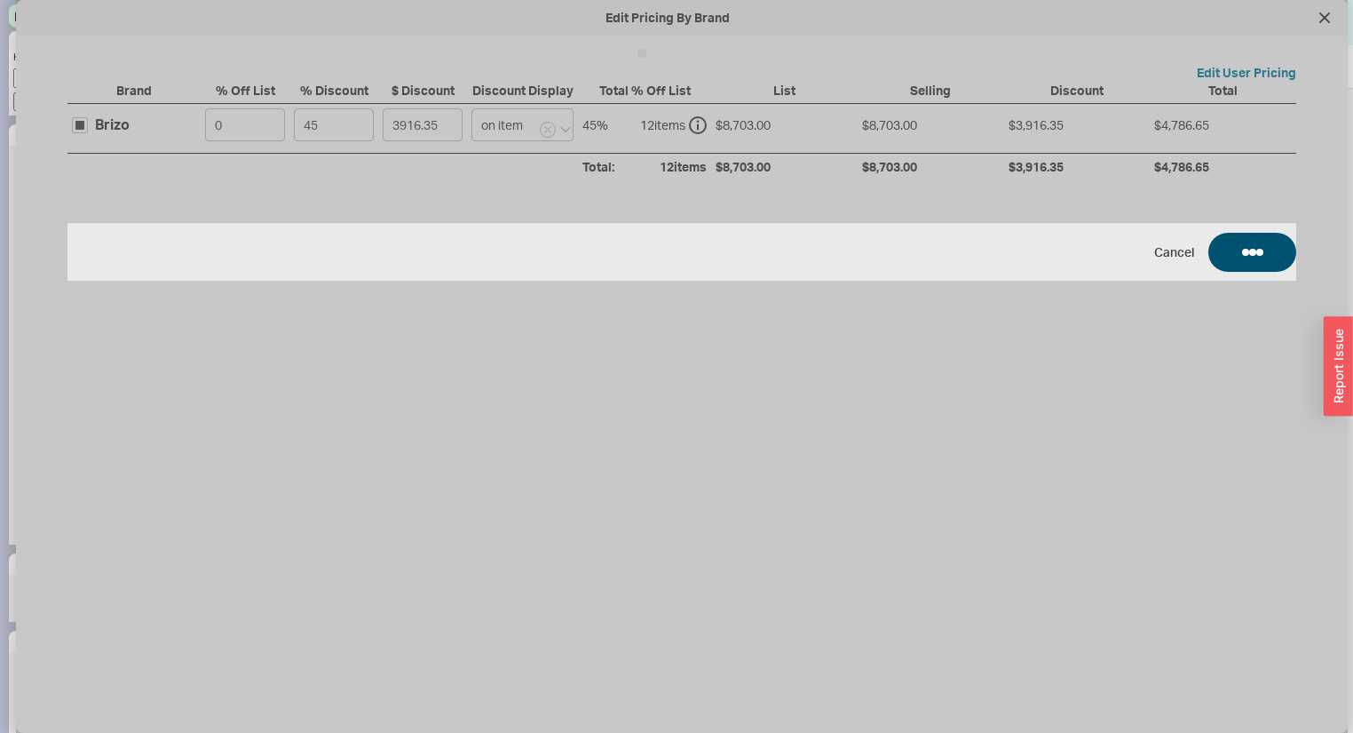
type input "$300.00"
type input "45"
type input "$178.00"
type input "45"
type input "$1,576.00"
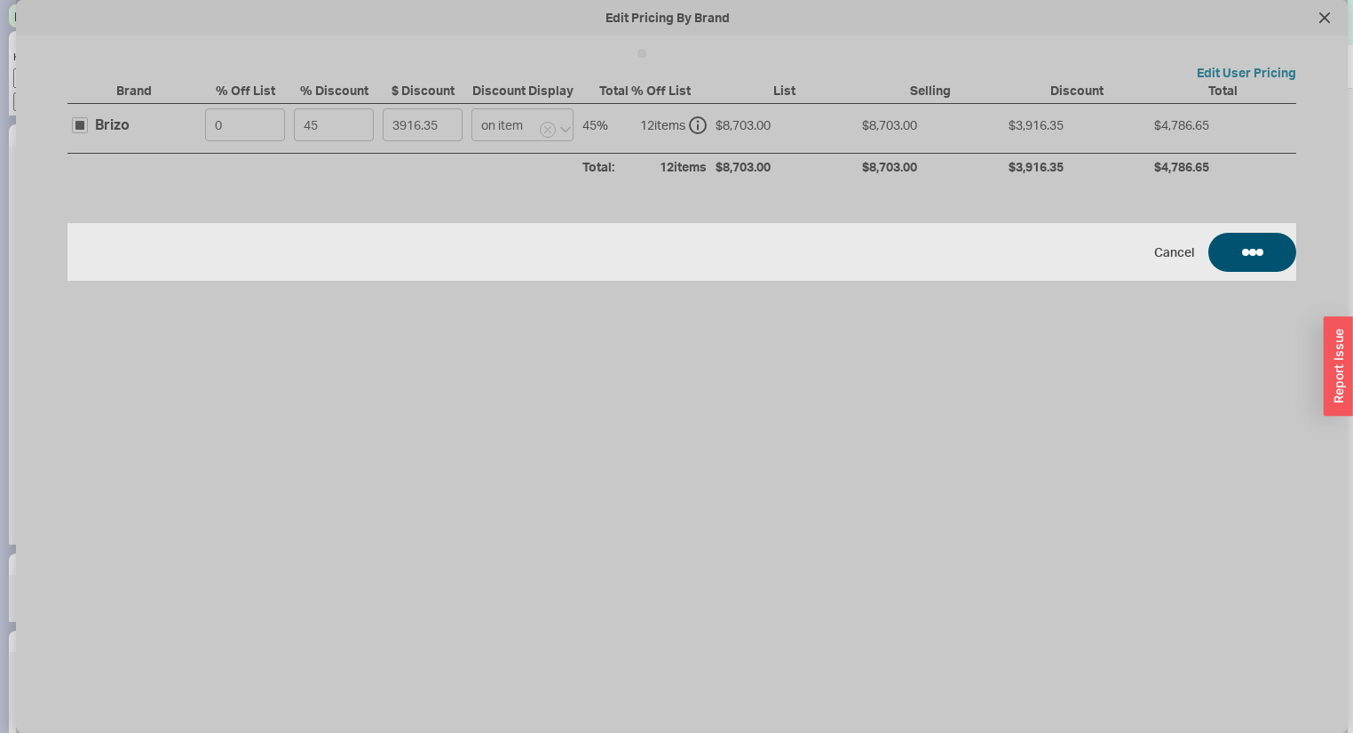
type input "45"
type input "$970.00"
type input "45"
type input "$144.00"
type input "45"
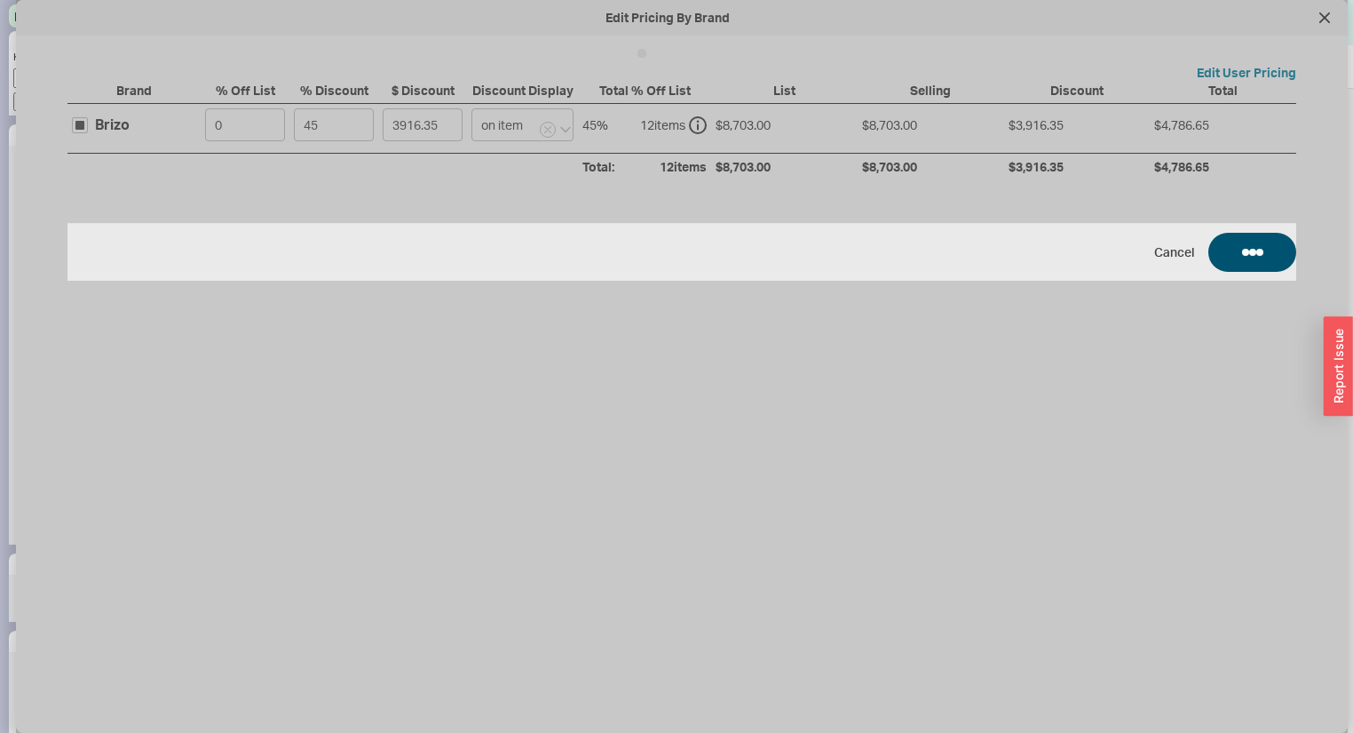
type input "$836.00"
type input "45"
type input "$124.00"
type input "45"
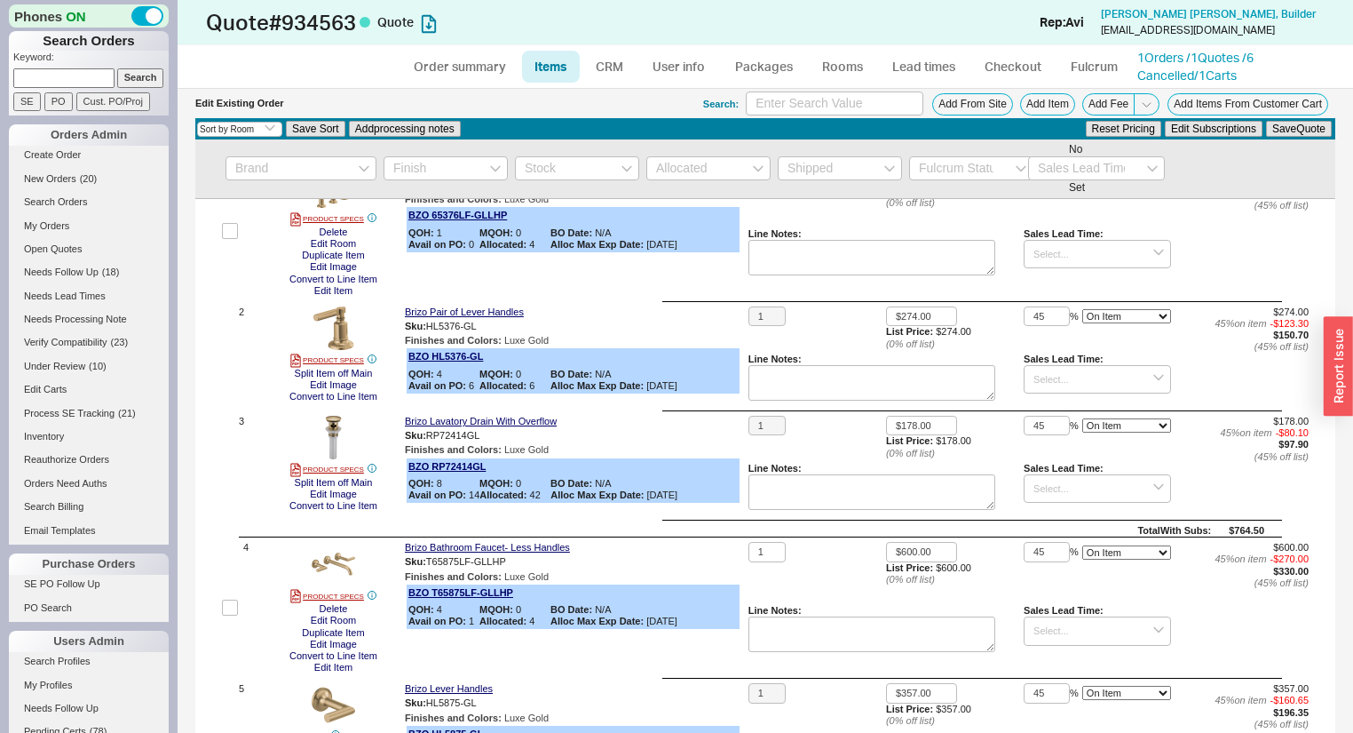
scroll to position [284, 0]
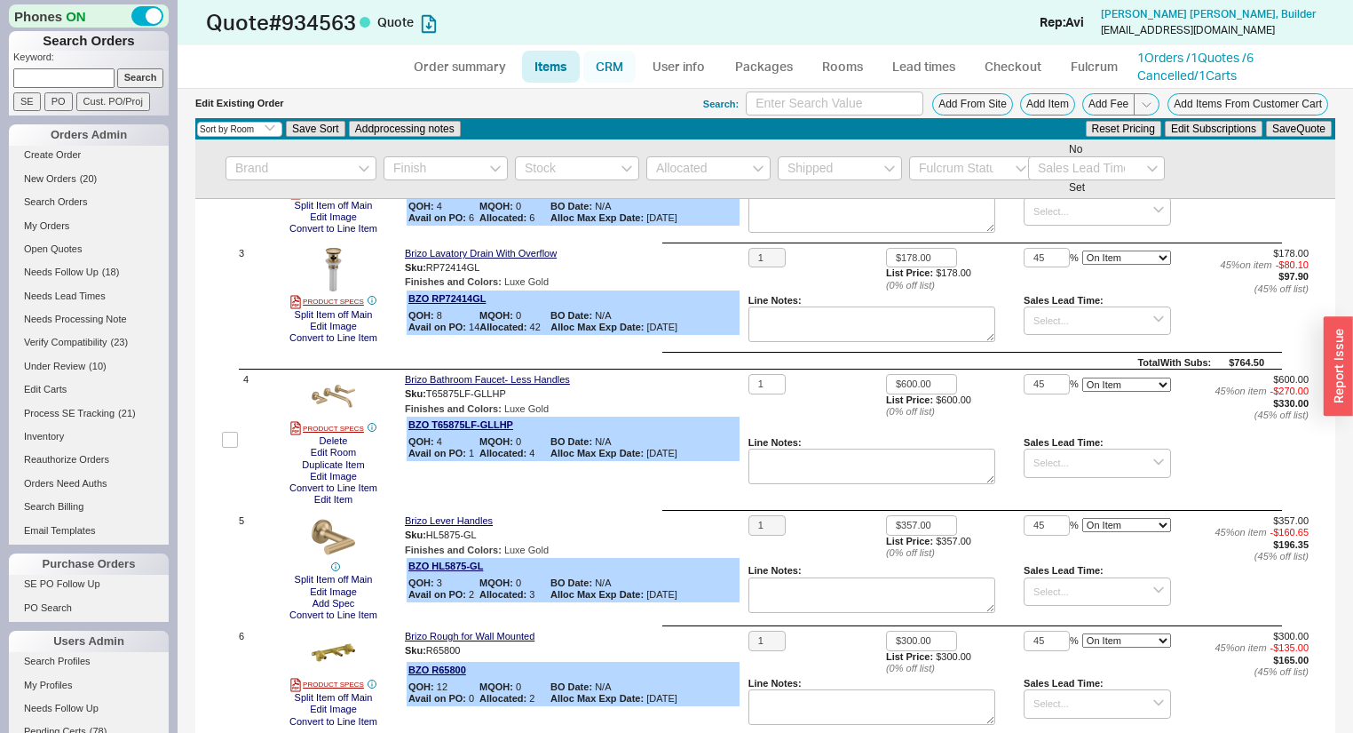
click at [614, 67] on link "CRM" at bounding box center [609, 67] width 52 height 32
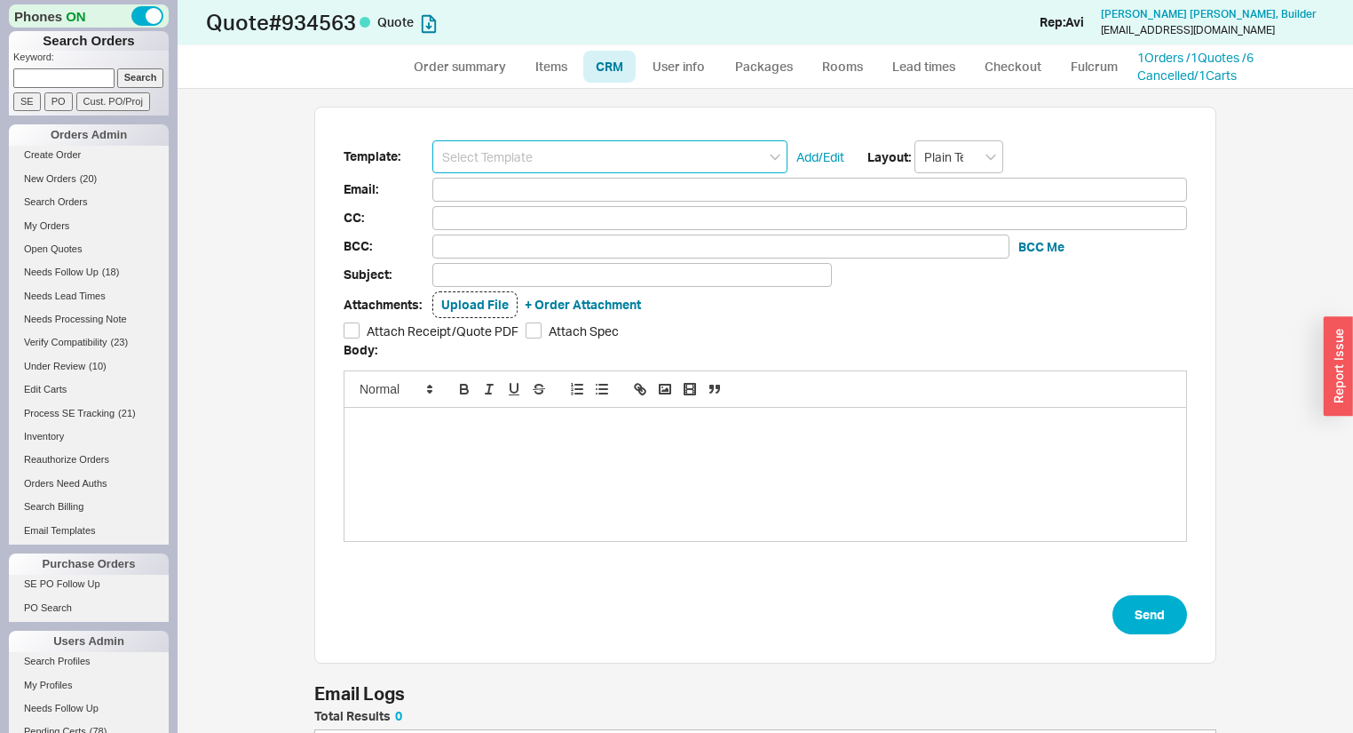
scroll to position [97, 891]
click at [562, 153] on input at bounding box center [609, 156] width 355 height 33
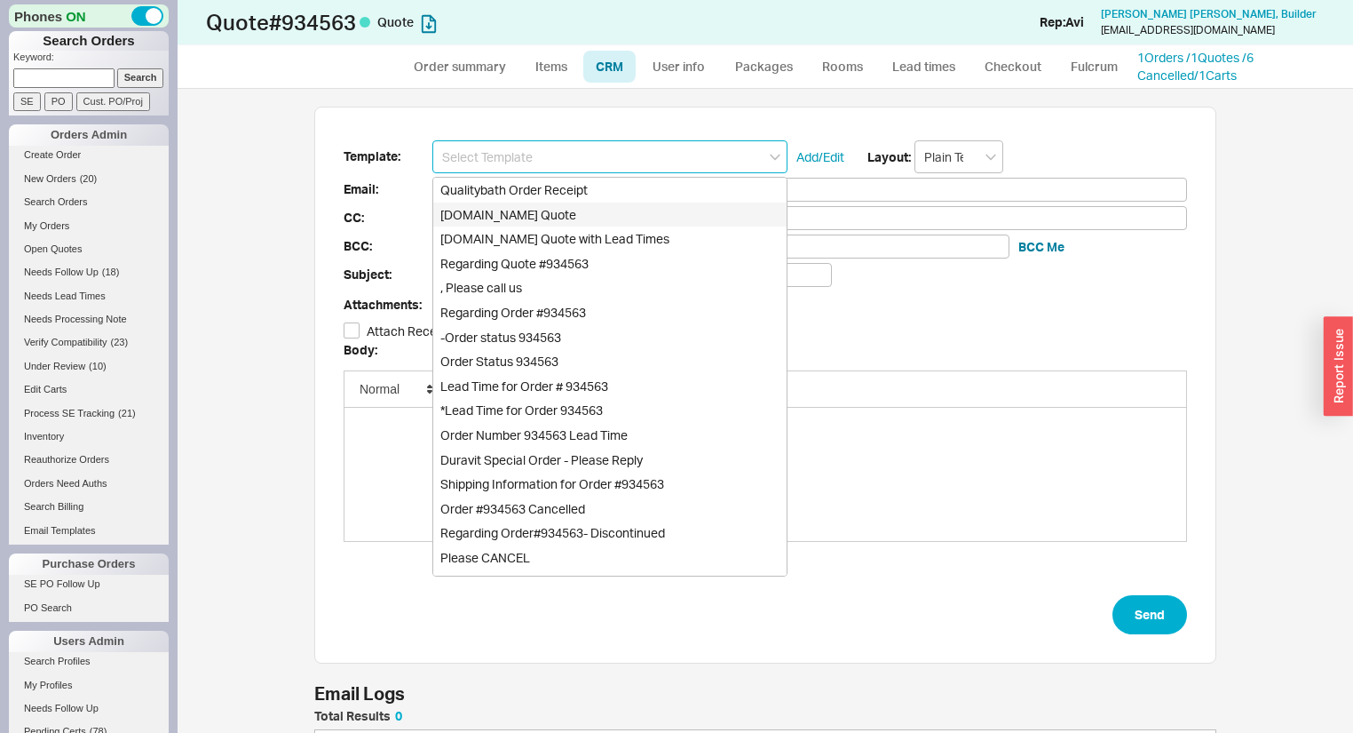
click at [556, 211] on div "[DOMAIN_NAME] Quote" at bounding box center [609, 214] width 353 height 25
type input "Receipt"
type input "[EMAIL_ADDRESS][DOMAIN_NAME]"
type input "Quality Bath Quote #934563"
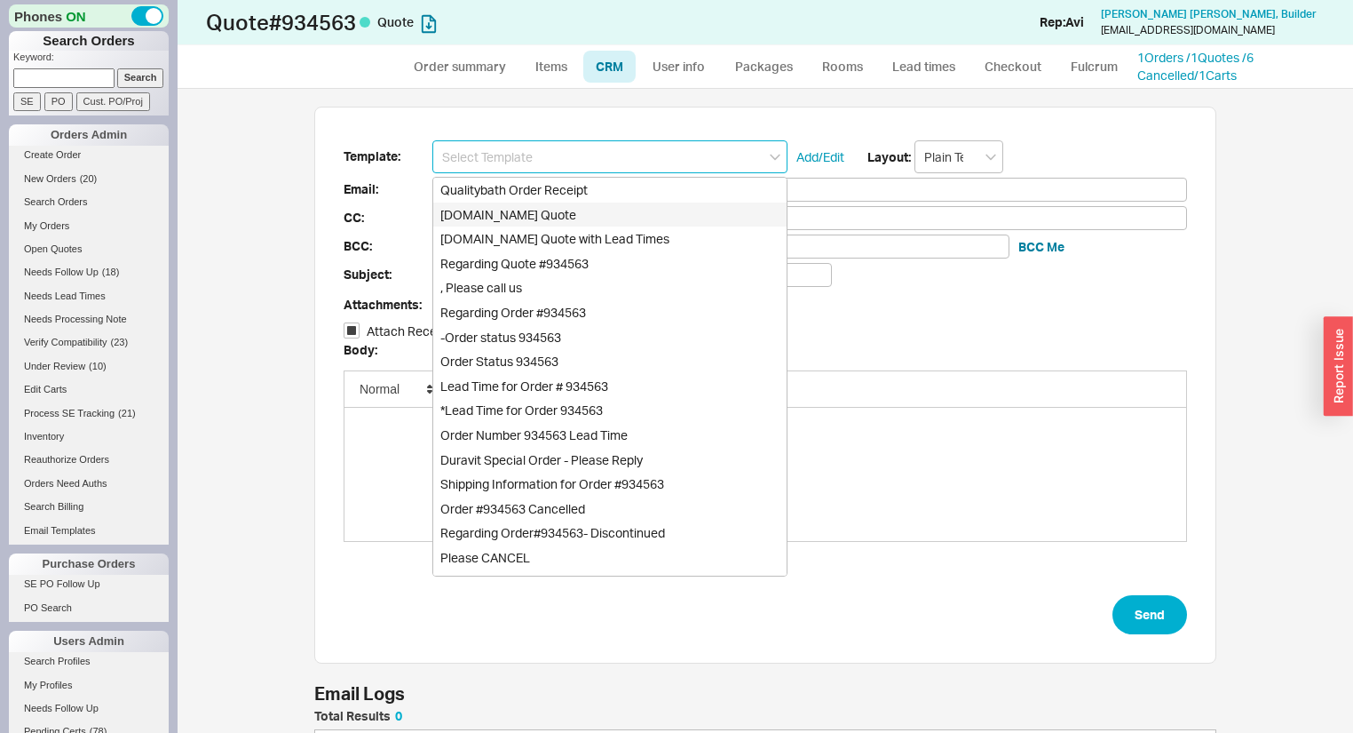
checkbox input "true"
type input "[DOMAIN_NAME] Quote"
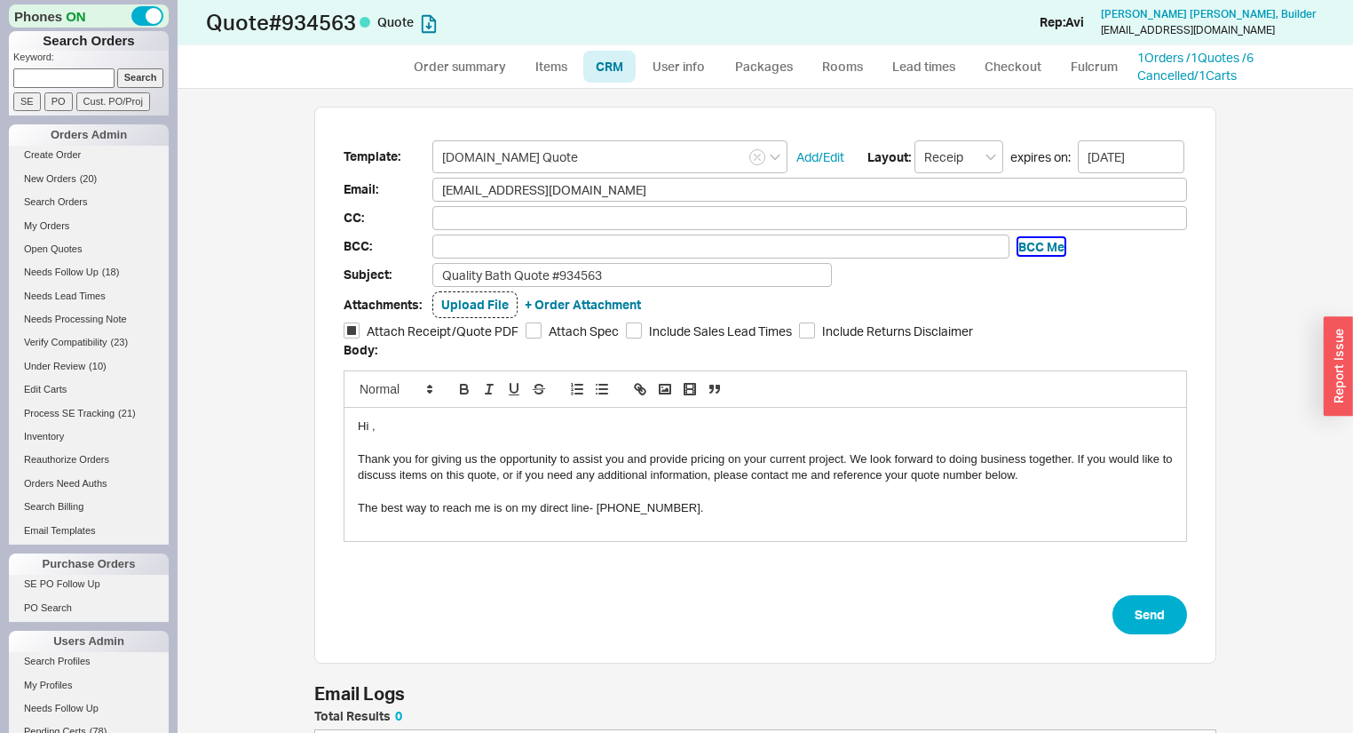
click at [1026, 241] on button "BCC Me" at bounding box center [1041, 247] width 46 height 18
type input "[EMAIL_ADDRESS][DOMAIN_NAME]"
click at [1131, 599] on button "Send" at bounding box center [1150, 614] width 75 height 39
select select "*"
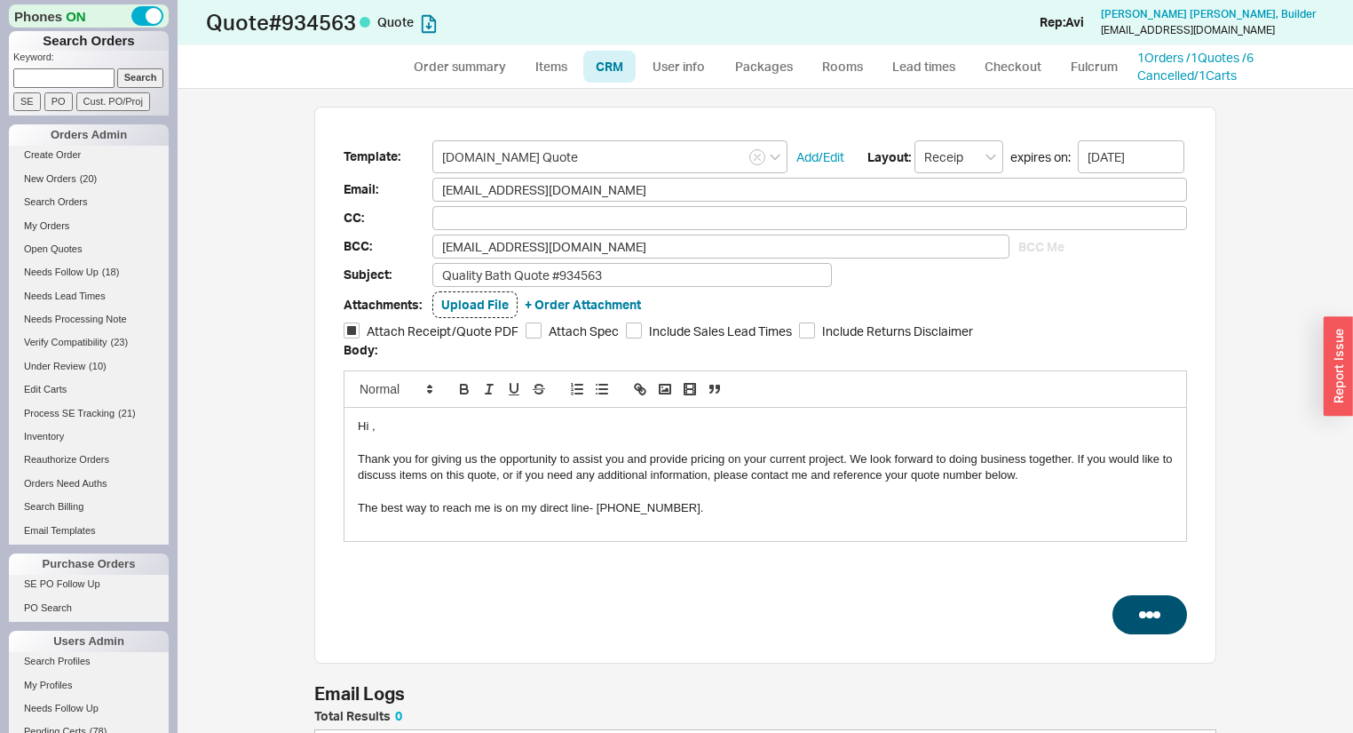
select select "*"
select select "LOW"
select select "3"
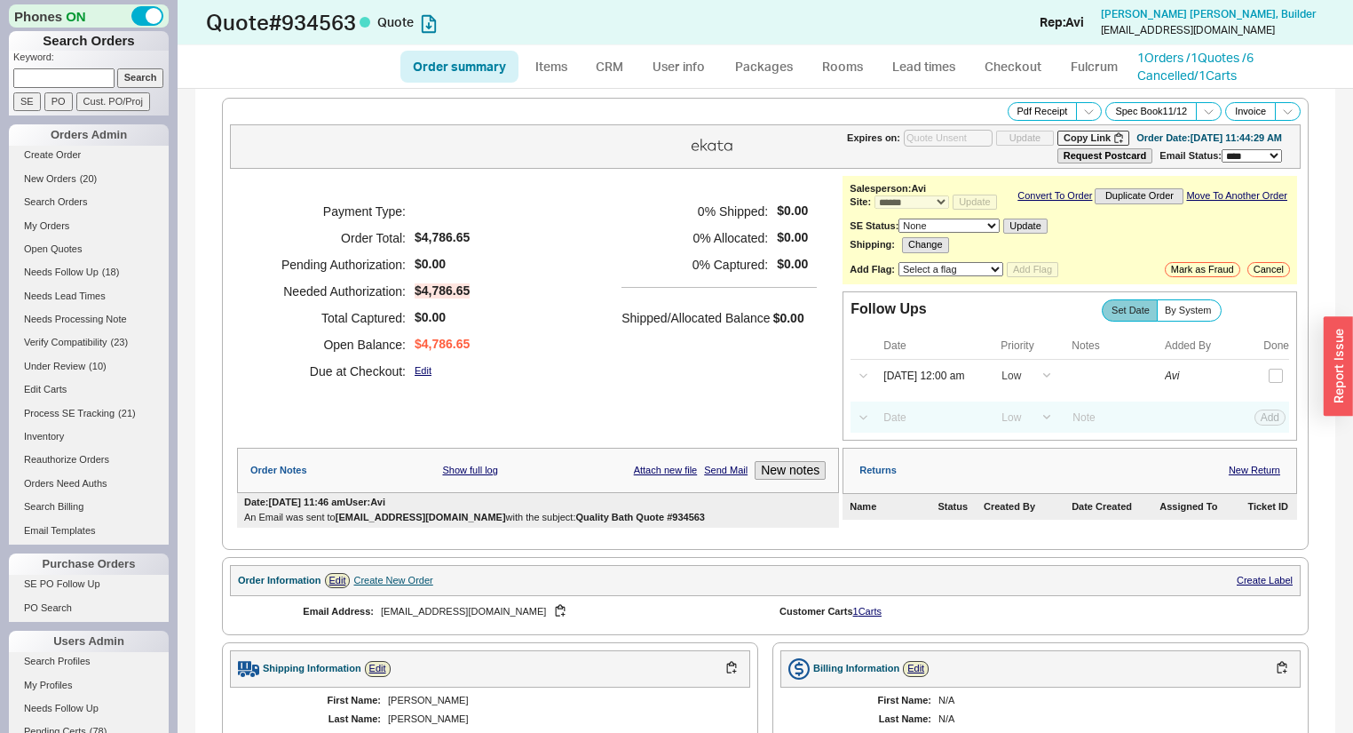
type input "[DATE]"
click at [1247, 58] on link "1 Orders / 1 Quotes / 6 Cancelled" at bounding box center [1195, 66] width 116 height 33
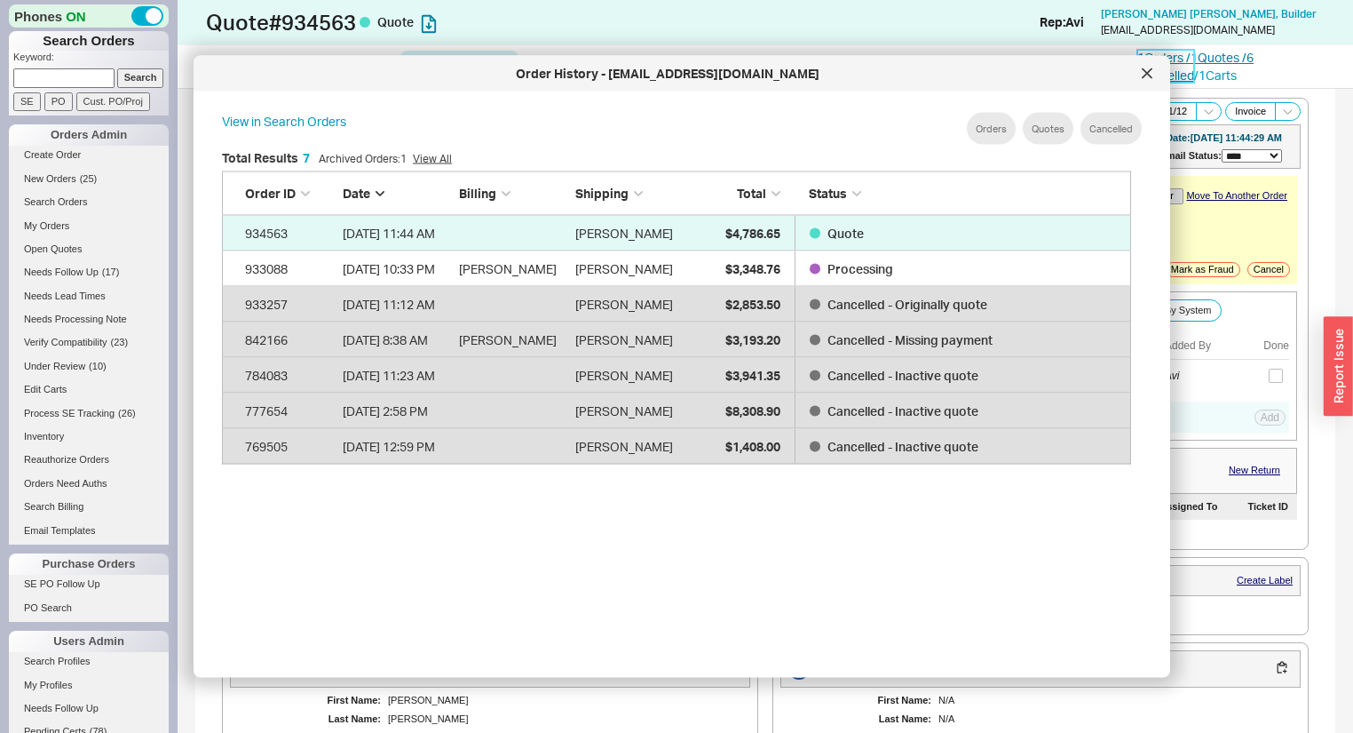
scroll to position [533, 927]
click at [1150, 74] on icon at bounding box center [1147, 73] width 11 height 11
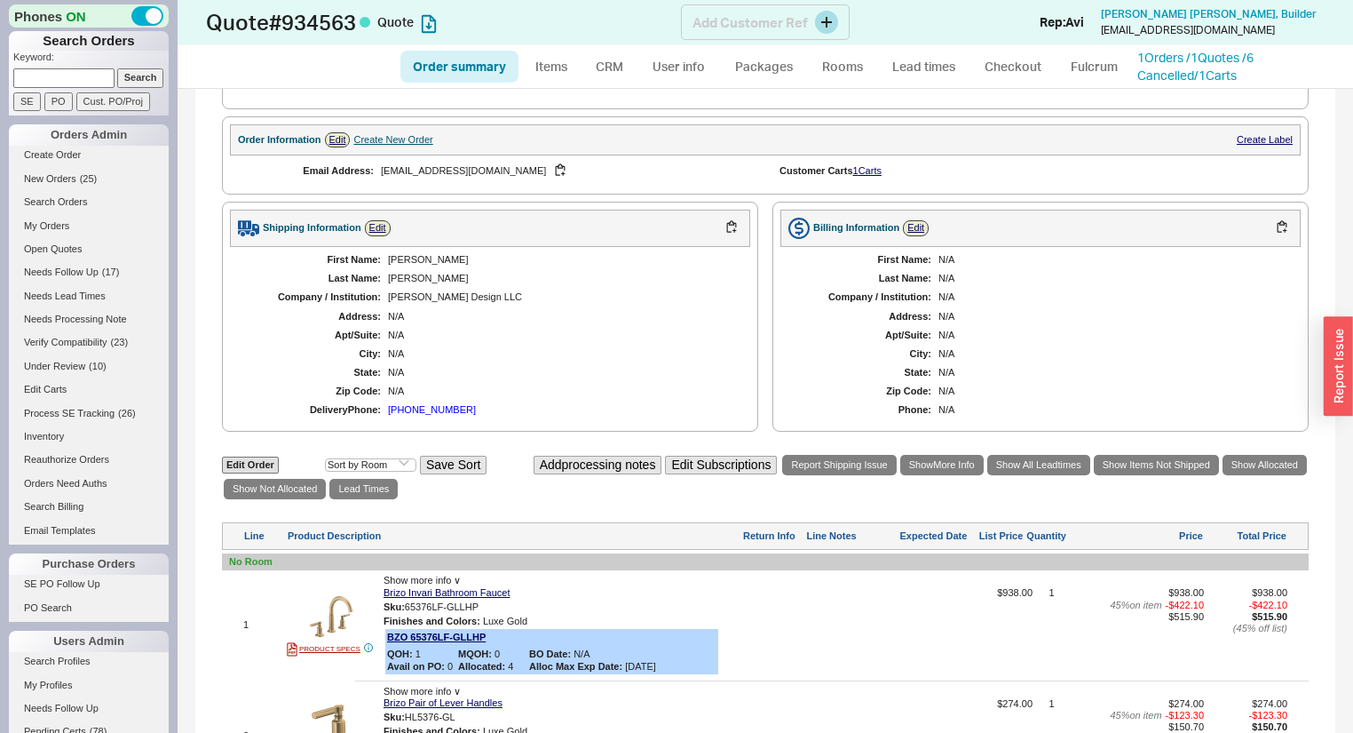
scroll to position [284, 0]
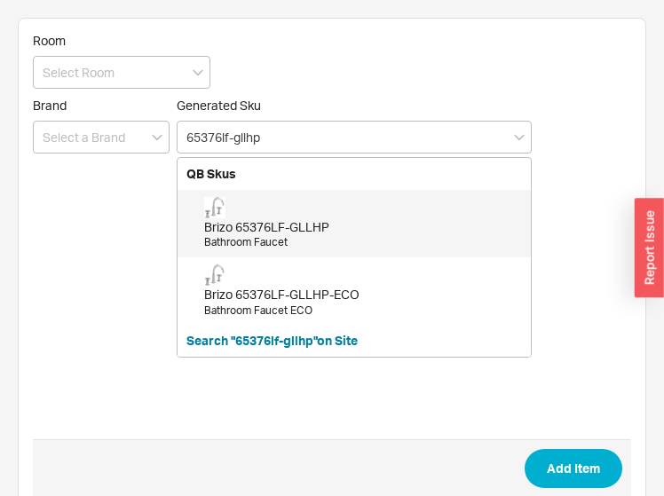
click at [412, 233] on div "Brizo 65376LF-GLLHP" at bounding box center [363, 227] width 318 height 18
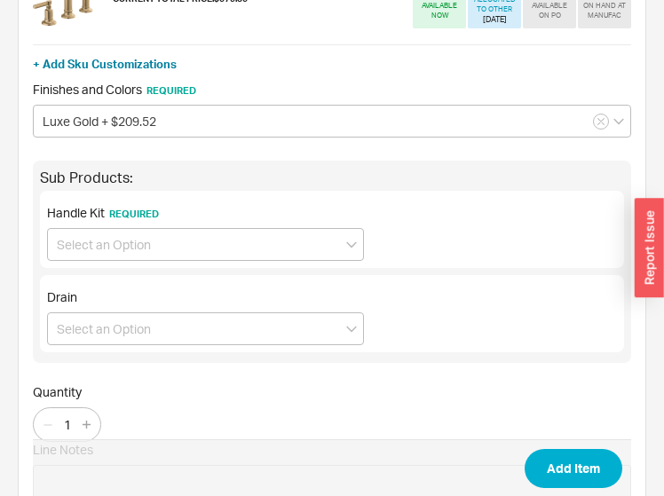
scroll to position [213, 0]
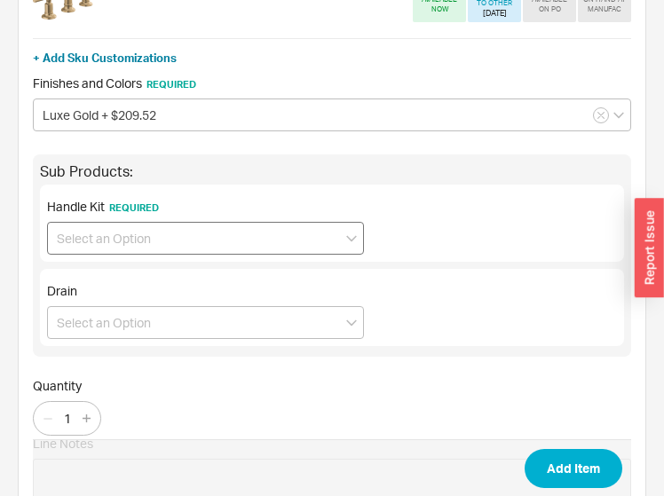
type input "65376LF-GLLHP"
click at [107, 238] on input at bounding box center [205, 238] width 317 height 33
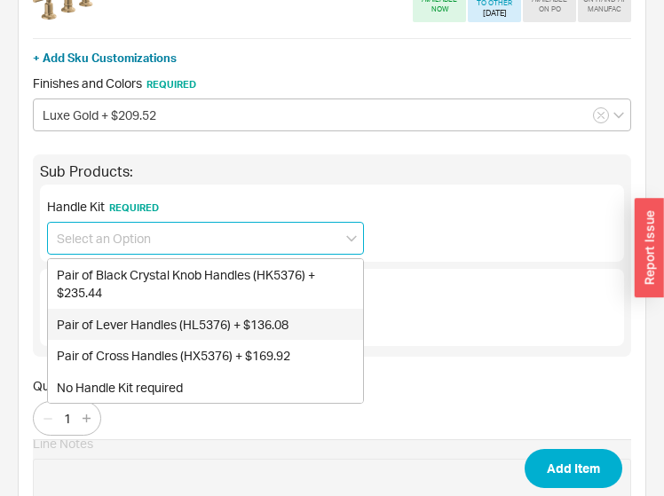
click at [161, 323] on div "Pair of Lever Handles (HL5376) + $136.08" at bounding box center [205, 325] width 315 height 32
type input "Pair of Lever Handles (HL5376) + $136.08"
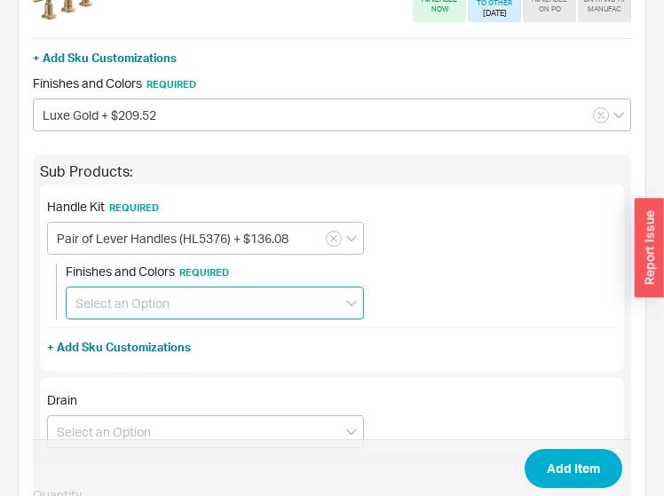
click at [162, 308] on input at bounding box center [215, 303] width 298 height 33
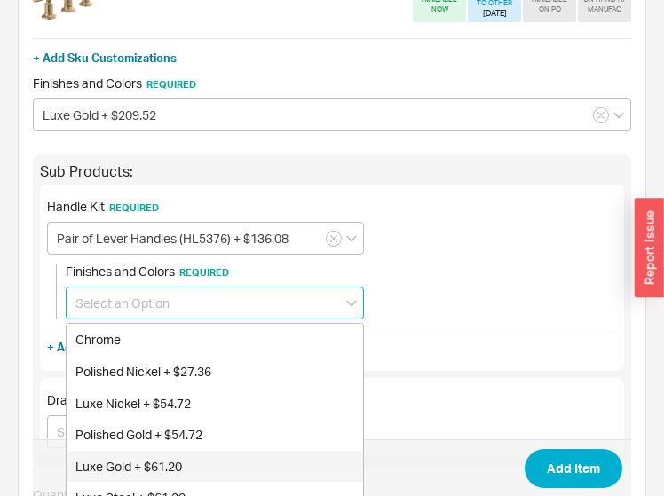
click at [146, 455] on div "Luxe Gold + $61.20" at bounding box center [215, 467] width 297 height 32
type input "Luxe Gold + $61.20"
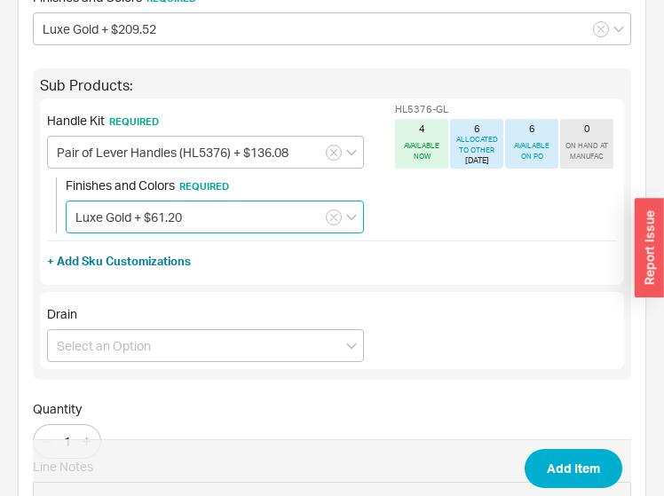
scroll to position [423, 0]
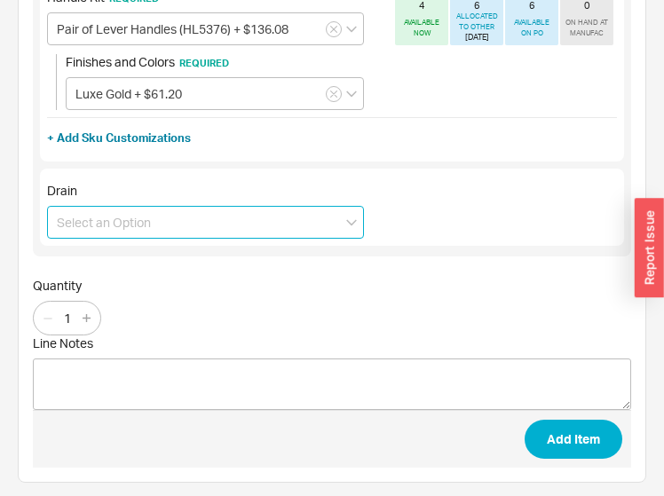
click at [128, 222] on input at bounding box center [205, 222] width 317 height 33
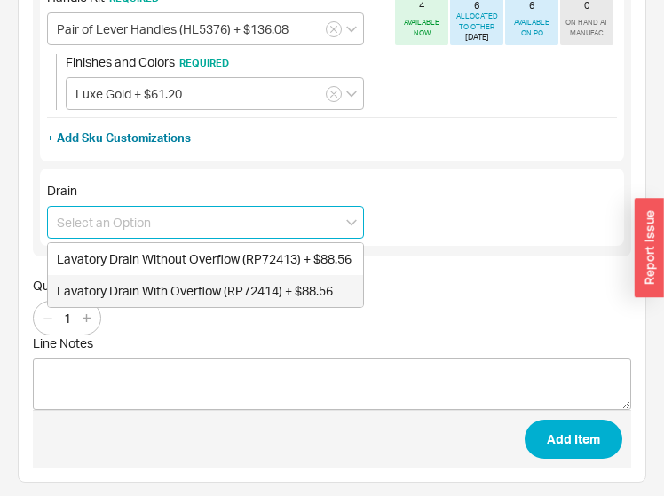
click at [175, 281] on div "Lavatory Drain With Overflow (RP72414) + $88.56" at bounding box center [205, 291] width 315 height 32
type input "Lavatory Drain With Overflow (RP72414) + $88.56"
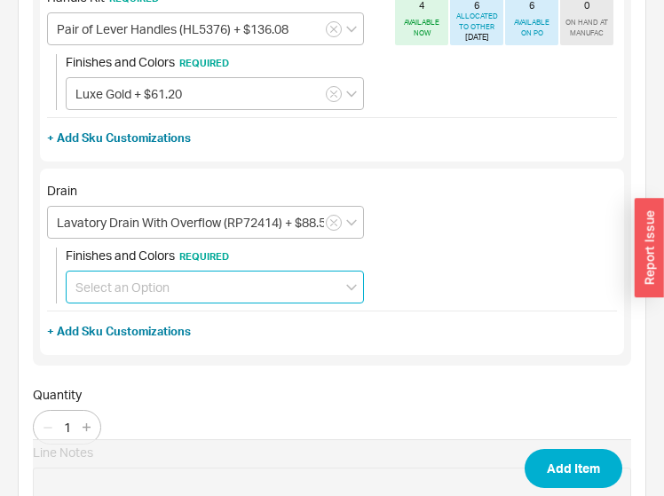
click at [175, 281] on input at bounding box center [215, 287] width 298 height 33
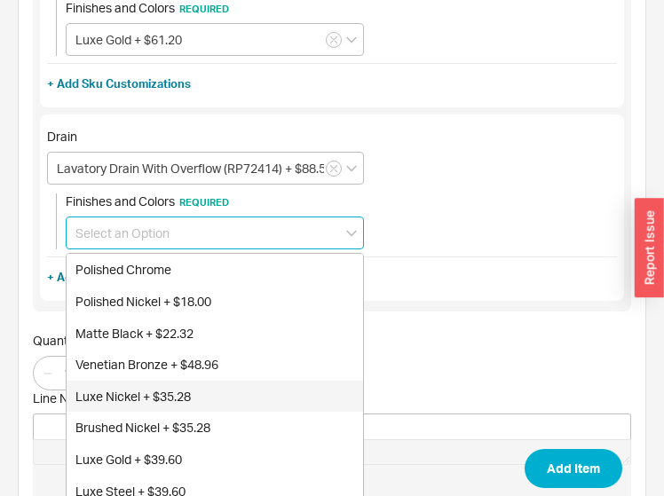
scroll to position [548, 0]
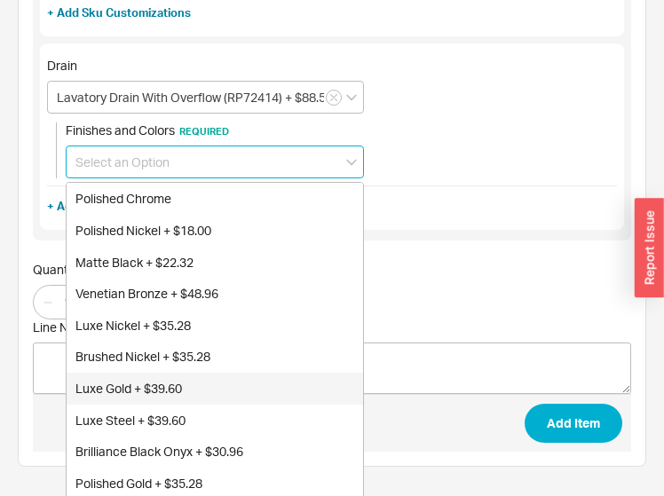
click at [172, 383] on div "Luxe Gold + $39.60" at bounding box center [215, 389] width 297 height 32
type input "Luxe Gold + $39.60"
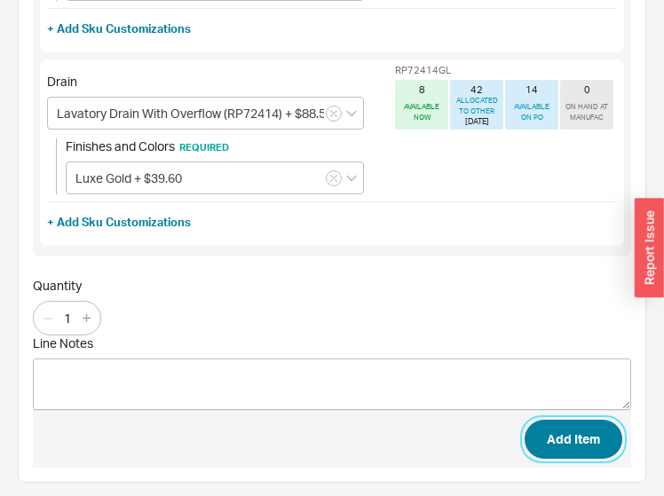
click at [567, 431] on button "Add Item" at bounding box center [574, 439] width 98 height 39
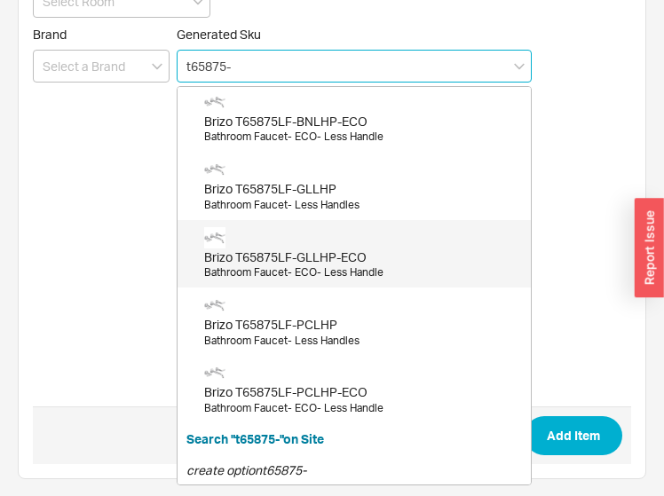
scroll to position [239, 0]
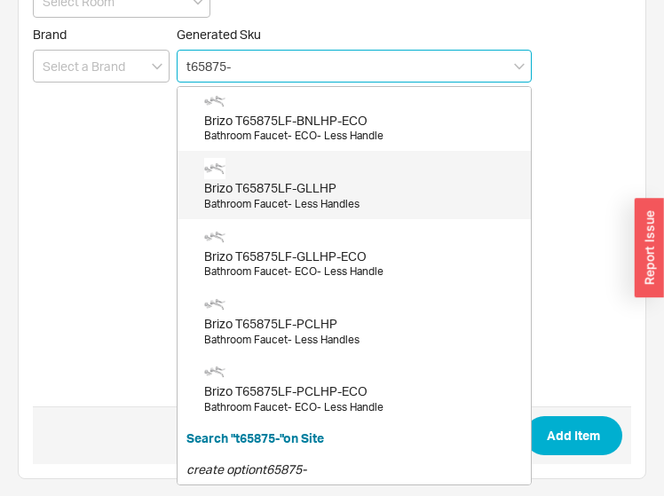
click at [346, 186] on div "Brizo T65875LF-GLLHP" at bounding box center [363, 188] width 318 height 18
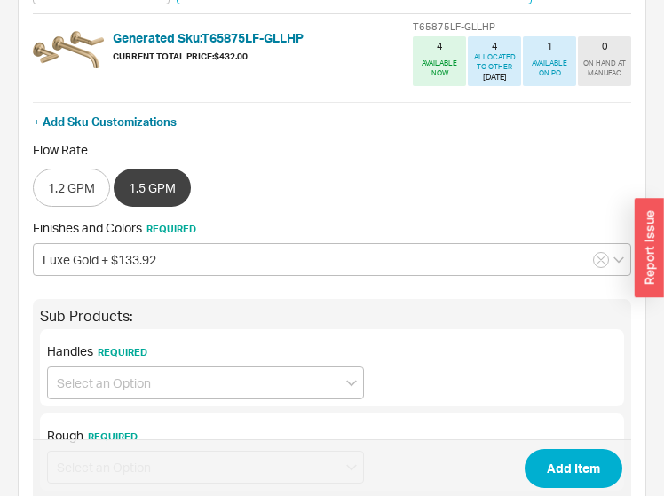
scroll to position [284, 0]
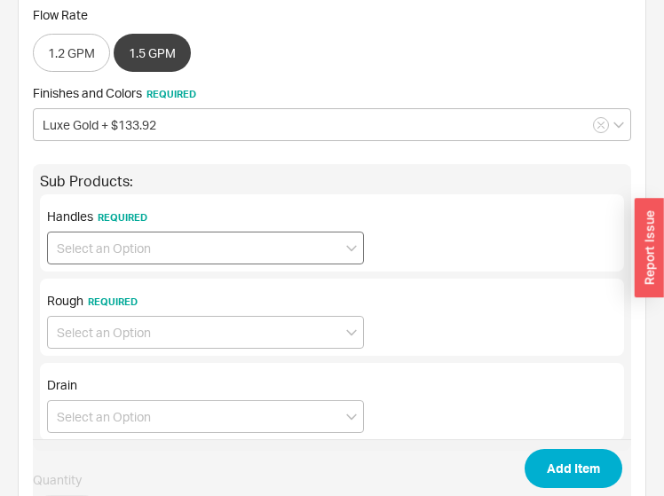
type input "T65875LF-GLLHP"
click at [154, 242] on input at bounding box center [205, 248] width 317 height 33
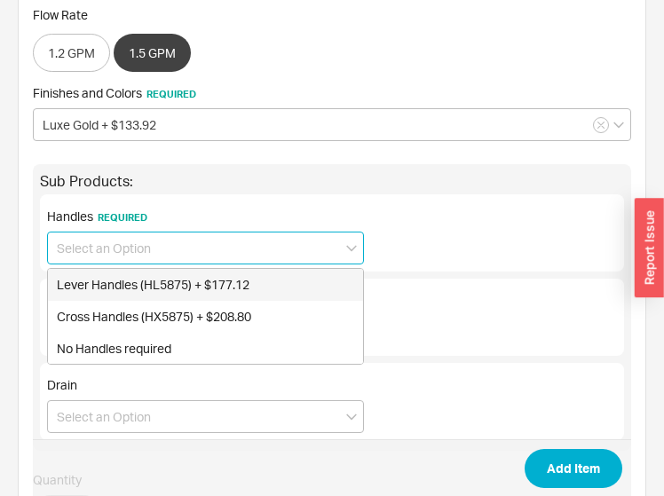
click at [139, 278] on div "Lever Handles (HL5875) + $177.12" at bounding box center [205, 285] width 315 height 32
type input "Lever Handles (HL5875) + $177.12"
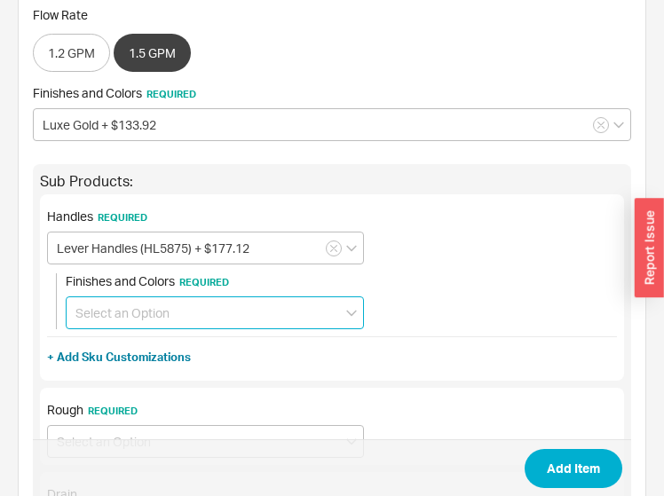
click at [147, 309] on input at bounding box center [215, 313] width 298 height 33
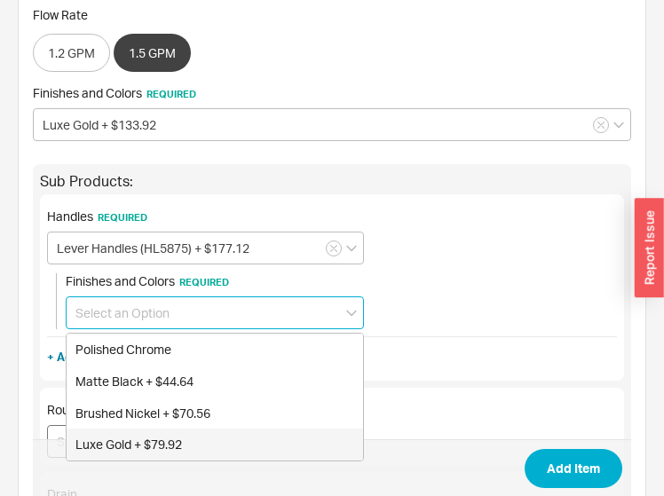
drag, startPoint x: 142, startPoint y: 440, endPoint x: 149, endPoint y: 430, distance: 12.1
click at [142, 440] on div "Luxe Gold + $79.92" at bounding box center [215, 445] width 297 height 32
type input "Luxe Gold + $79.92"
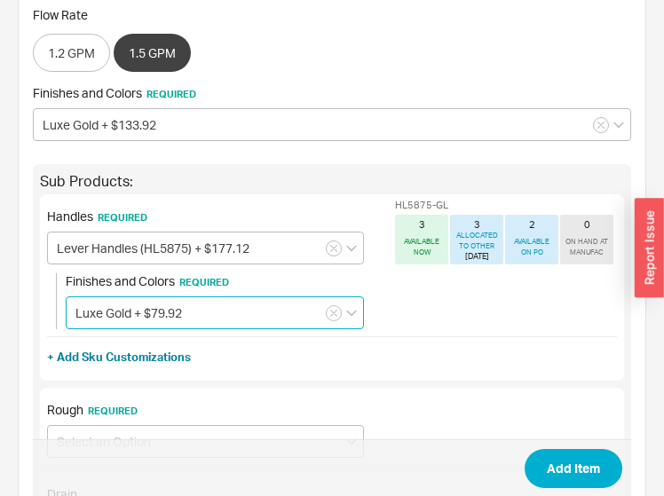
scroll to position [355, 0]
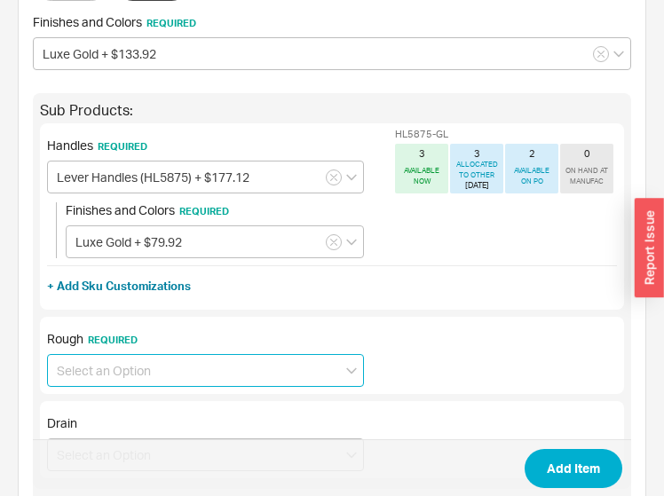
click at [135, 368] on input at bounding box center [205, 370] width 317 height 33
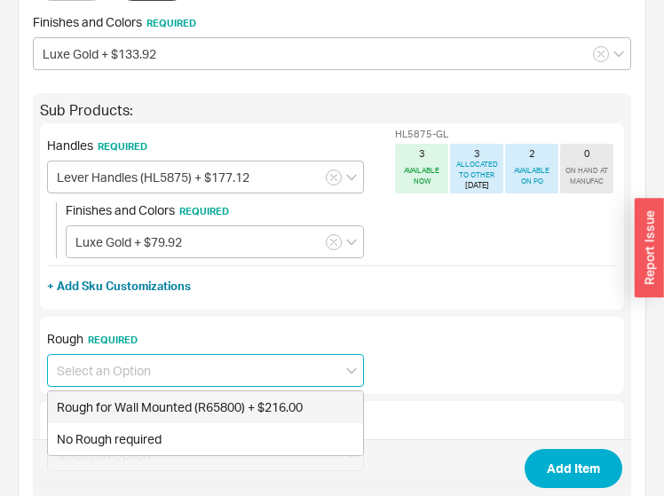
click at [145, 398] on div "Rough for Wall Mounted (R65800) + $216.00" at bounding box center [205, 408] width 315 height 32
type input "Rough for Wall Mounted (R65800) + $216.00"
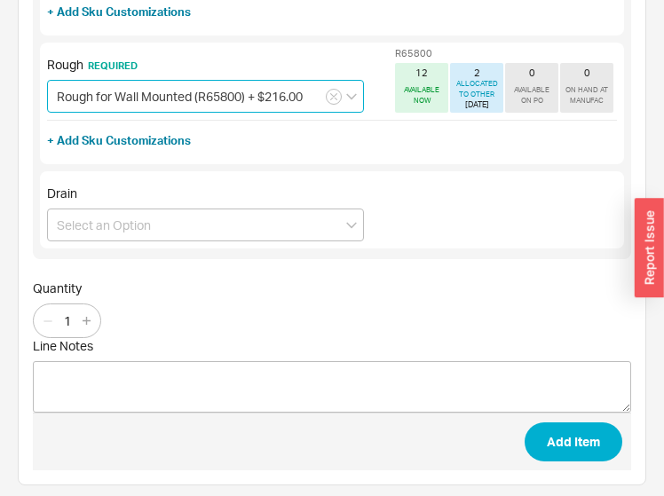
scroll to position [632, 0]
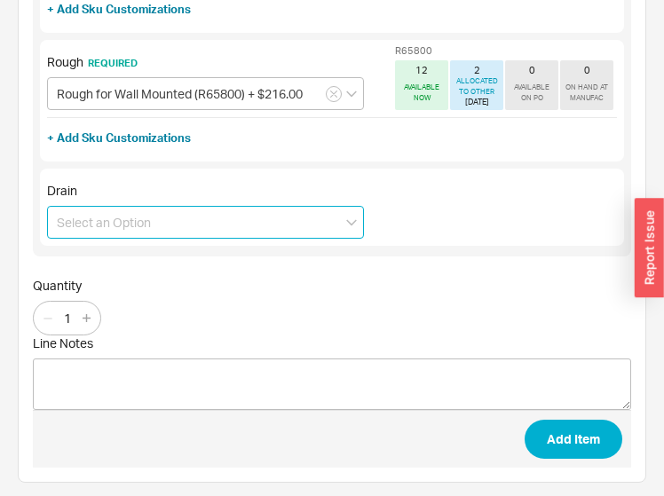
click at [123, 229] on input at bounding box center [205, 222] width 317 height 33
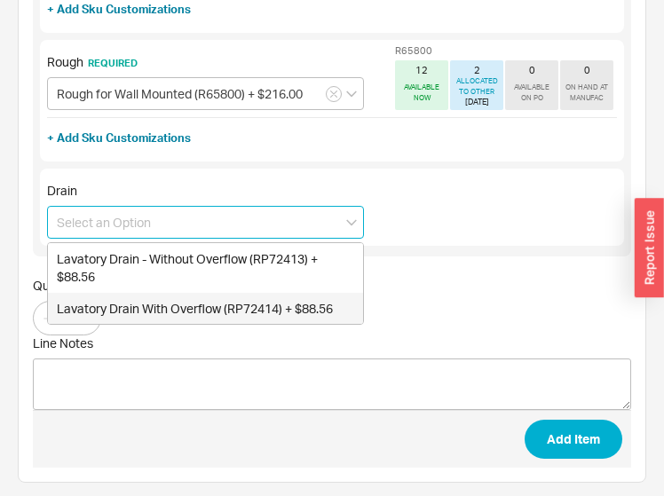
click at [147, 302] on div "Lavatory Drain With Overflow (RP72414) + $88.56" at bounding box center [205, 309] width 315 height 32
type input "Lavatory Drain With Overflow (RP72414) + $88.56"
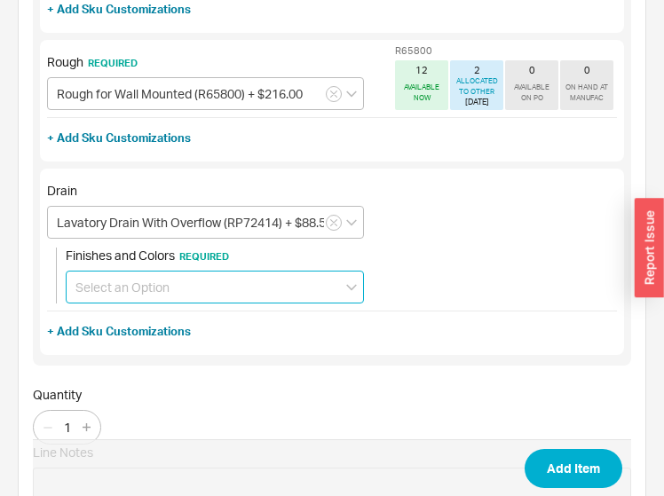
click at [151, 274] on input at bounding box center [215, 287] width 298 height 33
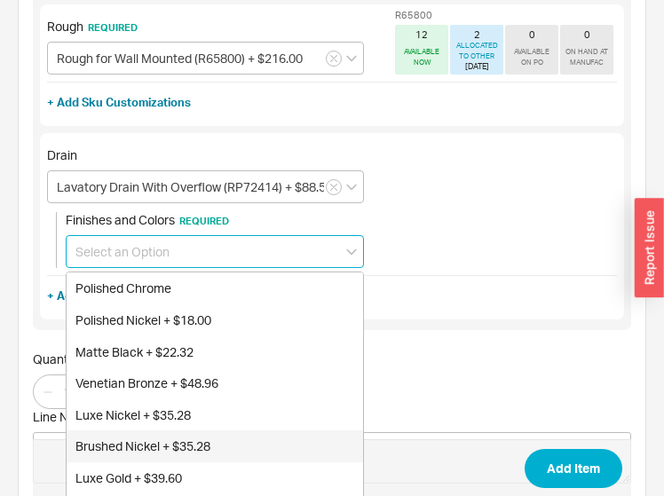
scroll to position [703, 0]
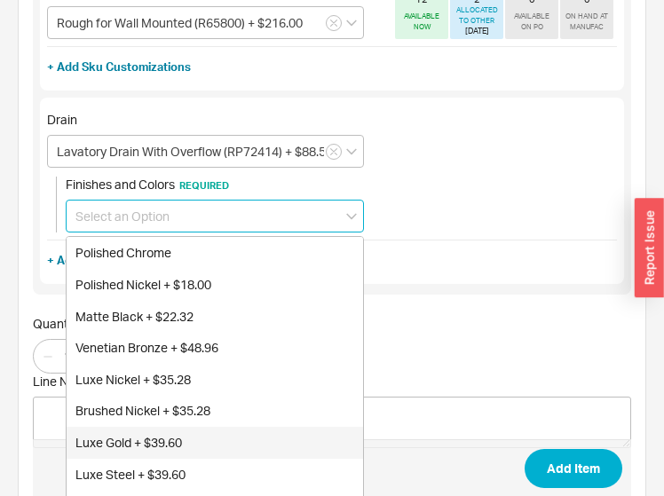
click at [145, 431] on div "Luxe Gold + $39.60" at bounding box center [215, 443] width 297 height 32
type input "Luxe Gold + $39.60"
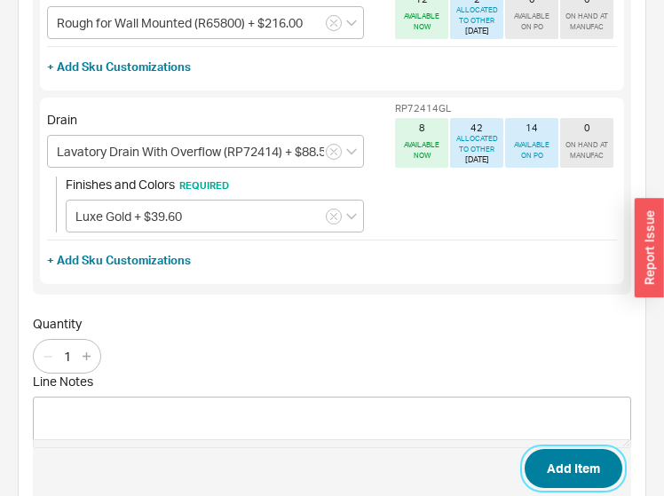
click at [565, 465] on button "Add Item" at bounding box center [574, 468] width 98 height 39
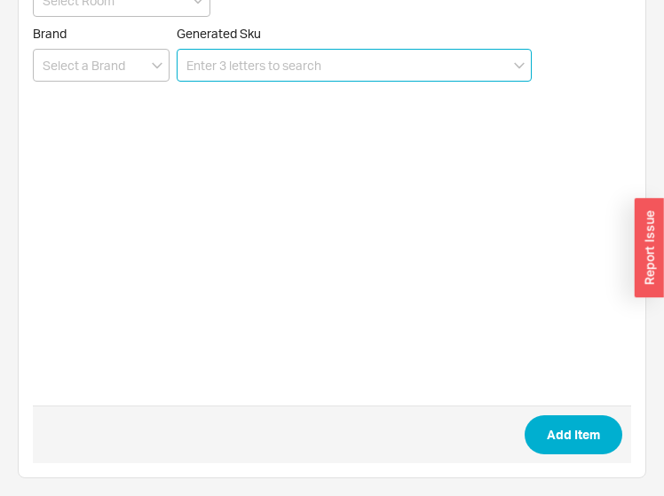
scroll to position [71, 0]
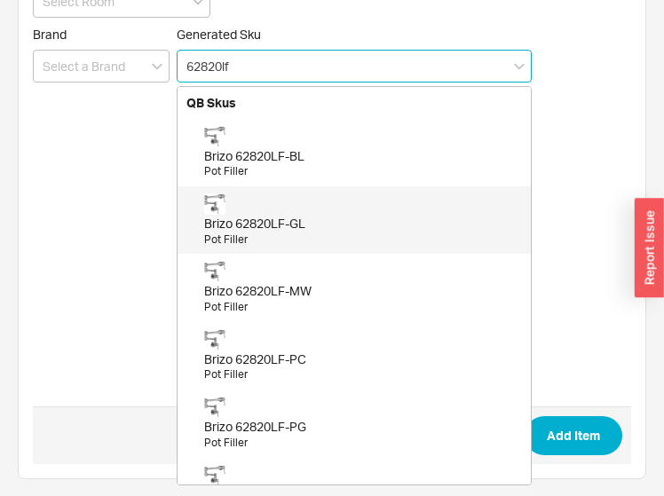
click at [311, 215] on div "Brizo 62820LF-GL" at bounding box center [363, 224] width 318 height 18
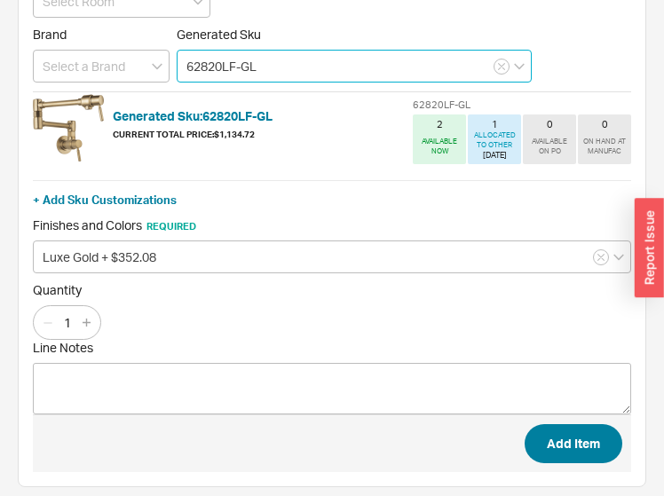
type input "62820LF-GL"
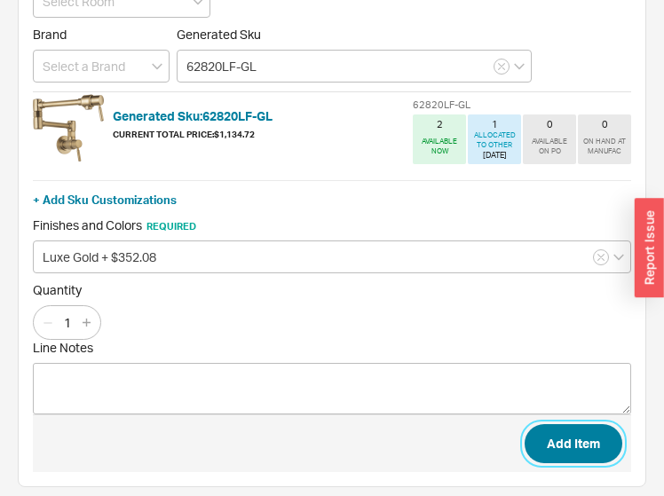
click at [568, 450] on button "Add Item" at bounding box center [574, 443] width 98 height 39
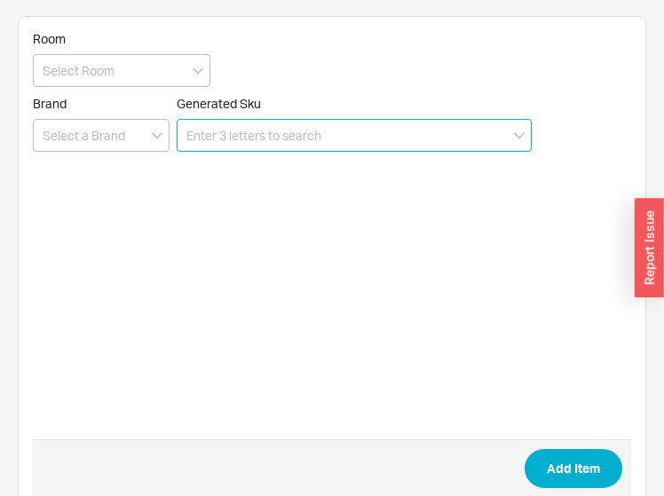
scroll to position [0, 0]
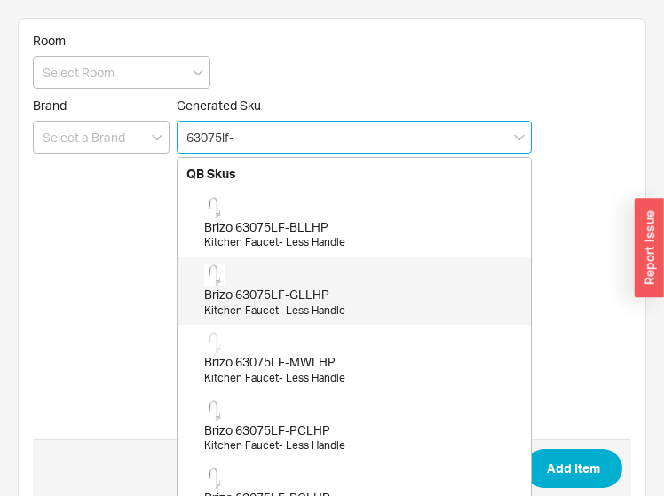
click at [442, 263] on div "Brizo 63075LF-GLLHP Kitchen Faucet- Less Handle" at bounding box center [354, 290] width 353 height 67
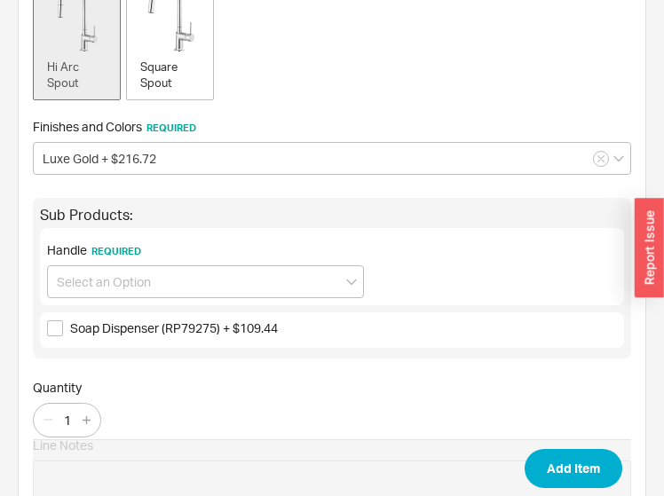
scroll to position [426, 0]
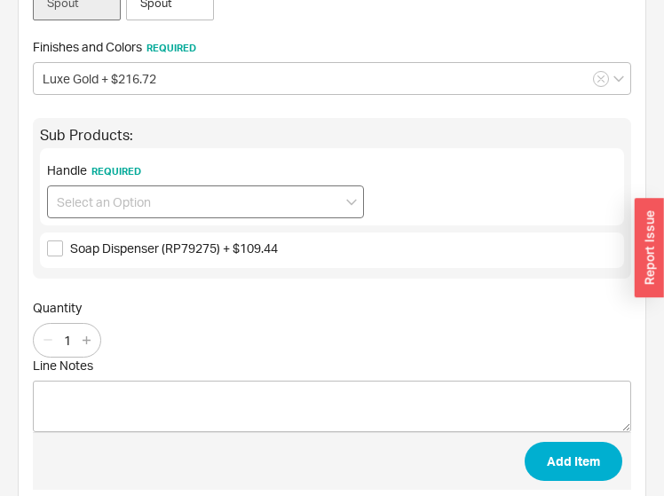
type input "63075LF-GLLHP"
click at [132, 195] on input at bounding box center [205, 202] width 317 height 33
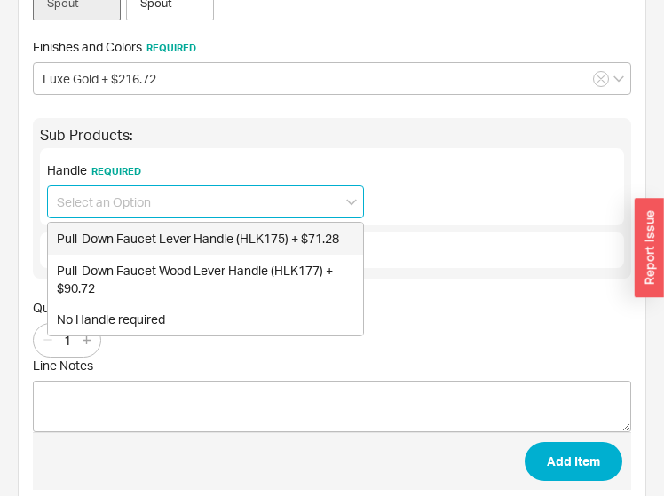
click at [124, 242] on div "Pull-Down Faucet Lever Handle (HLK175) + $71.28" at bounding box center [205, 239] width 315 height 32
type input "Pull-Down Faucet Lever Handle (HLK175) + $71.28"
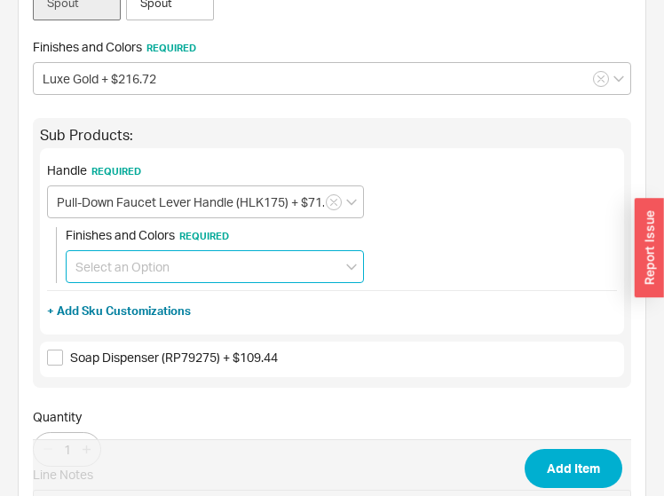
click at [123, 255] on input at bounding box center [215, 266] width 298 height 33
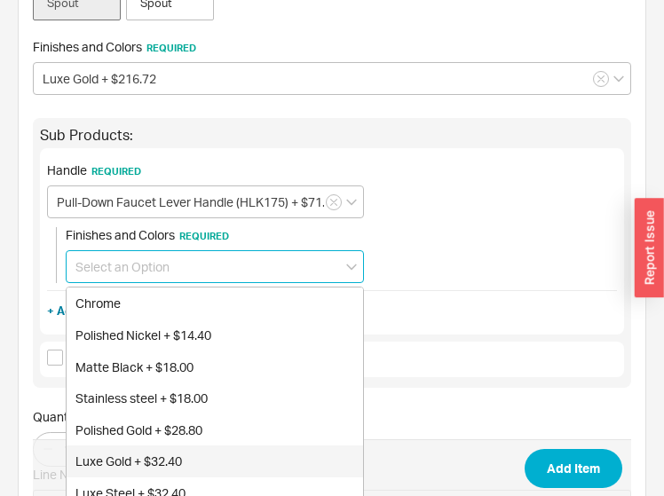
click at [152, 453] on div "Luxe Gold + $32.40" at bounding box center [215, 462] width 297 height 32
type input "Luxe Gold + $32.40"
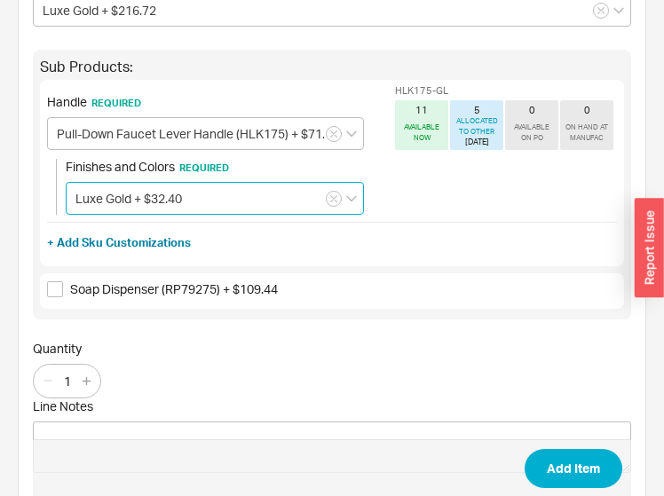
scroll to position [558, 0]
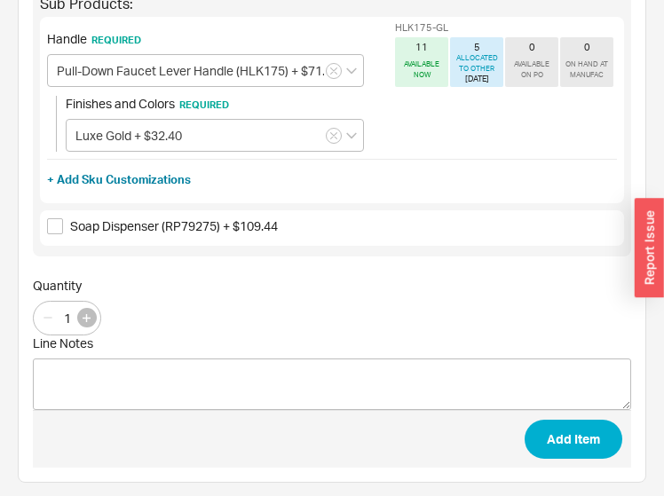
click at [87, 309] on button "button" at bounding box center [87, 318] width 20 height 20
type input "3"
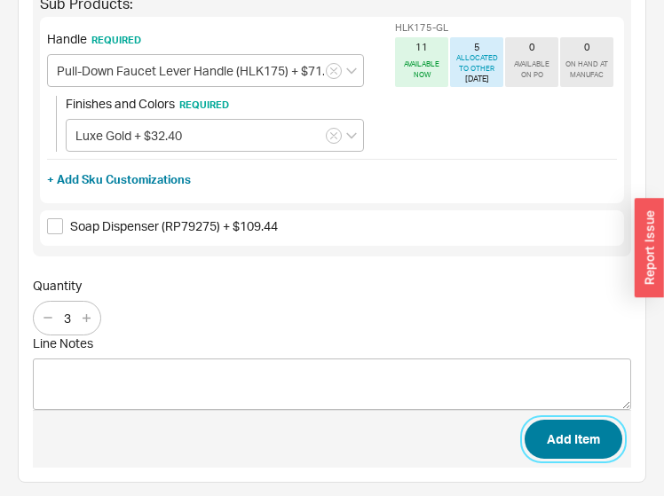
click at [581, 420] on button "Add Item" at bounding box center [574, 439] width 98 height 39
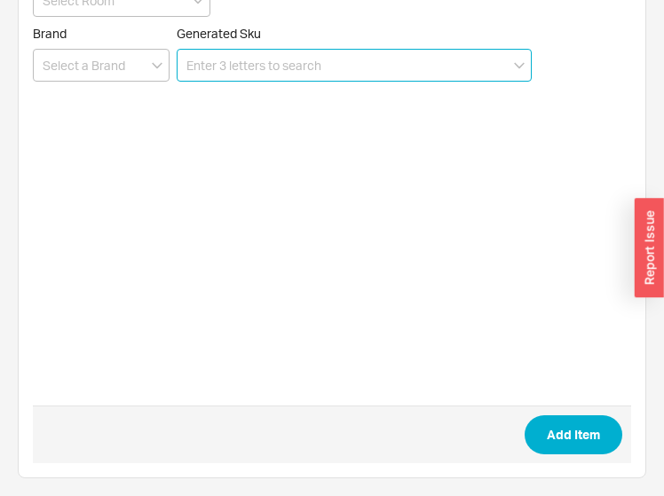
scroll to position [71, 0]
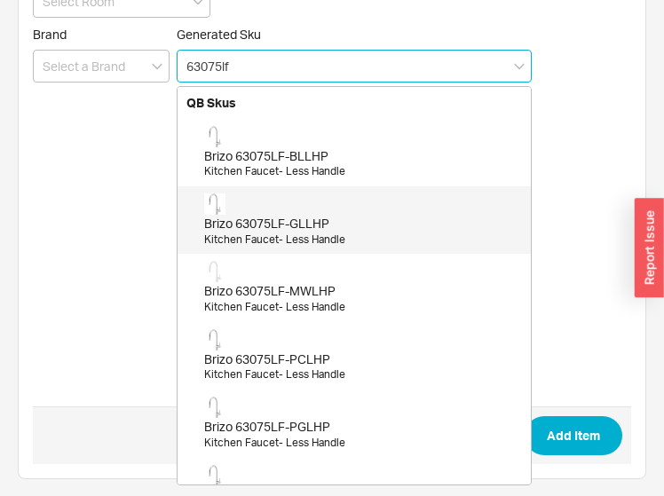
click at [290, 201] on div "Brizo 63075LF-GLLHP Kitchen Faucet- Less Handle" at bounding box center [363, 220] width 318 height 53
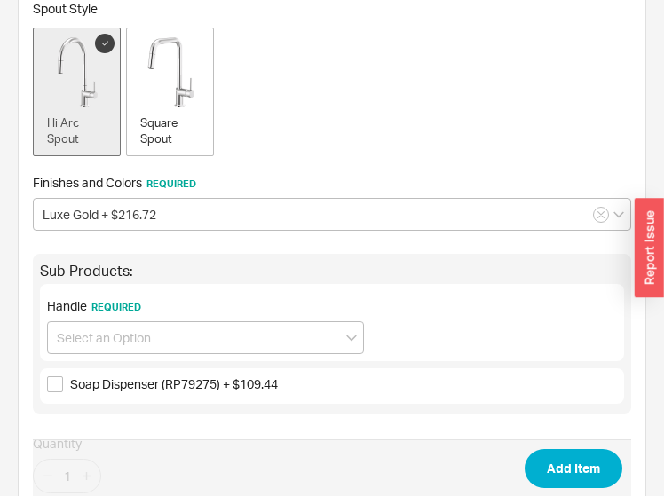
scroll to position [448, 0]
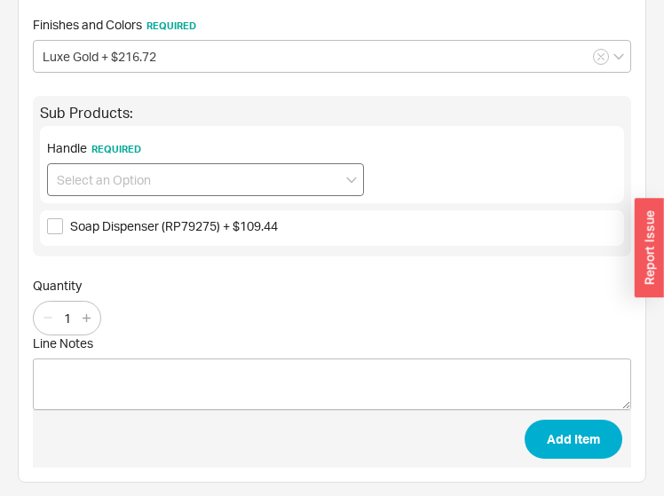
type input "63075LF-GLLHP"
click at [103, 172] on input at bounding box center [205, 179] width 317 height 33
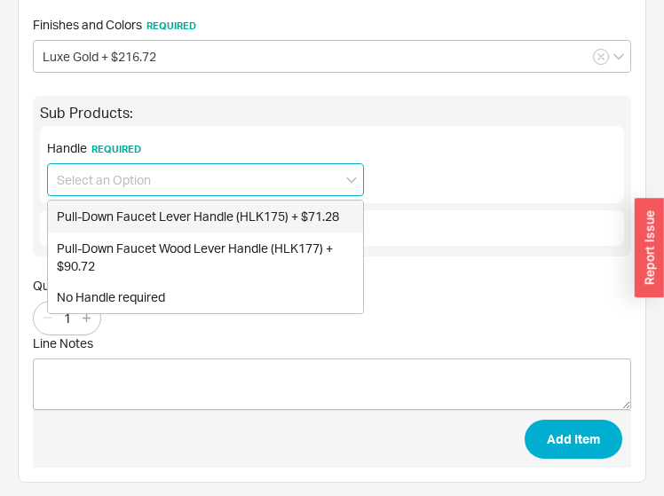
click at [162, 218] on div "Pull-Down Faucet Lever Handle (HLK175) + $71.28" at bounding box center [205, 217] width 315 height 32
type input "Pull-Down Faucet Lever Handle (HLK175) + $71.28"
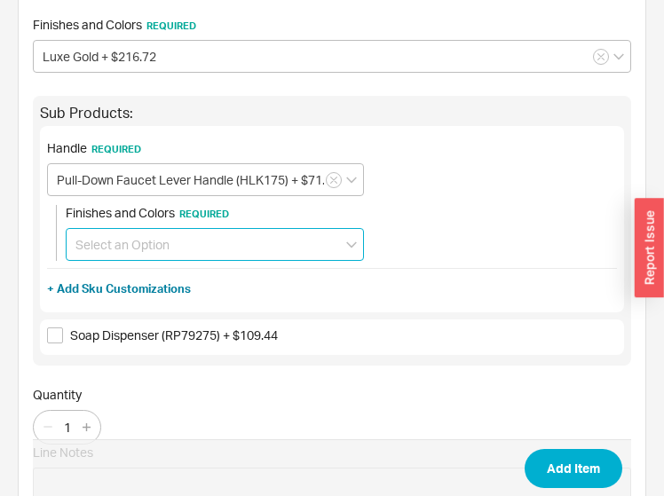
click at [177, 237] on input at bounding box center [215, 244] width 298 height 33
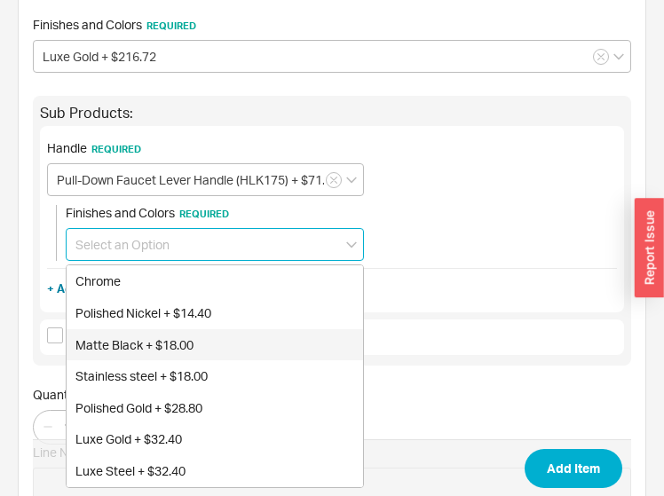
click at [143, 346] on div "Matte Black + $18.00" at bounding box center [215, 345] width 297 height 32
type input "Matte Black + $18.00"
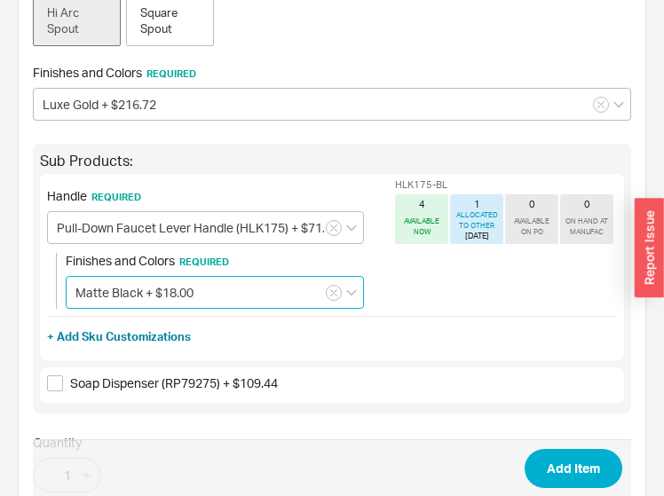
scroll to position [377, 0]
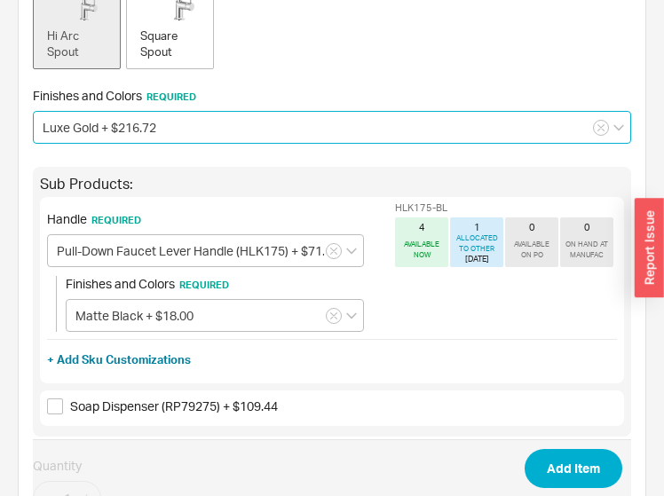
click at [123, 132] on input "Luxe Gold + $216.72" at bounding box center [332, 127] width 598 height 33
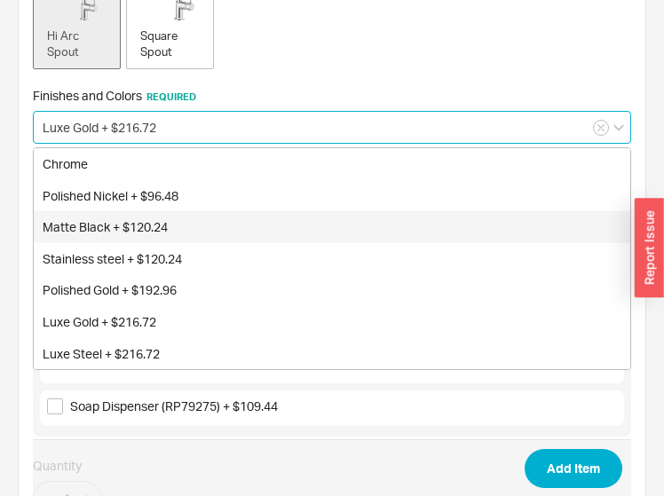
click at [115, 211] on div "Matte Black + $120.24" at bounding box center [332, 227] width 597 height 32
type input "Matte Black + $120.24"
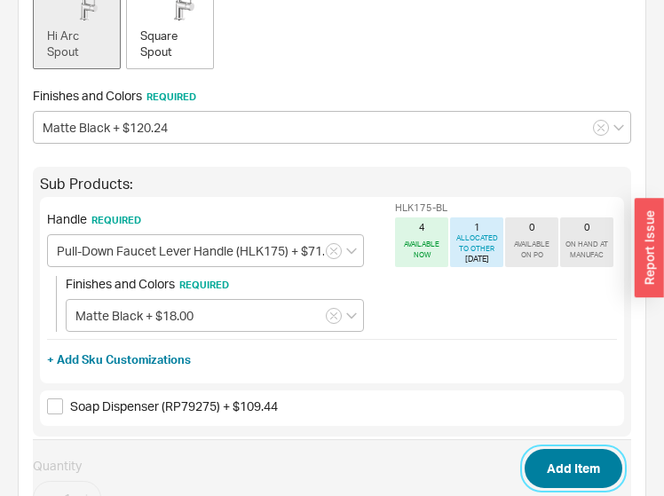
click at [555, 467] on button "Add Item" at bounding box center [574, 468] width 98 height 39
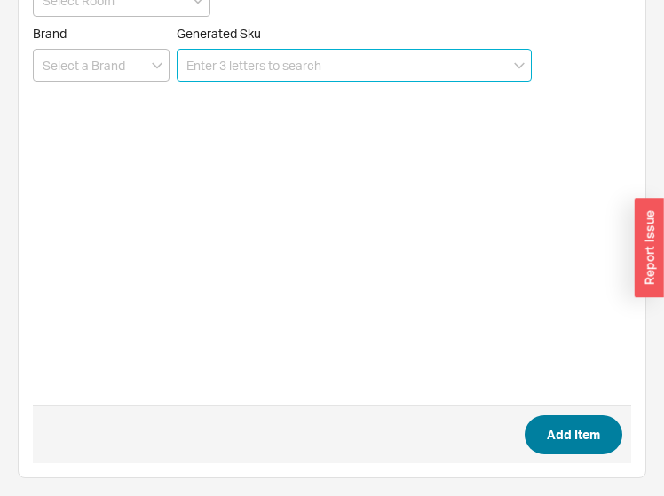
scroll to position [71, 0]
